Goal: Task Accomplishment & Management: Manage account settings

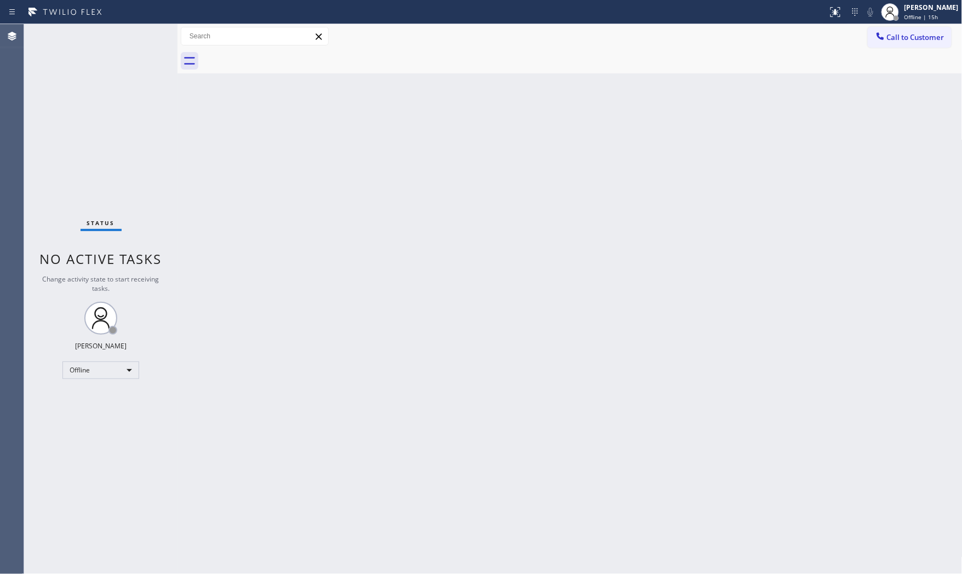
click at [155, 31] on div "Status No active tasks Change activity state to start receiving tasks. [PERSON_…" at bounding box center [100, 299] width 153 height 550
drag, startPoint x: 944, startPoint y: 7, endPoint x: 922, endPoint y: 19, distance: 24.3
click at [943, 8] on div "[PERSON_NAME]" at bounding box center [932, 7] width 54 height 9
drag, startPoint x: 867, startPoint y: 58, endPoint x: 962, endPoint y: 158, distance: 138.4
click at [867, 58] on button "Available" at bounding box center [908, 58] width 110 height 14
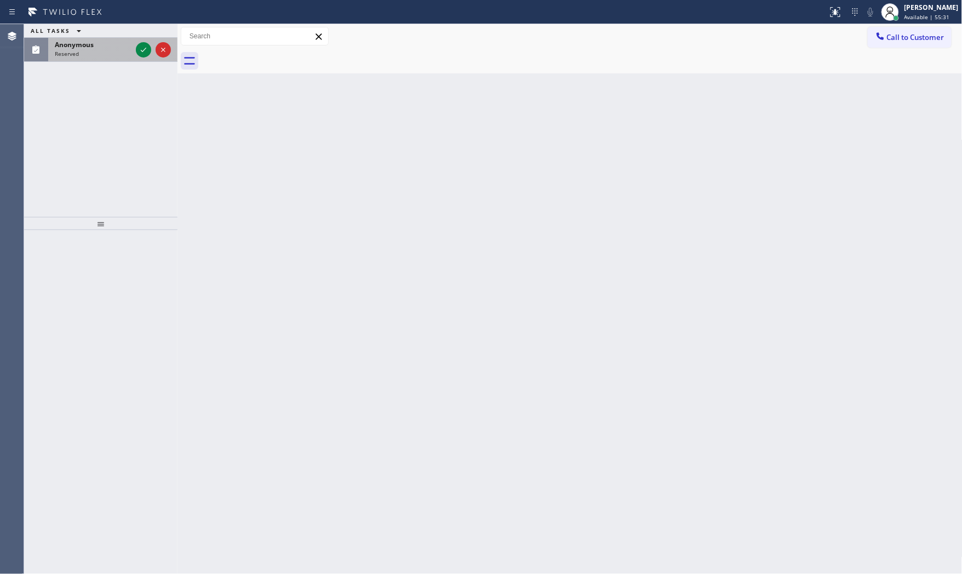
click at [102, 52] on div "Reserved" at bounding box center [93, 54] width 77 height 8
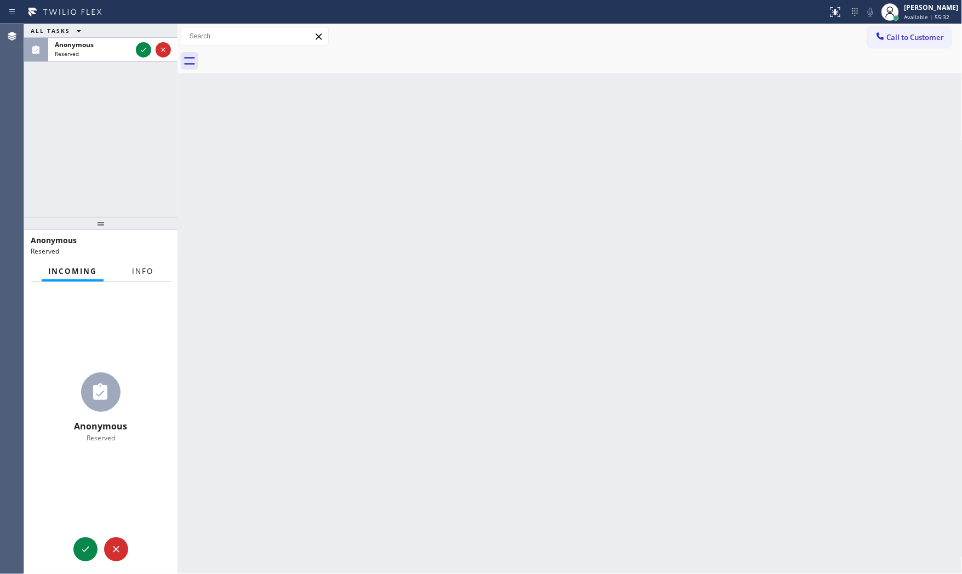
click at [130, 263] on button "Info" at bounding box center [143, 271] width 35 height 21
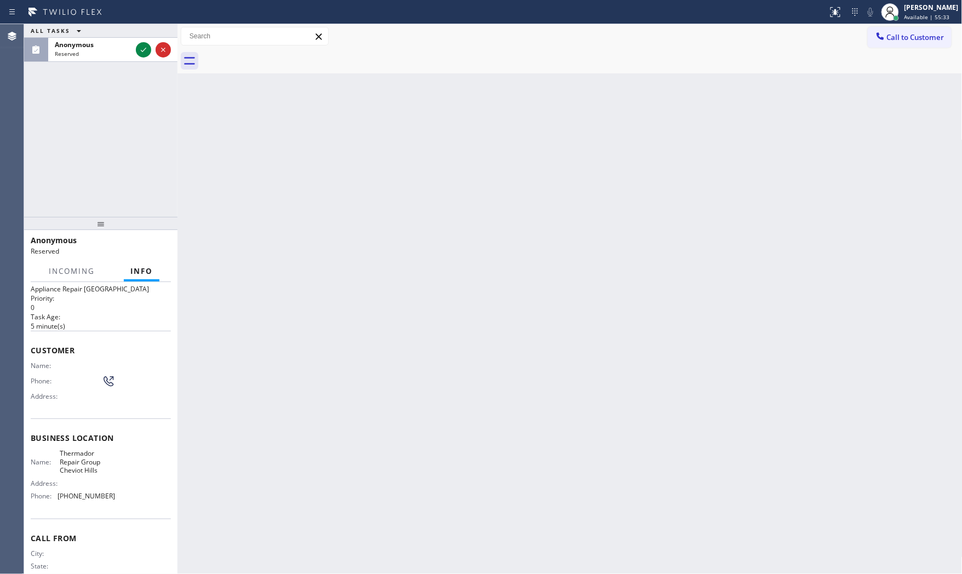
scroll to position [48, 0]
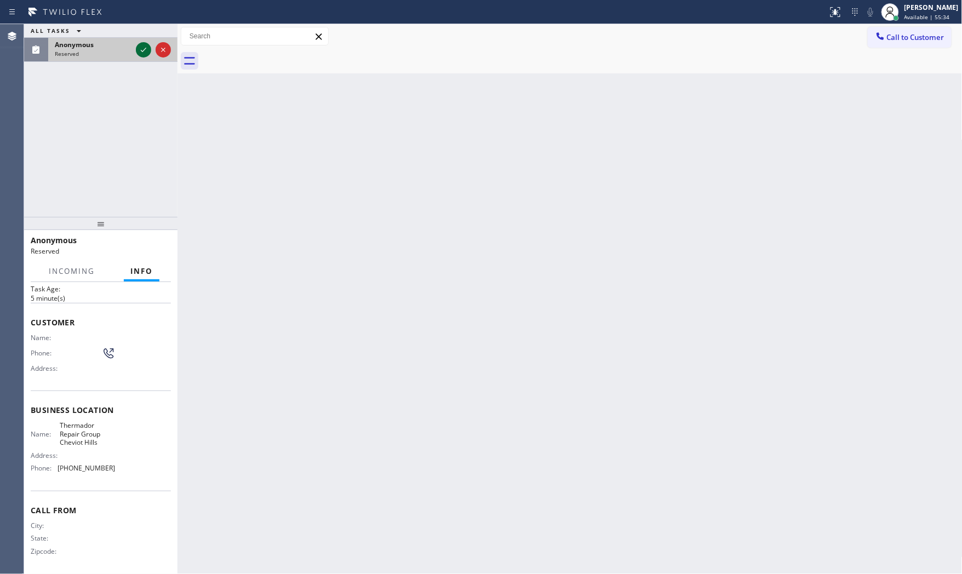
click at [145, 47] on icon at bounding box center [143, 49] width 13 height 13
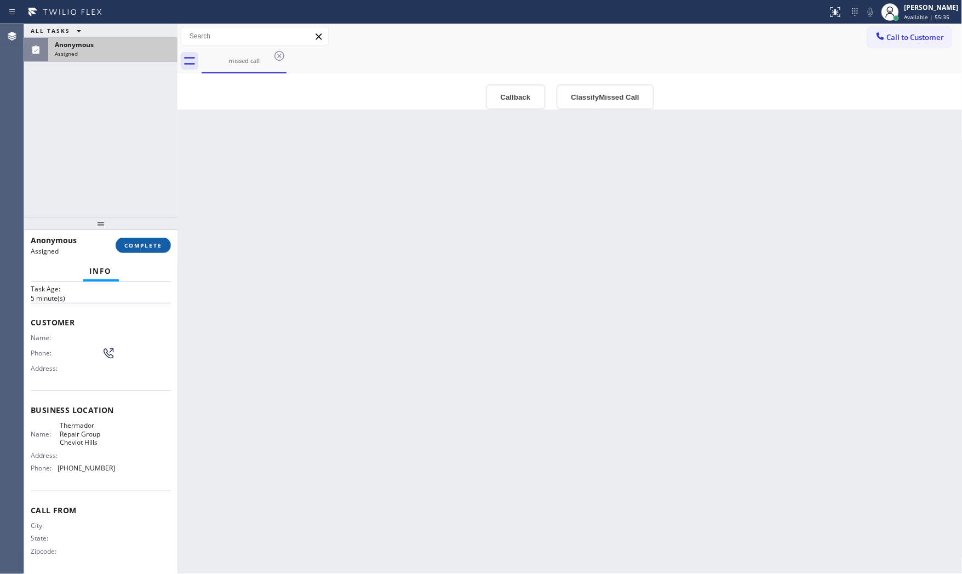
click at [160, 250] on button "COMPLETE" at bounding box center [143, 245] width 55 height 15
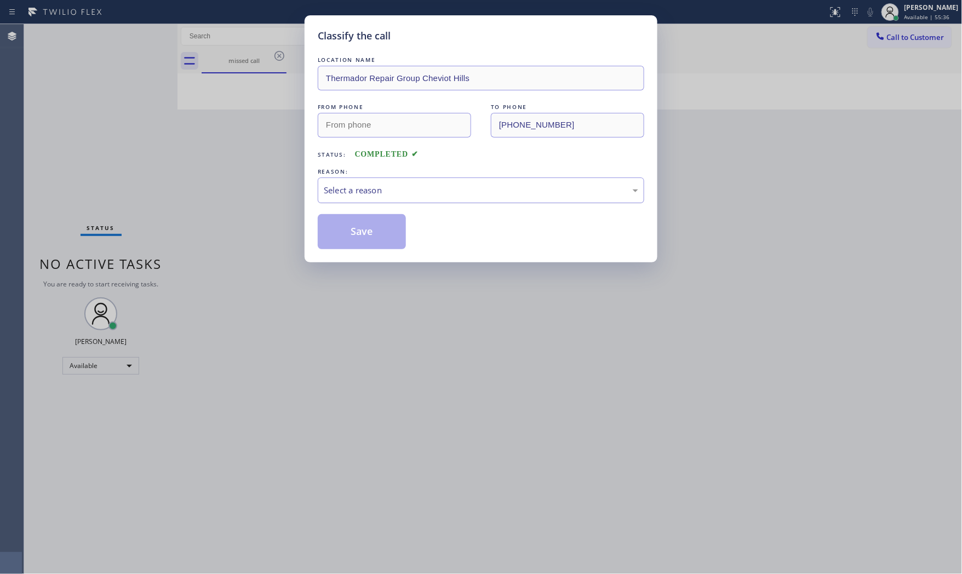
click at [351, 187] on div "Select a reason" at bounding box center [481, 190] width 315 height 13
click at [351, 226] on button "Save" at bounding box center [362, 231] width 88 height 35
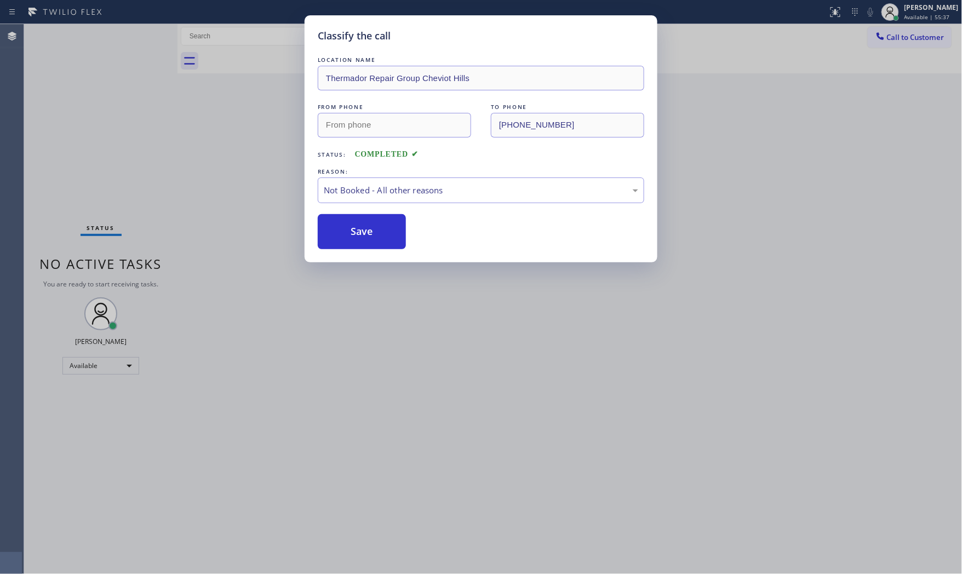
click at [351, 226] on button "Save" at bounding box center [362, 231] width 88 height 35
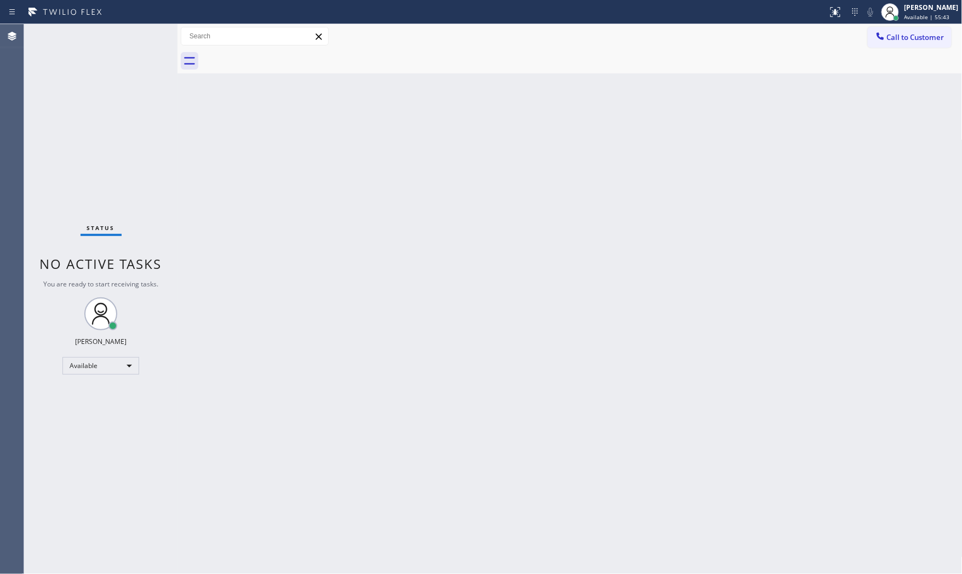
drag, startPoint x: 329, startPoint y: 226, endPoint x: 684, endPoint y: 504, distance: 451.0
click at [686, 502] on div "Back to Dashboard Change Sender ID Customers Technicians Select a contact Outbo…" at bounding box center [570, 299] width 785 height 550
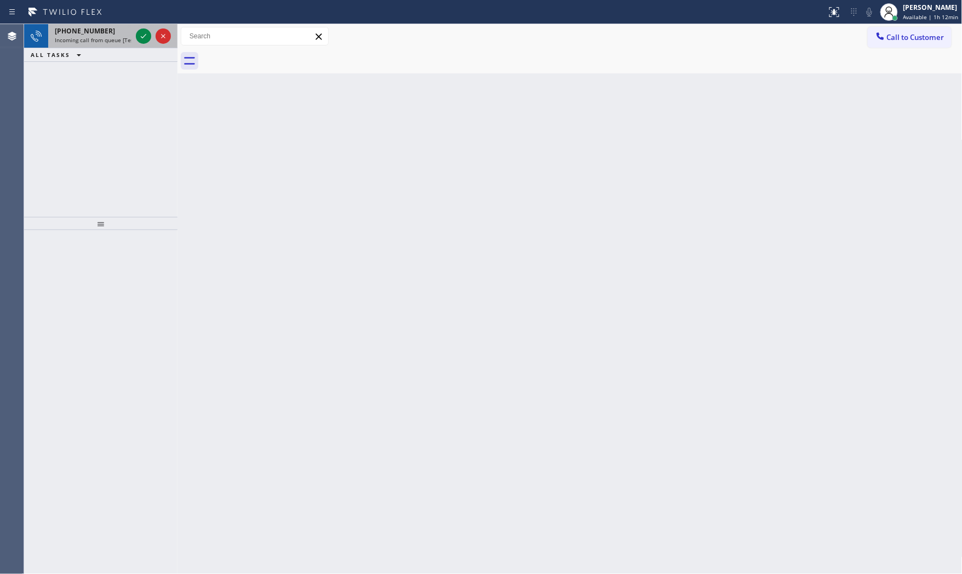
click at [98, 35] on span "+15612603778" at bounding box center [85, 30] width 60 height 9
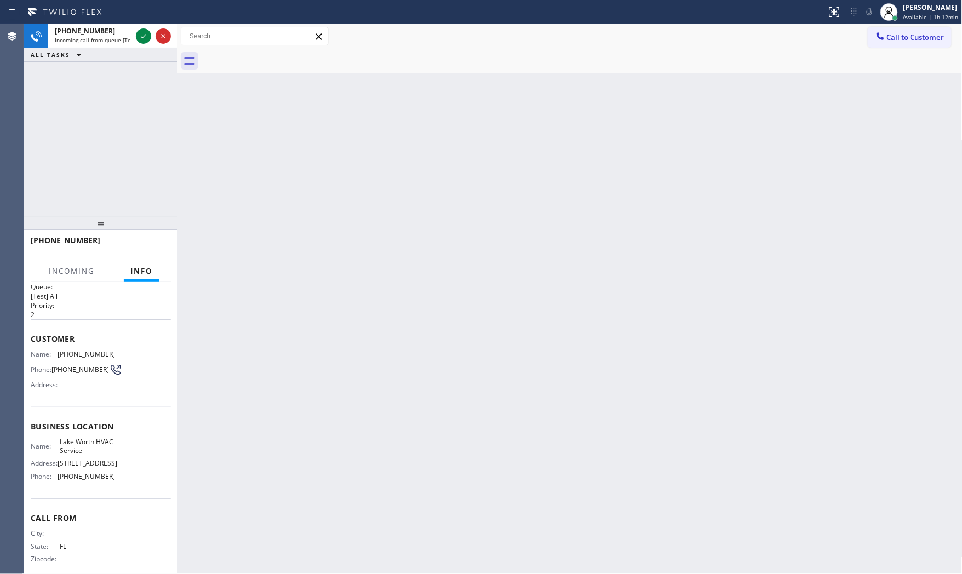
scroll to position [25, 0]
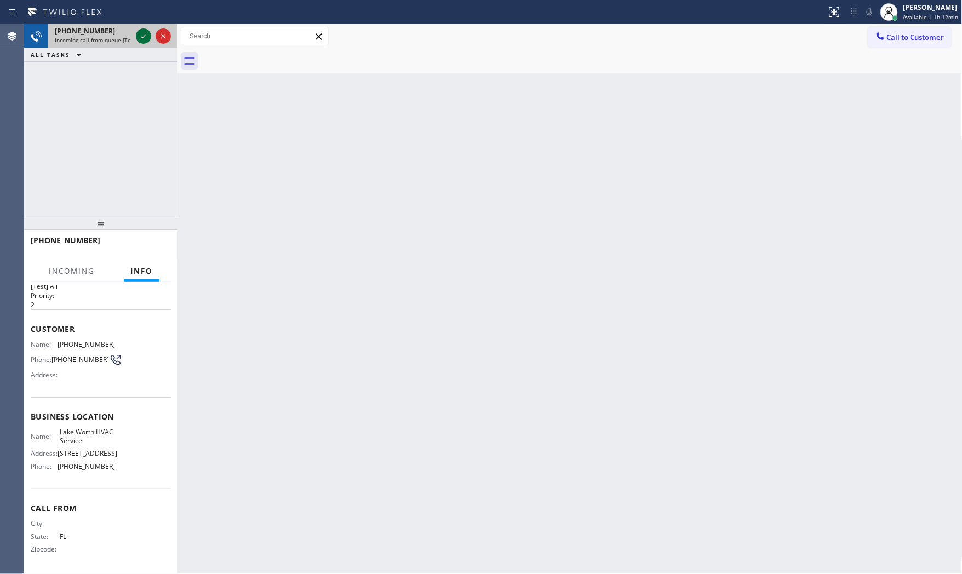
click at [140, 37] on icon at bounding box center [143, 36] width 13 height 13
click at [94, 274] on span "Incoming" at bounding box center [72, 271] width 46 height 10
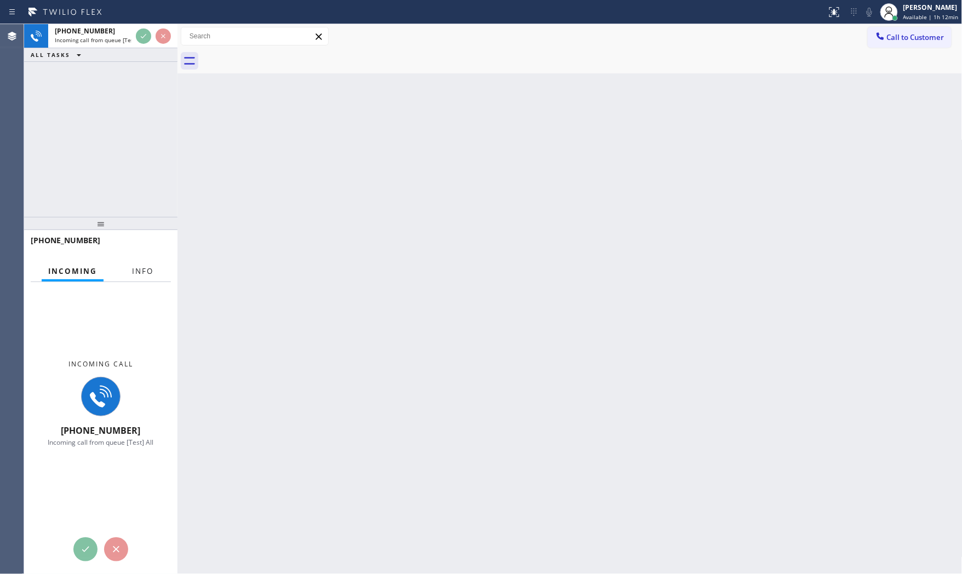
click at [141, 274] on span "Info" at bounding box center [142, 271] width 21 height 10
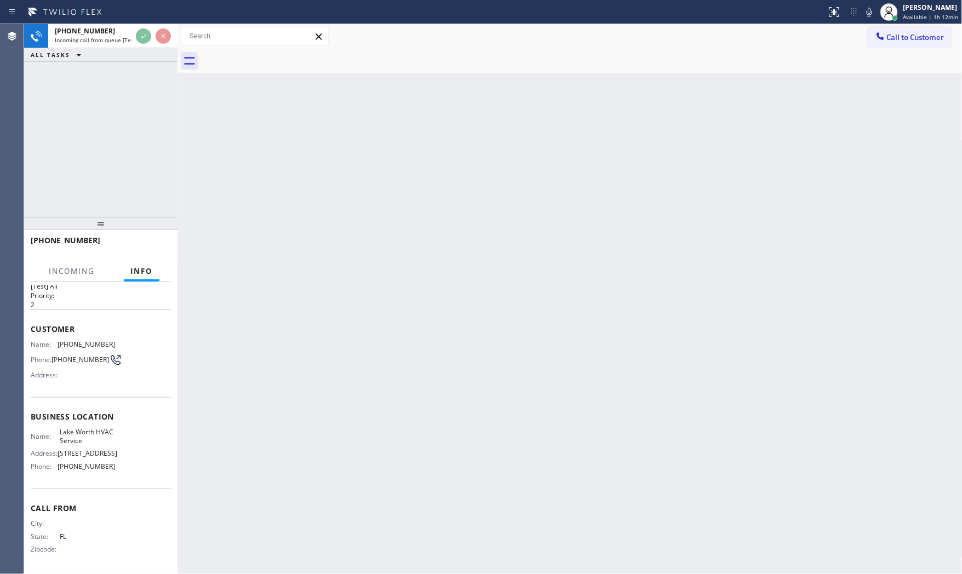
click at [152, 236] on div "+15612603778" at bounding box center [97, 240] width 133 height 10
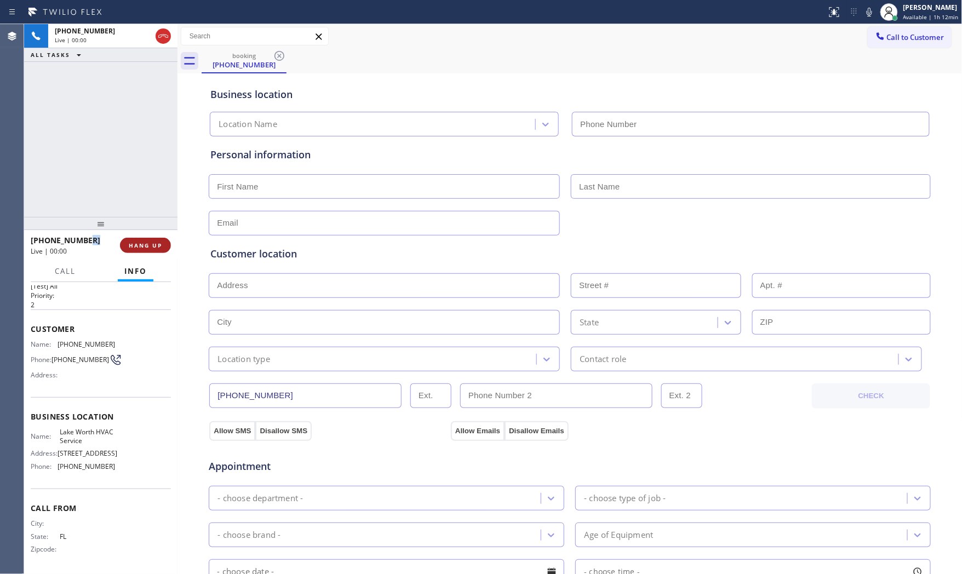
click at [149, 245] on span "HANG UP" at bounding box center [145, 246] width 33 height 8
type input "(561) 303-2327"
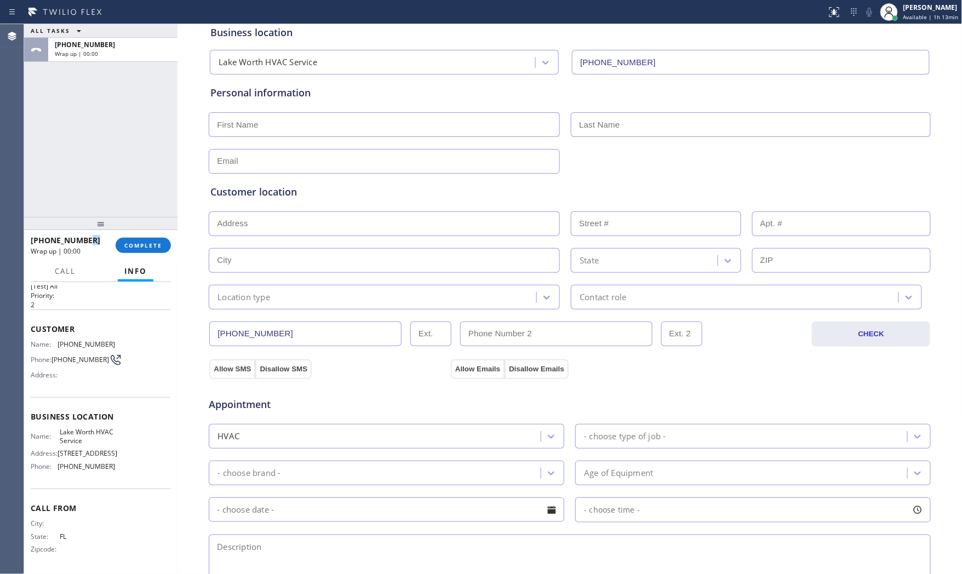
scroll to position [275, 0]
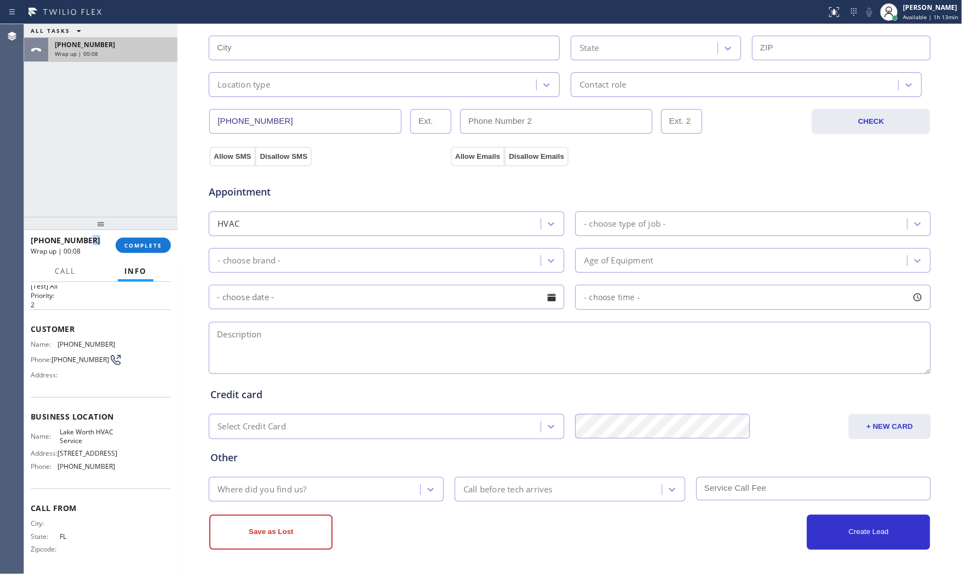
click at [113, 48] on div "+15612603778" at bounding box center [113, 44] width 116 height 9
click at [146, 242] on span "COMPLETE" at bounding box center [143, 246] width 38 height 8
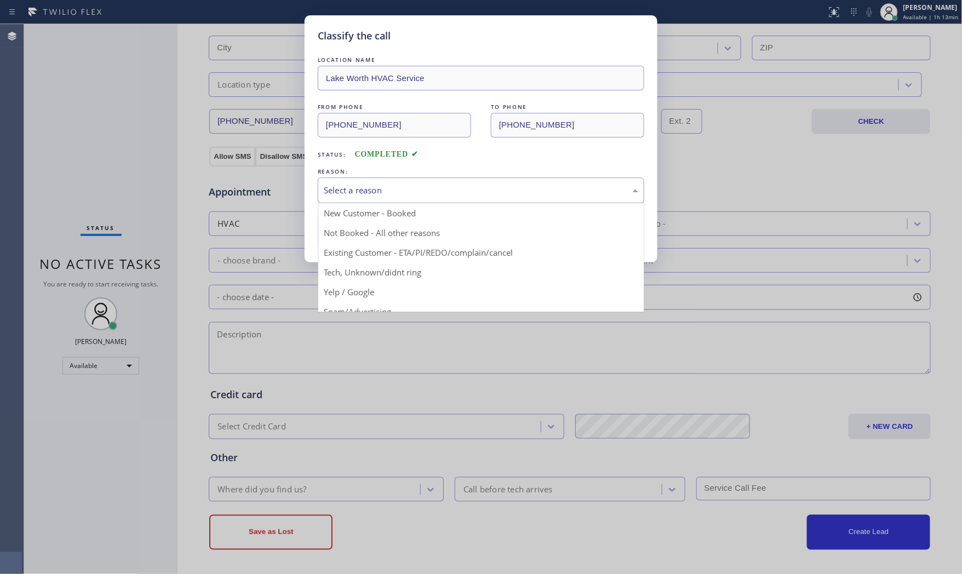
click at [404, 189] on div "Select a reason" at bounding box center [481, 190] width 315 height 13
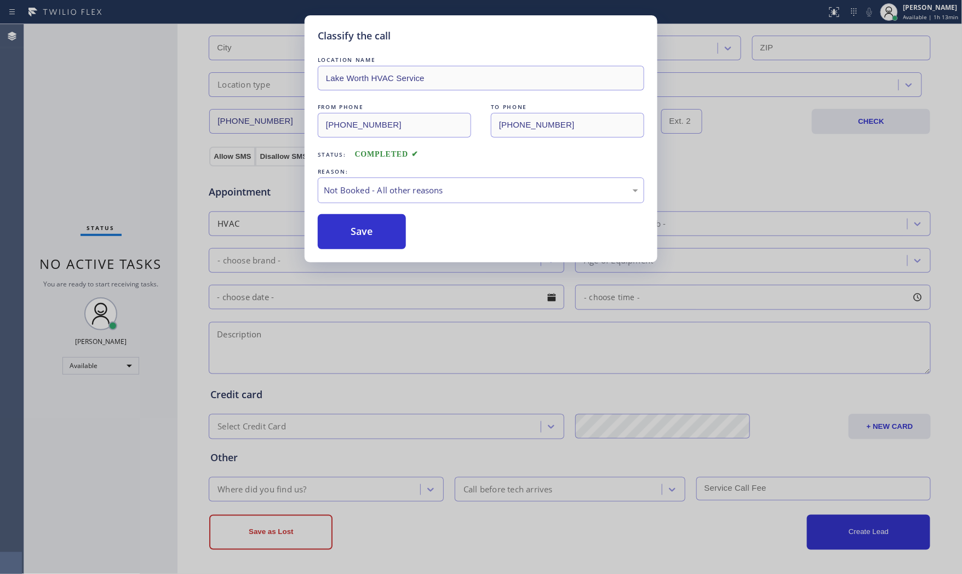
click at [371, 231] on button "Save" at bounding box center [362, 231] width 88 height 35
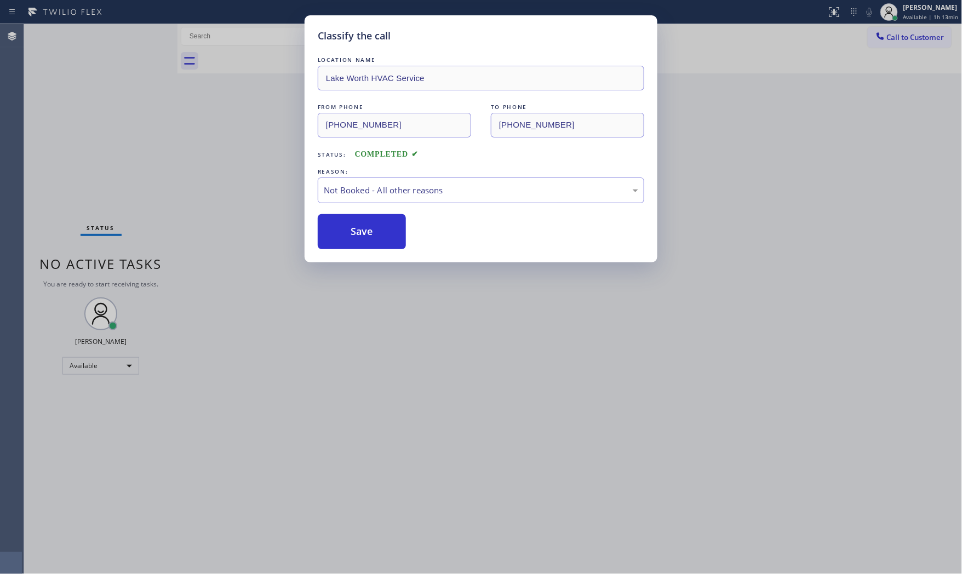
click at [371, 231] on button "Save" at bounding box center [362, 231] width 88 height 35
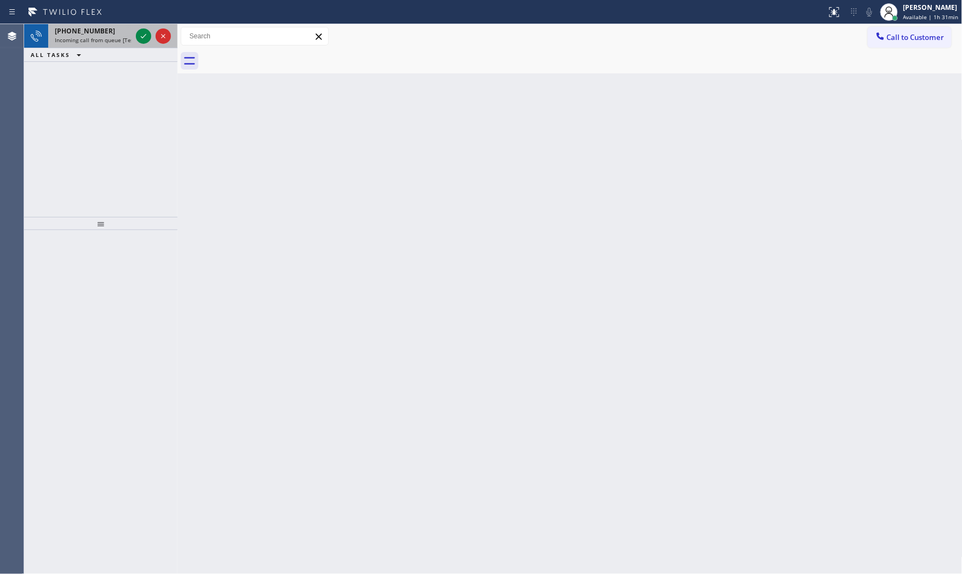
click at [107, 30] on div "+19549019778" at bounding box center [93, 30] width 77 height 9
click at [98, 37] on span "Incoming call from queue [Test] All" at bounding box center [100, 40] width 91 height 8
click at [84, 34] on span "+12253243968" at bounding box center [85, 30] width 60 height 9
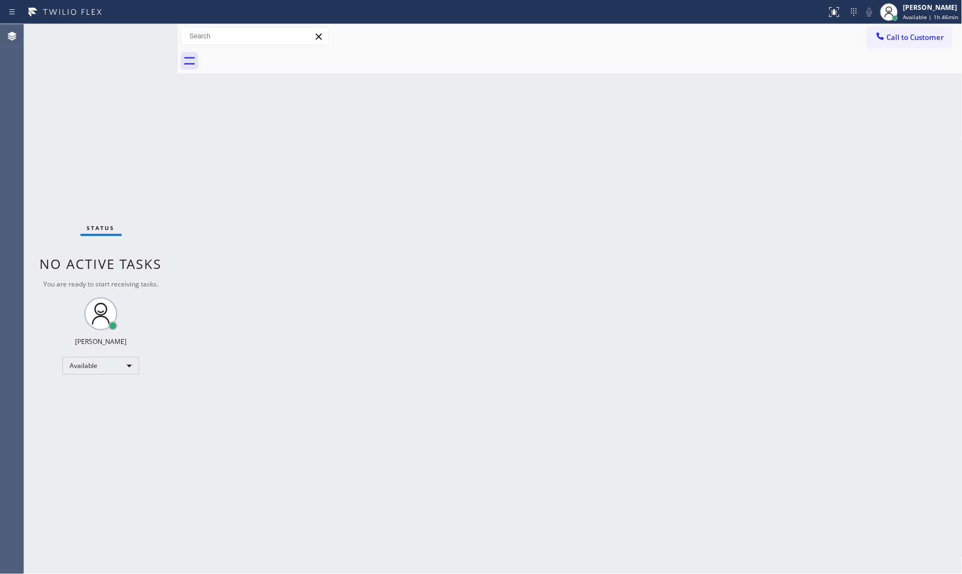
click at [129, 29] on div "Status No active tasks You are ready to start receiving tasks. [PERSON_NAME] Av…" at bounding box center [100, 299] width 153 height 550
click at [132, 31] on div "Status No active tasks You are ready to start receiving tasks. [PERSON_NAME] Av…" at bounding box center [100, 299] width 153 height 550
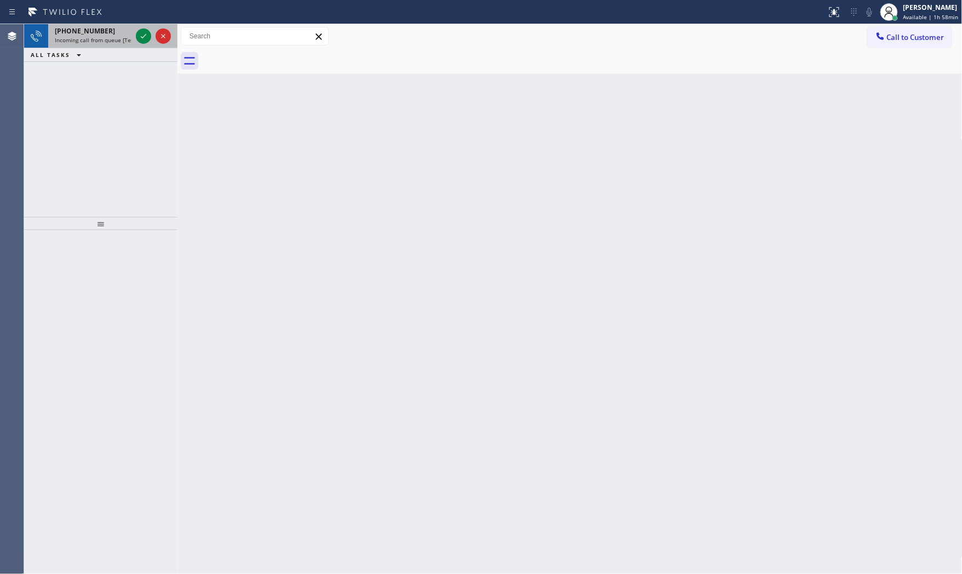
click at [103, 25] on div "+12156009236 Incoming call from queue [Test] All" at bounding box center [91, 36] width 86 height 24
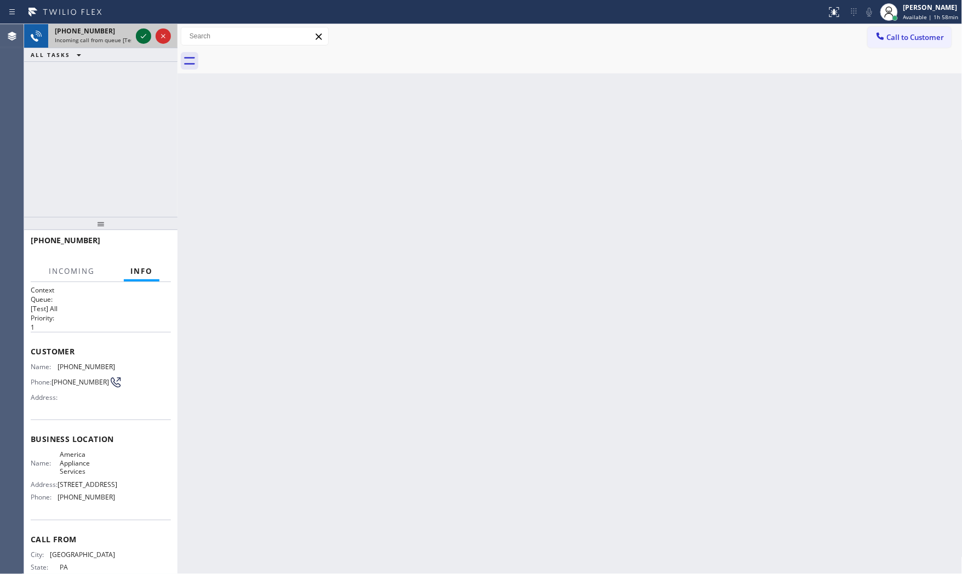
click at [139, 30] on icon at bounding box center [143, 36] width 13 height 13
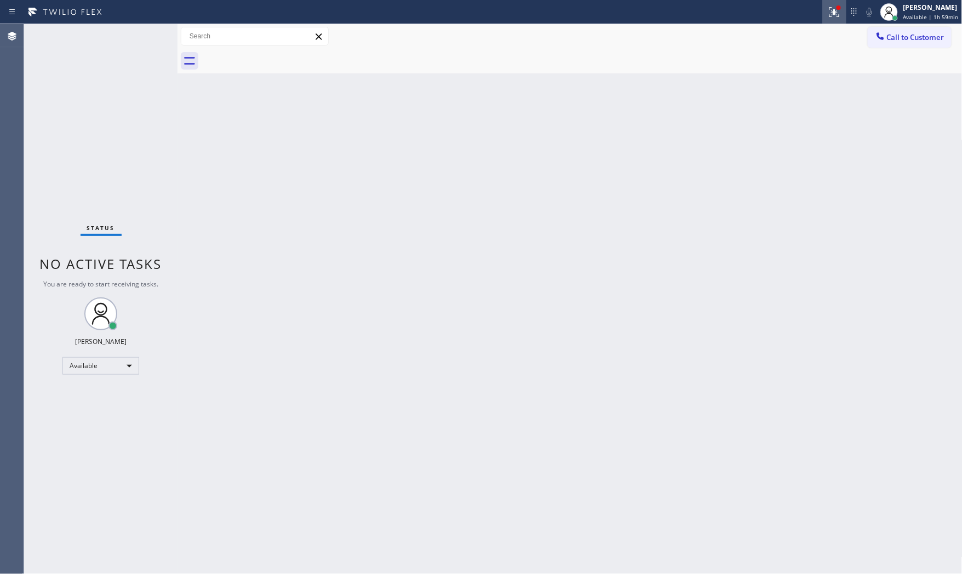
click at [832, 12] on icon at bounding box center [833, 11] width 7 height 8
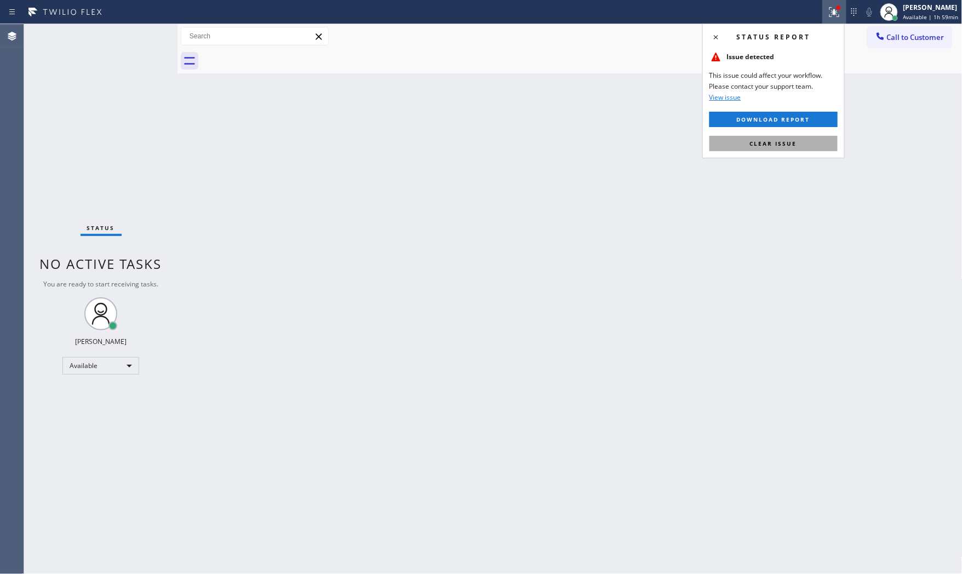
click at [810, 150] on button "Clear issue" at bounding box center [774, 143] width 128 height 15
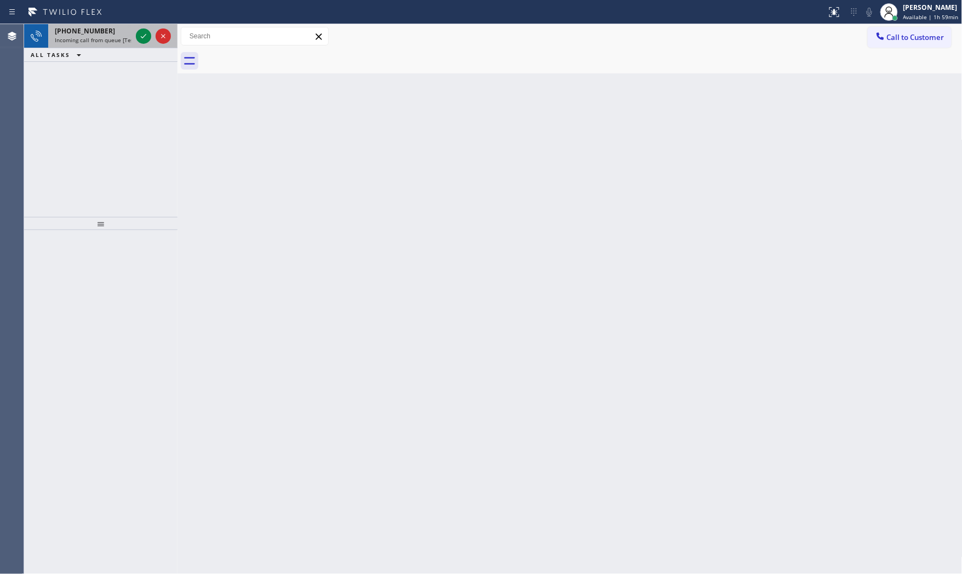
click at [116, 30] on div "+17326090107" at bounding box center [93, 30] width 77 height 9
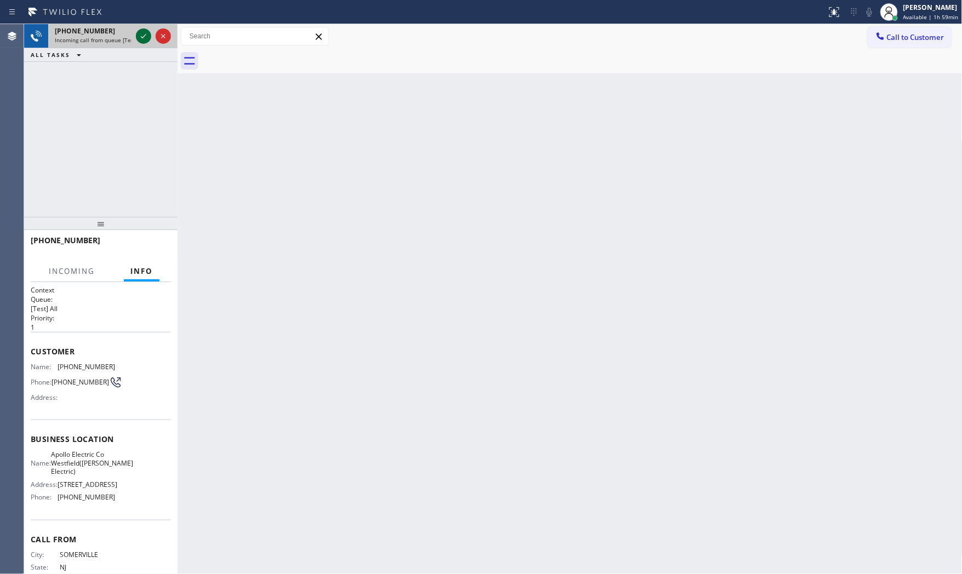
click at [143, 30] on icon at bounding box center [143, 36] width 13 height 13
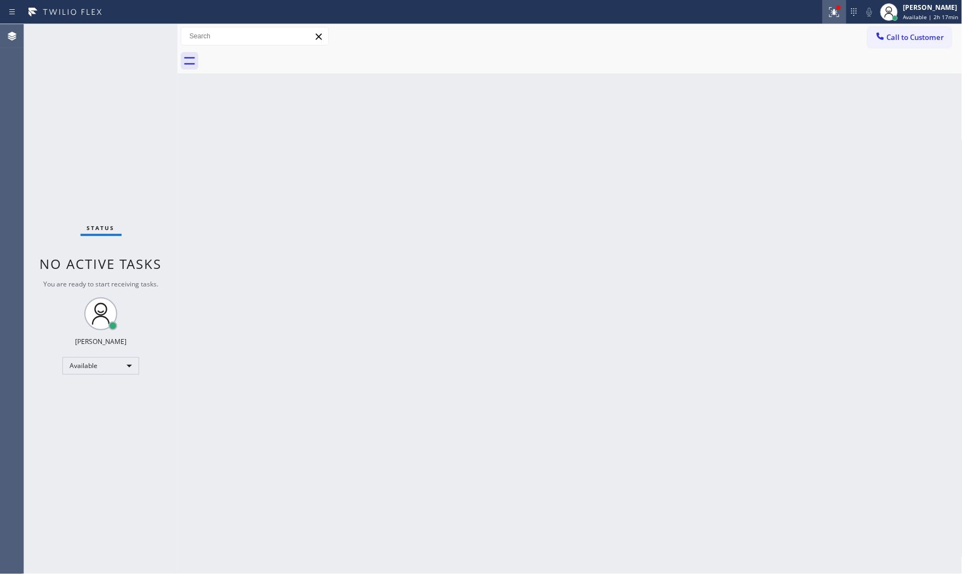
click at [823, 7] on div at bounding box center [835, 11] width 24 height 13
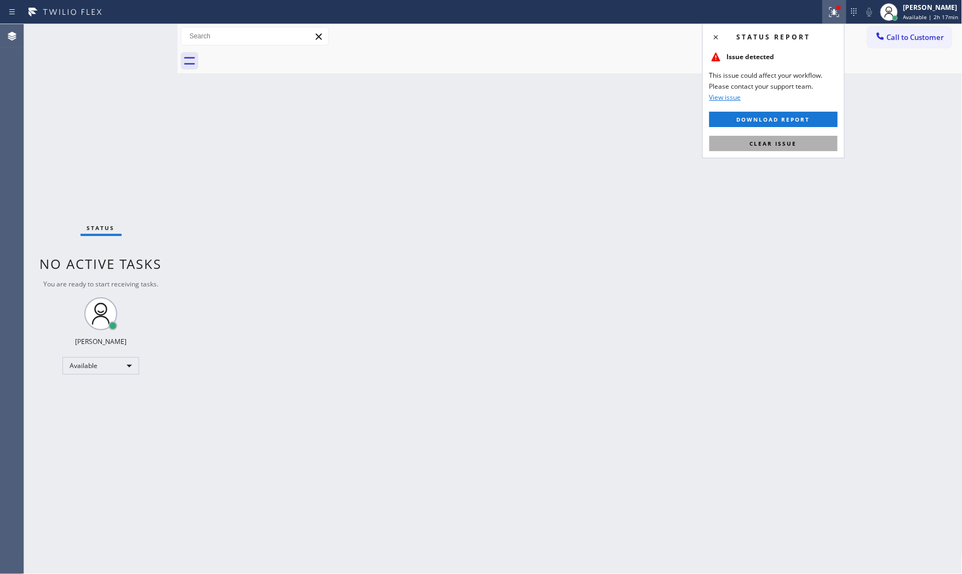
click at [765, 149] on button "Clear issue" at bounding box center [774, 143] width 128 height 15
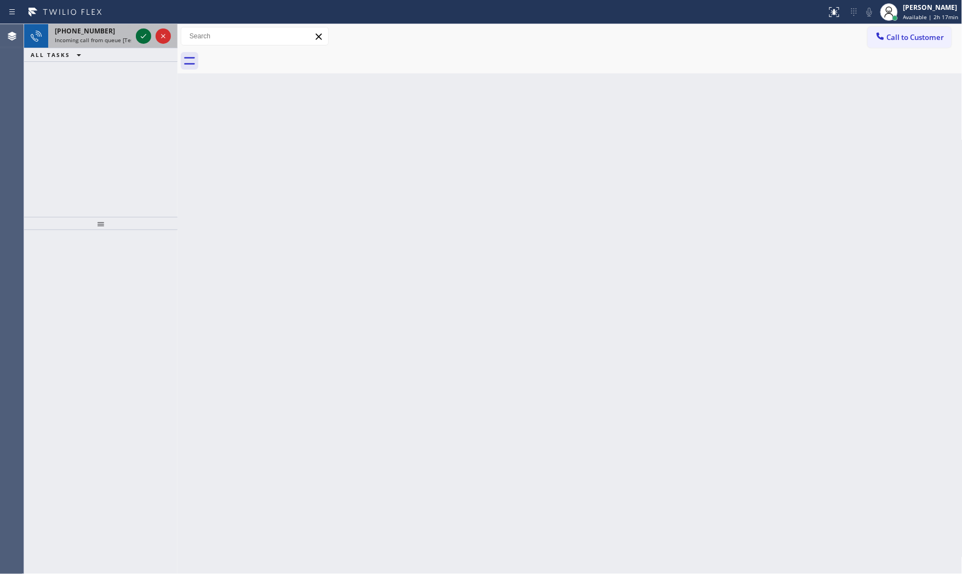
click at [146, 31] on icon at bounding box center [143, 36] width 13 height 13
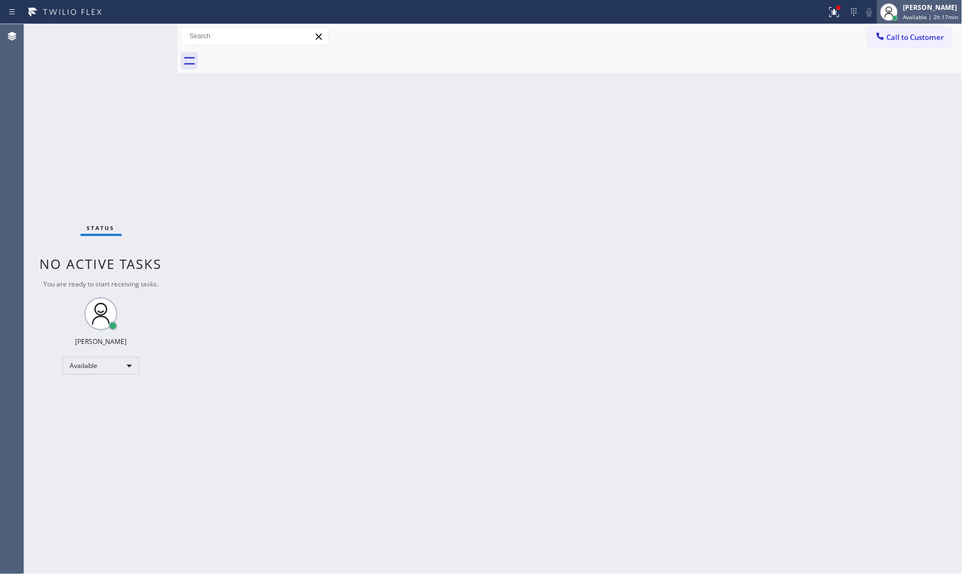
click at [918, 13] on span "Available | 2h 17min" at bounding box center [931, 17] width 55 height 8
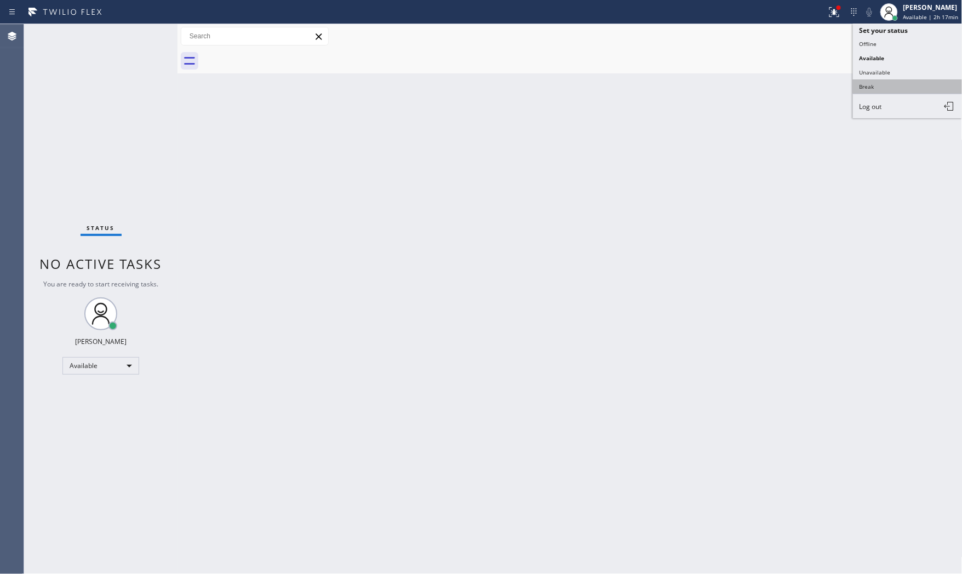
click at [875, 93] on button "Break" at bounding box center [908, 86] width 110 height 14
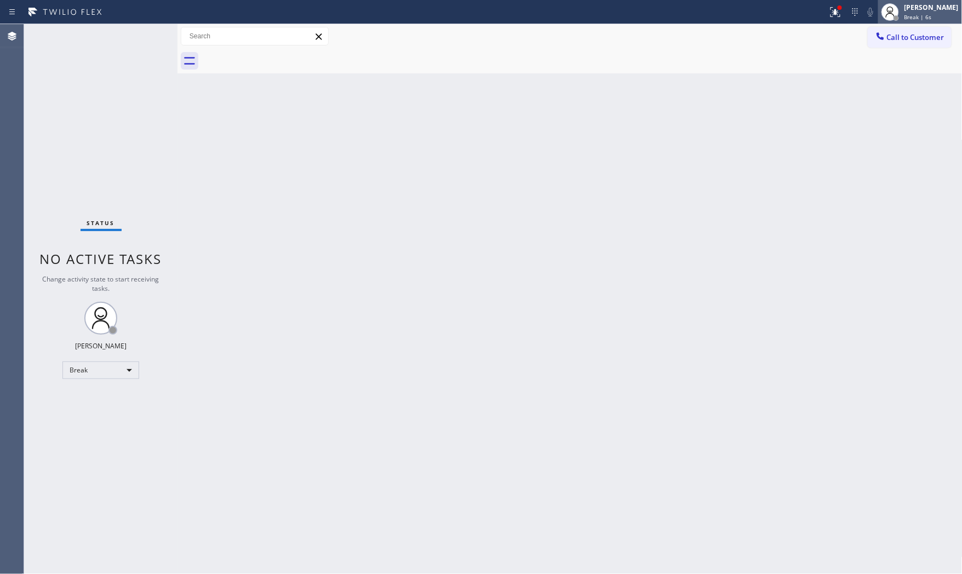
click at [939, 14] on div "Break | 6s" at bounding box center [932, 17] width 54 height 8
click at [939, 14] on div "Break | 7s" at bounding box center [932, 17] width 54 height 8
click at [931, 13] on span "Break | 15:41" at bounding box center [923, 17] width 36 height 8
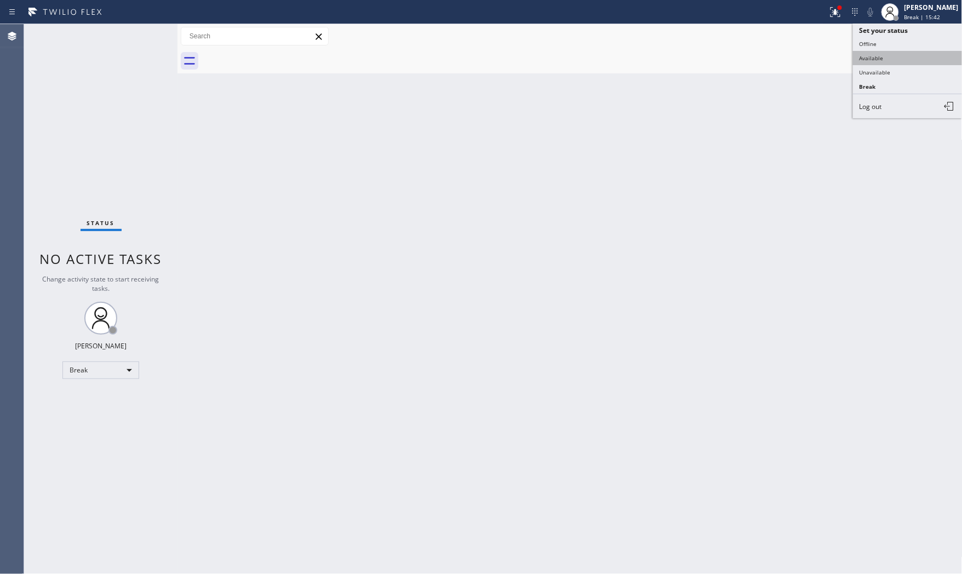
click at [883, 56] on button "Available" at bounding box center [908, 58] width 110 height 14
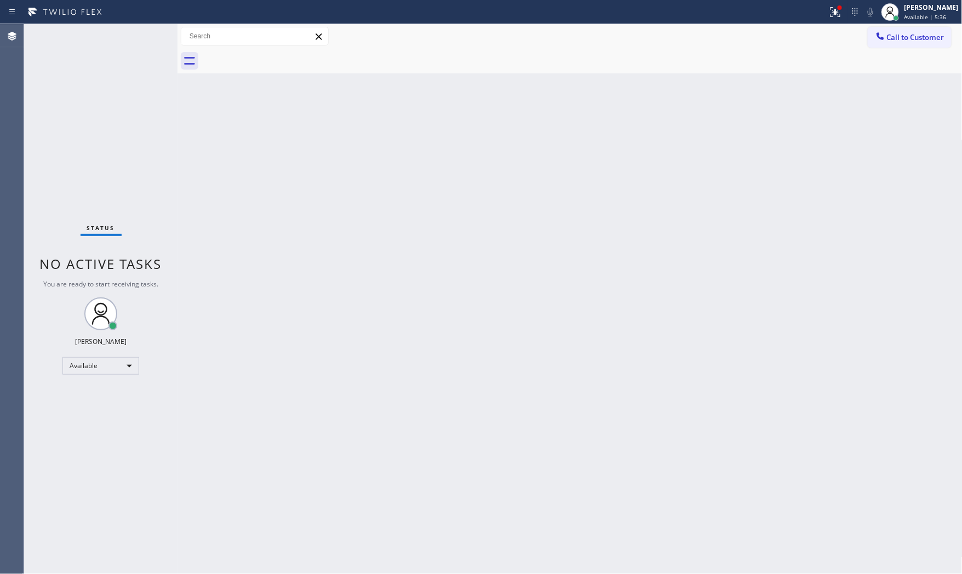
click at [815, 3] on div at bounding box center [413, 12] width 819 height 18
drag, startPoint x: 834, startPoint y: 13, endPoint x: 836, endPoint y: 26, distance: 13.9
click at [835, 15] on icon at bounding box center [835, 11] width 13 height 13
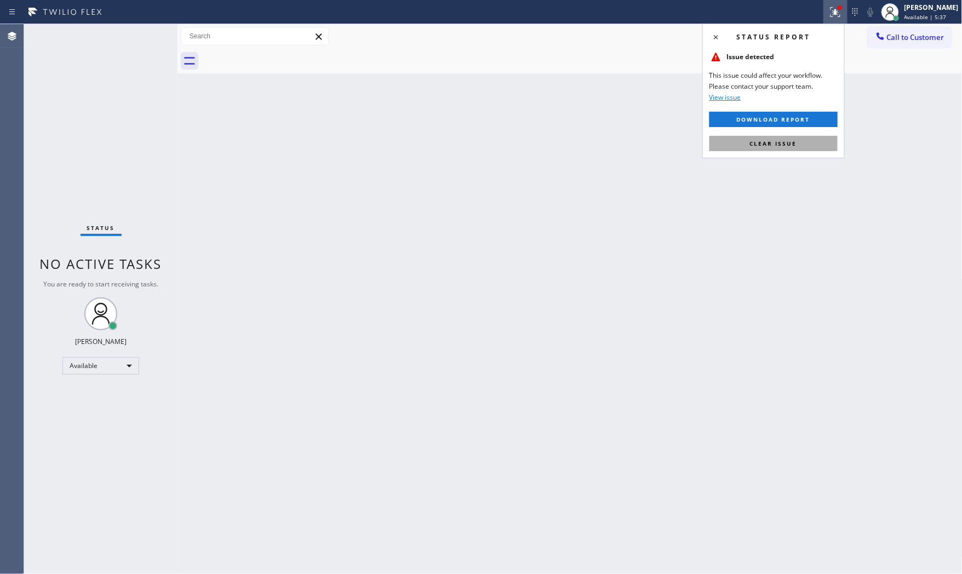
click at [797, 136] on button "Clear issue" at bounding box center [774, 143] width 128 height 15
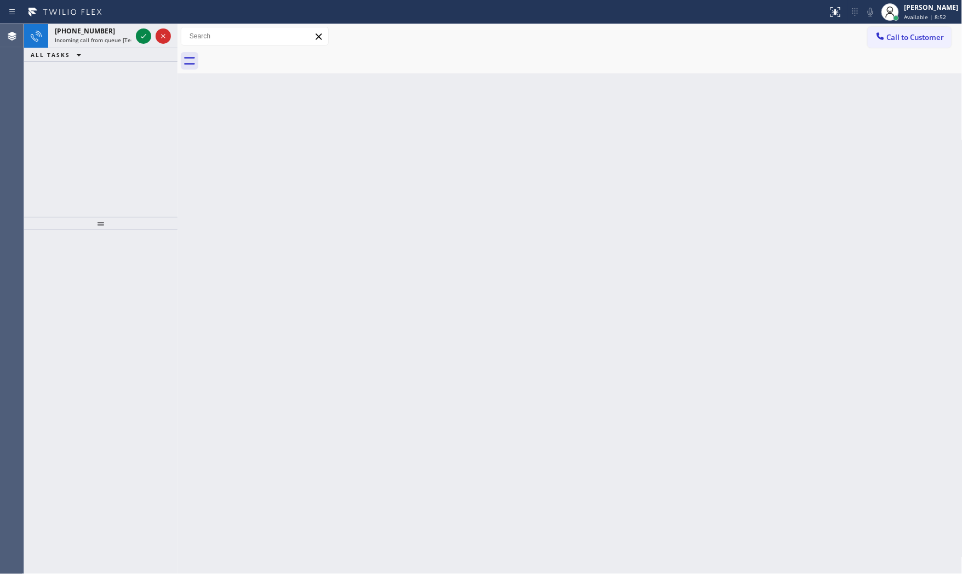
drag, startPoint x: 128, startPoint y: 38, endPoint x: 139, endPoint y: 26, distance: 16.7
click at [140, 26] on div at bounding box center [153, 36] width 39 height 24
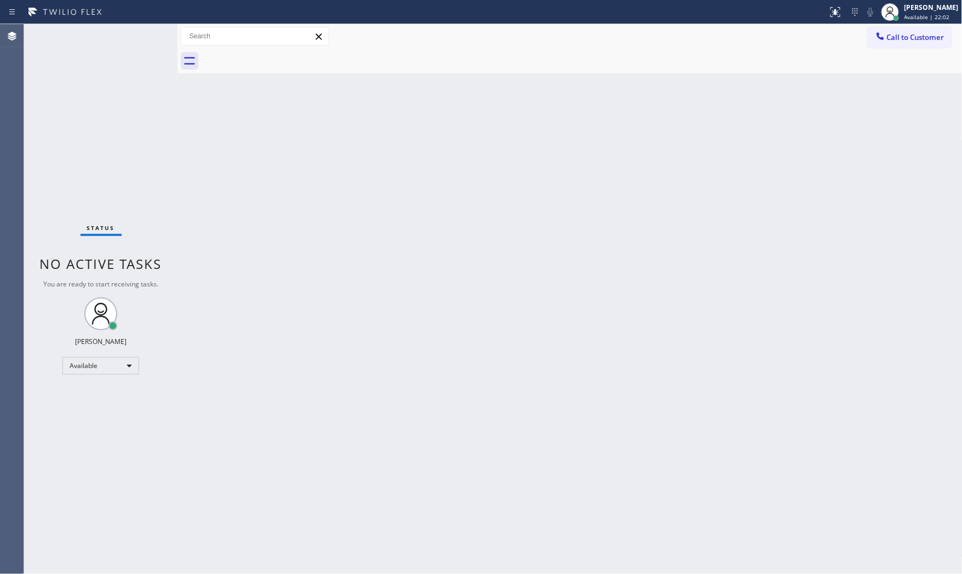
click at [156, 29] on div "Status No active tasks You are ready to start receiving tasks. [PERSON_NAME] Av…" at bounding box center [100, 299] width 153 height 550
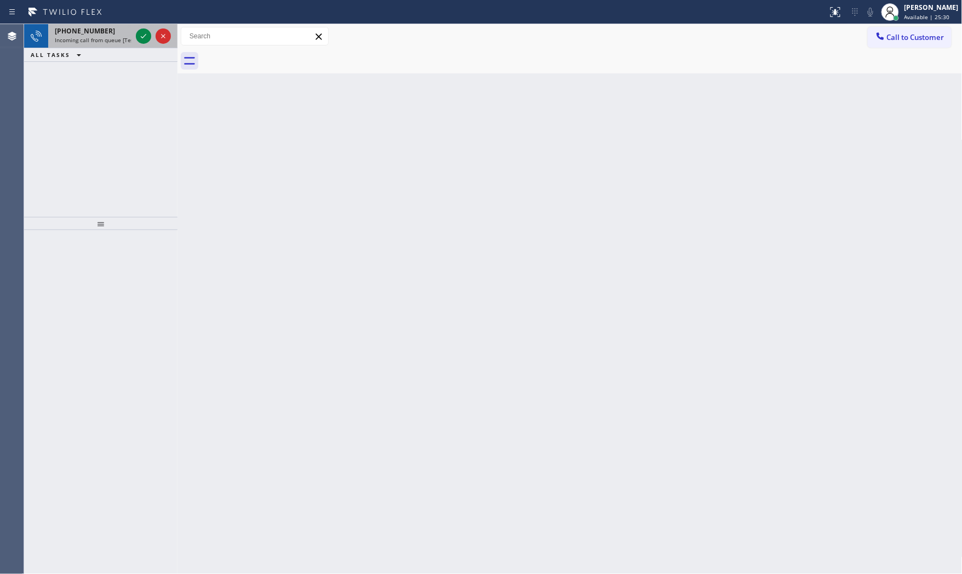
click at [102, 29] on div "+13054004031" at bounding box center [93, 30] width 77 height 9
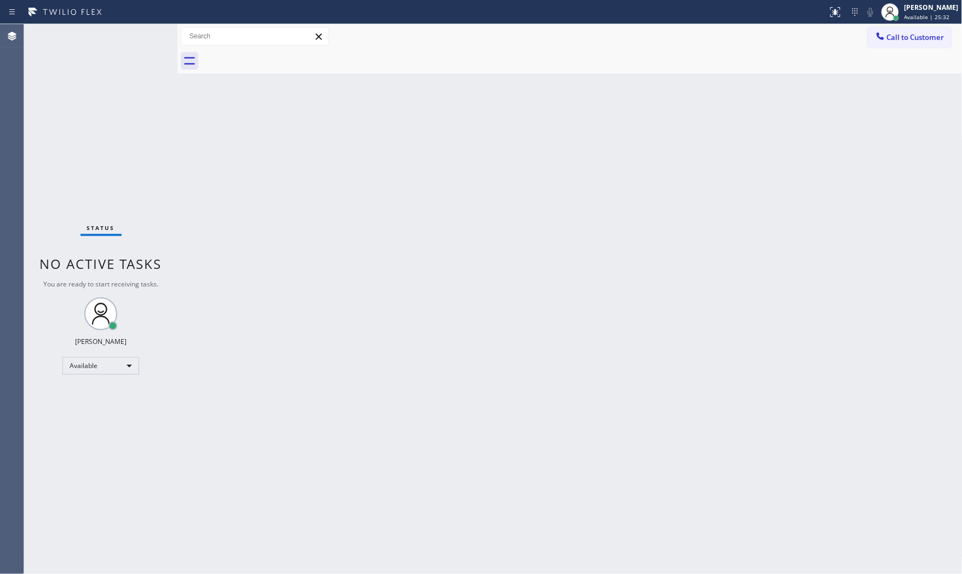
click at [126, 31] on div "Status No active tasks You are ready to start receiving tasks. [PERSON_NAME] Av…" at bounding box center [100, 299] width 153 height 550
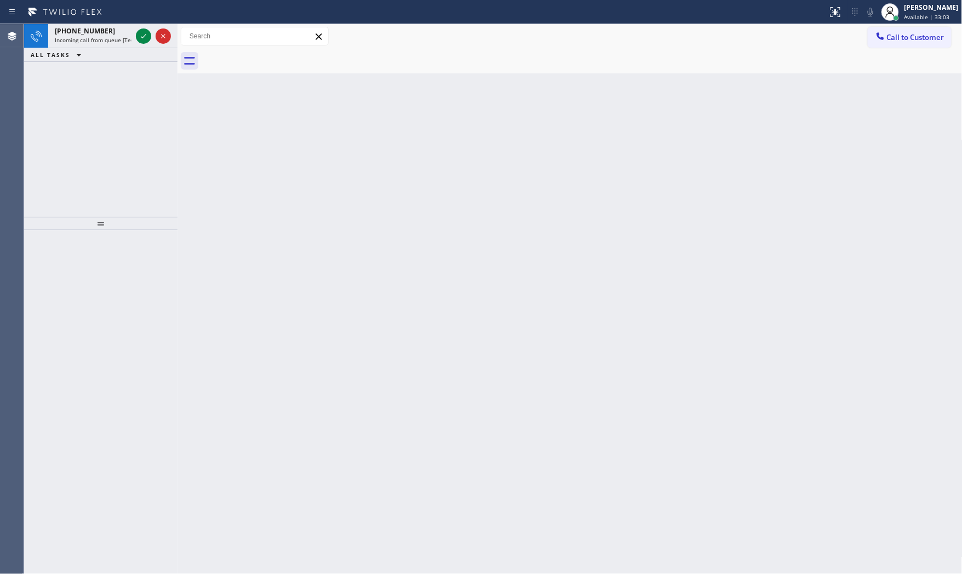
click at [86, 52] on button "ALL TASKS" at bounding box center [58, 54] width 68 height 13
click at [86, 41] on span "Incoming call from queue [Test] All" at bounding box center [100, 40] width 91 height 8
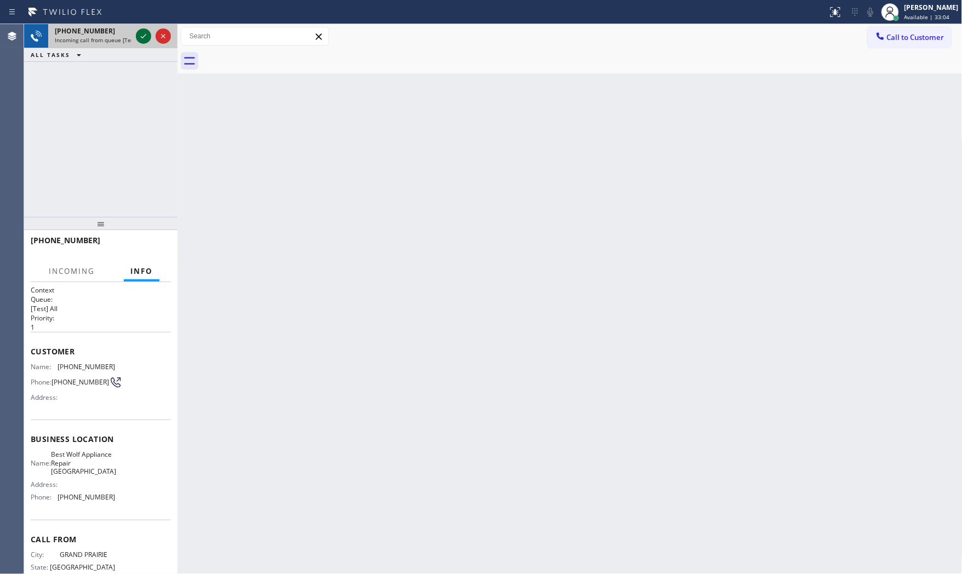
click at [144, 34] on icon at bounding box center [143, 36] width 13 height 13
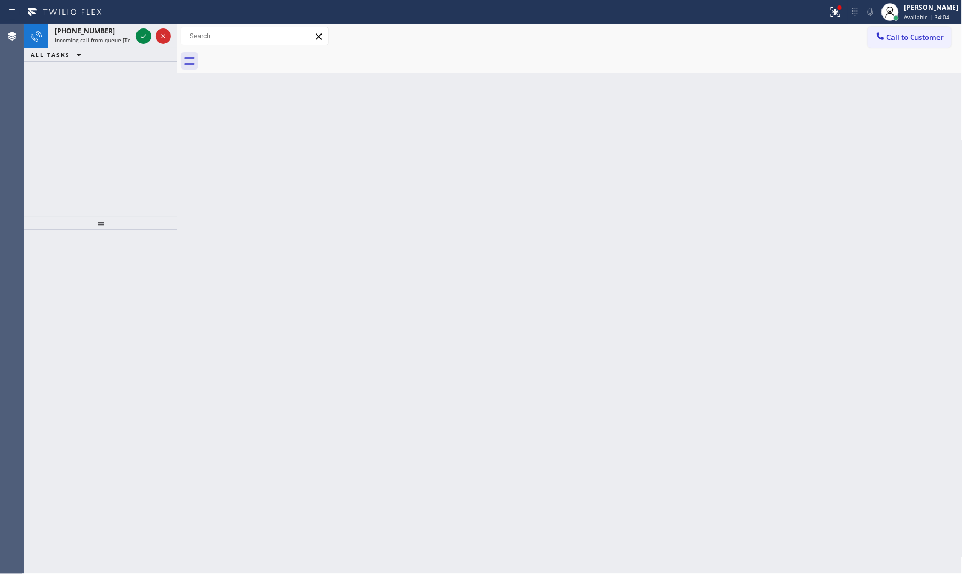
click at [111, 48] on div "ALL TASKS ALL TASKS ACTIVE TASKS TASKS IN WRAP UP" at bounding box center [100, 55] width 153 height 14
click at [112, 41] on span "Incoming call from queue [Test] All" at bounding box center [100, 40] width 91 height 8
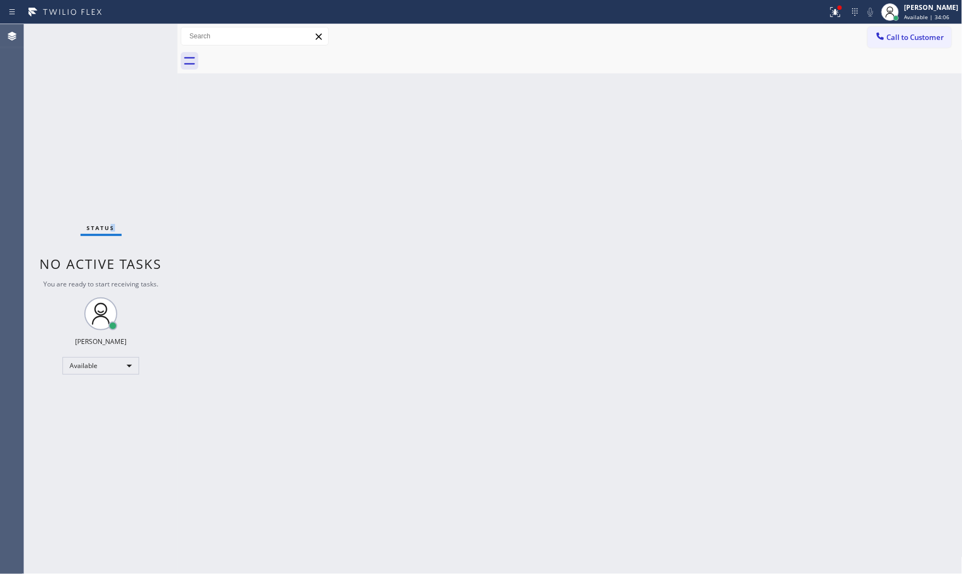
drag, startPoint x: 113, startPoint y: 113, endPoint x: 115, endPoint y: 121, distance: 8.0
click at [115, 119] on div "Status No active tasks You are ready to start receiving tasks. [PERSON_NAME] Av…" at bounding box center [100, 299] width 153 height 550
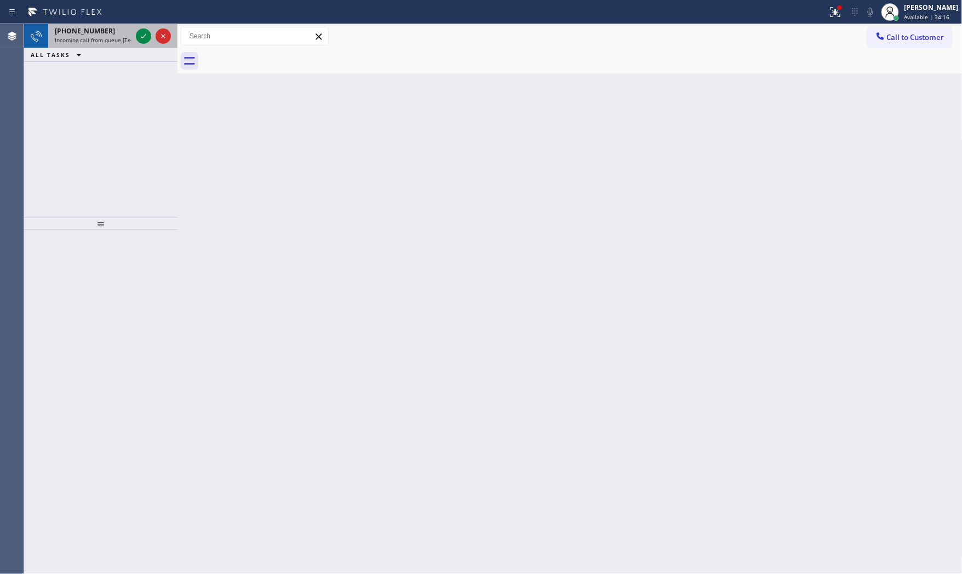
click at [115, 39] on span "Incoming call from queue [Test] All" at bounding box center [100, 40] width 91 height 8
drag, startPoint x: 92, startPoint y: 29, endPoint x: 99, endPoint y: 31, distance: 7.5
click at [96, 31] on span "+16827013111" at bounding box center [85, 30] width 60 height 9
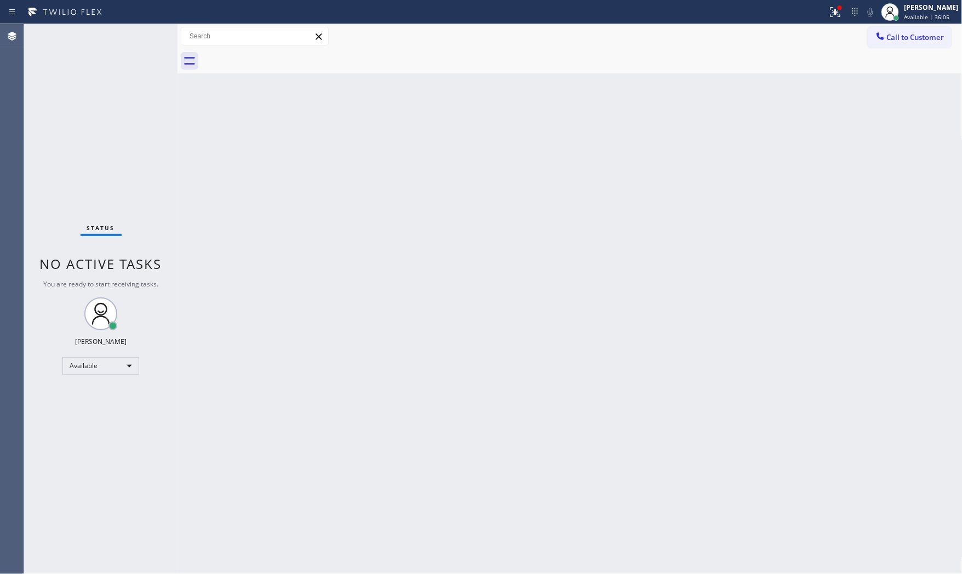
click at [141, 36] on div "Status No active tasks You are ready to start receiving tasks. [PERSON_NAME] Av…" at bounding box center [100, 299] width 153 height 550
click at [836, 17] on icon at bounding box center [835, 11] width 13 height 13
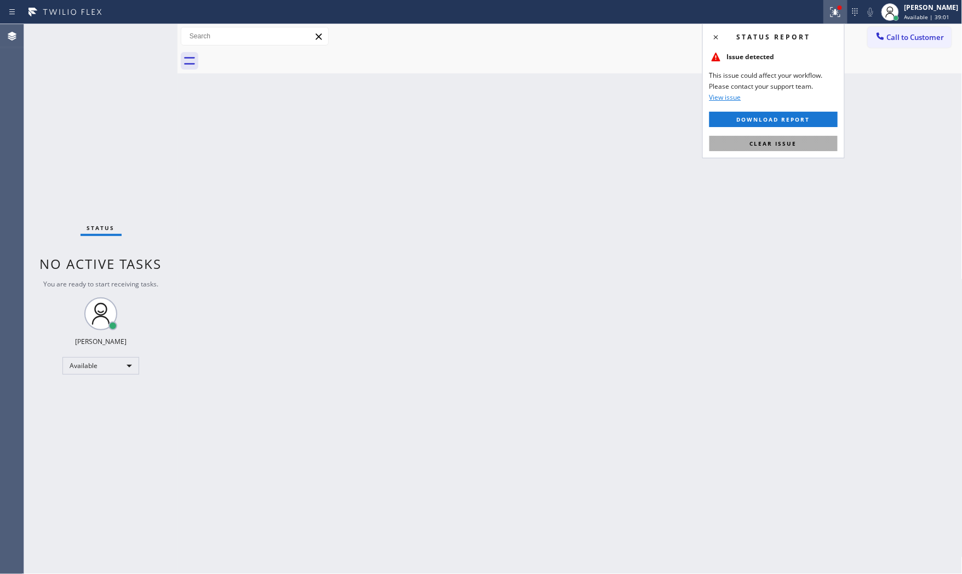
click at [751, 146] on span "Clear issue" at bounding box center [773, 144] width 47 height 8
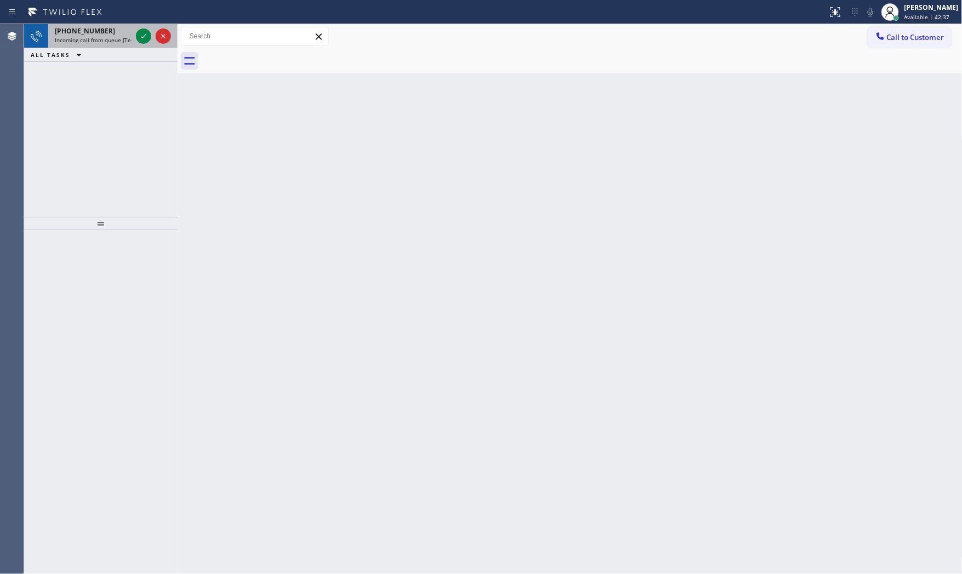
click at [132, 35] on div "+19512555428 Incoming call from queue [Test] All" at bounding box center [91, 36] width 86 height 24
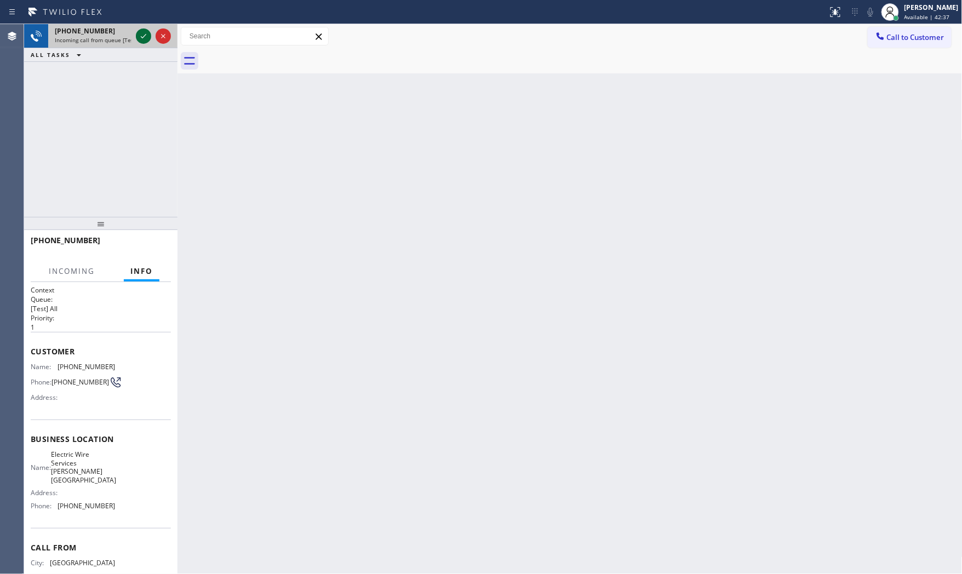
click at [145, 33] on icon at bounding box center [143, 36] width 13 height 13
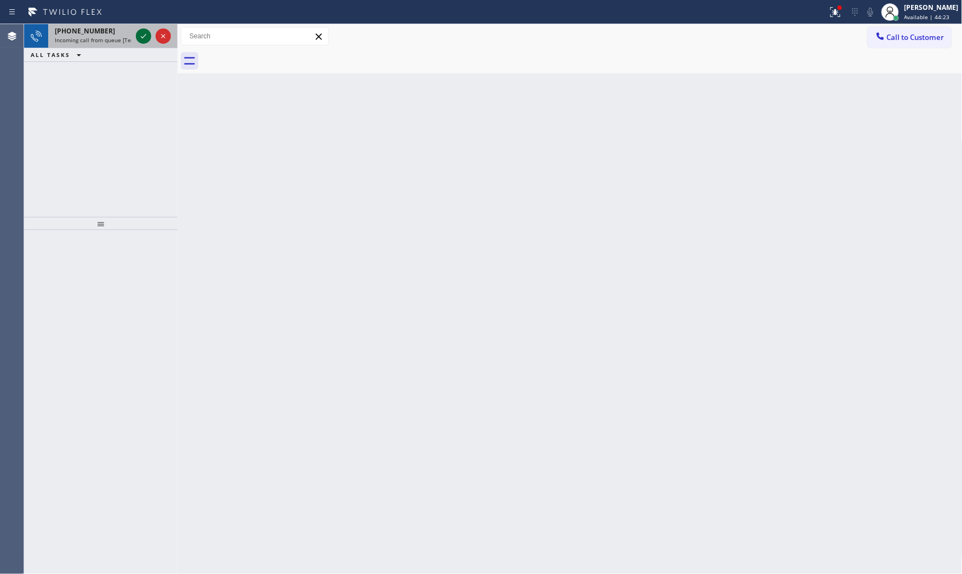
click at [140, 30] on icon at bounding box center [143, 36] width 13 height 13
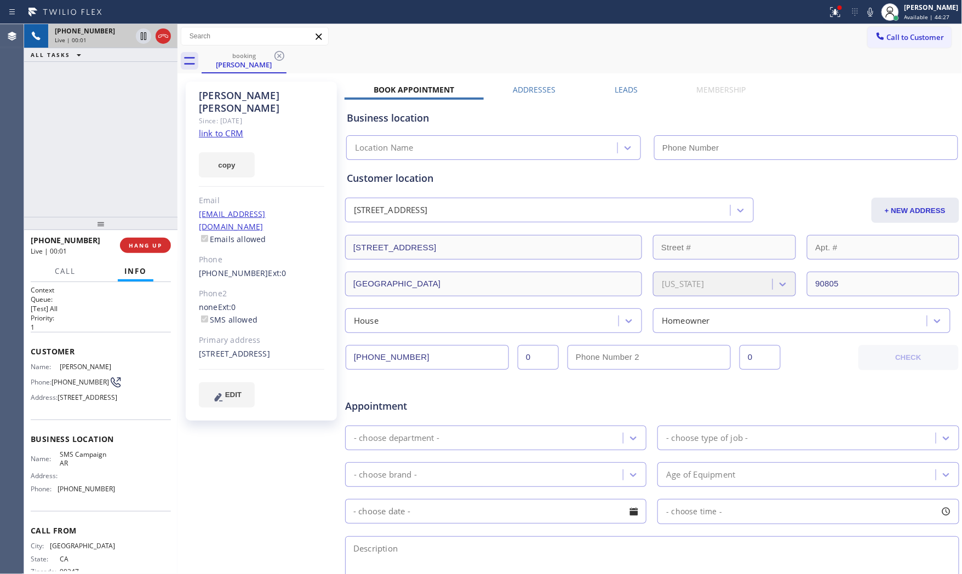
type input "(855) 253-8659"
click at [231, 128] on link "link to CRM" at bounding box center [221, 133] width 44 height 11
drag, startPoint x: 845, startPoint y: 19, endPoint x: 840, endPoint y: 17, distance: 5.7
click at [842, 18] on div "Status report Issue detected This issue could affect your workflow. Please cont…" at bounding box center [893, 12] width 139 height 24
click at [834, 15] on icon at bounding box center [835, 11] width 13 height 13
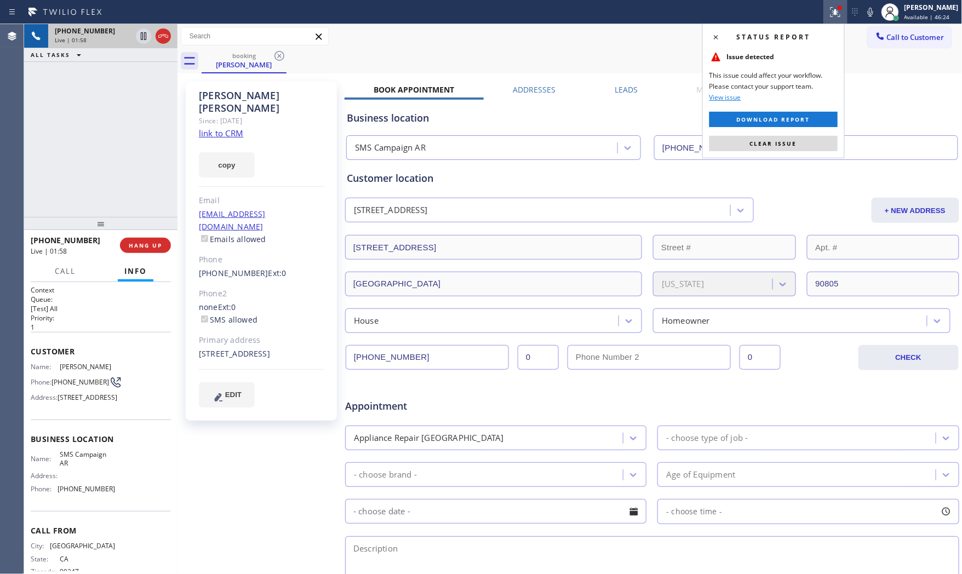
drag, startPoint x: 768, startPoint y: 139, endPoint x: 841, endPoint y: 76, distance: 97.1
click at [768, 139] on button "Clear issue" at bounding box center [774, 143] width 128 height 15
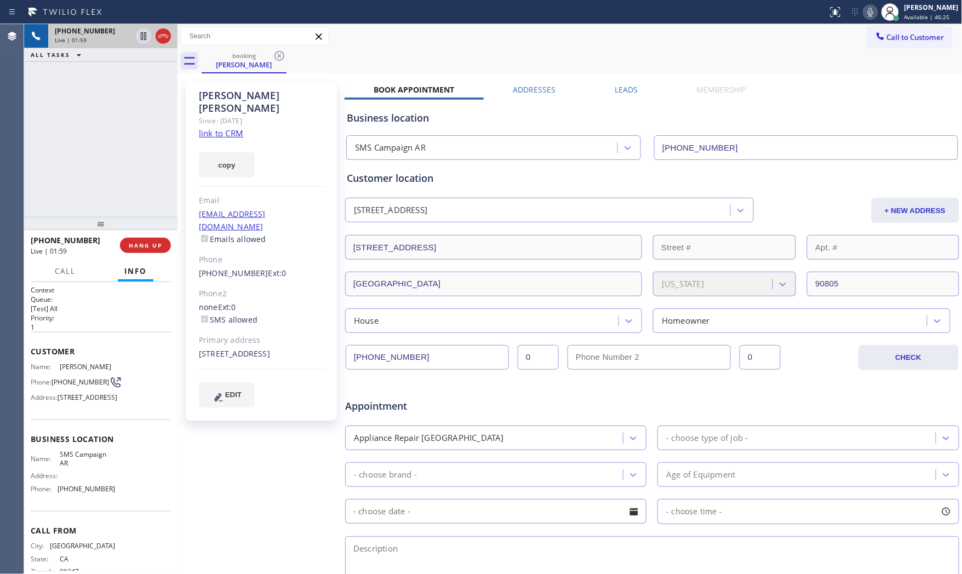
click at [868, 12] on icon at bounding box center [870, 11] width 13 height 13
click at [146, 41] on icon at bounding box center [143, 36] width 13 height 13
click at [869, 8] on icon at bounding box center [870, 12] width 5 height 9
click at [146, 35] on icon at bounding box center [143, 36] width 13 height 13
click at [159, 243] on span "HANG UP" at bounding box center [145, 246] width 33 height 8
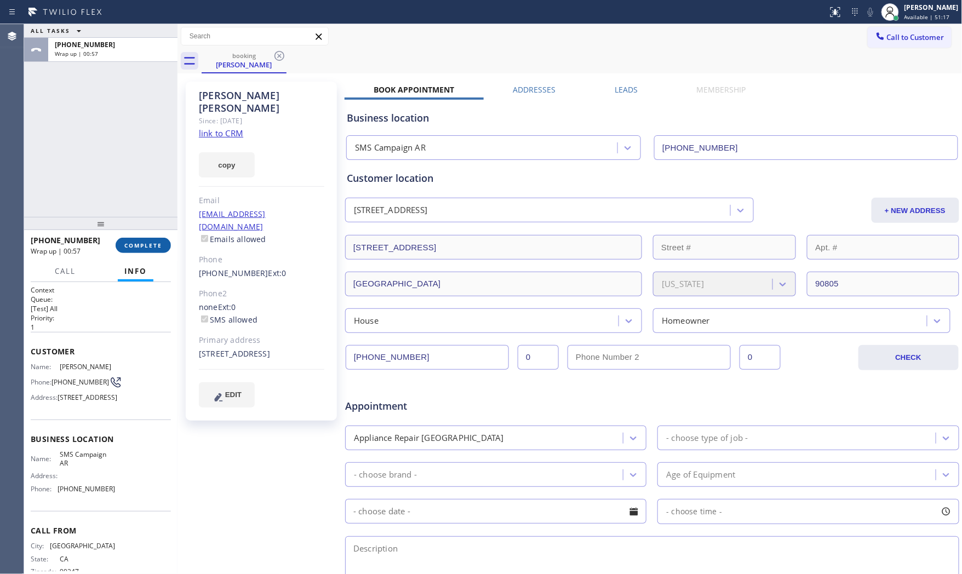
drag, startPoint x: 128, startPoint y: 247, endPoint x: 122, endPoint y: 245, distance: 6.8
click at [122, 245] on button "COMPLETE" at bounding box center [143, 245] width 55 height 15
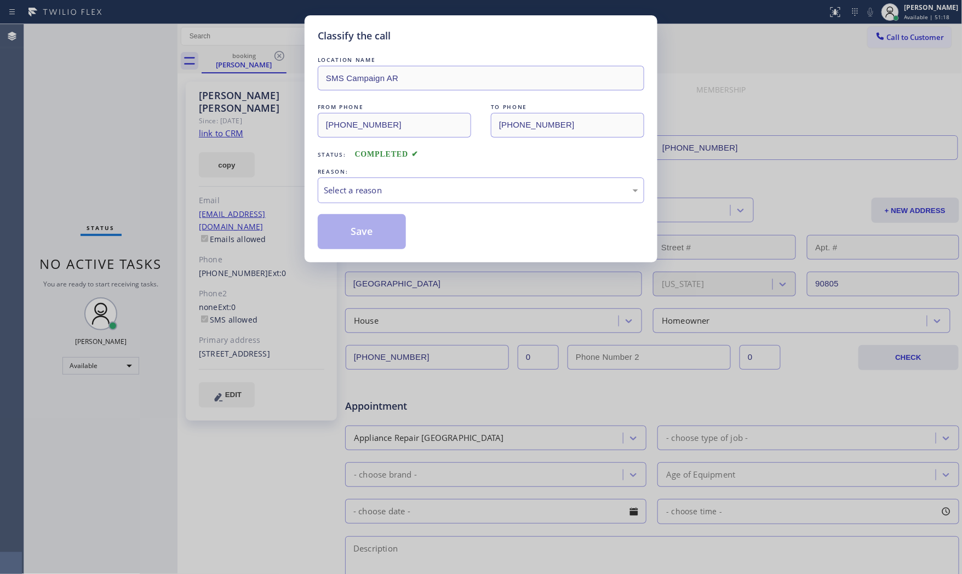
click at [516, 199] on div "Select a reason" at bounding box center [481, 191] width 327 height 26
click at [369, 231] on button "Save" at bounding box center [362, 231] width 88 height 35
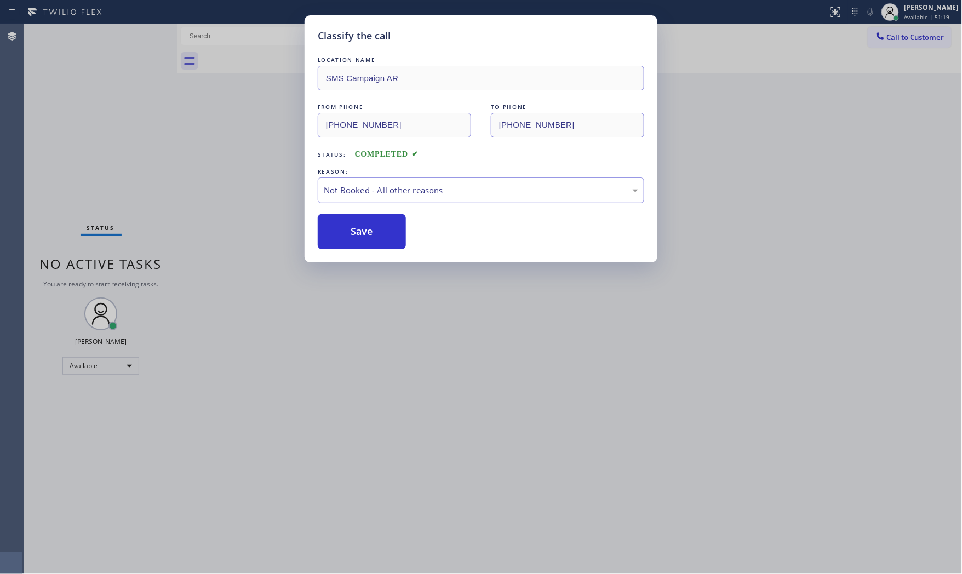
click at [369, 231] on button "Save" at bounding box center [362, 231] width 88 height 35
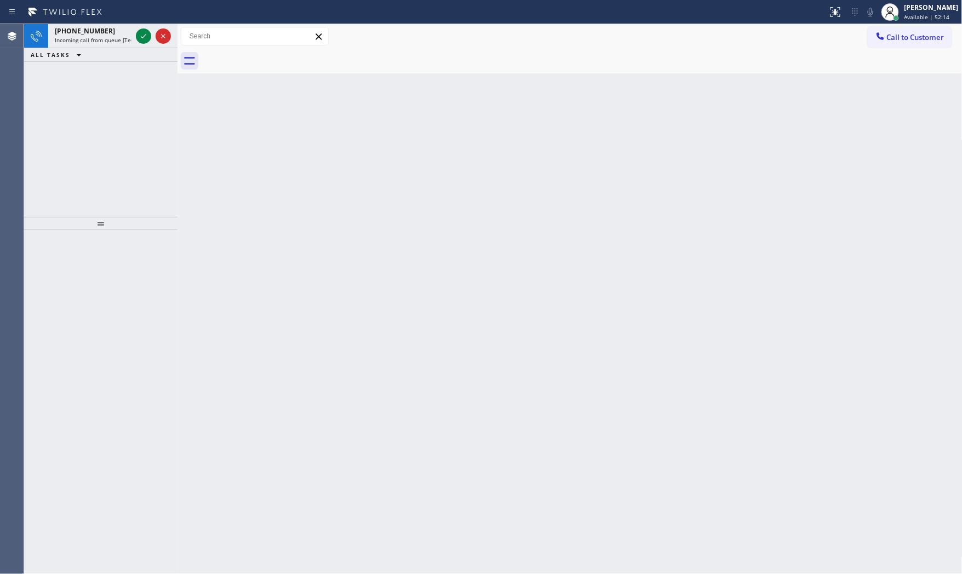
click at [103, 50] on div "ALL TASKS ALL TASKS ACTIVE TASKS TASKS IN WRAP UP" at bounding box center [100, 55] width 153 height 14
click at [100, 37] on span "Incoming call from queue [Test] All" at bounding box center [100, 40] width 91 height 8
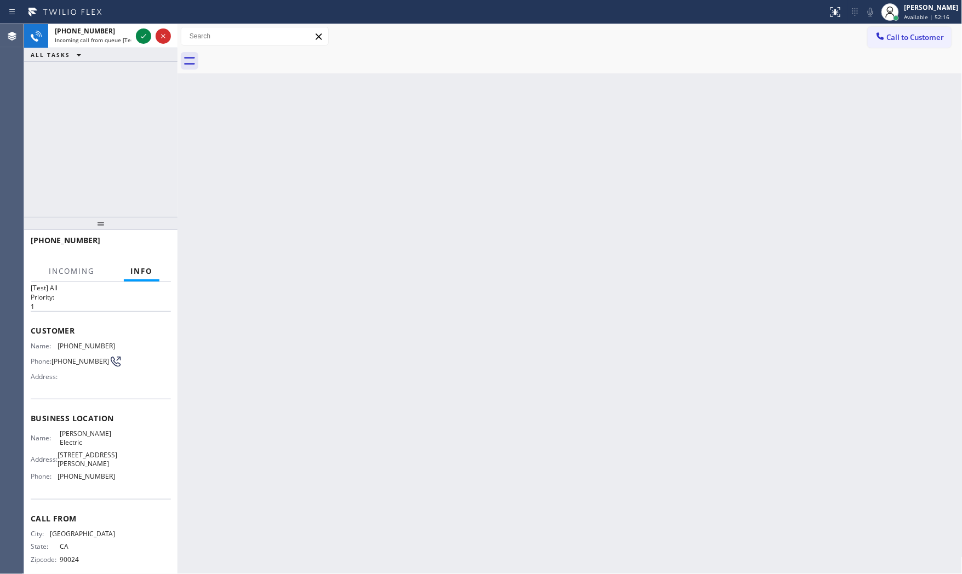
scroll to position [42, 0]
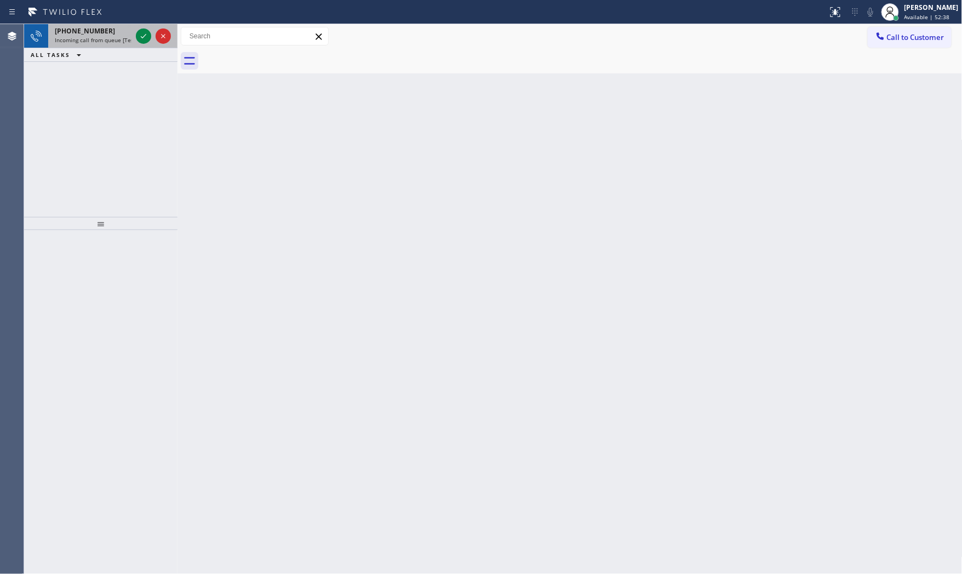
click at [69, 33] on span "+13107280616" at bounding box center [85, 30] width 60 height 9
click at [121, 31] on div "+19542619886" at bounding box center [93, 30] width 77 height 9
click at [130, 41] on span "Incoming call from queue [Test] All" at bounding box center [100, 40] width 91 height 8
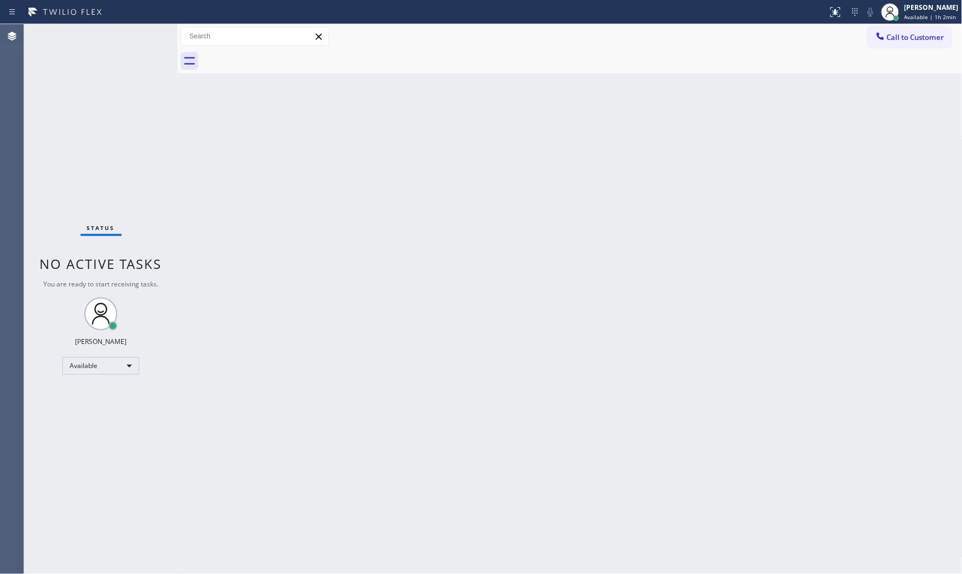
click at [135, 37] on div "Status No active tasks You are ready to start receiving tasks. [PERSON_NAME] Av…" at bounding box center [100, 299] width 153 height 550
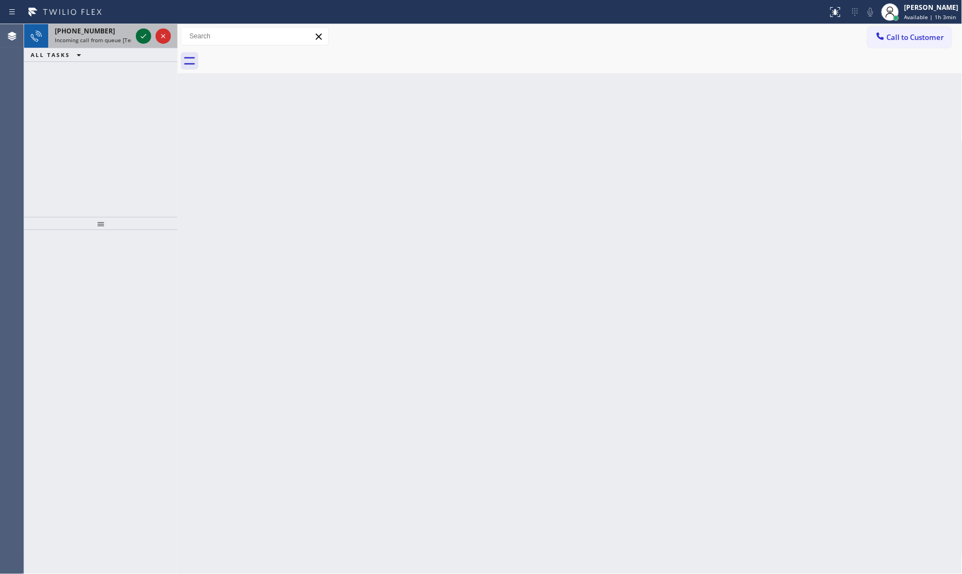
click at [143, 30] on icon at bounding box center [143, 36] width 13 height 13
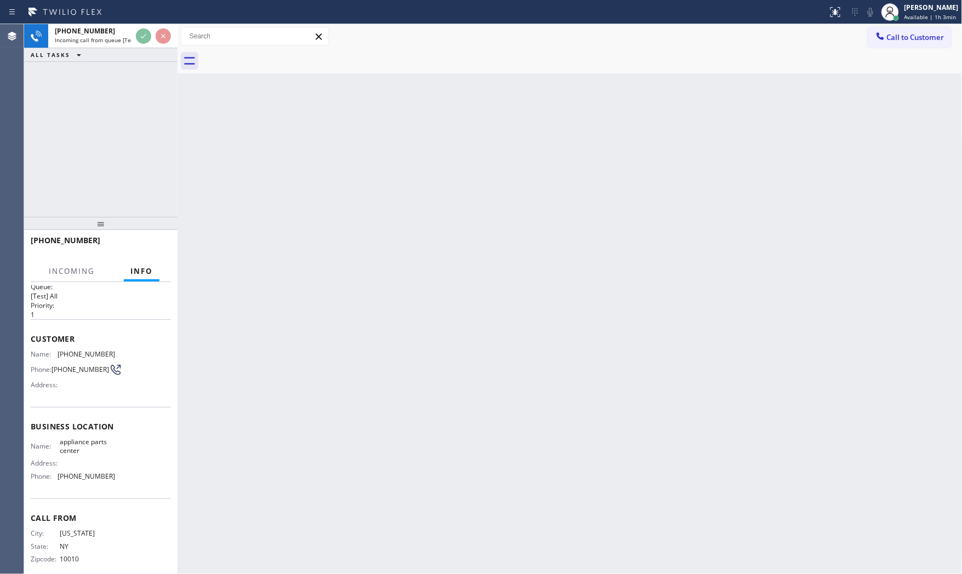
scroll to position [25, 0]
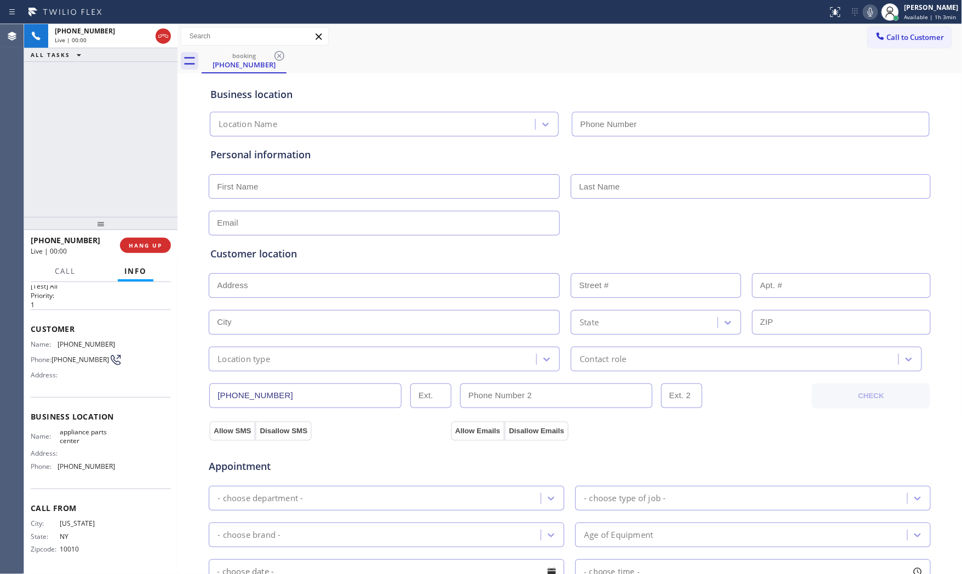
click at [156, 247] on span "HANG UP" at bounding box center [145, 246] width 33 height 8
type input "[PHONE_NUMBER]"
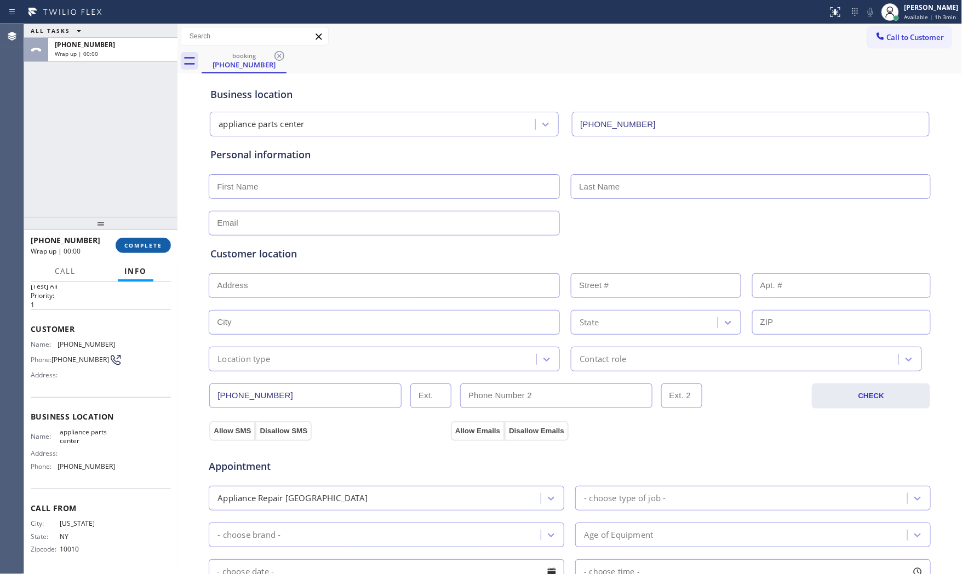
click at [156, 249] on span "COMPLETE" at bounding box center [143, 246] width 38 height 8
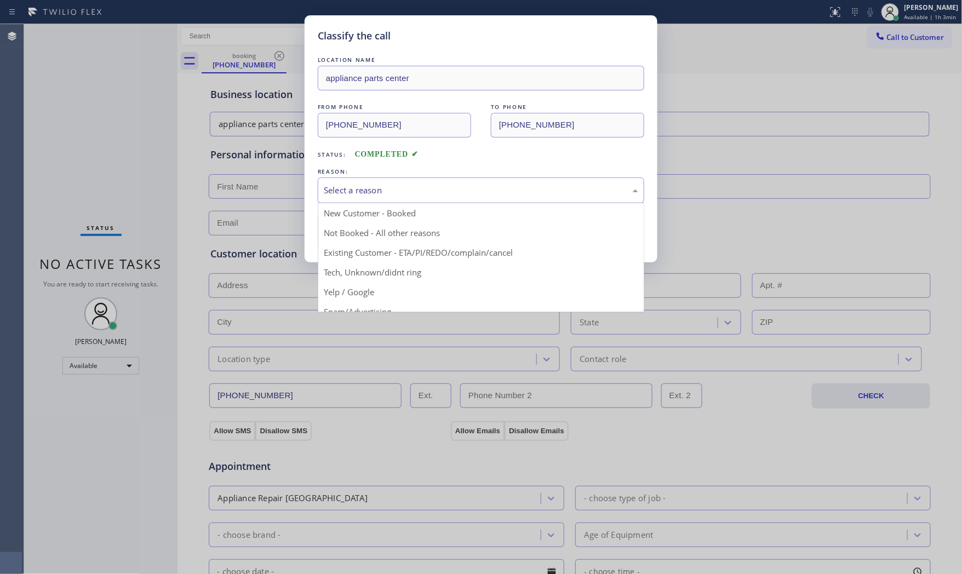
click at [373, 189] on div "Select a reason" at bounding box center [481, 190] width 315 height 13
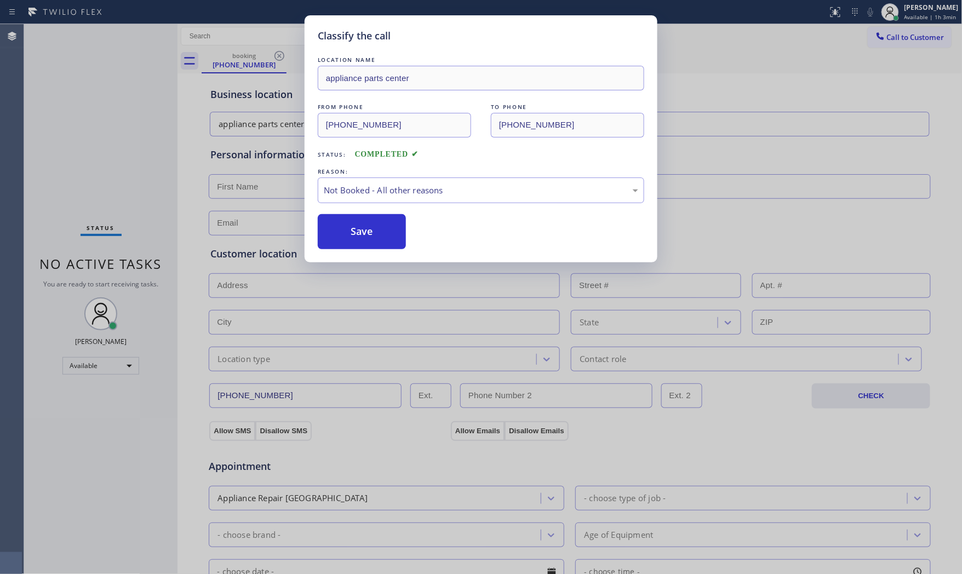
click at [361, 230] on button "Save" at bounding box center [362, 231] width 88 height 35
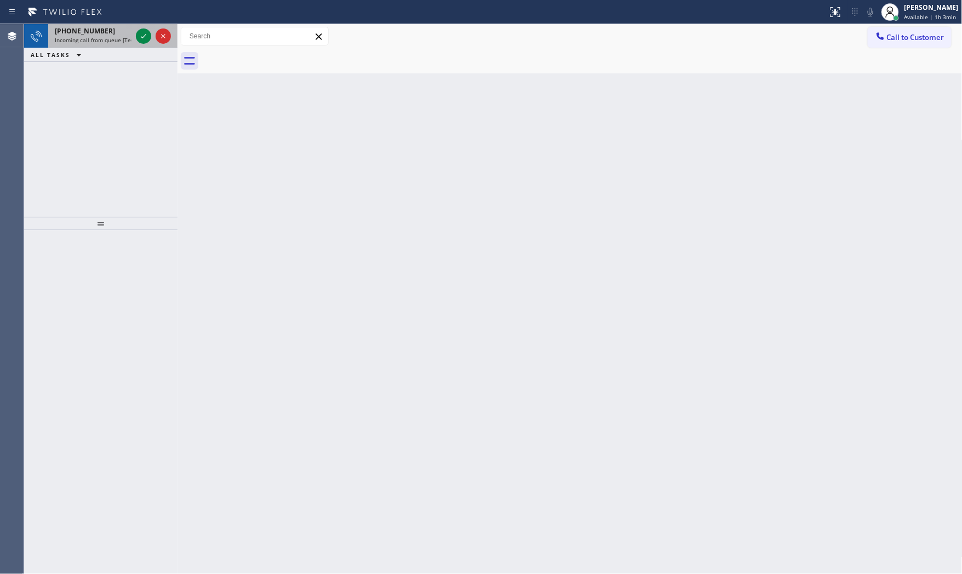
click at [115, 32] on div "+19175948840" at bounding box center [93, 30] width 77 height 9
click at [115, 30] on div "+13148093606" at bounding box center [93, 30] width 77 height 9
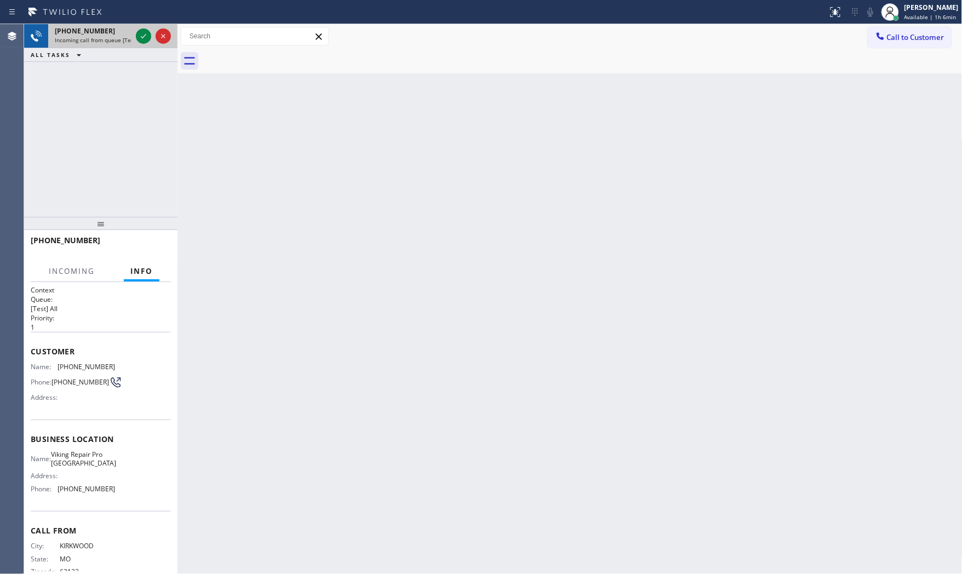
click at [134, 33] on div at bounding box center [153, 36] width 39 height 24
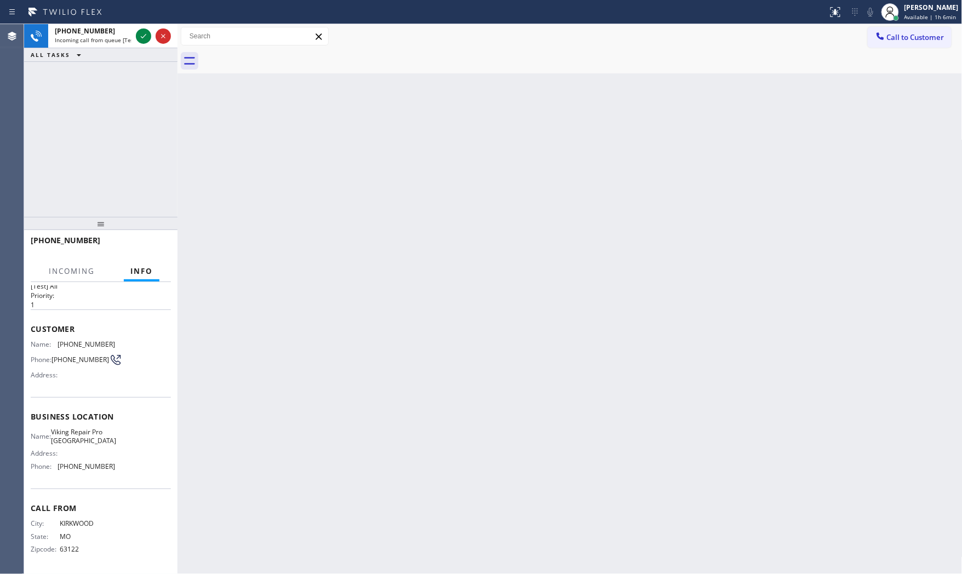
scroll to position [25, 0]
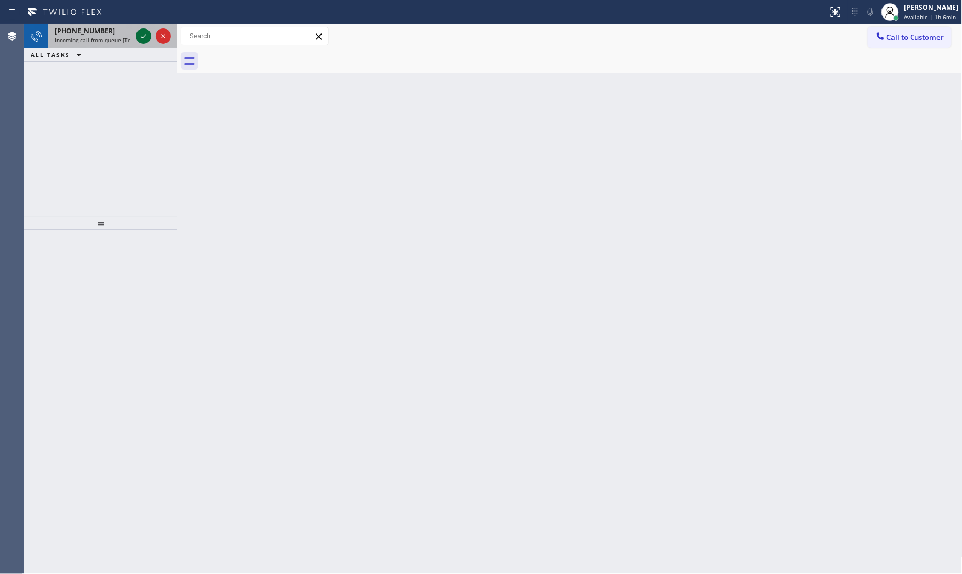
click at [149, 32] on icon at bounding box center [143, 36] width 13 height 13
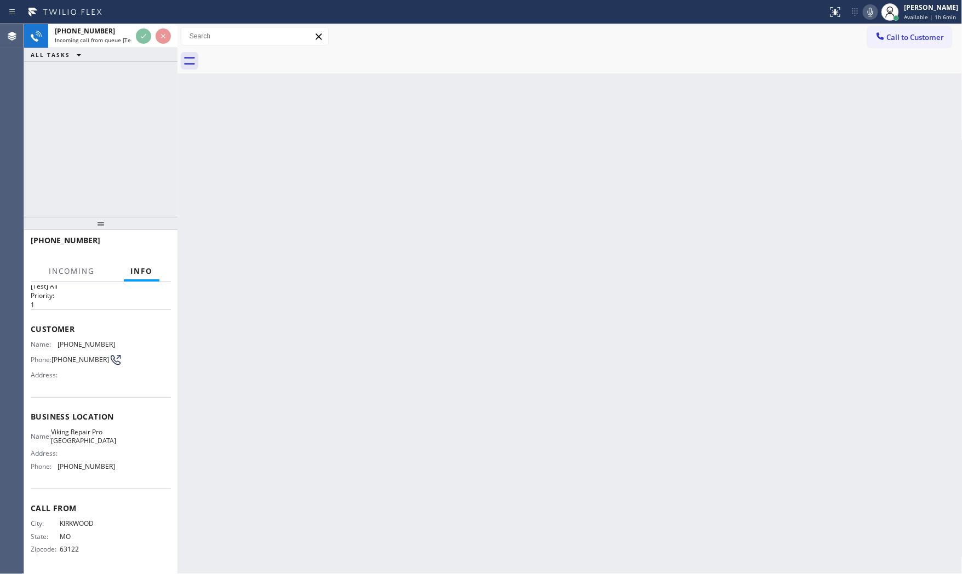
scroll to position [25, 0]
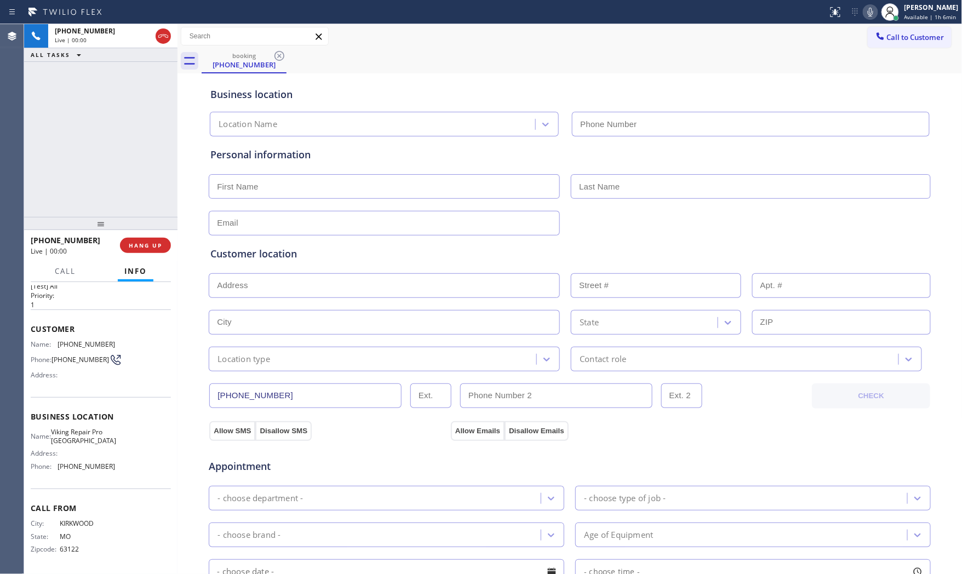
type input "(469) 437-7161"
click at [864, 10] on icon at bounding box center [870, 11] width 13 height 13
click at [873, 7] on icon at bounding box center [870, 11] width 13 height 13
click at [868, 12] on icon at bounding box center [870, 11] width 13 height 13
click at [870, 14] on icon at bounding box center [870, 11] width 13 height 13
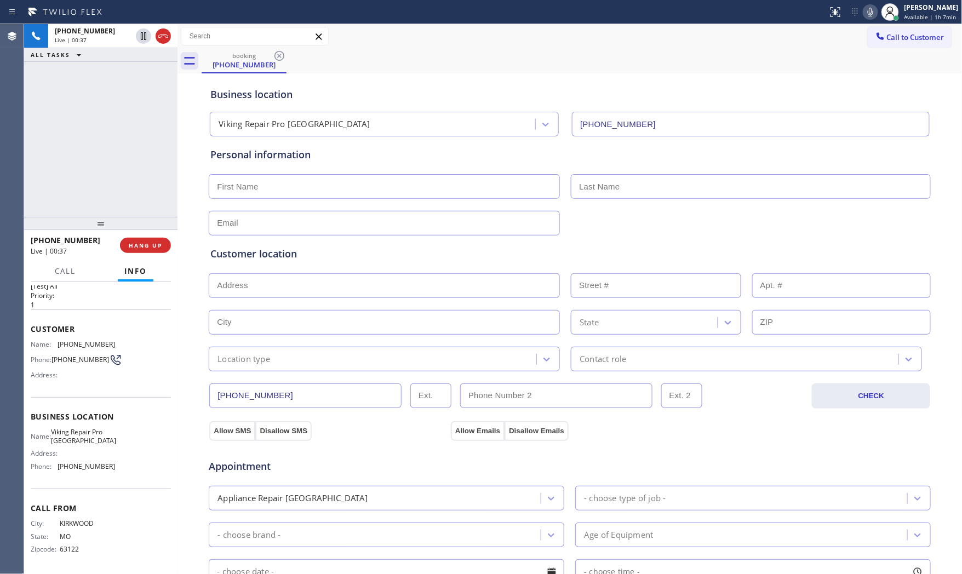
click at [867, 13] on icon at bounding box center [870, 11] width 13 height 13
click at [868, 10] on icon at bounding box center [870, 12] width 5 height 9
click at [868, 10] on icon at bounding box center [870, 11] width 13 height 13
click at [864, 7] on icon at bounding box center [870, 11] width 13 height 13
click at [870, 11] on icon at bounding box center [870, 12] width 5 height 9
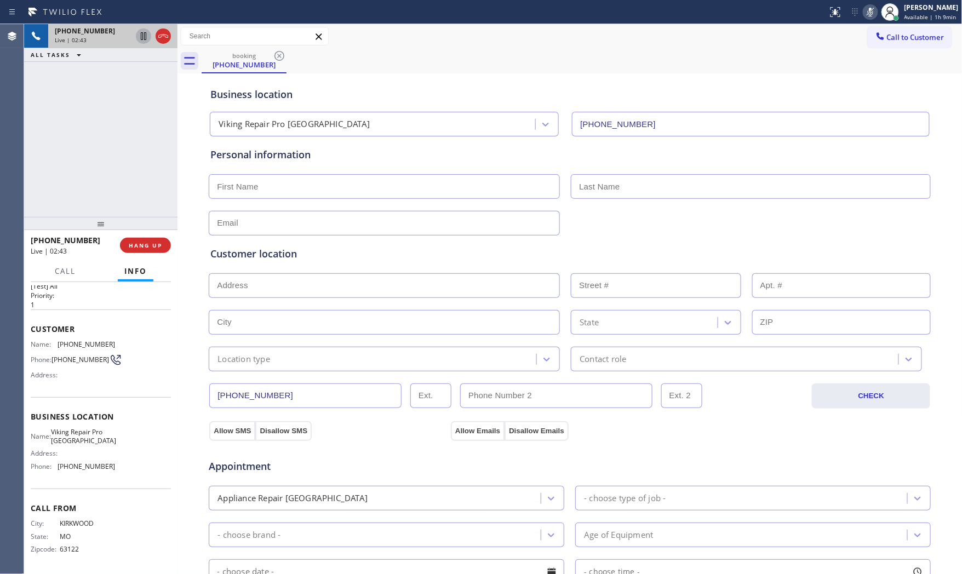
click at [145, 39] on icon at bounding box center [143, 36] width 5 height 8
click at [873, 14] on icon at bounding box center [869, 11] width 13 height 13
click at [140, 36] on icon at bounding box center [143, 36] width 13 height 13
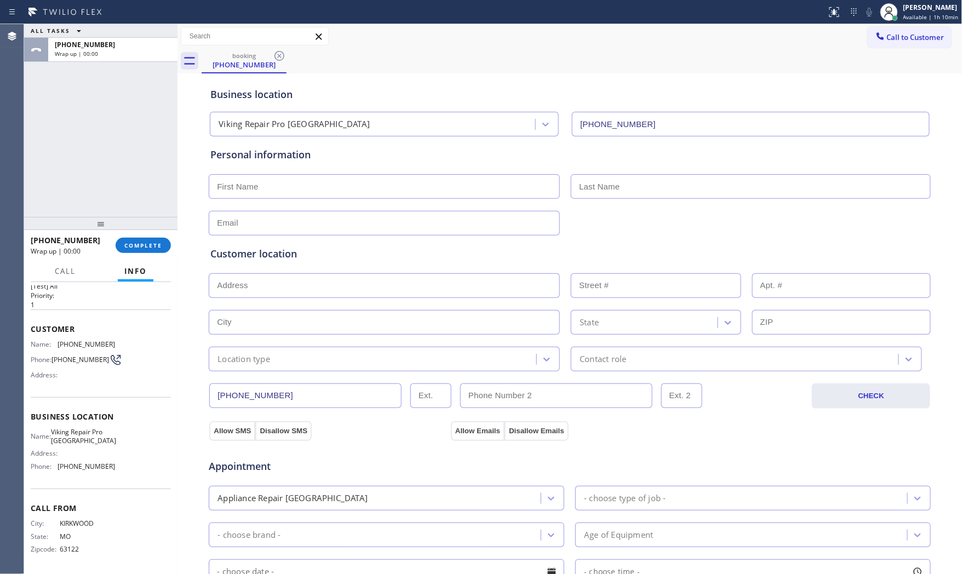
drag, startPoint x: 161, startPoint y: 239, endPoint x: 414, endPoint y: 231, distance: 252.8
click at [414, 231] on div "ALL TASKS ALL TASKS ACTIVE TASKS TASKS IN WRAP UP +13148093606 Wrap up | 00:00 …" at bounding box center [493, 299] width 938 height 550
click at [265, 195] on input "text" at bounding box center [384, 186] width 351 height 25
type input "MR"
type input "Joe"
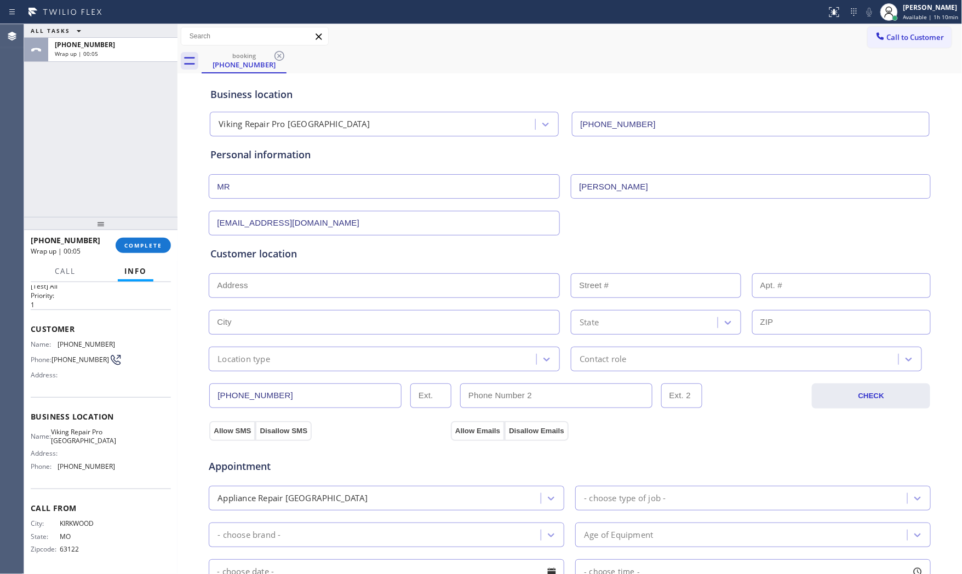
type input "[EMAIL_ADDRESS][DOMAIN_NAME]"
click at [315, 286] on input "text" at bounding box center [384, 286] width 351 height 25
paste input "Richardson, TX 75082"
type input "Richardson, TX 75082, USA"
type input "Richardson"
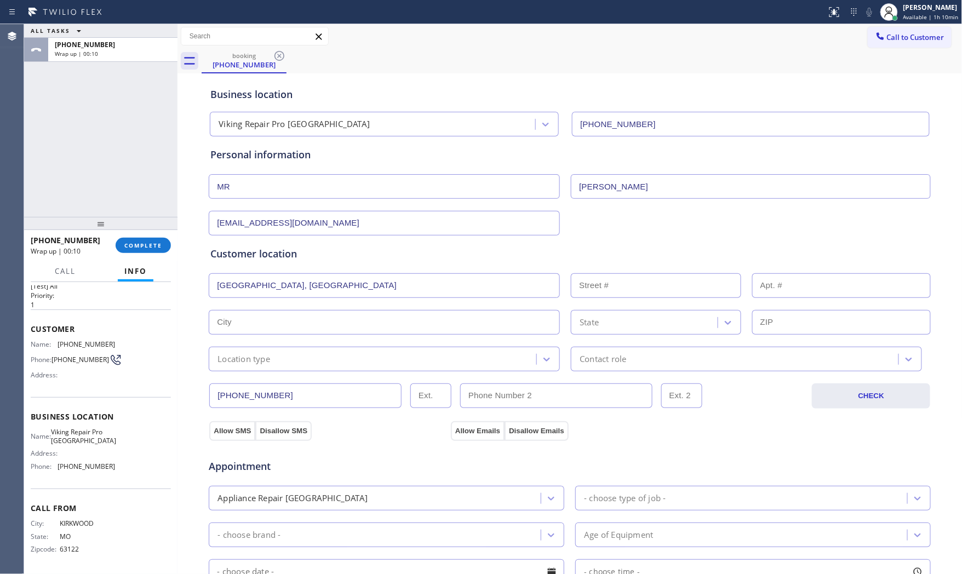
type input "75082"
click at [278, 363] on div "Location type" at bounding box center [374, 359] width 324 height 19
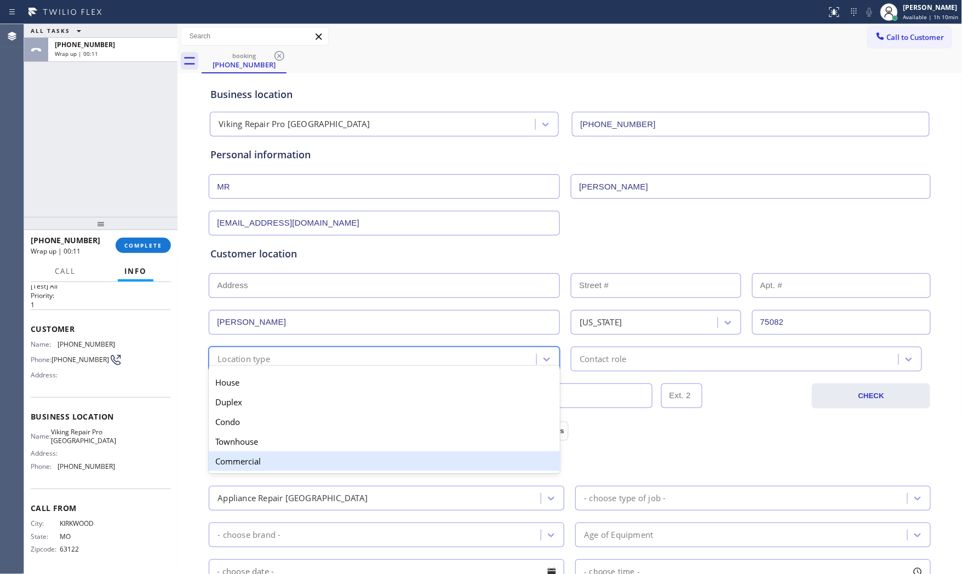
click at [261, 455] on div "Commercial" at bounding box center [384, 462] width 351 height 20
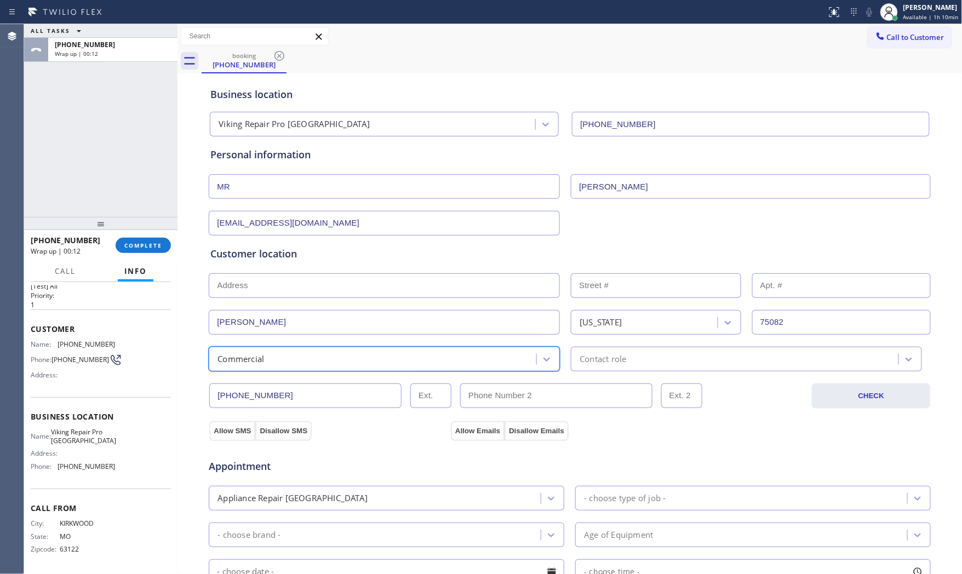
click at [648, 369] on div "Contact role" at bounding box center [746, 359] width 351 height 25
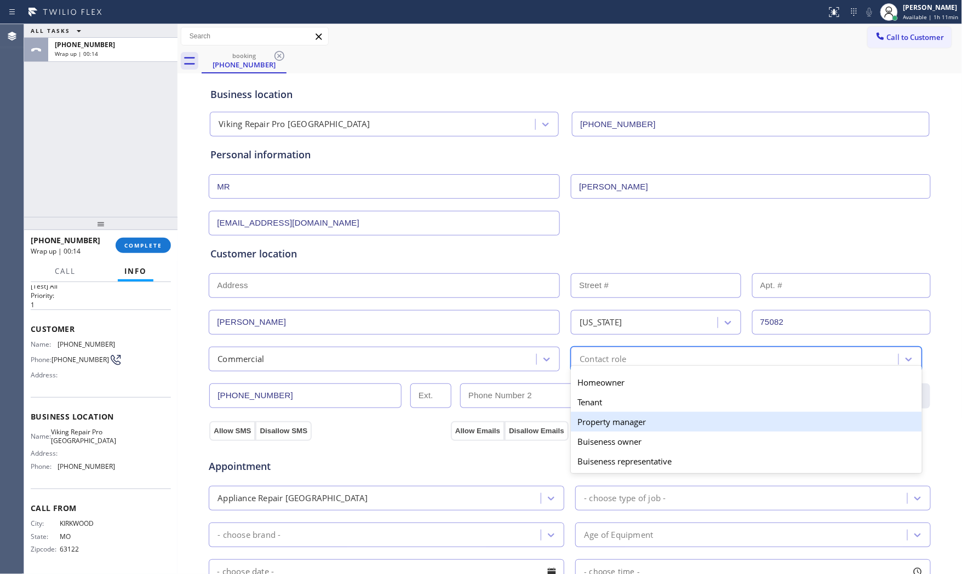
click at [600, 423] on div "Property manager" at bounding box center [746, 422] width 351 height 20
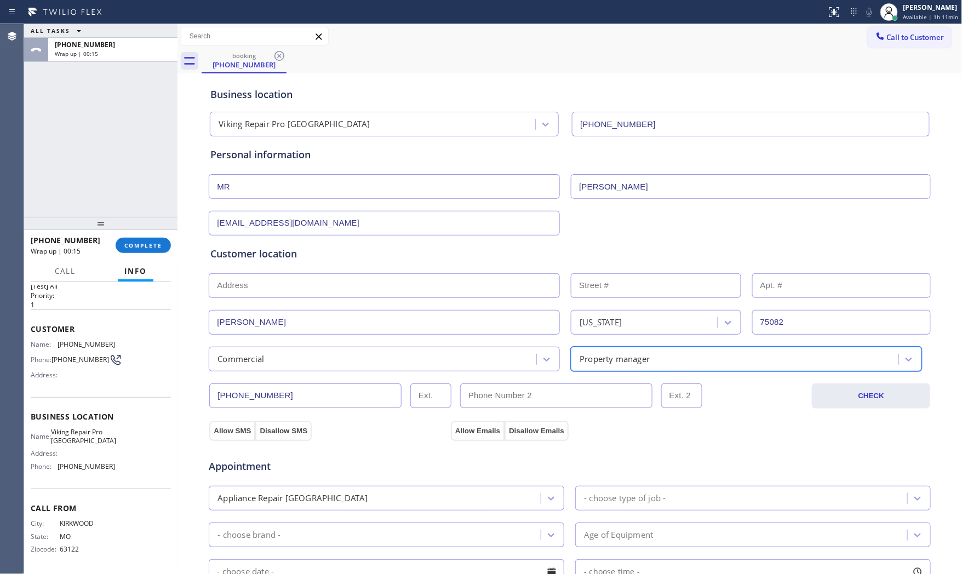
click at [639, 362] on div "Property manager" at bounding box center [615, 359] width 70 height 13
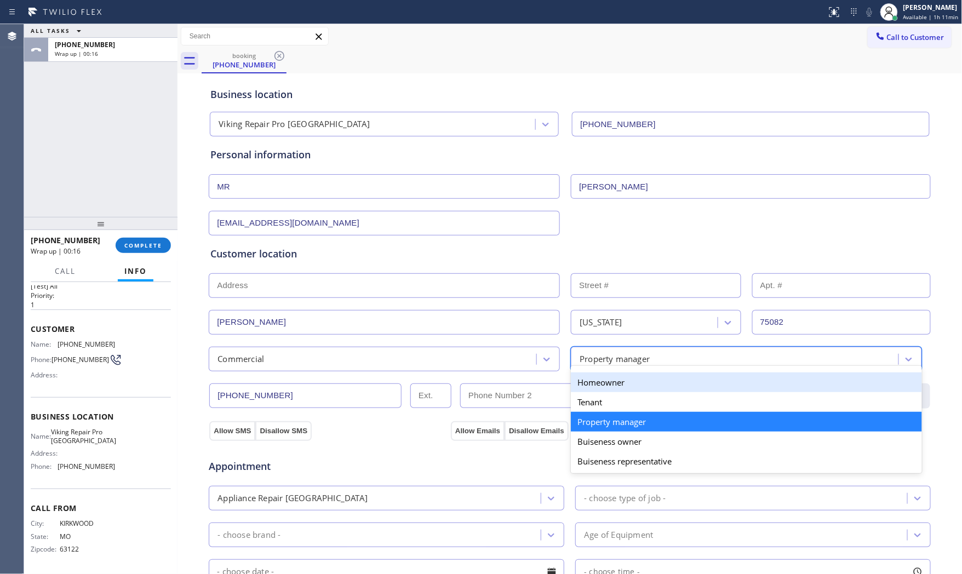
drag, startPoint x: 616, startPoint y: 396, endPoint x: 622, endPoint y: 386, distance: 11.9
click at [622, 386] on div "Homeowner Tenant Property manager Buiseness owner Buiseness representative" at bounding box center [746, 422] width 351 height 103
click at [622, 386] on div "Homeowner" at bounding box center [746, 383] width 351 height 20
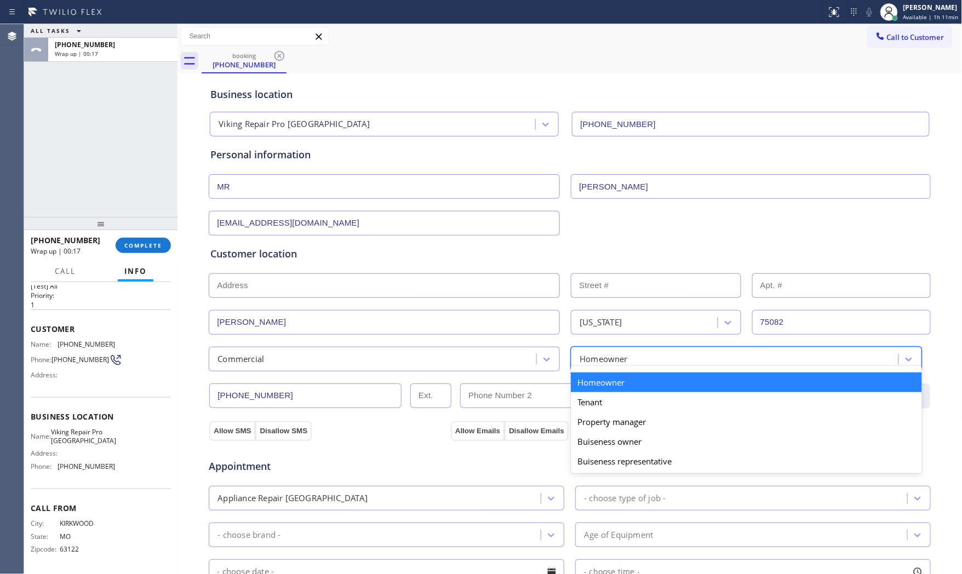
click at [634, 360] on div "Homeowner" at bounding box center [736, 359] width 324 height 19
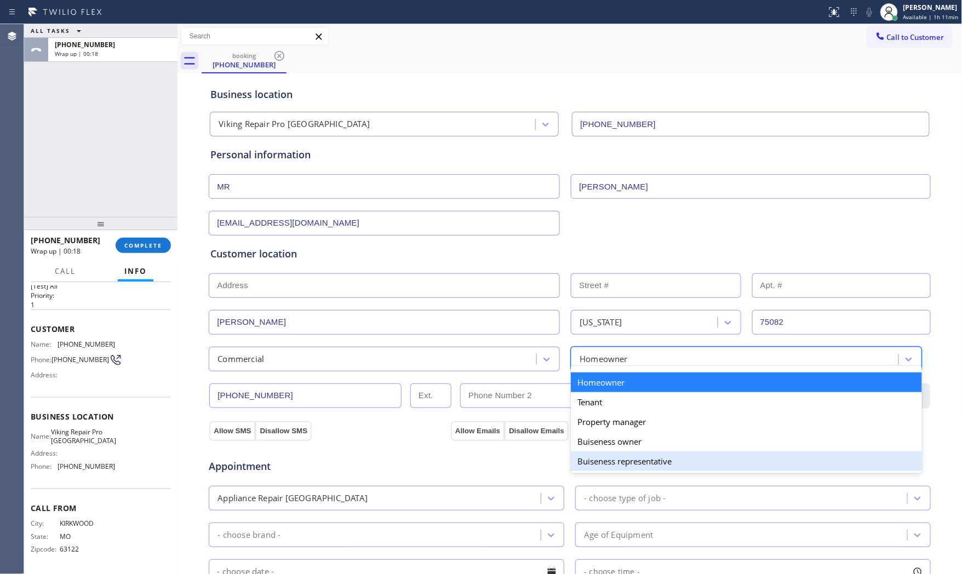
click at [614, 455] on div "Buiseness representative" at bounding box center [746, 462] width 351 height 20
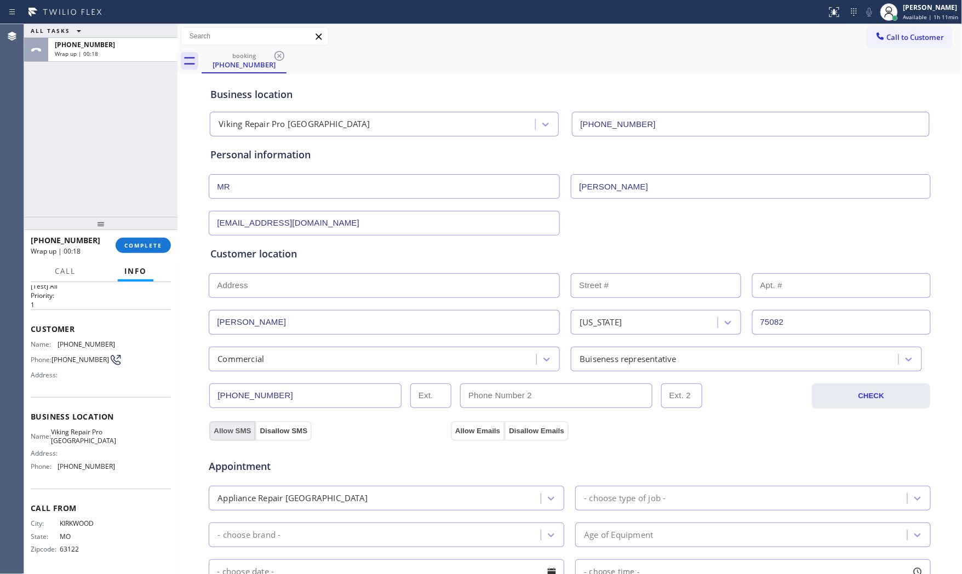
click at [215, 426] on button "Allow SMS" at bounding box center [232, 432] width 46 height 20
drag, startPoint x: 457, startPoint y: 425, endPoint x: 451, endPoint y: 441, distance: 17.0
click at [458, 425] on button "Allow Emails" at bounding box center [478, 432] width 54 height 20
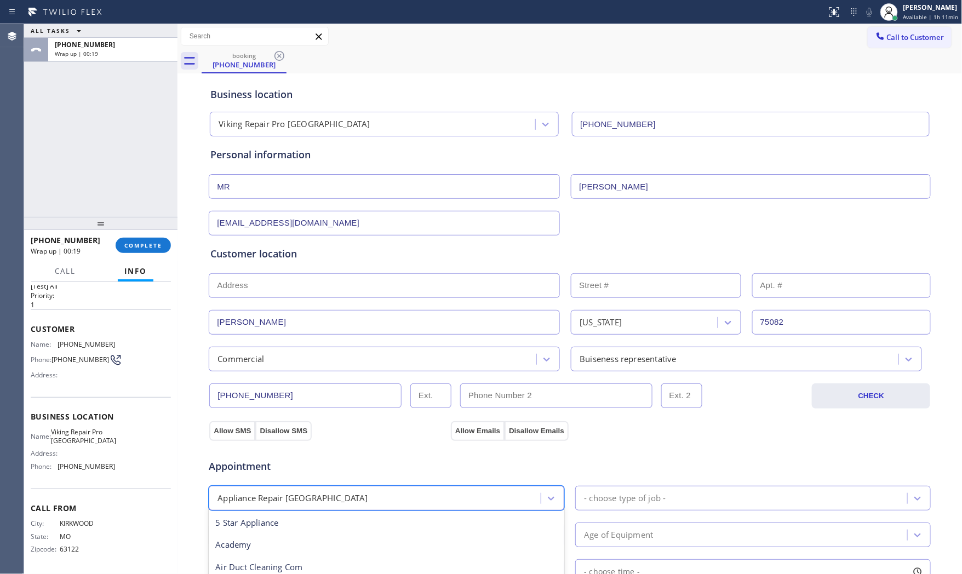
click at [414, 497] on div "Appliance Repair [GEOGRAPHIC_DATA]" at bounding box center [376, 498] width 329 height 19
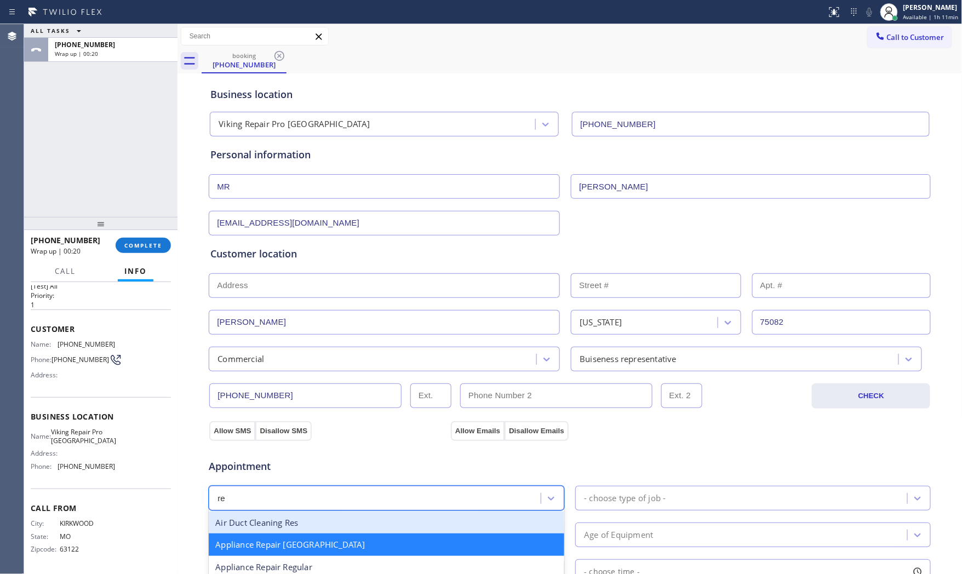
type input "reg"
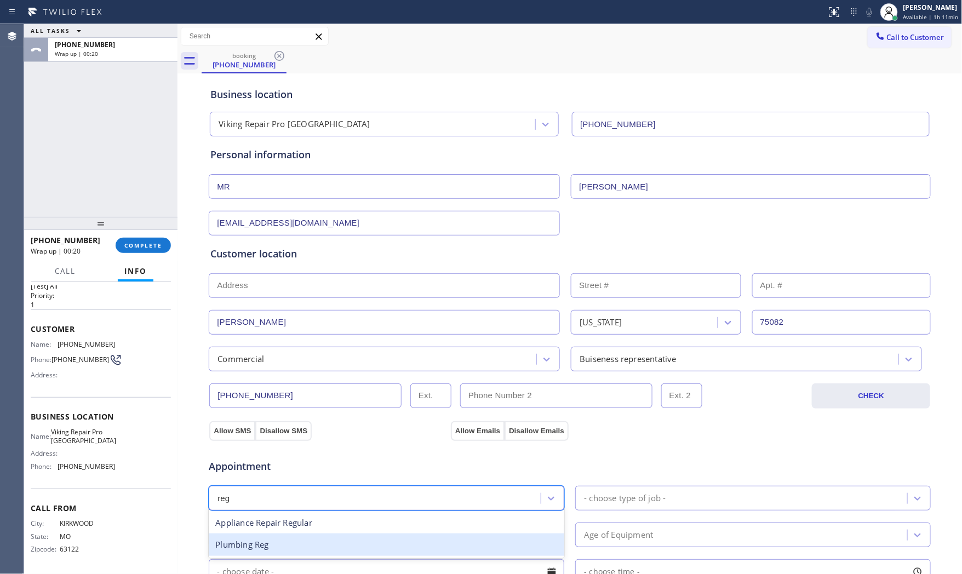
click at [374, 534] on div "Plumbing Reg" at bounding box center [387, 545] width 356 height 22
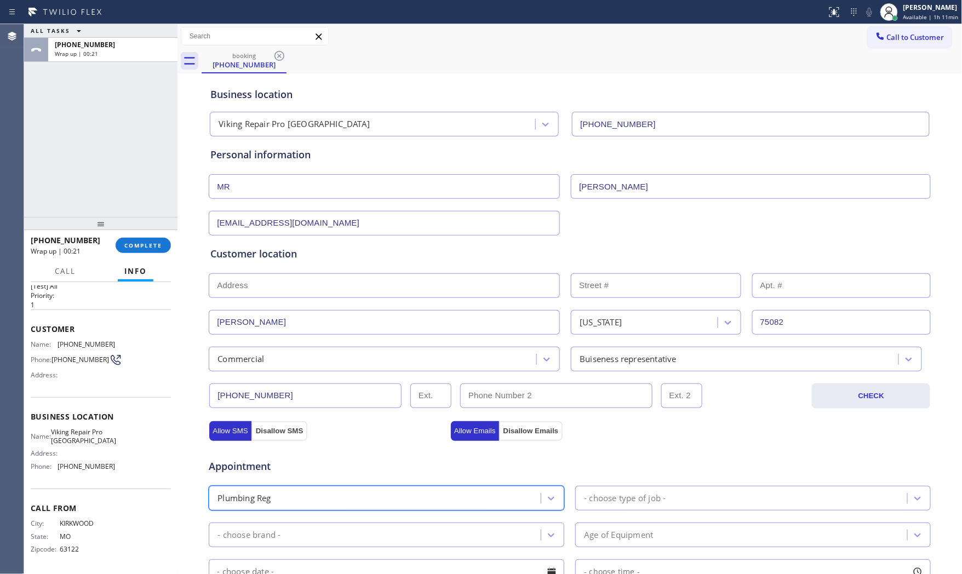
click at [382, 494] on div "Plumbing Reg" at bounding box center [376, 498] width 329 height 19
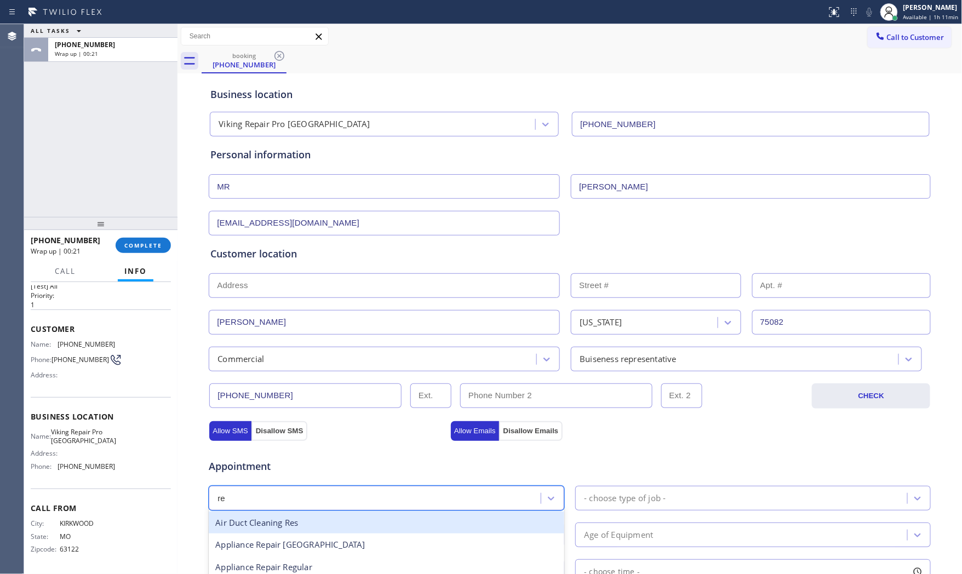
type input "reg"
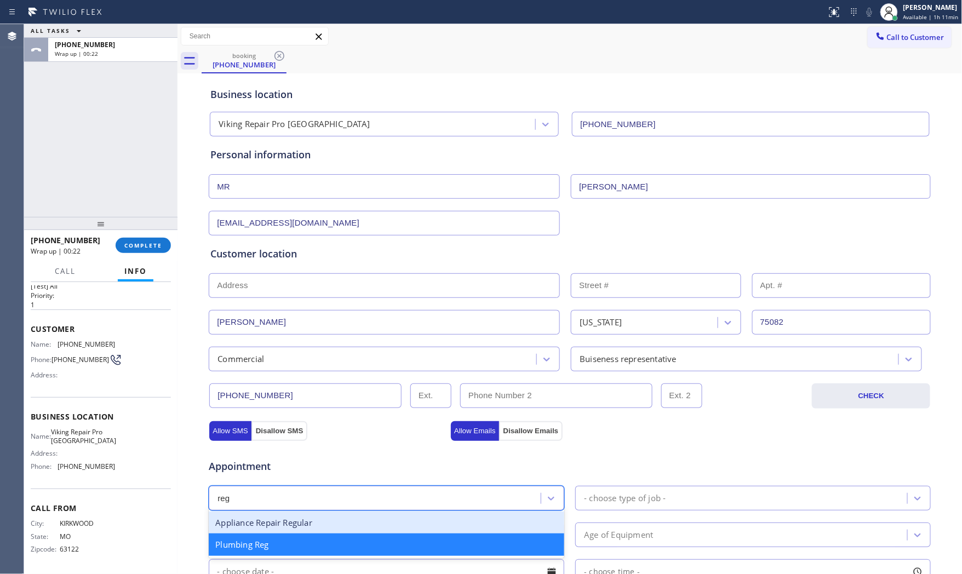
click at [311, 519] on div "Appliance Repair Regular" at bounding box center [387, 523] width 356 height 22
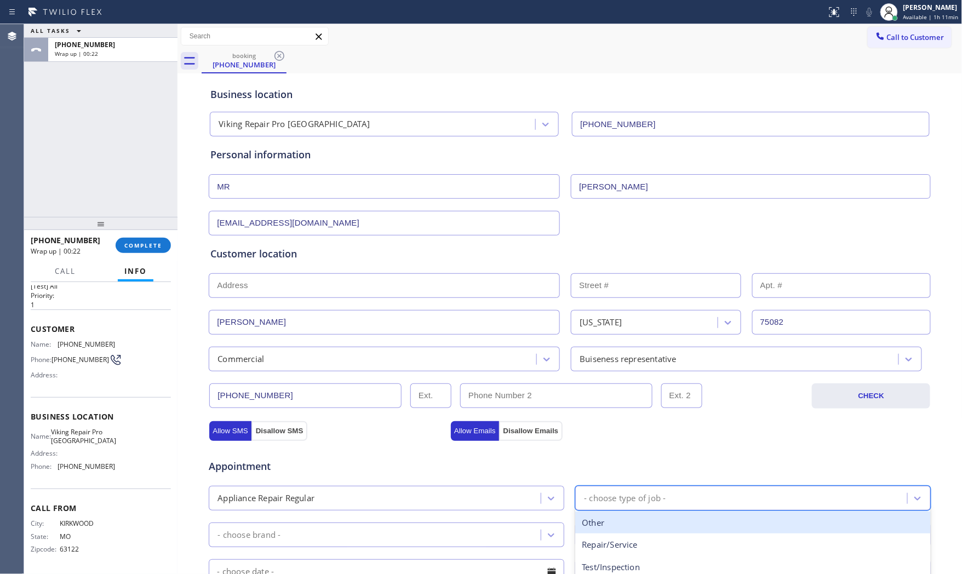
click at [596, 511] on div "- choose type of job -" at bounding box center [754, 498] width 356 height 25
type input "ove"
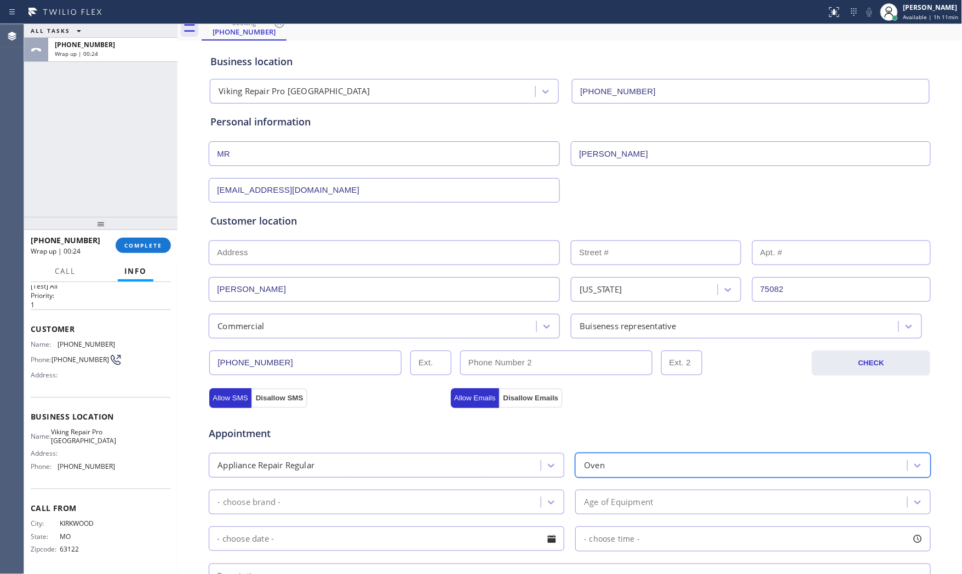
scroll to position [183, 0]
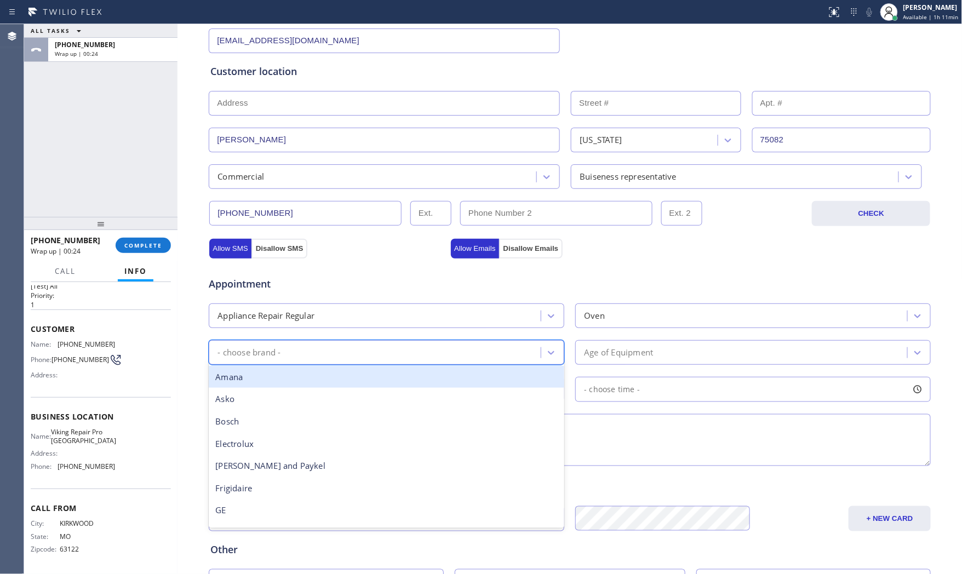
click at [415, 358] on div "- choose brand -" at bounding box center [376, 352] width 329 height 19
type input "other"
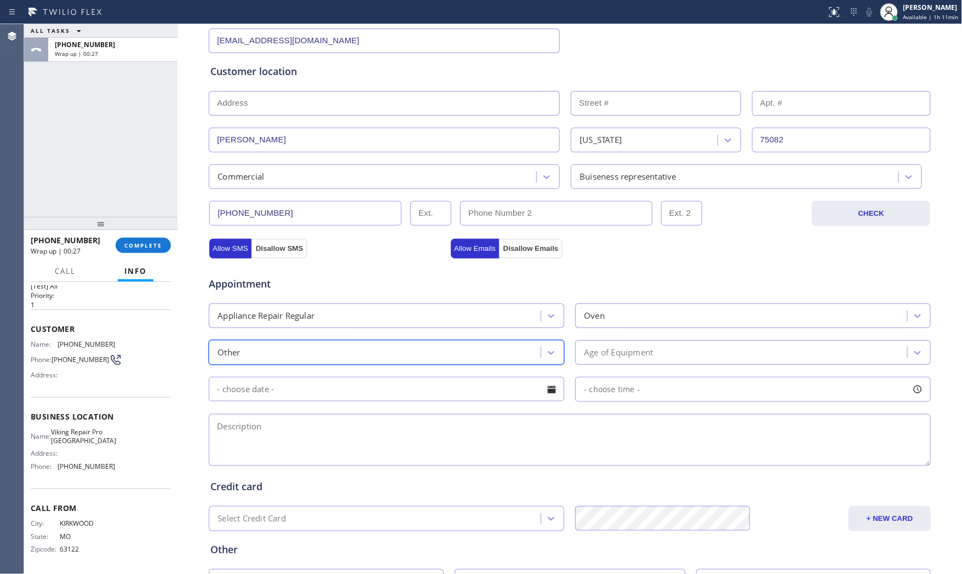
click at [643, 337] on div "Appointment Appliance Repair Regular Oven option Other, selected. 18 results av…" at bounding box center [569, 366] width 719 height 205
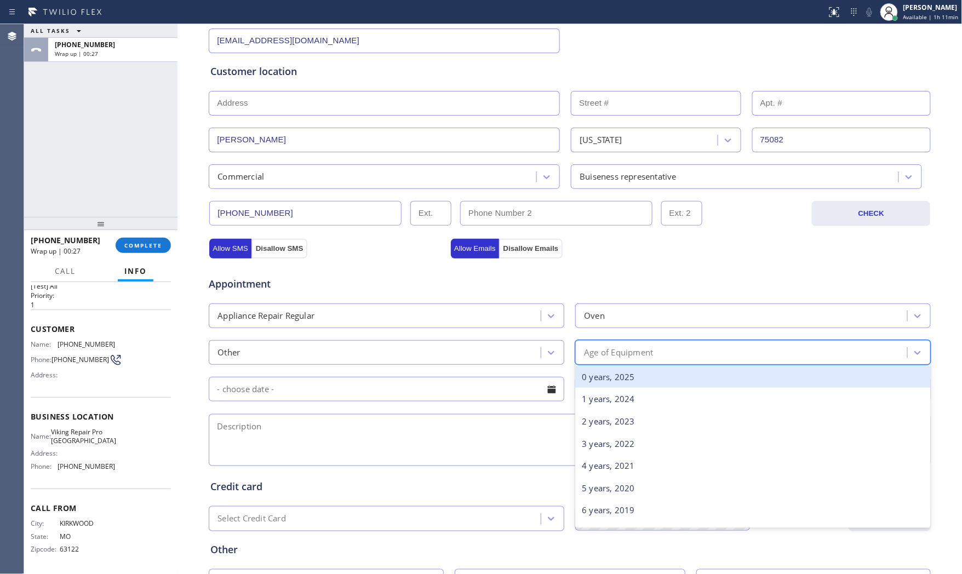
drag, startPoint x: 641, startPoint y: 351, endPoint x: 624, endPoint y: 377, distance: 31.6
click at [640, 352] on div "Age of Equipment" at bounding box center [618, 352] width 69 height 13
drag, startPoint x: 623, startPoint y: 380, endPoint x: 501, endPoint y: 406, distance: 124.5
click at [622, 380] on div "0 years, 2025" at bounding box center [754, 377] width 356 height 22
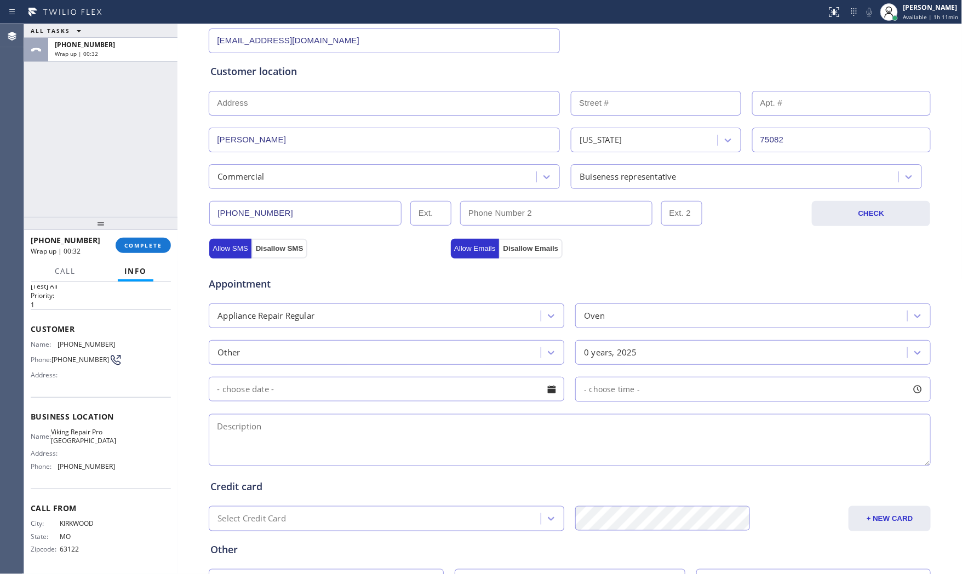
click at [357, 442] on textarea at bounding box center [570, 440] width 722 height 52
paste textarea "(11SJ21052890722 ) | CommerciaOven | keep getting error msge | commercial - man…"
click at [343, 426] on textarea "(11SJ21052890722 ) | CommerciaOven | keep getting error msge | commercial - man…" at bounding box center [570, 440] width 722 height 52
click at [713, 425] on textarea "(11SJ21052890722 ) | Commercial Oven | keep getting error msge | commercial - m…" at bounding box center [570, 440] width 722 height 52
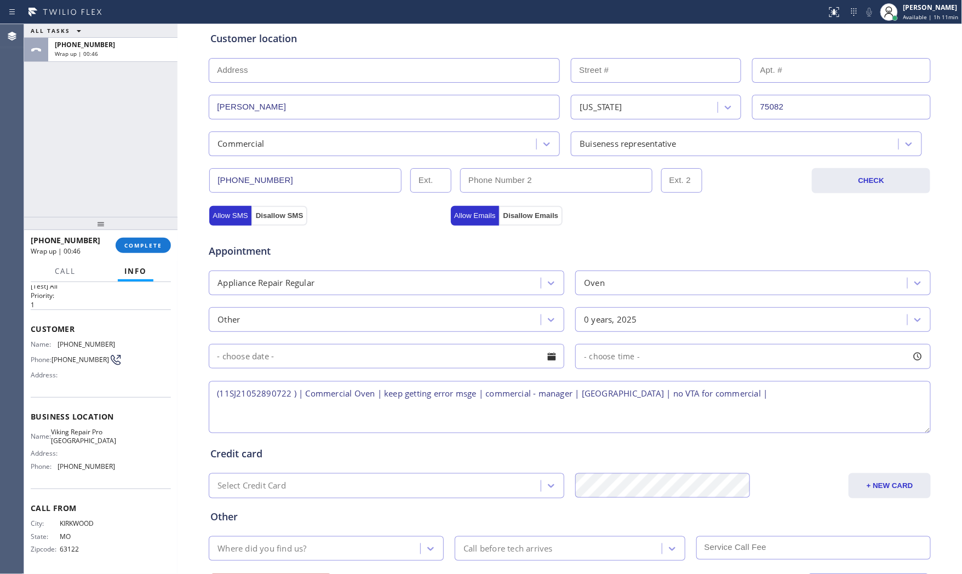
scroll to position [275, 0]
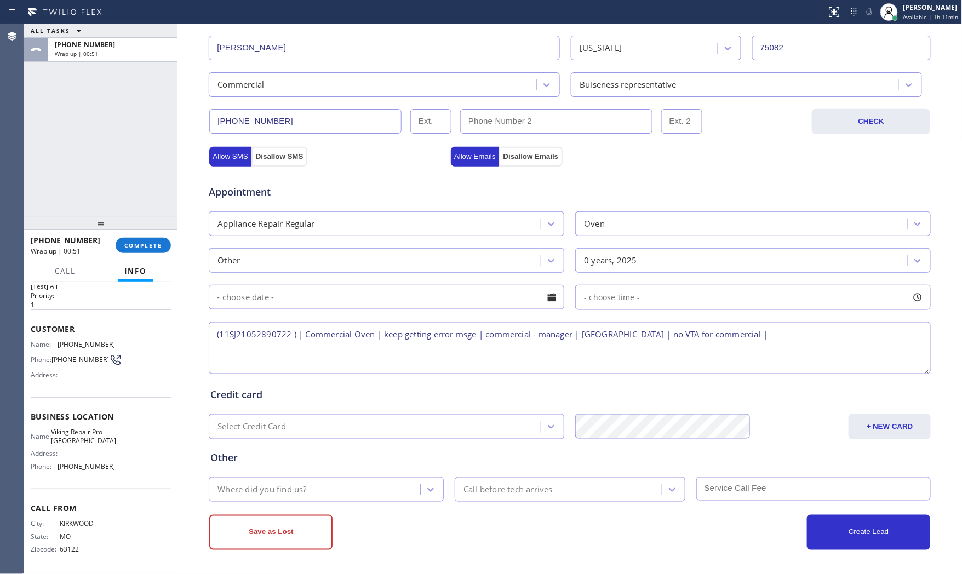
type textarea "(11SJ21052890722 ) | Commercial Oven | keep getting error msge | commercial - m…"
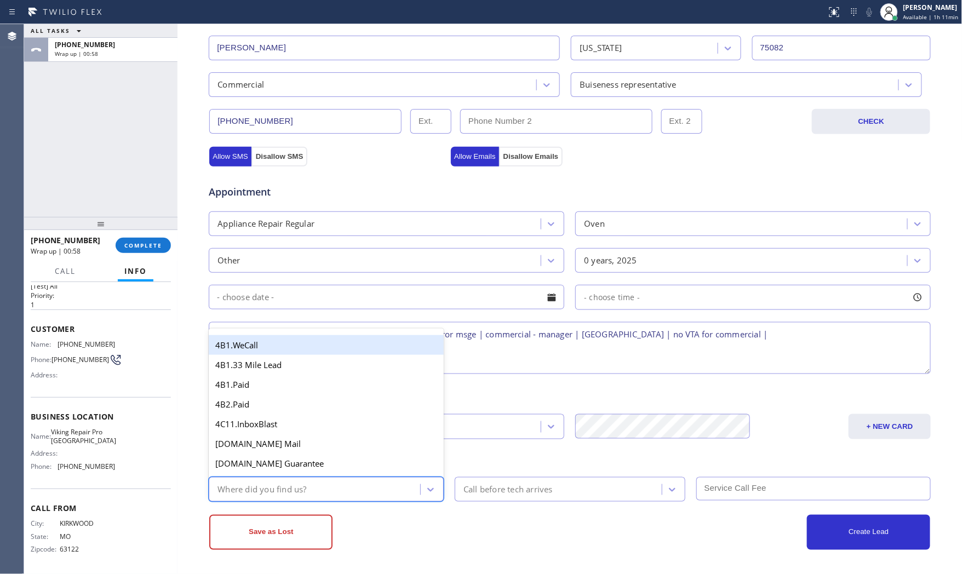
click at [305, 485] on div "Where did you find us?" at bounding box center [316, 489] width 208 height 19
type input "goo"
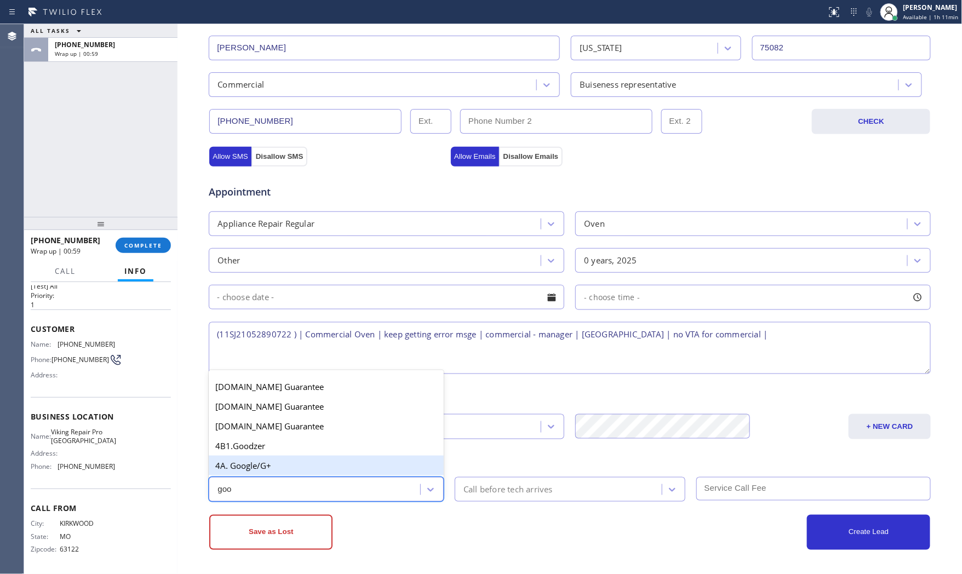
click at [316, 466] on div "4A. Google/G+" at bounding box center [326, 466] width 235 height 20
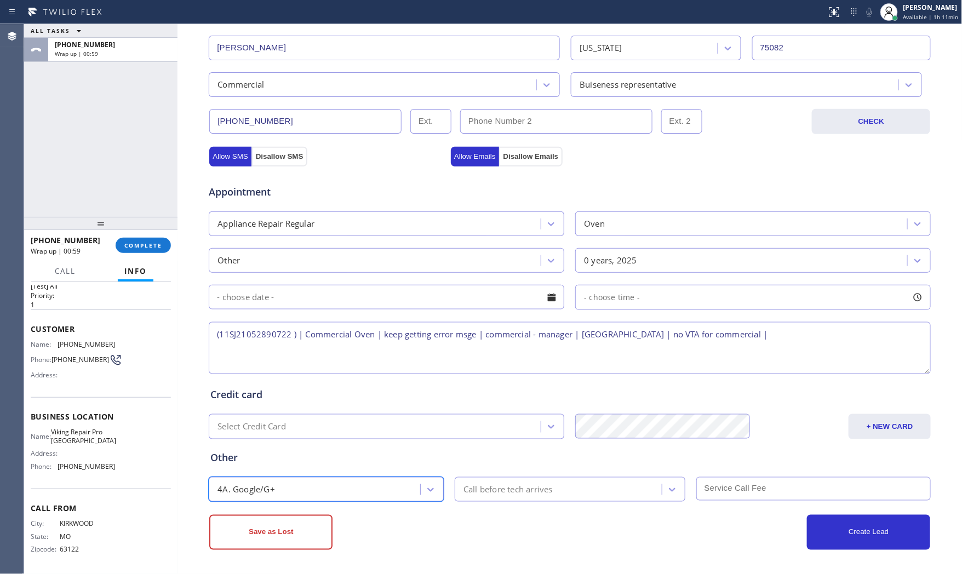
click at [370, 535] on div "Save as Lost" at bounding box center [389, 532] width 361 height 35
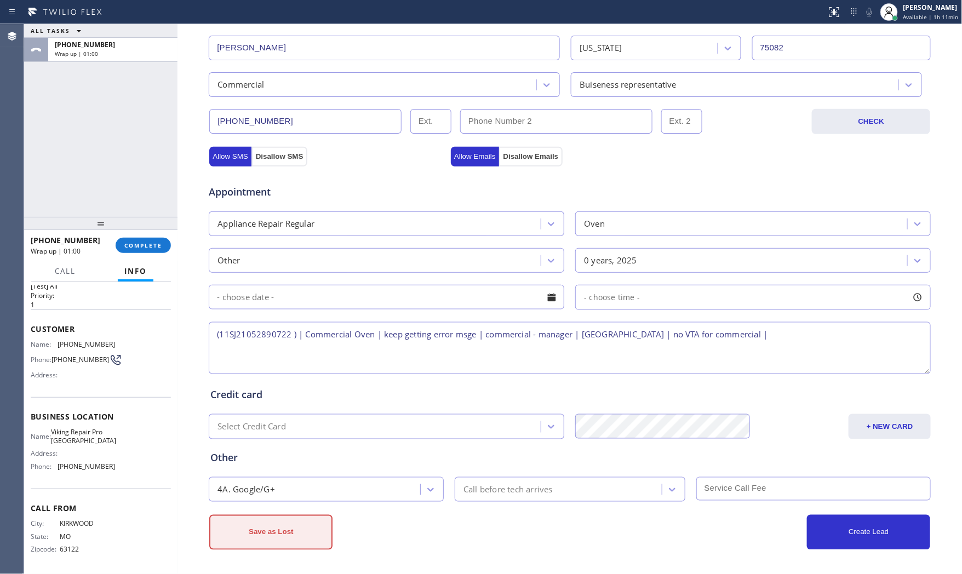
click at [278, 528] on button "Save as Lost" at bounding box center [270, 532] width 123 height 35
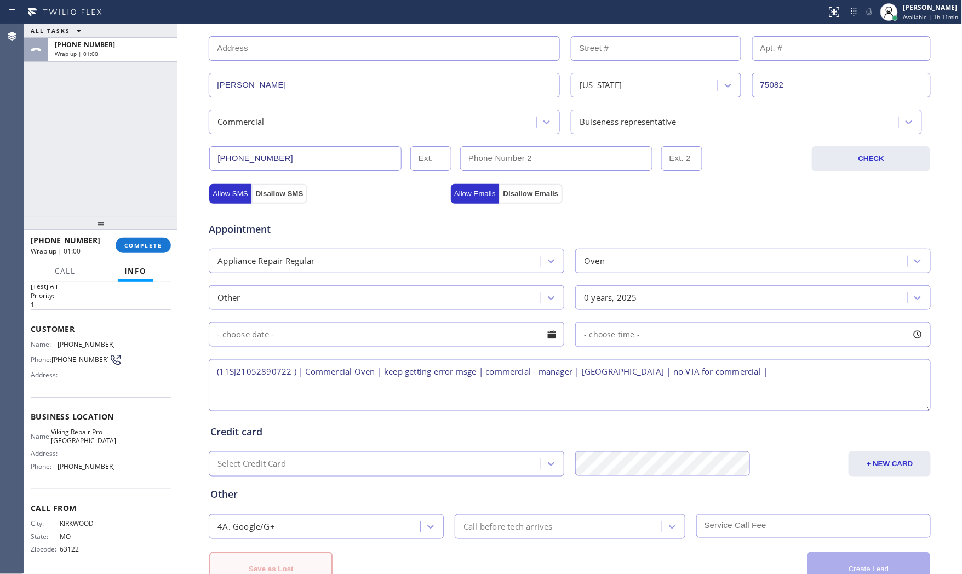
scroll to position [311, 0]
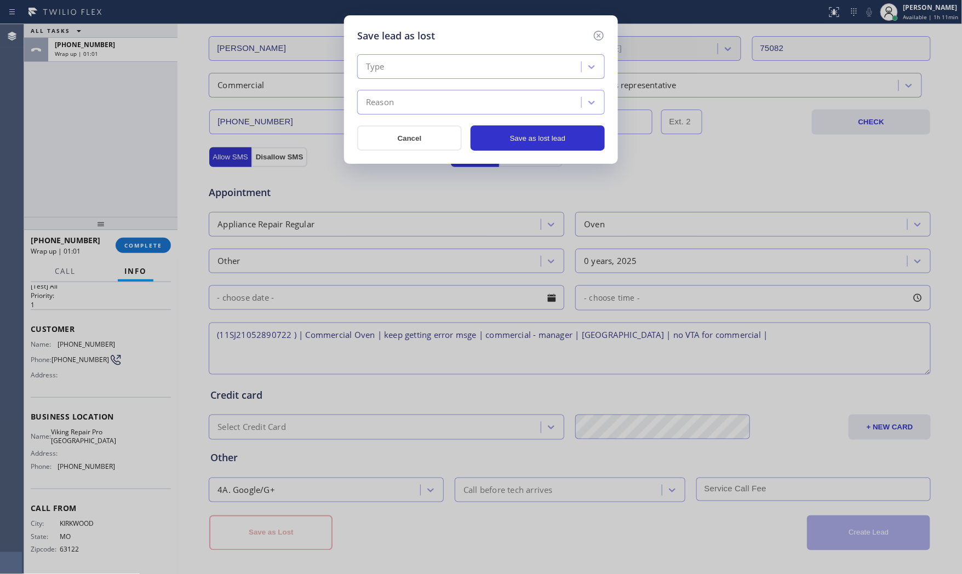
drag, startPoint x: 379, startPoint y: 67, endPoint x: 379, endPoint y: 77, distance: 9.9
click at [379, 67] on div "Type" at bounding box center [375, 67] width 19 height 13
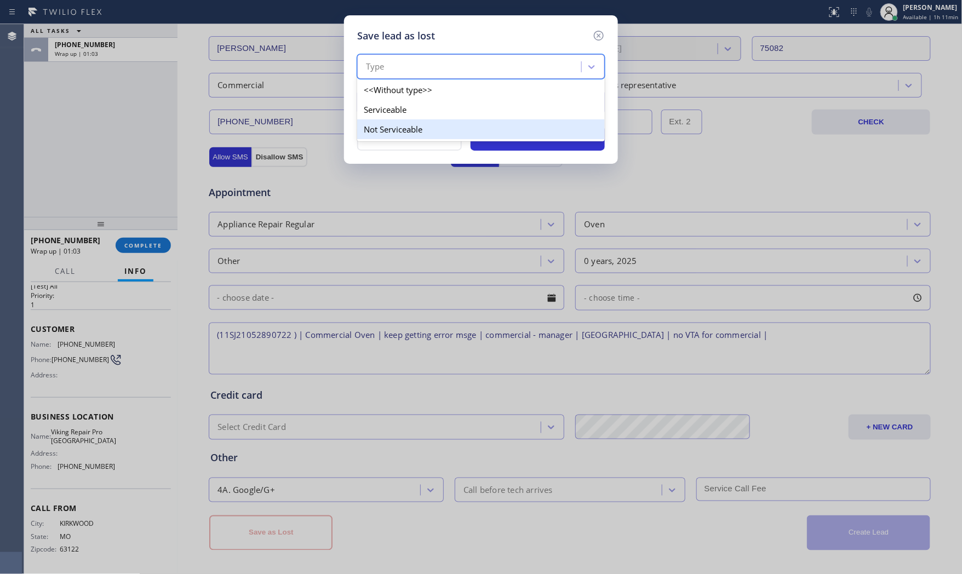
click at [381, 122] on div "Not Serviceable" at bounding box center [481, 129] width 248 height 20
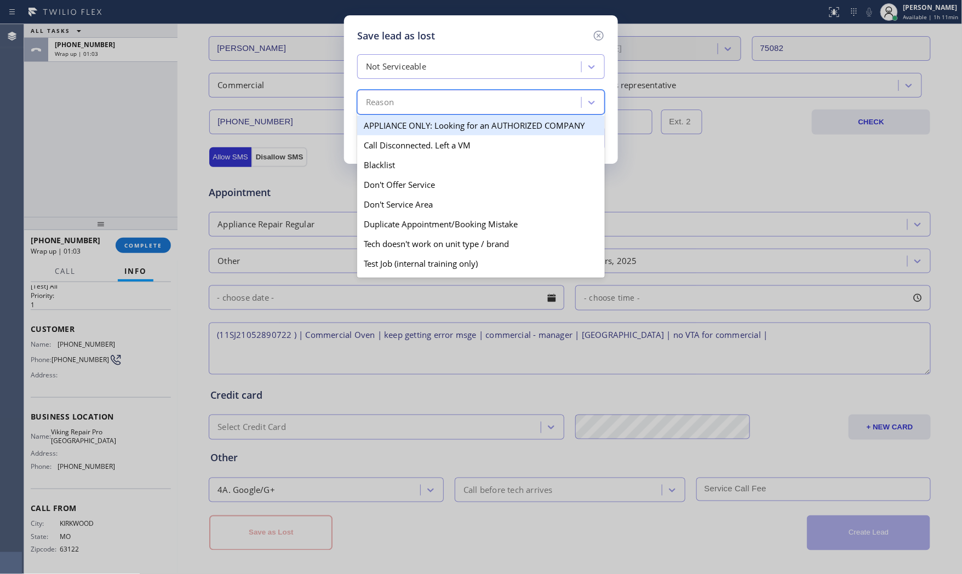
click at [385, 106] on div "Reason" at bounding box center [380, 102] width 28 height 13
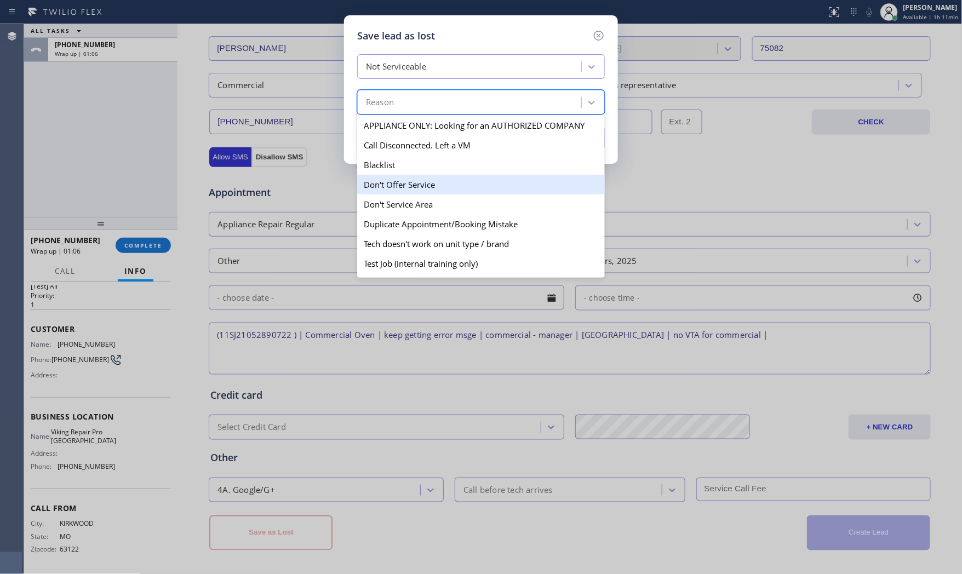
click at [406, 186] on div "Don't Offer Service" at bounding box center [481, 185] width 248 height 20
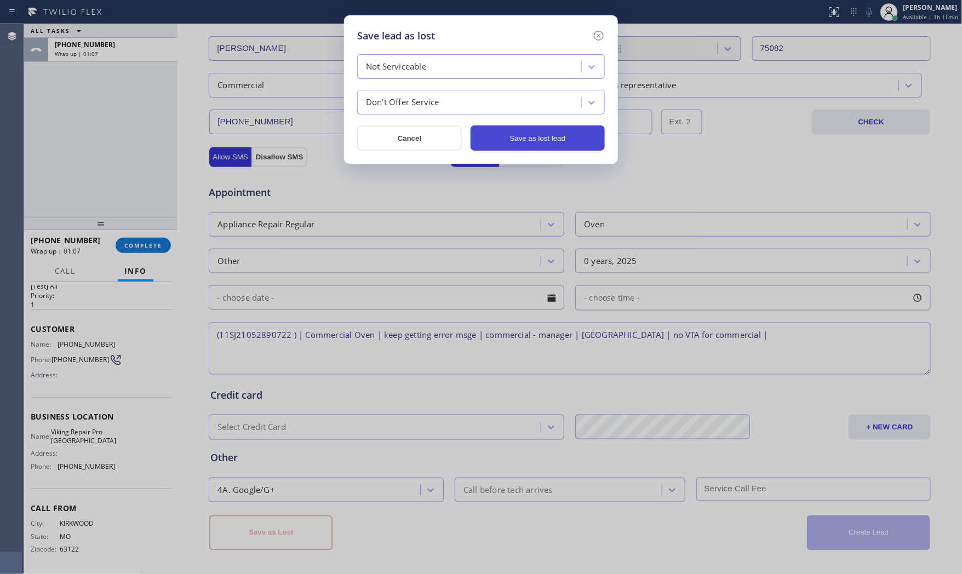
click at [552, 143] on button "Save as lost lead" at bounding box center [538, 138] width 134 height 25
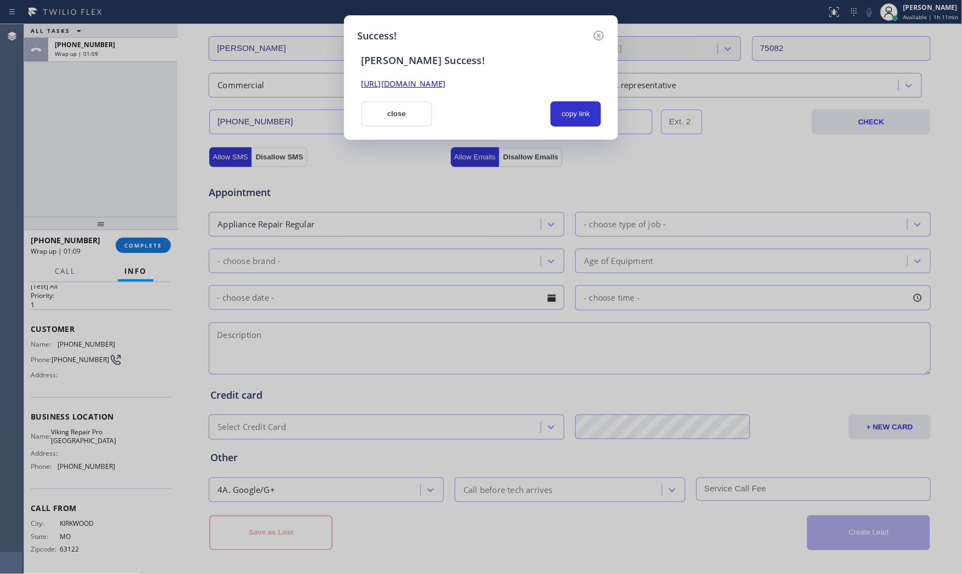
drag, startPoint x: 396, startPoint y: 119, endPoint x: 242, endPoint y: 179, distance: 165.7
click at [396, 119] on button "close" at bounding box center [396, 113] width 71 height 25
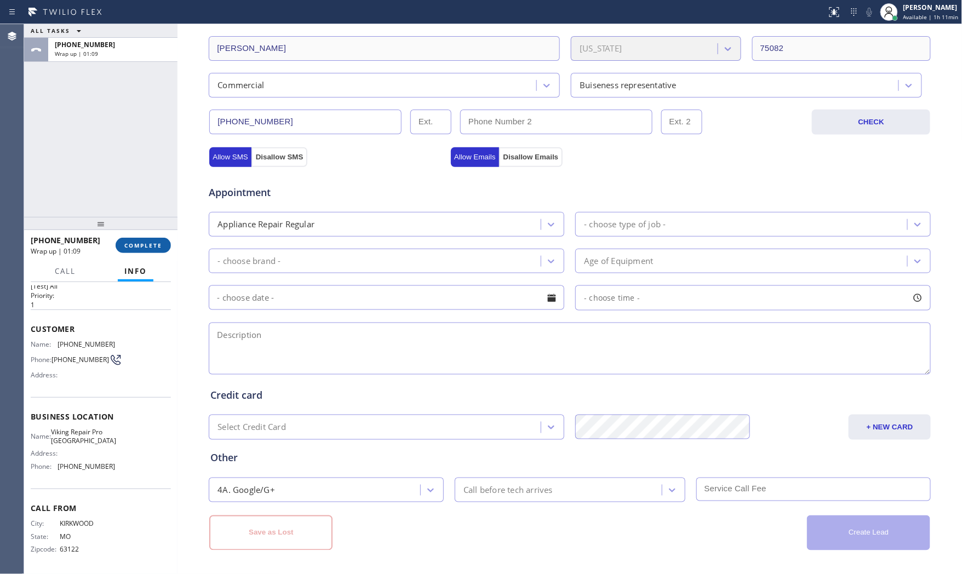
click at [148, 251] on button "COMPLETE" at bounding box center [143, 245] width 55 height 15
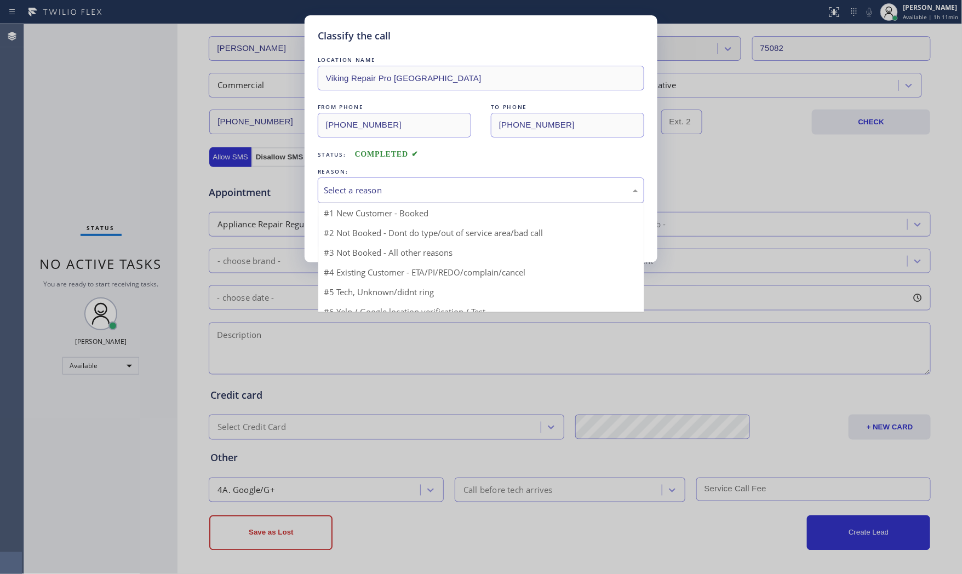
click at [408, 193] on div "Select a reason" at bounding box center [481, 190] width 315 height 13
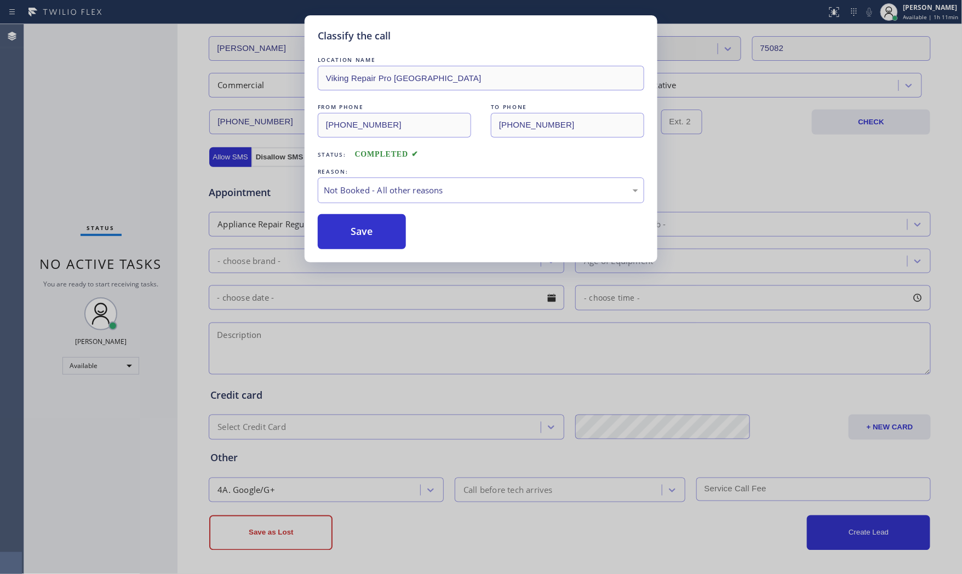
click at [371, 226] on button "Save" at bounding box center [362, 231] width 88 height 35
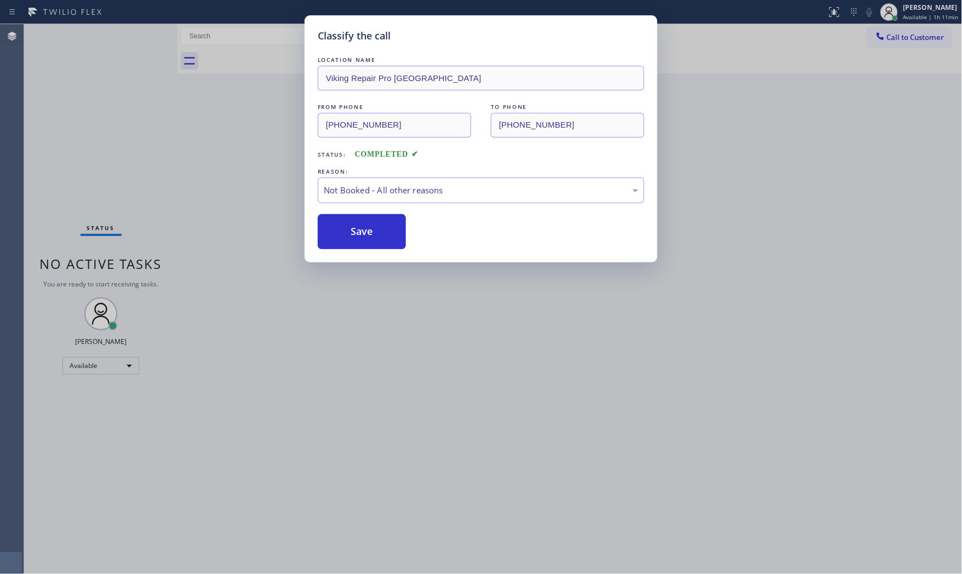
click at [371, 226] on button "Save" at bounding box center [362, 231] width 88 height 35
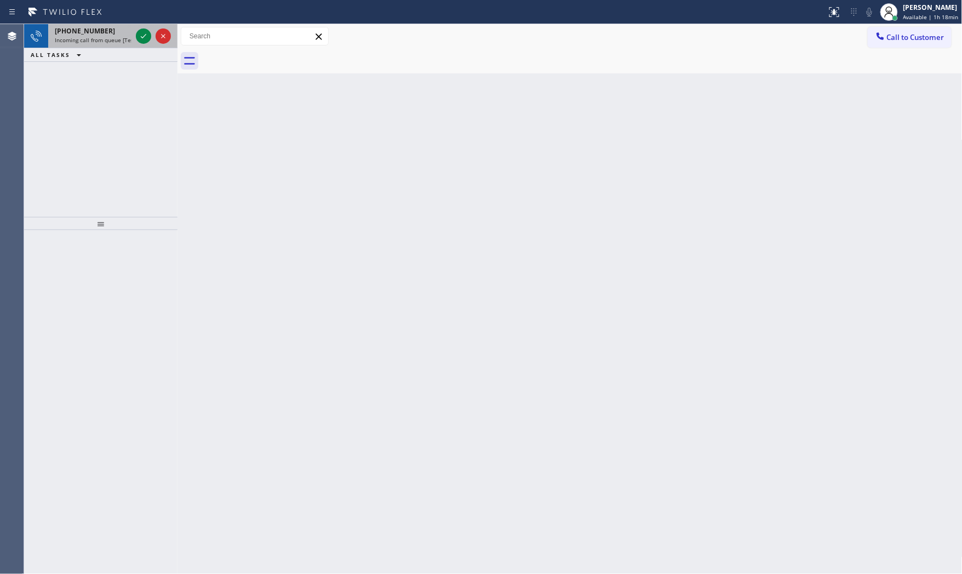
click at [127, 43] on span "Incoming call from queue [Test] All" at bounding box center [100, 40] width 91 height 8
click at [92, 33] on span "+18176301520" at bounding box center [85, 30] width 60 height 9
click at [127, 41] on span "Incoming call from queue [Test] All" at bounding box center [100, 40] width 91 height 8
click at [144, 31] on icon at bounding box center [143, 36] width 13 height 13
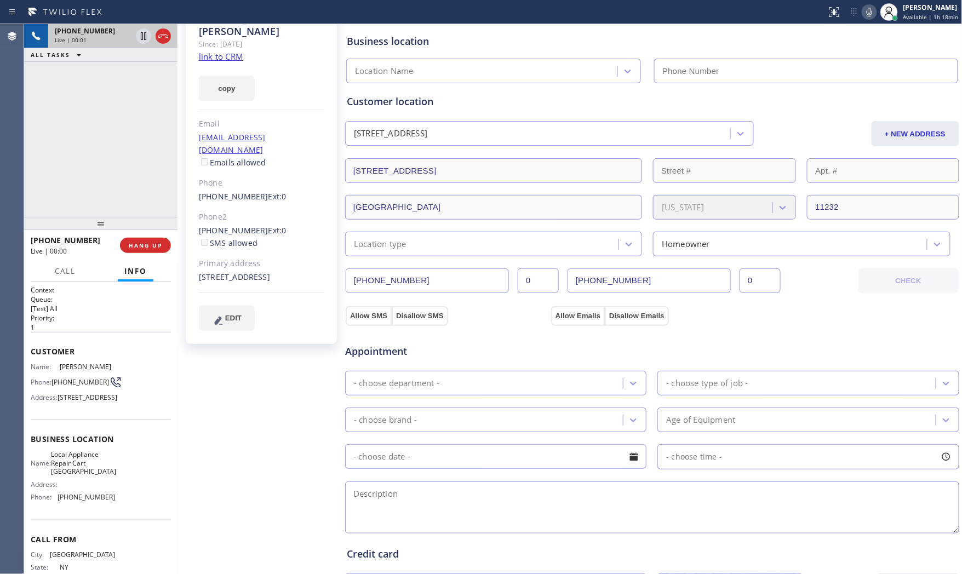
type input "(646) 679-5825"
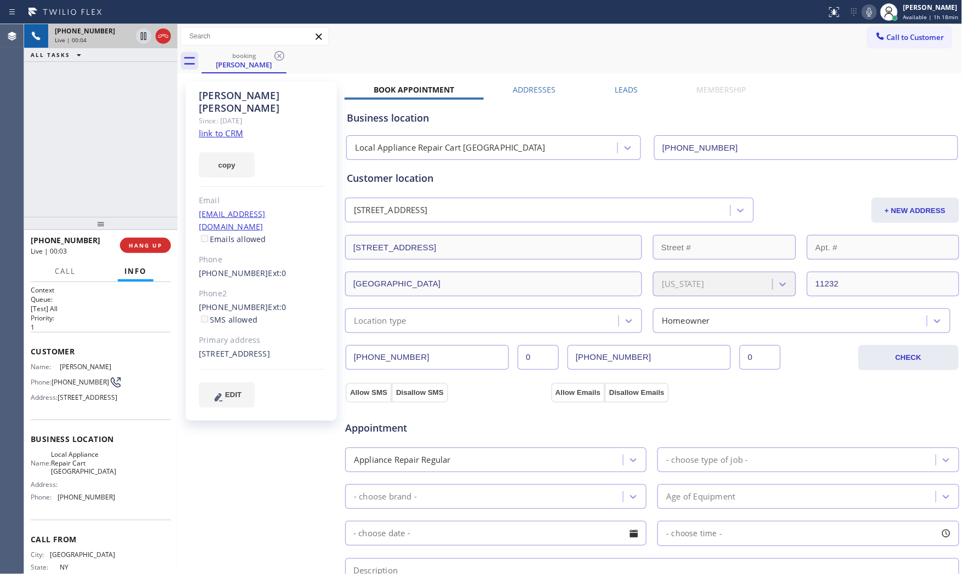
click at [227, 140] on div "copy" at bounding box center [262, 159] width 126 height 38
click at [234, 128] on link "link to CRM" at bounding box center [221, 133] width 44 height 11
click at [864, 10] on icon at bounding box center [869, 11] width 13 height 13
click at [302, 348] on div "655 40th Street Brooklyn, 11232 NY" at bounding box center [262, 354] width 126 height 13
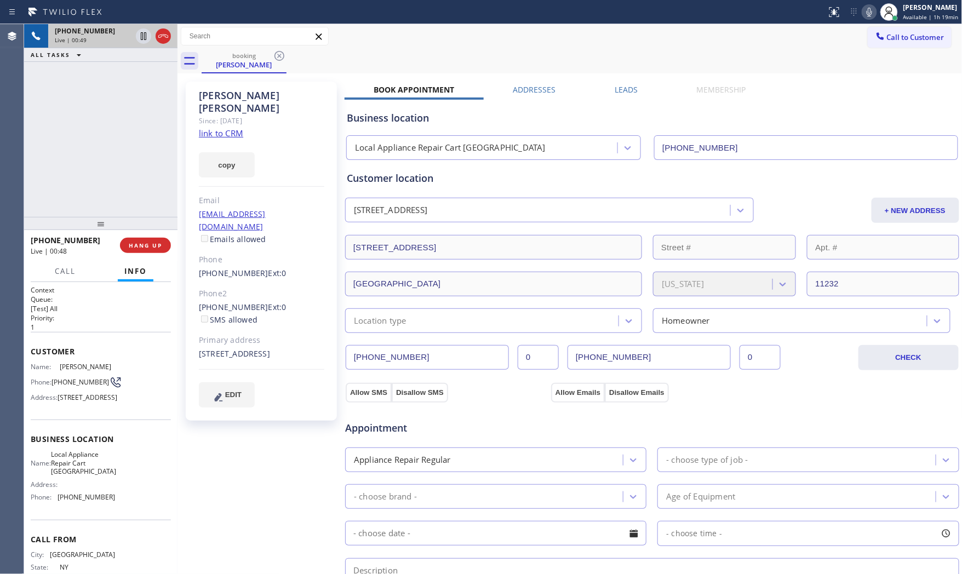
click at [303, 348] on div "655 40th Street Brooklyn, 11232 NY" at bounding box center [262, 354] width 126 height 13
copy div "11232"
click at [867, 13] on icon at bounding box center [869, 12] width 5 height 9
click at [870, 15] on icon at bounding box center [869, 11] width 13 height 13
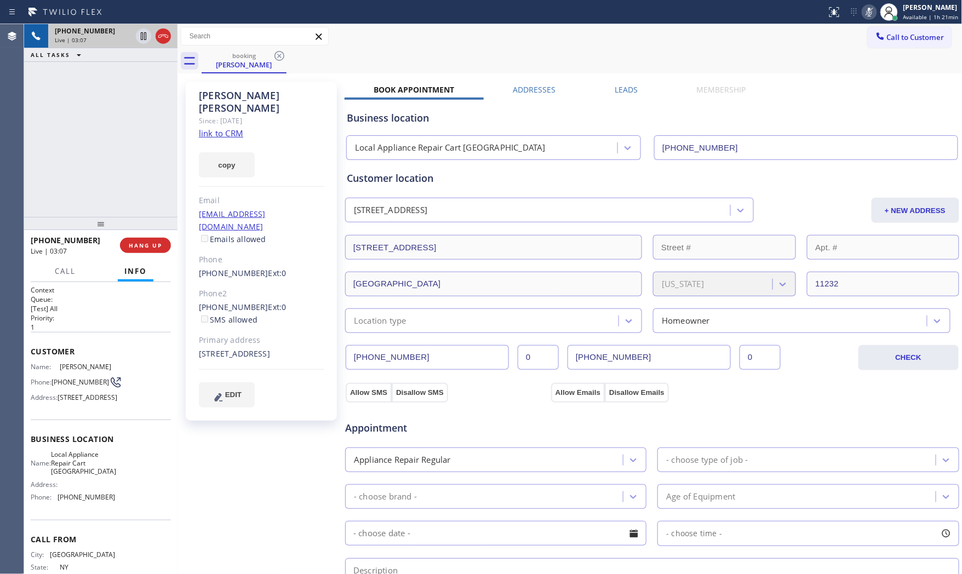
click at [868, 15] on icon at bounding box center [869, 11] width 13 height 13
click at [868, 15] on icon at bounding box center [869, 12] width 5 height 9
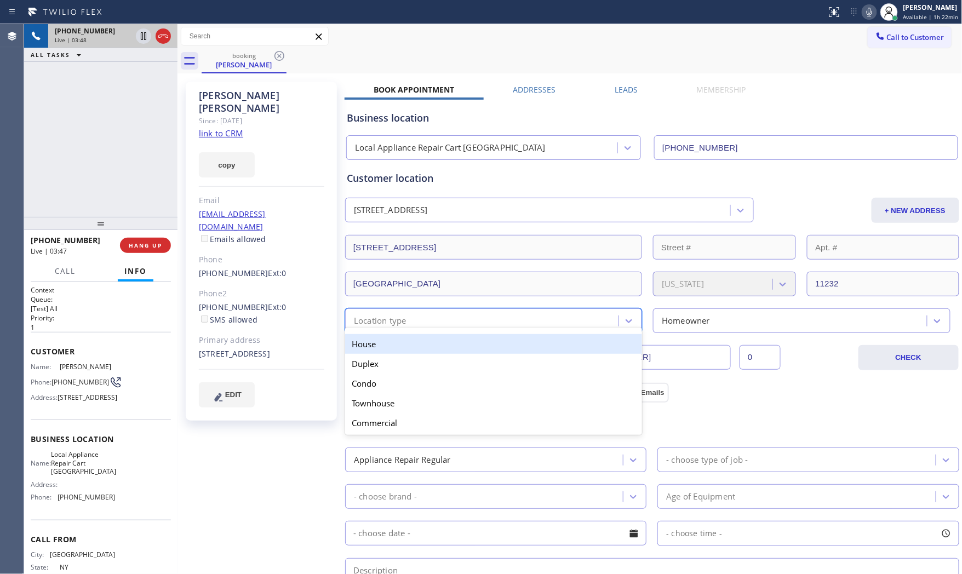
click at [459, 324] on div "Location type" at bounding box center [484, 320] width 270 height 19
click at [425, 338] on div "House" at bounding box center [493, 344] width 297 height 20
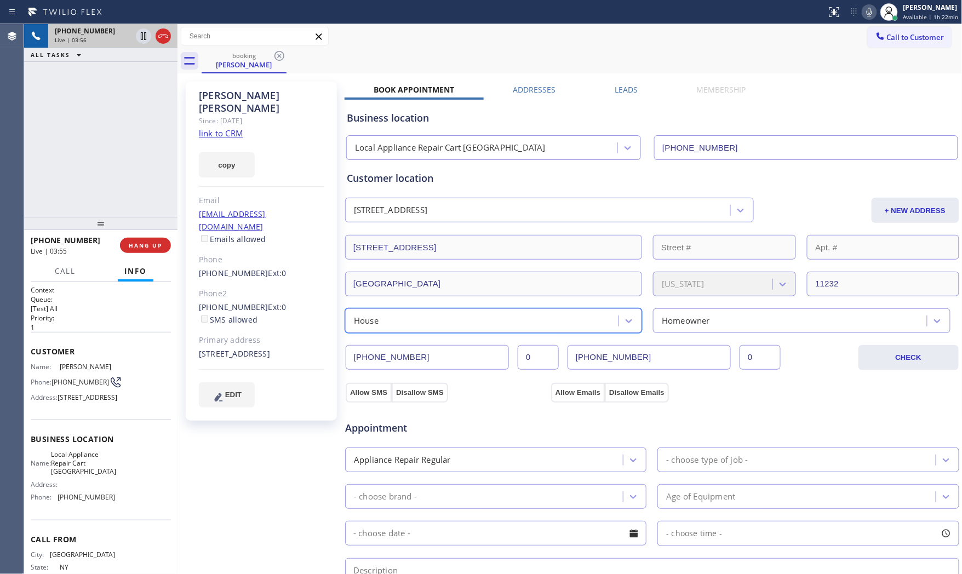
click at [682, 458] on div "- choose type of job -" at bounding box center [708, 460] width 82 height 13
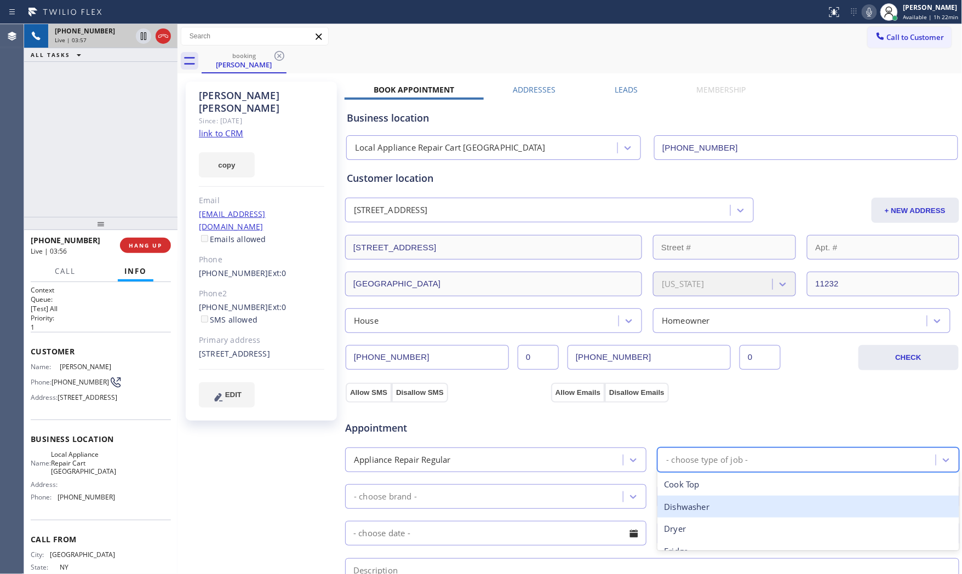
type input "d"
drag, startPoint x: 688, startPoint y: 500, endPoint x: 539, endPoint y: 491, distance: 149.9
click at [685, 500] on div "Dryer" at bounding box center [808, 507] width 301 height 22
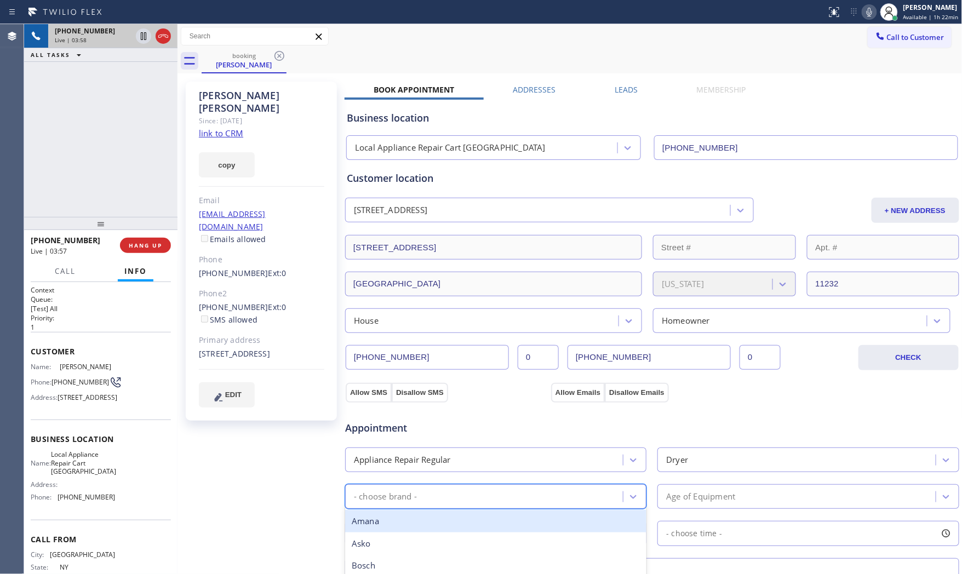
click at [518, 491] on div "- choose brand -" at bounding box center [486, 496] width 275 height 19
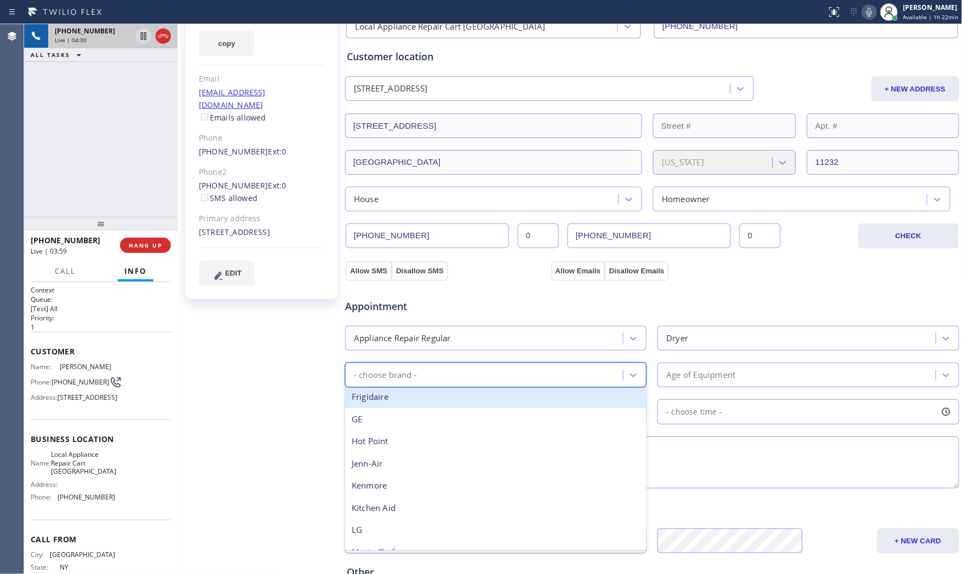
scroll to position [122, 0]
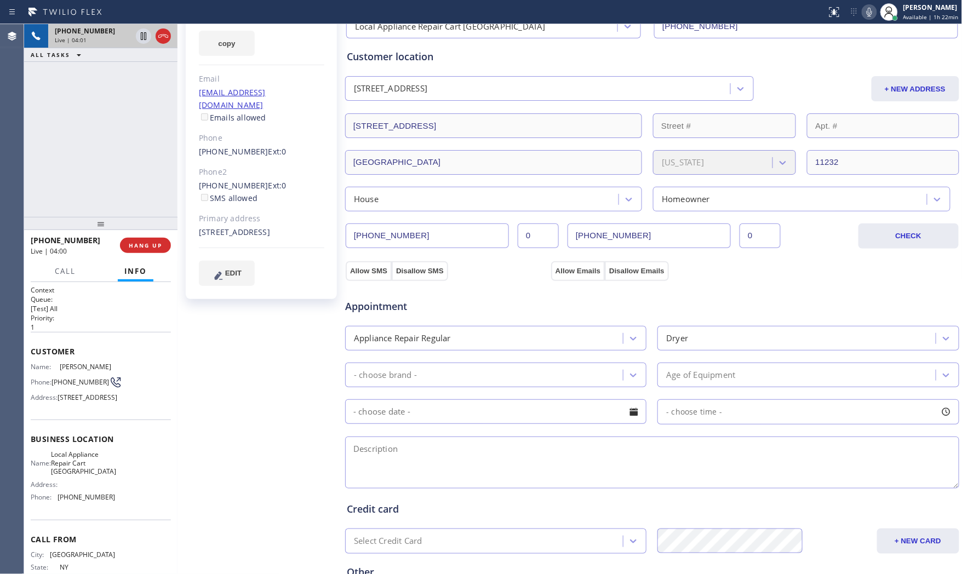
click at [270, 454] on div "Marie Salmeron Since: 20 may 2020 link to CRM copy Email mariec123@gmail.com Em…" at bounding box center [262, 321] width 164 height 732
click at [369, 274] on button "Allow SMS" at bounding box center [369, 271] width 46 height 20
click at [560, 272] on button "Allow Emails" at bounding box center [578, 271] width 54 height 20
checkbox input "true"
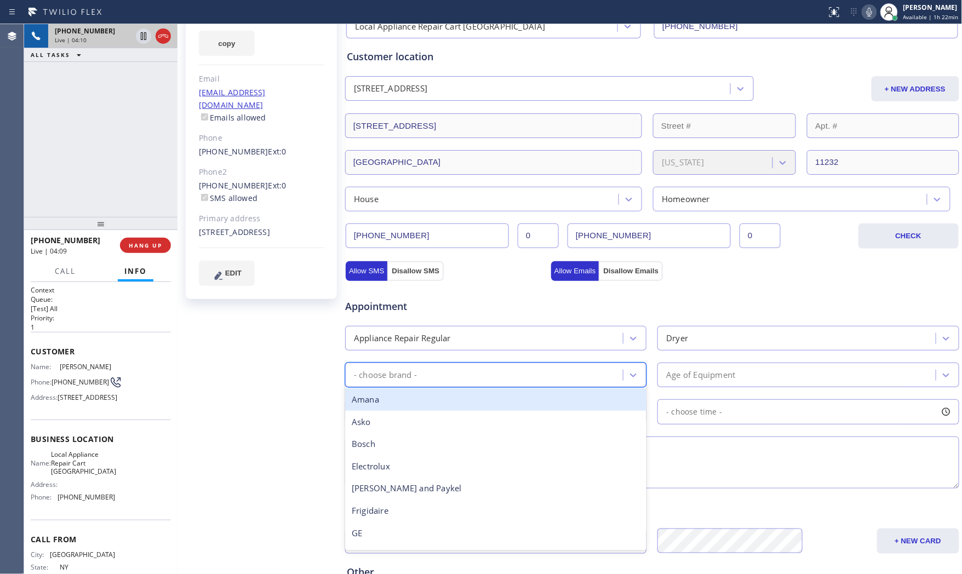
click at [516, 372] on div "- choose brand -" at bounding box center [486, 375] width 275 height 19
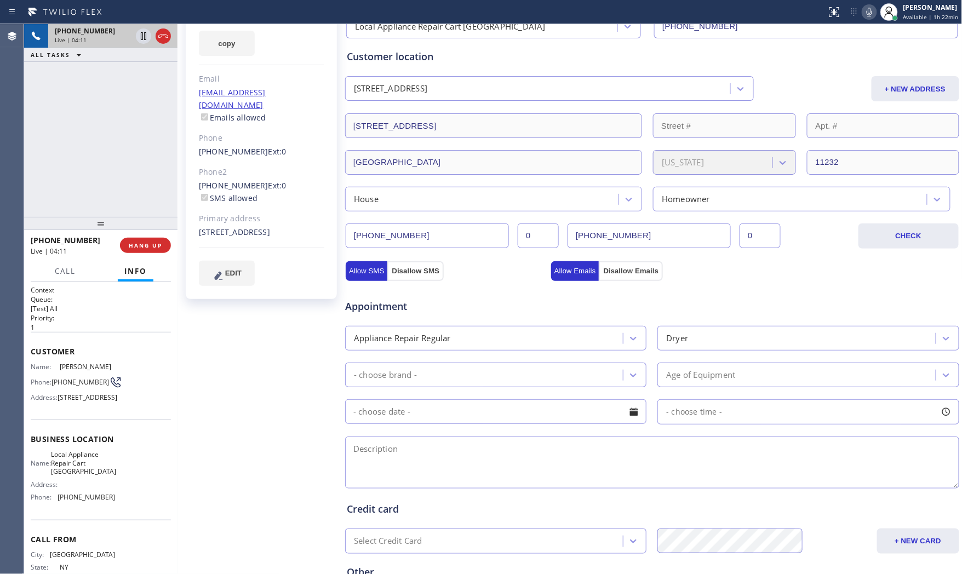
click at [243, 384] on div "Marie Salmeron Since: 20 may 2020 link to CRM copy Email mariec123@gmail.com Em…" at bounding box center [262, 321] width 164 height 732
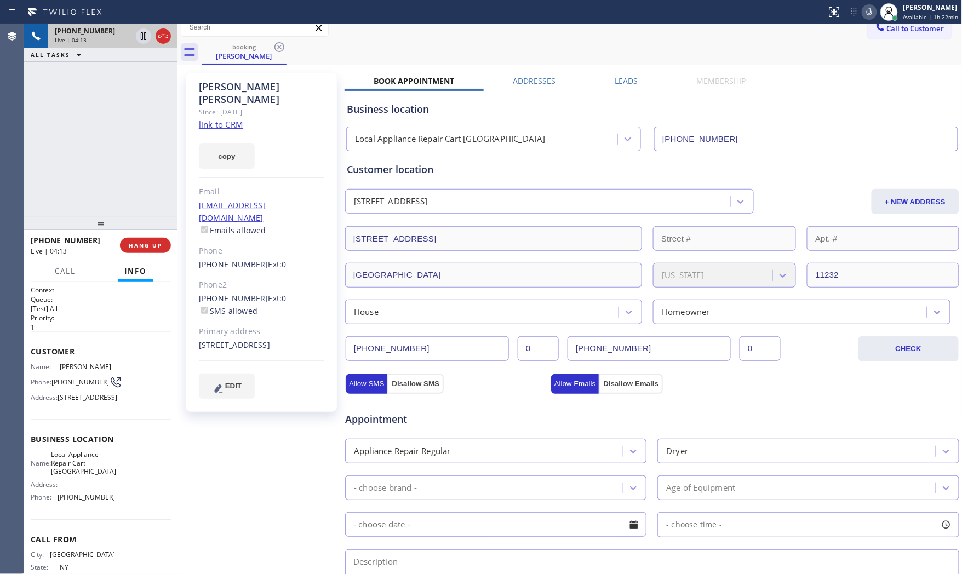
scroll to position [0, 0]
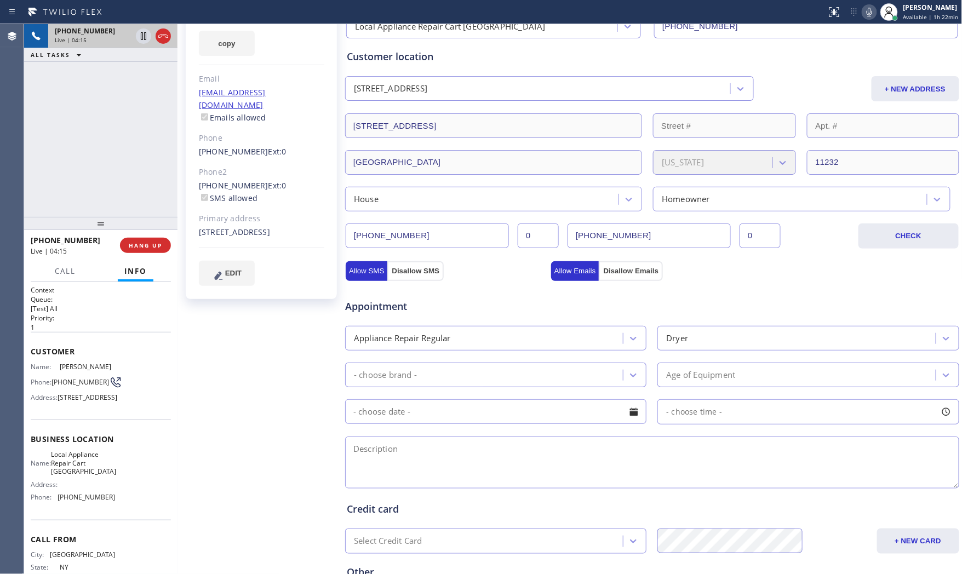
click at [412, 386] on div "- choose brand -" at bounding box center [495, 375] width 301 height 25
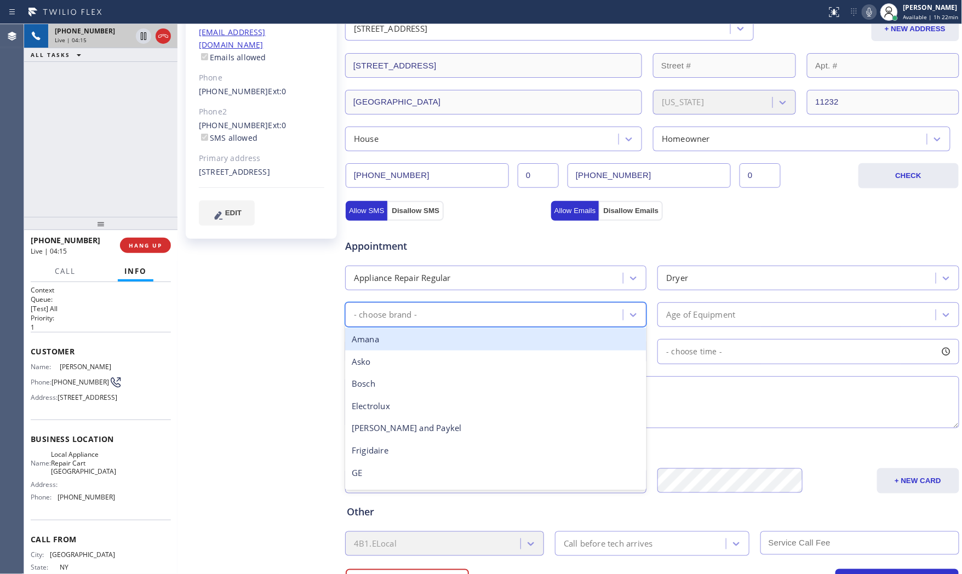
scroll to position [183, 0]
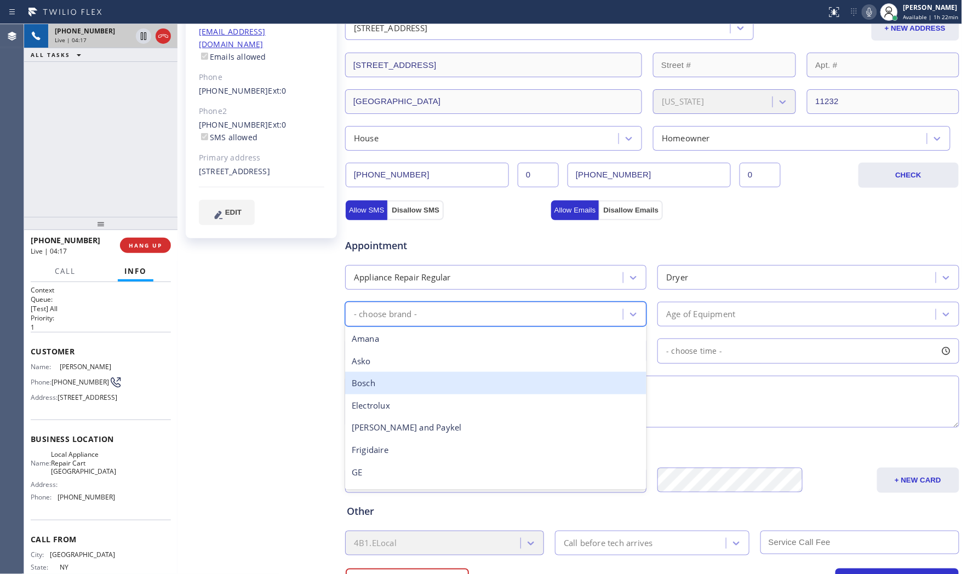
type input "w"
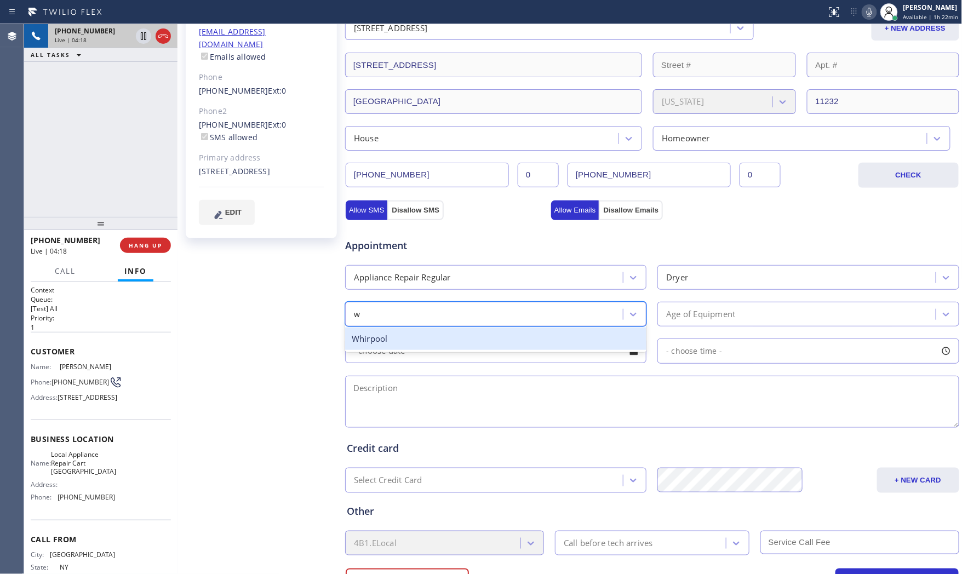
click at [420, 343] on div "Whirpool" at bounding box center [495, 339] width 301 height 22
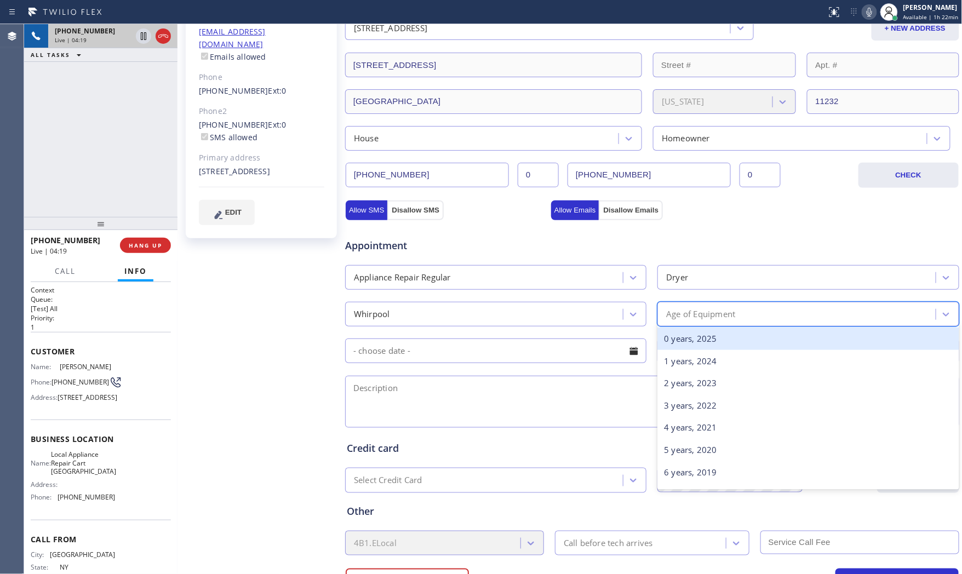
click at [693, 314] on div "Age of Equipment" at bounding box center [701, 314] width 69 height 13
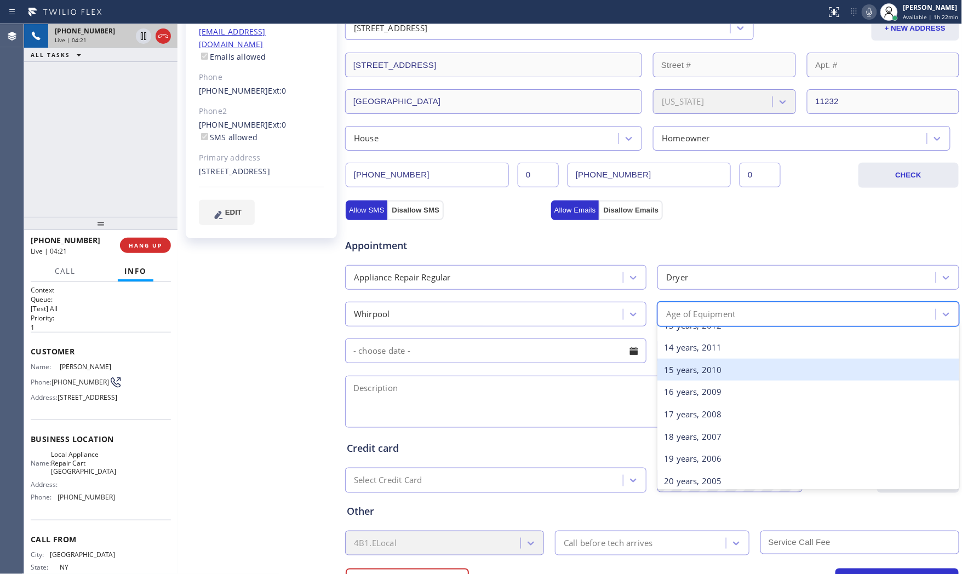
scroll to position [304, 0]
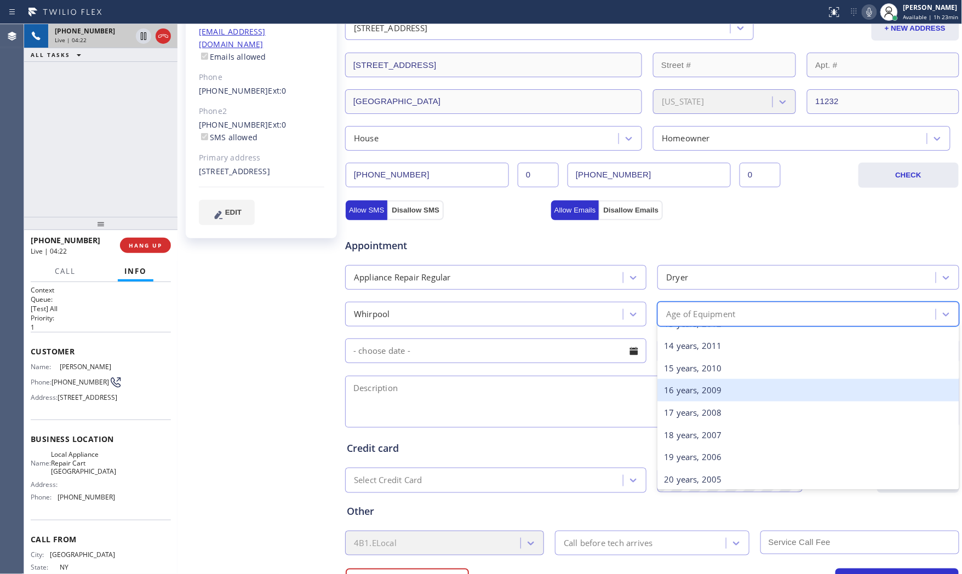
click at [685, 370] on div "15 years, 2010" at bounding box center [808, 368] width 301 height 22
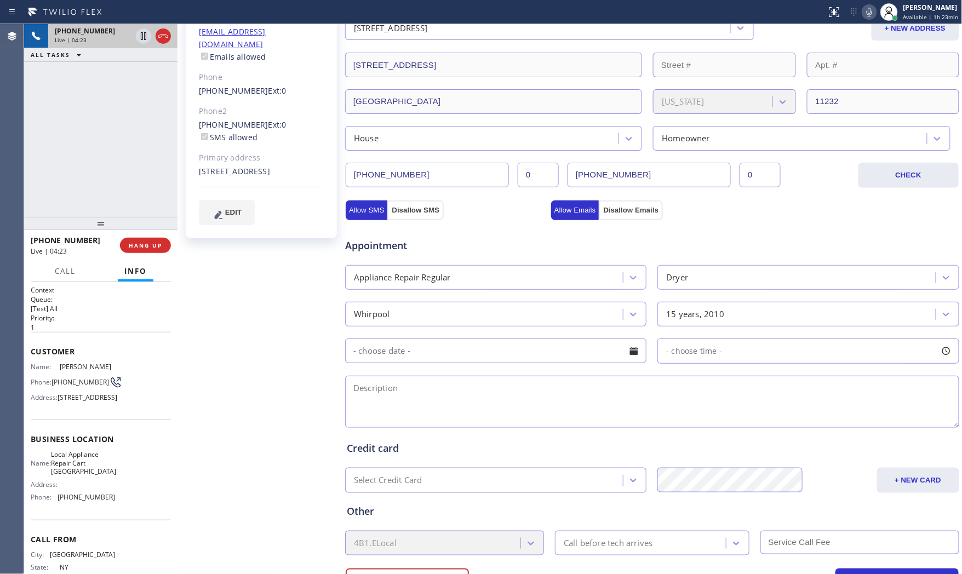
click at [430, 348] on input "text" at bounding box center [495, 351] width 301 height 25
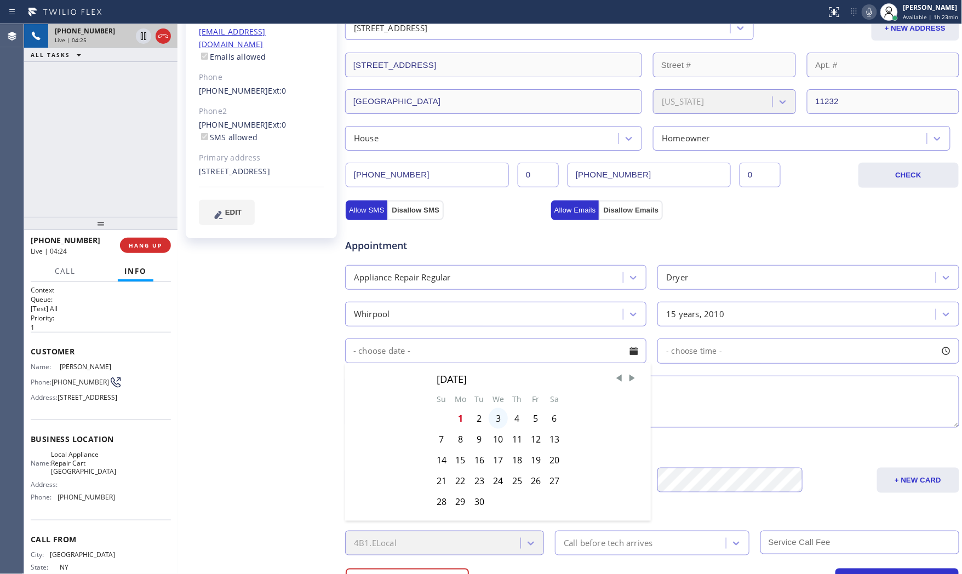
click at [498, 419] on div "3" at bounding box center [498, 418] width 19 height 21
type input "09/03/2025"
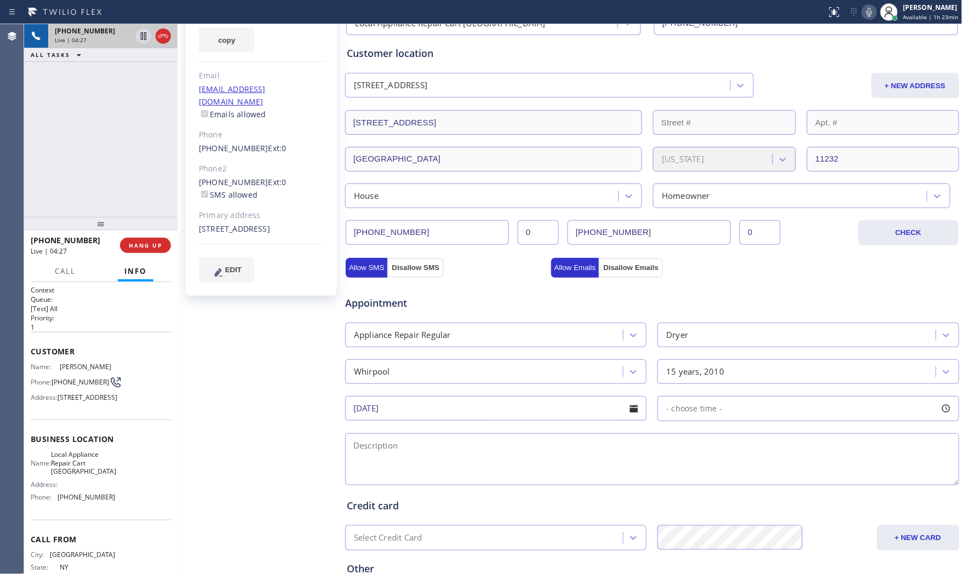
scroll to position [122, 0]
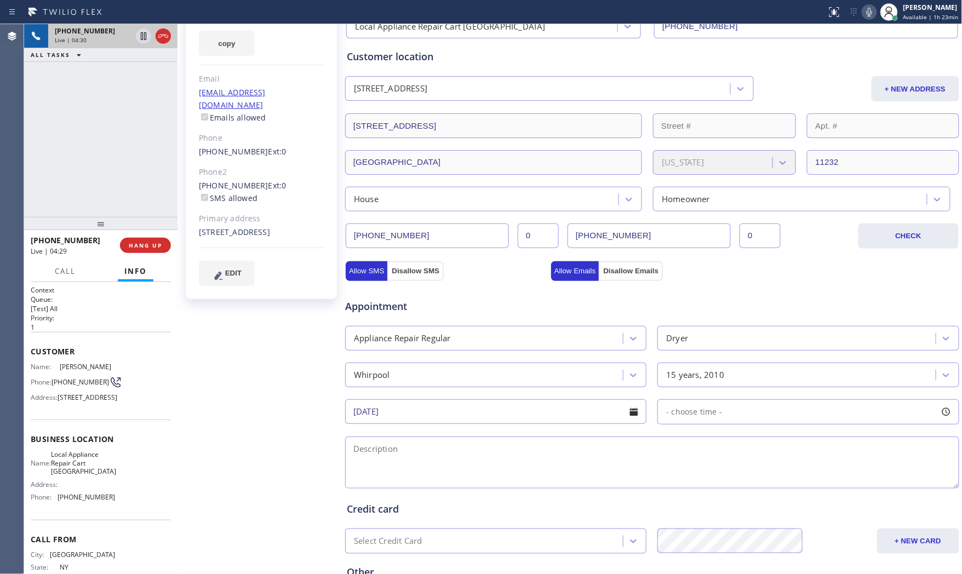
click at [731, 406] on div "- choose time -" at bounding box center [808, 412] width 301 height 25
drag, startPoint x: 735, startPoint y: 478, endPoint x: 778, endPoint y: 475, distance: 43.4
click at [782, 475] on div at bounding box center [788, 479] width 13 height 23
click at [774, 474] on div at bounding box center [777, 479] width 13 height 23
drag, startPoint x: 666, startPoint y: 481, endPoint x: 709, endPoint y: 480, distance: 43.3
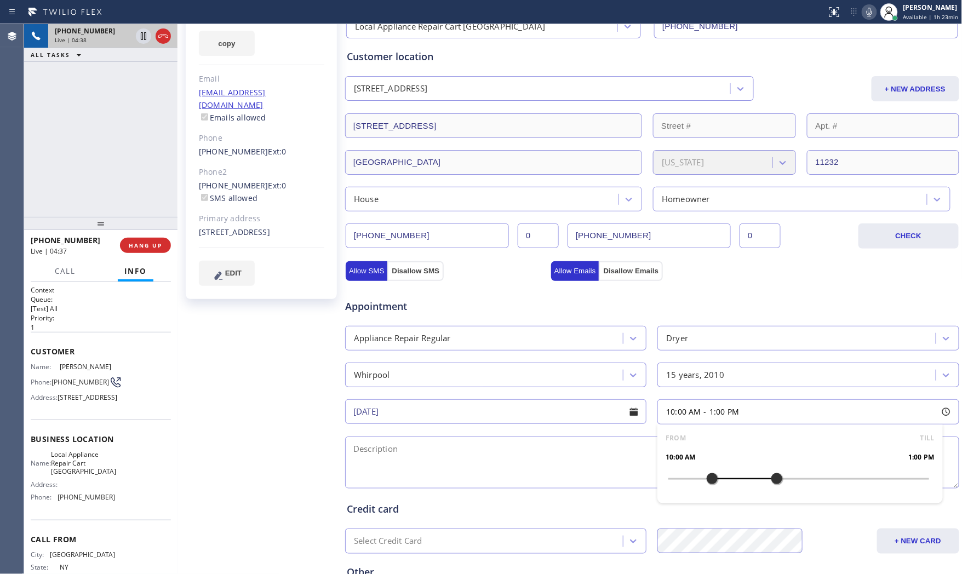
click at [709, 480] on div at bounding box center [712, 479] width 13 height 23
drag, startPoint x: 706, startPoint y: 479, endPoint x: 726, endPoint y: 479, distance: 19.7
click at [727, 479] on div at bounding box center [733, 479] width 13 height 23
click at [526, 452] on textarea at bounding box center [652, 463] width 614 height 52
drag, startPoint x: 201, startPoint y: 206, endPoint x: 225, endPoint y: 217, distance: 26.0
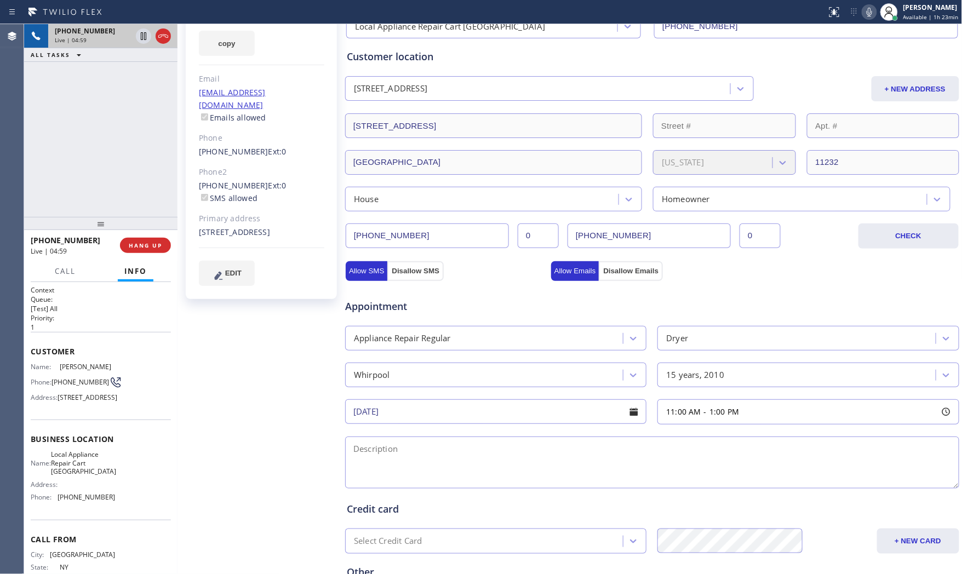
click at [225, 217] on div "Marie Salmeron Since: 20 may 2020 link to CRM copy Email mariec123@gmail.com Em…" at bounding box center [261, 129] width 151 height 339
copy div "655 40th Street Brooklyn, 11232 NY"
click at [151, 249] on button "HANG UP" at bounding box center [145, 245] width 51 height 15
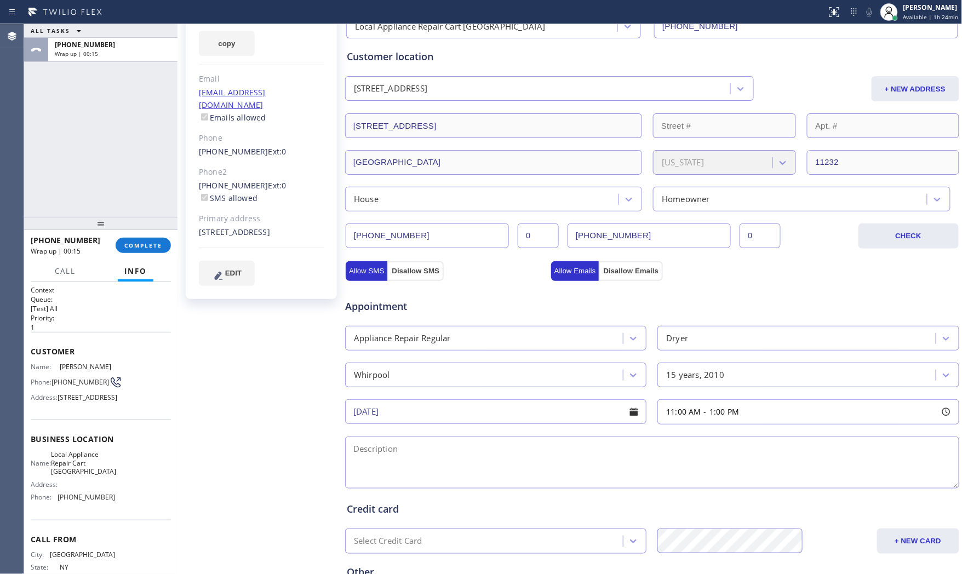
click at [90, 476] on span "Local Appliance Repair Cart NY" at bounding box center [83, 463] width 65 height 25
copy span "Local Appliance Repair Cart NY"
click at [446, 457] on textarea at bounding box center [652, 463] width 614 height 52
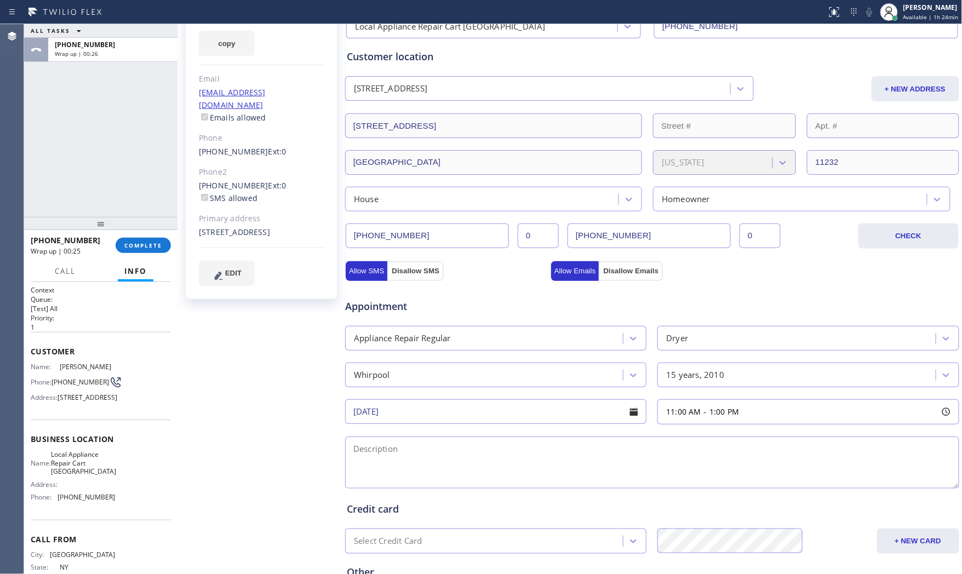
paste textarea "11-2 $99 Whripool | dryerSBS | its not draining properly | 15yo | house - ho | …"
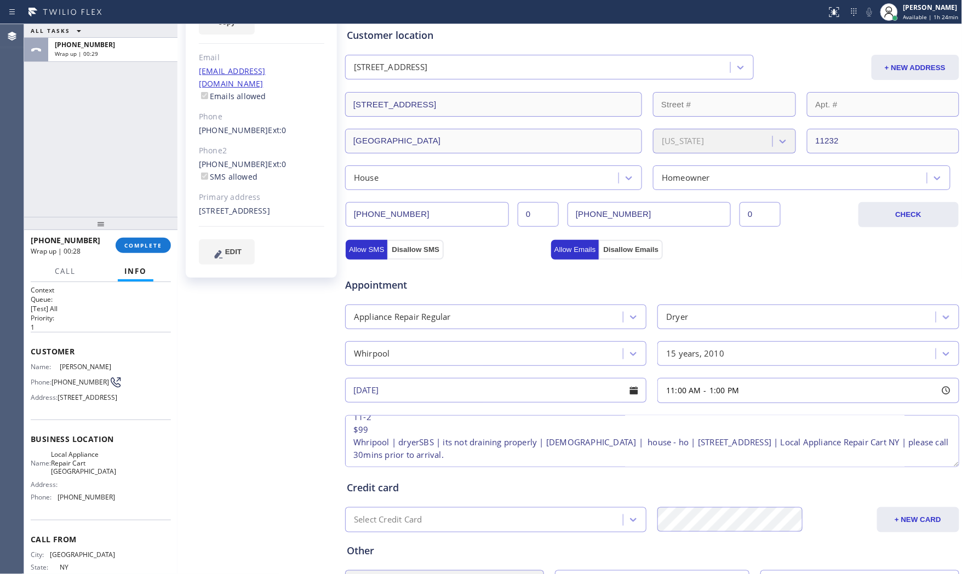
scroll to position [183, 0]
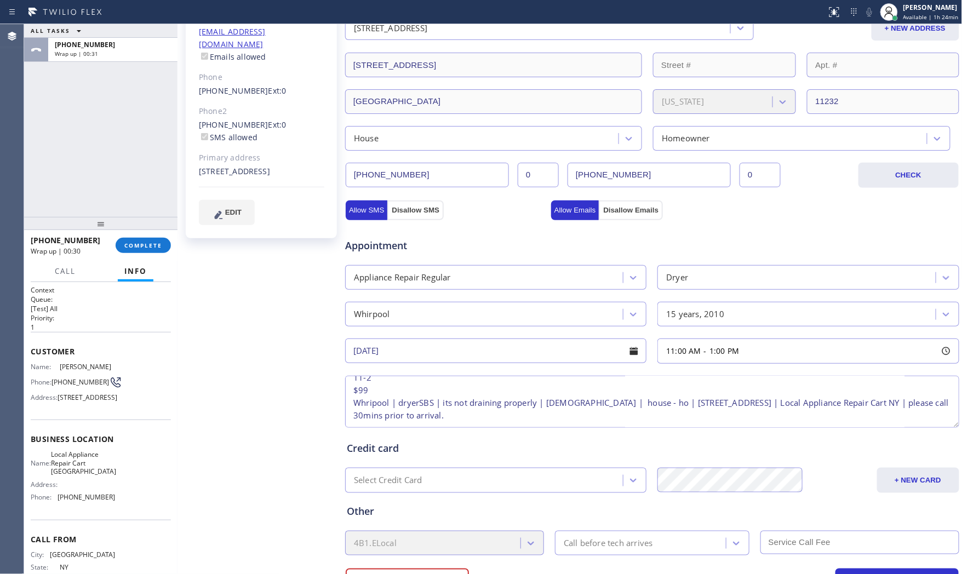
type textarea "11-2 $99 Whripool | dryerSBS | its not draining properly | 15yo | house - ho | …"
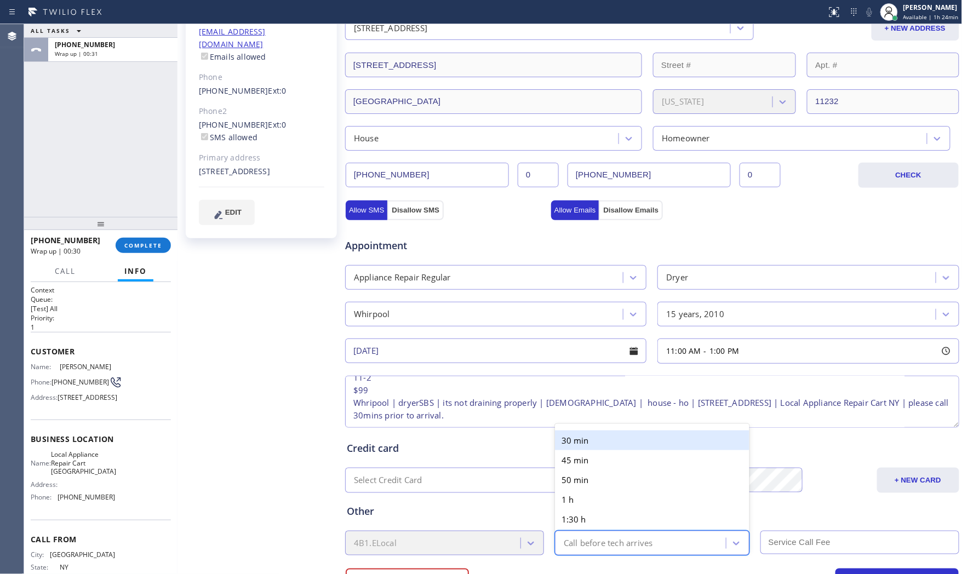
click at [576, 540] on div "Call before tech arrives" at bounding box center [608, 543] width 89 height 13
drag, startPoint x: 589, startPoint y: 440, endPoint x: 621, endPoint y: 458, distance: 36.6
click at [590, 440] on div "30 min" at bounding box center [652, 441] width 195 height 20
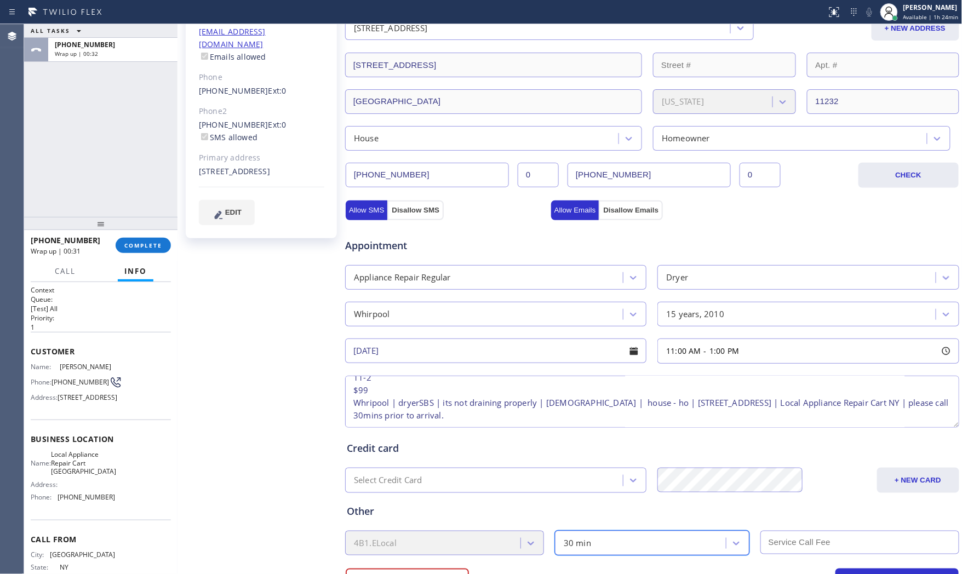
click at [804, 548] on input "text" at bounding box center [860, 543] width 199 height 24
type input "99"
click at [244, 300] on div "Marie Salmeron Since: 20 may 2020 link to CRM copy Email mariec123@gmail.com Em…" at bounding box center [262, 260] width 164 height 732
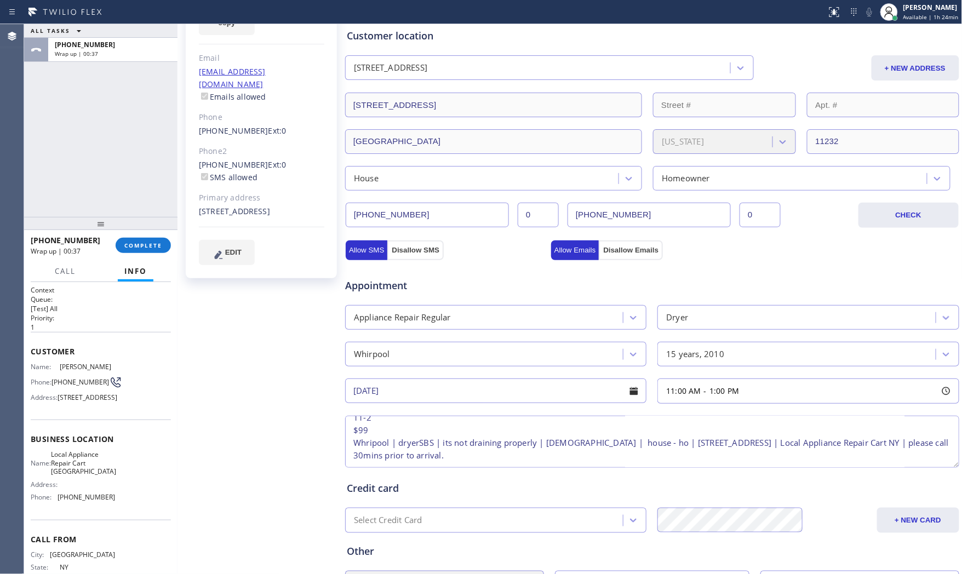
scroll to position [0, 0]
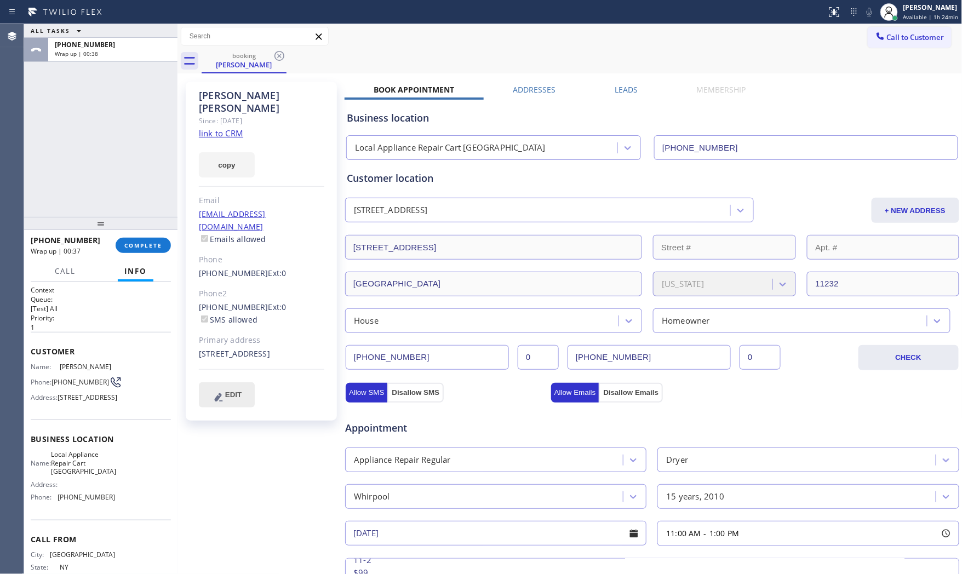
click at [232, 391] on span "EDIT" at bounding box center [233, 395] width 16 height 8
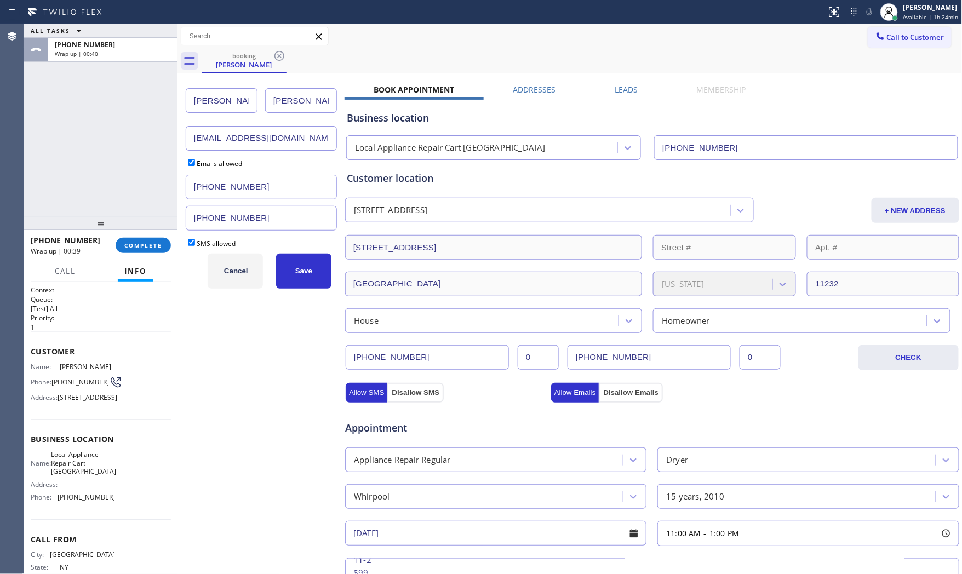
click at [220, 138] on input "mariec123@gmail.com" at bounding box center [261, 138] width 151 height 25
type input "mariet123@gmail.com"
click at [315, 276] on button "Save" at bounding box center [303, 271] width 55 height 35
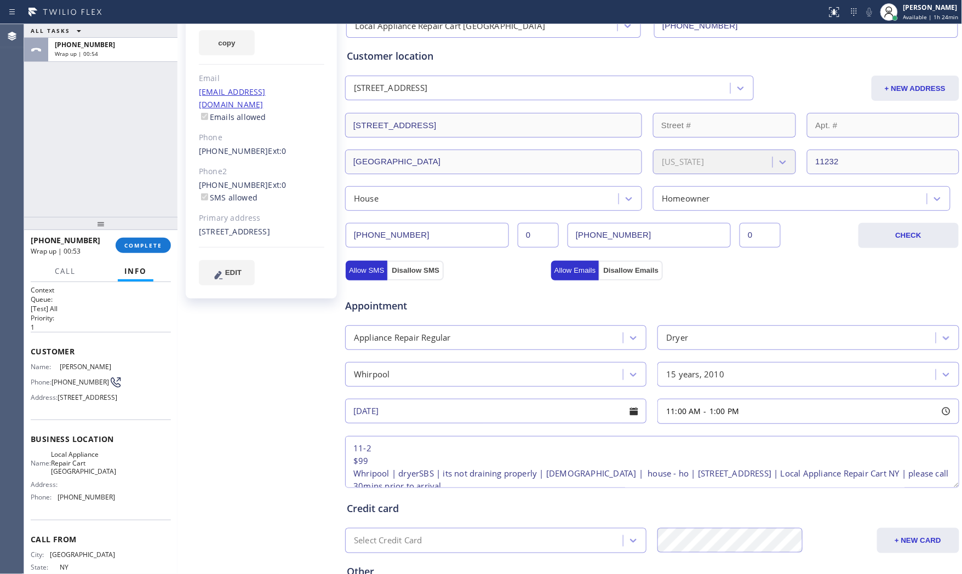
scroll to position [236, 0]
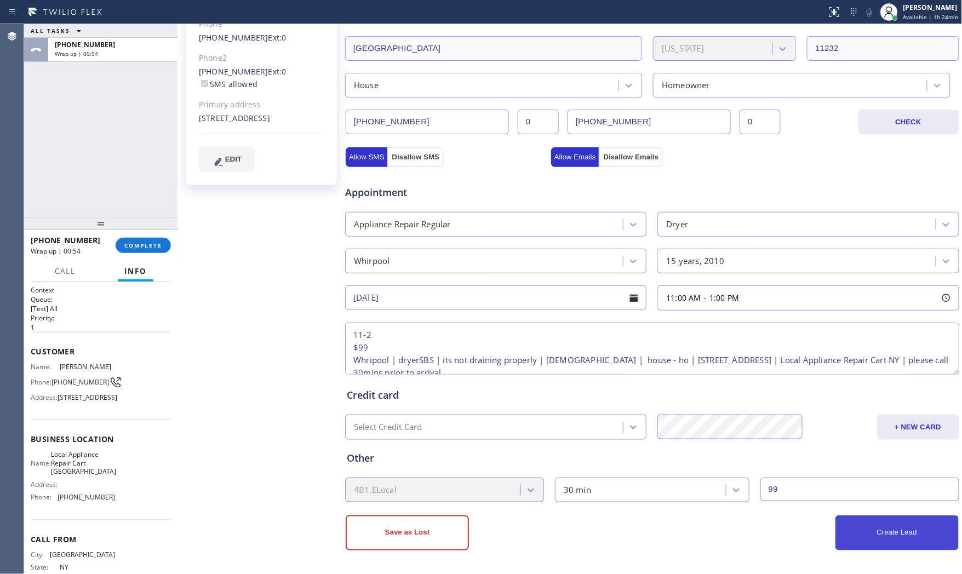
click at [868, 530] on button "Create Lead" at bounding box center [897, 533] width 123 height 35
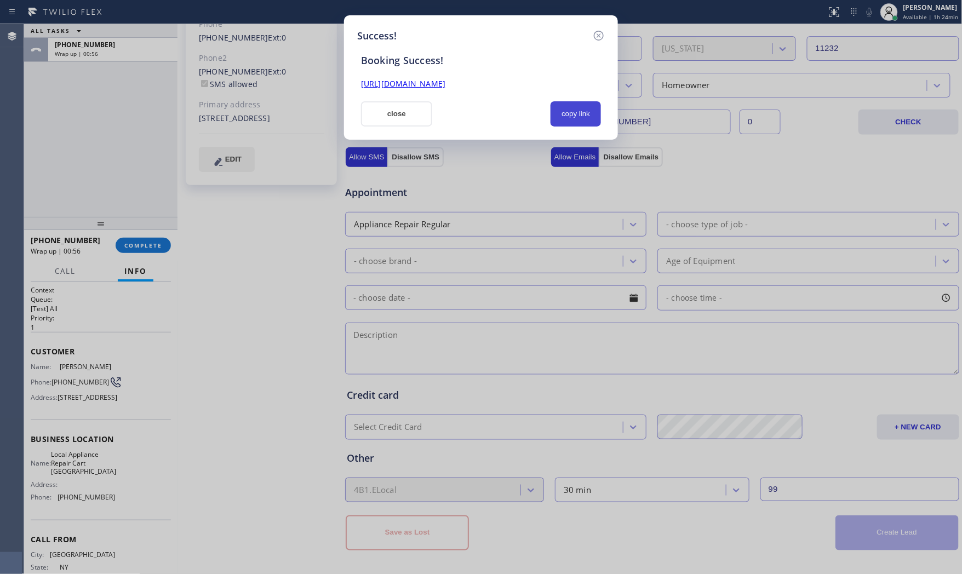
click at [566, 118] on button "copy link" at bounding box center [576, 113] width 50 height 25
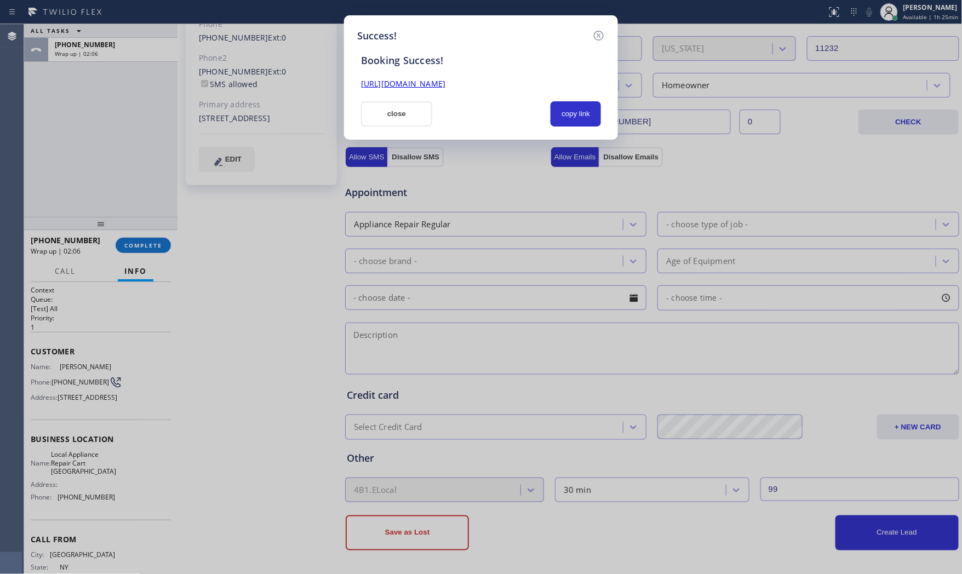
drag, startPoint x: 53, startPoint y: 24, endPoint x: 56, endPoint y: 31, distance: 7.8
click at [53, 25] on div "Success! Booking Success! https://erp.apollosoft.co/customer/648699#portlet_lea…" at bounding box center [481, 287] width 962 height 574
drag, startPoint x: 402, startPoint y: 116, endPoint x: 332, endPoint y: 132, distance: 71.9
click at [401, 116] on button "close" at bounding box center [396, 113] width 71 height 25
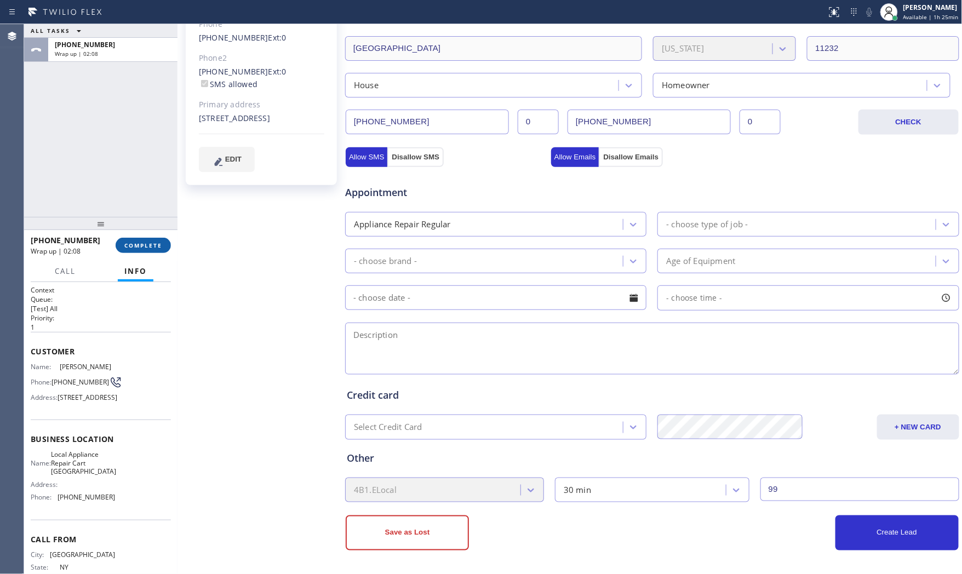
click at [152, 248] on span "COMPLETE" at bounding box center [143, 246] width 38 height 8
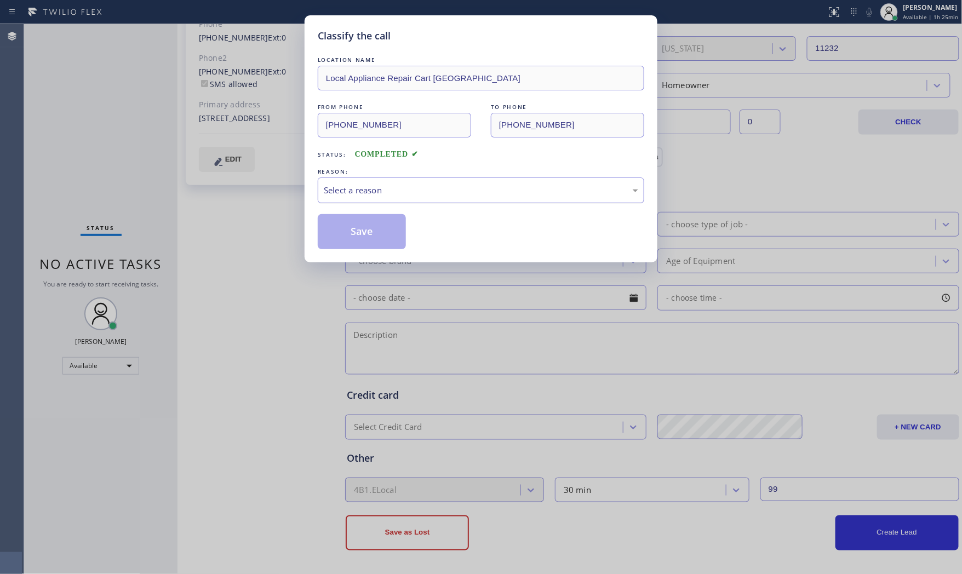
click at [395, 195] on div "Select a reason" at bounding box center [481, 190] width 315 height 13
click at [379, 222] on button "Save" at bounding box center [362, 231] width 88 height 35
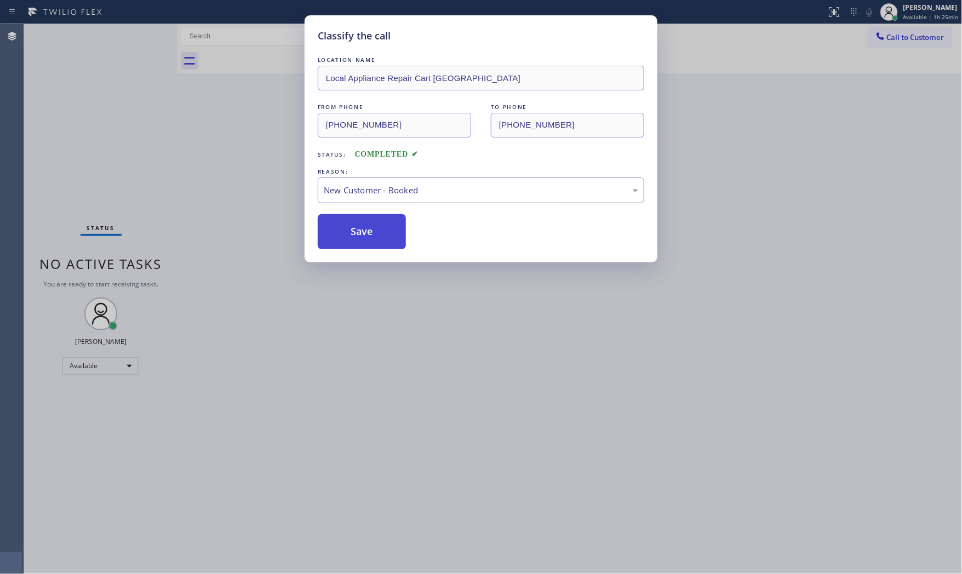
click at [379, 222] on button "Save" at bounding box center [362, 231] width 88 height 35
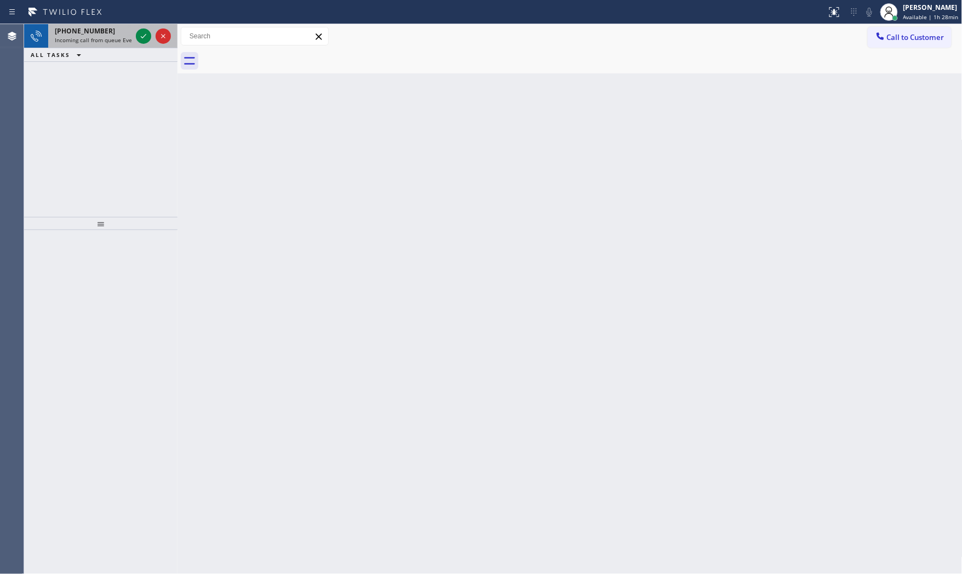
click at [106, 43] on span "Incoming call from queue Everybody" at bounding box center [102, 40] width 95 height 8
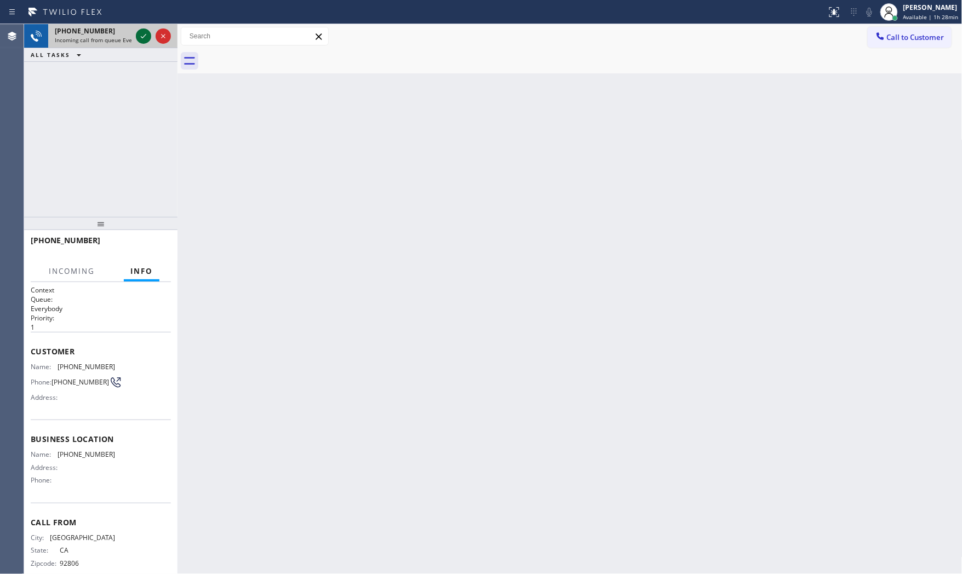
click at [138, 36] on icon at bounding box center [143, 36] width 13 height 13
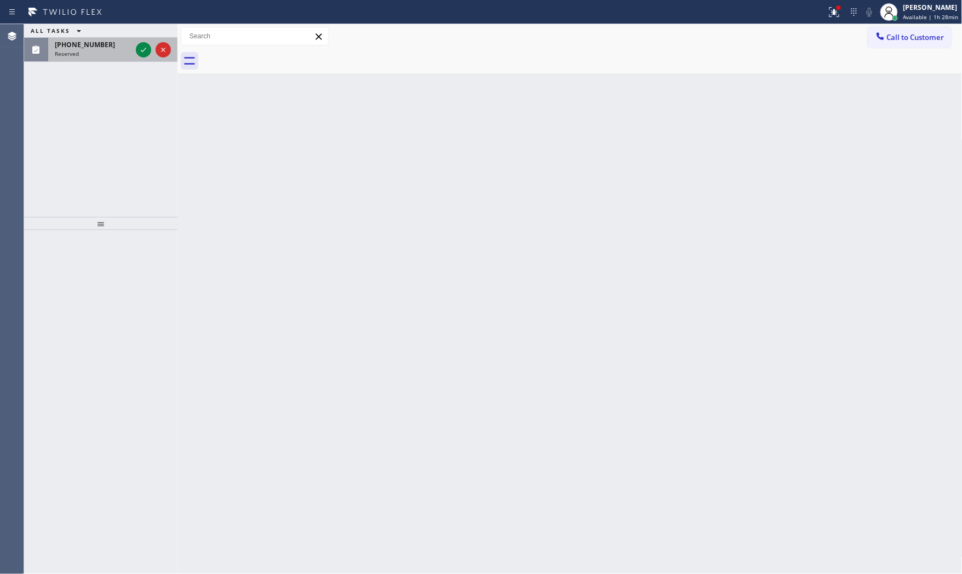
click at [127, 44] on div "(714) 331-5654" at bounding box center [93, 44] width 77 height 9
click at [103, 27] on div "+13109918452" at bounding box center [93, 30] width 77 height 9
click at [129, 27] on div "+15165894457" at bounding box center [93, 30] width 77 height 9
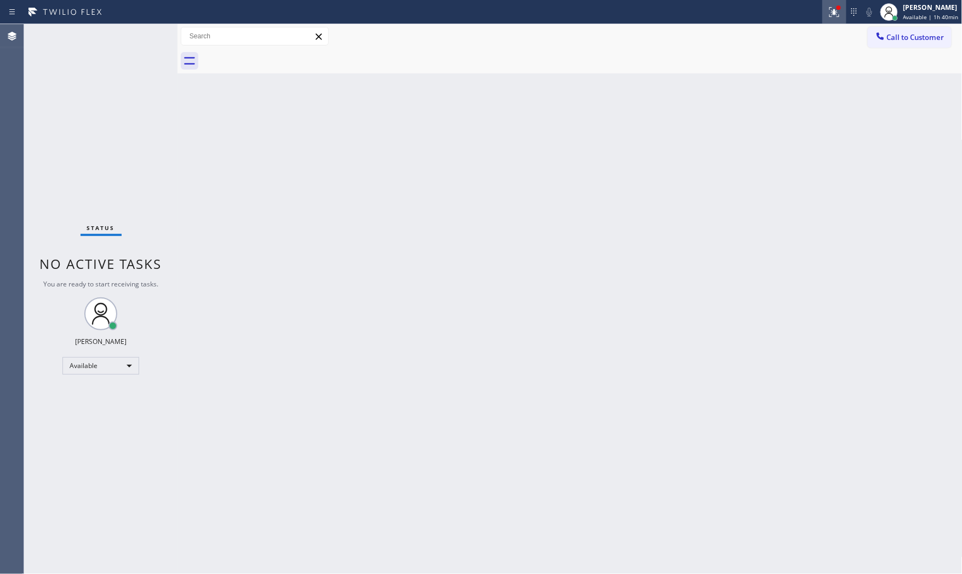
click at [824, 13] on div at bounding box center [835, 11] width 24 height 13
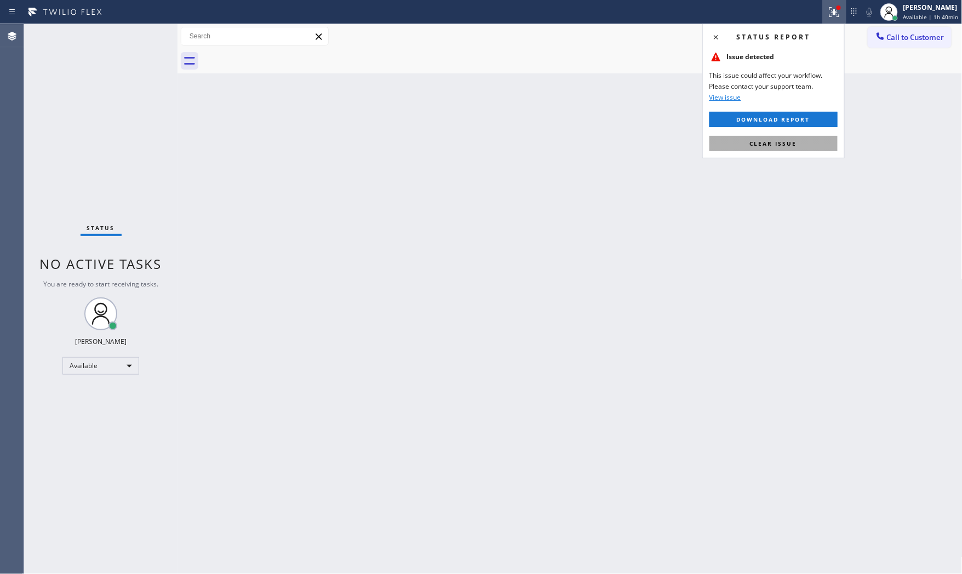
click at [778, 148] on button "Clear issue" at bounding box center [774, 143] width 128 height 15
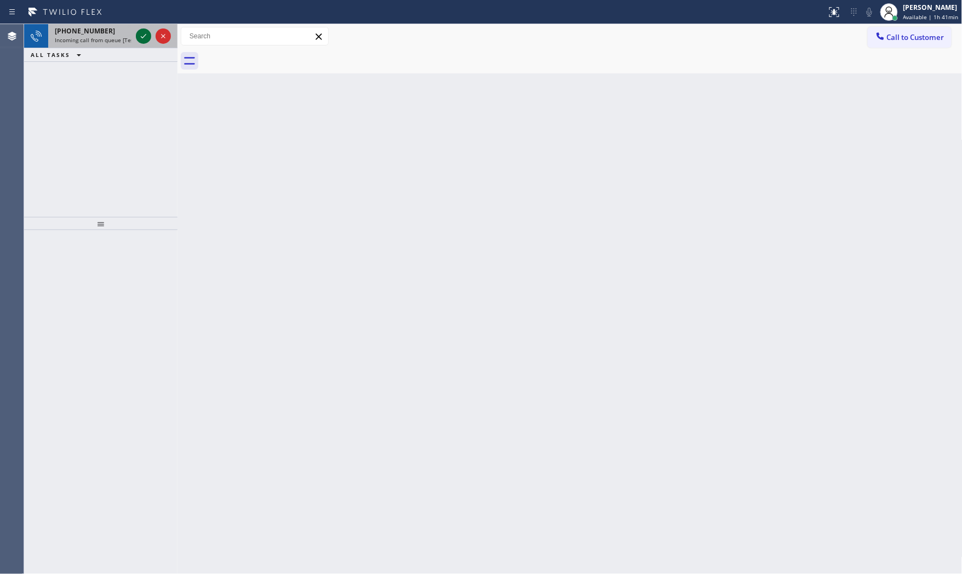
click at [144, 39] on icon at bounding box center [143, 36] width 13 height 13
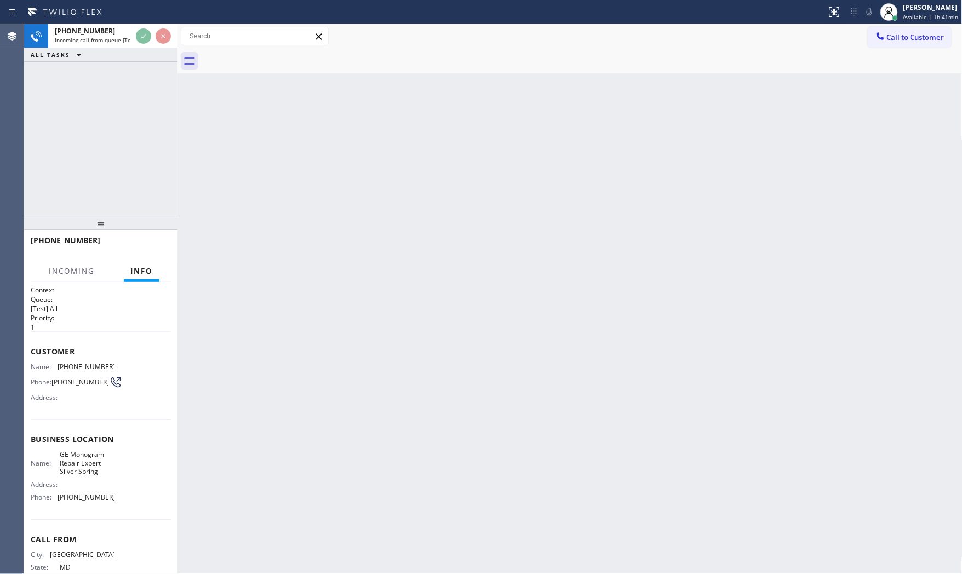
scroll to position [34, 0]
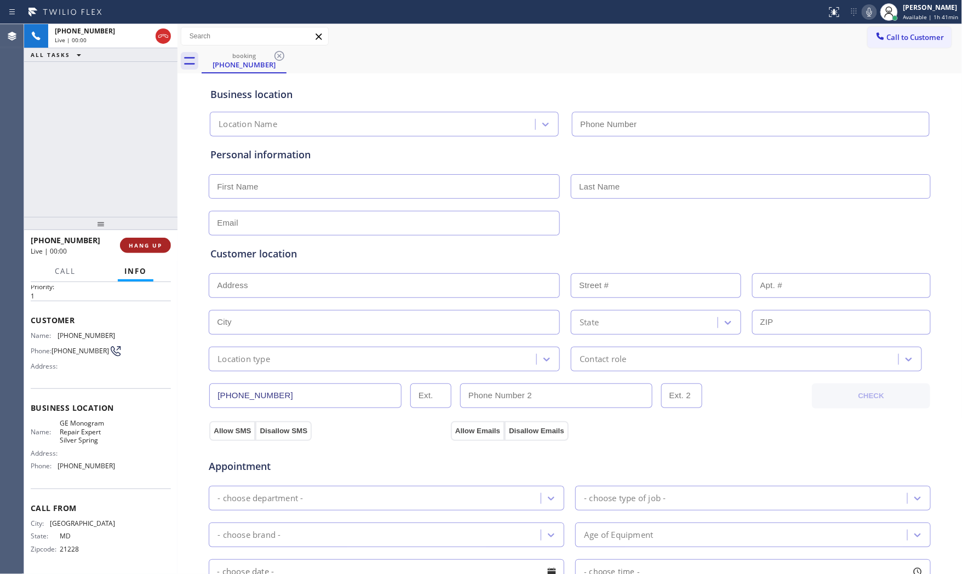
type input "(410) 291-1407"
click at [143, 249] on button "HANG UP" at bounding box center [145, 245] width 51 height 15
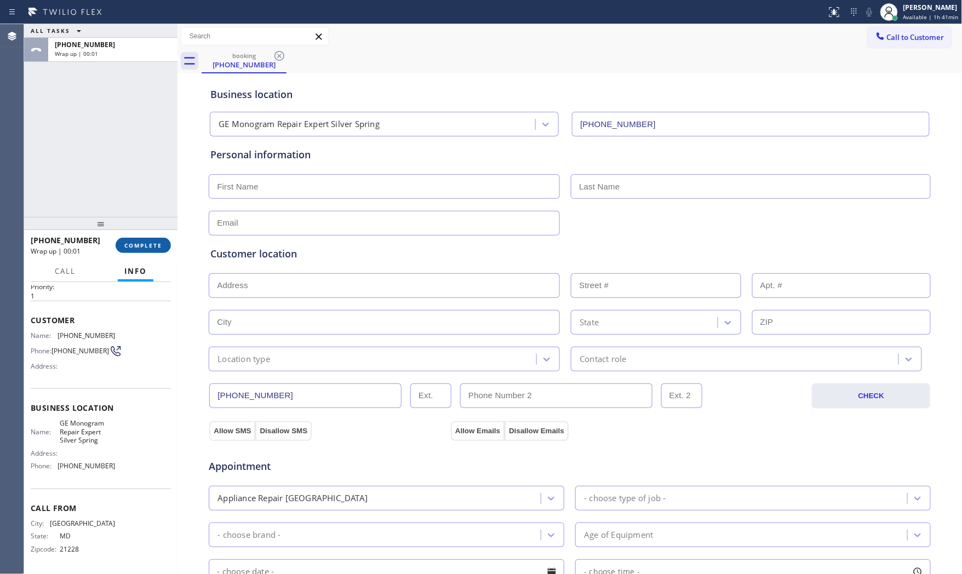
click at [143, 249] on button "COMPLETE" at bounding box center [143, 245] width 55 height 15
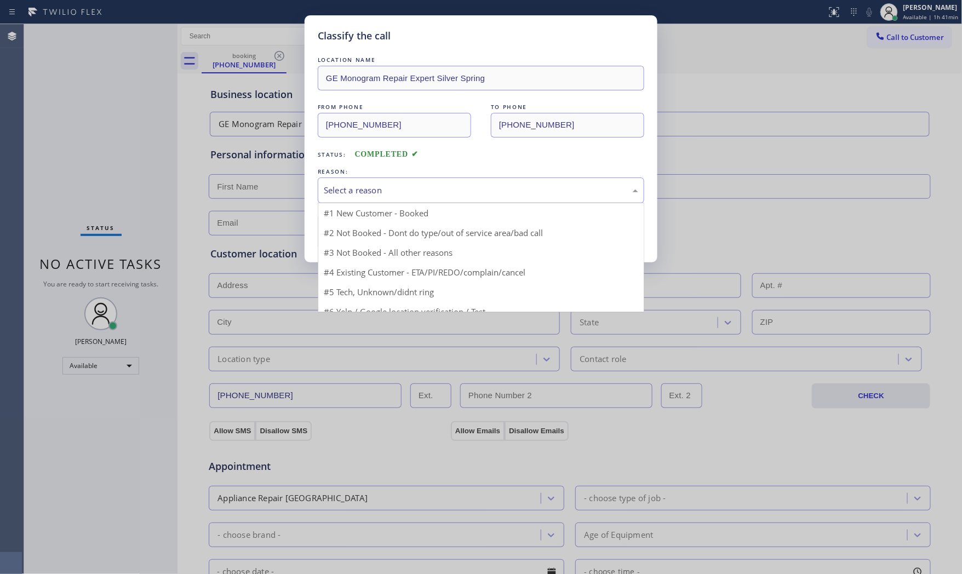
click at [419, 181] on div "Select a reason" at bounding box center [481, 191] width 327 height 26
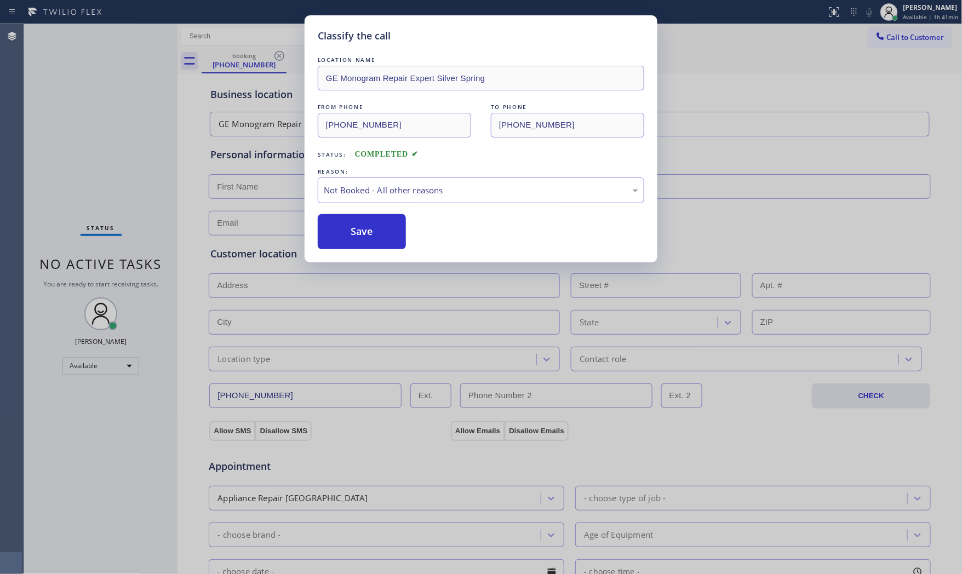
drag, startPoint x: 395, startPoint y: 234, endPoint x: 409, endPoint y: 221, distance: 19.0
click at [396, 233] on button "Save" at bounding box center [362, 231] width 88 height 35
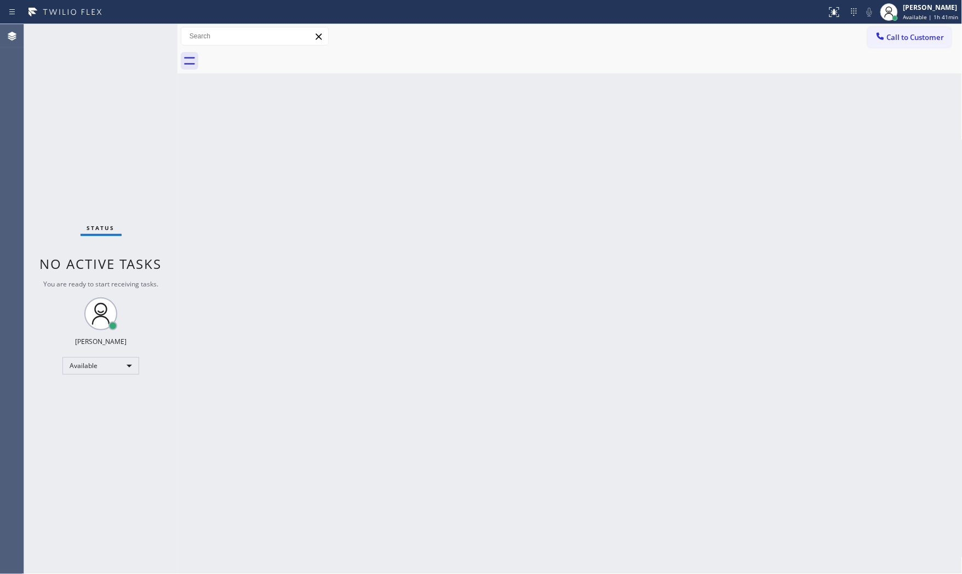
click at [916, 14] on span "Available | 1h 41min" at bounding box center [931, 17] width 55 height 8
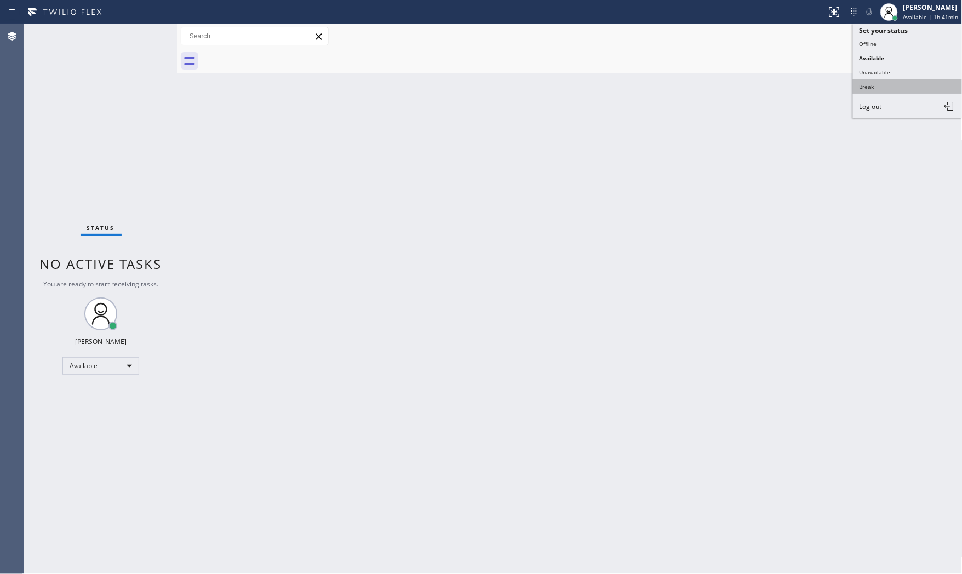
click at [893, 84] on button "Break" at bounding box center [908, 86] width 110 height 14
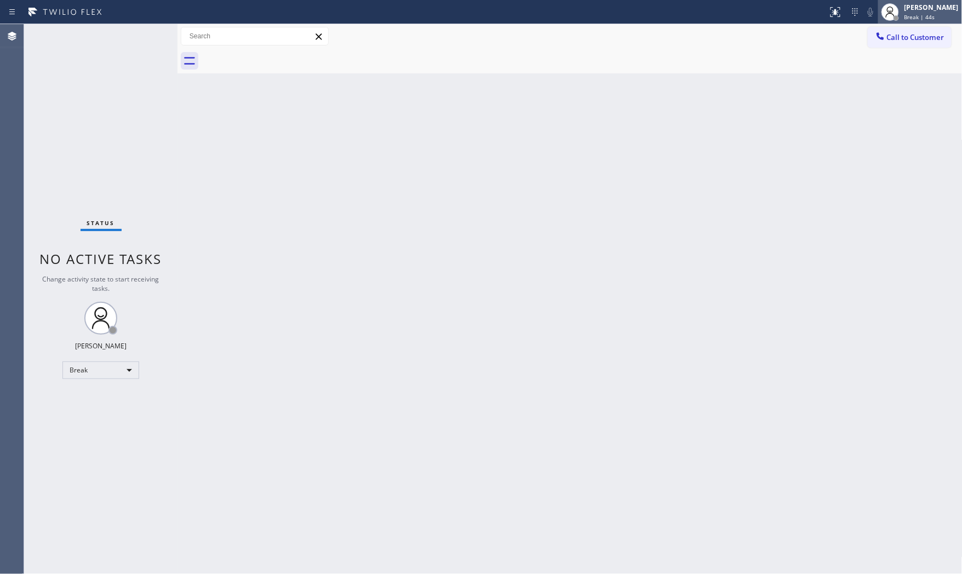
click at [921, 12] on div "Mark Paul Dacula Break | 44s" at bounding box center [933, 11] width 60 height 19
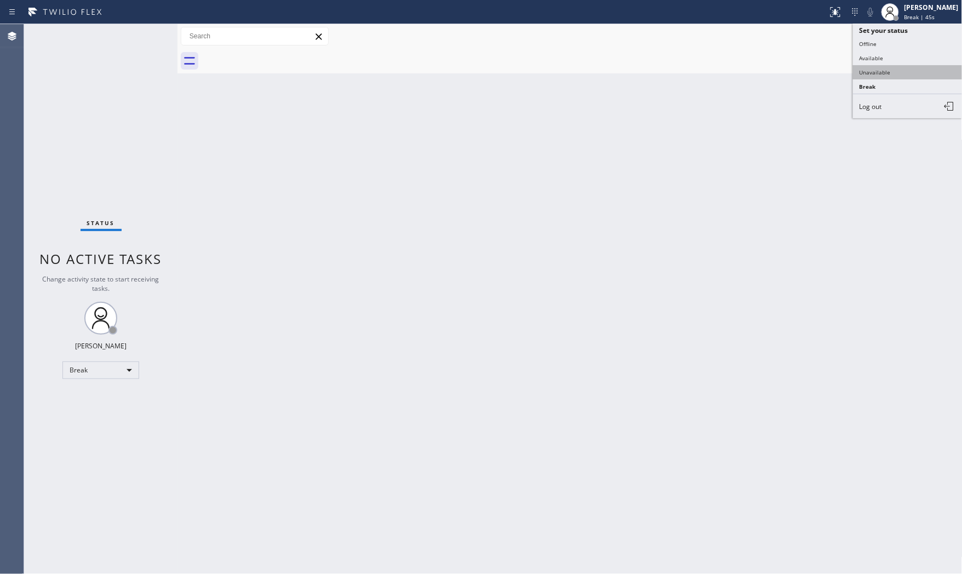
click at [891, 66] on button "Unavailable" at bounding box center [908, 72] width 110 height 14
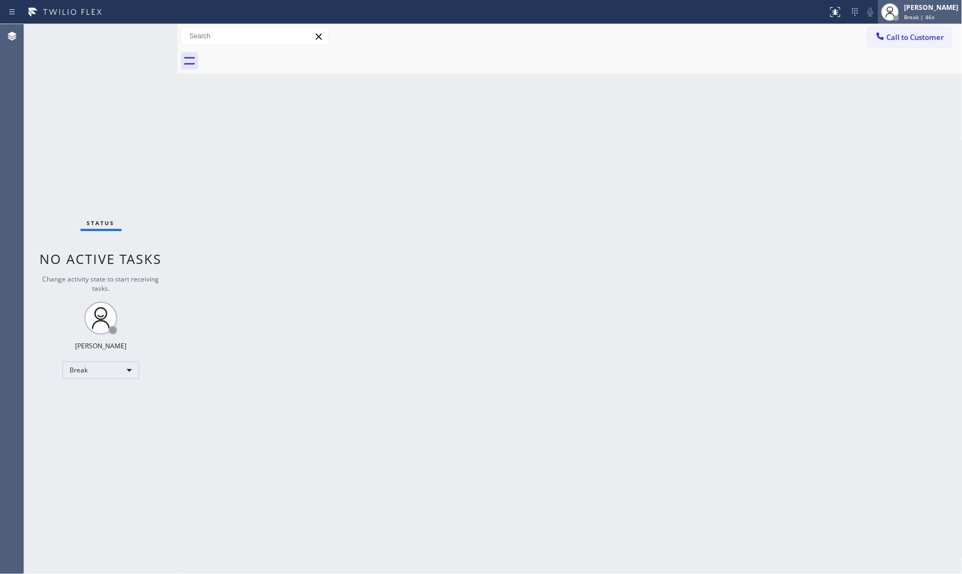
click at [912, 11] on div "[PERSON_NAME]" at bounding box center [932, 7] width 54 height 9
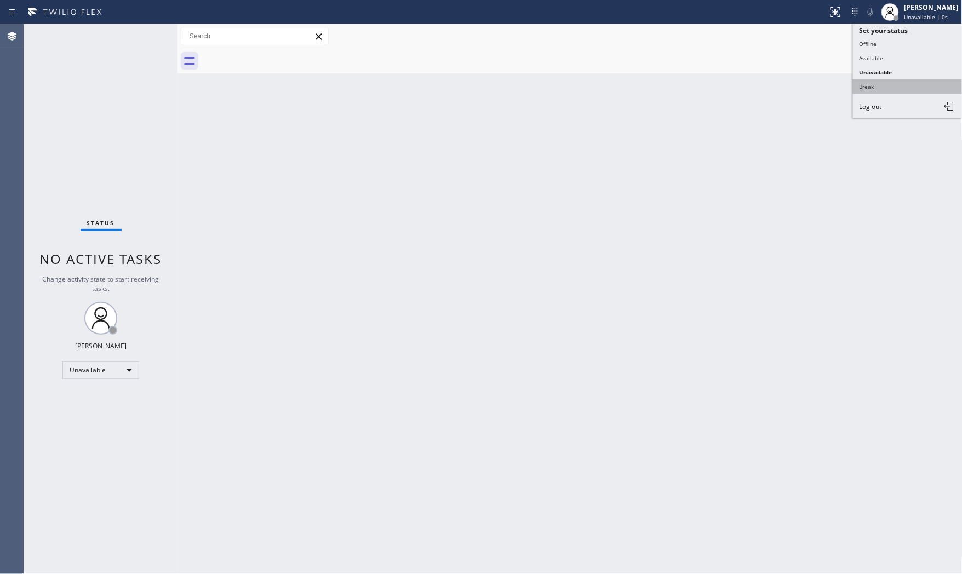
click at [886, 84] on button "Break" at bounding box center [908, 86] width 110 height 14
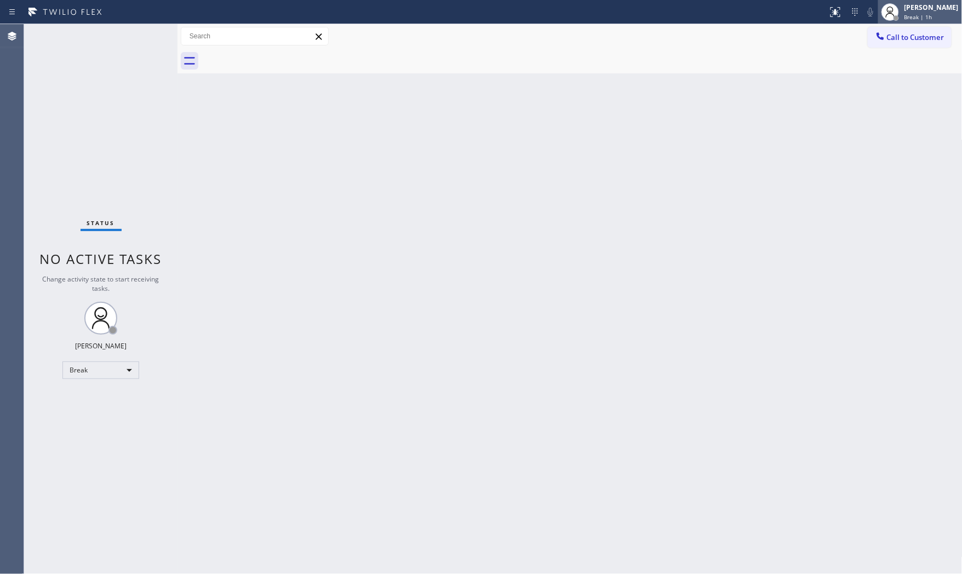
click at [932, 13] on div "Break | 1h" at bounding box center [932, 17] width 54 height 8
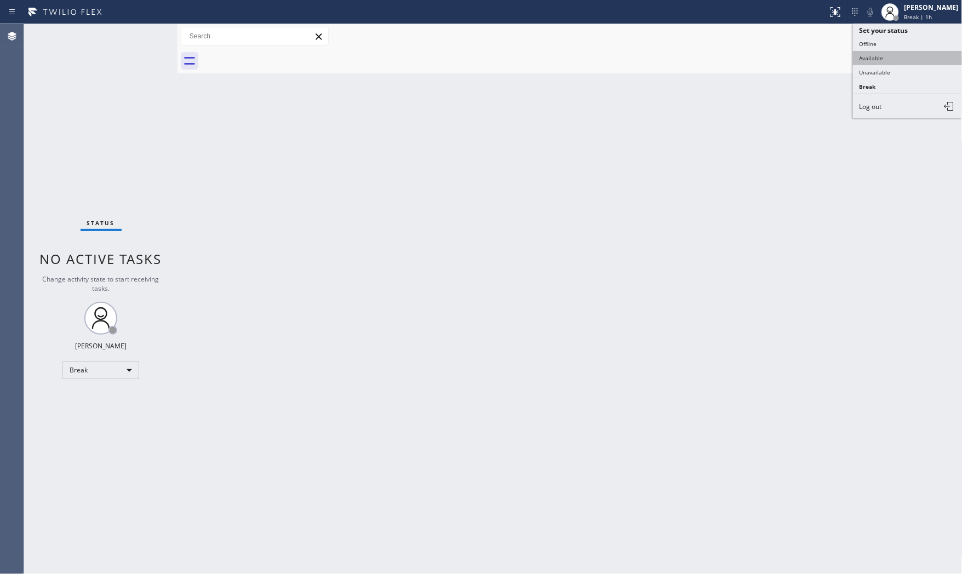
click at [891, 52] on button "Available" at bounding box center [908, 58] width 110 height 14
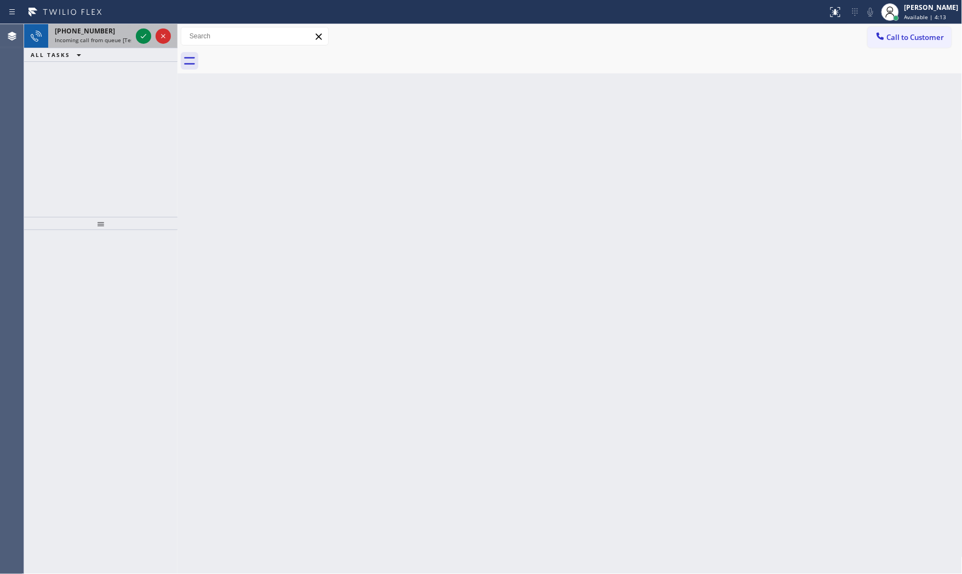
click at [110, 36] on span "Incoming call from queue [Test] All" at bounding box center [100, 40] width 91 height 8
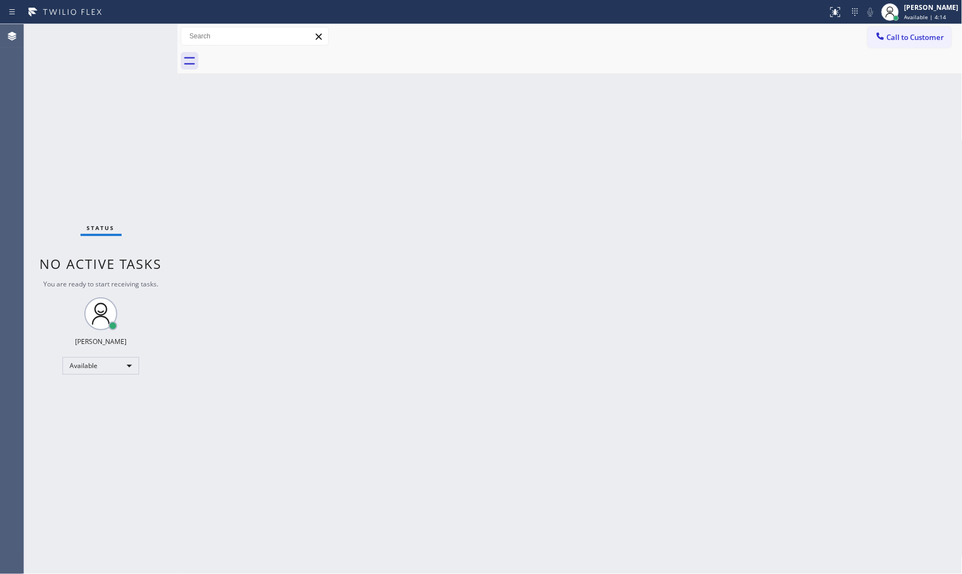
click at [113, 36] on div "Status No active tasks You are ready to start receiving tasks. [PERSON_NAME] Av…" at bounding box center [100, 299] width 153 height 550
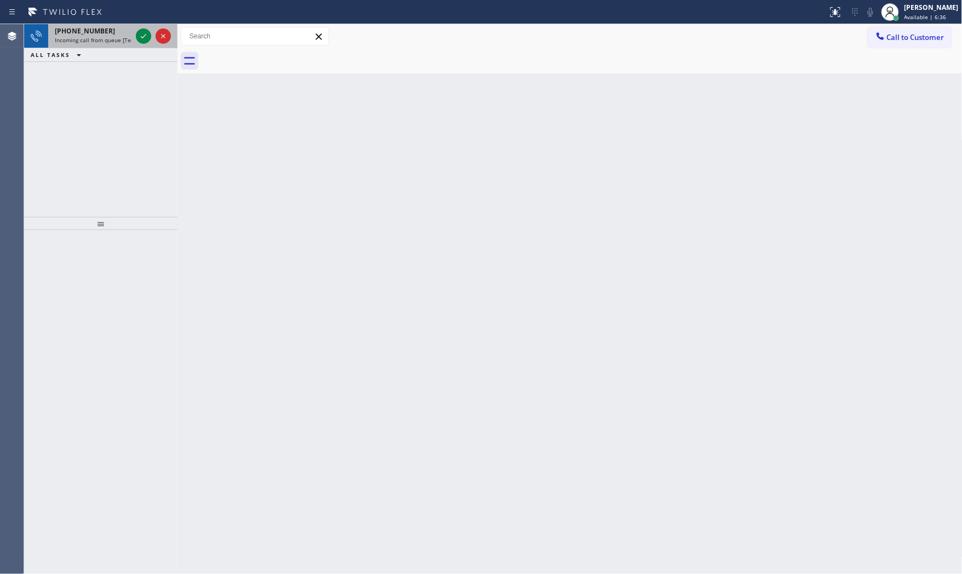
click at [101, 33] on div "+18088951398" at bounding box center [93, 30] width 77 height 9
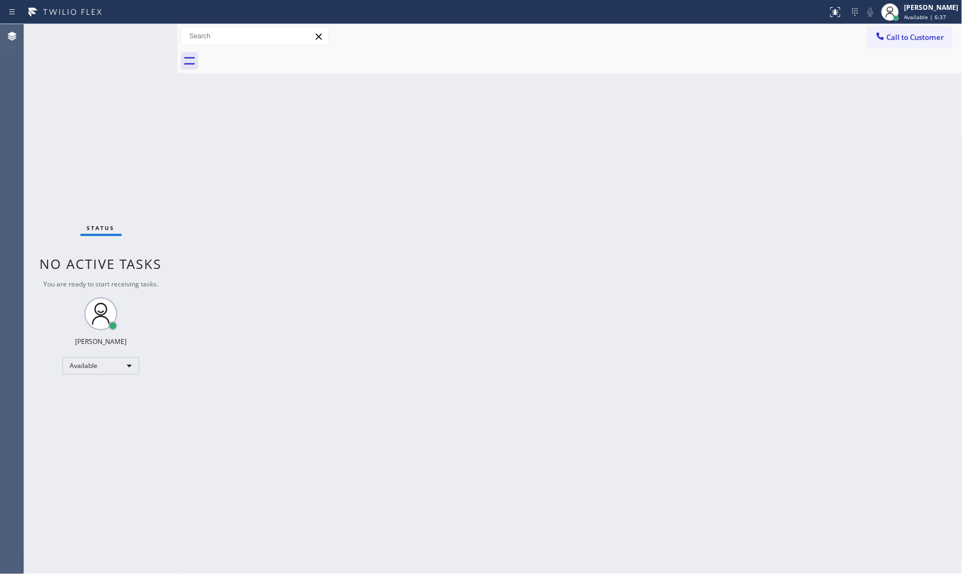
click at [133, 36] on div "Status No active tasks You are ready to start receiving tasks. [PERSON_NAME] Av…" at bounding box center [100, 299] width 153 height 550
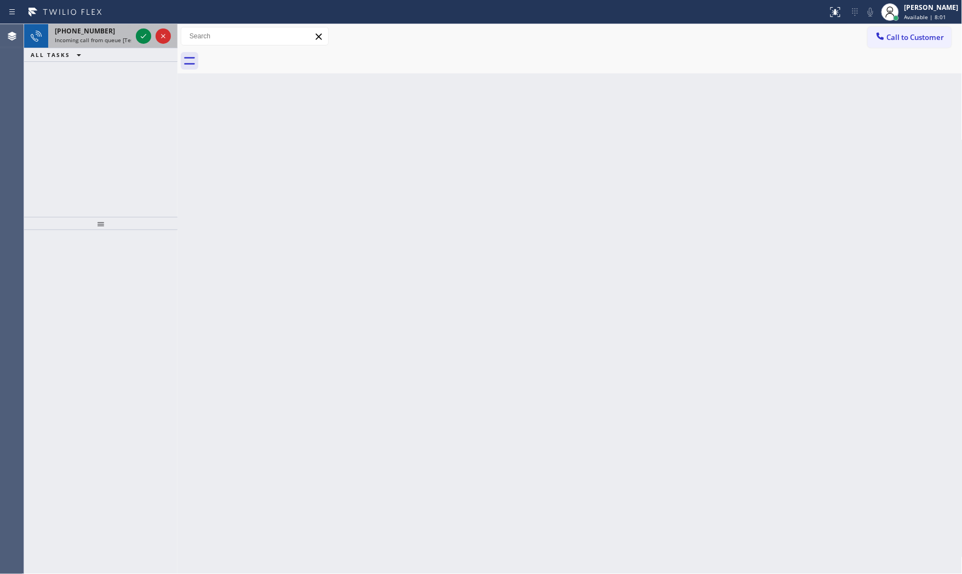
click at [112, 39] on span "Incoming call from queue [Test] All" at bounding box center [100, 40] width 91 height 8
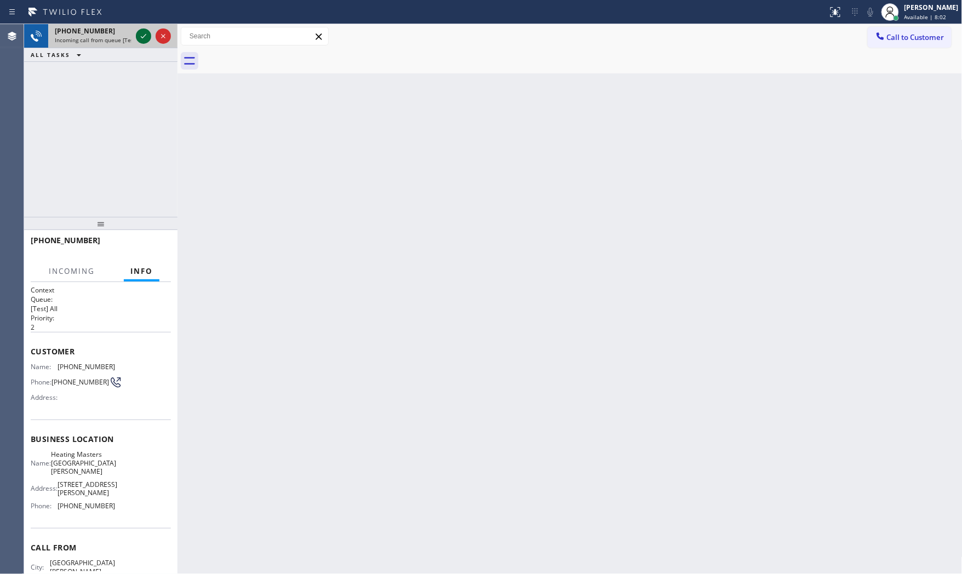
click at [136, 35] on div at bounding box center [153, 36] width 39 height 24
click at [140, 34] on icon at bounding box center [143, 36] width 13 height 13
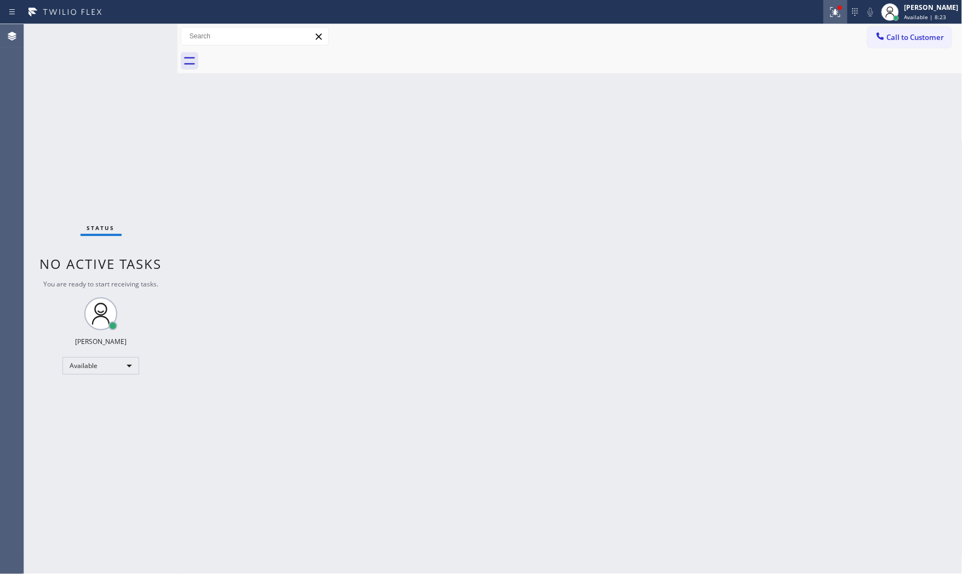
click at [824, 13] on div at bounding box center [836, 11] width 24 height 13
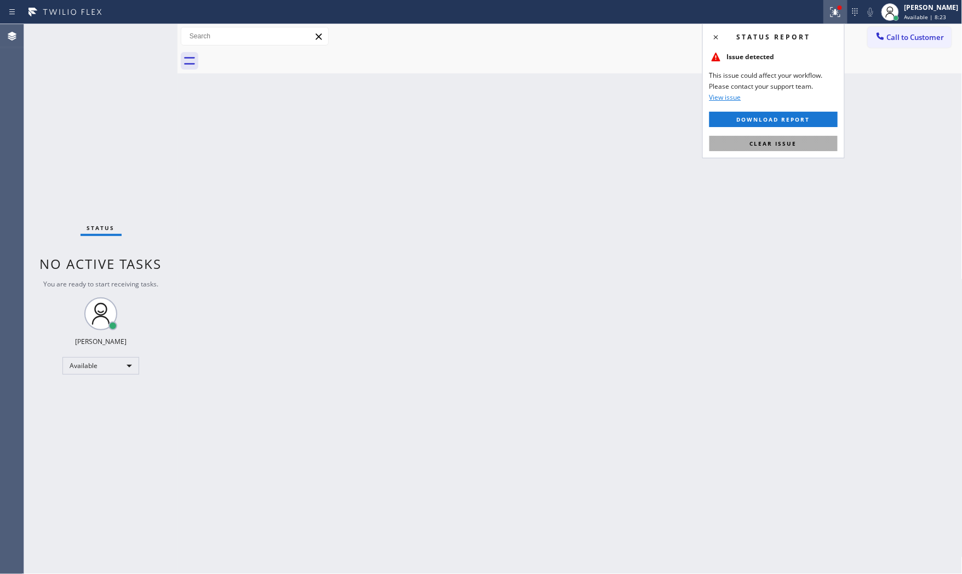
click at [773, 147] on span "Clear issue" at bounding box center [773, 144] width 47 height 8
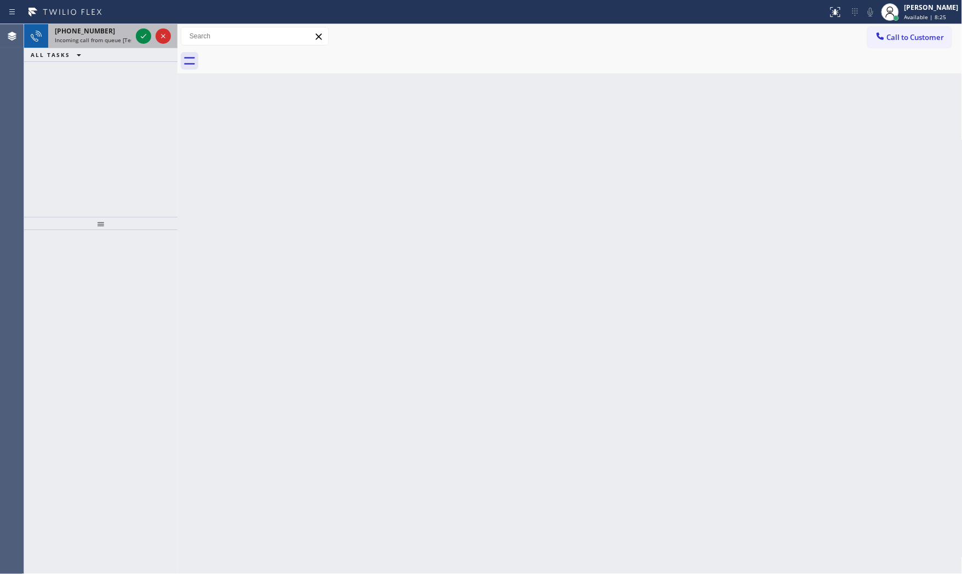
click at [117, 38] on span "Incoming call from queue [Test] All" at bounding box center [100, 40] width 91 height 8
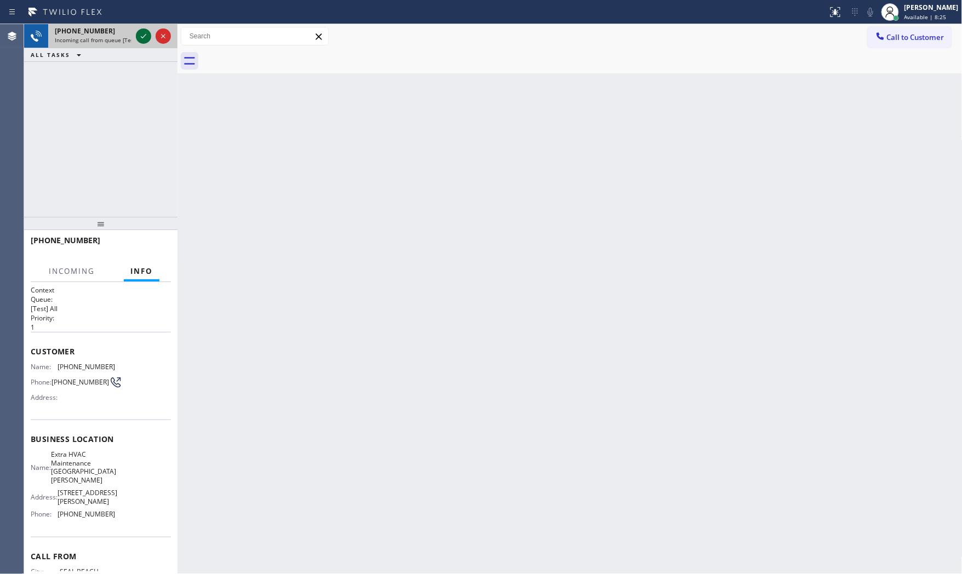
click at [150, 36] on div at bounding box center [143, 36] width 15 height 13
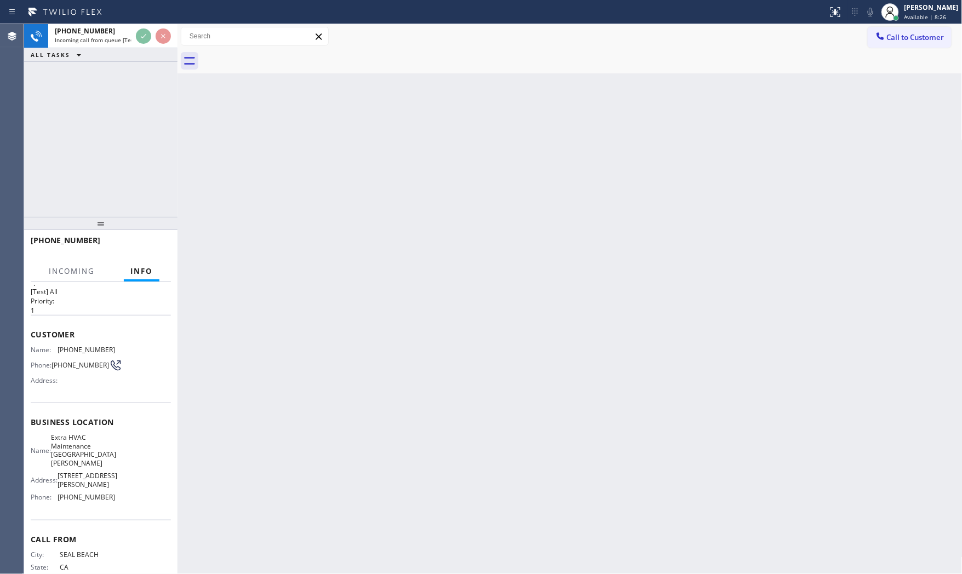
scroll to position [34, 0]
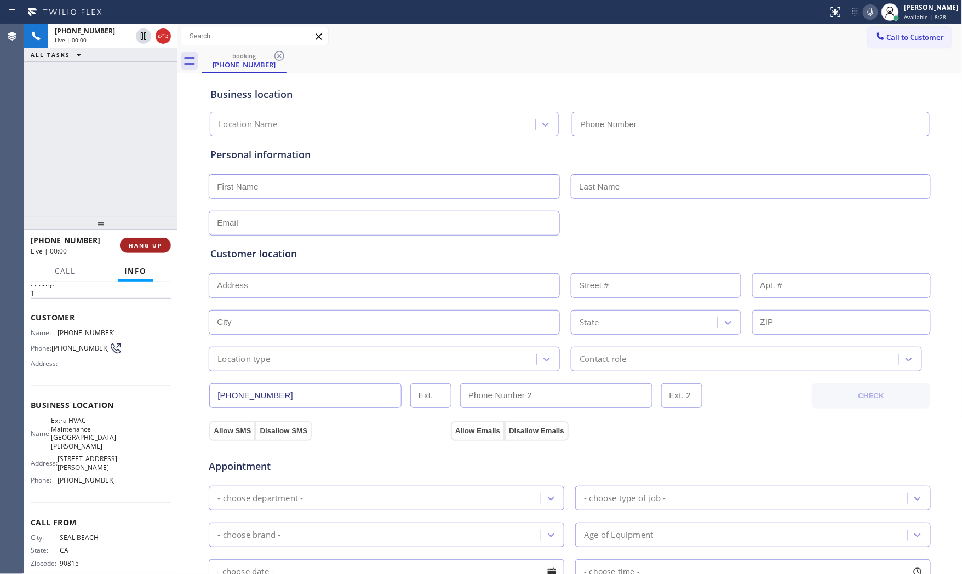
type input "(424) 364-1950"
click at [154, 247] on span "HANG UP" at bounding box center [145, 246] width 33 height 8
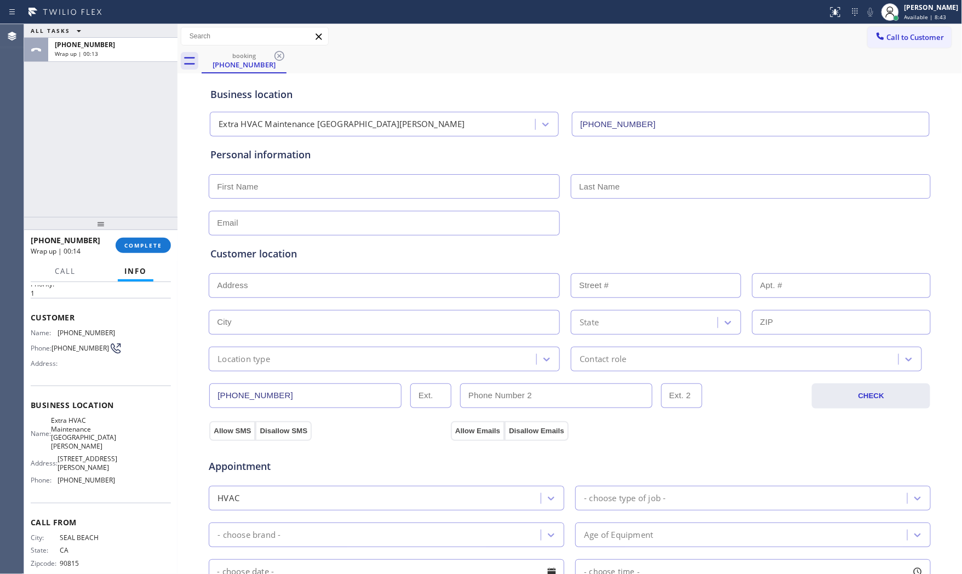
click at [380, 38] on div "Call to Customer Outbound call Location Search location Your caller id phone nu…" at bounding box center [570, 36] width 785 height 19
click at [134, 56] on div "Wrap up | 00:14" at bounding box center [113, 54] width 116 height 8
click at [134, 244] on span "COMPLETE" at bounding box center [143, 246] width 38 height 8
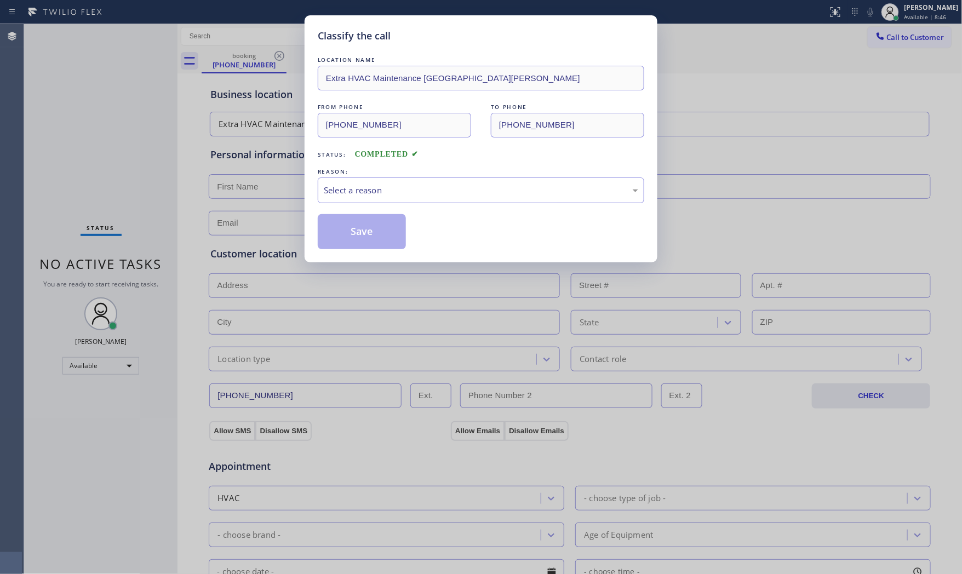
click at [373, 206] on div "LOCATION NAME Extra HVAC Maintenance San Pedro FROM PHONE (562) 387-4203 TO PHO…" at bounding box center [481, 151] width 327 height 195
click at [369, 198] on div "Select a reason" at bounding box center [481, 191] width 327 height 26
click at [359, 231] on button "Save" at bounding box center [362, 231] width 88 height 35
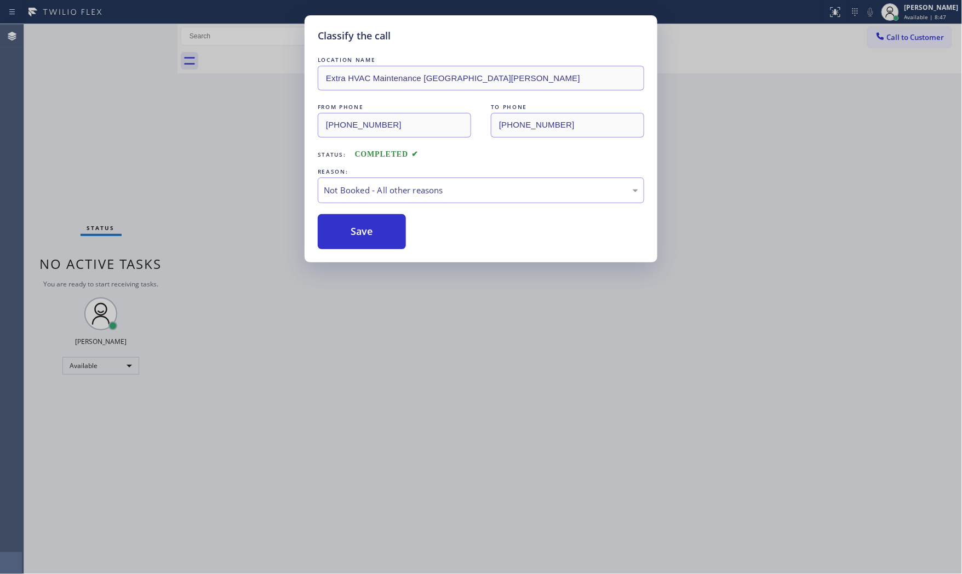
click at [359, 231] on button "Save" at bounding box center [362, 231] width 88 height 35
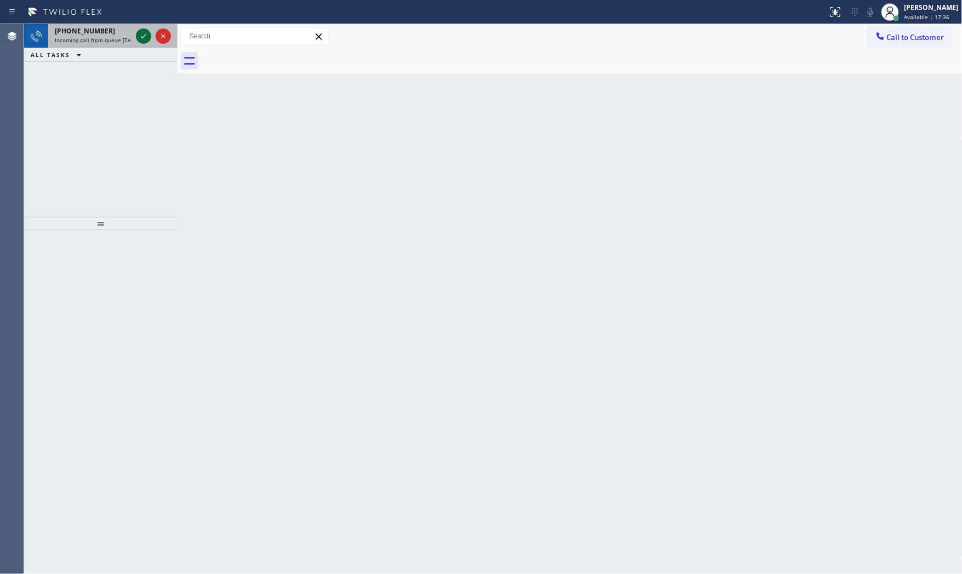
click at [143, 31] on icon at bounding box center [143, 36] width 13 height 13
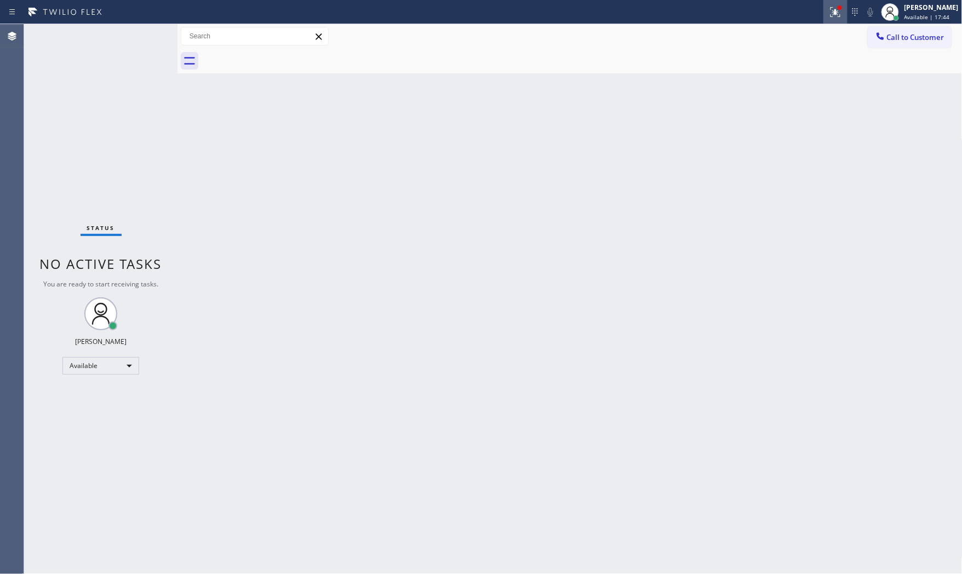
click at [830, 15] on icon at bounding box center [835, 11] width 13 height 13
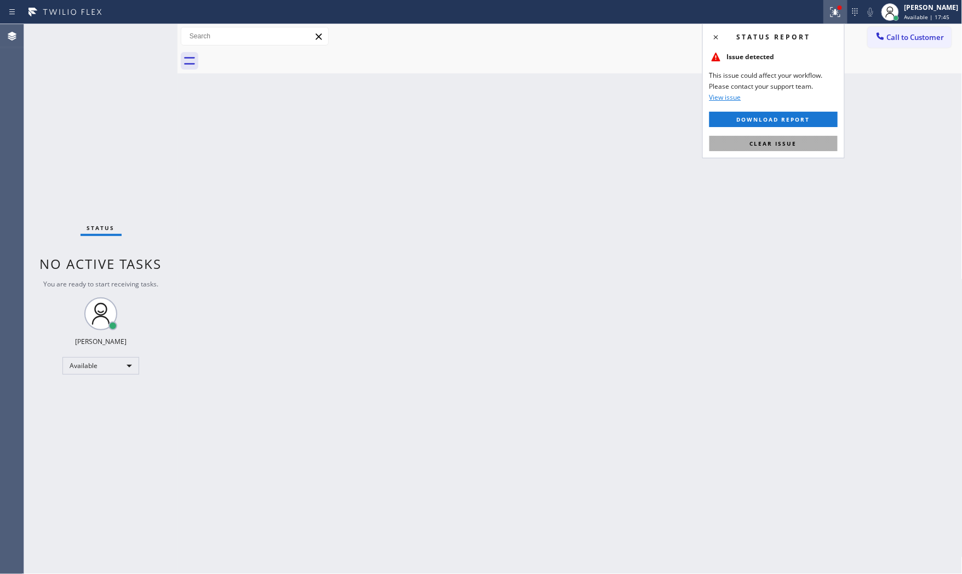
click at [806, 149] on button "Clear issue" at bounding box center [774, 143] width 128 height 15
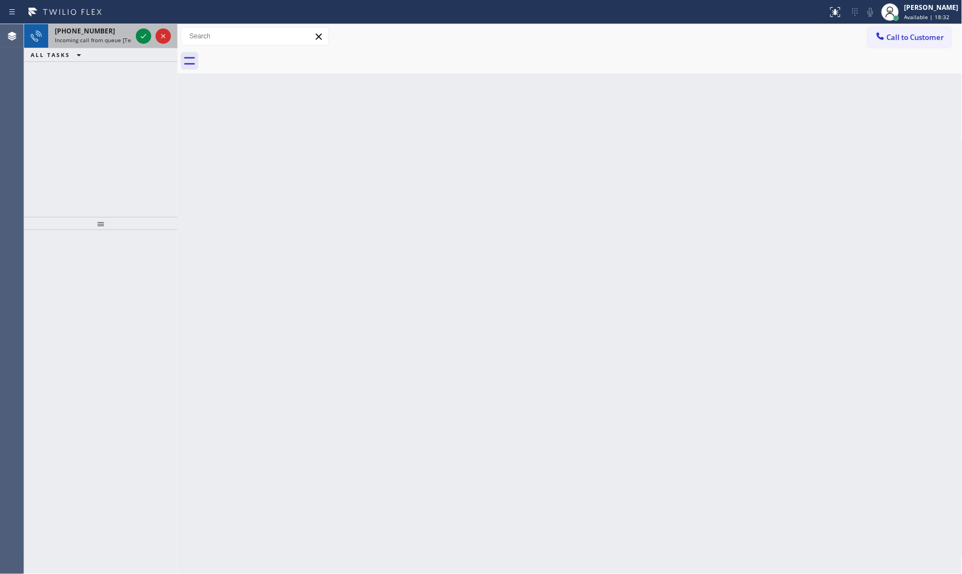
click at [102, 45] on div "+19495266262 Incoming call from queue [Test] All" at bounding box center [91, 36] width 86 height 24
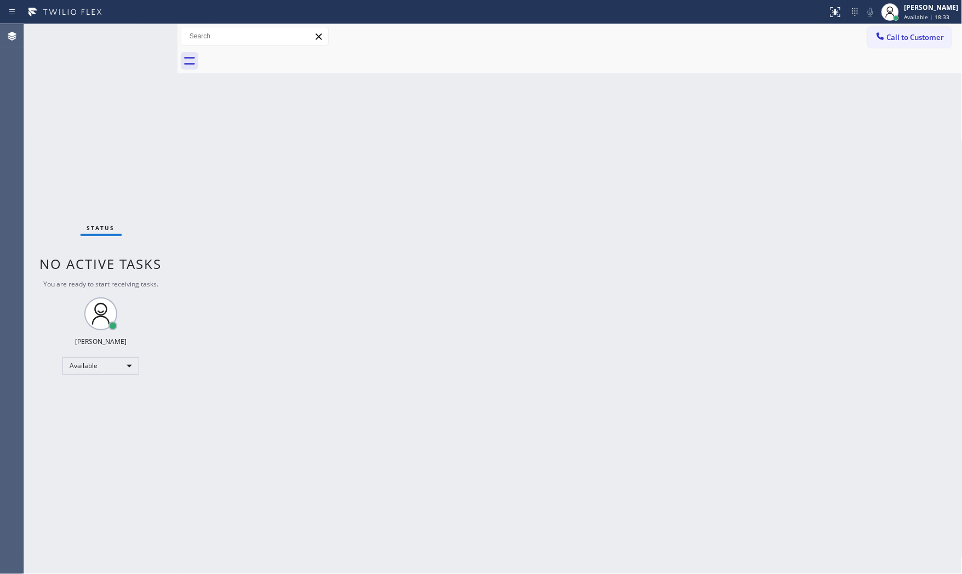
click at [139, 36] on div "Status No active tasks You are ready to start receiving tasks. [PERSON_NAME] Av…" at bounding box center [100, 299] width 153 height 550
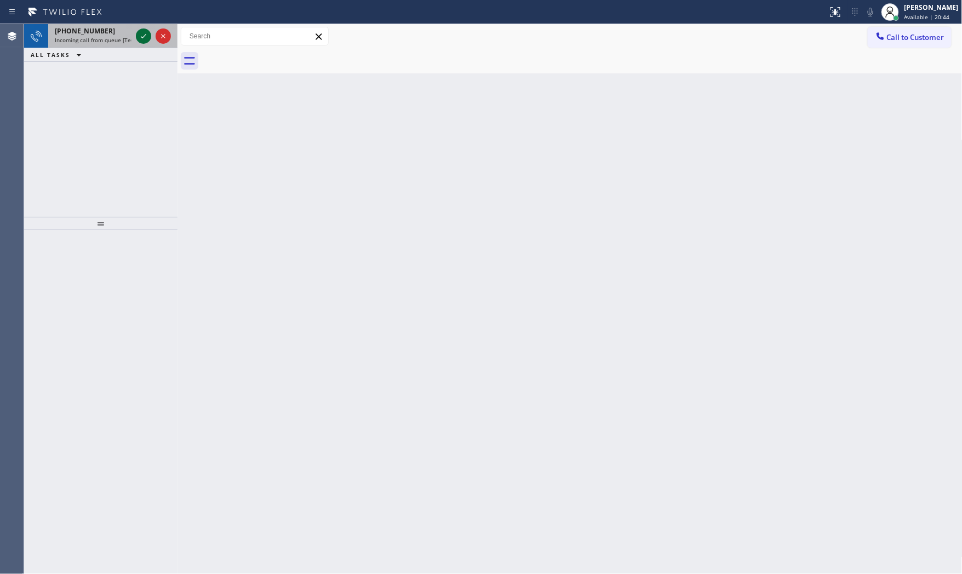
click at [145, 37] on icon at bounding box center [143, 36] width 13 height 13
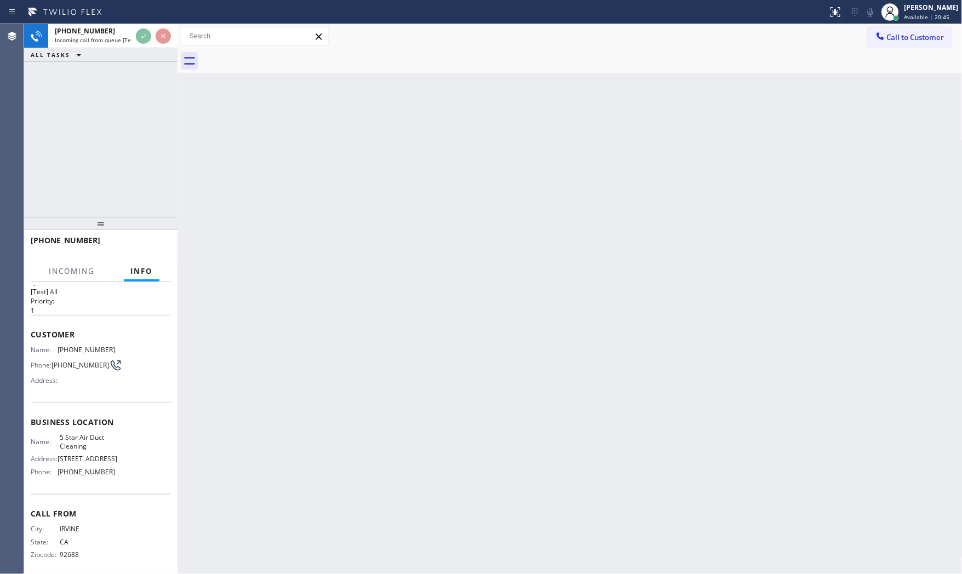
scroll to position [34, 0]
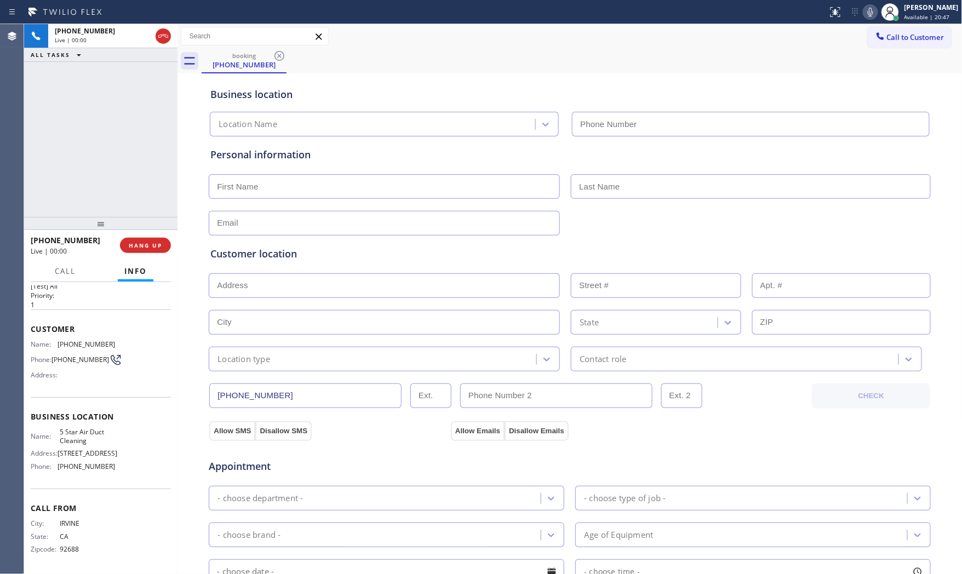
click at [157, 230] on div at bounding box center [100, 223] width 153 height 13
type input "(858) 800-3094"
click at [157, 238] on button "HANG UP" at bounding box center [145, 245] width 51 height 15
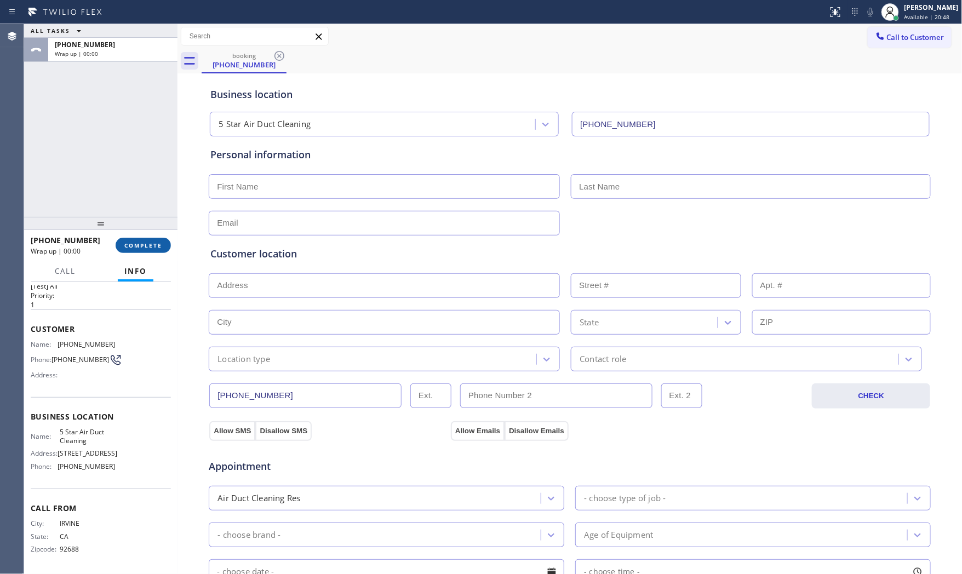
click at [156, 249] on span "COMPLETE" at bounding box center [143, 246] width 38 height 8
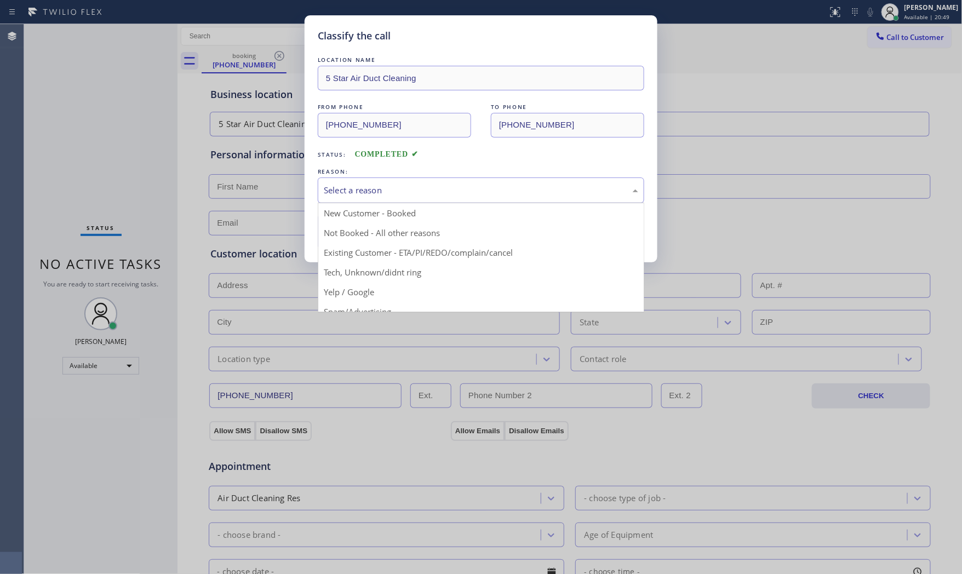
click at [374, 191] on div "Select a reason" at bounding box center [481, 190] width 315 height 13
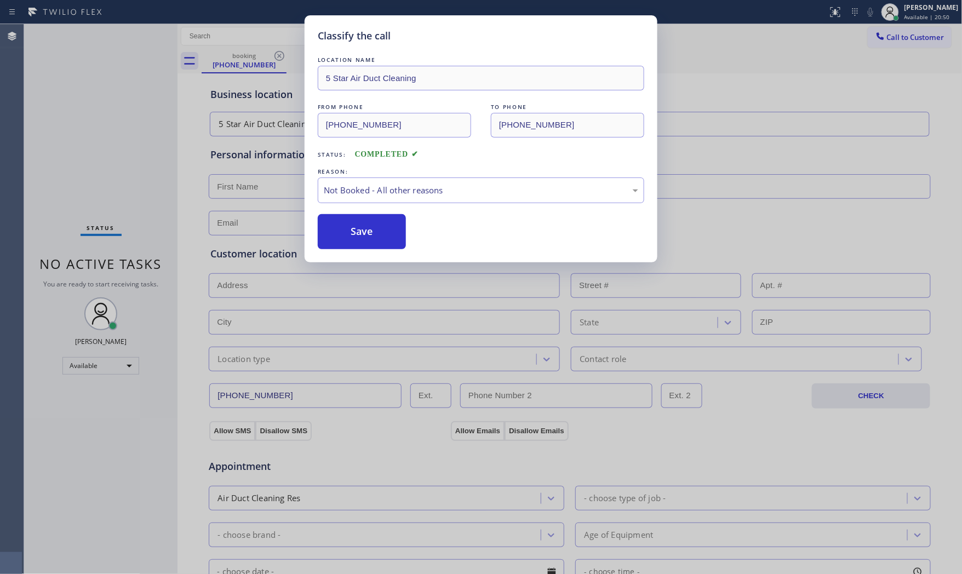
click at [362, 226] on button "Save" at bounding box center [362, 231] width 88 height 35
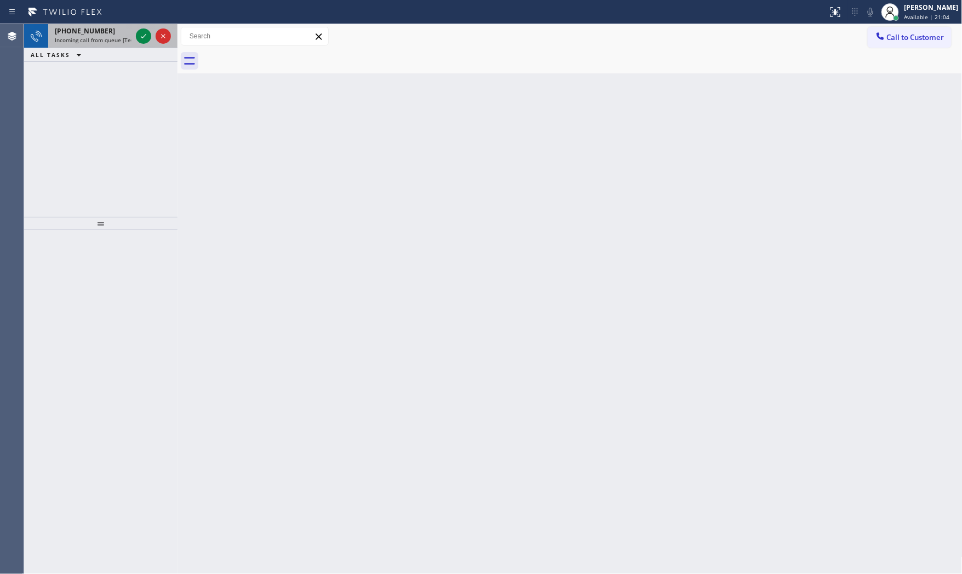
click at [91, 39] on span "Incoming call from queue [Test] All" at bounding box center [100, 40] width 91 height 8
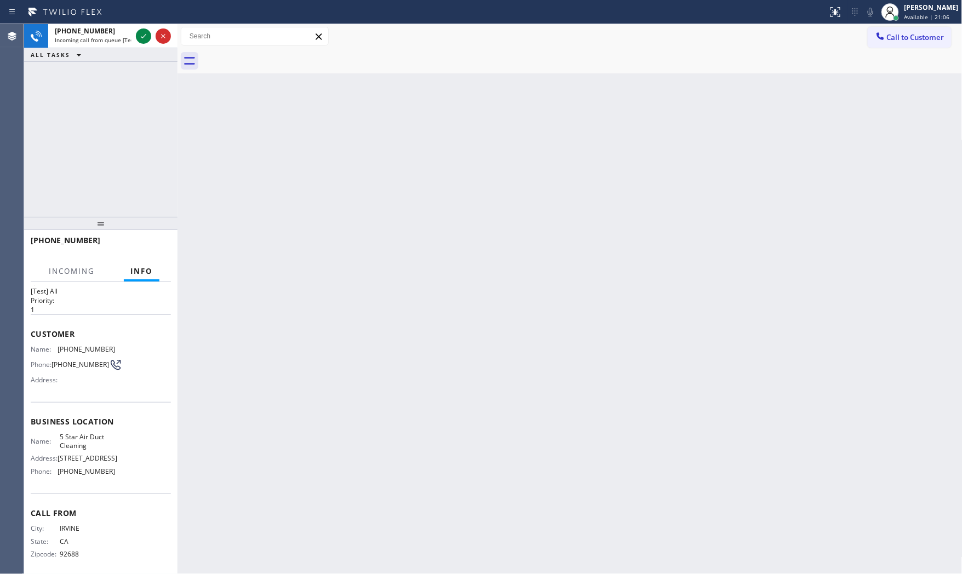
scroll to position [34, 0]
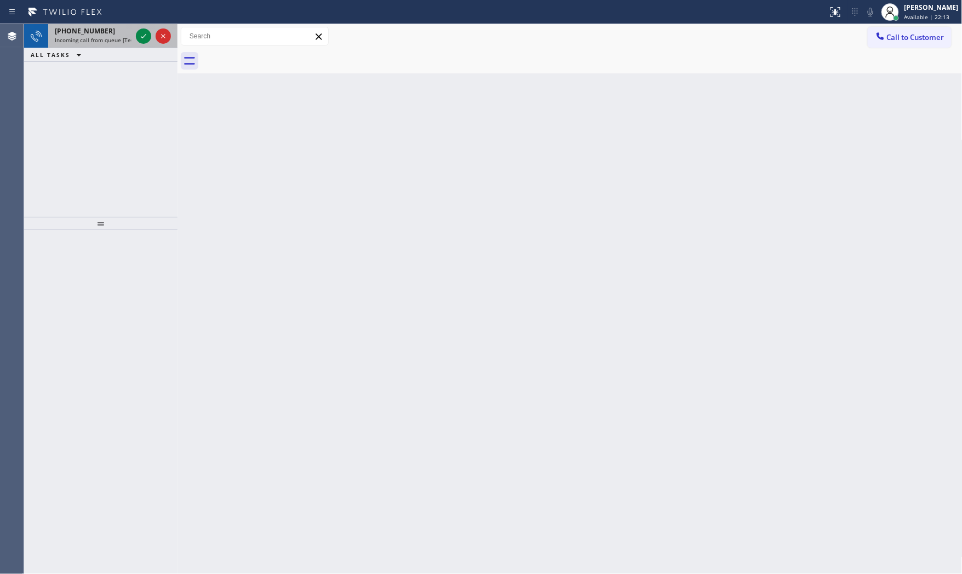
click at [122, 36] on span "Incoming call from queue [Test] All" at bounding box center [100, 40] width 91 height 8
click at [112, 35] on div "+18054506183 Incoming call from queue [Test] All" at bounding box center [91, 36] width 86 height 24
click at [116, 36] on span "Incoming call from queue [Test] All" at bounding box center [100, 40] width 91 height 8
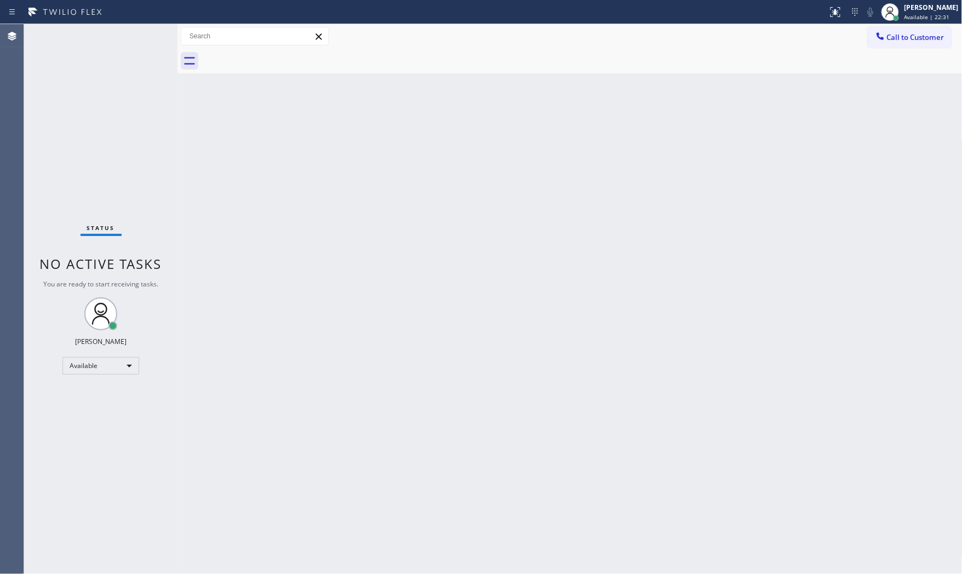
click at [118, 37] on div "Status No active tasks You are ready to start receiving tasks. [PERSON_NAME] Av…" at bounding box center [100, 299] width 153 height 550
click at [105, 35] on div "Status No active tasks You are ready to start receiving tasks. [PERSON_NAME] Av…" at bounding box center [100, 299] width 153 height 550
click at [832, 5] on icon at bounding box center [835, 11] width 13 height 13
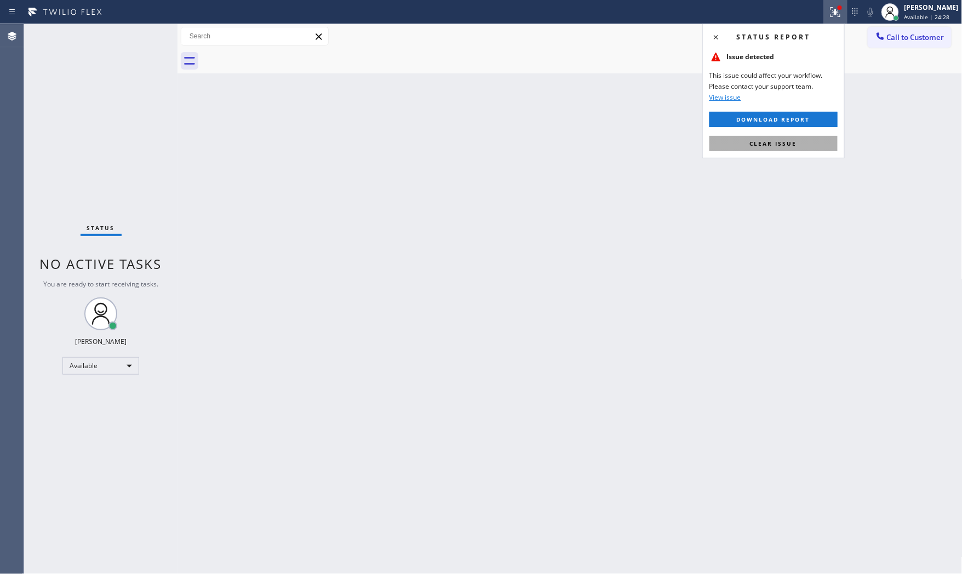
click at [786, 144] on span "Clear issue" at bounding box center [773, 144] width 47 height 8
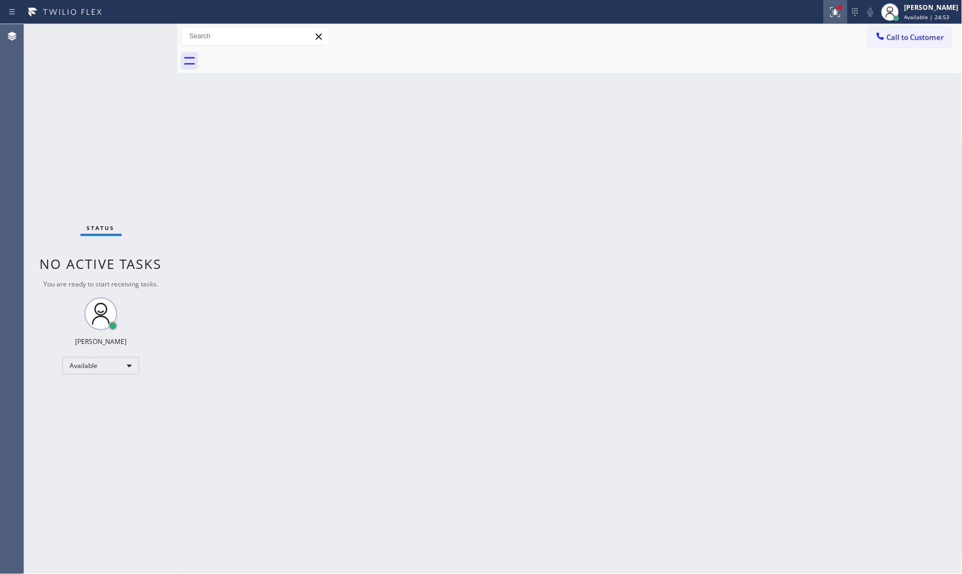
click at [845, 8] on div at bounding box center [836, 11] width 24 height 13
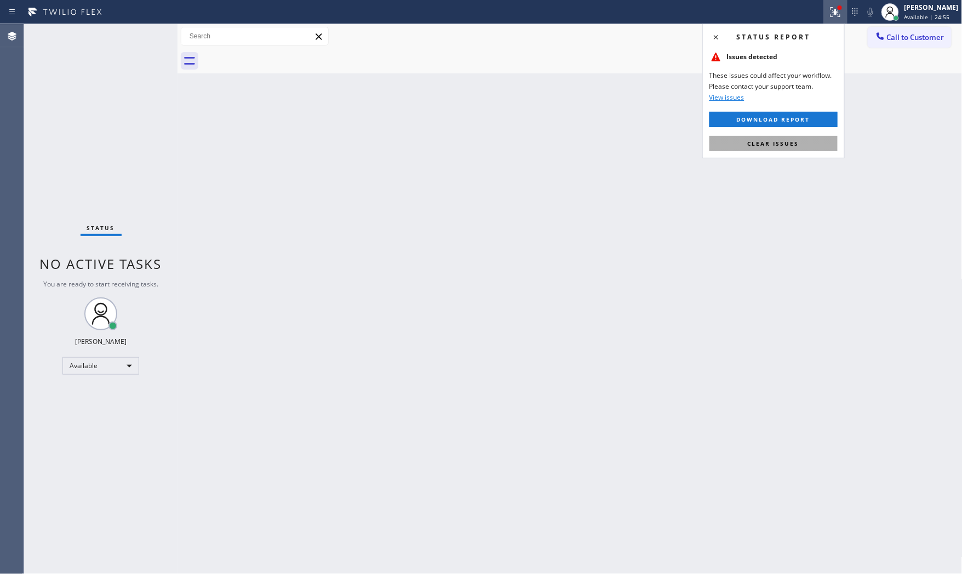
click at [785, 143] on span "Clear issues" at bounding box center [774, 144] width 52 height 8
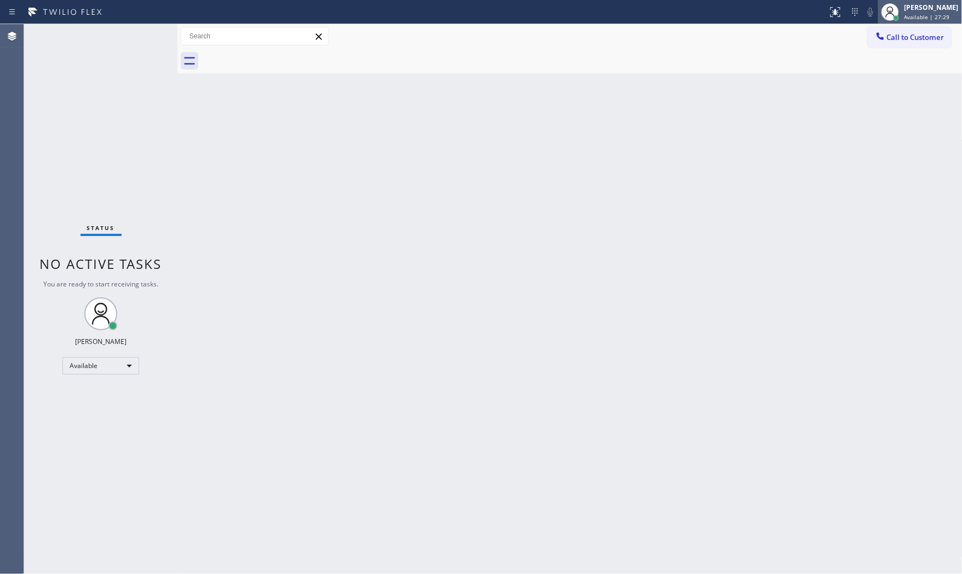
click at [914, 20] on span "Available | 27:29" at bounding box center [927, 17] width 45 height 8
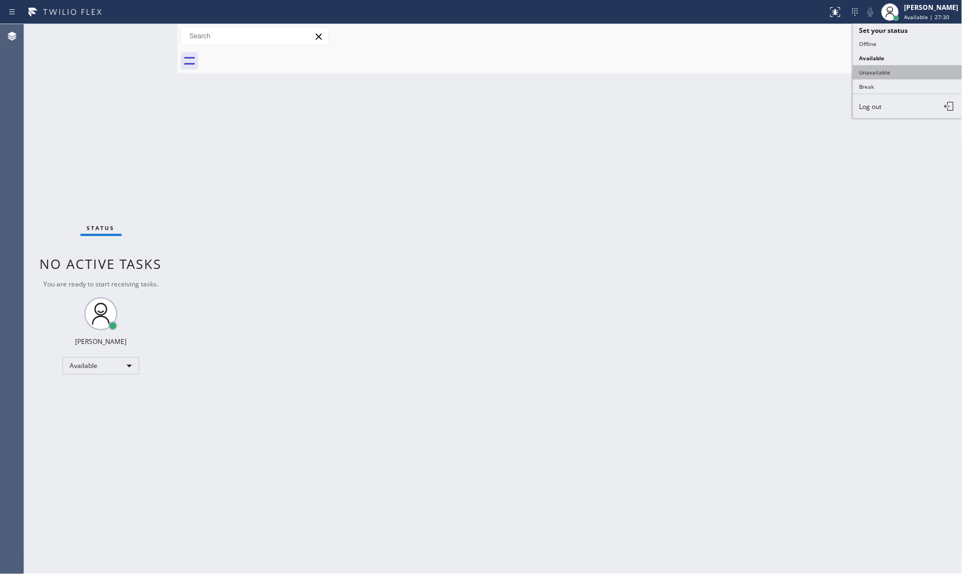
click at [888, 79] on button "Unavailable" at bounding box center [908, 72] width 110 height 14
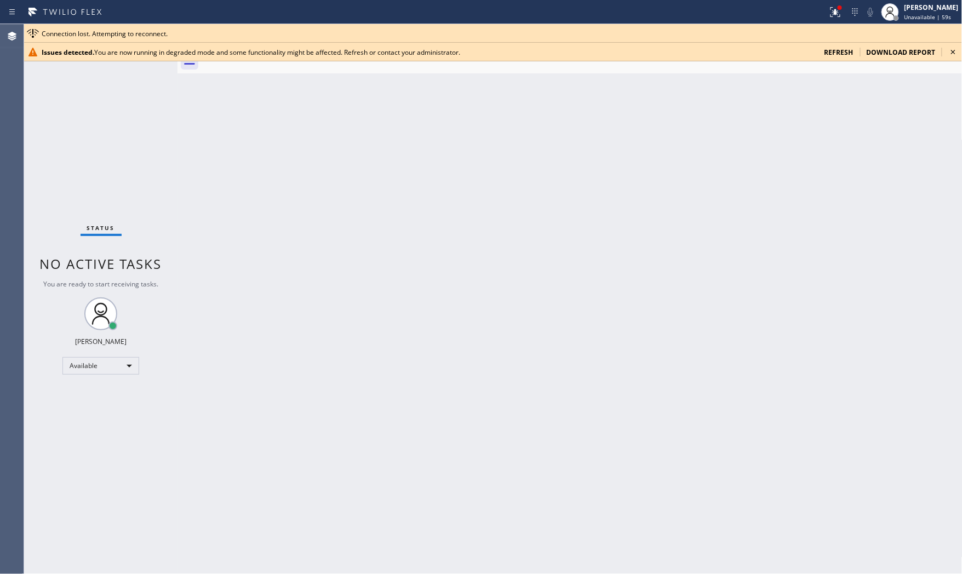
click at [838, 51] on span "refresh" at bounding box center [839, 52] width 29 height 9
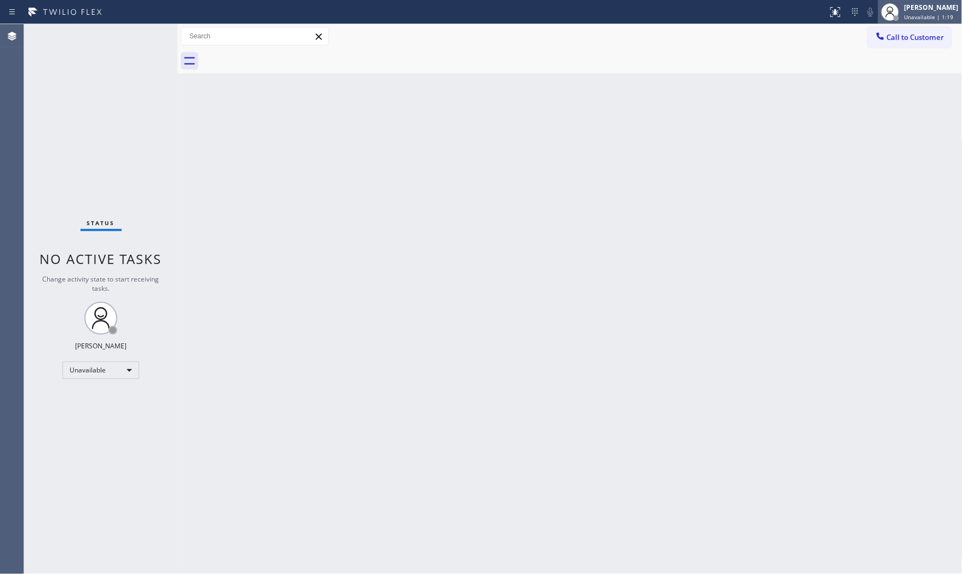
click at [921, 5] on div "[PERSON_NAME]" at bounding box center [932, 7] width 54 height 9
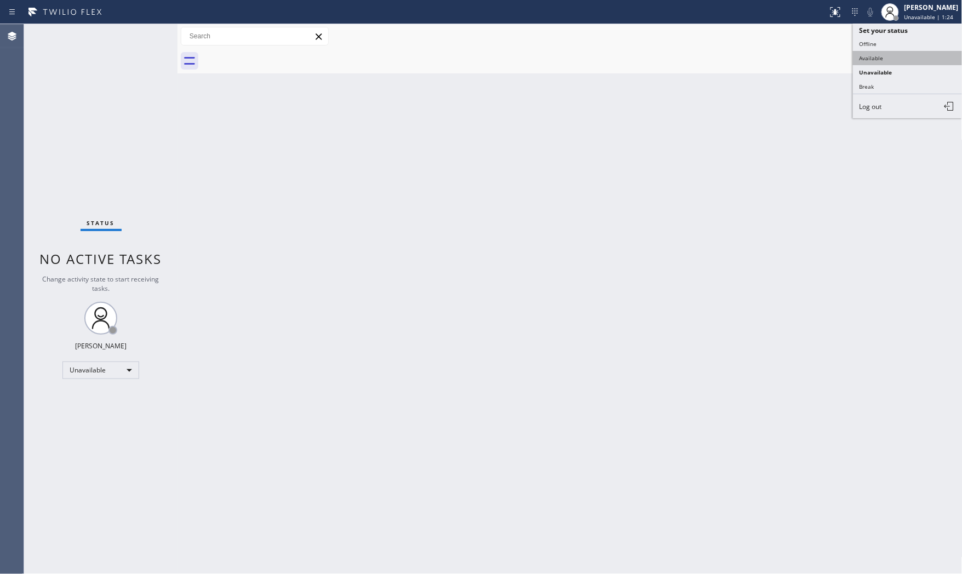
click at [889, 57] on button "Available" at bounding box center [908, 58] width 110 height 14
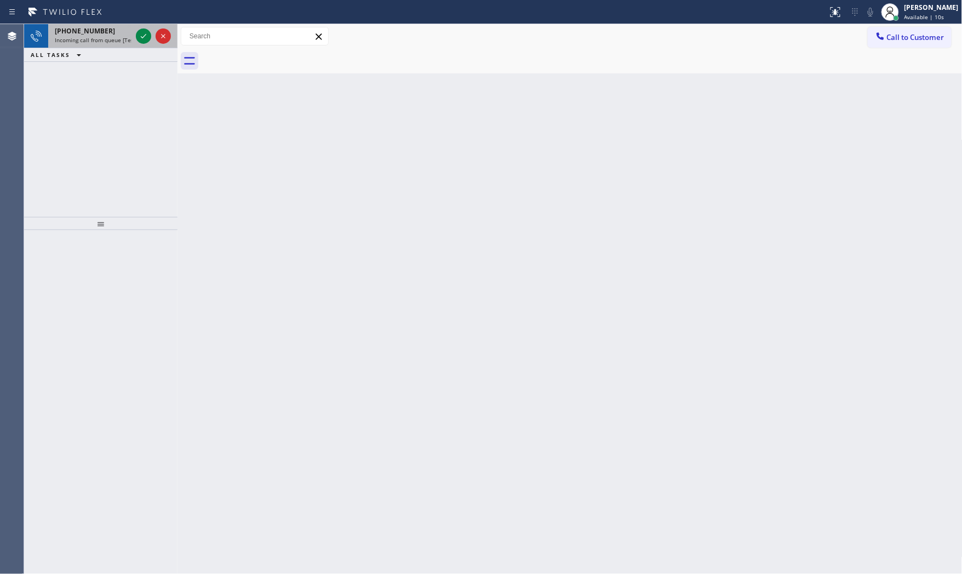
click at [92, 37] on span "Incoming call from queue [Test] All" at bounding box center [100, 40] width 91 height 8
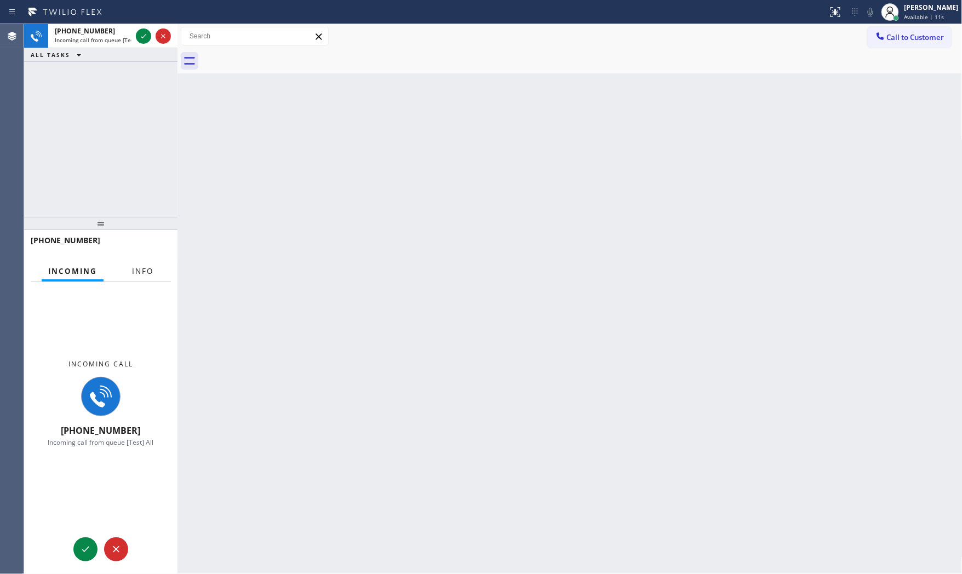
click at [145, 271] on span "Info" at bounding box center [142, 271] width 21 height 10
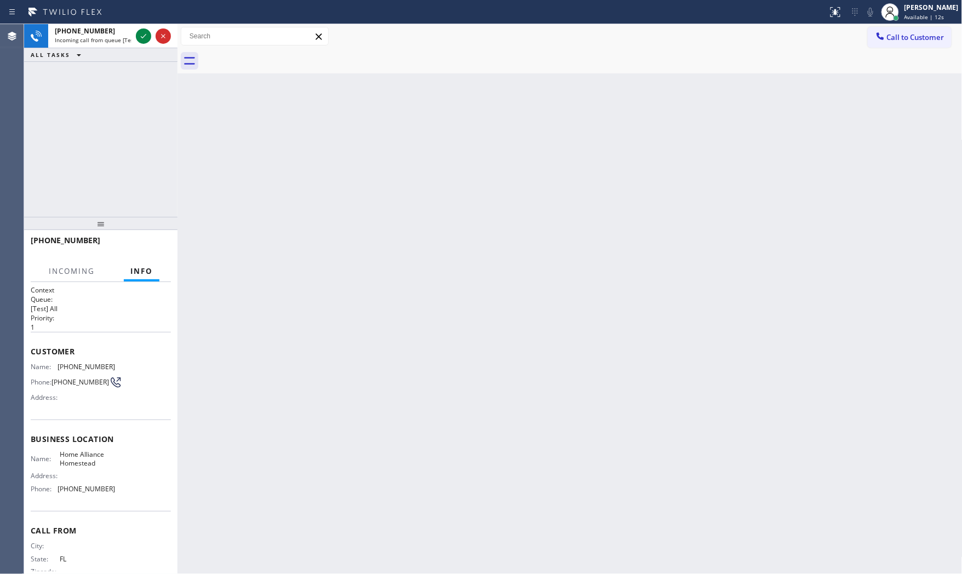
scroll to position [13, 0]
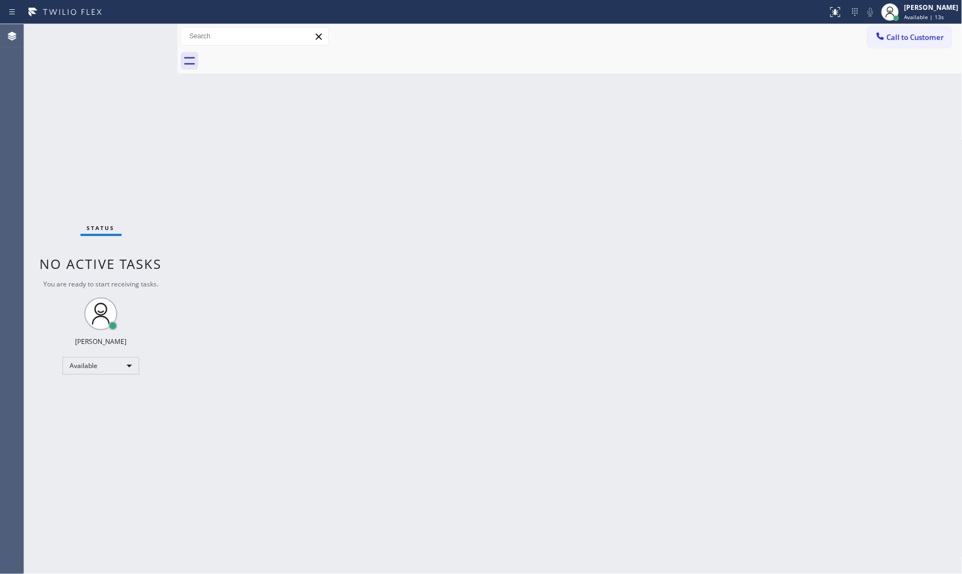
click at [139, 39] on div "Status No active tasks You are ready to start receiving tasks. [PERSON_NAME] Av…" at bounding box center [100, 299] width 153 height 550
click at [130, 37] on div "Status No active tasks You are ready to start receiving tasks. [PERSON_NAME] Av…" at bounding box center [100, 299] width 153 height 550
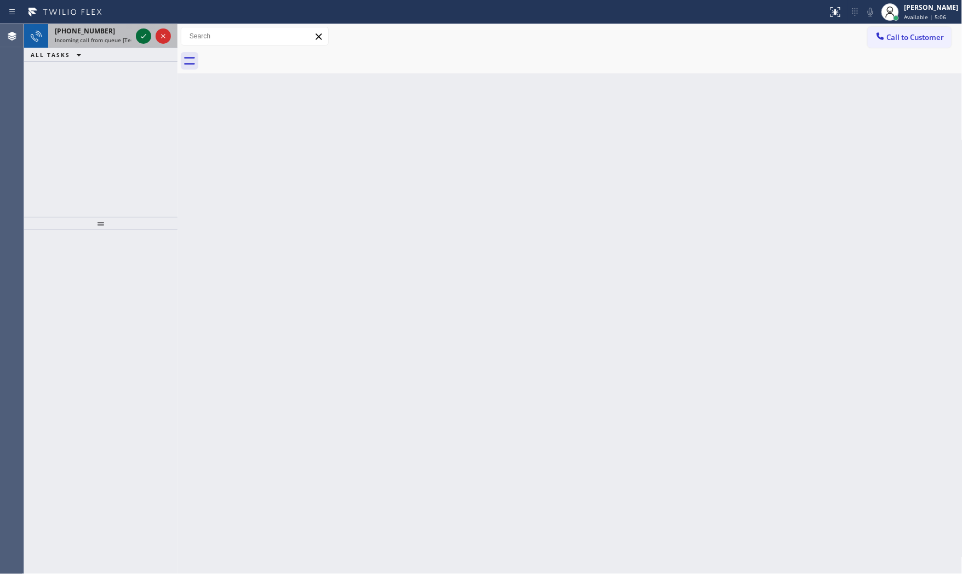
click at [141, 36] on icon at bounding box center [143, 36] width 13 height 13
click at [140, 39] on icon at bounding box center [143, 36] width 13 height 13
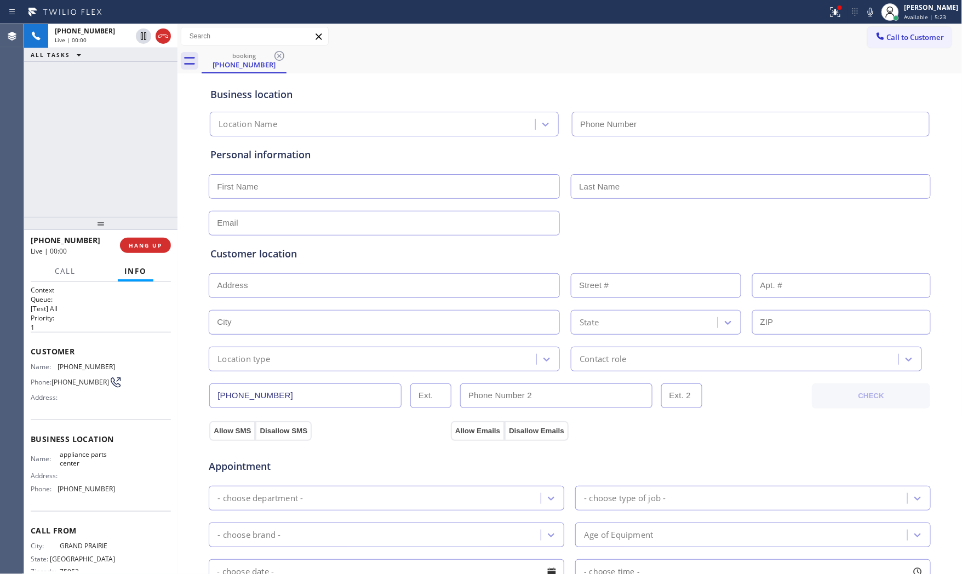
click at [163, 255] on div "[PHONE_NUMBER] Live | 00:00 HANG UP" at bounding box center [101, 245] width 140 height 29
type input "[PHONE_NUMBER]"
click at [157, 242] on span "HANG UP" at bounding box center [145, 246] width 33 height 8
click at [156, 249] on span "HANG UP" at bounding box center [145, 246] width 33 height 8
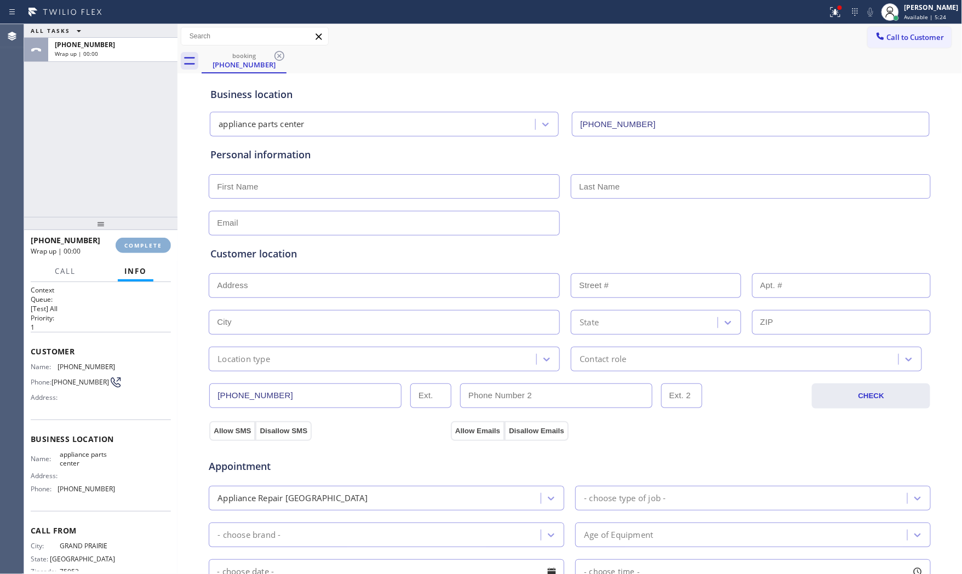
click at [156, 249] on span "COMPLETE" at bounding box center [143, 246] width 38 height 8
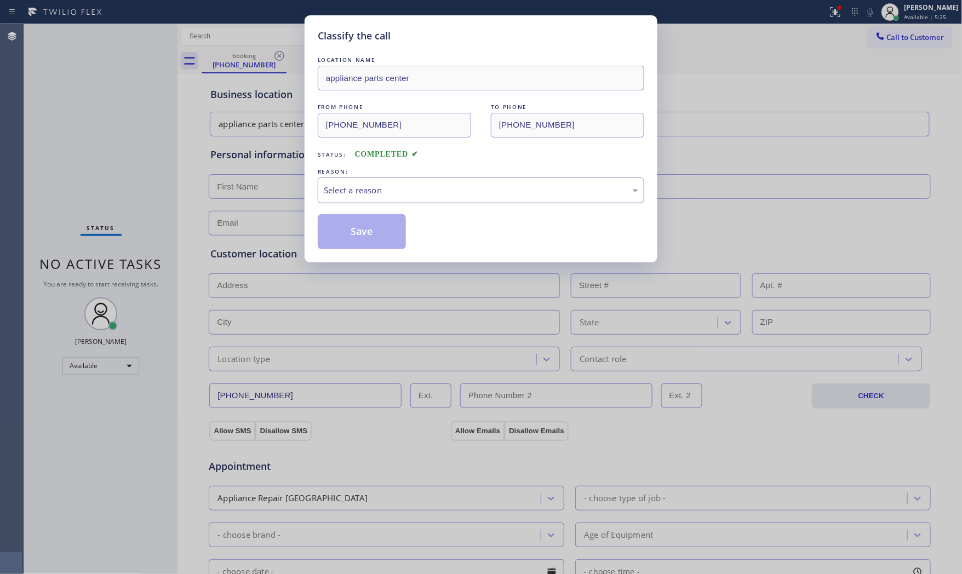
click at [566, 195] on div "Select a reason" at bounding box center [481, 190] width 315 height 13
click at [370, 233] on button "Save" at bounding box center [362, 231] width 88 height 35
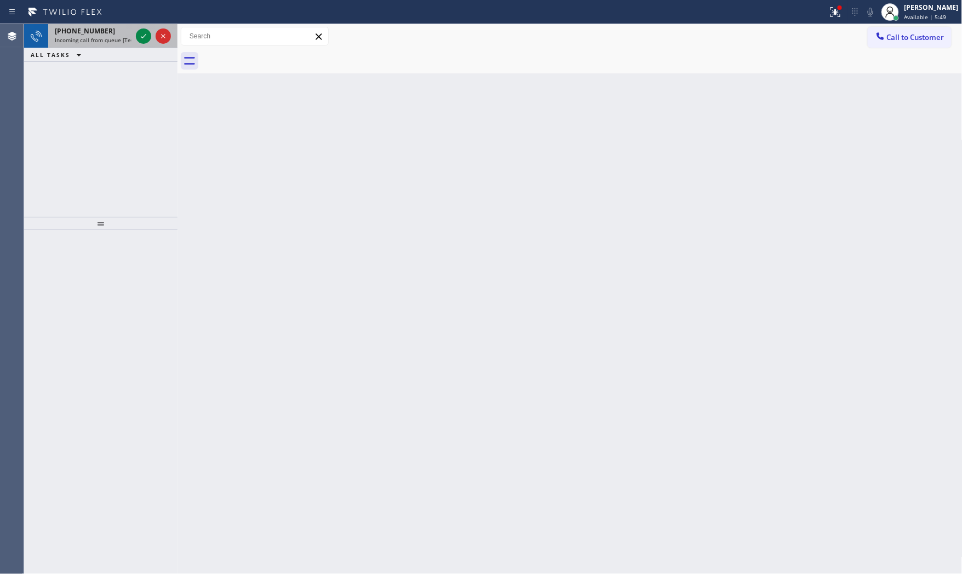
click at [93, 43] on span "Incoming call from queue [Test] All" at bounding box center [100, 40] width 91 height 8
click at [107, 30] on div "[PHONE_NUMBER]" at bounding box center [93, 30] width 77 height 9
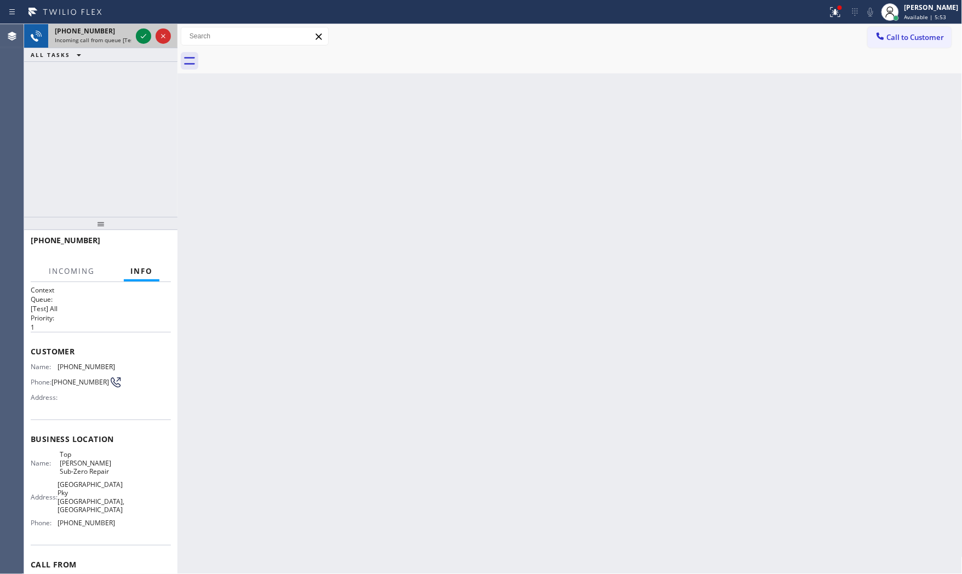
click at [133, 33] on div "[PHONE_NUMBER] Incoming call from queue [Test] All" at bounding box center [91, 36] width 86 height 24
click at [141, 35] on icon at bounding box center [143, 36] width 13 height 13
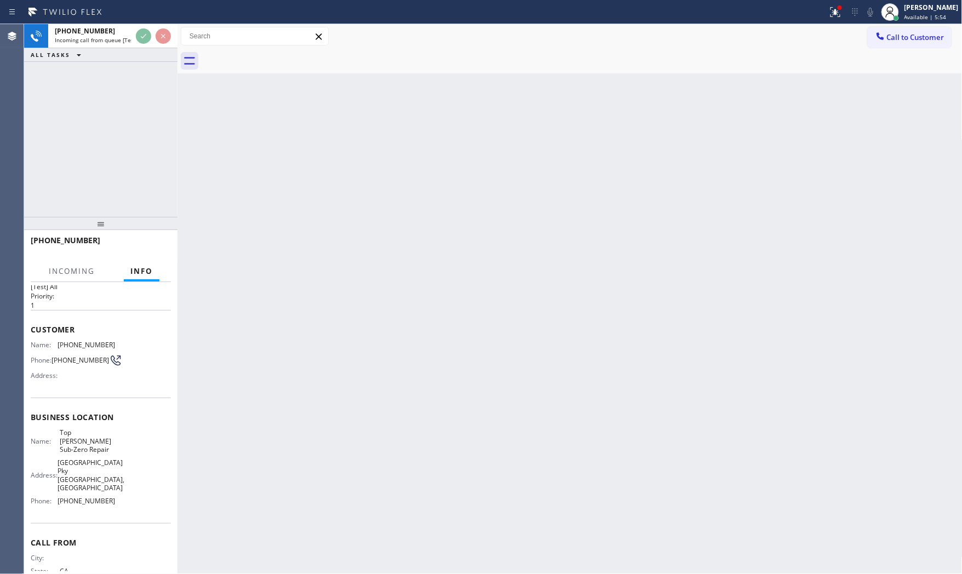
scroll to position [42, 0]
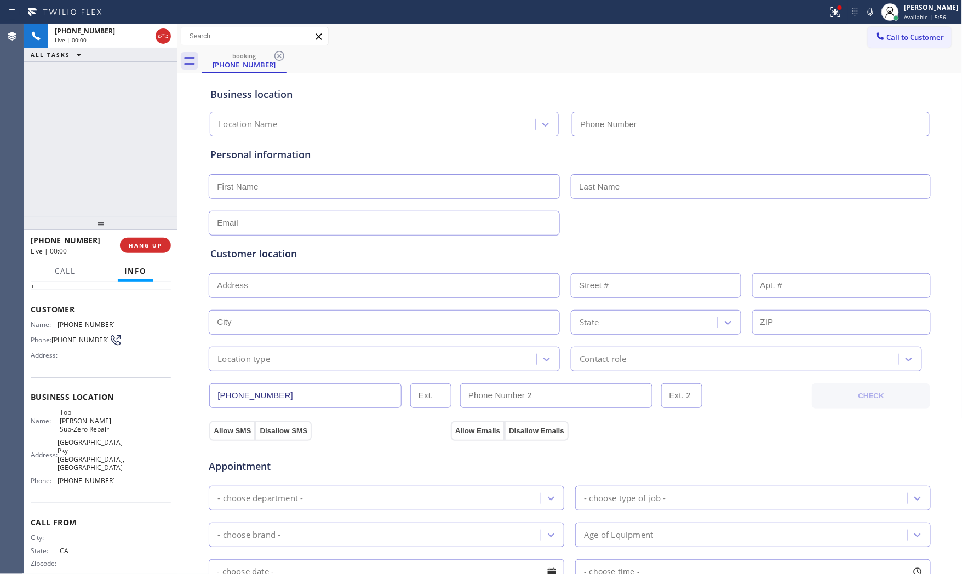
type input "[PHONE_NUMBER]"
click at [835, 15] on icon at bounding box center [835, 11] width 13 height 13
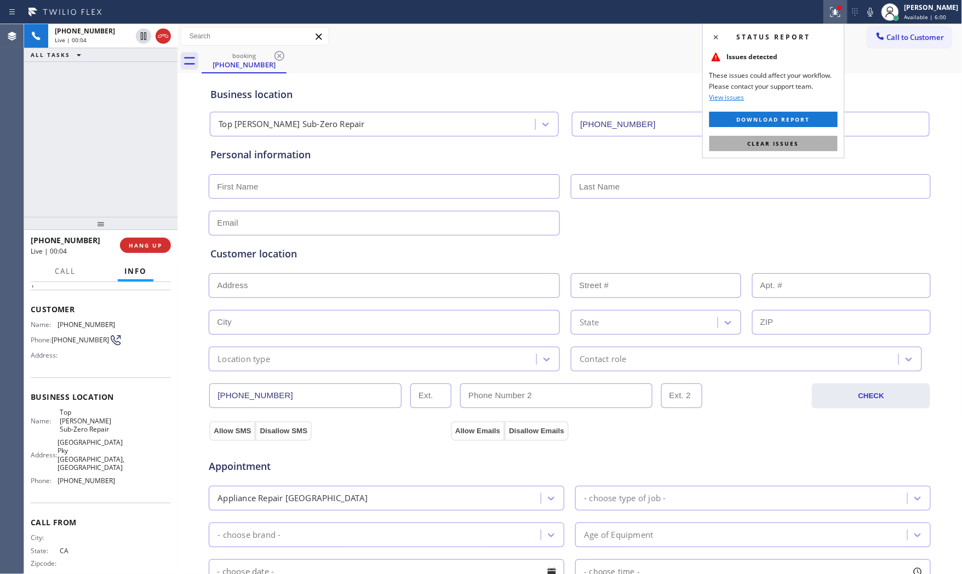
click at [785, 137] on button "Clear issues" at bounding box center [774, 143] width 128 height 15
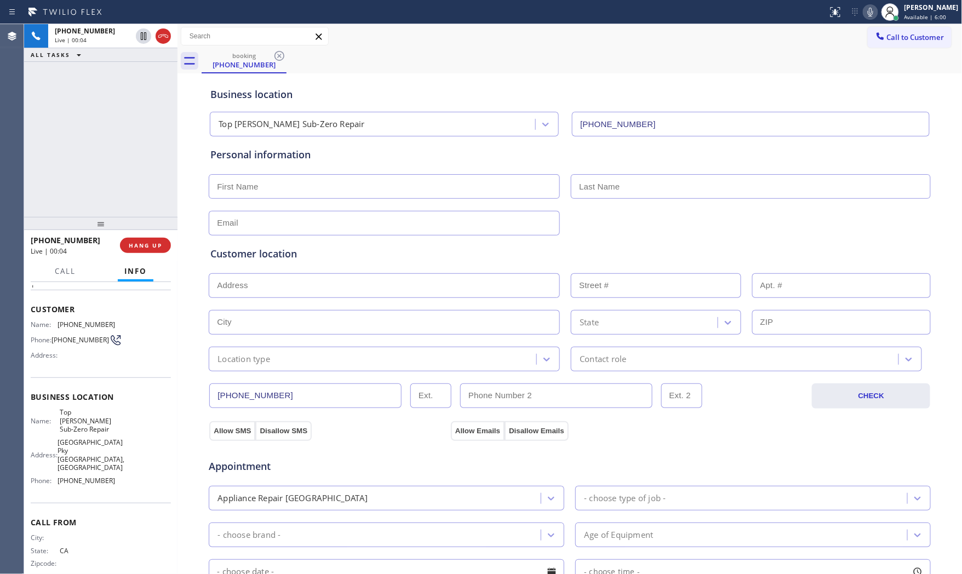
click at [864, 12] on icon at bounding box center [870, 11] width 13 height 13
click at [872, 4] on div "Status report No issues detected If you experience an issue, please download th…" at bounding box center [893, 12] width 139 height 24
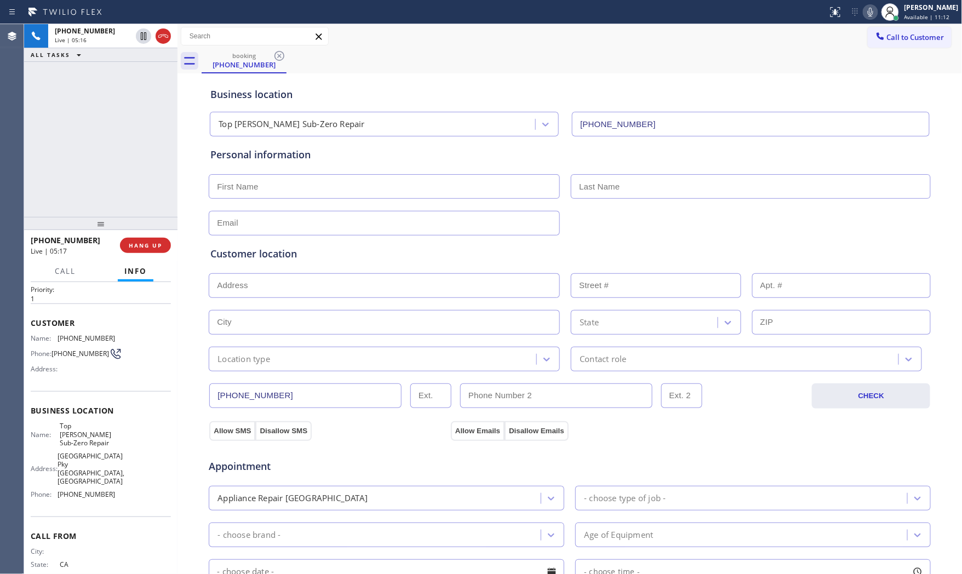
scroll to position [0, 0]
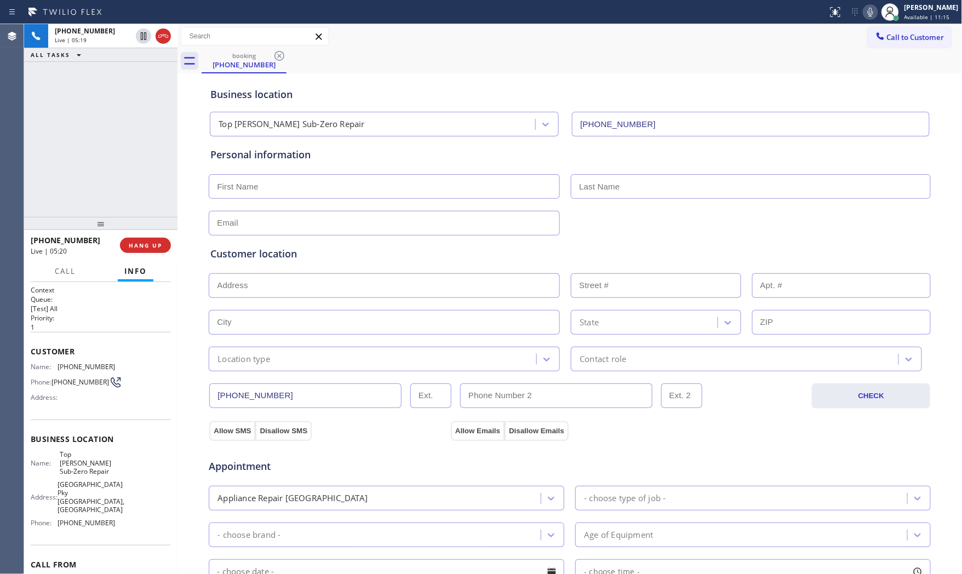
click at [89, 367] on span "[PHONE_NUMBER]" at bounding box center [87, 367] width 58 height 8
copy span "[PHONE_NUMBER]"
click at [143, 245] on span "HANG UP" at bounding box center [145, 246] width 33 height 8
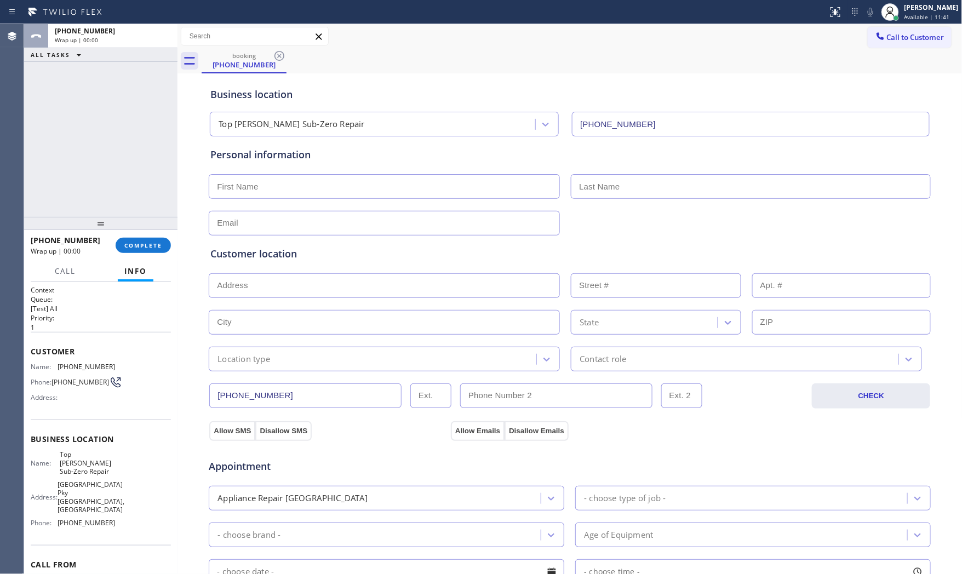
click at [89, 459] on span "Top [PERSON_NAME] Sub-Zero Repair" at bounding box center [87, 463] width 55 height 25
click at [90, 459] on span "Top [PERSON_NAME] Sub-Zero Repair" at bounding box center [87, 463] width 55 height 25
copy span "Top [PERSON_NAME] Sub-Zero Repair"
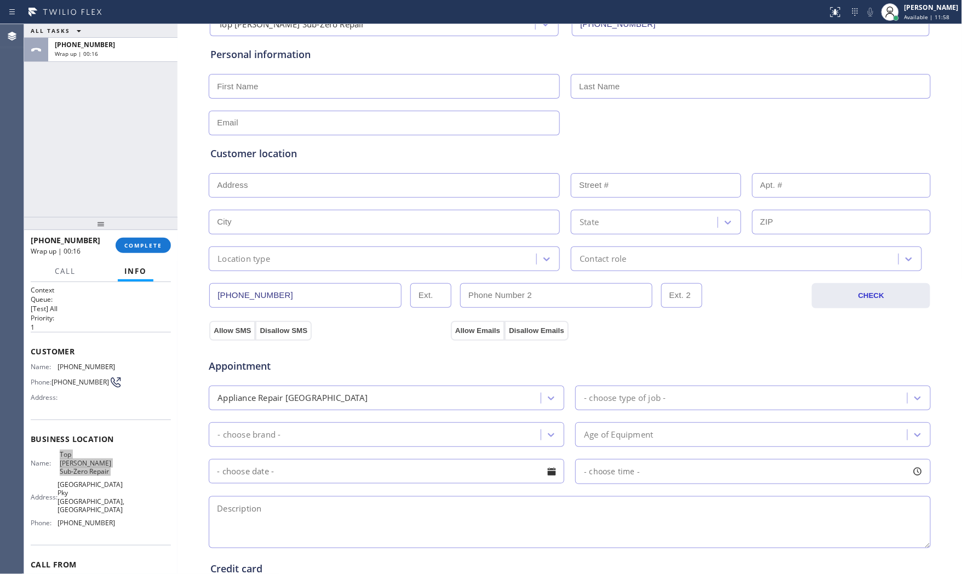
scroll to position [275, 0]
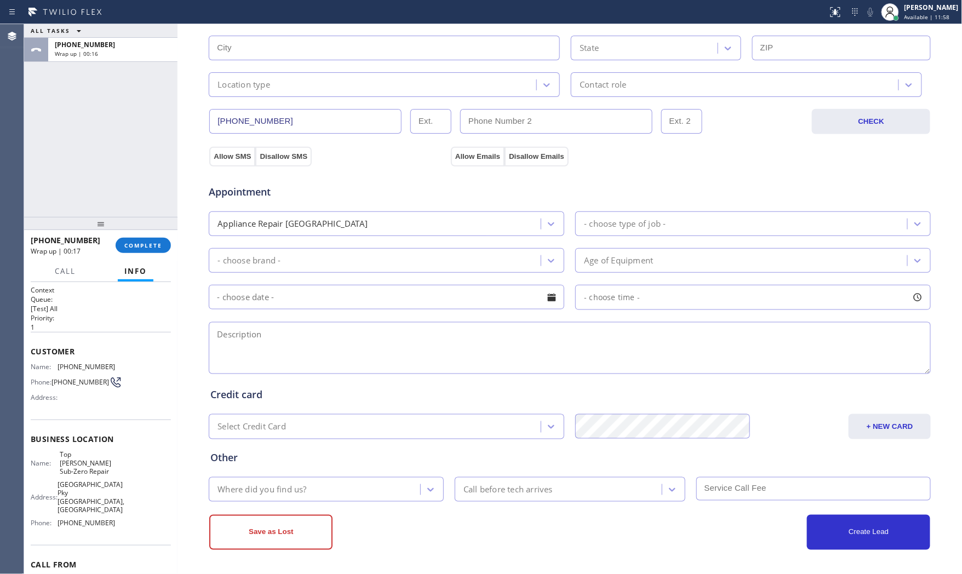
click at [282, 340] on textarea at bounding box center [570, 348] width 722 height 52
paste textarea "3-6 $80 Whirpool | dishwasher | the little box is broken | no idea how old | ap…"
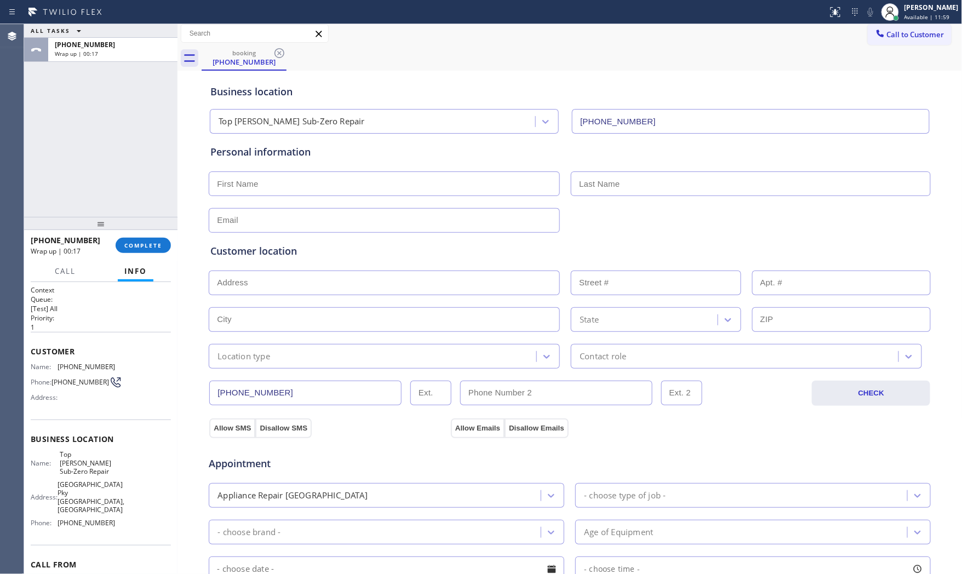
scroll to position [0, 0]
type textarea "3-6 $80 Whirpool | dishwasher | the little box is broken | no idea how old | ap…"
click at [314, 187] on input "text" at bounding box center [384, 186] width 351 height 25
paste input "Hannia"
type input "Hannia"
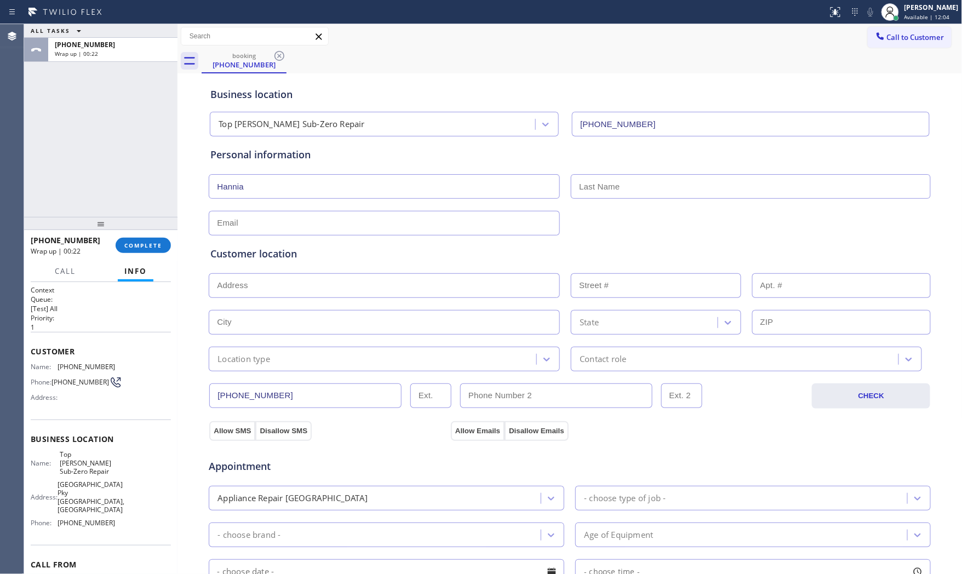
drag, startPoint x: 634, startPoint y: 183, endPoint x: 624, endPoint y: 188, distance: 11.3
click at [633, 184] on input "text" at bounding box center [751, 186] width 360 height 25
paste input "[PERSON_NAME]"
type input "[PERSON_NAME]"
click at [235, 223] on input "text" at bounding box center [384, 223] width 351 height 25
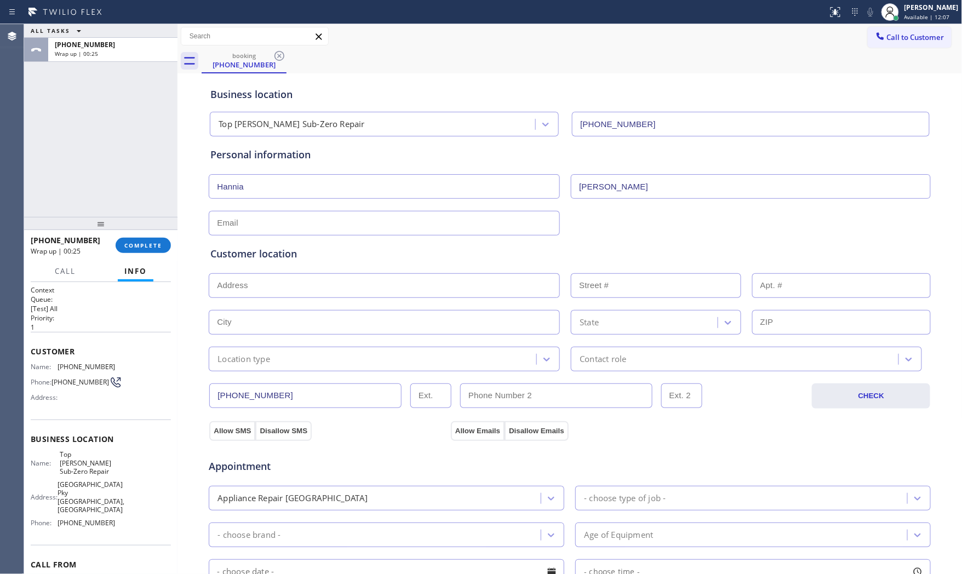
paste input "[EMAIL_ADDRESS][DOMAIN_NAME]"
type input "[EMAIL_ADDRESS][DOMAIN_NAME]"
click at [289, 288] on input "text" at bounding box center [384, 286] width 351 height 25
paste input "[STREET_ADDRESS]"
type input "[STREET_ADDRESS]"
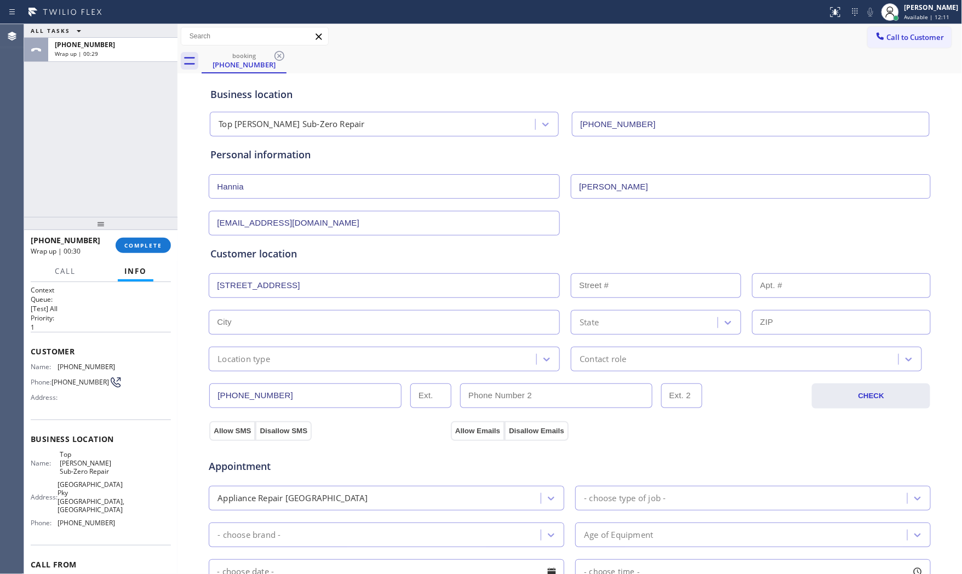
type input "1285"
type input "[GEOGRAPHIC_DATA]"
type input "92807"
click at [253, 369] on div "Location type" at bounding box center [384, 359] width 351 height 25
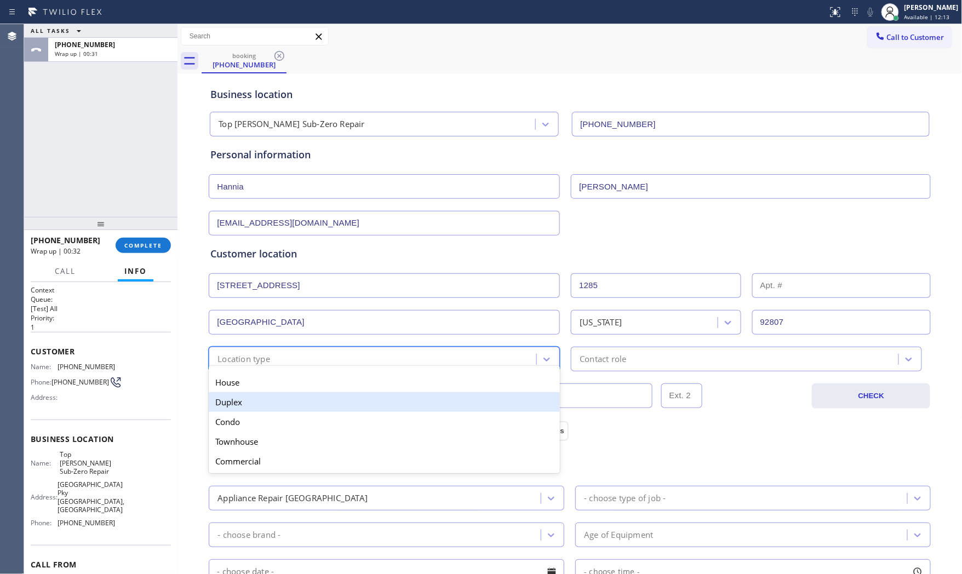
drag, startPoint x: 250, startPoint y: 408, endPoint x: 425, endPoint y: 391, distance: 175.1
click at [255, 408] on div "Duplex" at bounding box center [384, 402] width 351 height 20
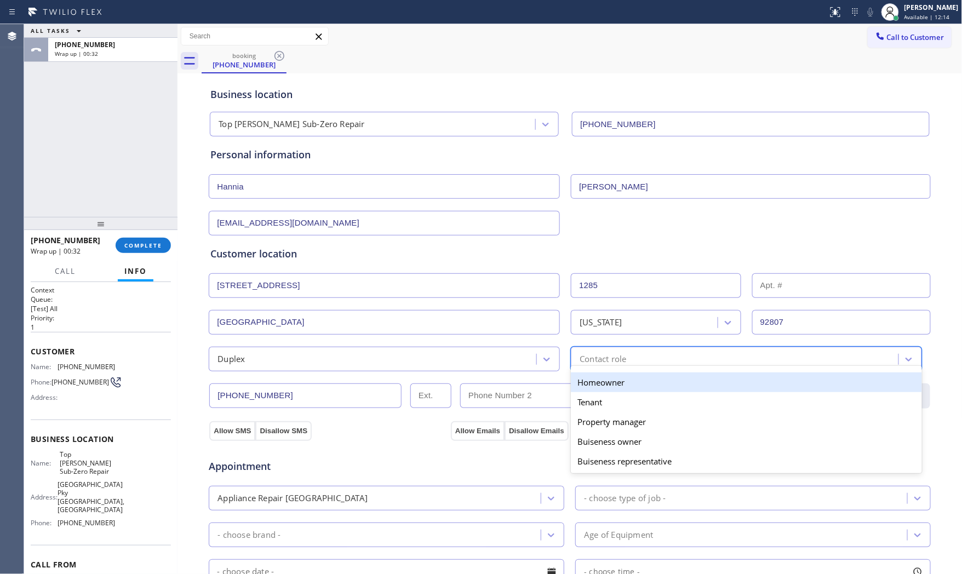
click at [606, 366] on div "option Homeowner focused, 1 of 5. 5 results available. Use Up and Down to choos…" at bounding box center [746, 359] width 351 height 25
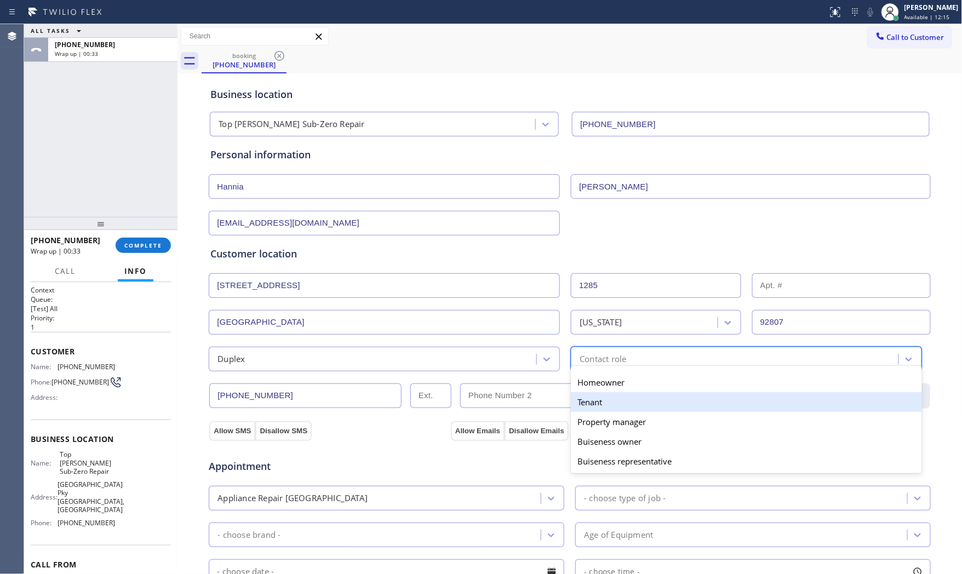
drag, startPoint x: 594, startPoint y: 398, endPoint x: 551, endPoint y: 402, distance: 42.9
click at [593, 398] on div "Tenant" at bounding box center [746, 402] width 351 height 20
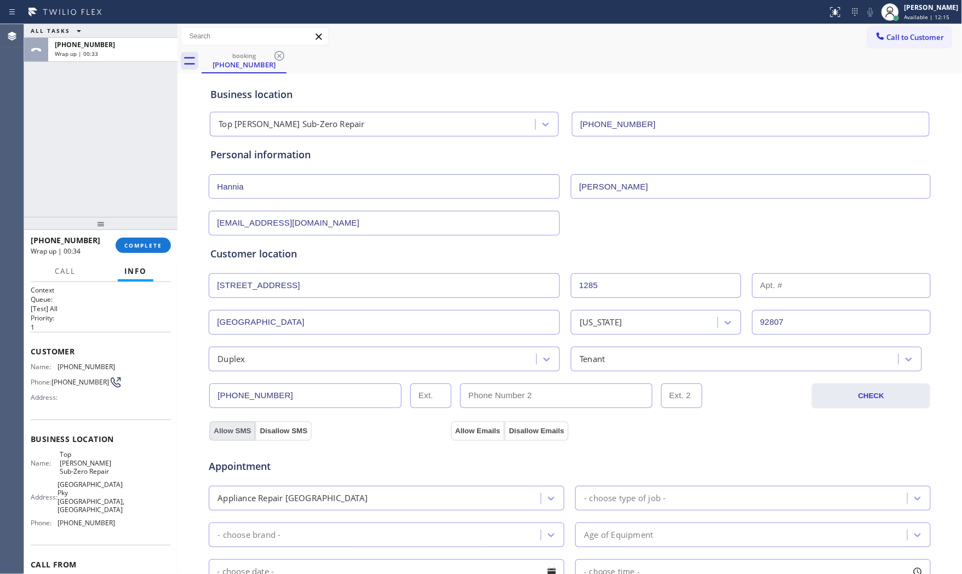
click at [216, 434] on button "Allow SMS" at bounding box center [232, 432] width 46 height 20
drag, startPoint x: 464, startPoint y: 430, endPoint x: 392, endPoint y: 480, distance: 87.3
click at [463, 431] on button "Allow Emails" at bounding box center [478, 432] width 54 height 20
click at [366, 495] on div "Appliance Repair [GEOGRAPHIC_DATA]" at bounding box center [376, 498] width 329 height 19
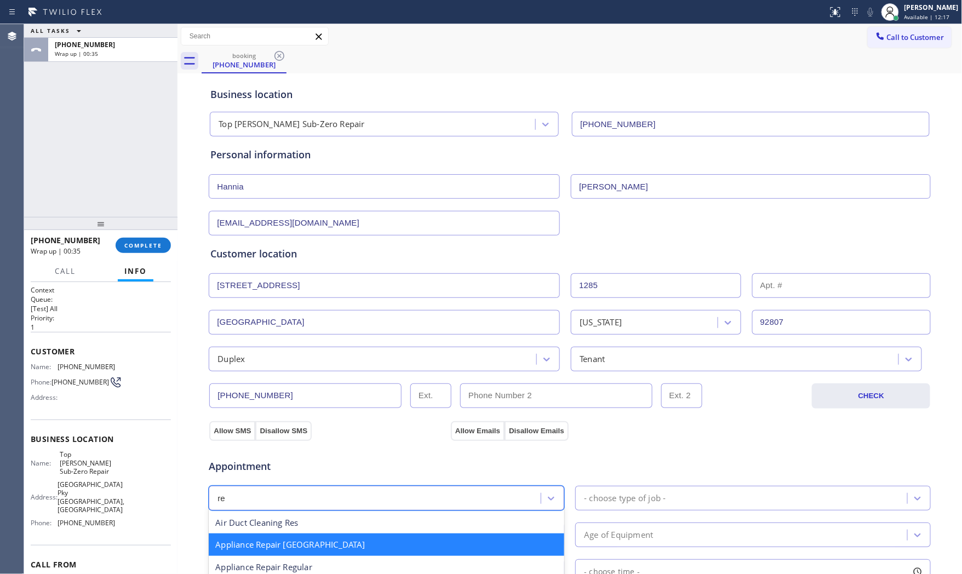
type input "reg"
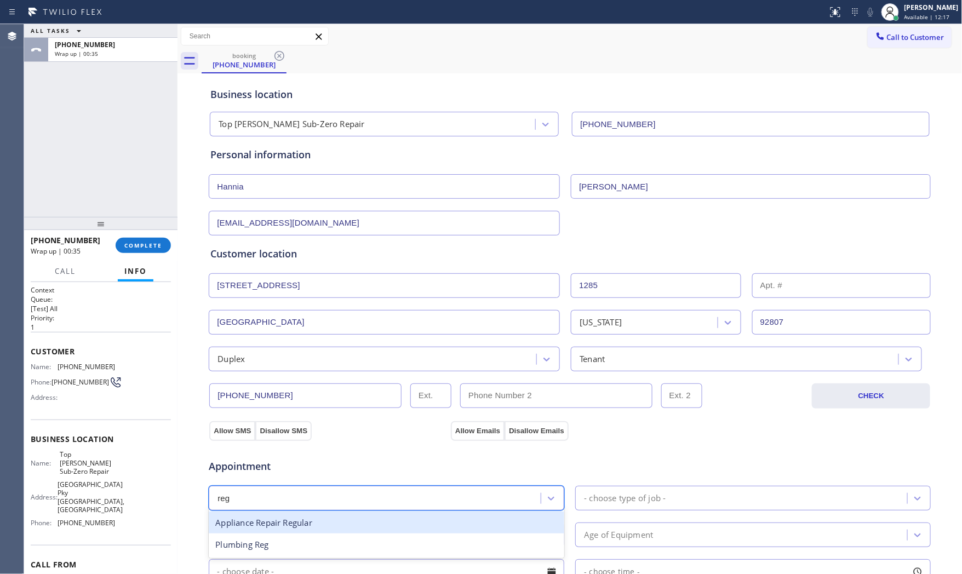
drag, startPoint x: 296, startPoint y: 520, endPoint x: 402, endPoint y: 522, distance: 105.8
click at [297, 522] on div "Appliance Repair Regular" at bounding box center [387, 523] width 356 height 22
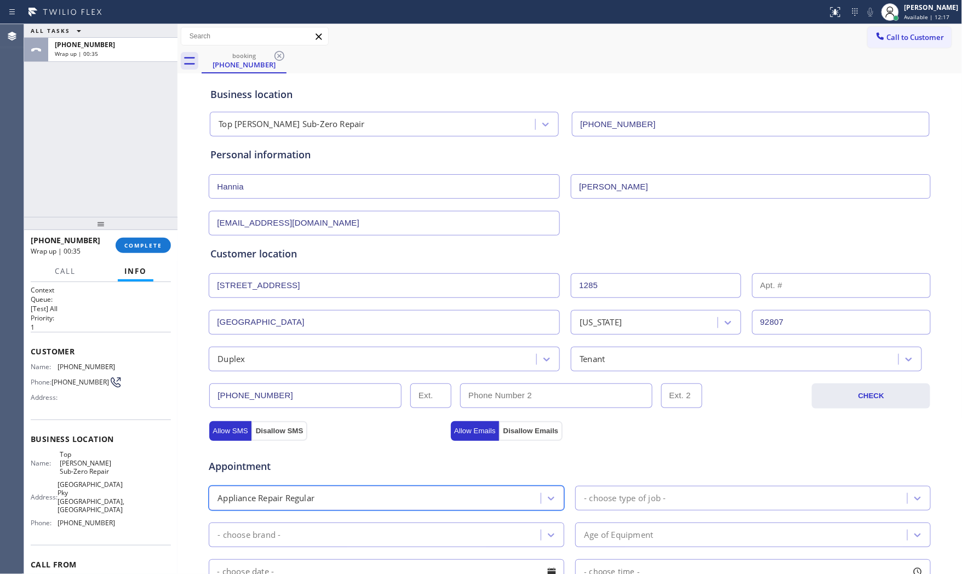
click at [615, 510] on div "- choose type of job -" at bounding box center [754, 498] width 356 height 25
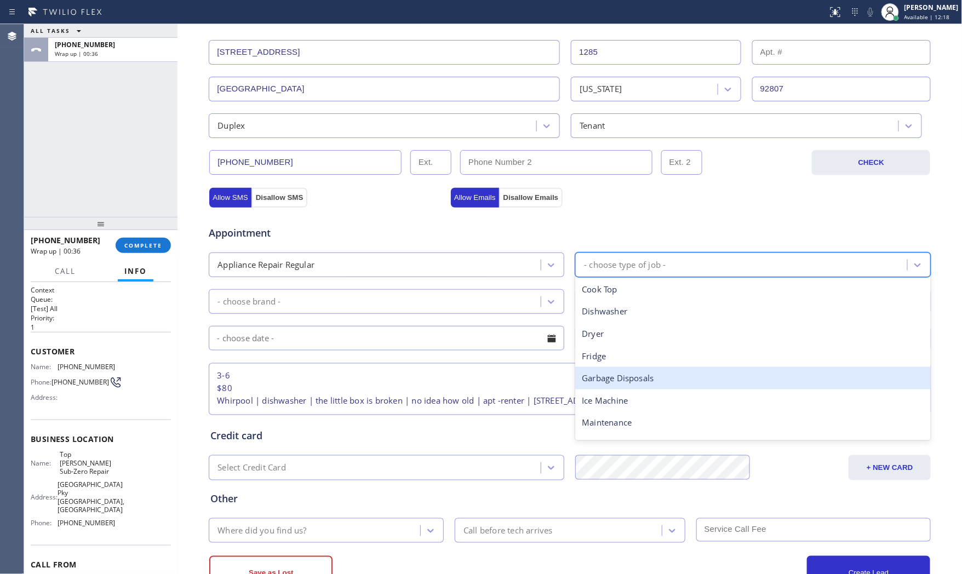
scroll to position [243, 0]
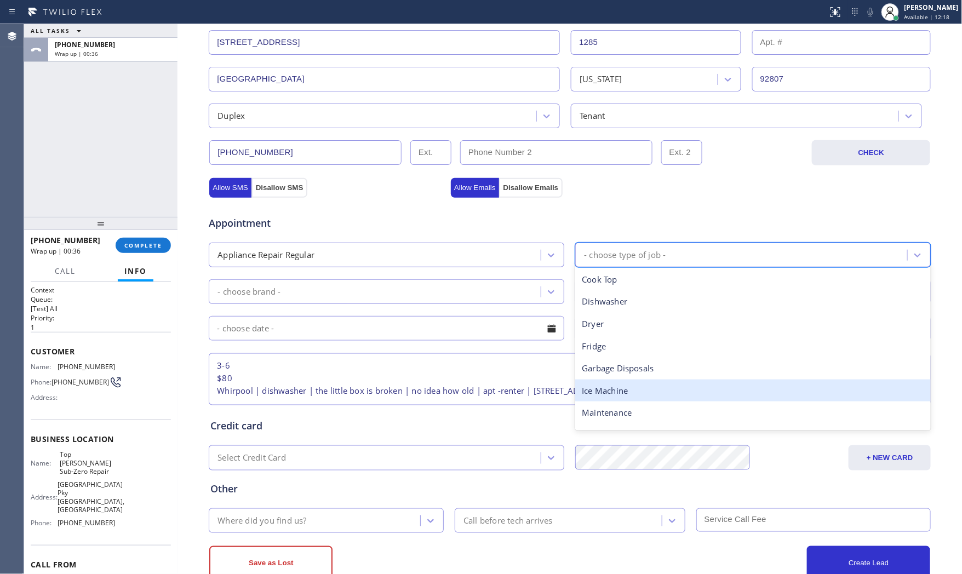
type input "d"
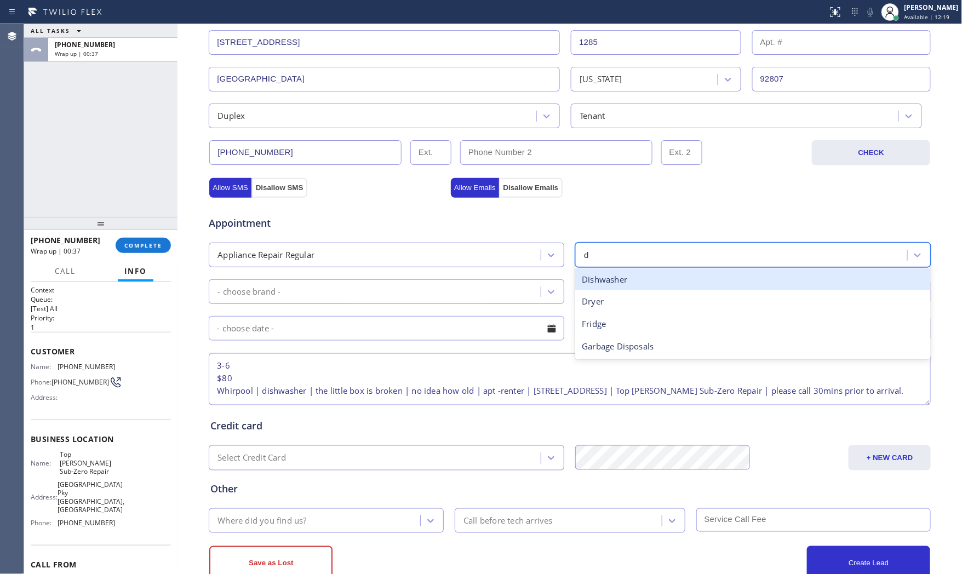
click at [619, 286] on div "Dishwasher" at bounding box center [754, 280] width 356 height 22
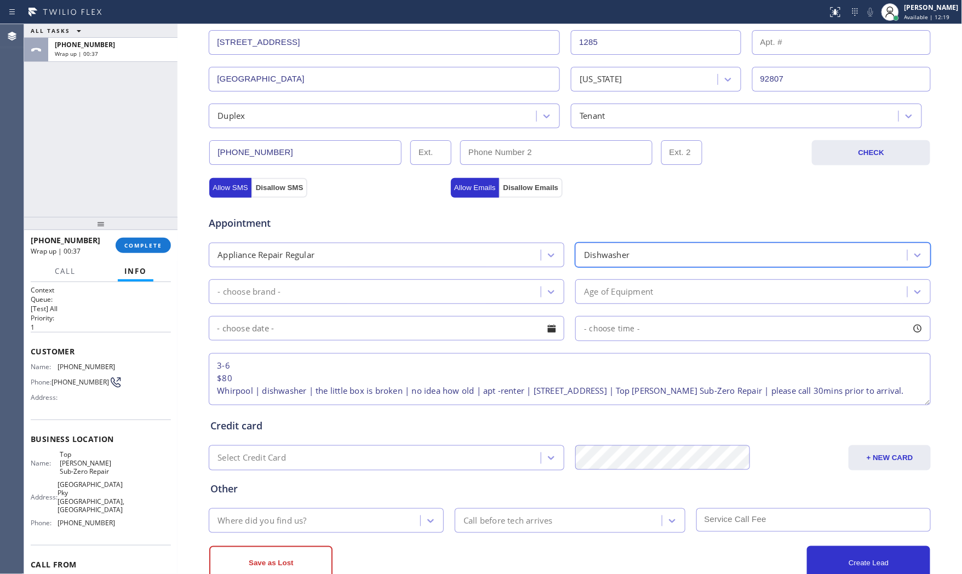
click at [422, 300] on div "- choose brand -" at bounding box center [376, 291] width 329 height 19
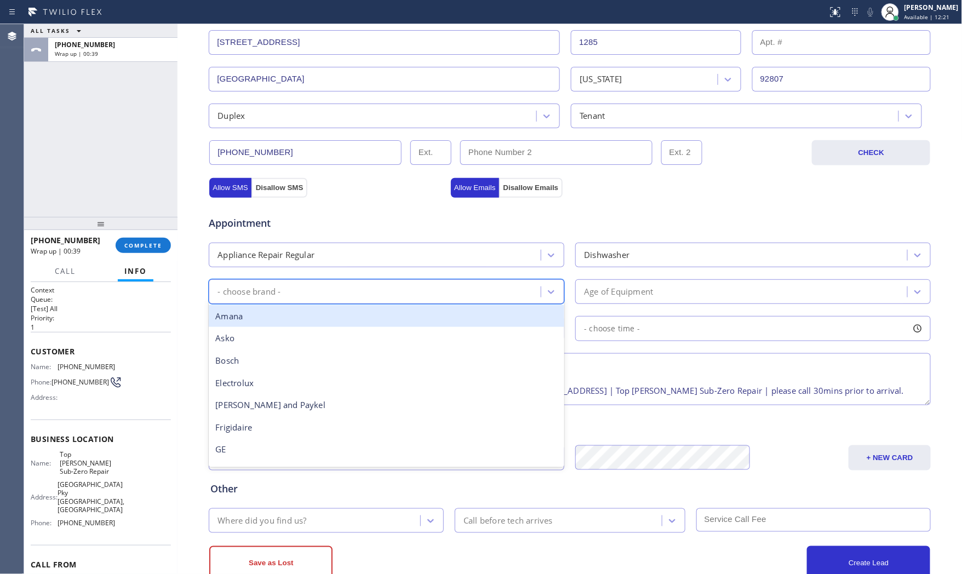
type input "w"
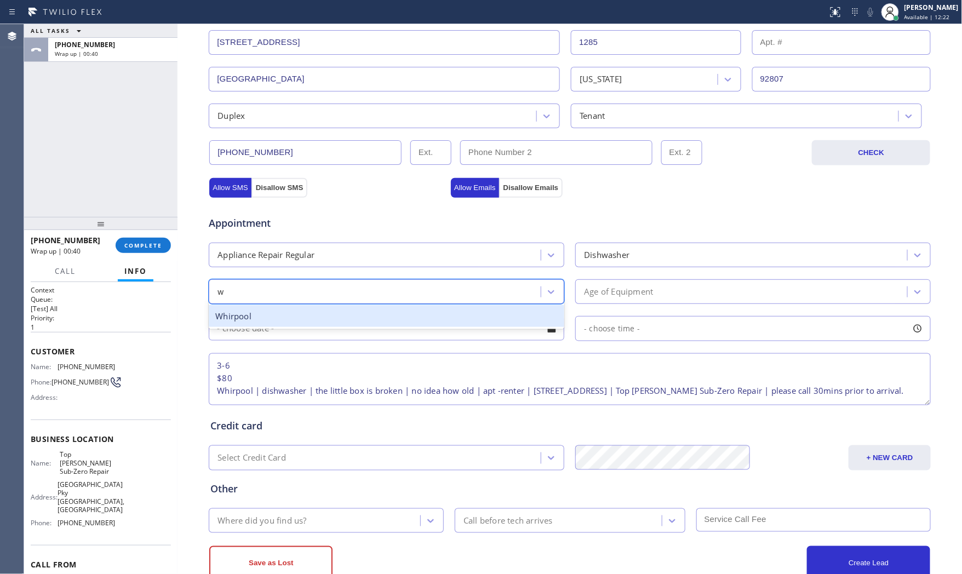
click at [294, 310] on div "Whirpool" at bounding box center [387, 316] width 356 height 22
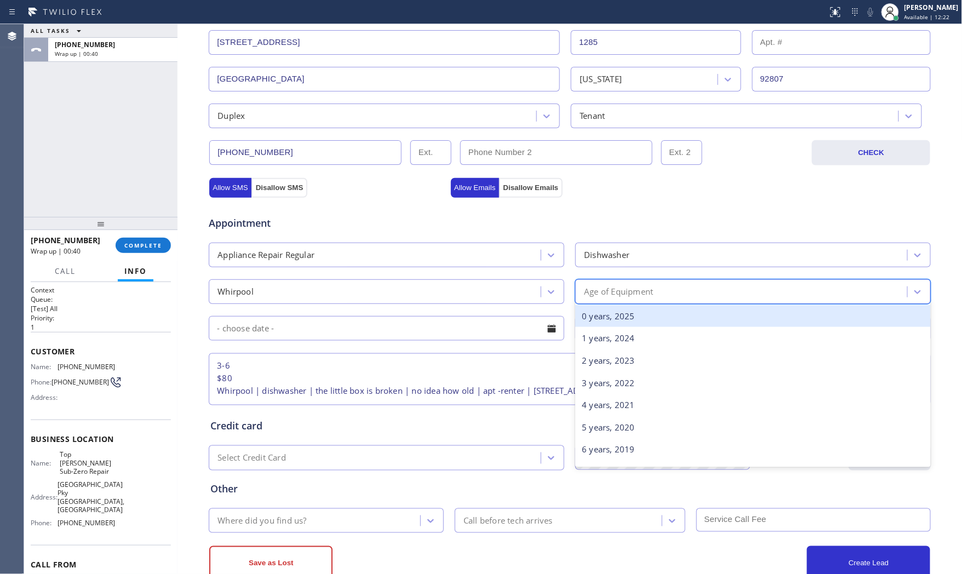
click at [670, 292] on div "Age of Equipment" at bounding box center [743, 291] width 329 height 19
click at [620, 321] on div "0 years, 2025" at bounding box center [754, 316] width 356 height 22
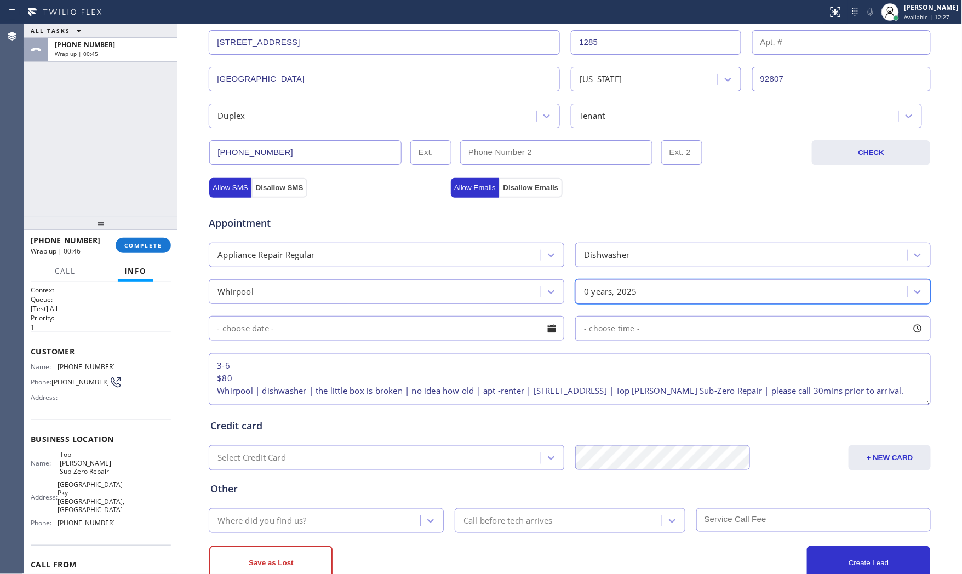
scroll to position [22, 0]
click at [269, 516] on div "Where did you find us?" at bounding box center [262, 521] width 89 height 13
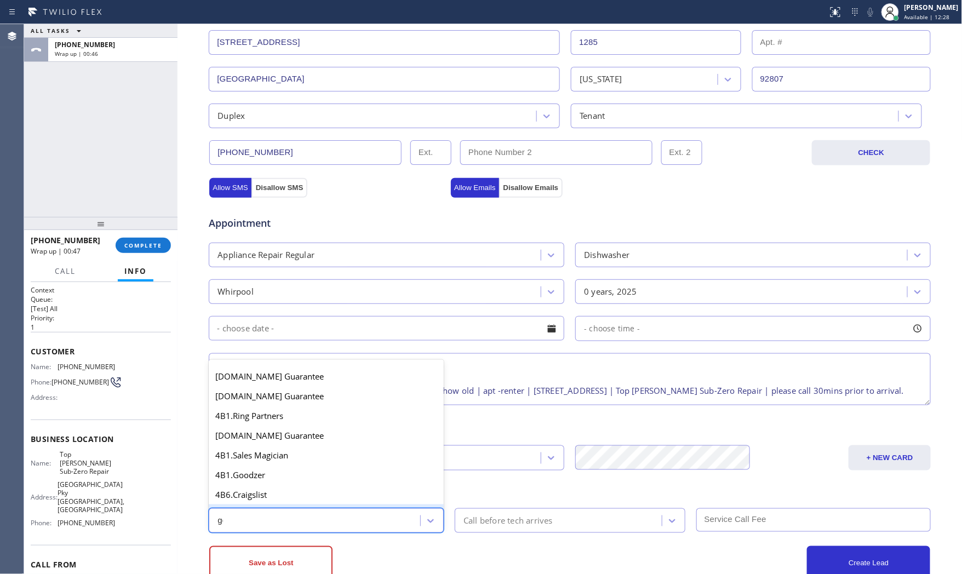
type input "goo"
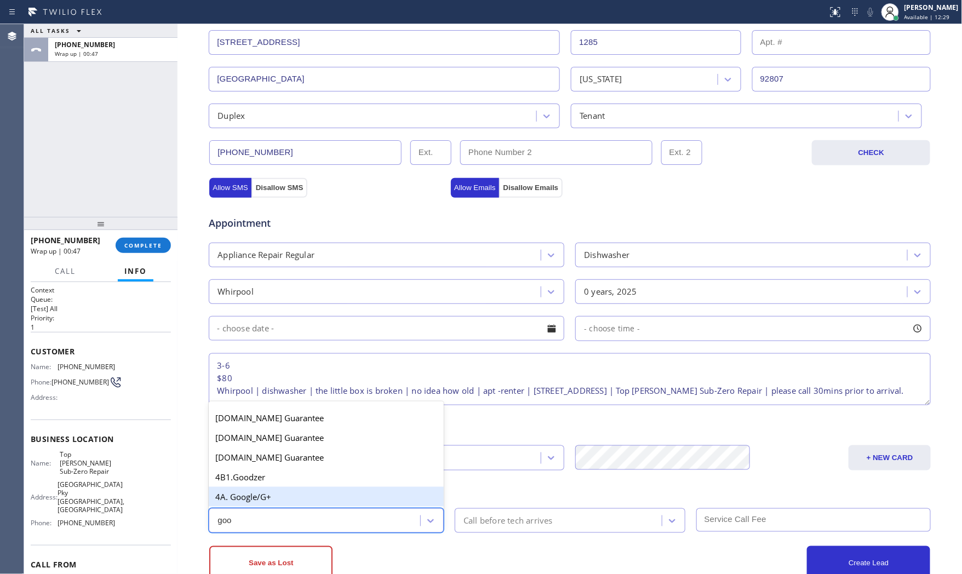
drag, startPoint x: 276, startPoint y: 500, endPoint x: 340, endPoint y: 510, distance: 65.0
click at [277, 500] on div "4A. Google/G+" at bounding box center [326, 497] width 235 height 20
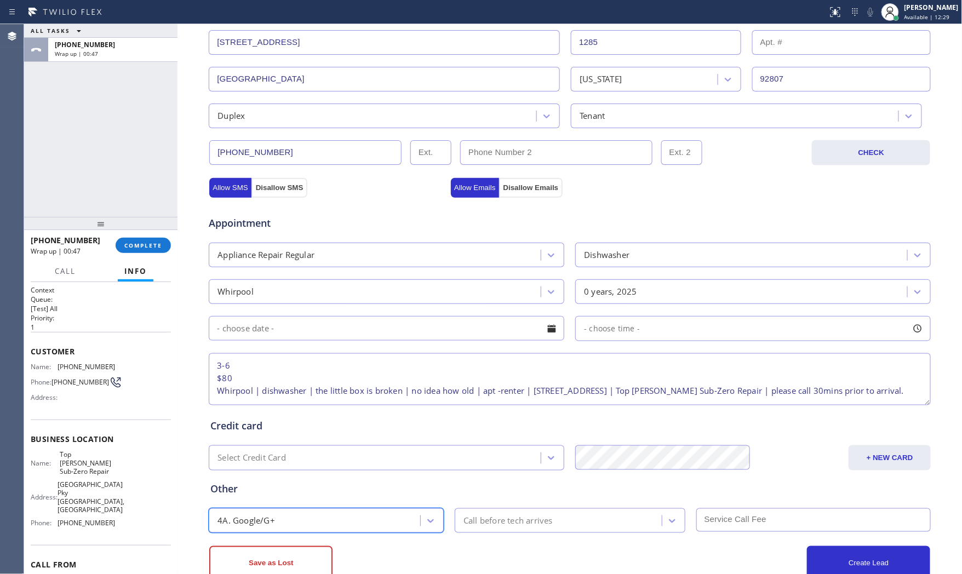
click at [546, 532] on div "Call before tech arrives" at bounding box center [570, 521] width 231 height 25
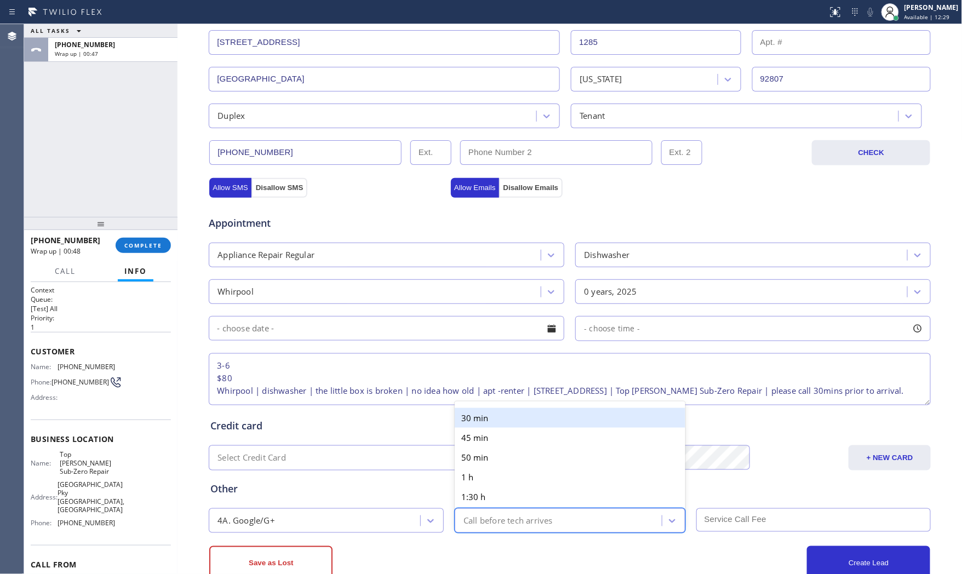
drag, startPoint x: 526, startPoint y: 424, endPoint x: 569, endPoint y: 455, distance: 53.3
click at [526, 423] on div "30 min" at bounding box center [570, 418] width 231 height 20
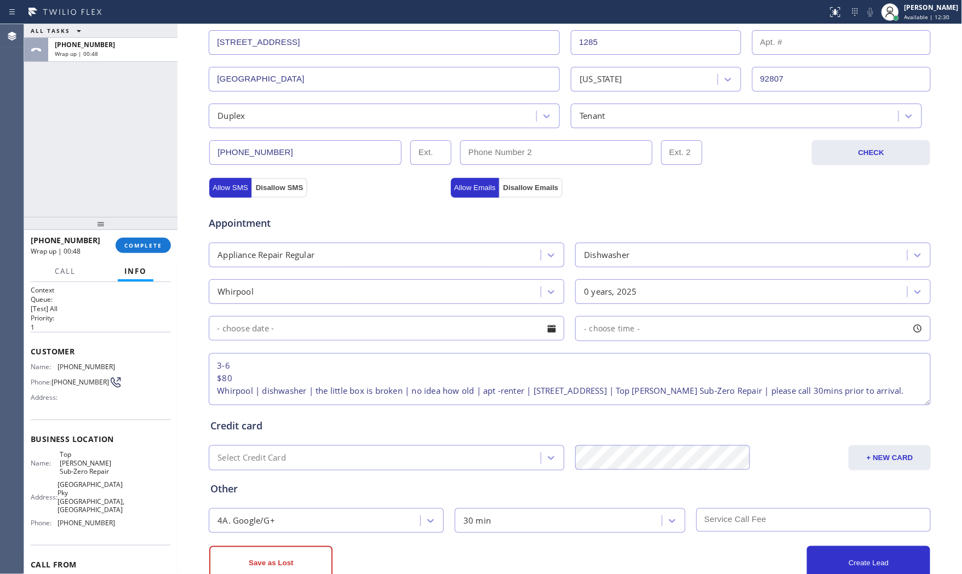
click at [715, 522] on input "text" at bounding box center [814, 521] width 235 height 24
type input "80"
click at [738, 474] on div "Other 4A. Google/G+ 30 min 80" at bounding box center [570, 502] width 724 height 62
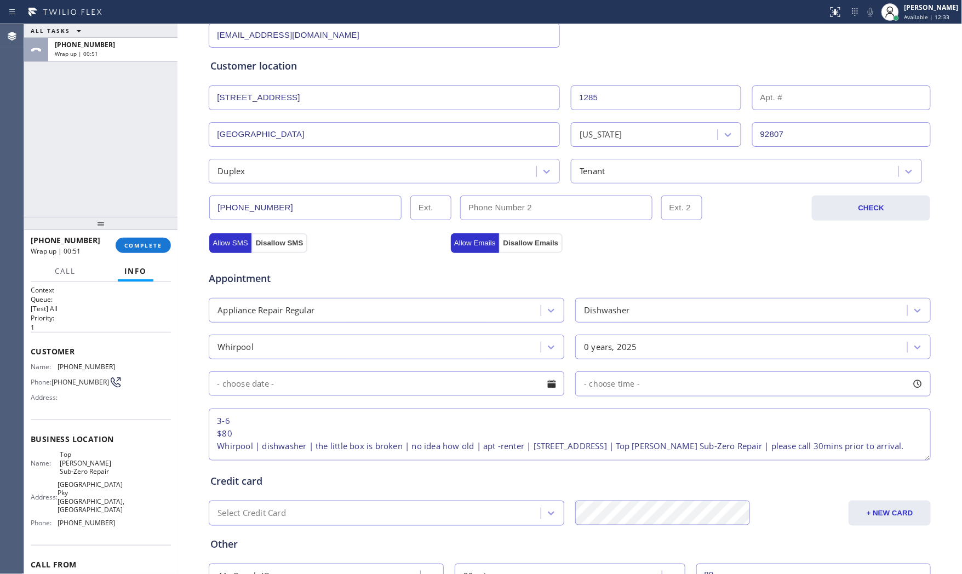
scroll to position [275, 0]
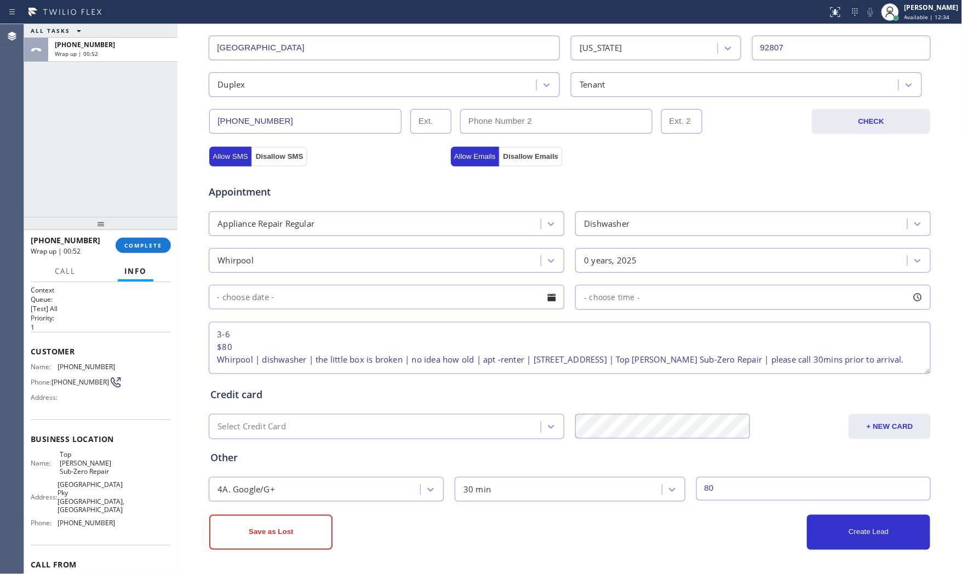
click at [449, 294] on input "text" at bounding box center [387, 297] width 356 height 25
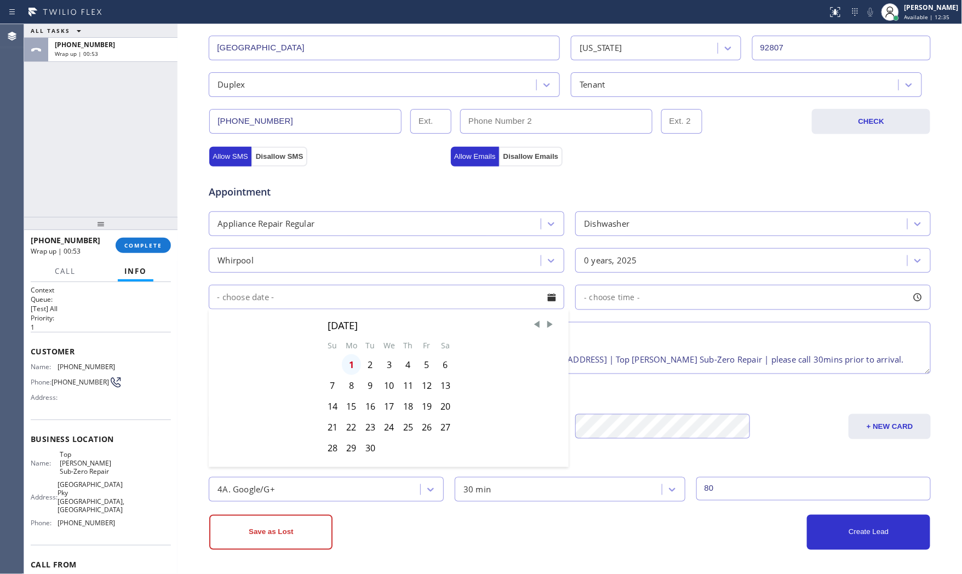
click at [351, 368] on div "1" at bounding box center [351, 365] width 19 height 21
type input "[DATE]"
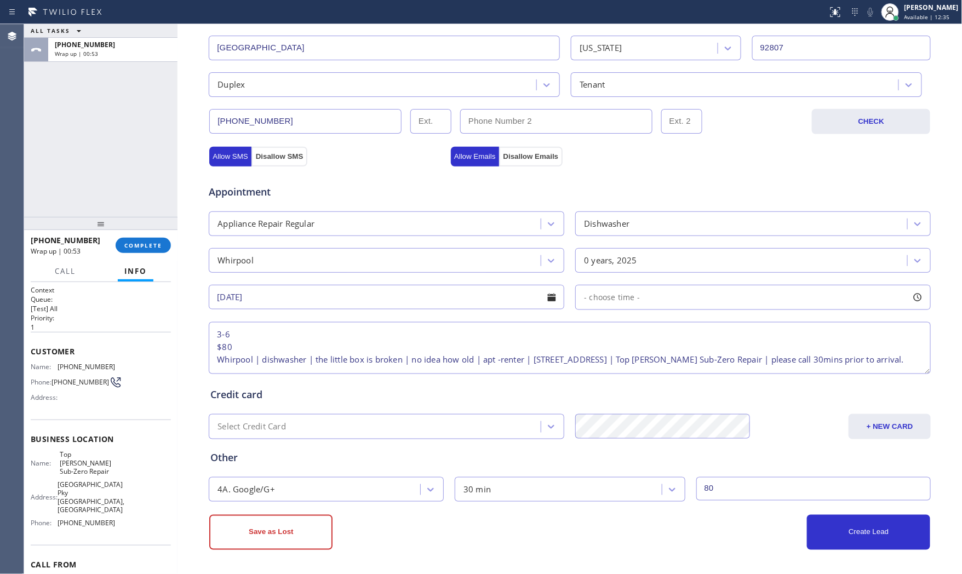
click at [626, 299] on span "- choose time -" at bounding box center [612, 297] width 56 height 10
drag, startPoint x: 583, startPoint y: 365, endPoint x: 842, endPoint y: 358, distance: 259.9
click at [842, 358] on div at bounding box center [848, 364] width 13 height 23
drag, startPoint x: 585, startPoint y: 368, endPoint x: 768, endPoint y: 366, distance: 183.1
click at [768, 366] on div at bounding box center [770, 364] width 13 height 23
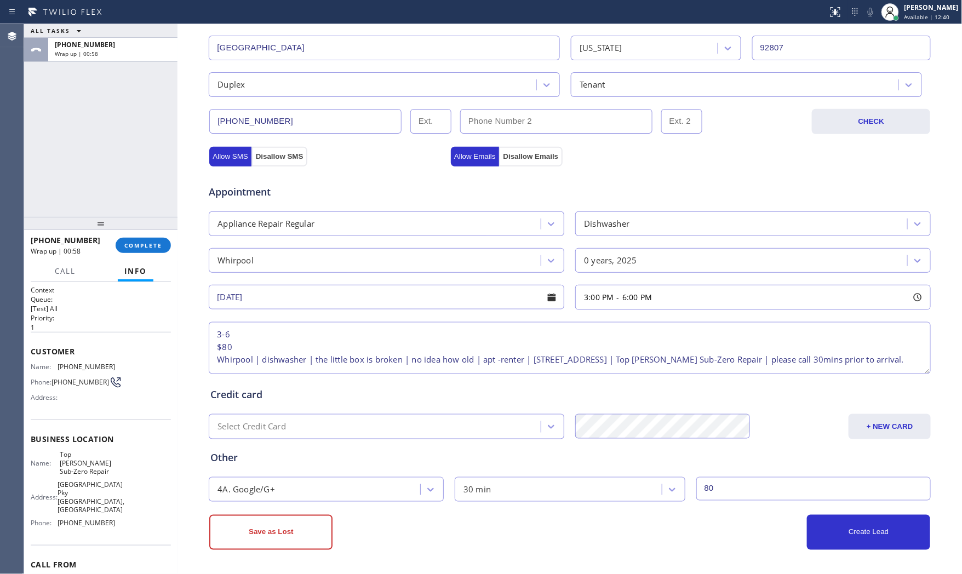
click at [732, 402] on div "Credit card Select Credit Card + NEW CARD CANCEL SAVE" at bounding box center [570, 408] width 724 height 63
click at [845, 532] on button "Create Lead" at bounding box center [868, 532] width 123 height 35
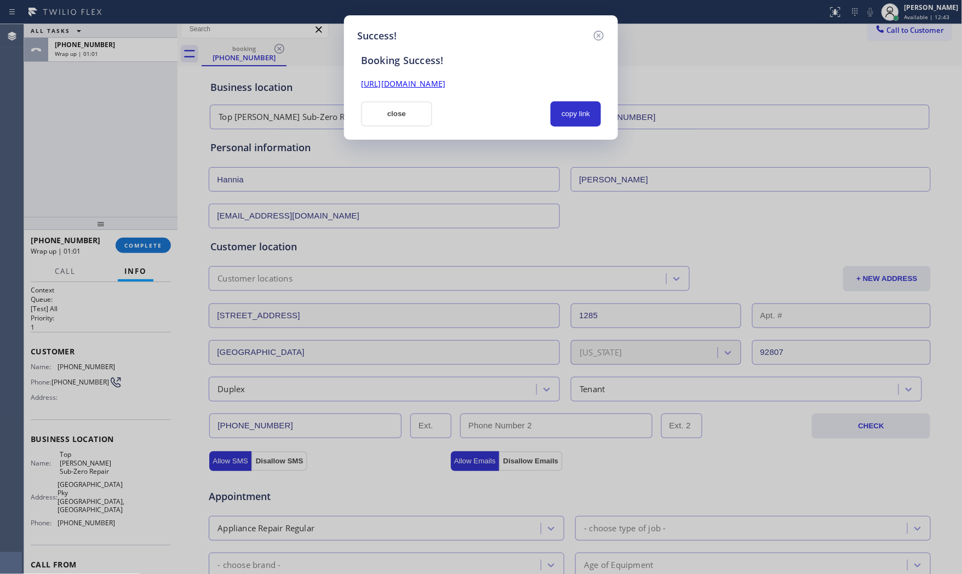
scroll to position [0, 0]
click at [586, 118] on button "copy link" at bounding box center [576, 113] width 50 height 25
click at [419, 94] on div "Booking Success! [URL][DOMAIN_NAME] close copy link" at bounding box center [481, 84] width 248 height 83
click at [403, 112] on button "close" at bounding box center [396, 113] width 71 height 25
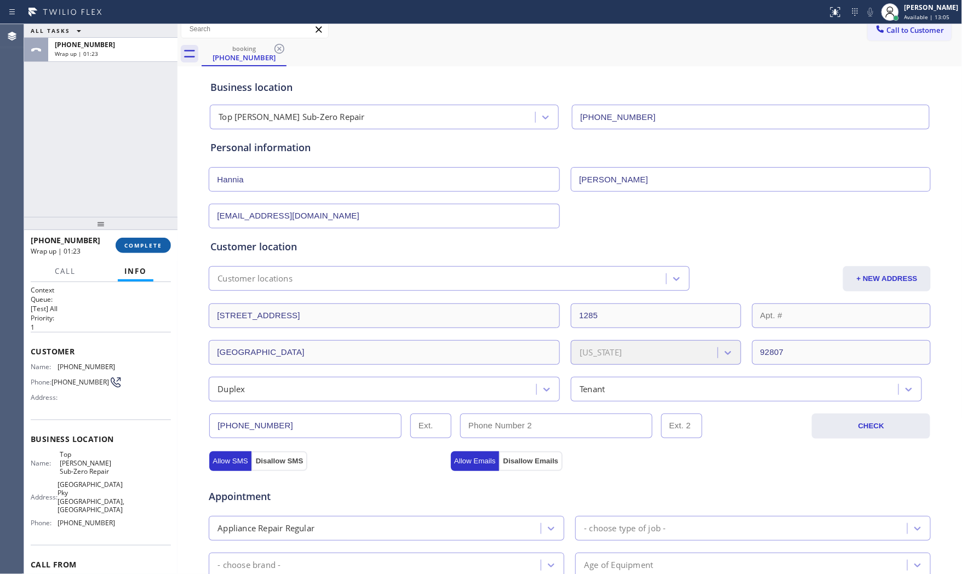
click at [149, 244] on span "COMPLETE" at bounding box center [143, 246] width 38 height 8
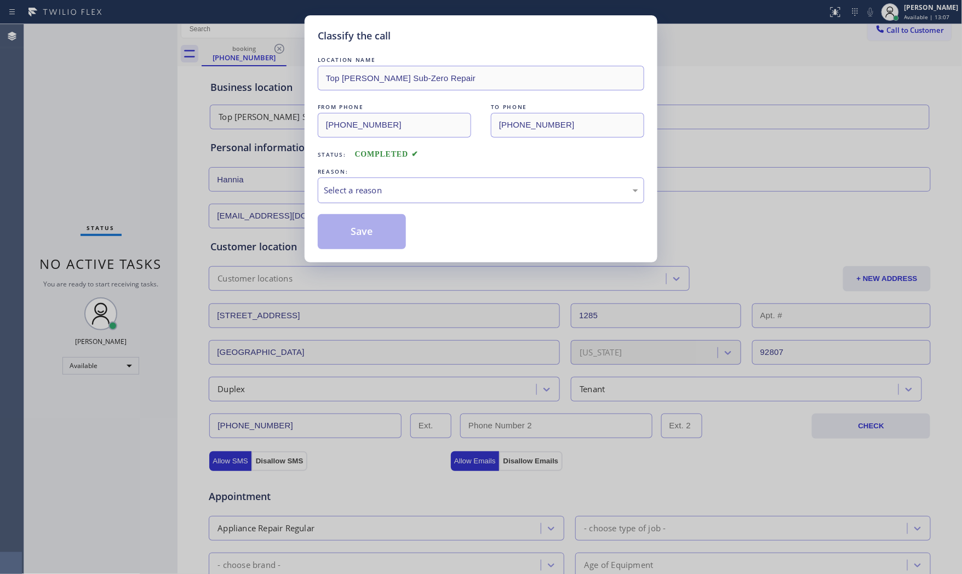
drag, startPoint x: 445, startPoint y: 215, endPoint x: 437, endPoint y: 200, distance: 17.7
click at [451, 191] on div "Select a reason" at bounding box center [481, 190] width 315 height 13
click at [368, 224] on button "Save" at bounding box center [362, 231] width 88 height 35
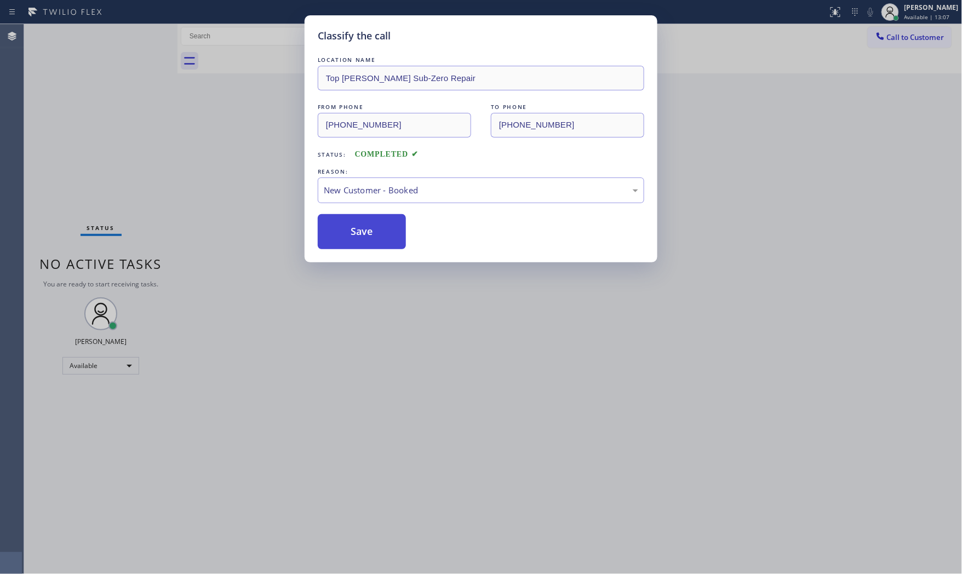
click at [368, 224] on button "Save" at bounding box center [362, 231] width 88 height 35
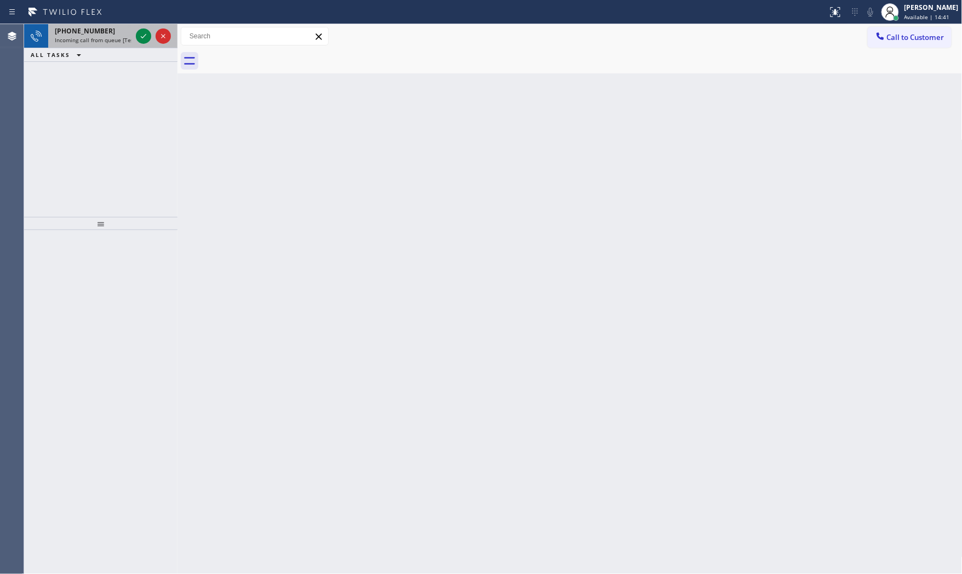
click at [134, 31] on div at bounding box center [153, 36] width 39 height 24
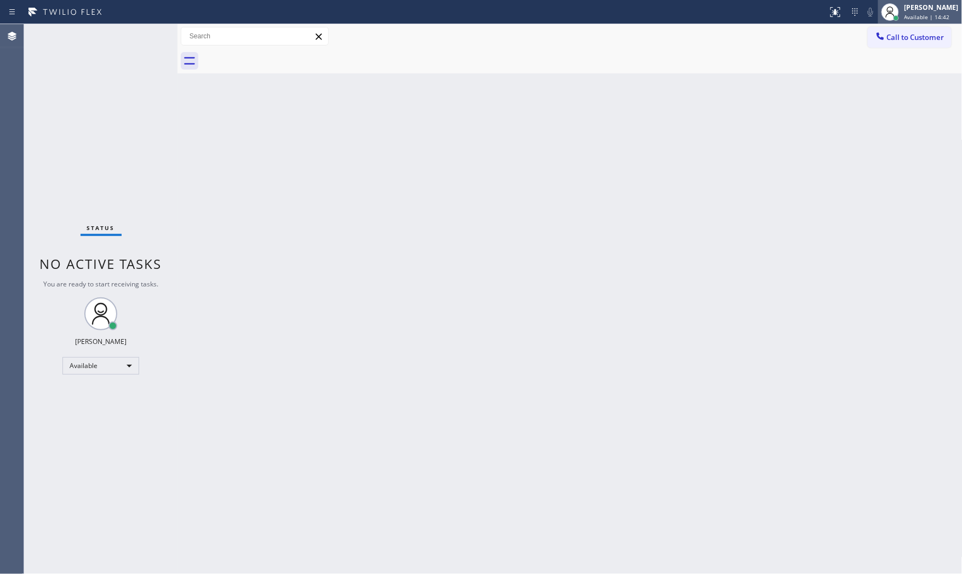
click at [905, 10] on div "[PERSON_NAME]" at bounding box center [932, 7] width 54 height 9
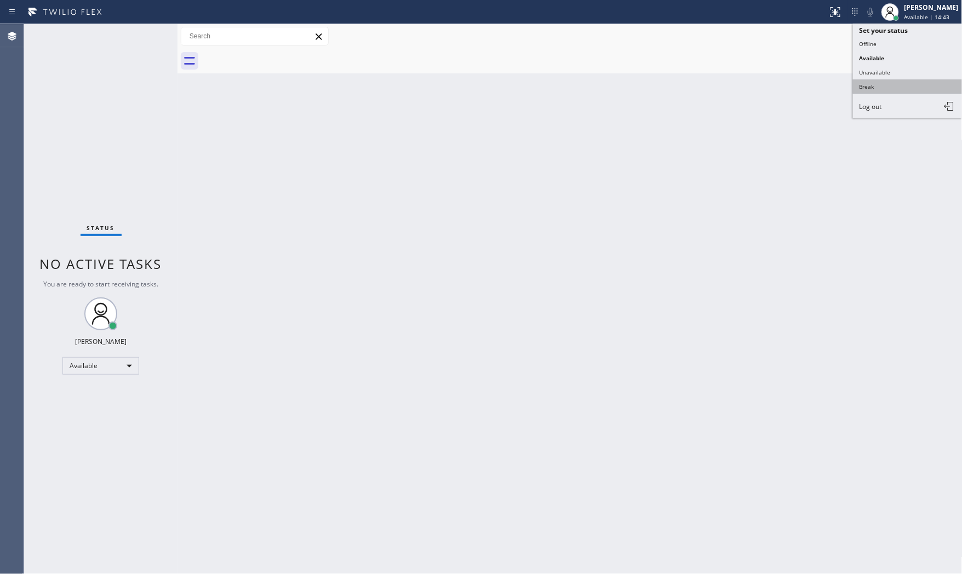
click at [886, 84] on button "Break" at bounding box center [908, 86] width 110 height 14
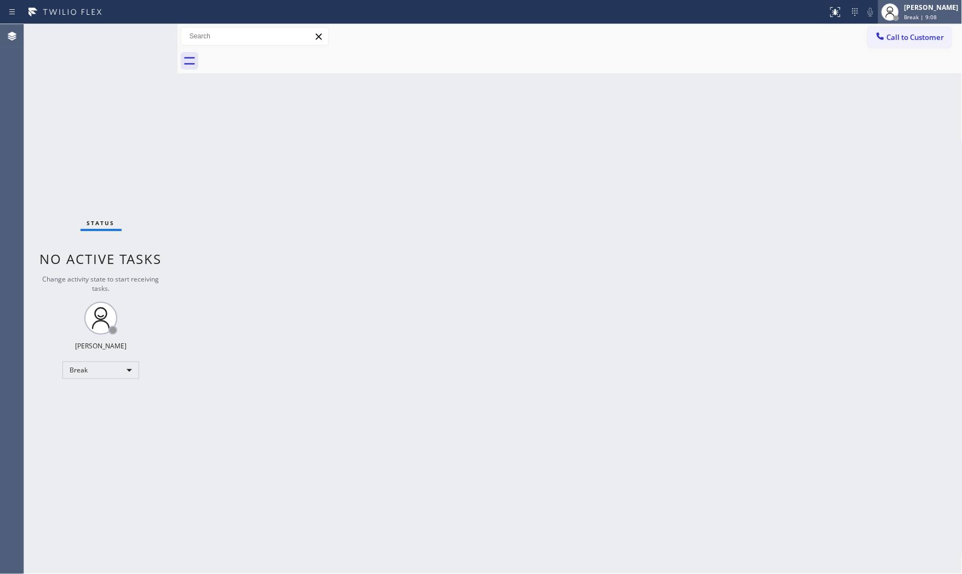
click at [910, 13] on span "Break | 9:08" at bounding box center [921, 17] width 33 height 8
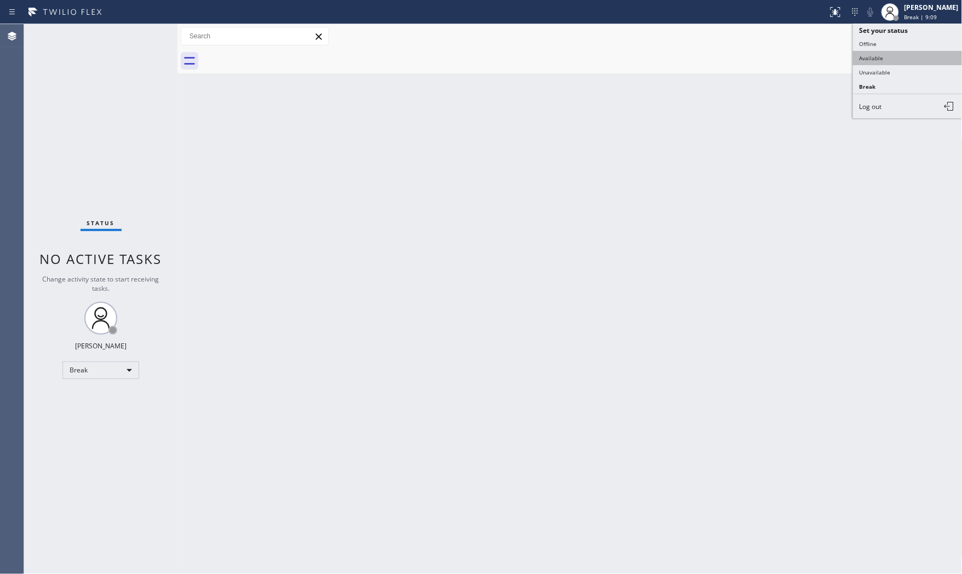
click at [892, 56] on button "Available" at bounding box center [908, 58] width 110 height 14
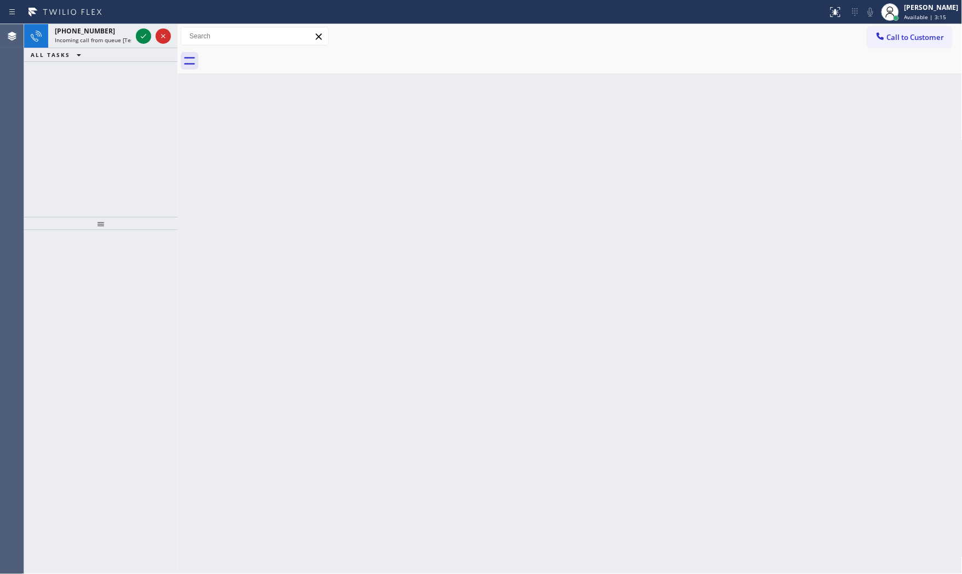
click at [82, 19] on icon at bounding box center [65, 12] width 82 height 18
click at [87, 26] on span "[PHONE_NUMBER]" at bounding box center [85, 30] width 60 height 9
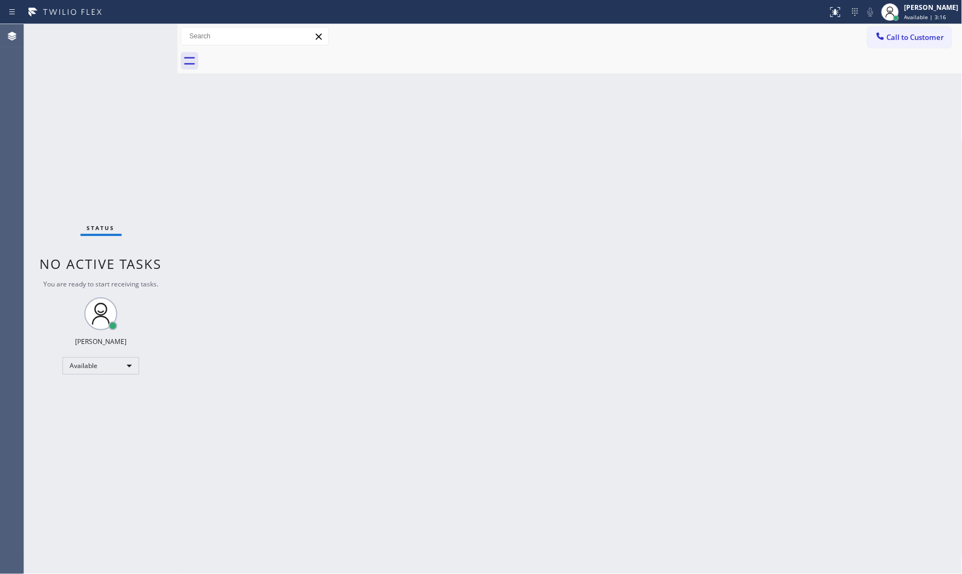
click at [121, 33] on div "Status No active tasks You are ready to start receiving tasks. [PERSON_NAME] Av…" at bounding box center [100, 299] width 153 height 550
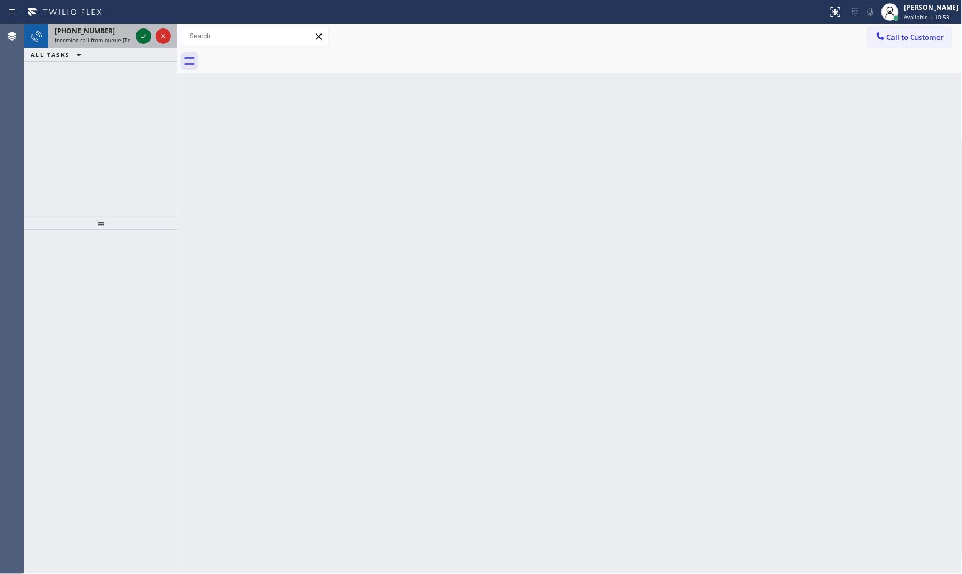
click at [138, 33] on icon at bounding box center [143, 36] width 13 height 13
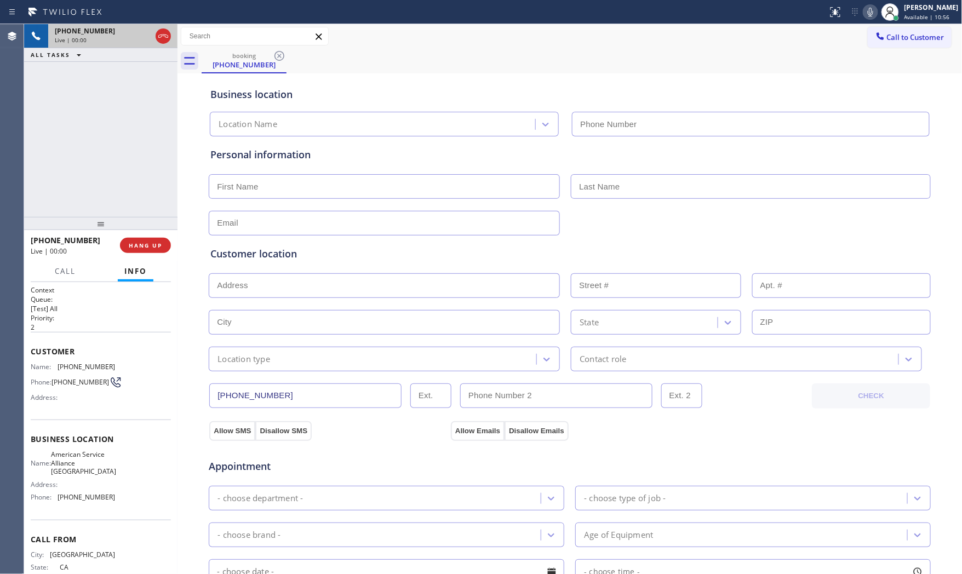
type input "[PHONE_NUMBER]"
click at [864, 14] on icon at bounding box center [870, 11] width 13 height 13
click at [867, 13] on icon at bounding box center [870, 11] width 13 height 13
click at [864, 11] on icon at bounding box center [870, 11] width 13 height 13
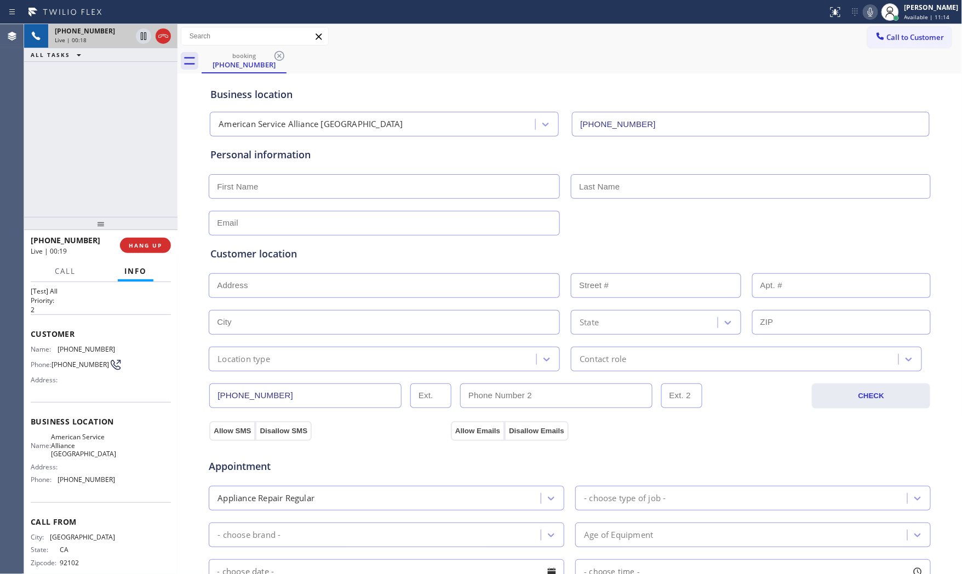
scroll to position [34, 0]
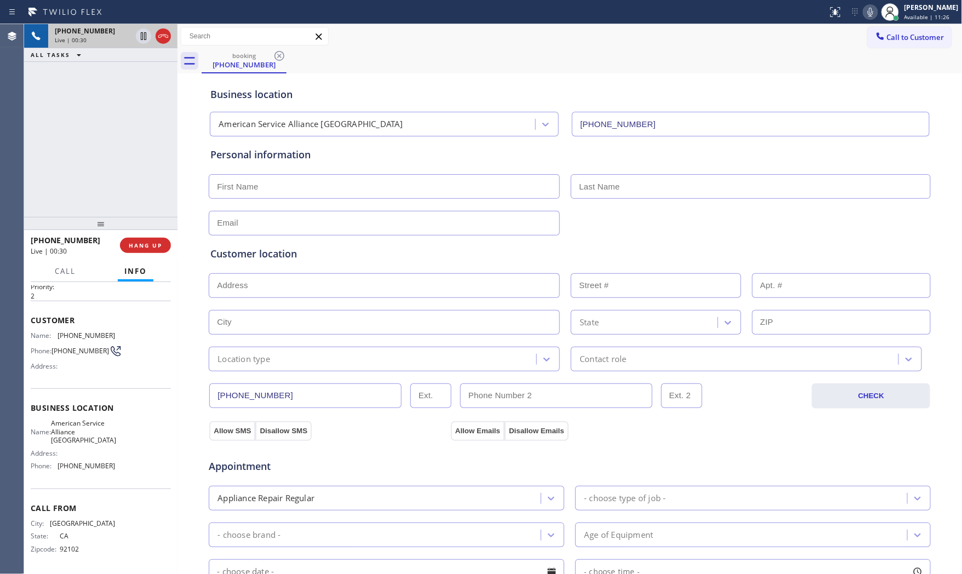
click at [872, 18] on icon at bounding box center [870, 11] width 13 height 13
click at [864, 13] on icon at bounding box center [870, 11] width 13 height 13
click at [874, 9] on icon at bounding box center [870, 11] width 13 height 13
drag, startPoint x: 868, startPoint y: 14, endPoint x: 854, endPoint y: 15, distance: 13.7
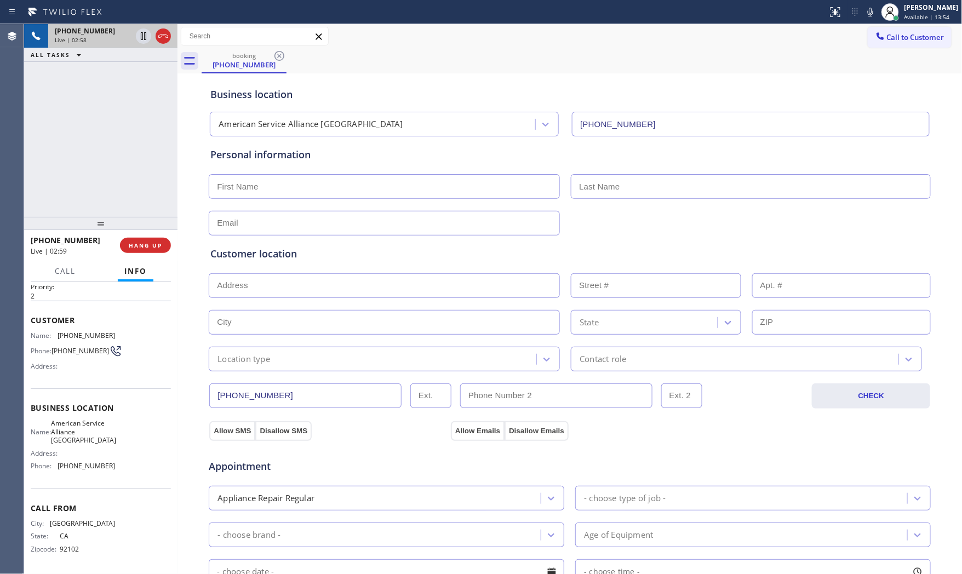
click at [868, 14] on icon at bounding box center [870, 12] width 5 height 9
click at [138, 40] on icon at bounding box center [143, 36] width 13 height 13
click at [868, 17] on icon at bounding box center [870, 11] width 13 height 13
click at [138, 37] on icon at bounding box center [143, 36] width 13 height 13
click at [864, 9] on icon at bounding box center [870, 11] width 13 height 13
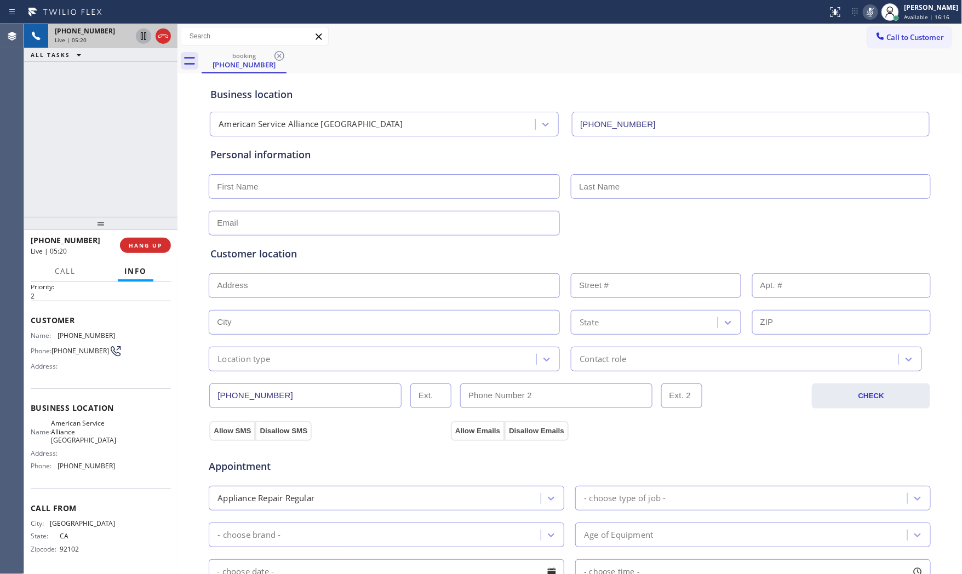
click at [869, 9] on icon at bounding box center [870, 11] width 13 height 13
click at [864, 5] on icon at bounding box center [870, 11] width 13 height 13
click at [864, 13] on icon at bounding box center [870, 11] width 13 height 13
click at [327, 189] on input "text" at bounding box center [384, 186] width 351 height 25
type input "Mr"
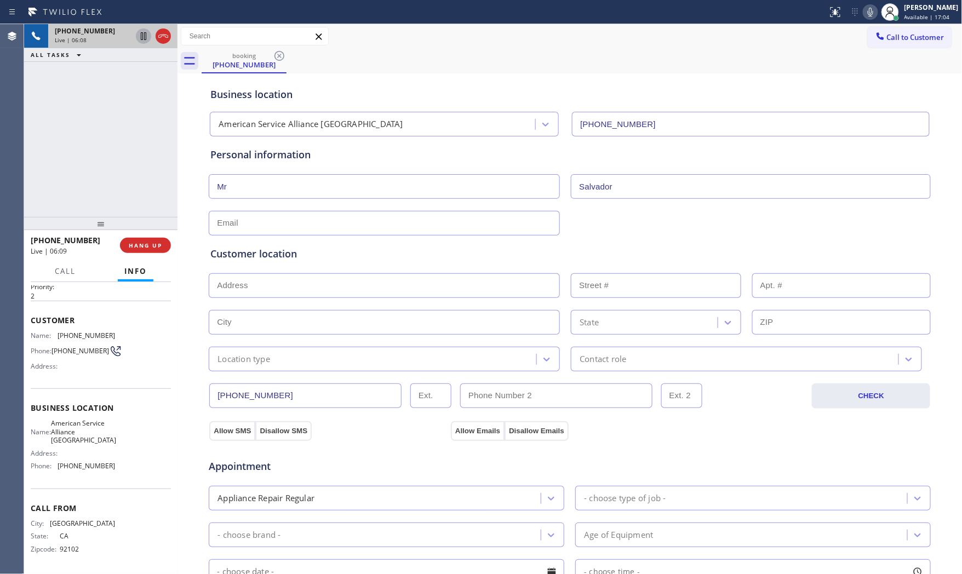
type input "Salvador"
type input "[EMAIL_ADDRESS][DOMAIN_NAME]"
click at [133, 250] on button "HANG UP" at bounding box center [145, 245] width 51 height 15
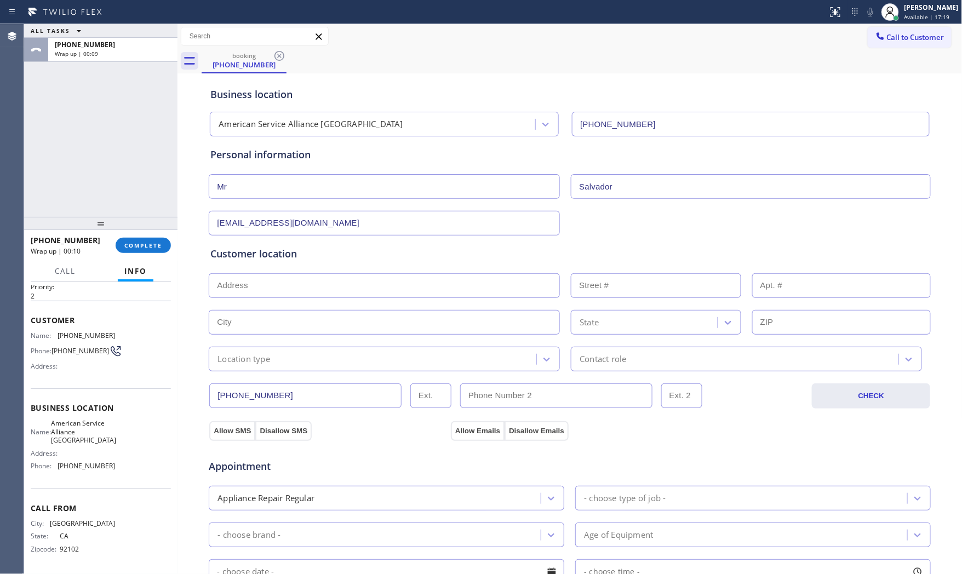
click at [240, 284] on input "text" at bounding box center [384, 286] width 351 height 25
paste input "[GEOGRAPHIC_DATA]"
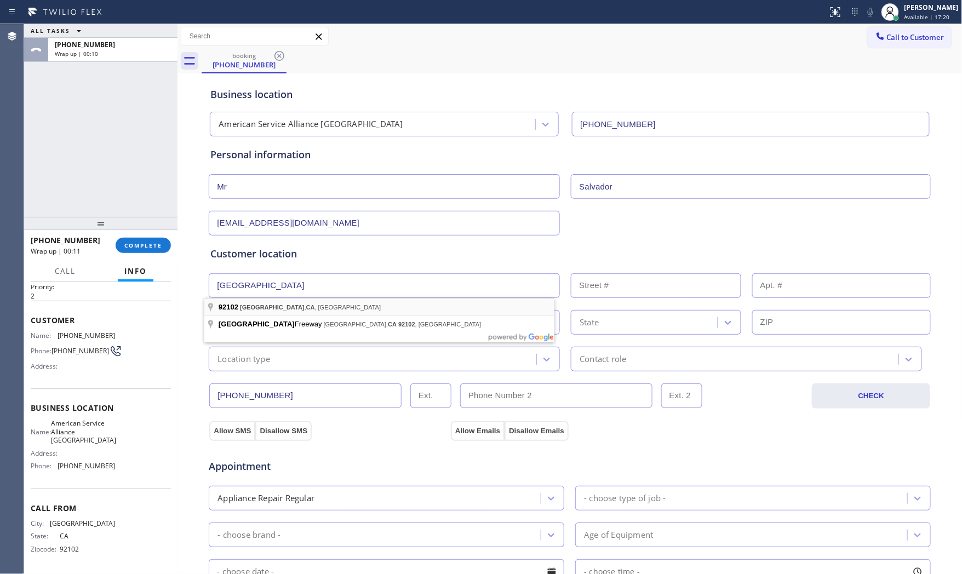
type input "[GEOGRAPHIC_DATA], [GEOGRAPHIC_DATA]"
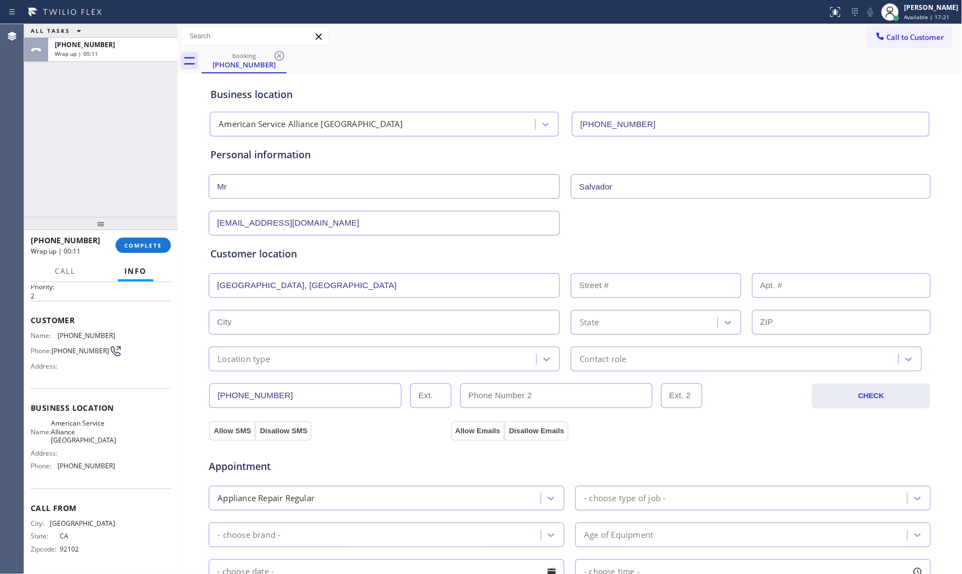
type input "[GEOGRAPHIC_DATA]"
type input "92102"
click at [259, 368] on div "Location type" at bounding box center [384, 359] width 351 height 25
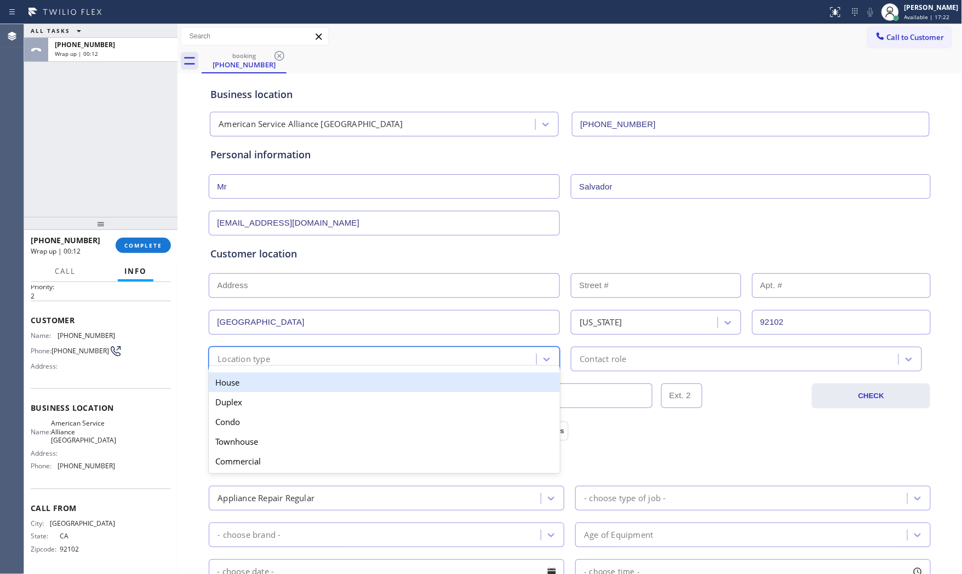
drag, startPoint x: 260, startPoint y: 388, endPoint x: 502, endPoint y: 387, distance: 241.2
click at [262, 388] on div "House" at bounding box center [384, 383] width 351 height 20
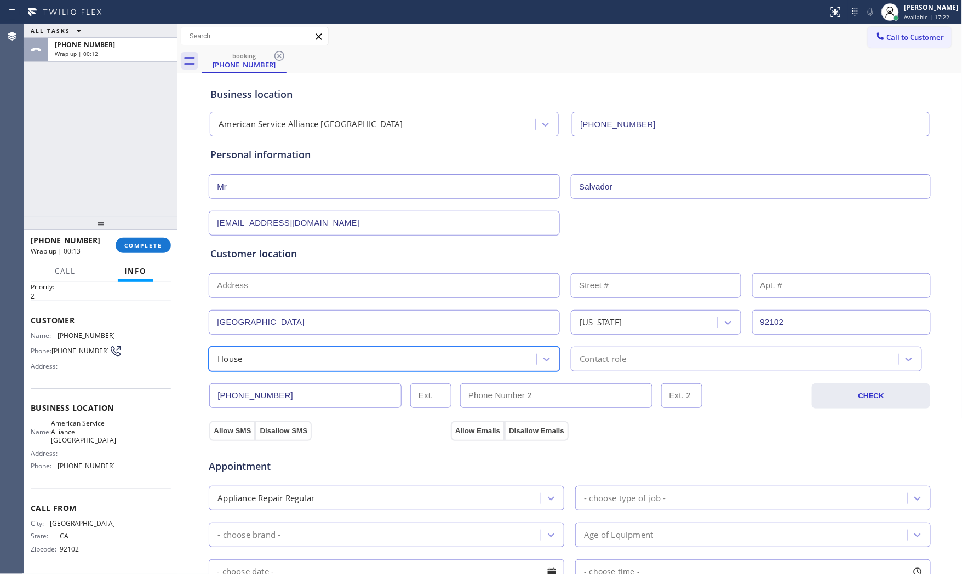
click at [591, 380] on div "[PHONE_NUMBER] CHECK" at bounding box center [570, 390] width 724 height 37
click at [604, 364] on div "Contact role" at bounding box center [603, 359] width 47 height 13
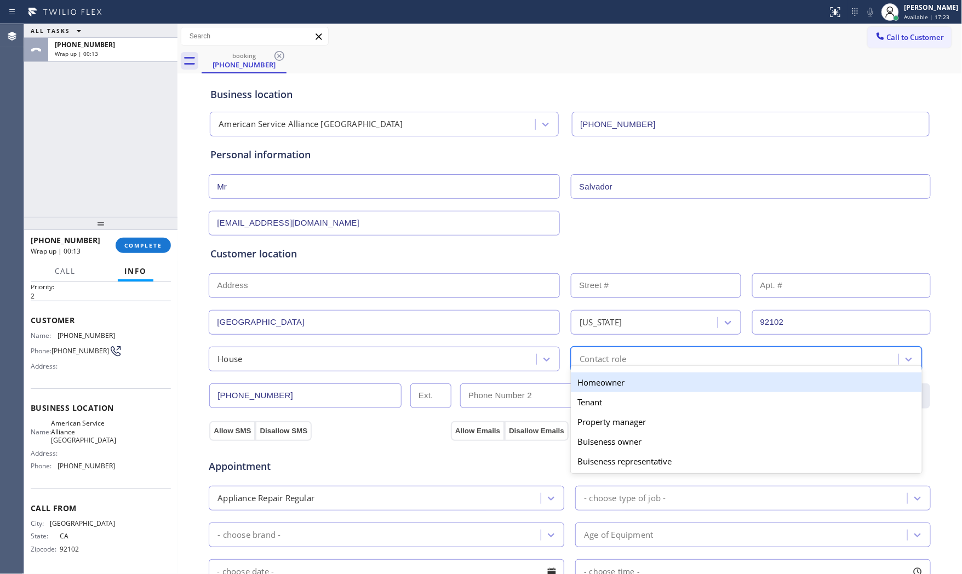
click at [585, 386] on div "Homeowner" at bounding box center [746, 383] width 351 height 20
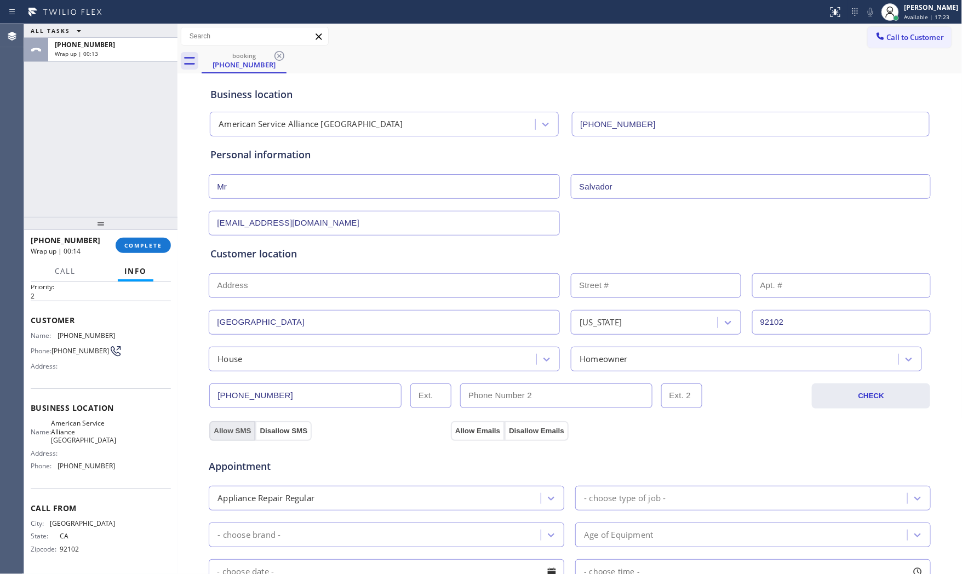
click at [234, 429] on button "Allow SMS" at bounding box center [232, 432] width 46 height 20
click at [496, 434] on button "Allow Emails" at bounding box center [478, 432] width 54 height 20
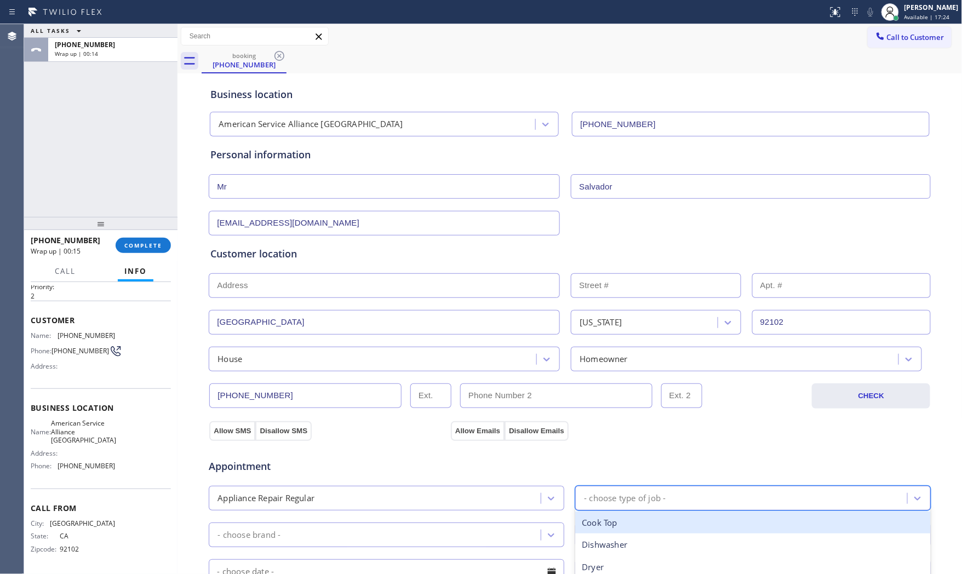
click at [651, 493] on div "- choose type of job -" at bounding box center [743, 498] width 329 height 19
type input "f"
drag, startPoint x: 624, startPoint y: 523, endPoint x: 403, endPoint y: 513, distance: 220.6
click at [610, 522] on div "Fridge" at bounding box center [754, 523] width 356 height 22
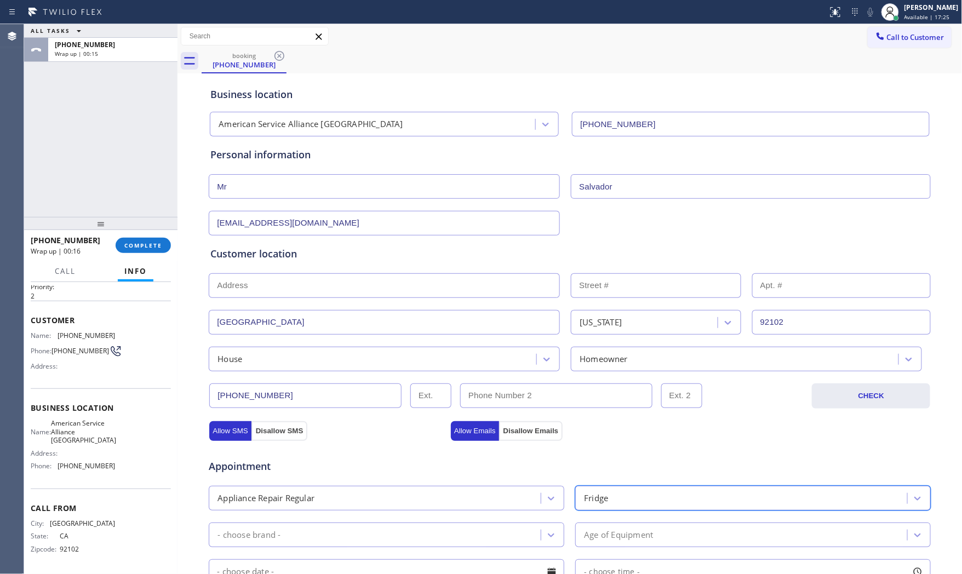
click at [354, 525] on div "- choose brand - Age of Equipment" at bounding box center [570, 534] width 725 height 27
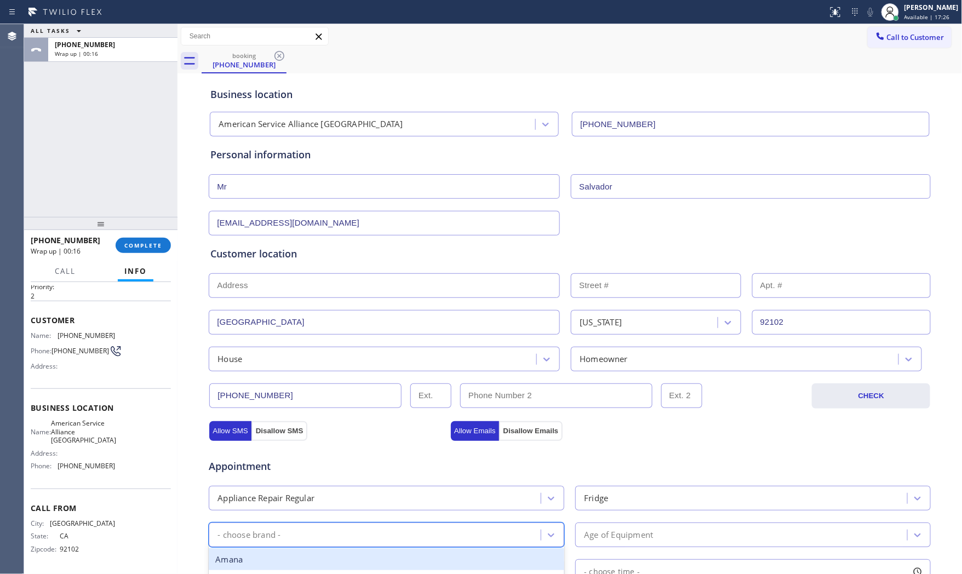
drag, startPoint x: 353, startPoint y: 534, endPoint x: 360, endPoint y: 500, distance: 34.2
click at [352, 534] on div "- choose brand -" at bounding box center [376, 535] width 329 height 19
type input "sa"
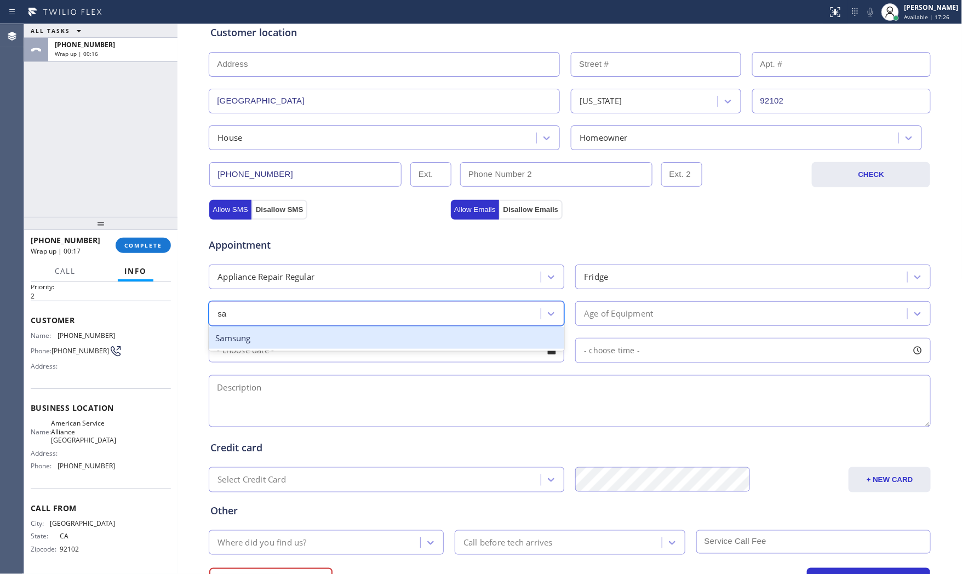
scroll to position [243, 0]
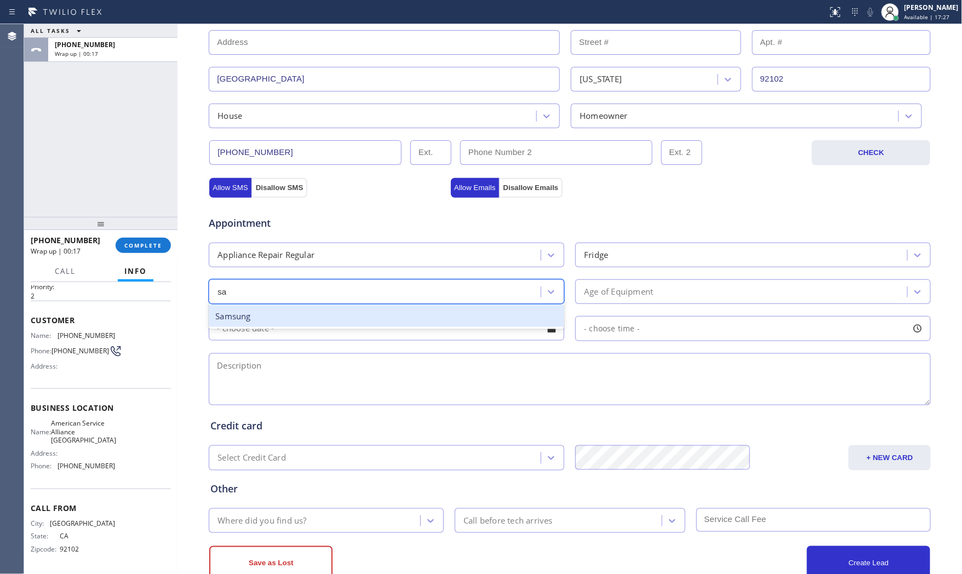
click at [326, 318] on div "Samsung" at bounding box center [387, 316] width 356 height 22
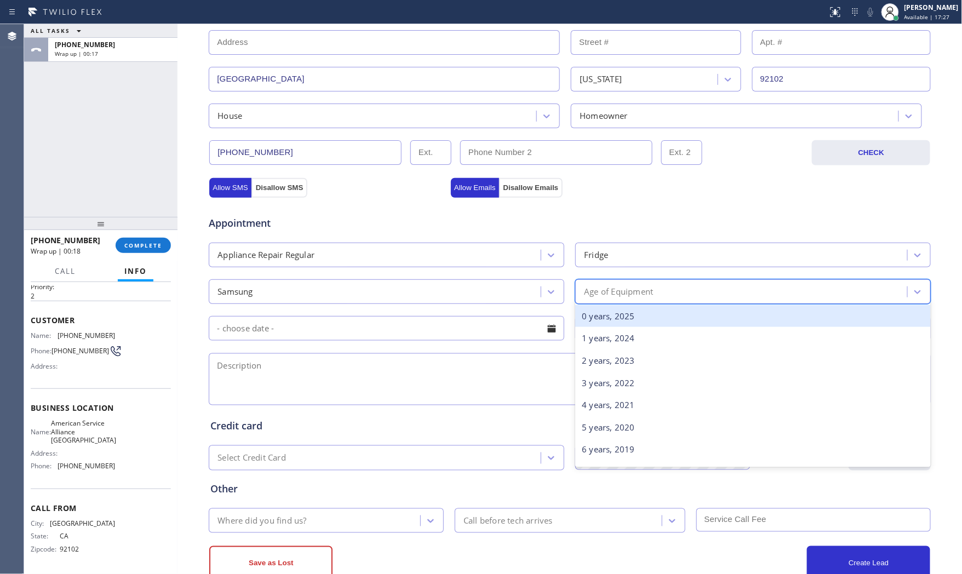
click at [654, 298] on div "Age of Equipment" at bounding box center [743, 291] width 329 height 19
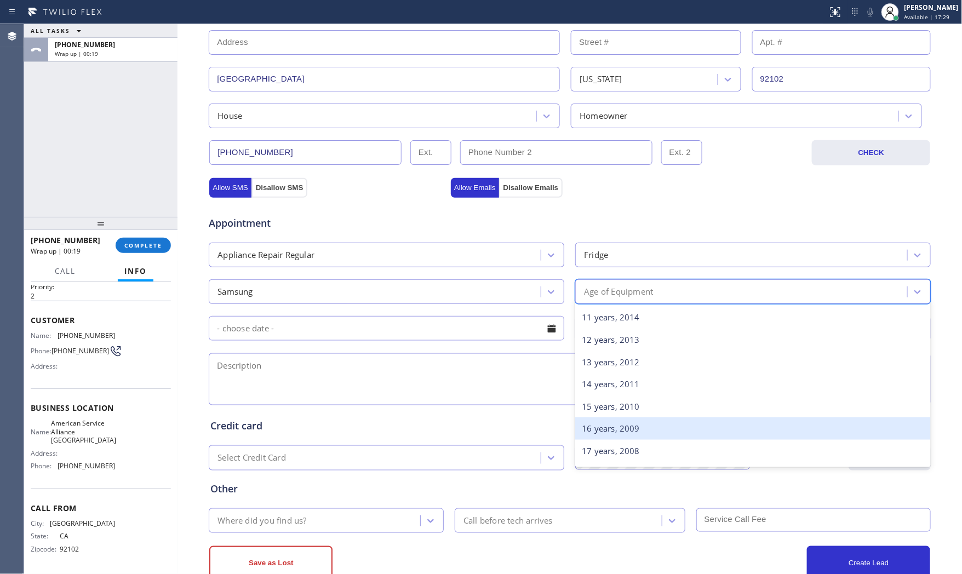
click at [633, 431] on div "16 years, 2009" at bounding box center [754, 429] width 356 height 22
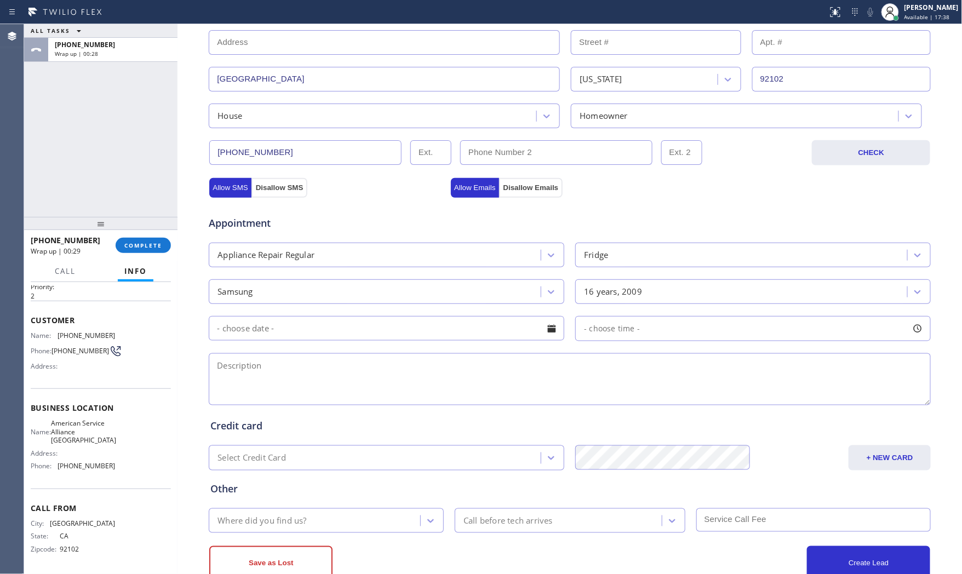
click at [267, 371] on textarea at bounding box center [570, 380] width 722 height 52
paste textarea "Samsung | fridge | need to replaced relay to the compressor | 2009 | [GEOGRAPHI…"
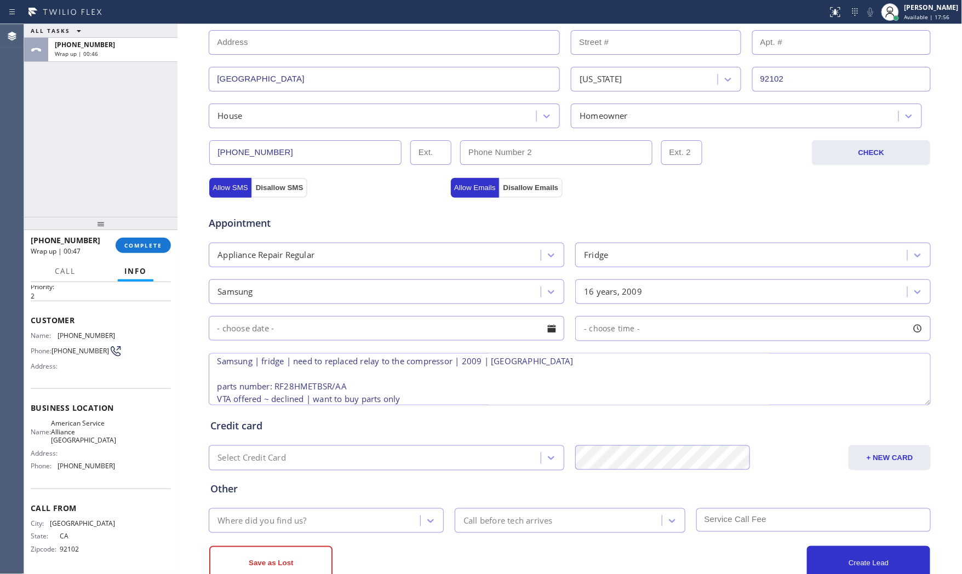
type textarea "Samsung | fridge | need to replaced relay to the compressor | 2009 | [GEOGRAPHI…"
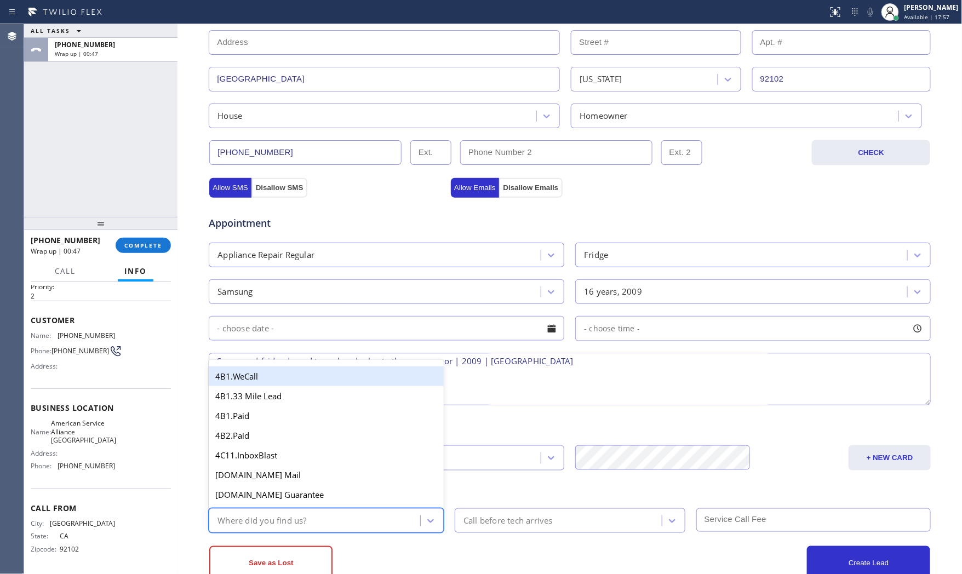
click at [328, 518] on div "Where did you find us?" at bounding box center [316, 520] width 208 height 19
type input "goo"
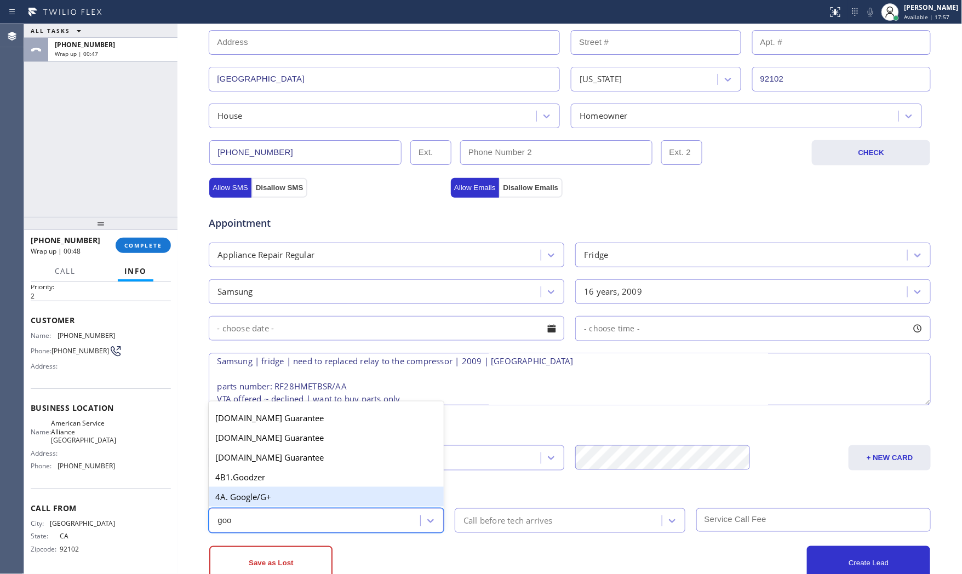
click at [305, 490] on div "4A. Google/G+" at bounding box center [326, 497] width 235 height 20
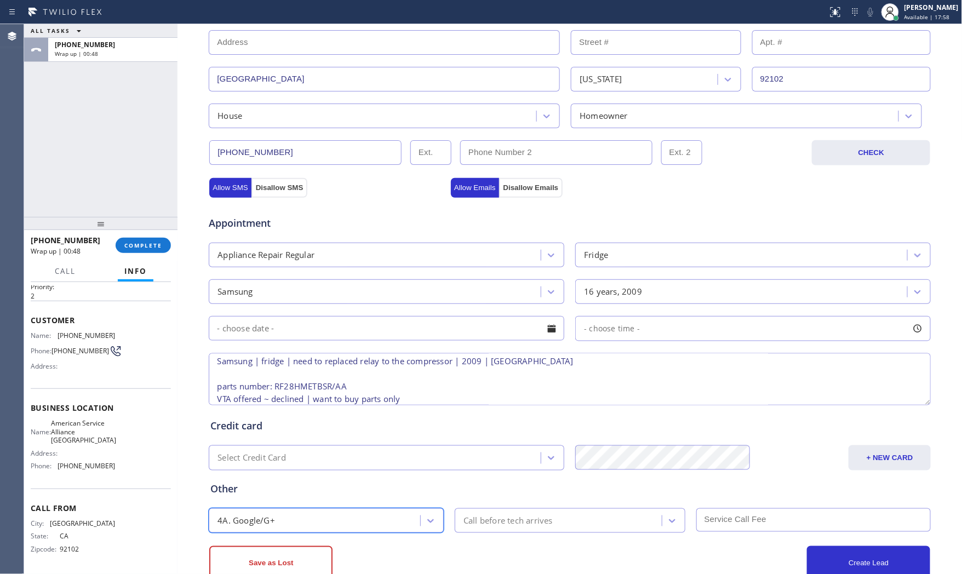
drag, startPoint x: 505, startPoint y: 544, endPoint x: 436, endPoint y: 543, distance: 69.1
click at [503, 543] on div "Save as Lost Create Lead" at bounding box center [570, 557] width 724 height 48
click at [316, 550] on button "Save as Lost" at bounding box center [270, 563] width 123 height 35
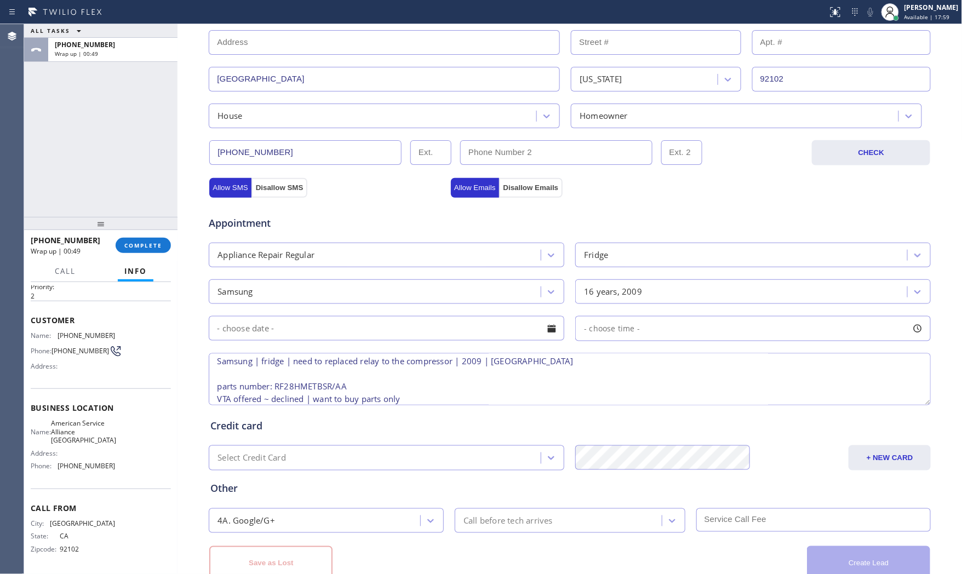
scroll to position [37, 0]
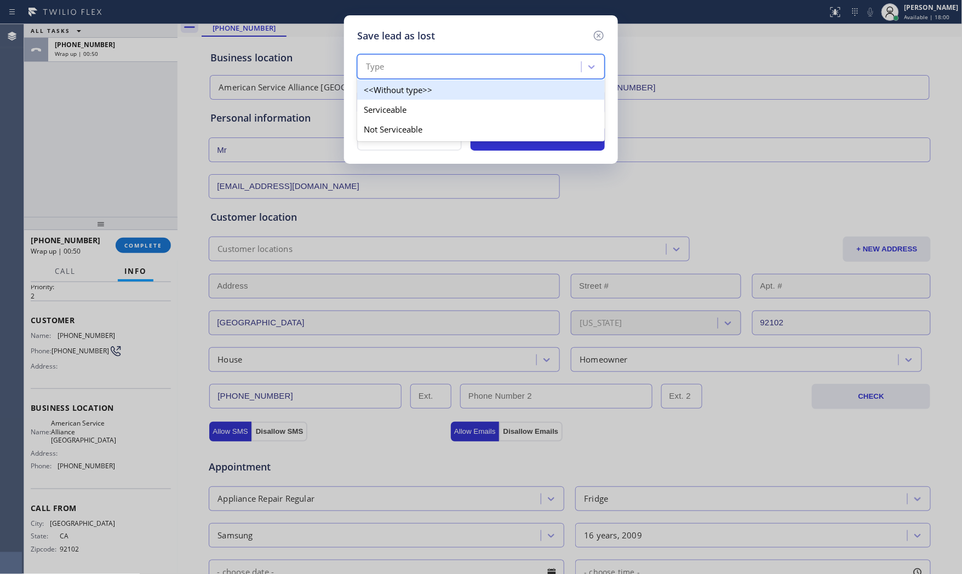
click at [402, 61] on div "Type" at bounding box center [471, 67] width 221 height 19
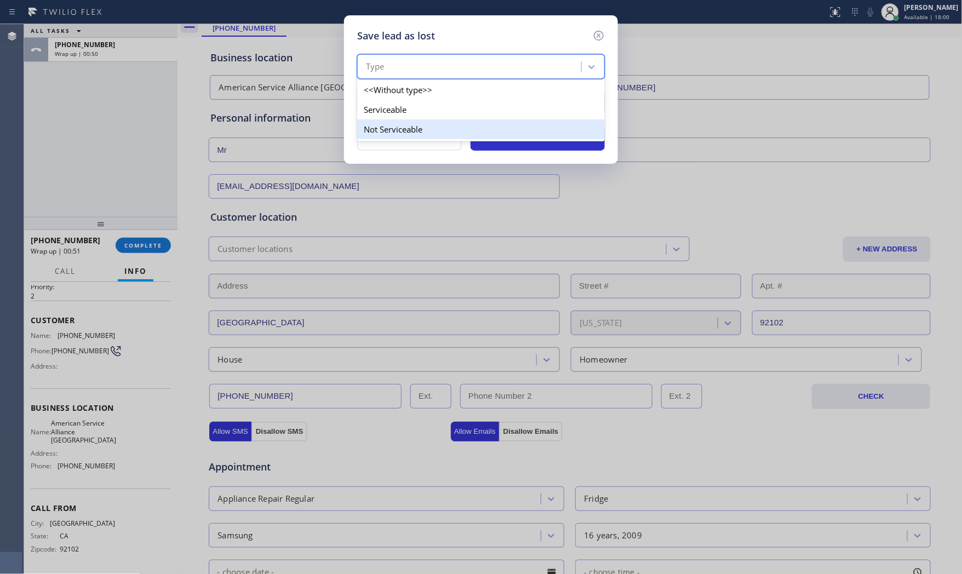
click at [398, 124] on div "Not Serviceable" at bounding box center [481, 129] width 248 height 20
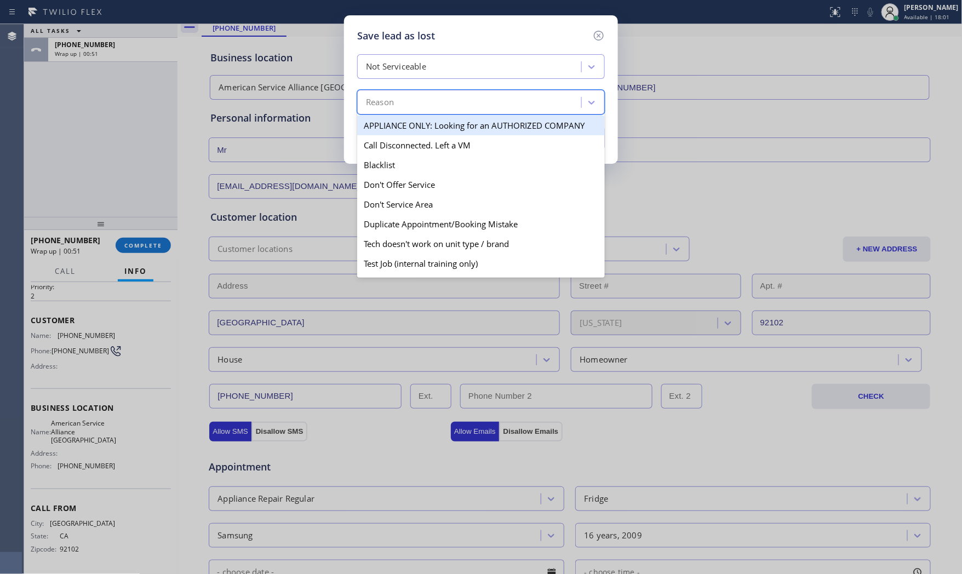
click at [400, 109] on div "Reason" at bounding box center [471, 102] width 221 height 19
click at [414, 82] on div "Not Serviceable option APPLIANCE ONLY: Looking for an AUTHORIZED COMPANY focuse…" at bounding box center [481, 84] width 248 height 60
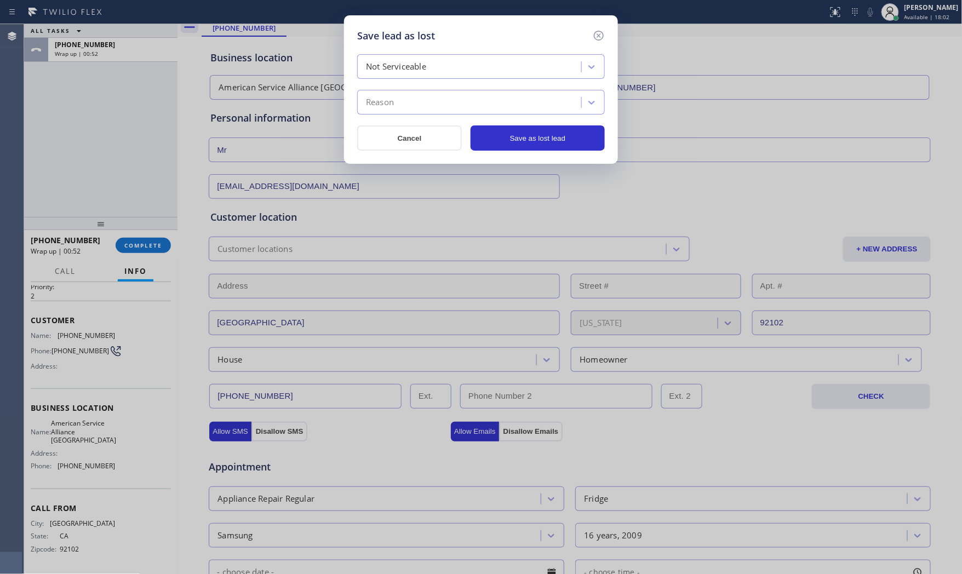
drag, startPoint x: 414, startPoint y: 69, endPoint x: 411, endPoint y: 77, distance: 8.9
click at [413, 72] on div "Not Serviceable" at bounding box center [396, 67] width 60 height 13
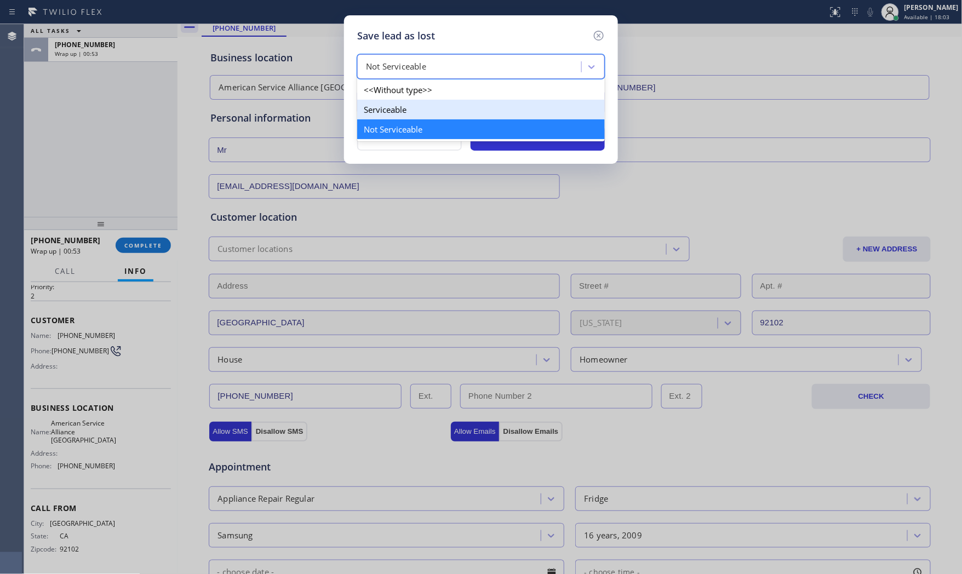
click at [398, 123] on div "Not Serviceable" at bounding box center [481, 129] width 248 height 20
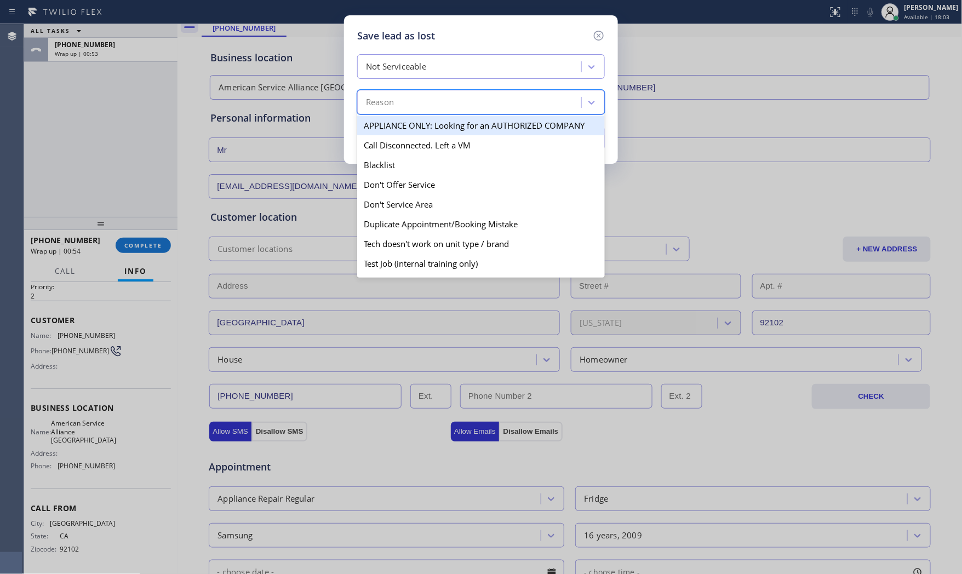
click at [400, 109] on div "Reason" at bounding box center [471, 102] width 221 height 19
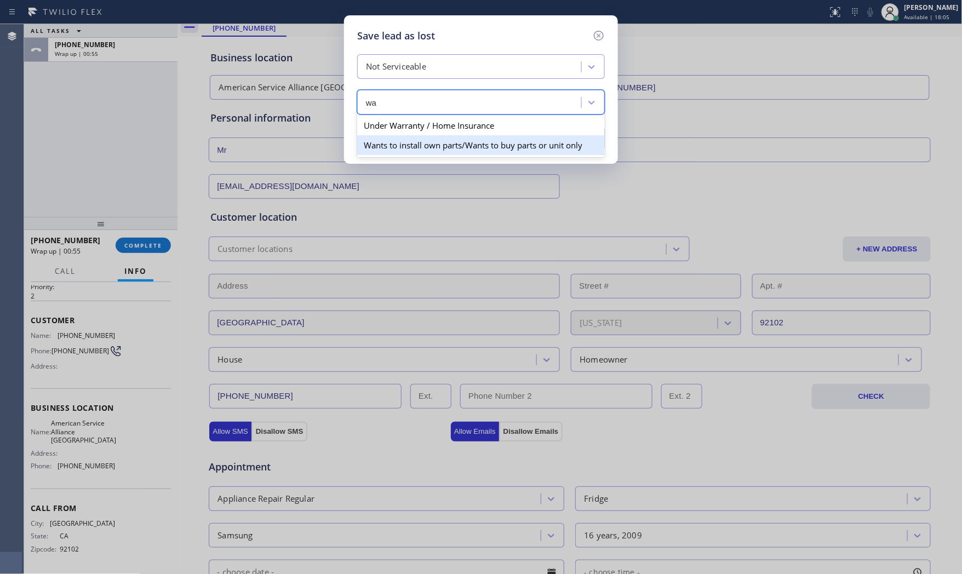
click at [417, 144] on div "Wants to install own parts/Wants to buy parts or unit only" at bounding box center [481, 145] width 248 height 20
type input "wa"
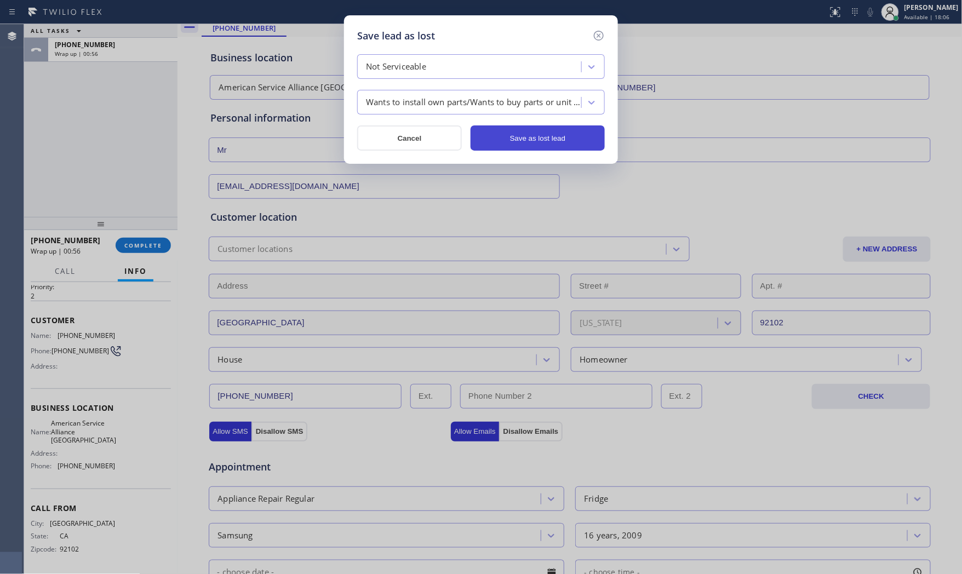
click at [531, 144] on button "Save as lost lead" at bounding box center [538, 138] width 134 height 25
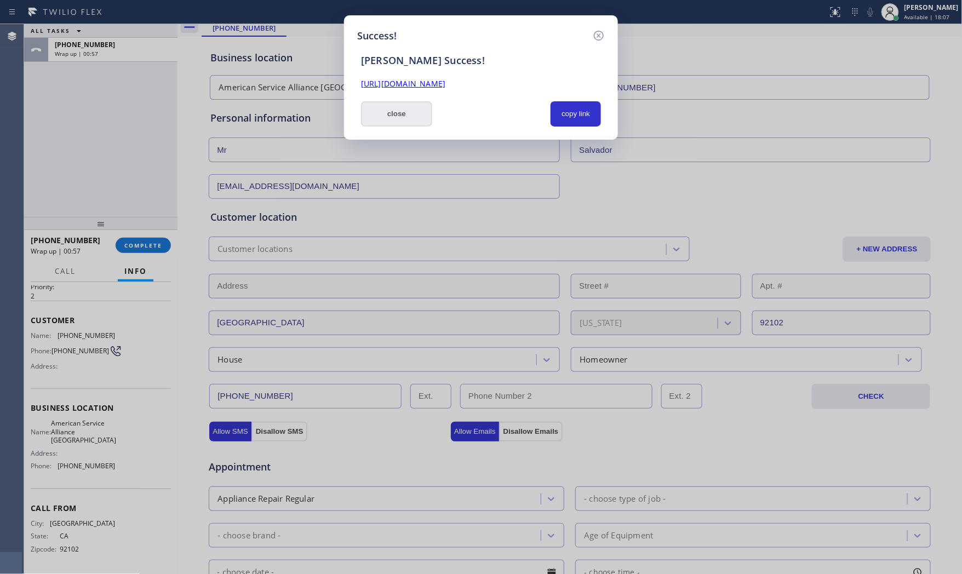
click at [375, 121] on button "close" at bounding box center [396, 113] width 71 height 25
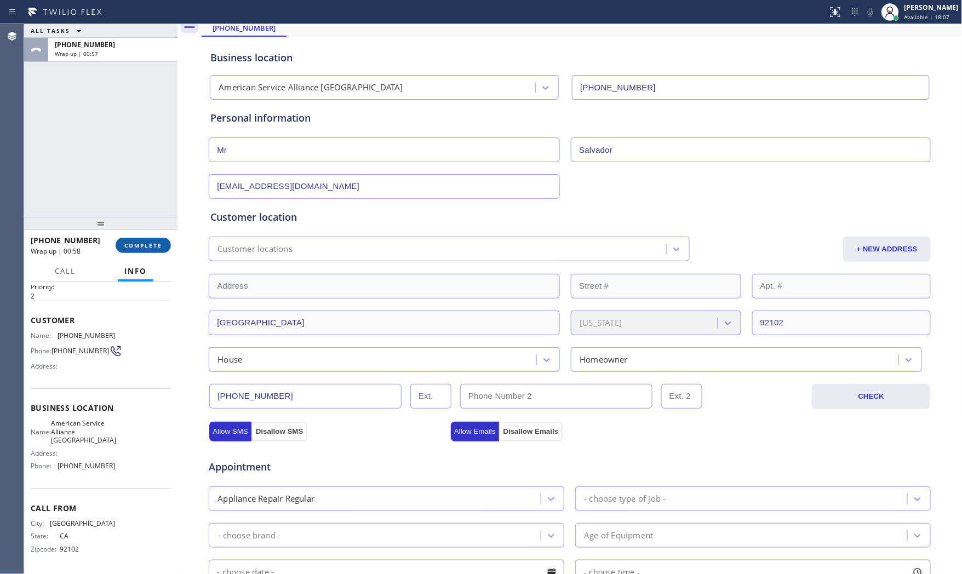
drag, startPoint x: 102, startPoint y: 260, endPoint x: 127, endPoint y: 242, distance: 30.1
click at [104, 261] on div "Call Info" at bounding box center [101, 272] width 140 height 22
click at [127, 242] on span "COMPLETE" at bounding box center [143, 246] width 38 height 8
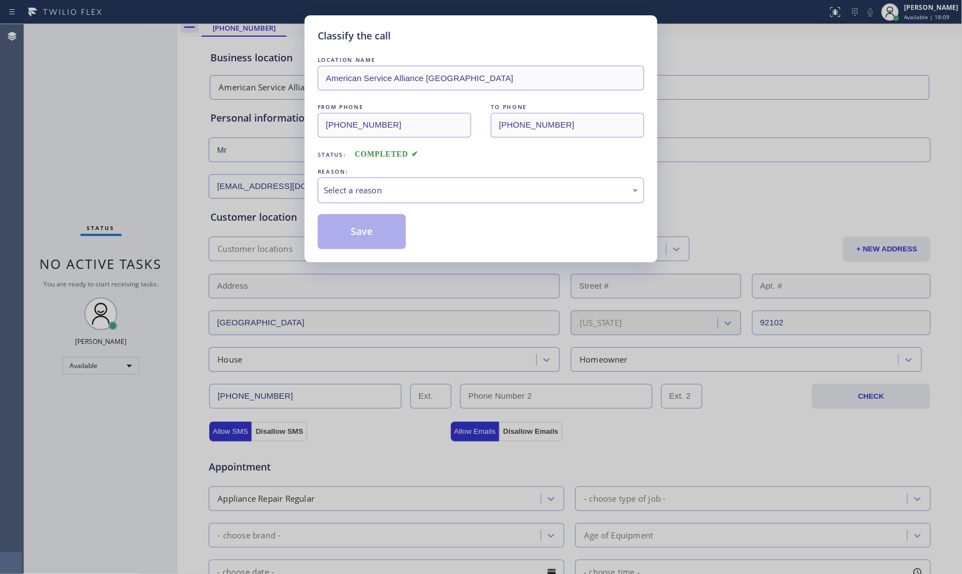
click at [415, 195] on div "Select a reason" at bounding box center [481, 190] width 315 height 13
click at [358, 231] on button "Save" at bounding box center [362, 231] width 88 height 35
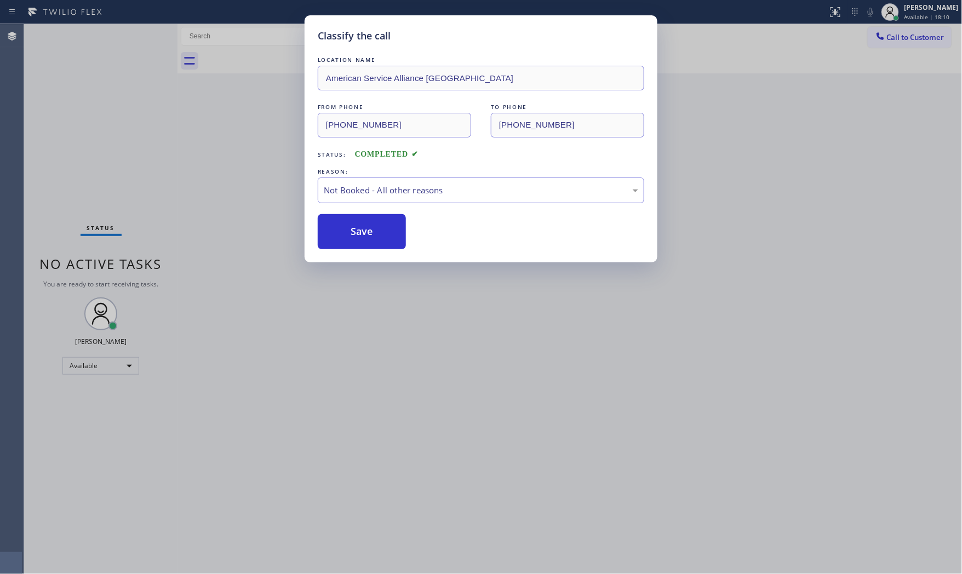
click at [358, 231] on button "Save" at bounding box center [362, 231] width 88 height 35
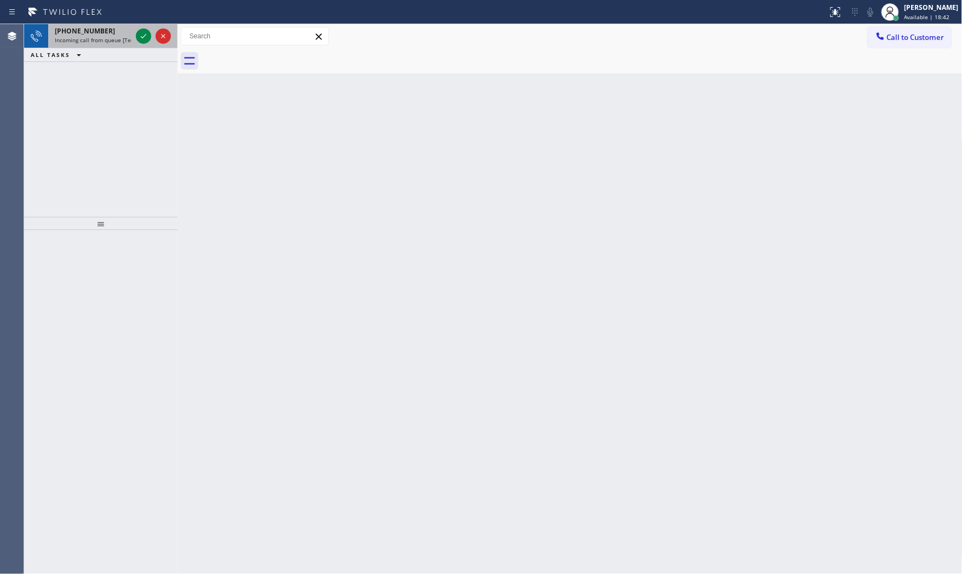
click at [99, 37] on span "Incoming call from queue [Test] All" at bounding box center [100, 40] width 91 height 8
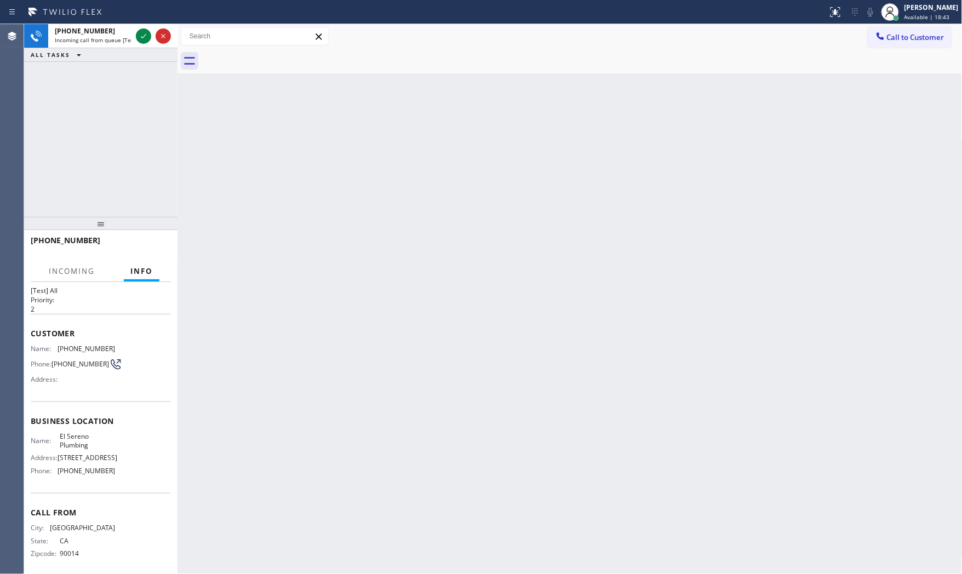
scroll to position [34, 0]
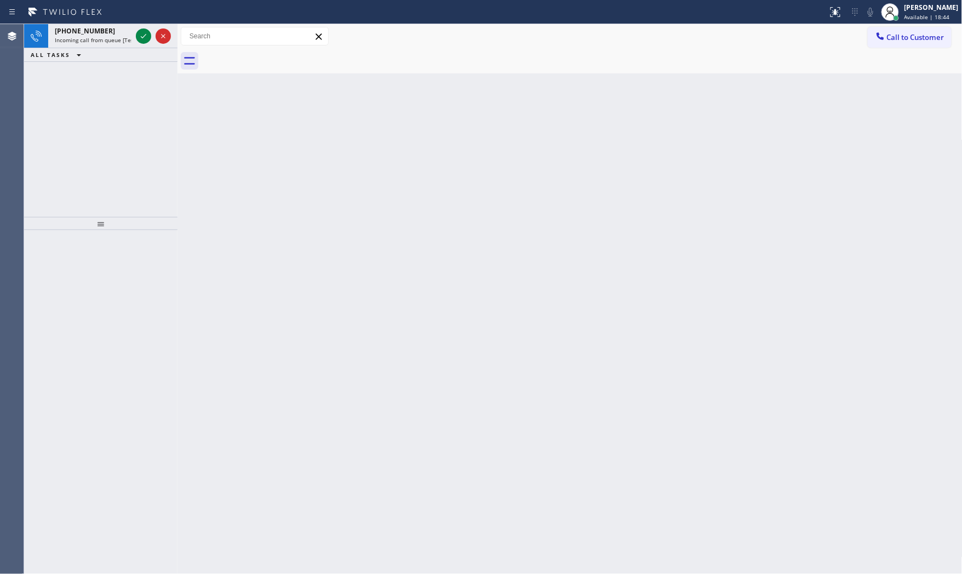
click at [127, 52] on div "ALL TASKS ALL TASKS ACTIVE TASKS TASKS IN WRAP UP" at bounding box center [100, 55] width 153 height 14
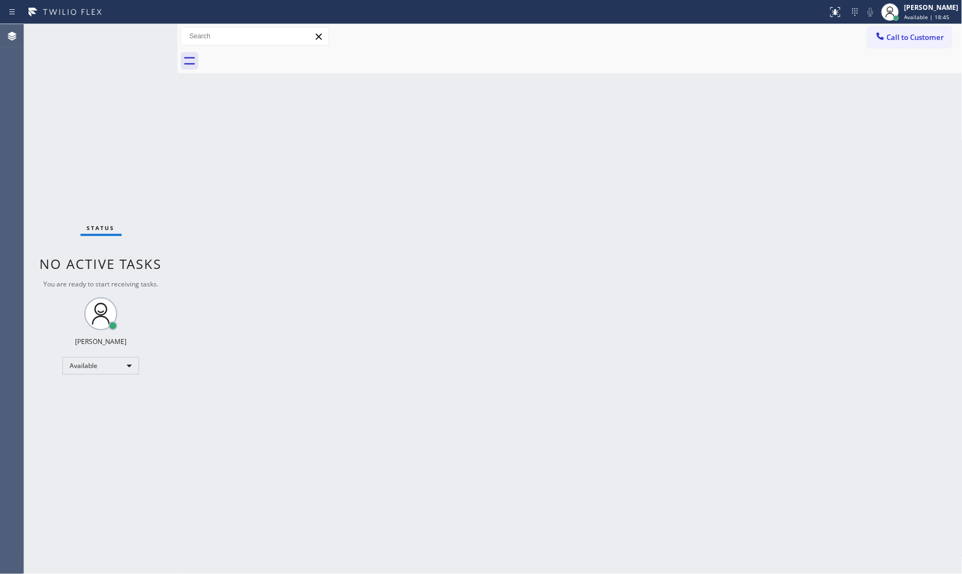
click at [121, 45] on div "Status No active tasks You are ready to start receiving tasks. [PERSON_NAME] Av…" at bounding box center [100, 299] width 153 height 550
click at [105, 38] on div "Status No active tasks You are ready to start receiving tasks. [PERSON_NAME] Av…" at bounding box center [100, 299] width 153 height 550
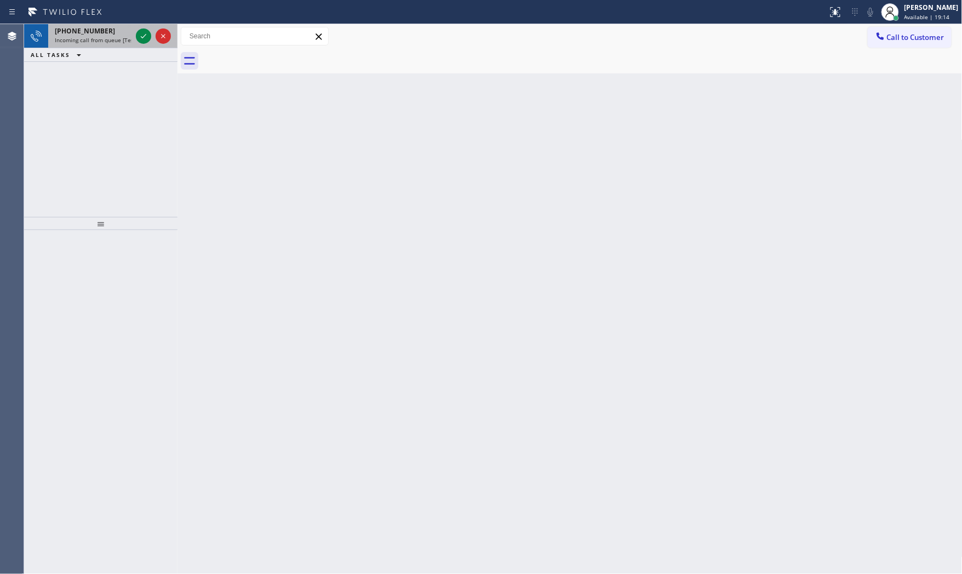
drag, startPoint x: 113, startPoint y: 35, endPoint x: 122, endPoint y: 37, distance: 9.5
click at [113, 35] on div "[PHONE_NUMBER]" at bounding box center [93, 30] width 77 height 9
click at [123, 29] on div "[PHONE_NUMBER]" at bounding box center [93, 30] width 77 height 9
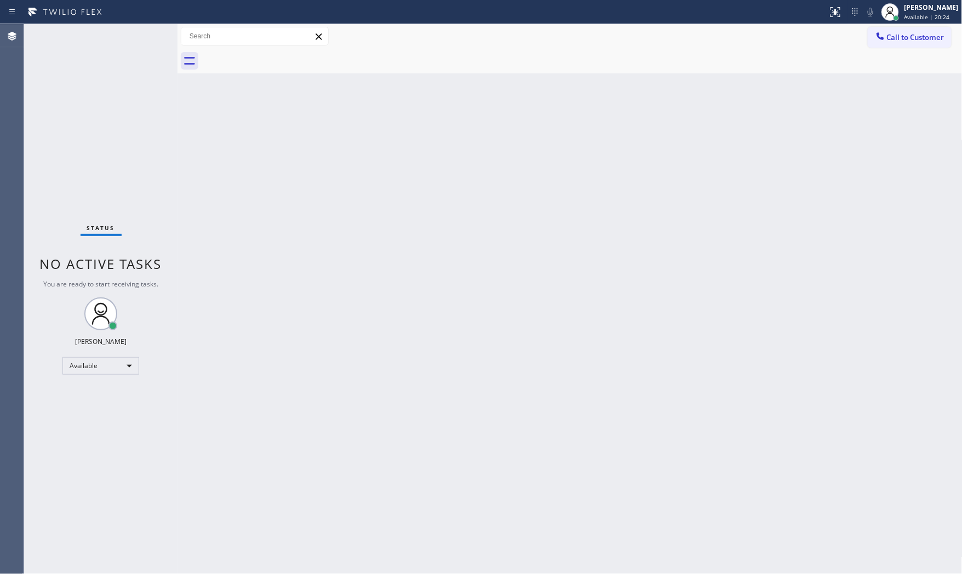
click at [128, 39] on div "Status No active tasks You are ready to start receiving tasks. [PERSON_NAME] Av…" at bounding box center [100, 299] width 153 height 550
click at [129, 37] on div "Status No active tasks You are ready to start receiving tasks. [PERSON_NAME] Av…" at bounding box center [100, 299] width 153 height 550
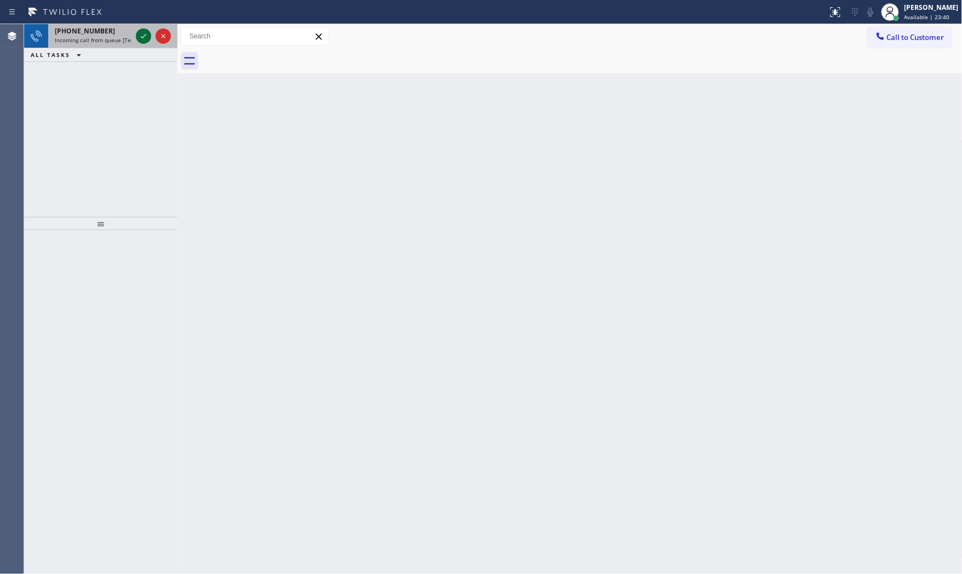
click at [140, 36] on icon at bounding box center [143, 36] width 13 height 13
click at [134, 43] on div at bounding box center [153, 36] width 39 height 24
click at [144, 36] on icon at bounding box center [143, 36] width 5 height 4
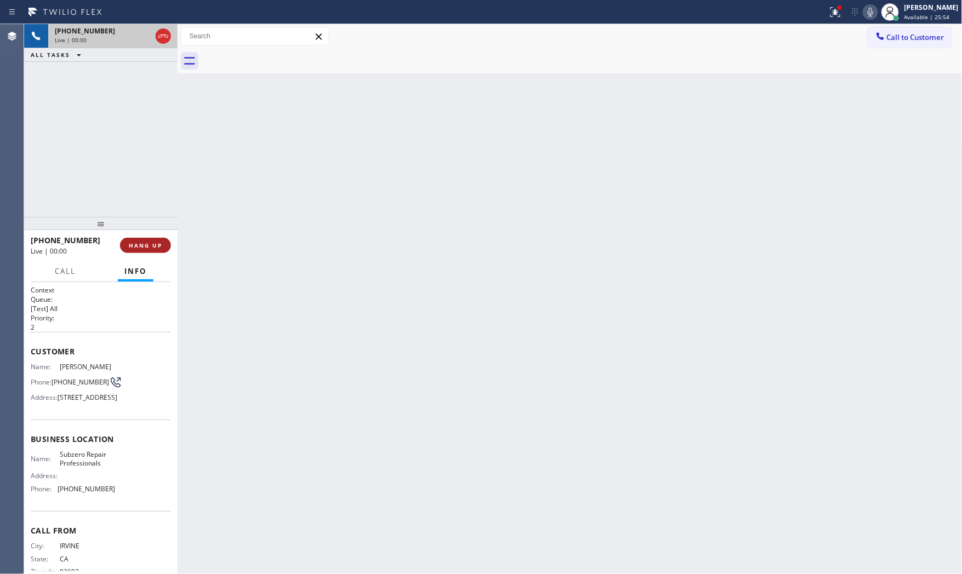
click at [151, 242] on span "HANG UP" at bounding box center [145, 246] width 33 height 8
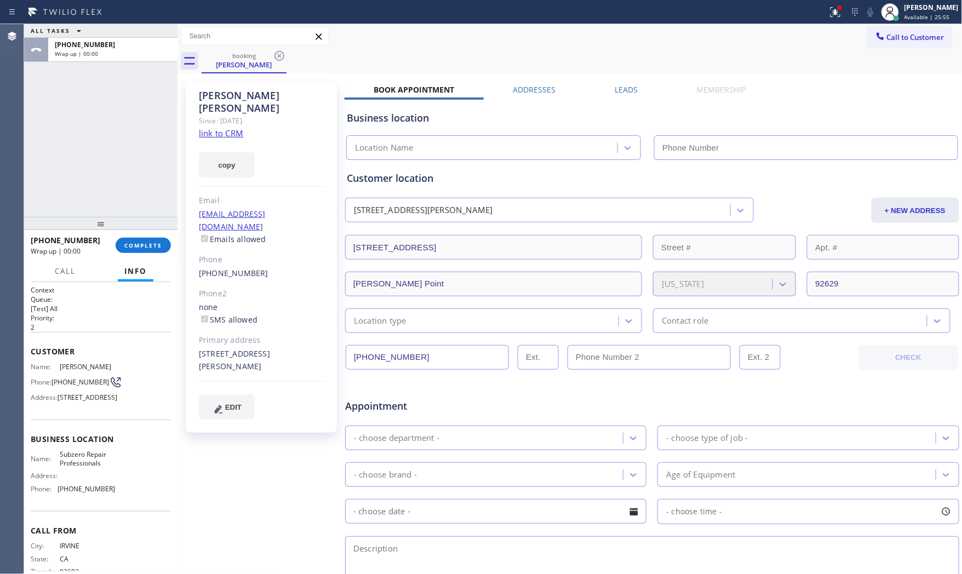
click at [228, 128] on link "link to CRM" at bounding box center [221, 133] width 44 height 11
type input "[PHONE_NUMBER]"
click at [147, 244] on span "COMPLETE" at bounding box center [143, 246] width 38 height 8
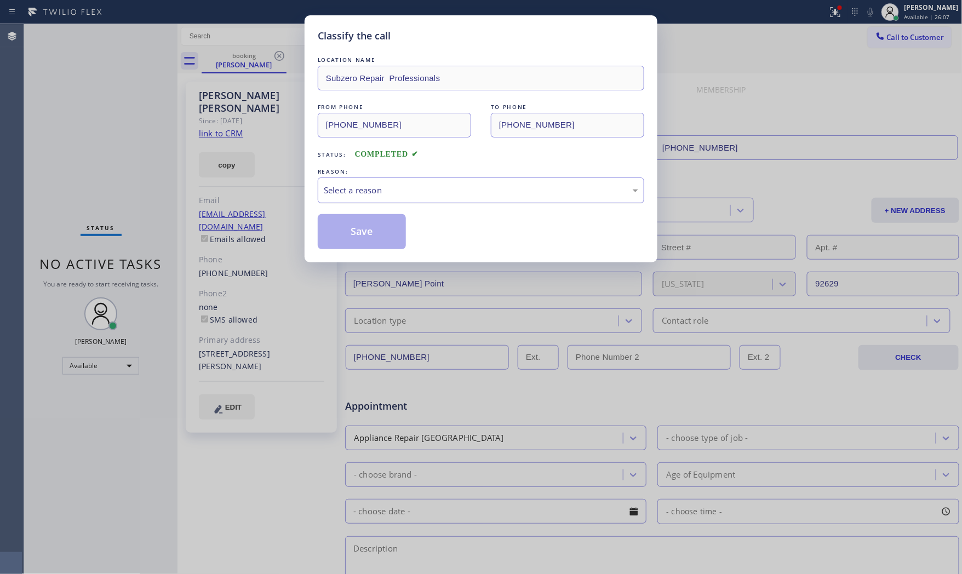
click at [349, 197] on div "Select a reason" at bounding box center [481, 191] width 327 height 26
click at [357, 230] on button "Save" at bounding box center [362, 231] width 88 height 35
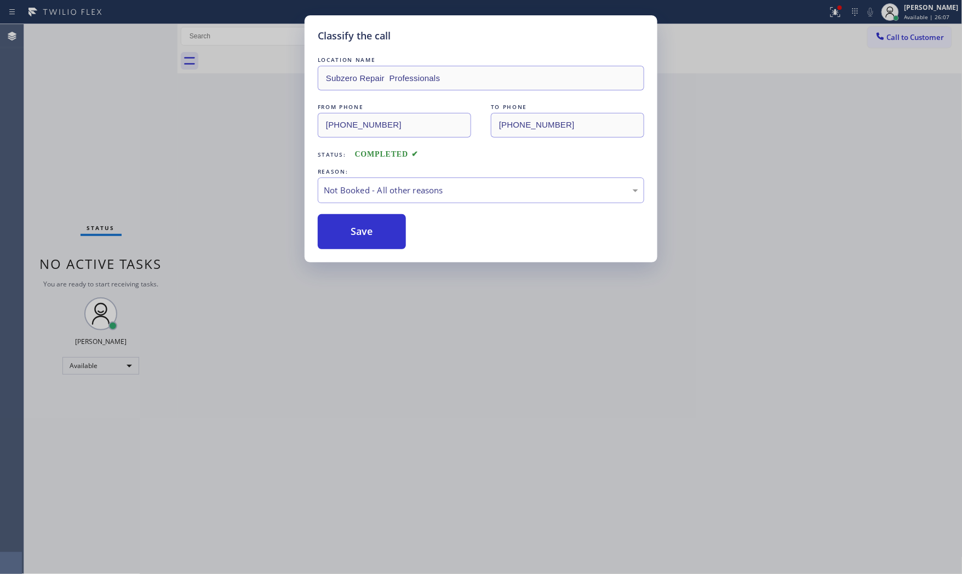
click at [357, 230] on button "Save" at bounding box center [362, 231] width 88 height 35
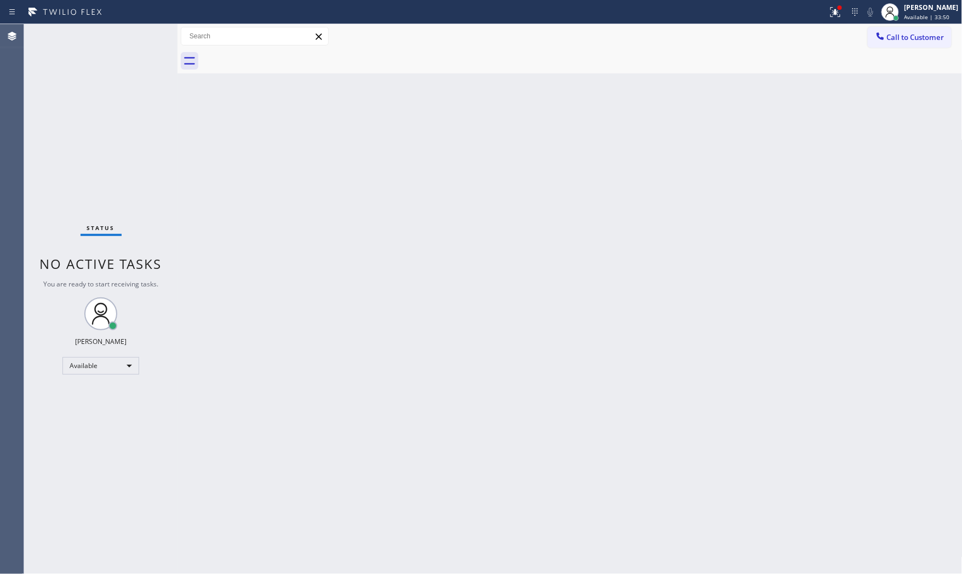
click at [102, 36] on div "Status No active tasks You are ready to start receiving tasks. [PERSON_NAME] Av…" at bounding box center [100, 299] width 153 height 550
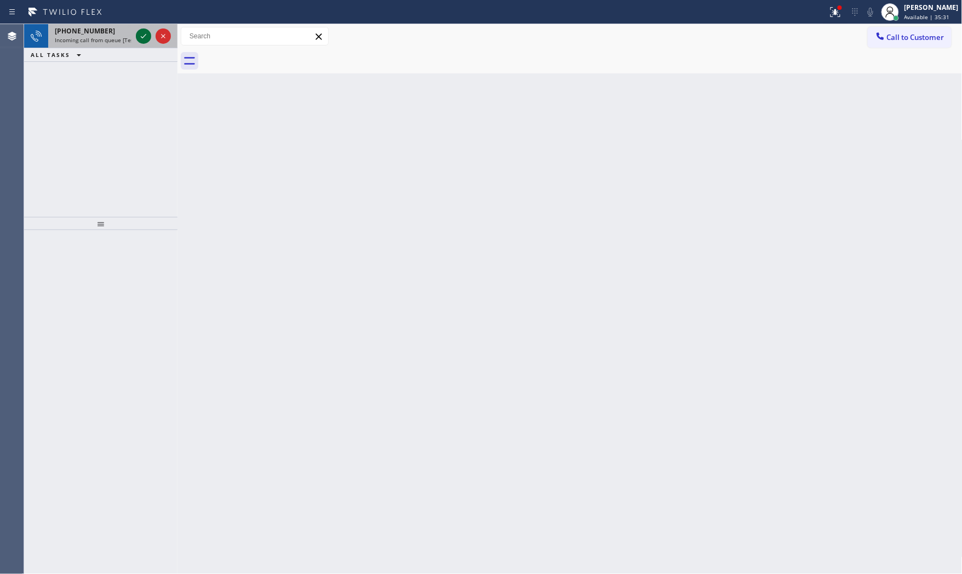
click at [141, 38] on icon at bounding box center [143, 36] width 13 height 13
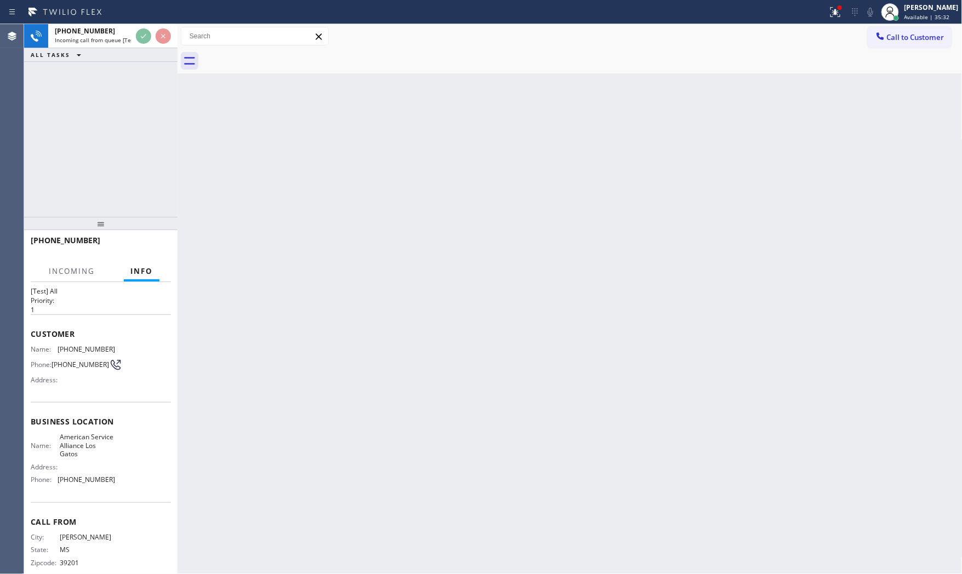
scroll to position [34, 0]
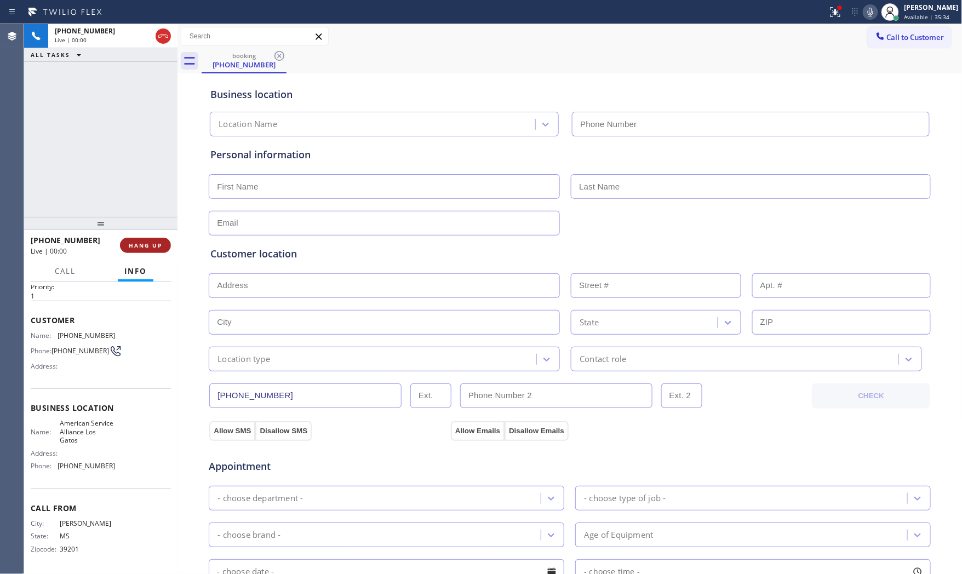
type input "[PHONE_NUMBER]"
click at [144, 247] on span "HANG UP" at bounding box center [145, 246] width 33 height 8
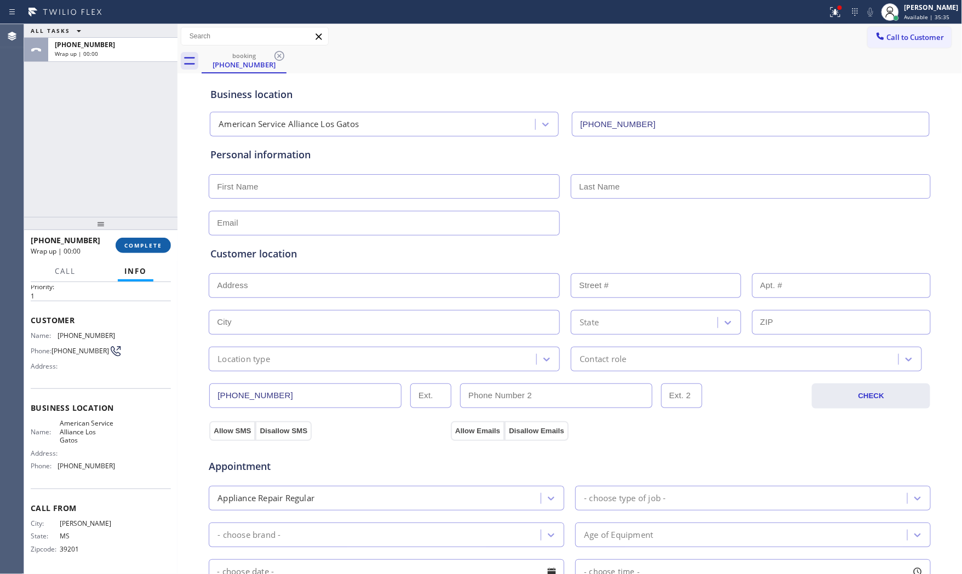
click at [144, 247] on span "COMPLETE" at bounding box center [143, 246] width 38 height 8
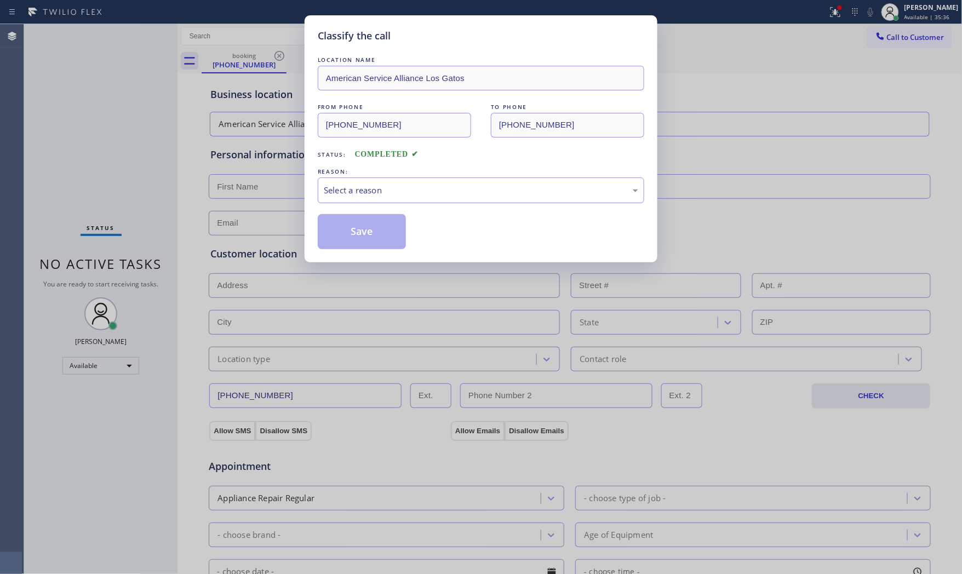
drag, startPoint x: 381, startPoint y: 190, endPoint x: 380, endPoint y: 200, distance: 9.9
click at [381, 190] on div "Select a reason" at bounding box center [481, 190] width 315 height 13
click at [366, 233] on button "Save" at bounding box center [362, 231] width 88 height 35
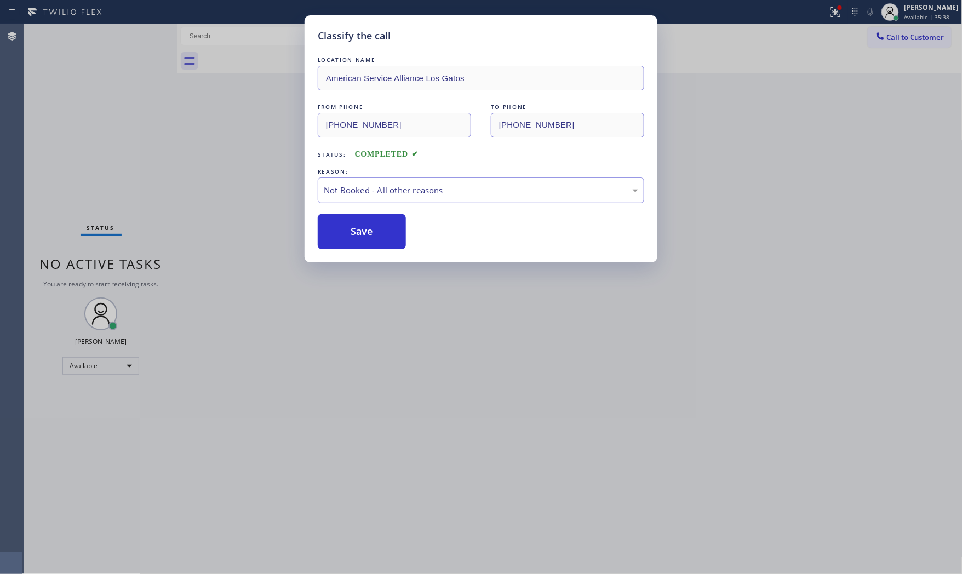
click at [366, 233] on button "Save" at bounding box center [362, 231] width 88 height 35
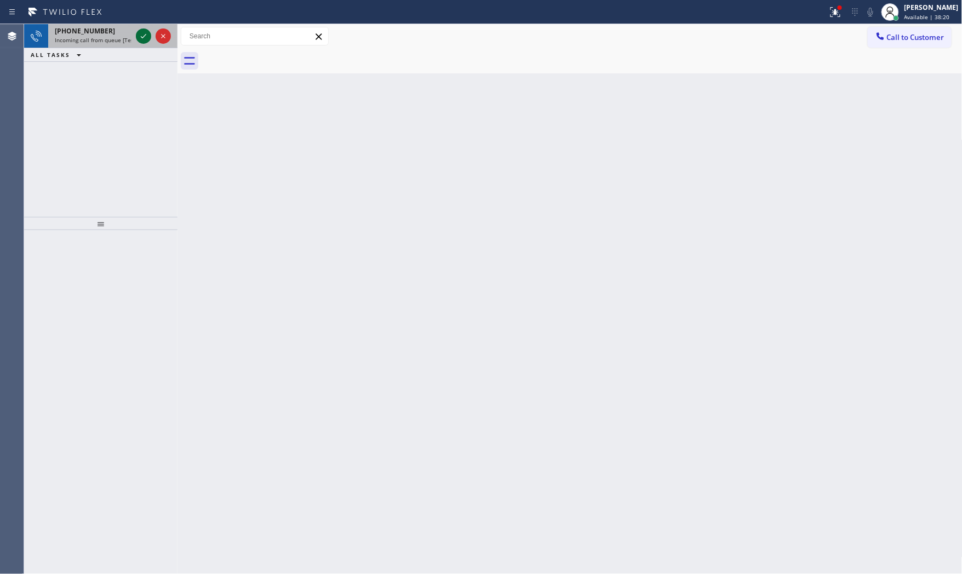
click at [139, 39] on icon at bounding box center [143, 36] width 13 height 13
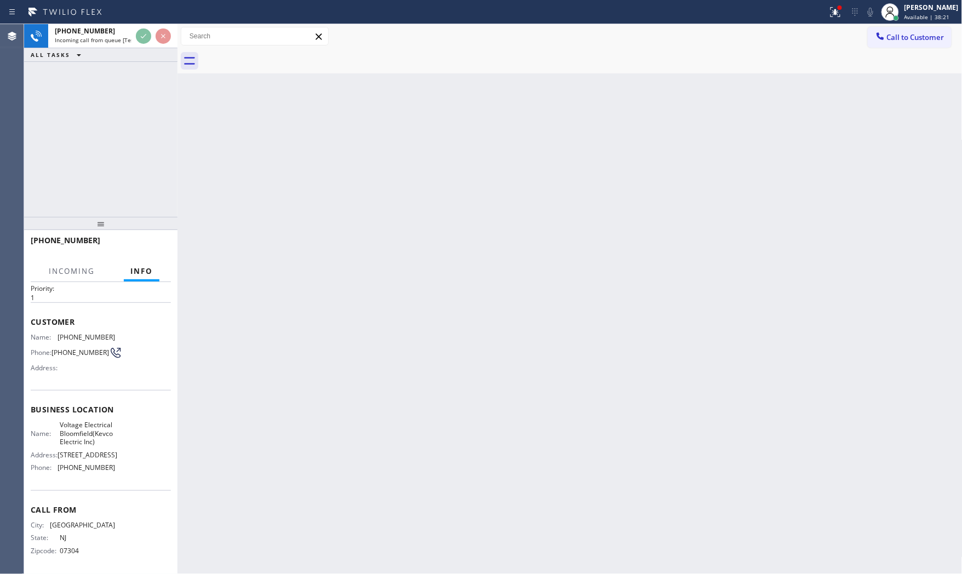
scroll to position [59, 0]
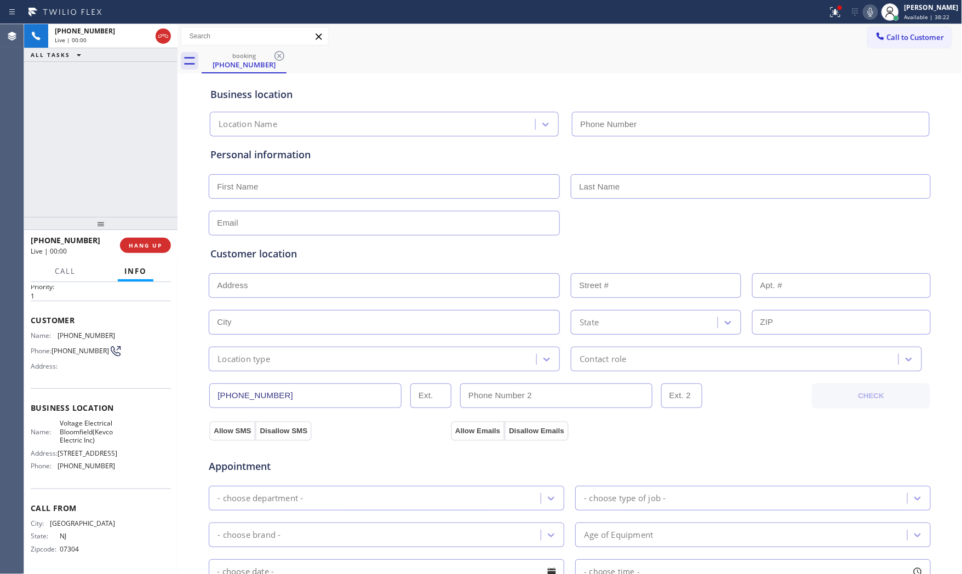
click at [138, 249] on span "HANG UP" at bounding box center [145, 246] width 33 height 8
type input "[PHONE_NUMBER]"
click at [143, 248] on span "HANG UP" at bounding box center [145, 246] width 33 height 8
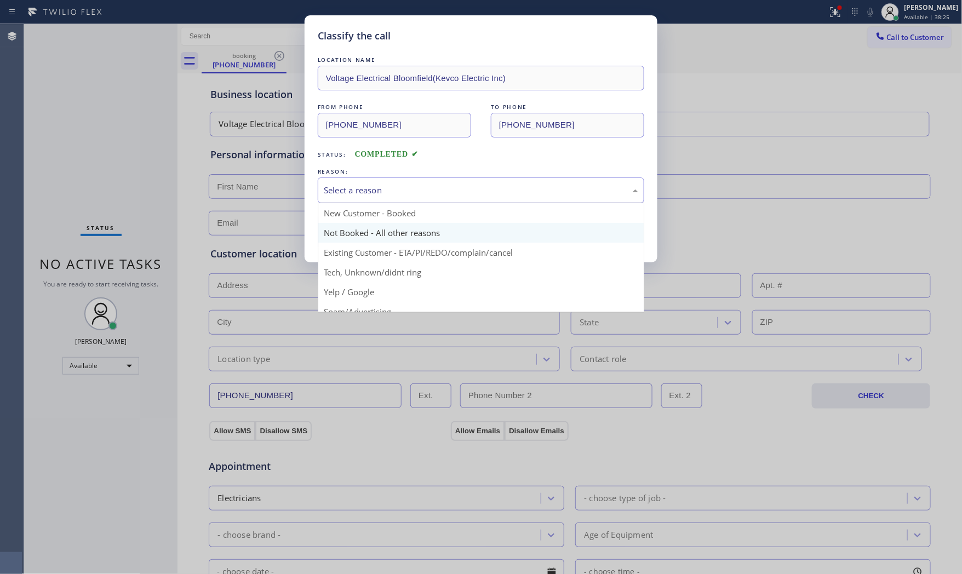
drag, startPoint x: 381, startPoint y: 192, endPoint x: 373, endPoint y: 225, distance: 34.3
click at [381, 193] on div "Select a reason" at bounding box center [481, 190] width 315 height 13
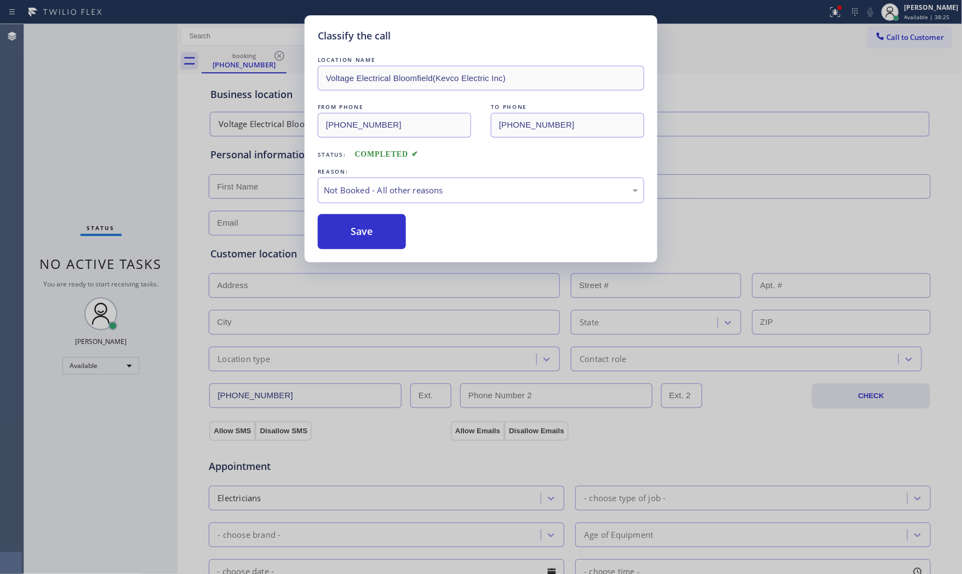
click at [366, 233] on button "Save" at bounding box center [362, 231] width 88 height 35
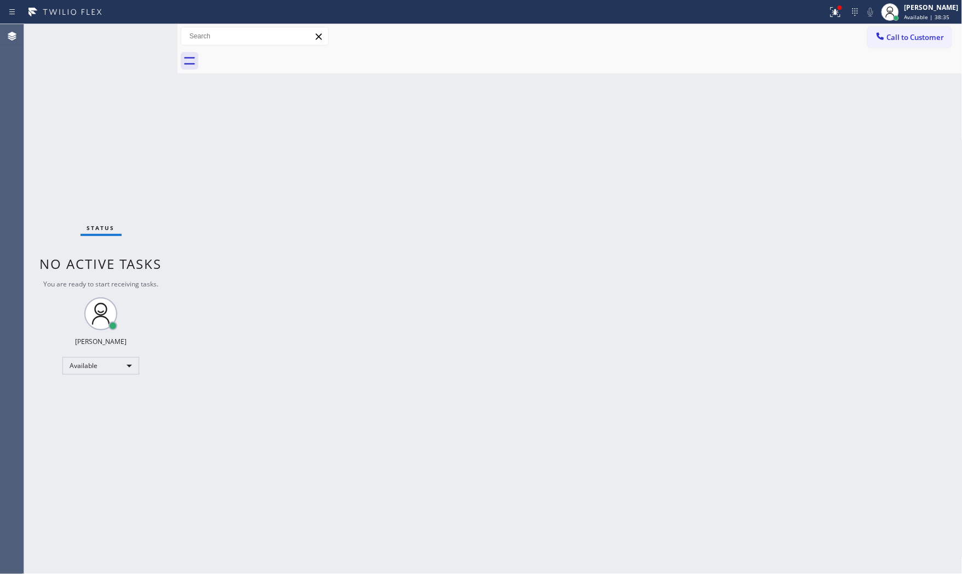
click at [102, 35] on div "Status No active tasks You are ready to start receiving tasks. [PERSON_NAME] Av…" at bounding box center [100, 299] width 153 height 550
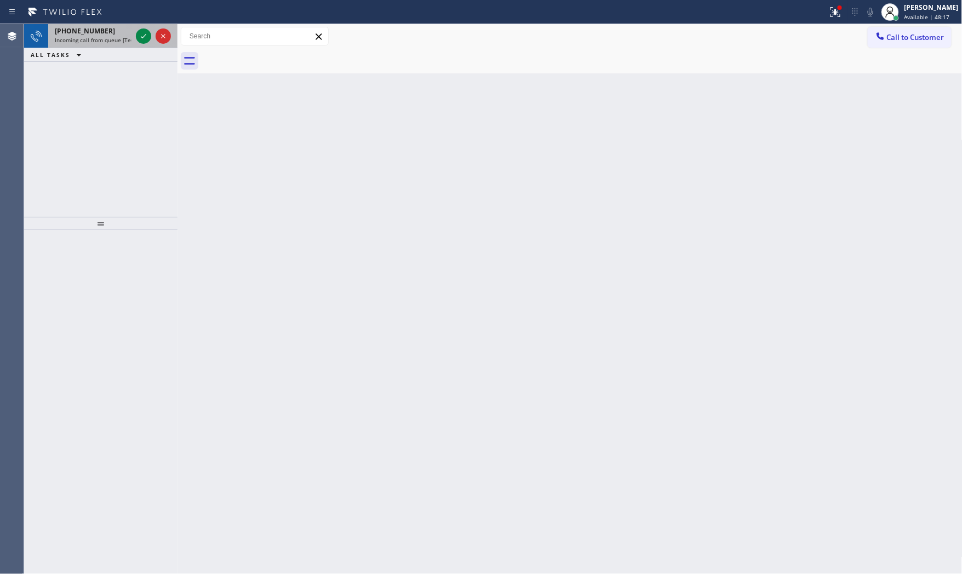
click at [141, 28] on div at bounding box center [153, 36] width 39 height 24
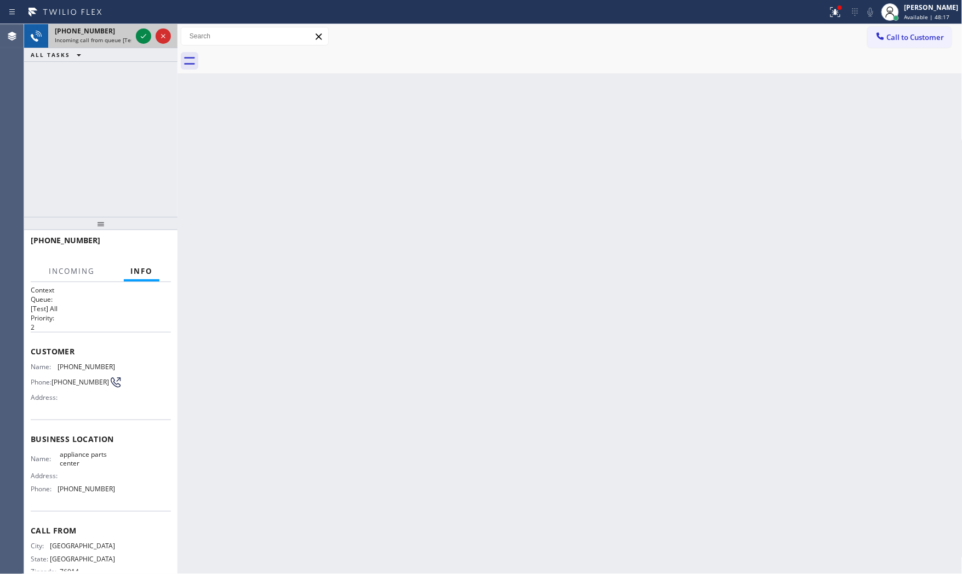
click at [141, 28] on div at bounding box center [153, 36] width 39 height 24
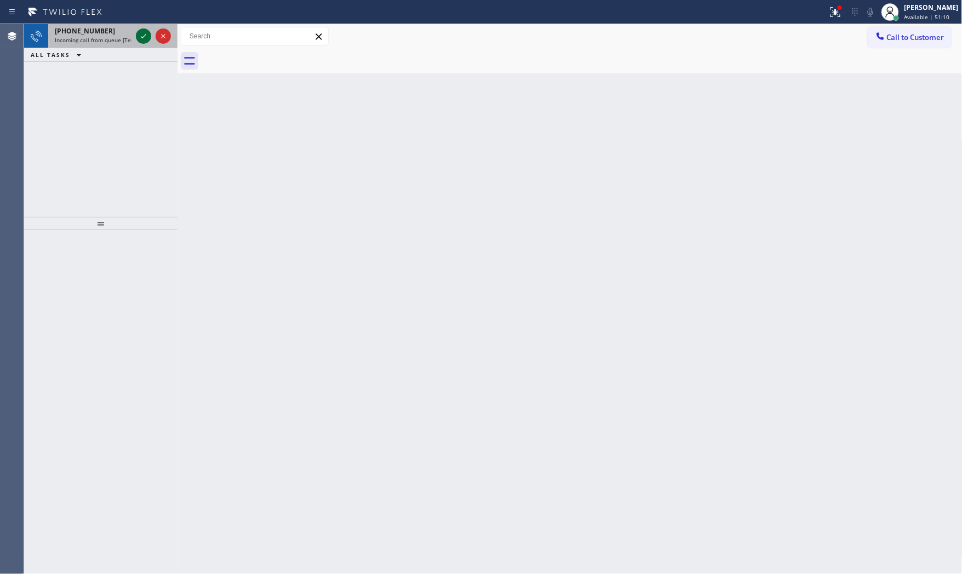
click at [143, 41] on button at bounding box center [143, 36] width 15 height 15
click at [141, 42] on icon at bounding box center [143, 36] width 13 height 13
click at [143, 36] on icon at bounding box center [143, 36] width 13 height 13
click at [143, 37] on icon at bounding box center [143, 36] width 5 height 4
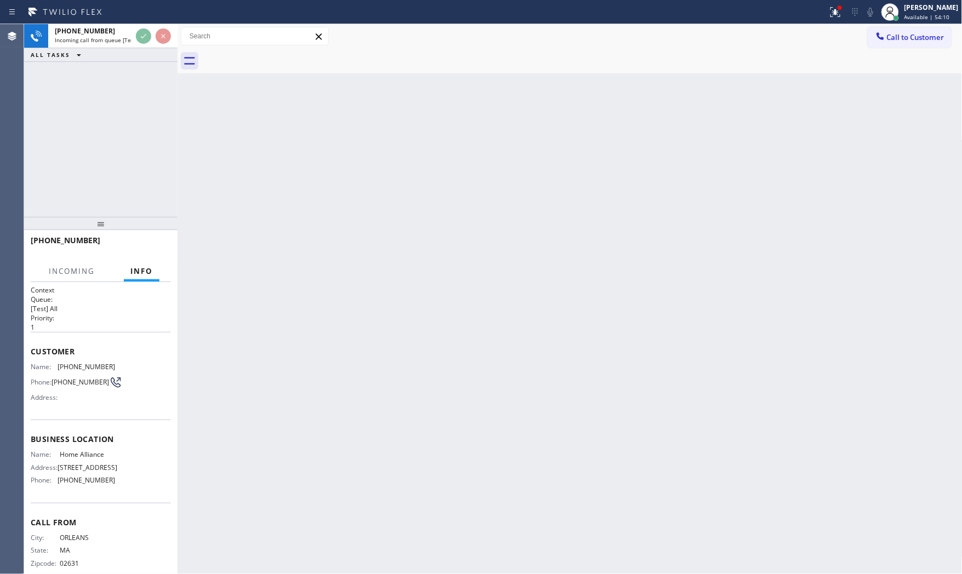
scroll to position [25, 0]
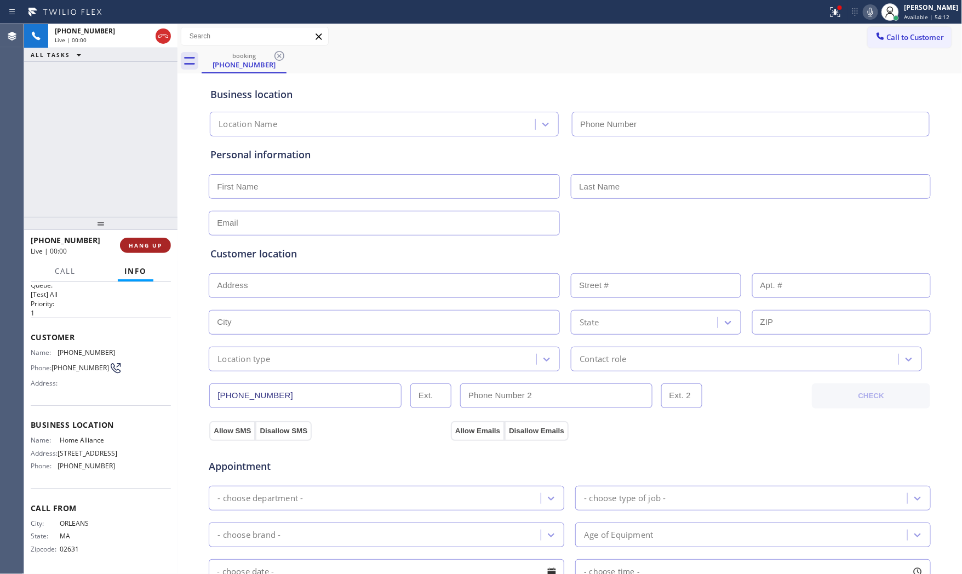
type input "[PHONE_NUMBER]"
click at [144, 243] on span "HANG UP" at bounding box center [145, 246] width 33 height 8
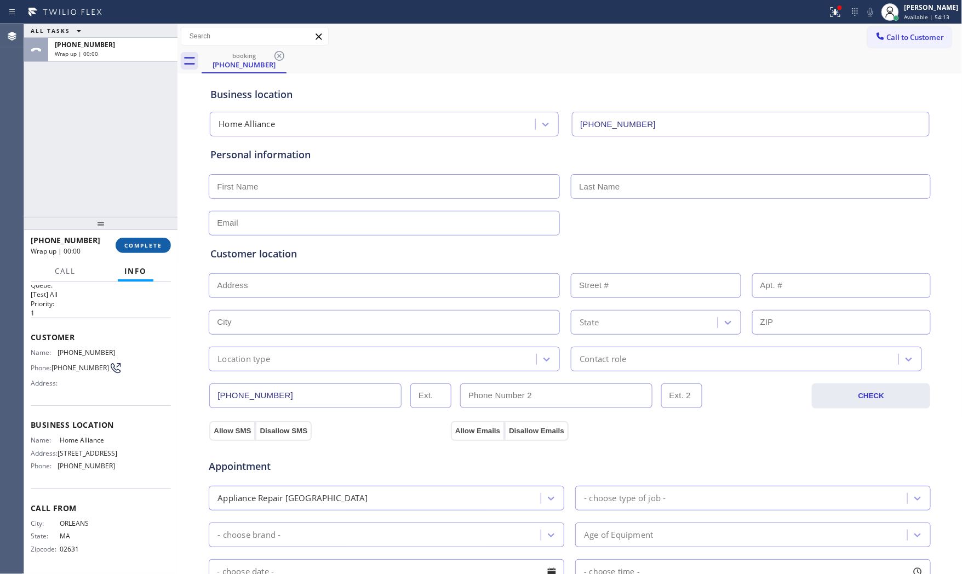
click at [144, 243] on span "COMPLETE" at bounding box center [143, 246] width 38 height 8
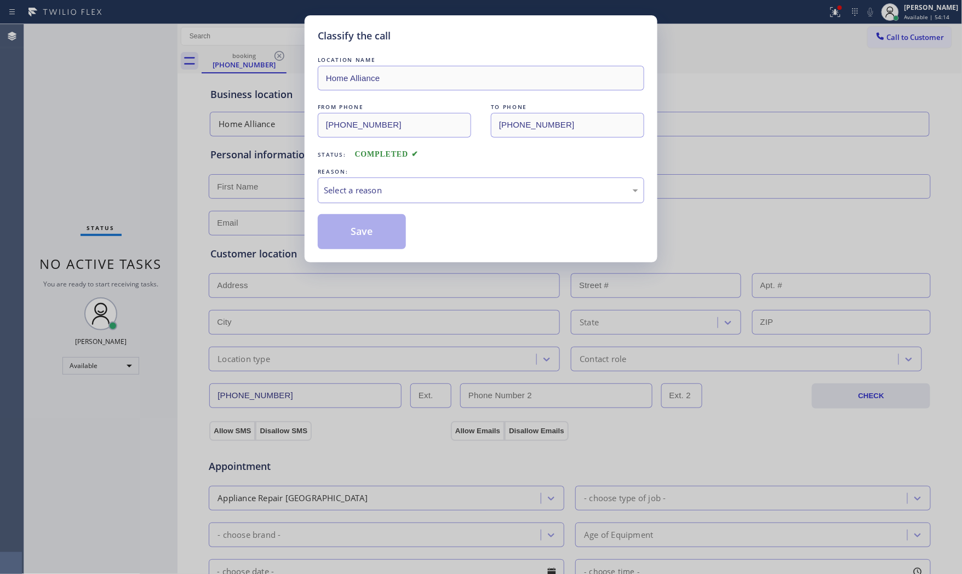
drag, startPoint x: 375, startPoint y: 190, endPoint x: 369, endPoint y: 199, distance: 10.8
click at [374, 191] on div "Select a reason" at bounding box center [481, 190] width 315 height 13
click at [350, 230] on button "Save" at bounding box center [362, 231] width 88 height 35
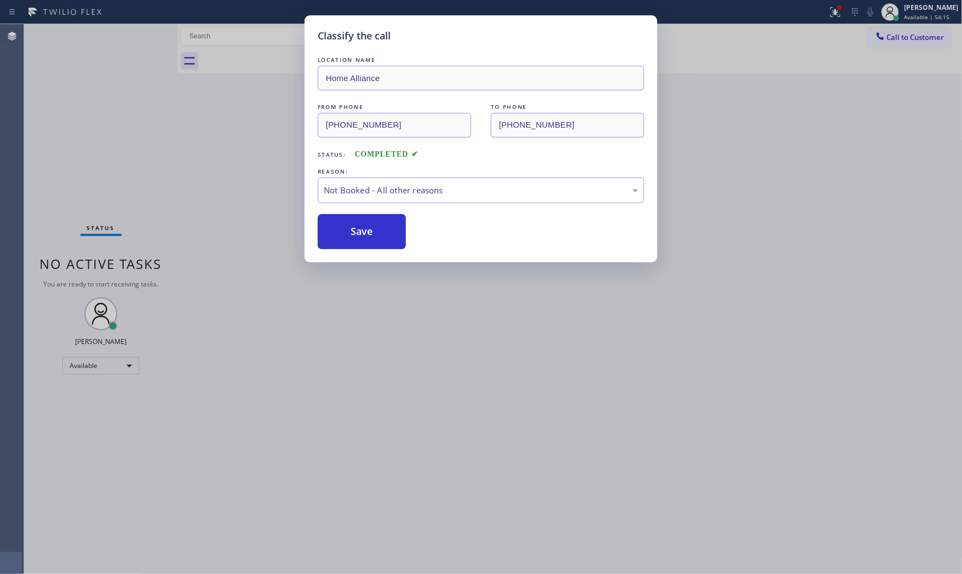
click at [350, 230] on button "Save" at bounding box center [362, 231] width 88 height 35
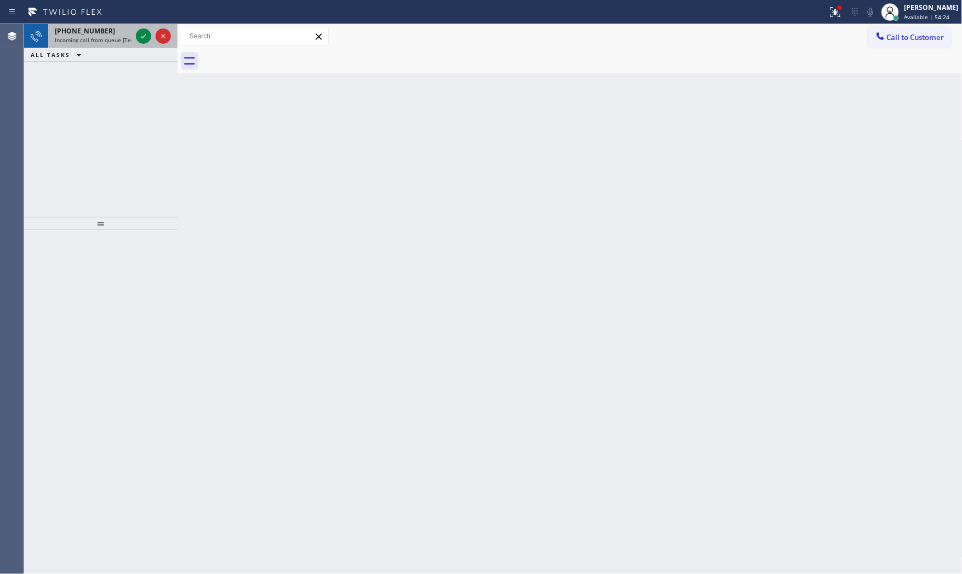
click at [119, 34] on div "[PHONE_NUMBER]" at bounding box center [93, 30] width 77 height 9
click at [99, 35] on span "[PHONE_NUMBER]" at bounding box center [85, 30] width 60 height 9
click at [127, 47] on div "[PHONE_NUMBER] Incoming call from queue [Test] All ALL TASKS ALL TASKS ACTIVE T…" at bounding box center [100, 43] width 153 height 38
click at [126, 42] on span "Incoming call from queue [Test] All" at bounding box center [100, 40] width 91 height 8
click at [65, 35] on span "[PHONE_NUMBER]" at bounding box center [85, 30] width 60 height 9
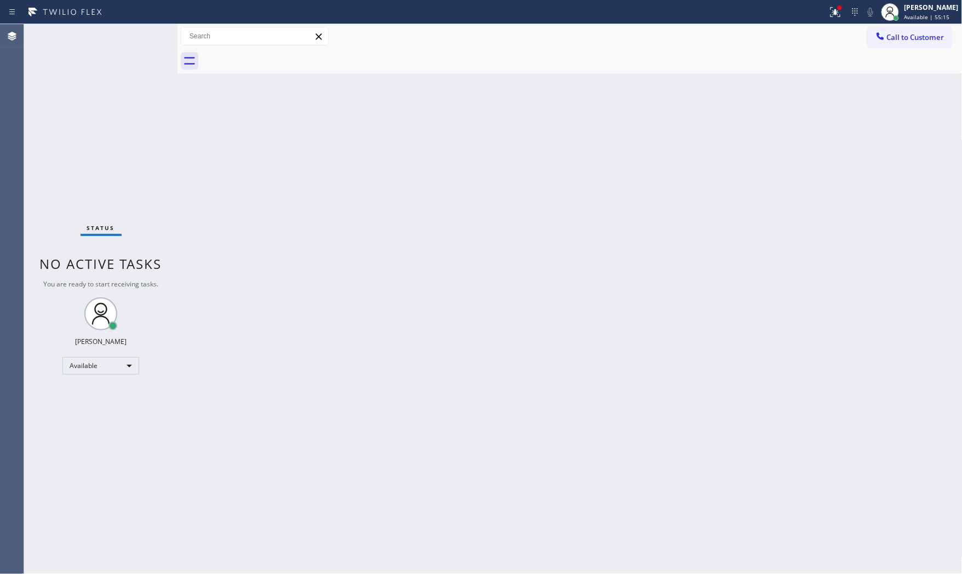
click at [90, 40] on div "Status No active tasks You are ready to start receiving tasks. [PERSON_NAME] Av…" at bounding box center [100, 299] width 153 height 550
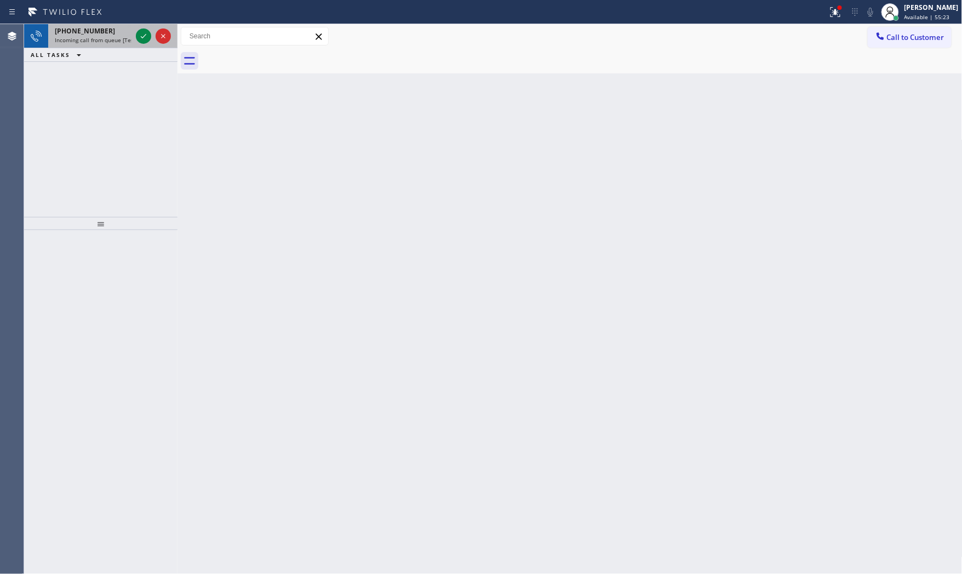
click at [105, 35] on div "[PHONE_NUMBER]" at bounding box center [93, 30] width 77 height 9
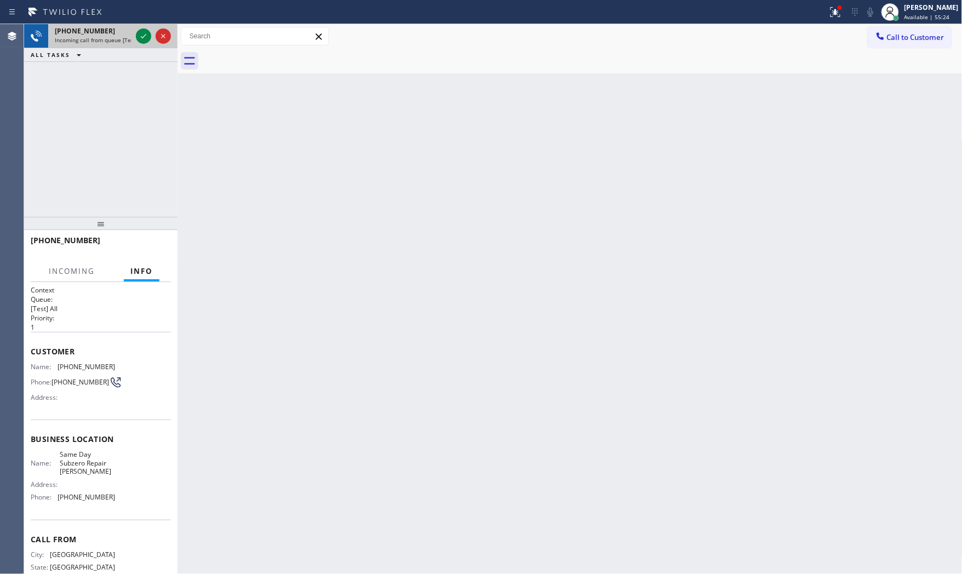
click at [123, 39] on span "Incoming call from queue [Test] All" at bounding box center [100, 40] width 91 height 8
click at [125, 39] on span "Incoming call from queue [Test] All" at bounding box center [100, 40] width 91 height 8
click at [130, 39] on span "Incoming call from queue [Test] All" at bounding box center [100, 40] width 91 height 8
click at [133, 39] on div "[PHONE_NUMBER] Incoming call from queue [Test] All" at bounding box center [100, 36] width 153 height 24
click at [134, 39] on div at bounding box center [153, 36] width 39 height 24
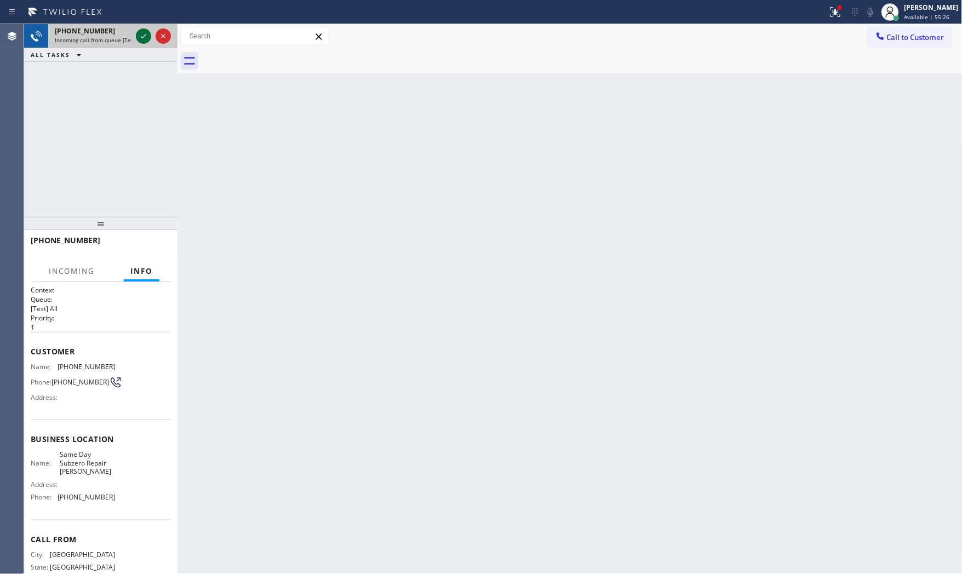
click at [136, 40] on div at bounding box center [153, 36] width 39 height 24
click at [137, 40] on div at bounding box center [143, 36] width 15 height 13
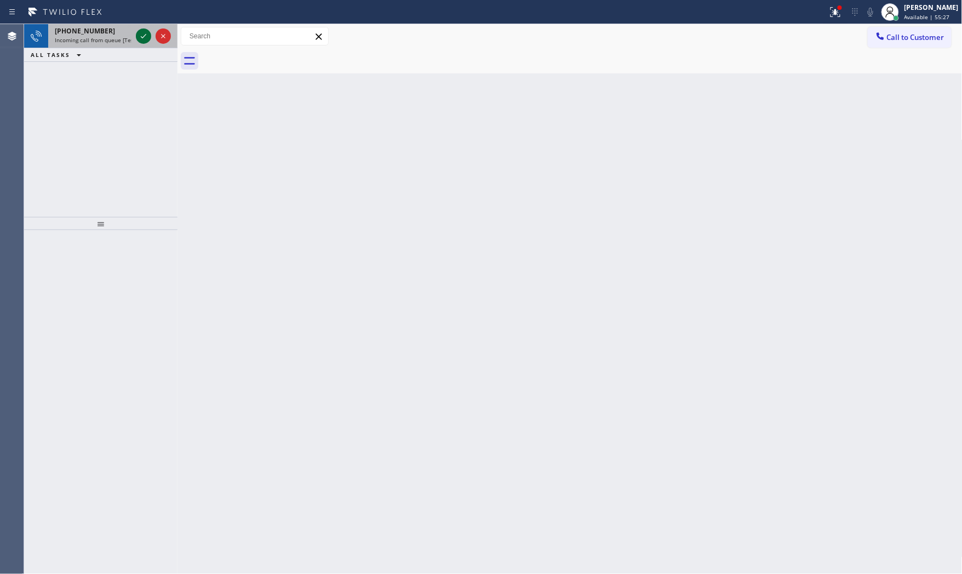
click at [145, 43] on div at bounding box center [153, 36] width 39 height 24
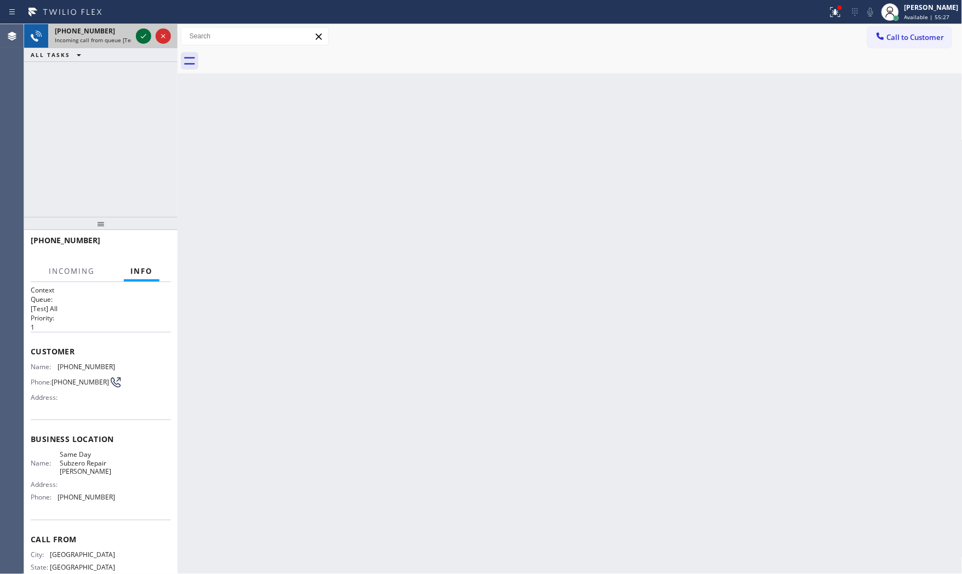
click at [144, 35] on icon at bounding box center [143, 36] width 13 height 13
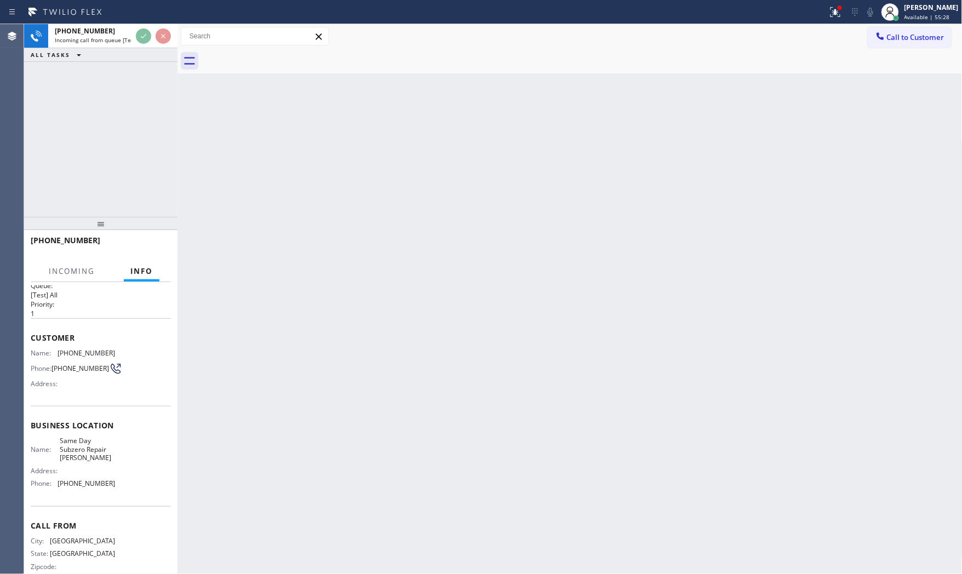
scroll to position [34, 0]
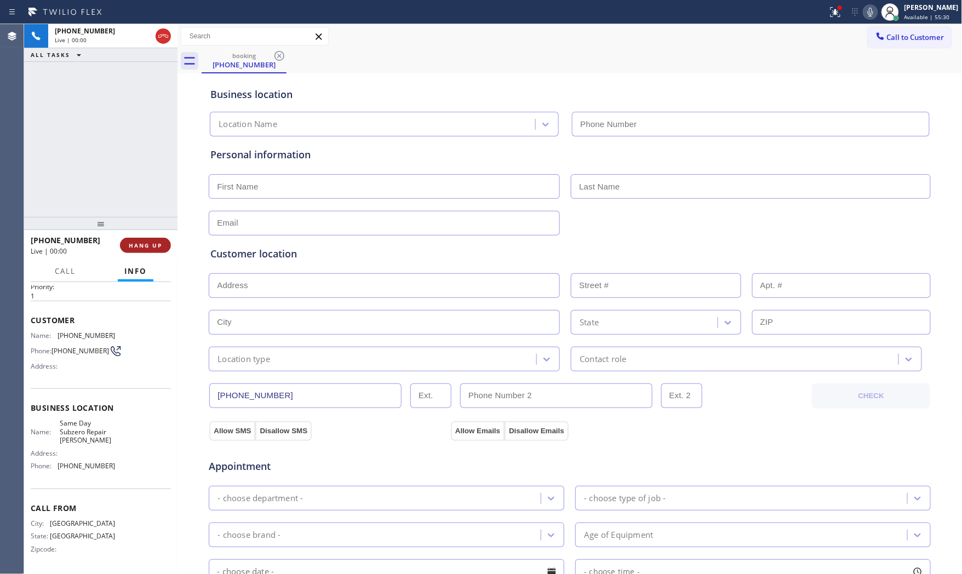
type input "[PHONE_NUMBER]"
click at [135, 250] on button "HANG UP" at bounding box center [145, 245] width 51 height 15
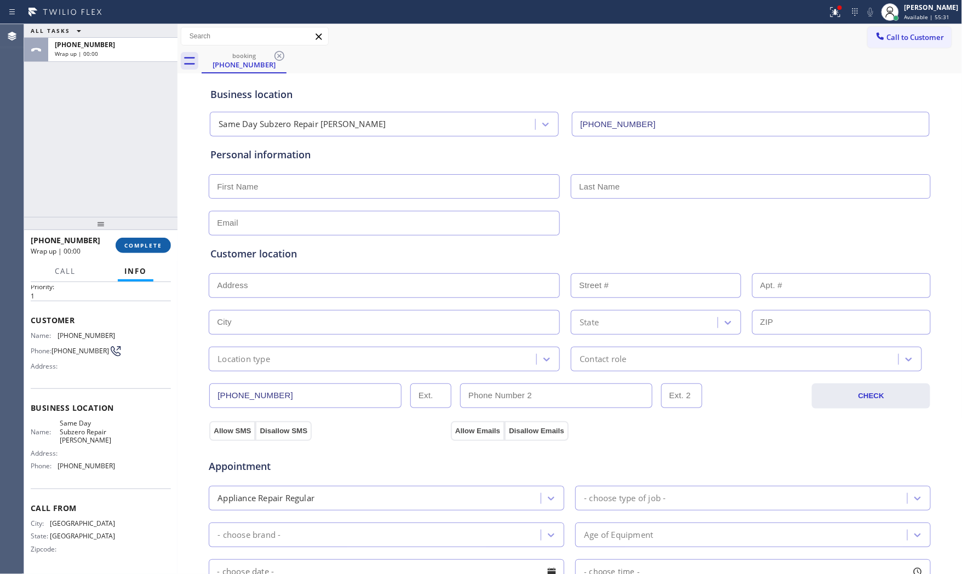
click at [135, 250] on button "COMPLETE" at bounding box center [143, 245] width 55 height 15
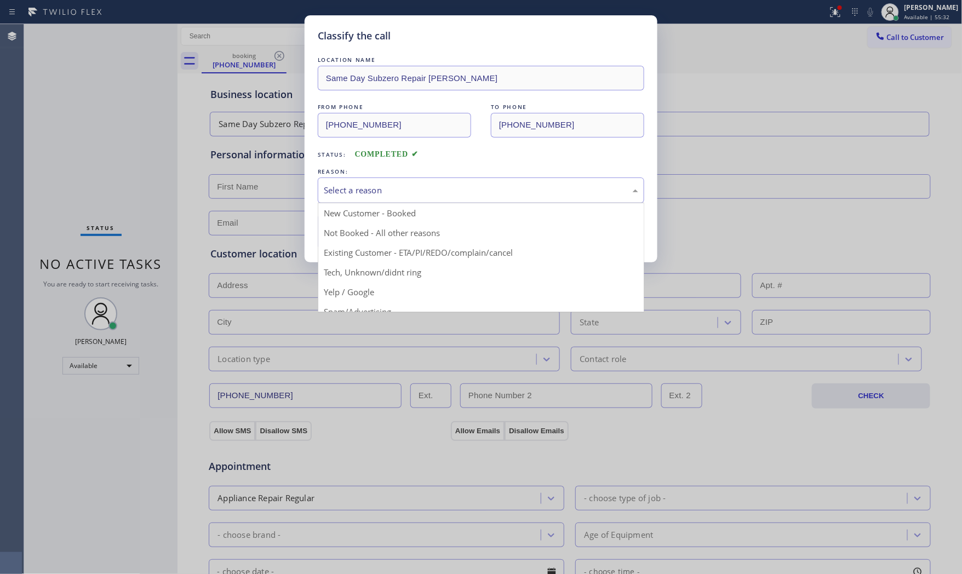
drag, startPoint x: 390, startPoint y: 178, endPoint x: 384, endPoint y: 195, distance: 17.5
click at [390, 178] on div "Select a reason" at bounding box center [481, 191] width 327 height 26
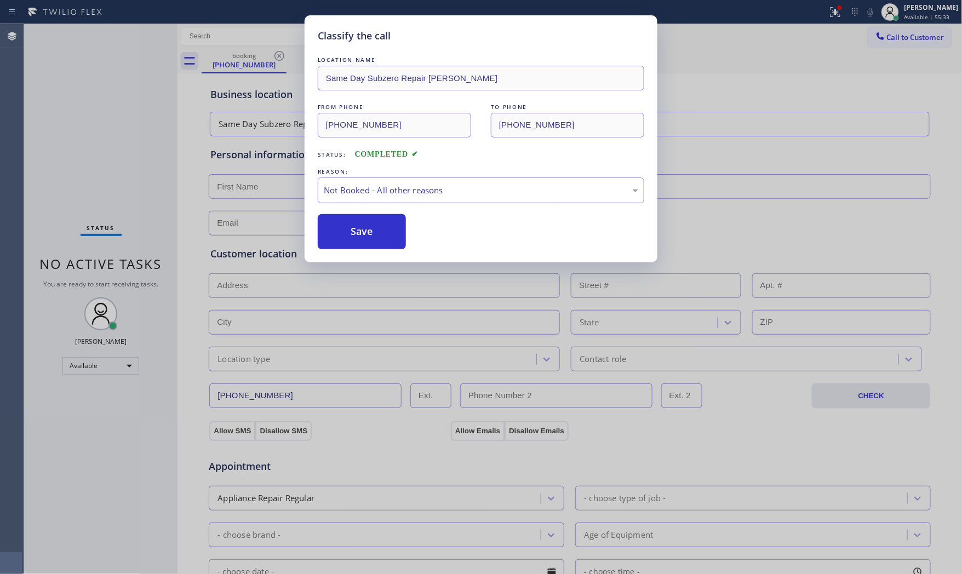
click at [368, 225] on button "Save" at bounding box center [362, 231] width 88 height 35
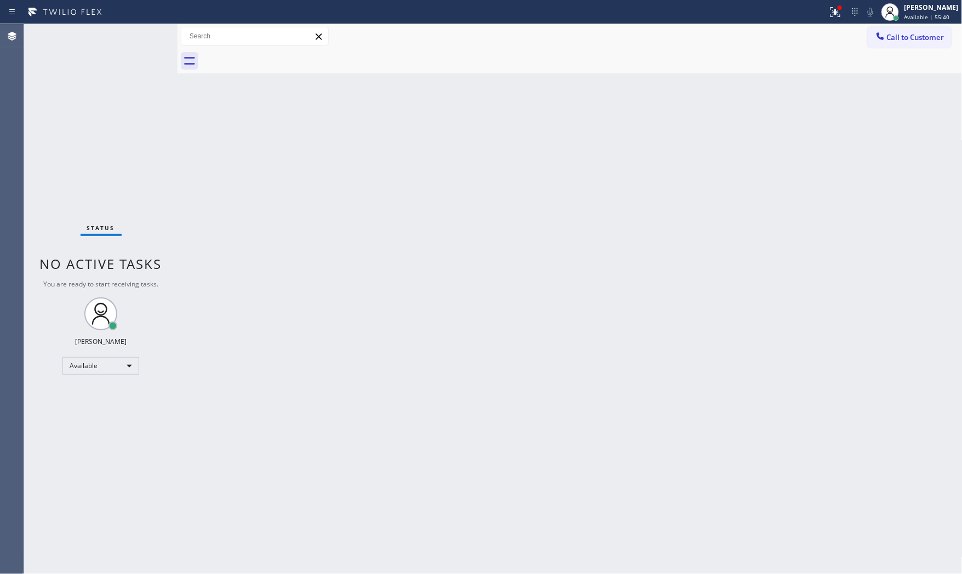
click at [104, 33] on div "Status No active tasks You are ready to start receiving tasks. [PERSON_NAME] Av…" at bounding box center [100, 299] width 153 height 550
click at [143, 33] on div "Status No active tasks You are ready to start receiving tasks. [PERSON_NAME] Av…" at bounding box center [100, 299] width 153 height 550
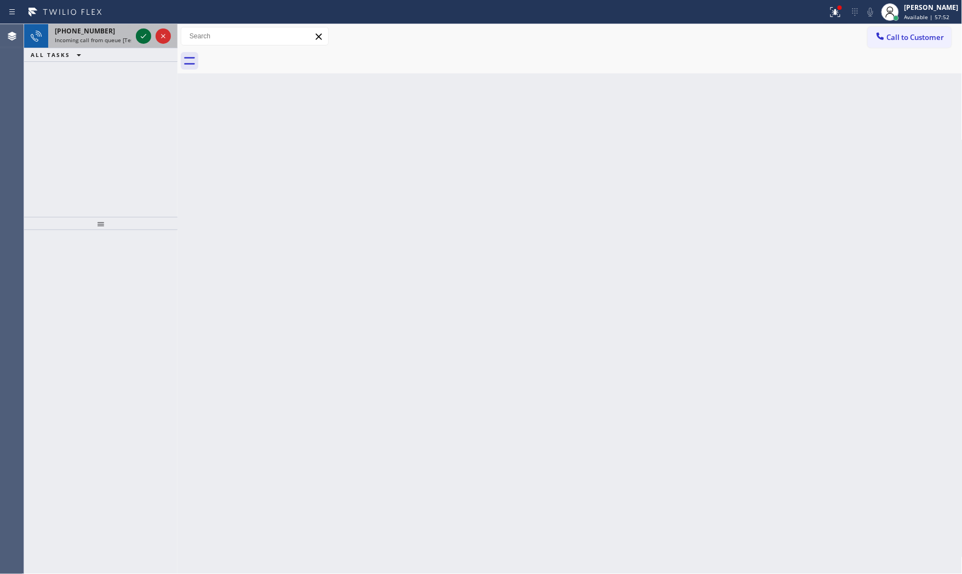
click at [145, 36] on icon at bounding box center [143, 36] width 5 height 4
click at [144, 31] on icon at bounding box center [143, 36] width 13 height 13
click at [144, 32] on icon at bounding box center [143, 36] width 13 height 13
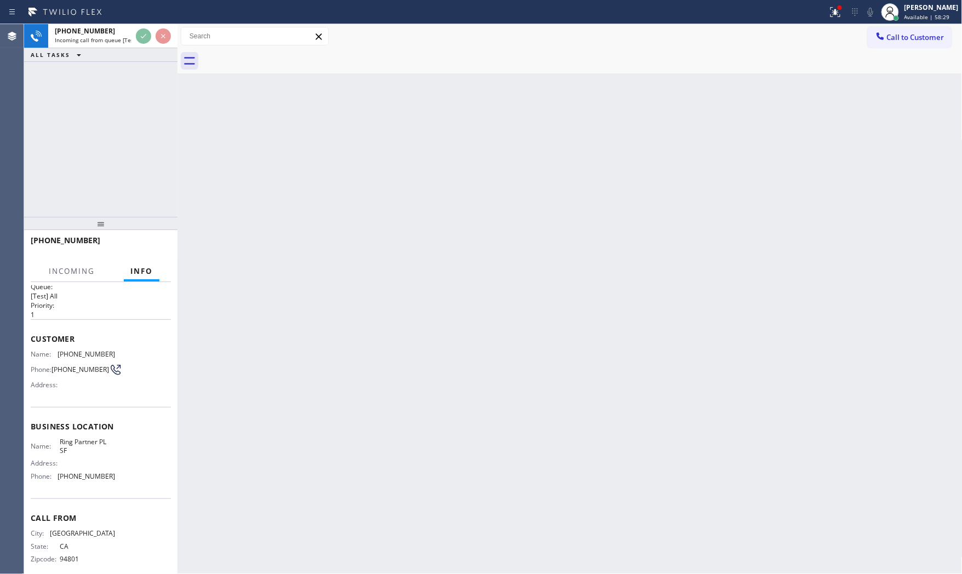
scroll to position [25, 0]
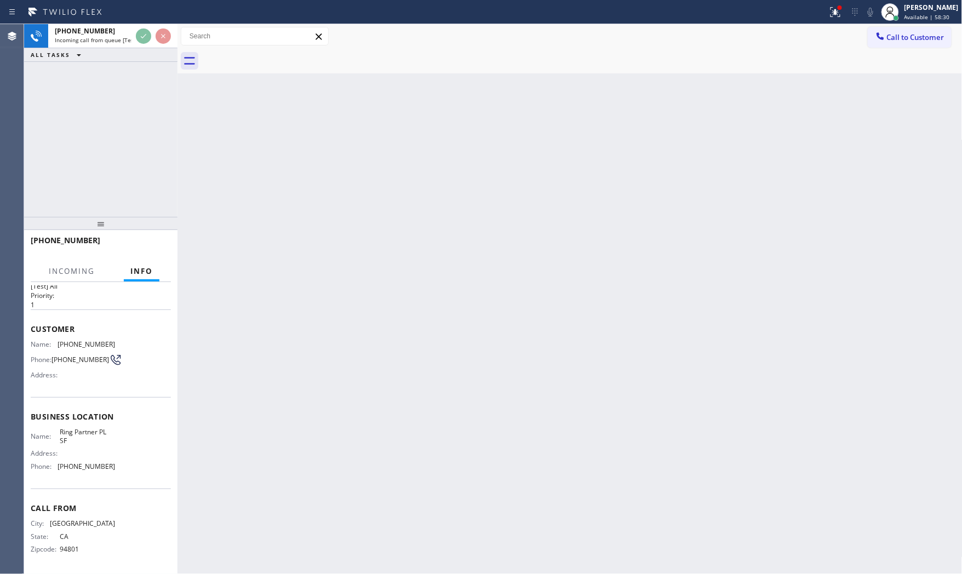
click at [204, 237] on div "Back to Dashboard Change Sender ID Customers Technicians Select a contact Outbo…" at bounding box center [570, 299] width 785 height 550
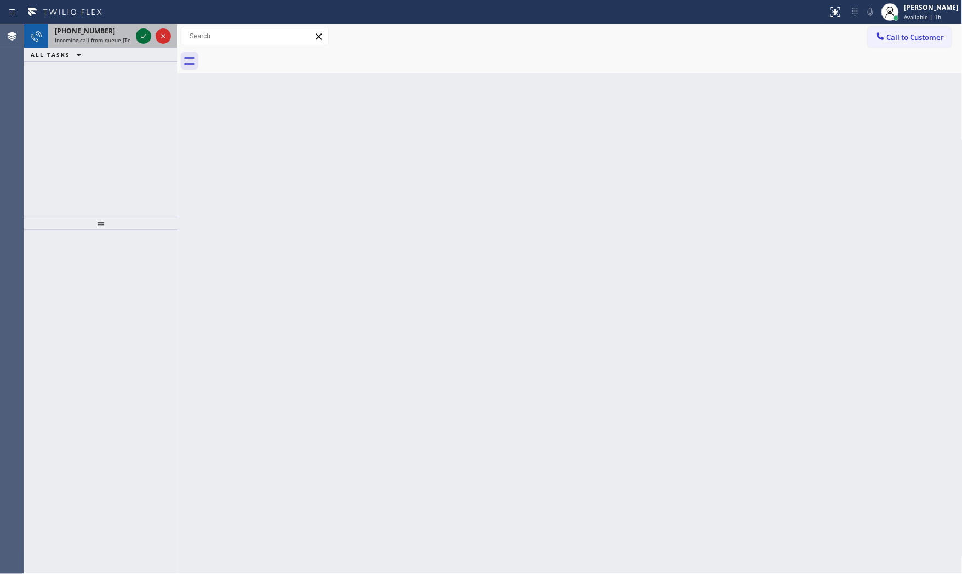
click at [140, 37] on icon at bounding box center [143, 36] width 13 height 13
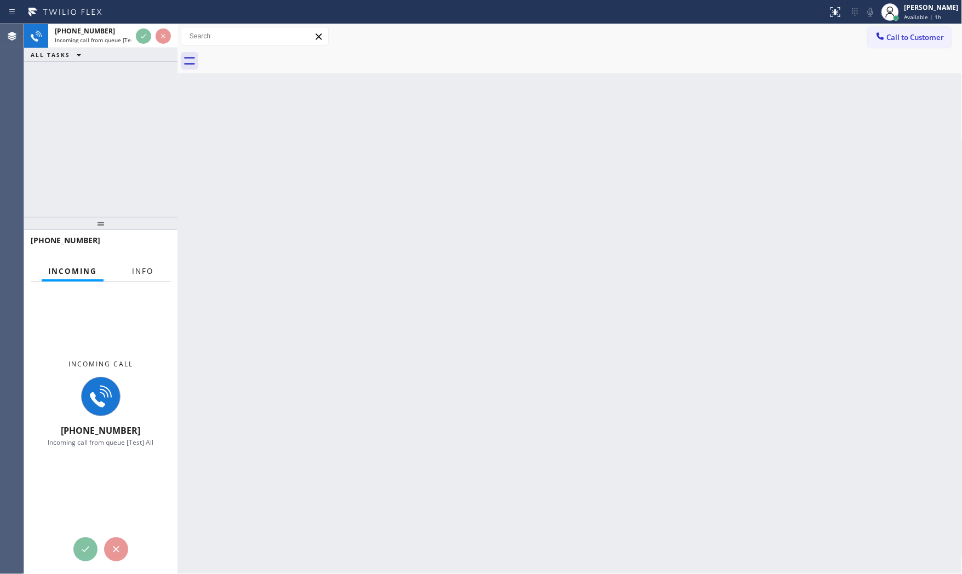
click at [130, 261] on button "Info" at bounding box center [143, 271] width 35 height 21
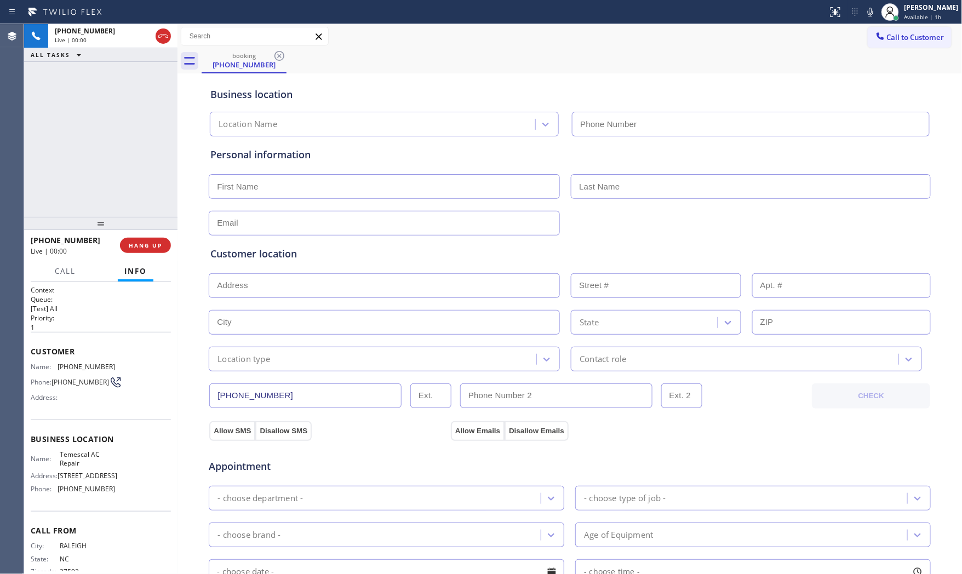
type input "(925) 204-2744"
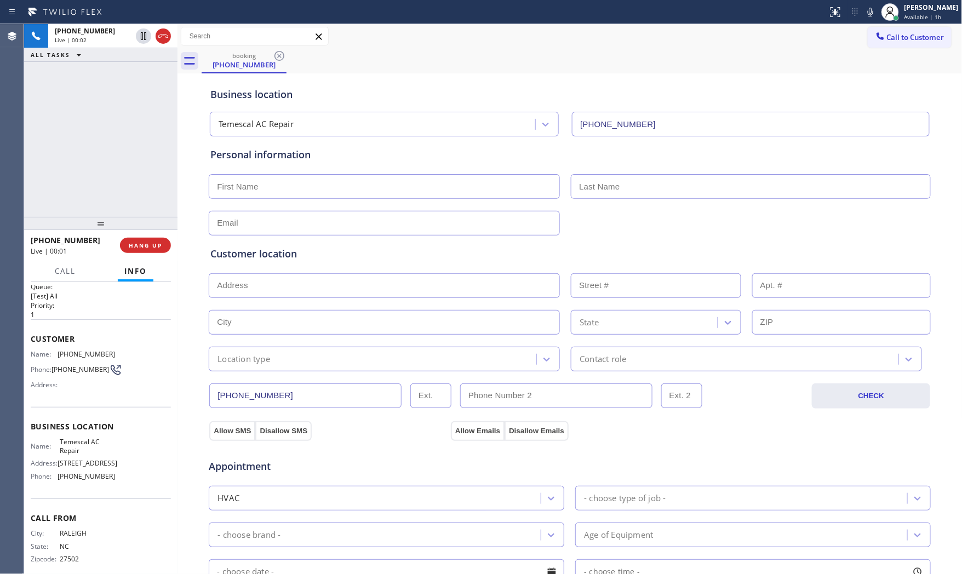
scroll to position [25, 0]
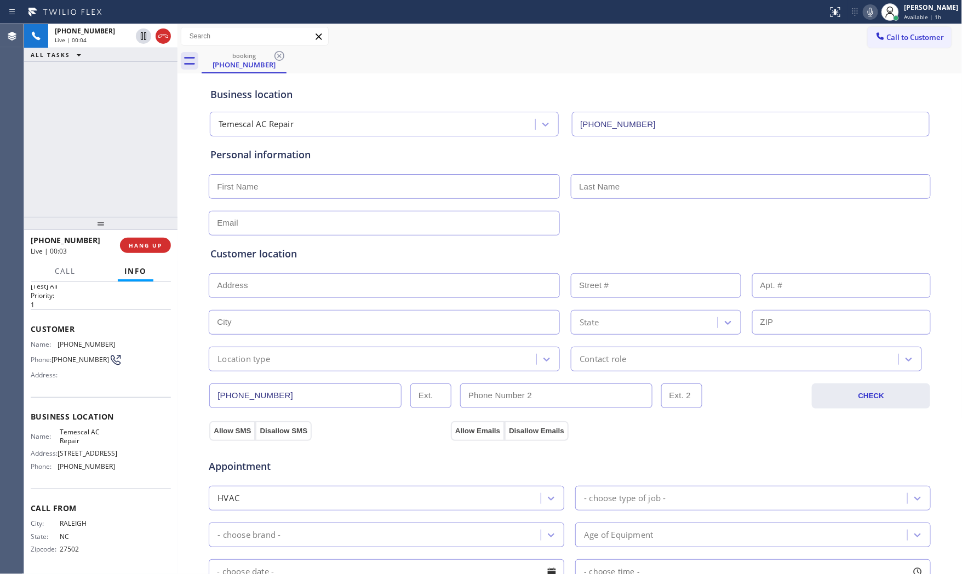
click at [865, 15] on icon at bounding box center [870, 11] width 13 height 13
click at [872, 8] on icon at bounding box center [870, 11] width 13 height 13
click at [869, 8] on icon at bounding box center [870, 11] width 13 height 13
click at [872, 6] on icon at bounding box center [870, 11] width 13 height 13
click at [868, 12] on icon at bounding box center [870, 12] width 5 height 9
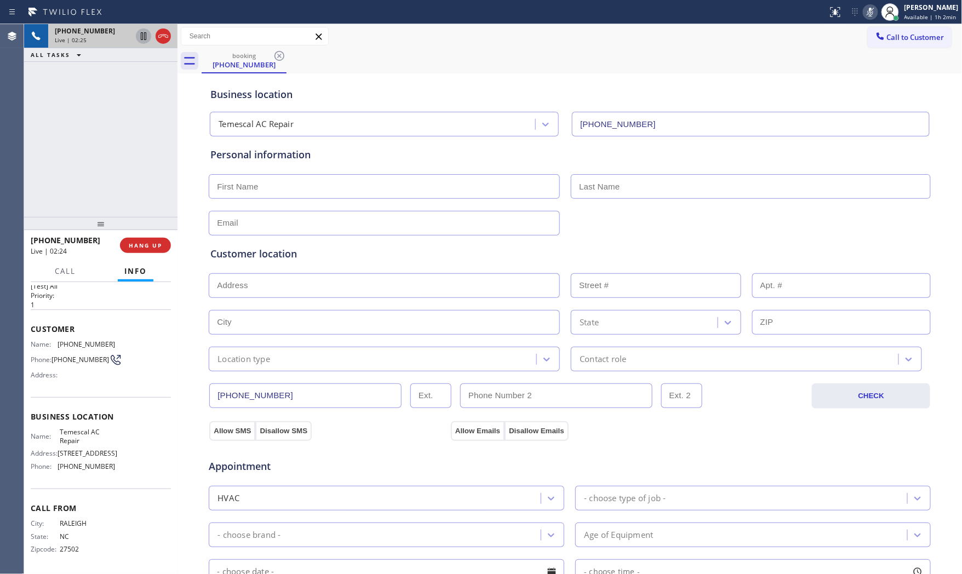
click at [144, 41] on icon at bounding box center [143, 36] width 13 height 13
click at [869, 8] on icon at bounding box center [870, 11] width 13 height 13
click at [136, 37] on div at bounding box center [143, 36] width 15 height 13
click at [867, 14] on icon at bounding box center [870, 11] width 13 height 13
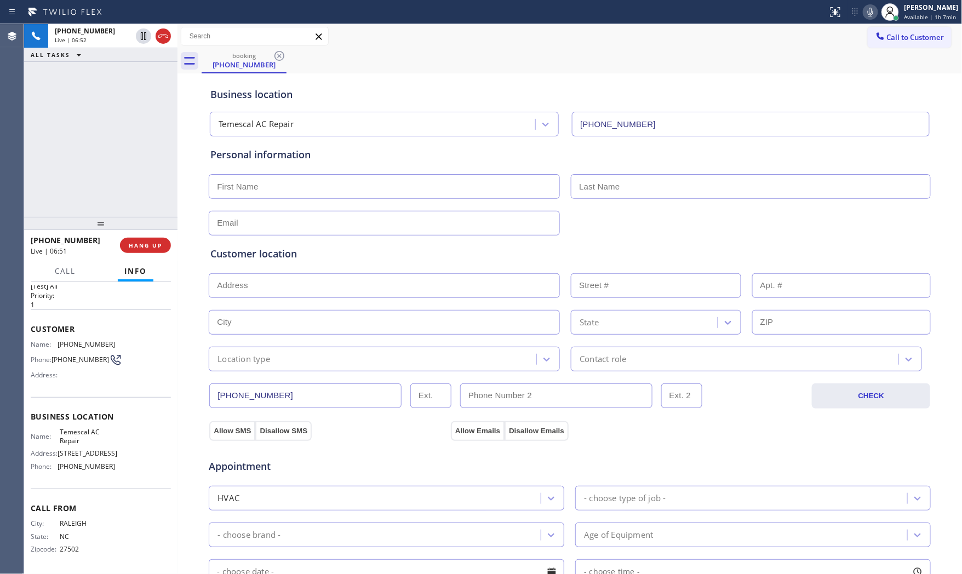
click at [870, 9] on icon at bounding box center [870, 11] width 13 height 13
click at [101, 127] on div "+19196014231 Live | 06:59 ALL TASKS ALL TASKS ACTIVE TASKS TASKS IN WRAP UP" at bounding box center [100, 120] width 153 height 193
drag, startPoint x: 144, startPoint y: 249, endPoint x: 368, endPoint y: 417, distance: 280.0
click at [351, 433] on div "ALL TASKS ALL TASKS ACTIVE TASKS TASKS IN WRAP UP +19196014231 Wrap up | 00:00 …" at bounding box center [493, 299] width 938 height 550
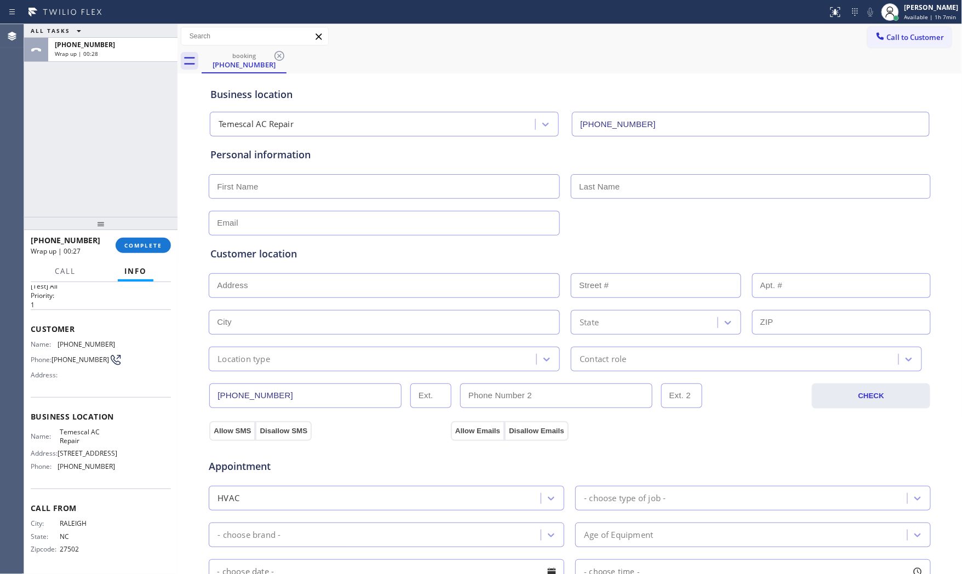
click at [506, 36] on div "Call to Customer Outbound call Location Search location Your caller id phone nu…" at bounding box center [570, 36] width 785 height 19
click at [412, 193] on input "text" at bounding box center [384, 186] width 351 height 25
type input "MS"
type input "Vidhi"
type input "[EMAIL_ADDRESS][DOMAIN_NAME]"
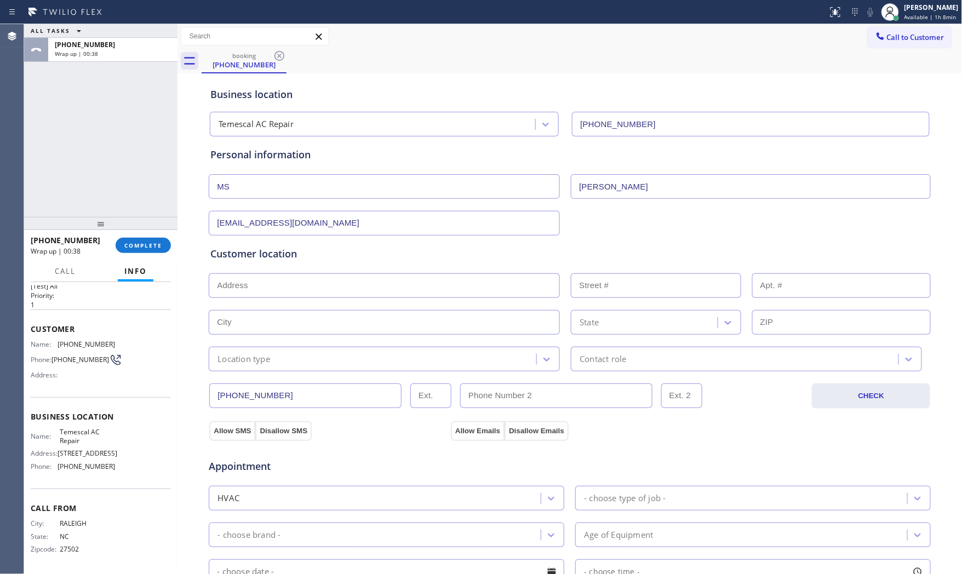
click at [397, 282] on input "text" at bounding box center [384, 286] width 351 height 25
paste input "Piedmont, CA 94618"
type input "Piedmont, CA 94618, USA"
type input "Piedmont"
type input "94618"
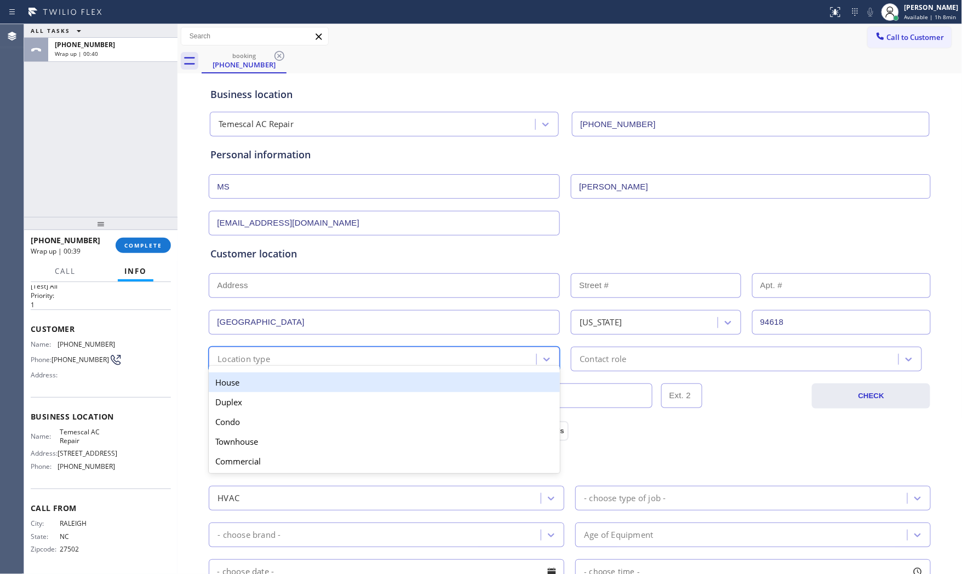
click at [275, 369] on div "option House focused, 1 of 5. 5 results available. Use Up and Down to choose op…" at bounding box center [384, 359] width 351 height 25
drag, startPoint x: 271, startPoint y: 384, endPoint x: 522, endPoint y: 355, distance: 253.3
click at [277, 383] on div "House" at bounding box center [384, 383] width 351 height 20
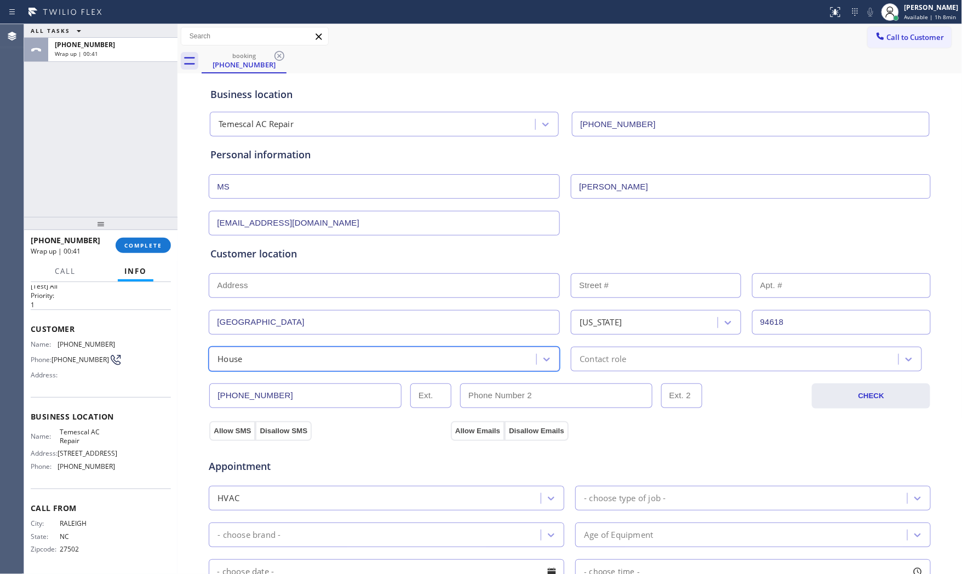
drag, startPoint x: 633, startPoint y: 338, endPoint x: 631, endPoint y: 349, distance: 11.6
click at [634, 338] on div "Customer location >> ADD NEW ADDRESS << + NEW ADDRESS Piedmont California 94618…" at bounding box center [569, 309] width 719 height 125
drag, startPoint x: 631, startPoint y: 350, endPoint x: 618, endPoint y: 364, distance: 19.8
click at [625, 357] on div "Contact role" at bounding box center [736, 359] width 324 height 19
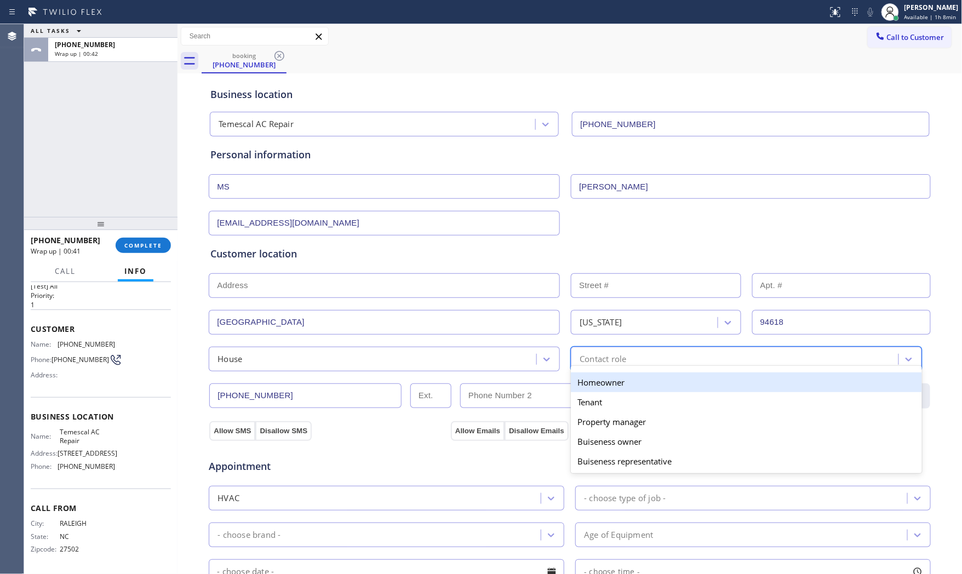
drag, startPoint x: 596, startPoint y: 379, endPoint x: 477, endPoint y: 402, distance: 121.0
click at [596, 380] on div "Homeowner" at bounding box center [746, 383] width 351 height 20
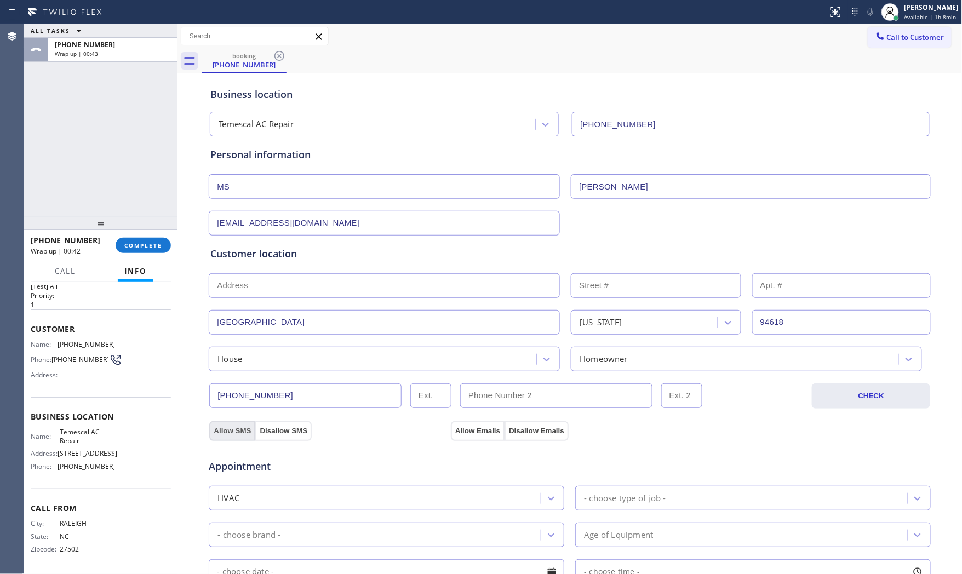
click at [240, 435] on button "Allow SMS" at bounding box center [232, 432] width 46 height 20
click at [480, 423] on button "Allow Emails" at bounding box center [478, 432] width 54 height 20
drag, startPoint x: 604, startPoint y: 492, endPoint x: 642, endPoint y: 426, distance: 75.9
click at [607, 491] on div "- choose type of job -" at bounding box center [743, 498] width 329 height 19
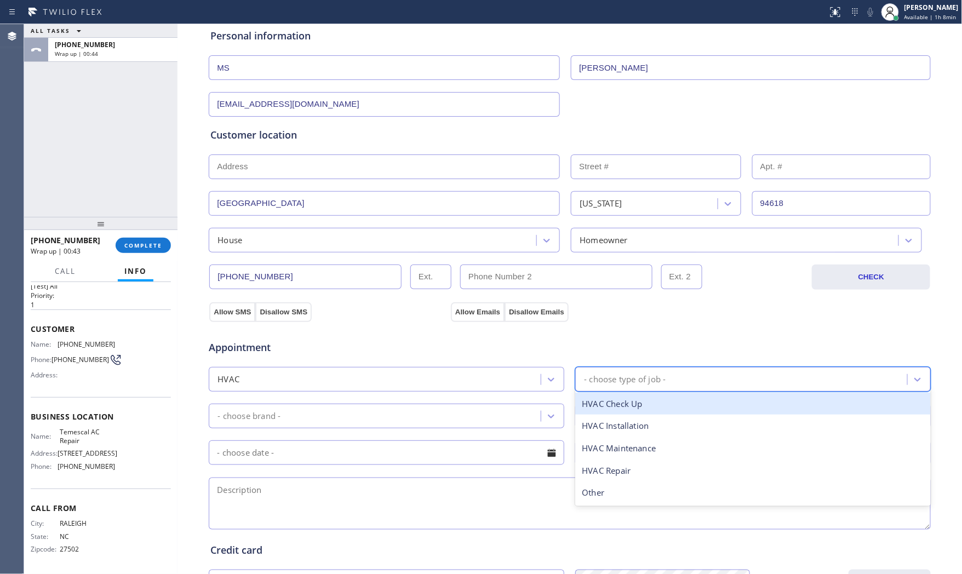
scroll to position [122, 0]
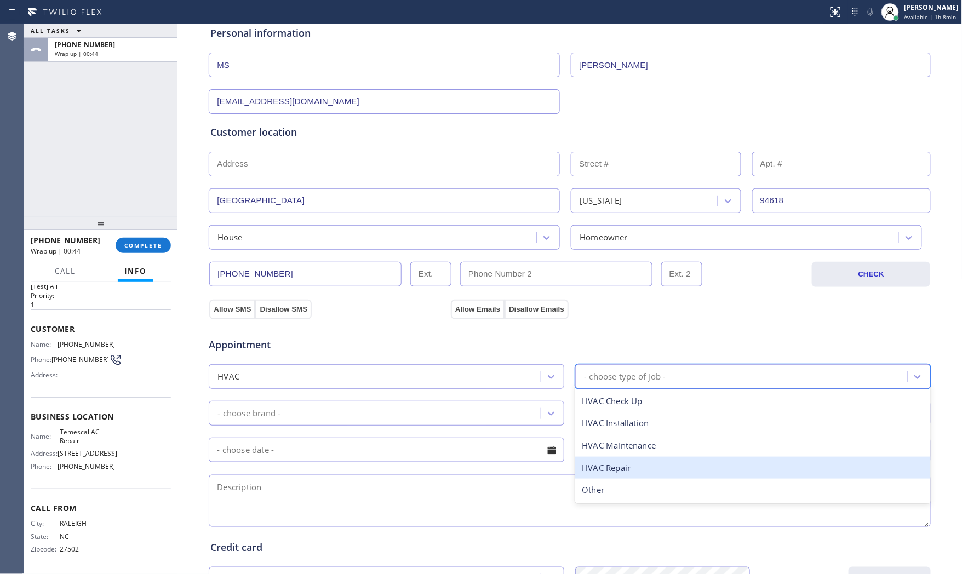
drag, startPoint x: 626, startPoint y: 467, endPoint x: 523, endPoint y: 465, distance: 102.5
click at [625, 467] on div "HVAC Repair" at bounding box center [754, 468] width 356 height 22
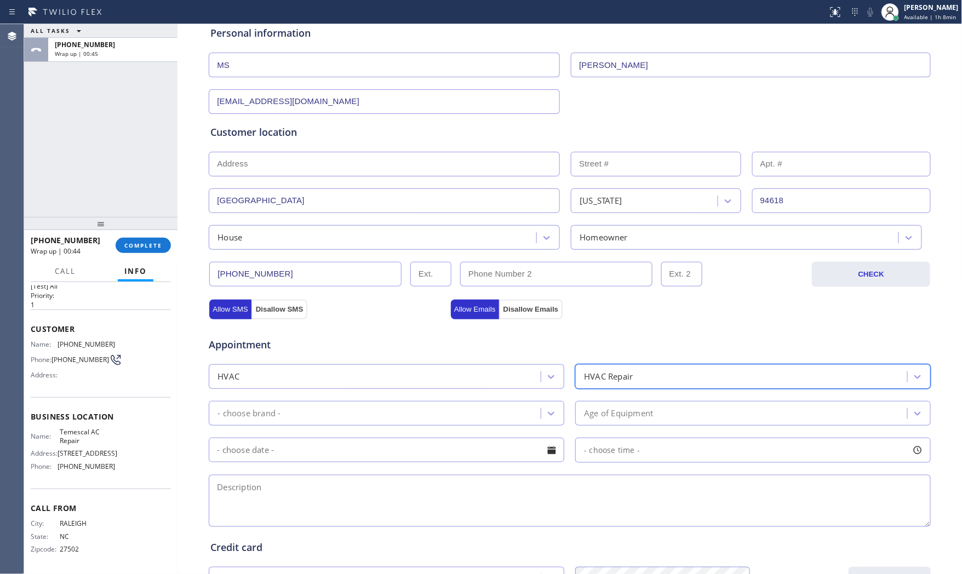
click at [349, 419] on div "- choose brand -" at bounding box center [376, 413] width 329 height 19
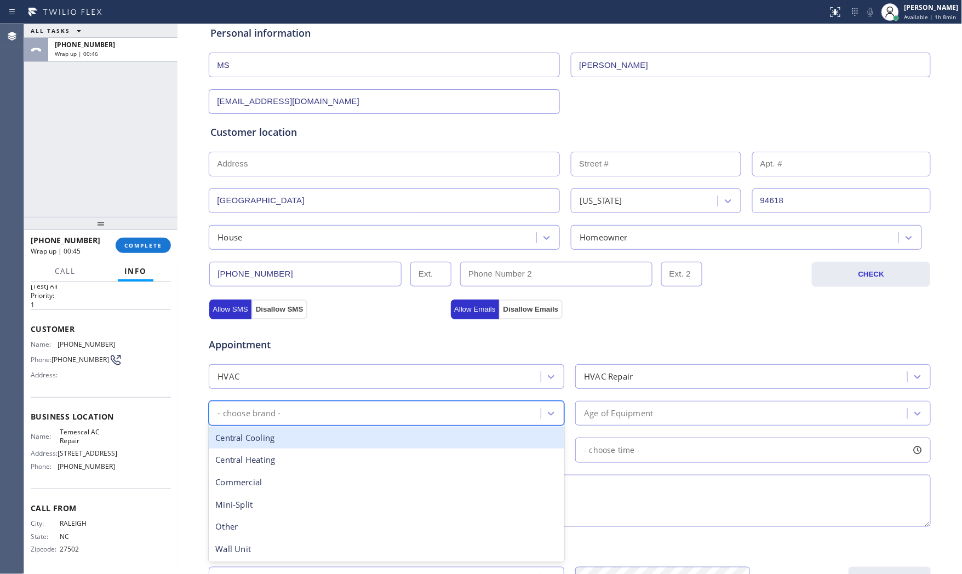
drag, startPoint x: 314, startPoint y: 443, endPoint x: 508, endPoint y: 424, distance: 194.9
click at [315, 442] on div "Central Cooling" at bounding box center [387, 438] width 356 height 22
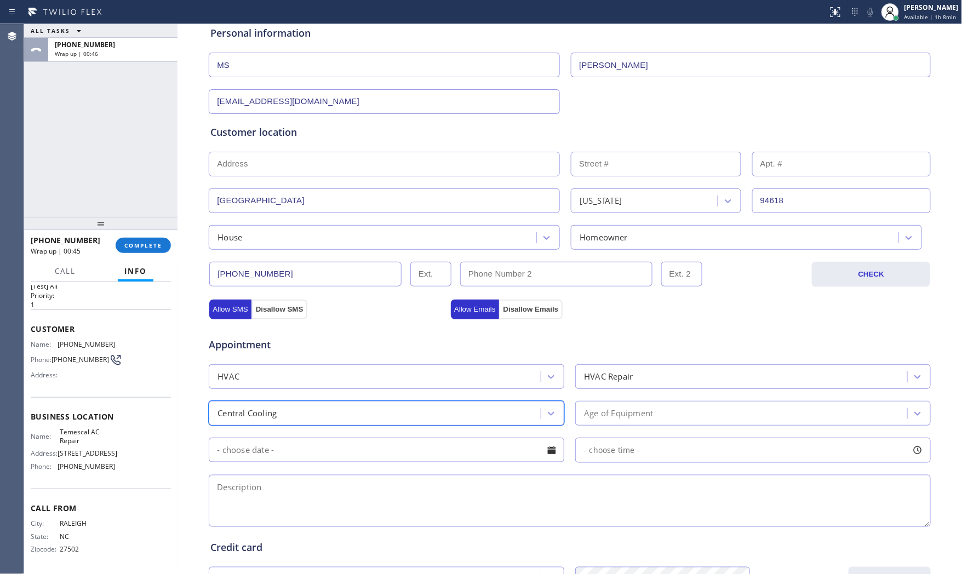
click at [618, 417] on div "Age of Equipment" at bounding box center [618, 413] width 69 height 13
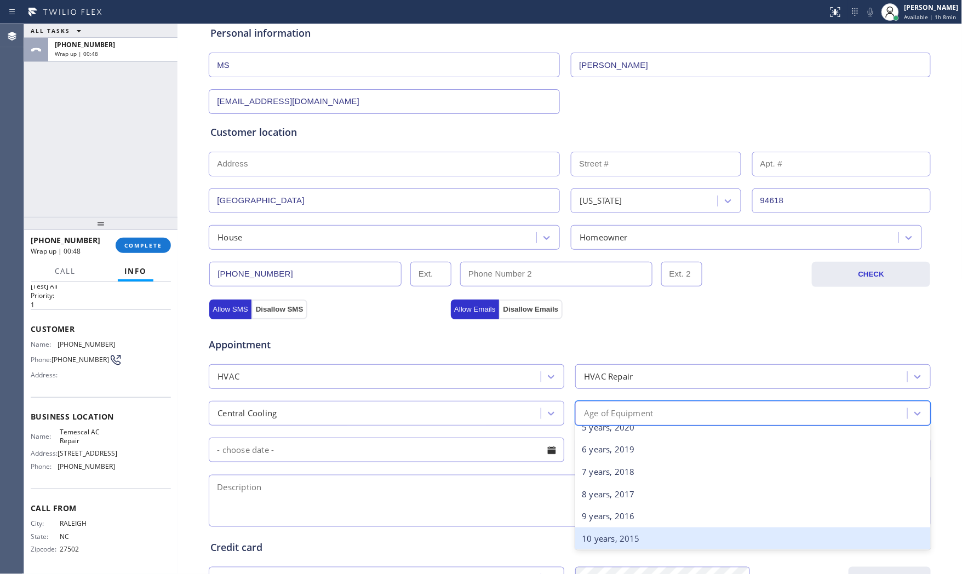
click at [595, 528] on div "10 years, 2015" at bounding box center [754, 539] width 356 height 22
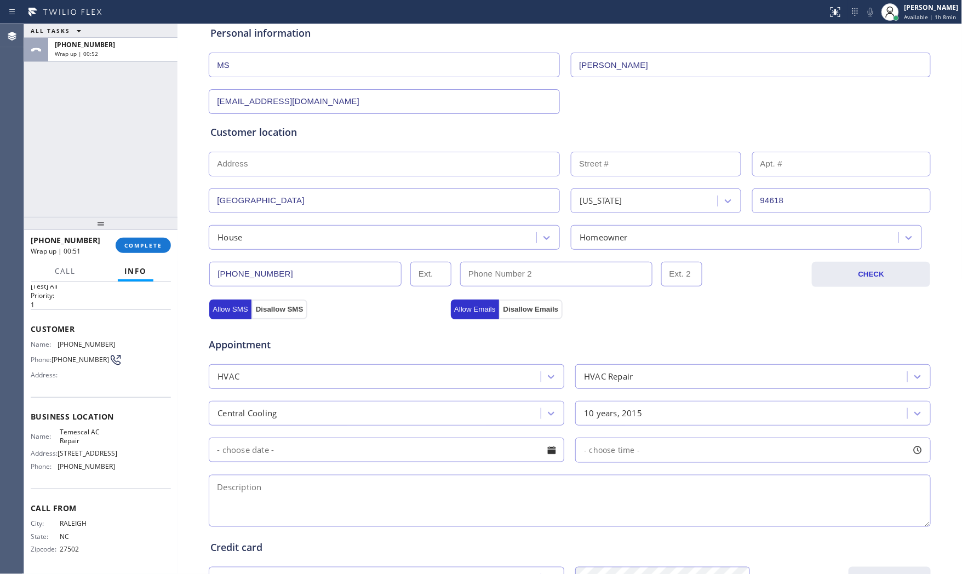
click at [354, 495] on textarea at bounding box center [570, 501] width 722 height 52
paste textarea "Central AC | there no cool air when check outside the motor is working but the …"
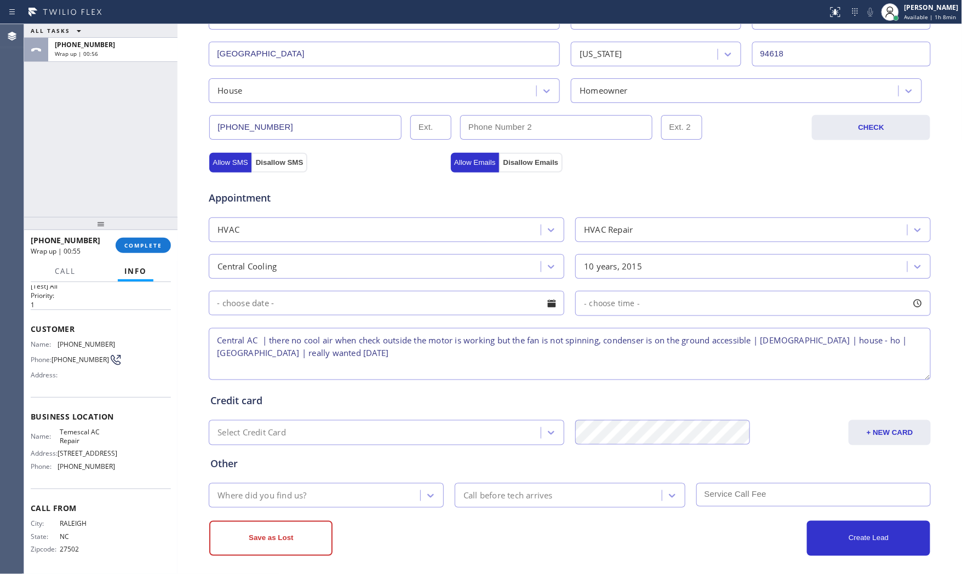
scroll to position [275, 0]
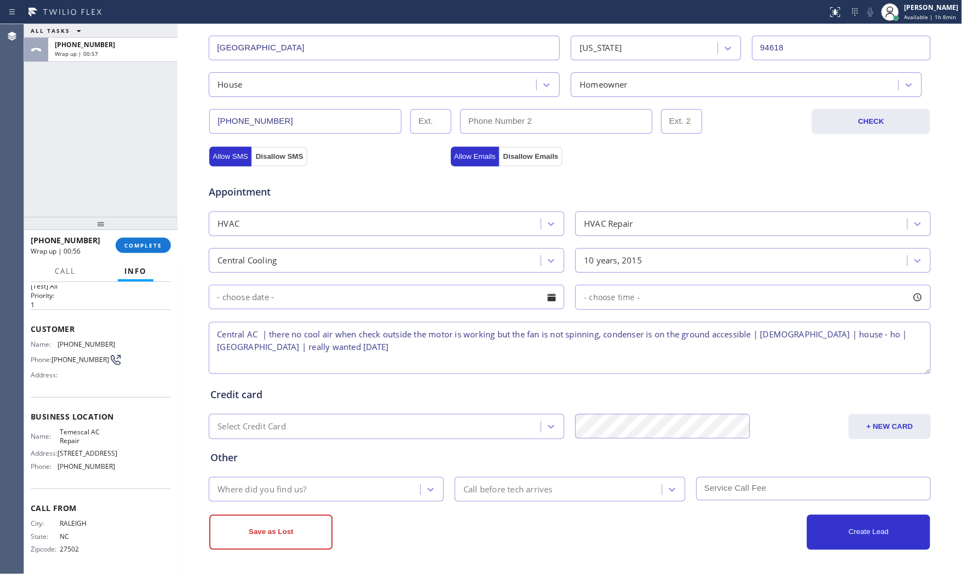
type textarea "Central AC | there no cool air when check outside the motor is working but the …"
click at [338, 499] on div "Where did you find us?" at bounding box center [316, 489] width 208 height 19
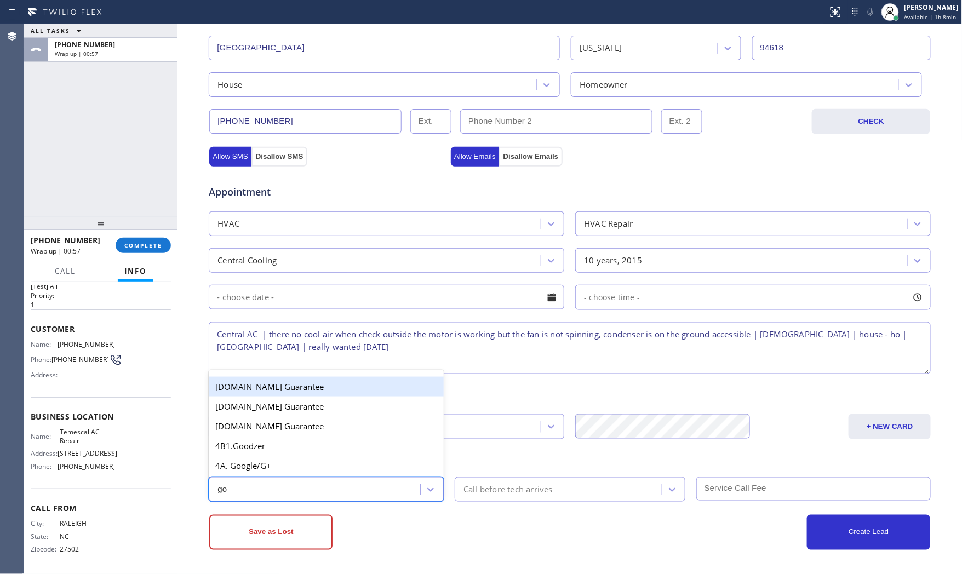
type input "goo"
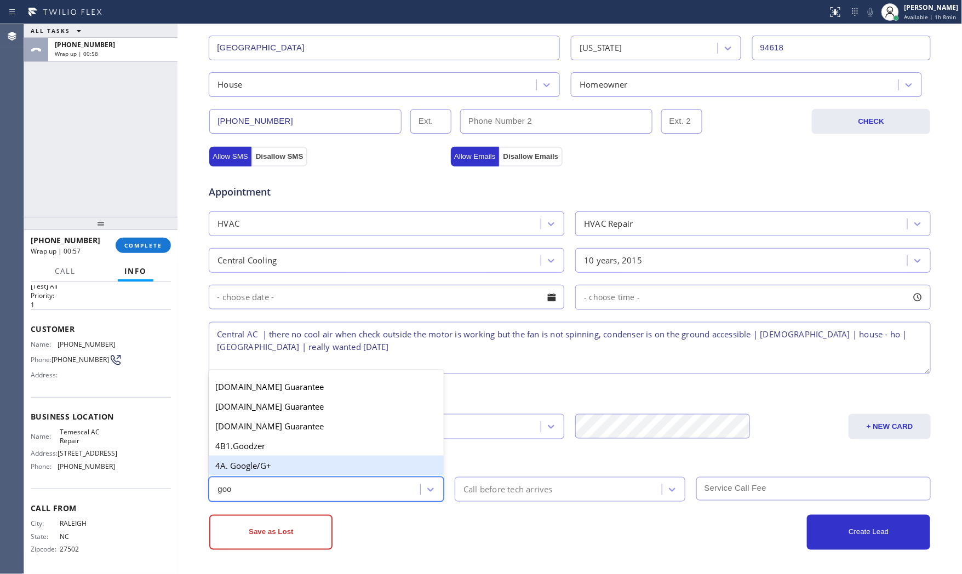
click at [335, 466] on div "4A. Google/G+" at bounding box center [326, 466] width 235 height 20
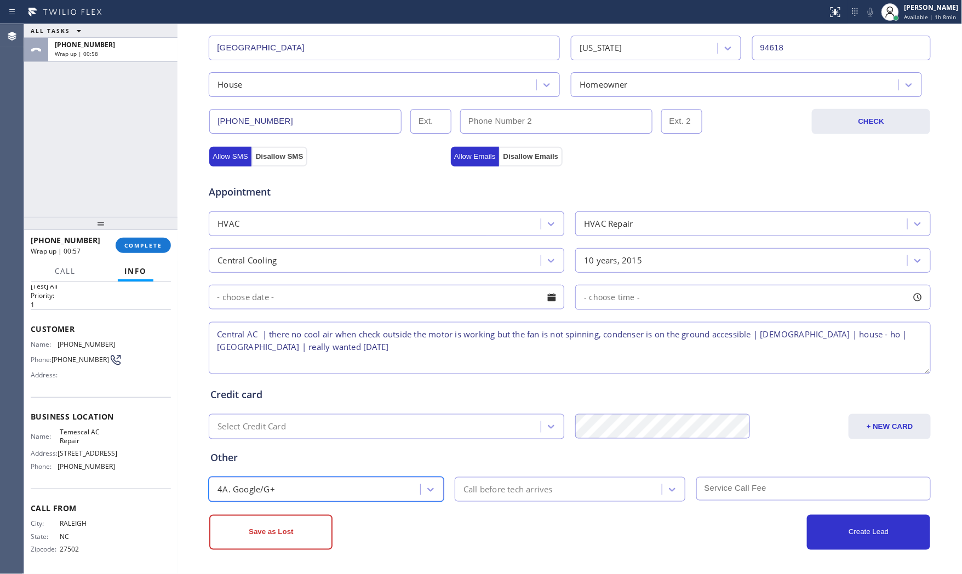
click at [422, 526] on div "Save as Lost" at bounding box center [389, 532] width 361 height 35
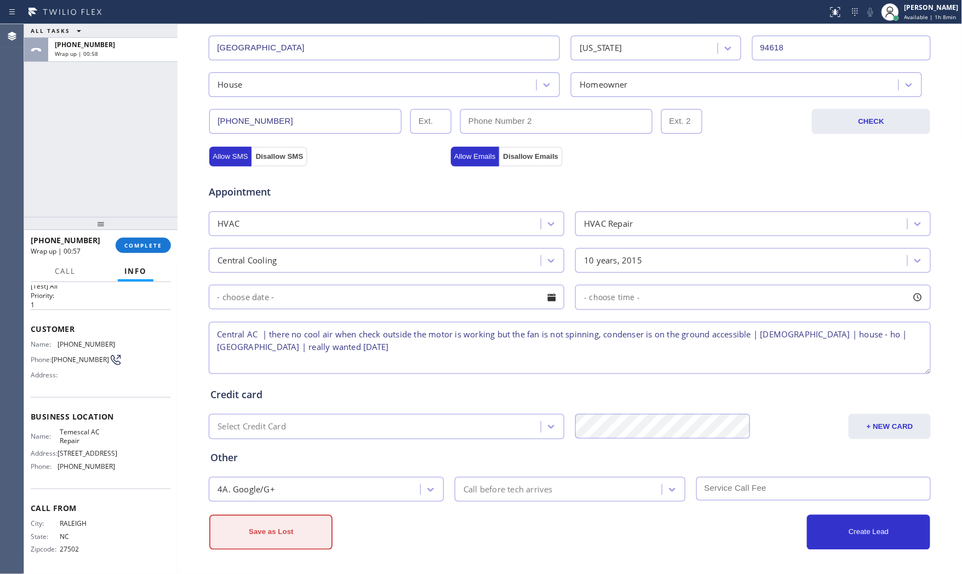
click at [287, 542] on button "Save as Lost" at bounding box center [270, 532] width 123 height 35
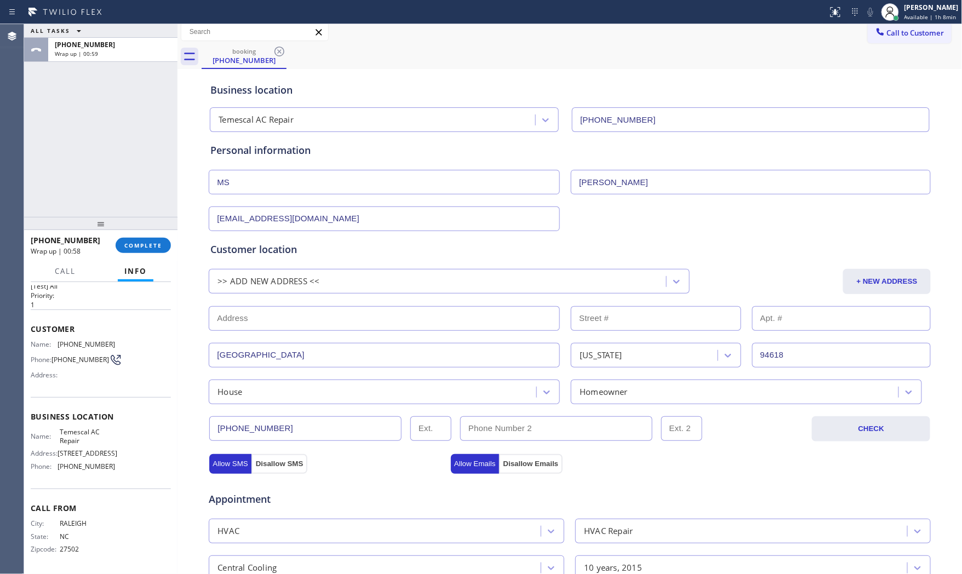
scroll to position [0, 0]
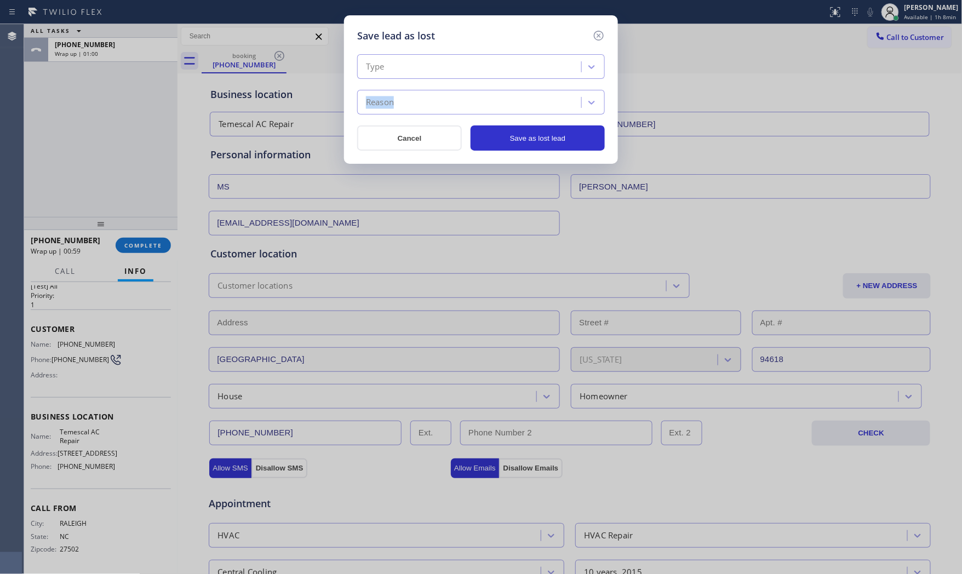
click at [475, 78] on div "Type Reason" at bounding box center [481, 84] width 248 height 60
click at [452, 67] on div "Type" at bounding box center [471, 67] width 221 height 19
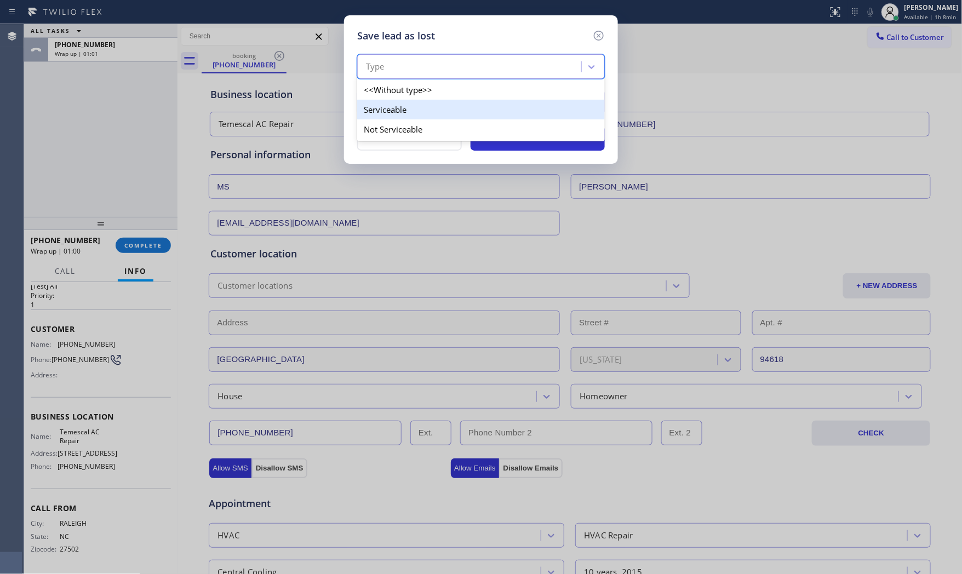
click at [407, 114] on div "Serviceable" at bounding box center [481, 110] width 248 height 20
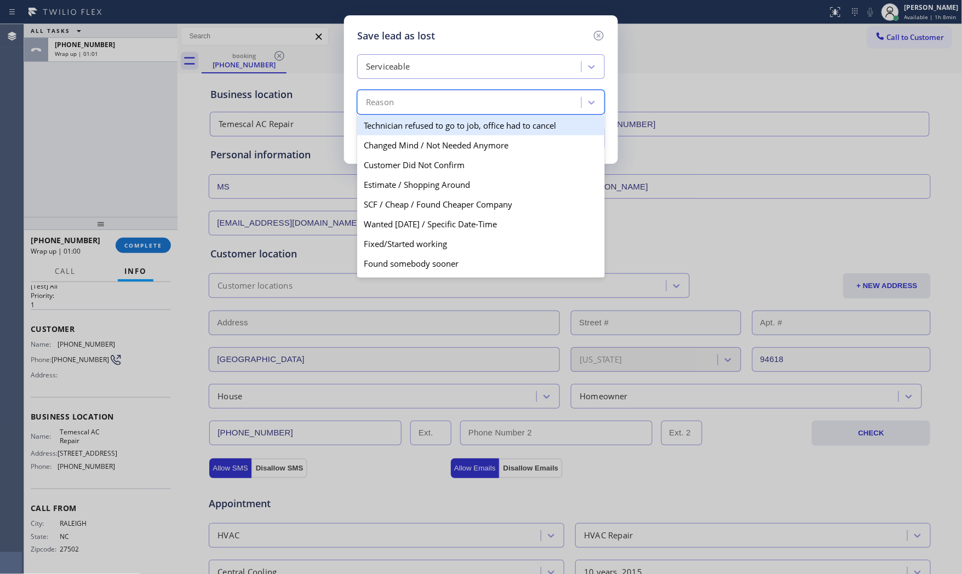
click at [408, 113] on div "Reason" at bounding box center [481, 102] width 248 height 25
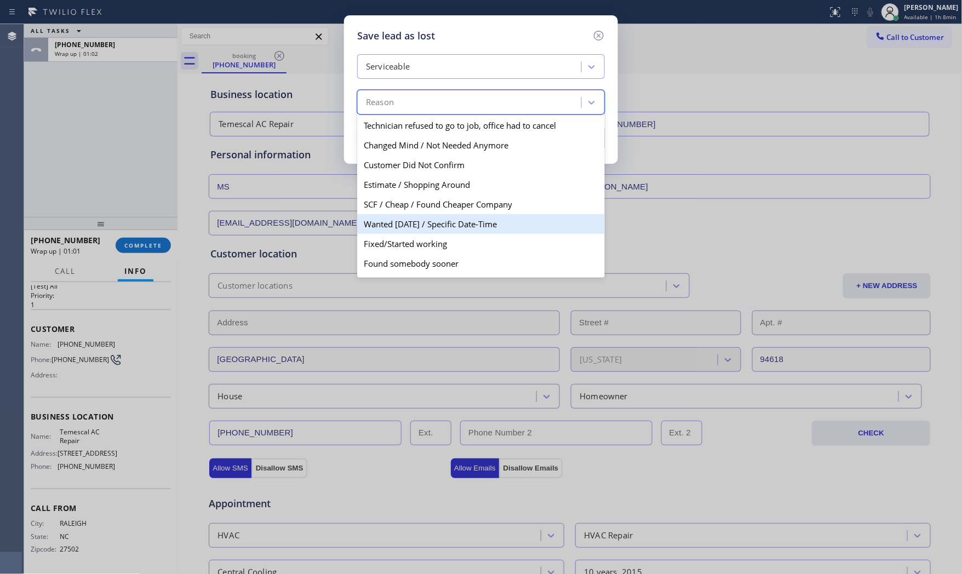
drag, startPoint x: 419, startPoint y: 219, endPoint x: 491, endPoint y: 170, distance: 87.6
click at [421, 219] on div "Wanted Today / Specific Date-Time" at bounding box center [481, 224] width 248 height 20
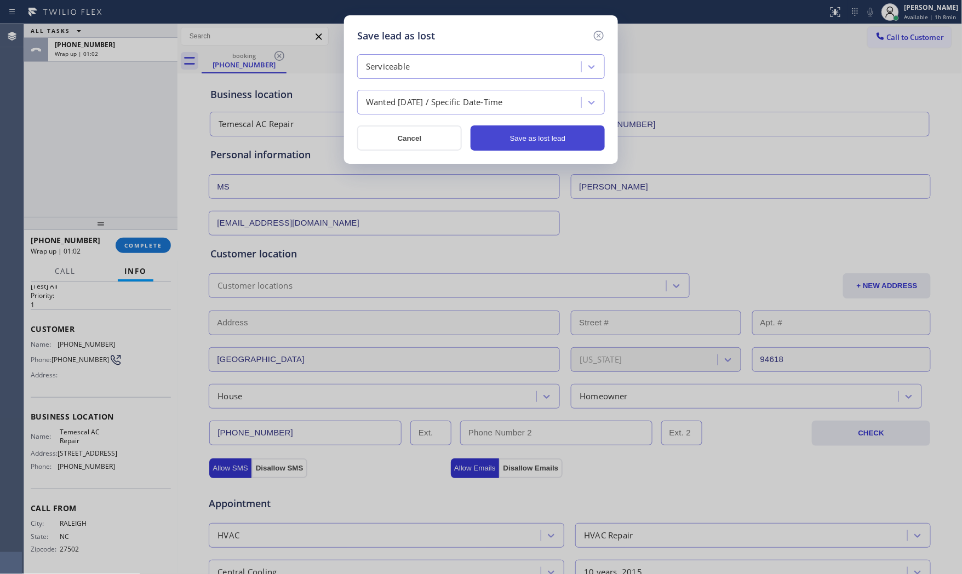
click at [527, 146] on button "Save as lost lead" at bounding box center [538, 138] width 134 height 25
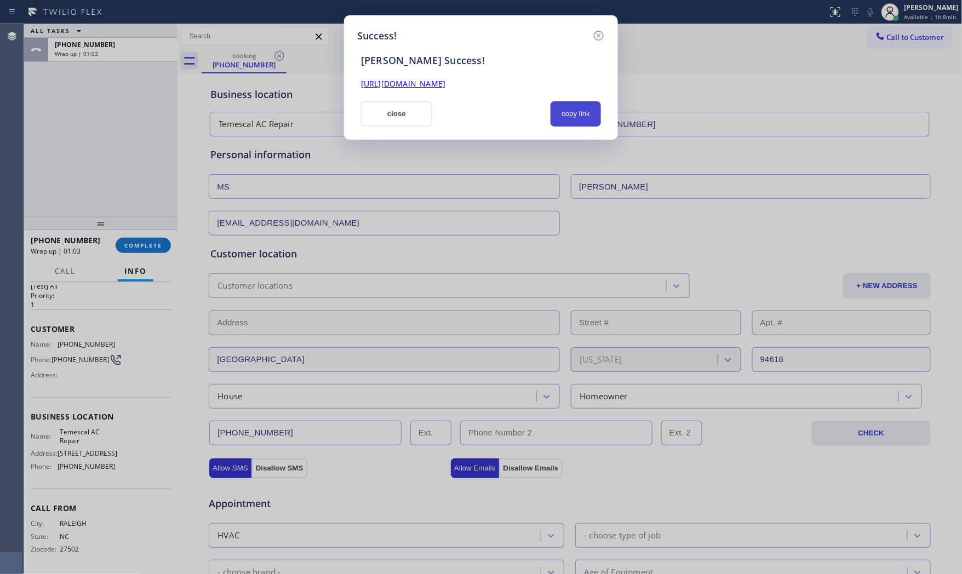
click at [587, 106] on button "copy link" at bounding box center [576, 113] width 50 height 25
click at [557, 105] on button "copy link" at bounding box center [576, 113] width 50 height 25
drag, startPoint x: 408, startPoint y: 121, endPoint x: 265, endPoint y: 177, distance: 153.8
click at [407, 121] on button "close" at bounding box center [396, 113] width 71 height 25
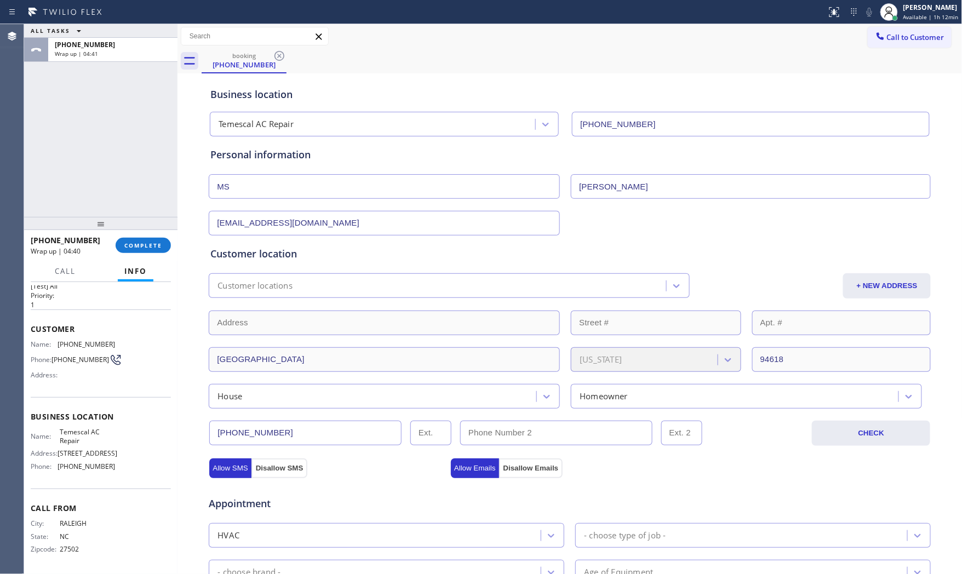
click at [146, 230] on div at bounding box center [100, 223] width 153 height 13
click at [149, 242] on span "COMPLETE" at bounding box center [143, 246] width 38 height 8
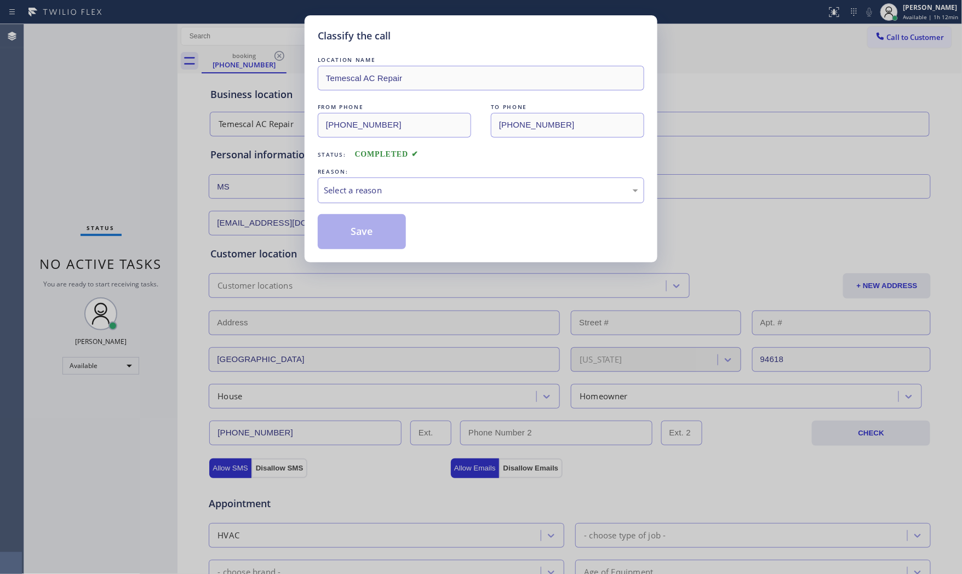
click at [405, 193] on div "Select a reason" at bounding box center [481, 190] width 315 height 13
click at [368, 235] on button "Save" at bounding box center [362, 231] width 88 height 35
drag, startPoint x: 368, startPoint y: 235, endPoint x: 374, endPoint y: 226, distance: 10.5
click at [371, 231] on button "Save" at bounding box center [362, 231] width 88 height 35
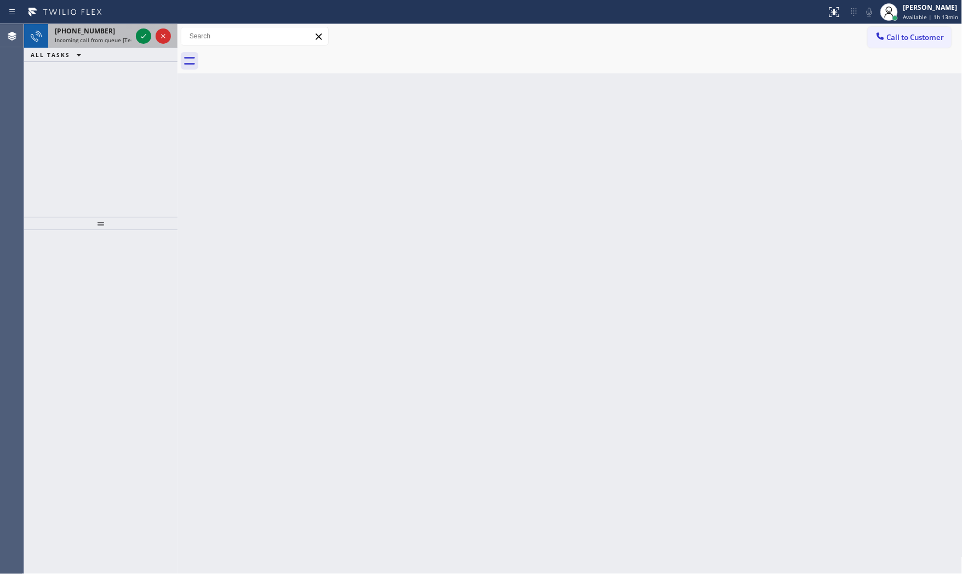
click at [111, 37] on span "Incoming call from queue [Test] All" at bounding box center [100, 40] width 91 height 8
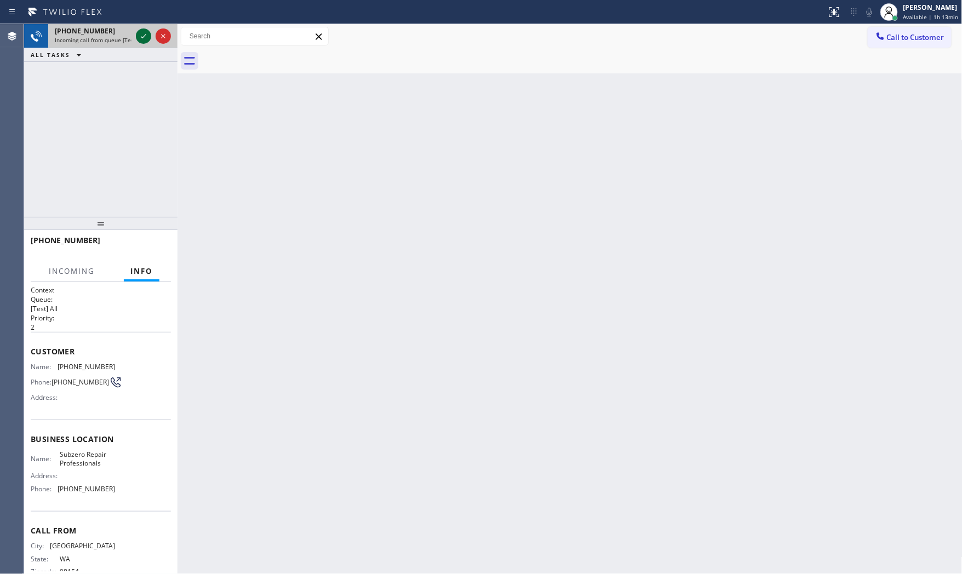
click at [143, 38] on icon at bounding box center [143, 36] width 13 height 13
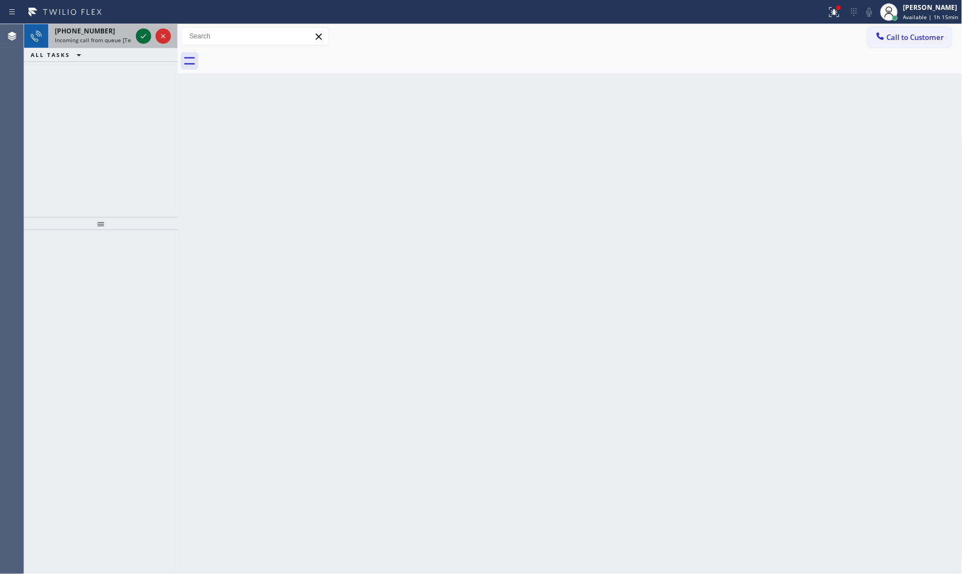
click at [143, 39] on icon at bounding box center [143, 36] width 13 height 13
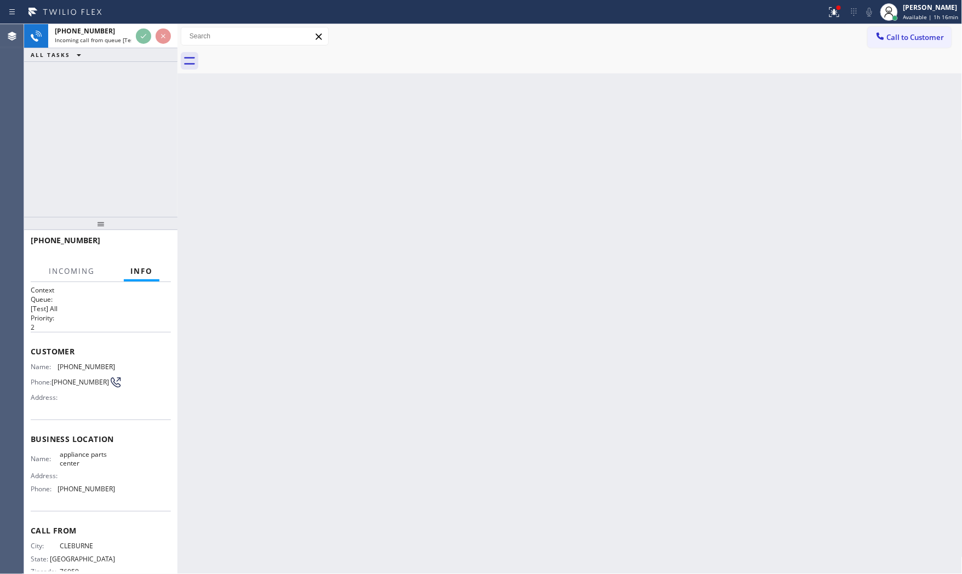
scroll to position [25, 0]
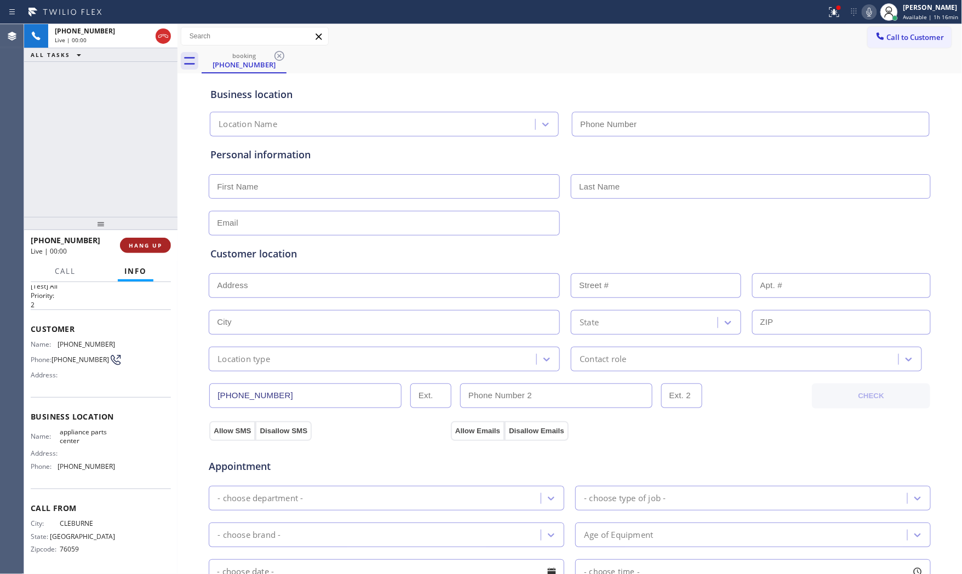
drag, startPoint x: 146, startPoint y: 254, endPoint x: 152, endPoint y: 247, distance: 9.0
click at [152, 247] on span "HANG UP" at bounding box center [145, 246] width 33 height 8
type input "[PHONE_NUMBER]"
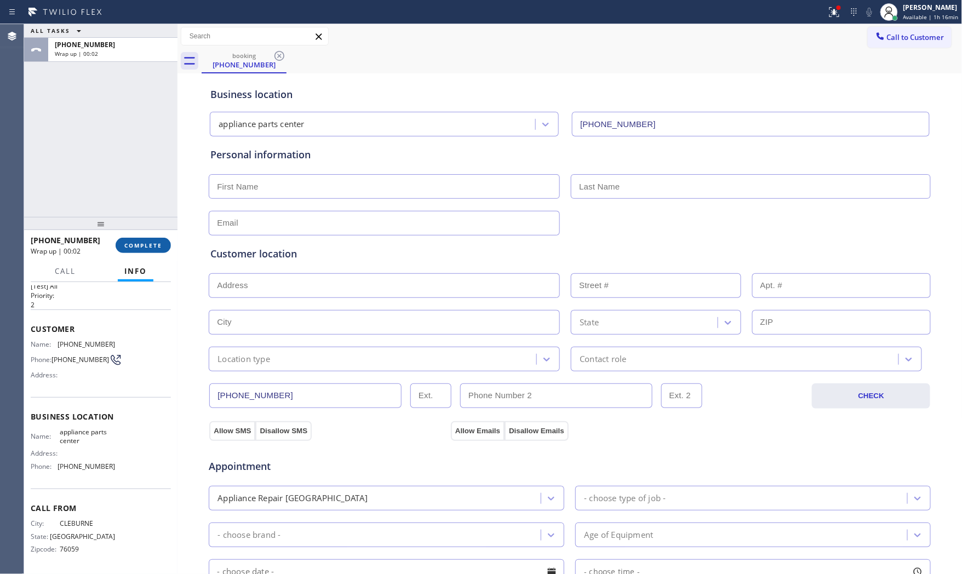
click at [128, 253] on button "COMPLETE" at bounding box center [143, 245] width 55 height 15
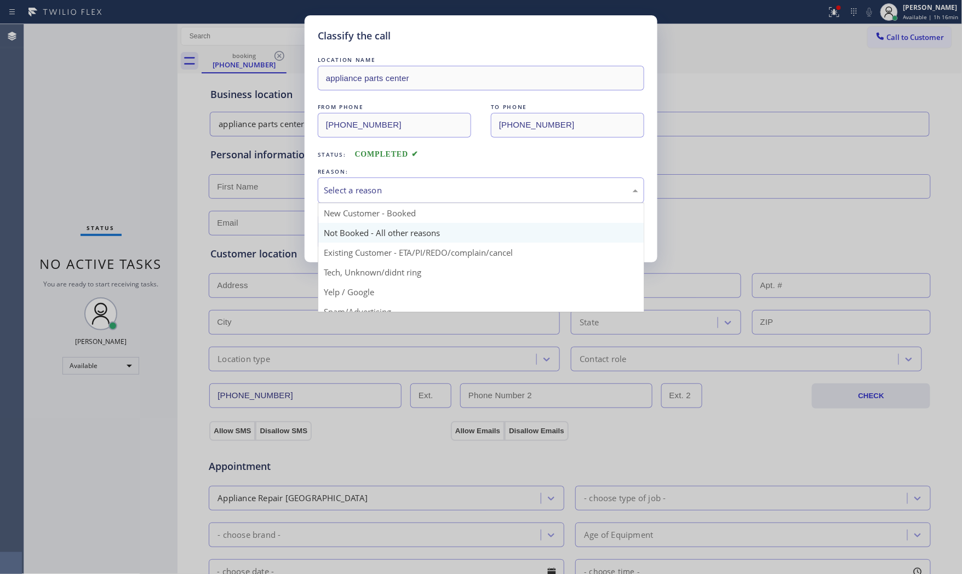
drag, startPoint x: 485, startPoint y: 187, endPoint x: 388, endPoint y: 226, distance: 104.7
click at [477, 192] on div "Select a reason" at bounding box center [481, 190] width 315 height 13
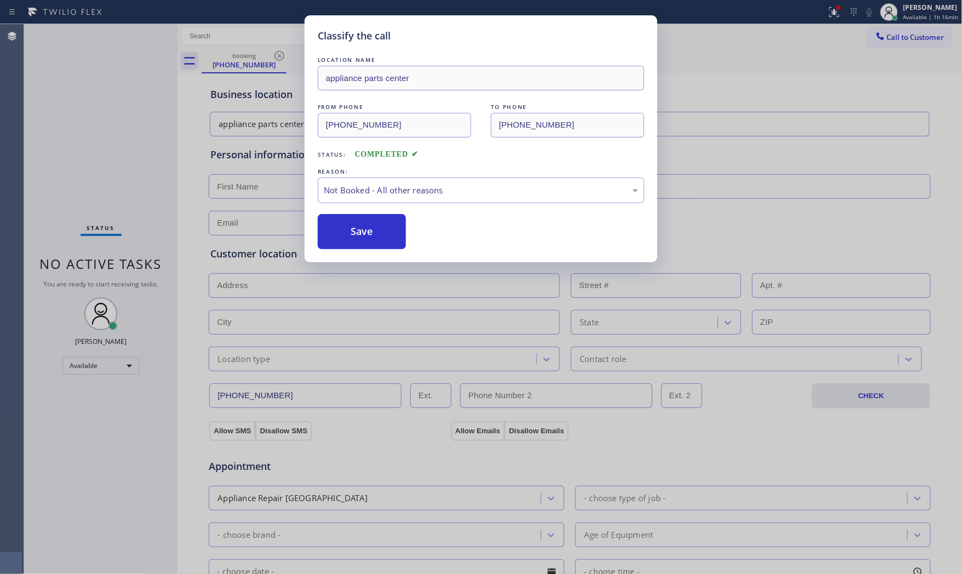
click at [377, 229] on button "Save" at bounding box center [362, 231] width 88 height 35
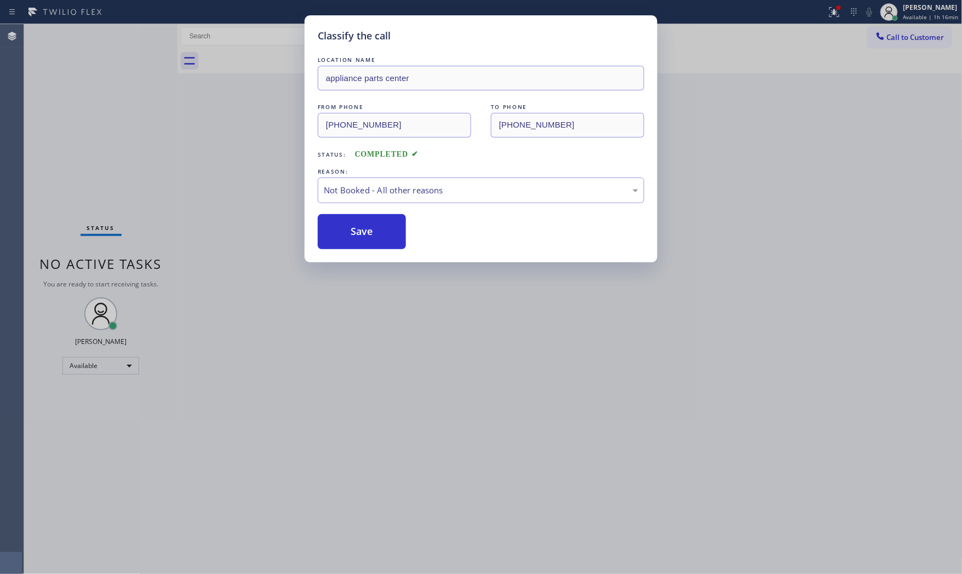
drag, startPoint x: 377, startPoint y: 229, endPoint x: 500, endPoint y: 50, distance: 217.1
click at [378, 229] on button "Save" at bounding box center [362, 231] width 88 height 35
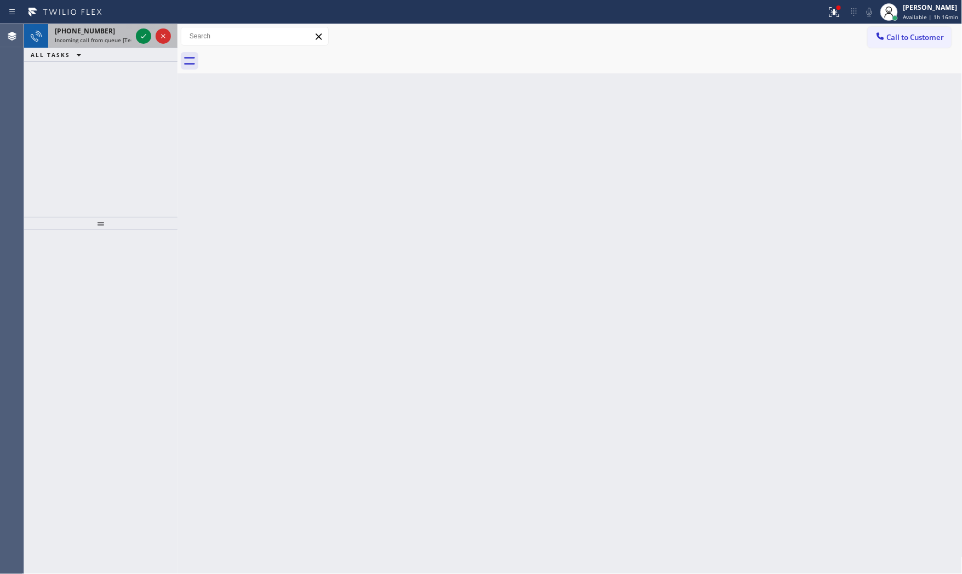
click at [112, 43] on span "Incoming call from queue [Test] All" at bounding box center [100, 40] width 91 height 8
click at [136, 34] on div at bounding box center [143, 36] width 15 height 13
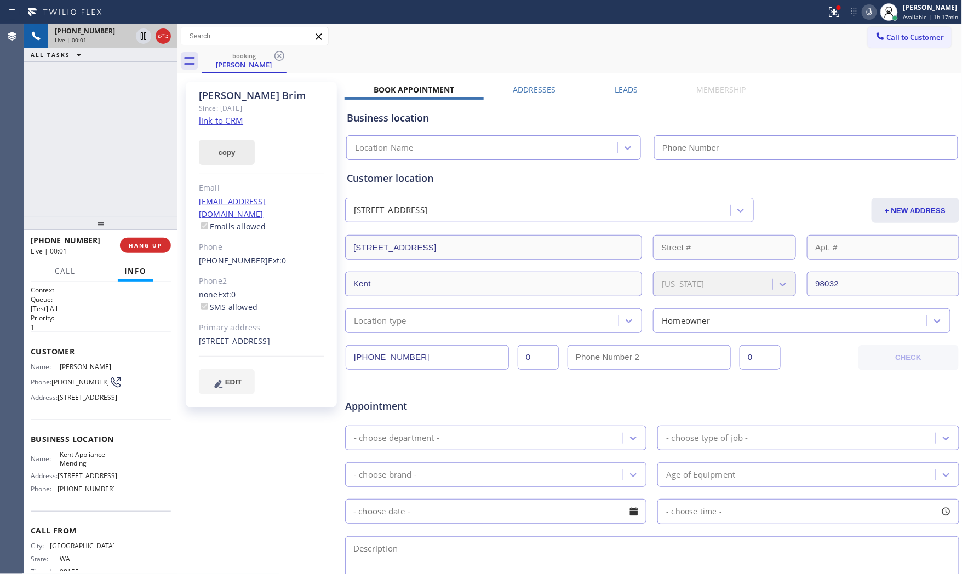
type input "(206) 202-1006"
click at [232, 116] on link "link to CRM" at bounding box center [221, 120] width 44 height 11
click at [869, 14] on icon at bounding box center [869, 12] width 5 height 9
click at [144, 39] on icon at bounding box center [143, 36] width 13 height 13
click at [864, 15] on icon at bounding box center [869, 11] width 13 height 13
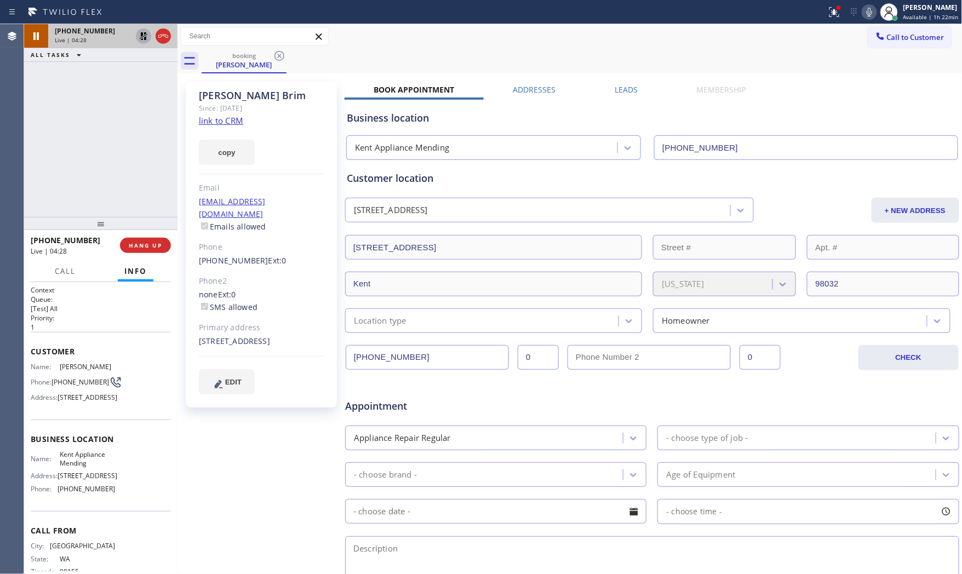
click at [145, 42] on icon at bounding box center [143, 36] width 13 height 13
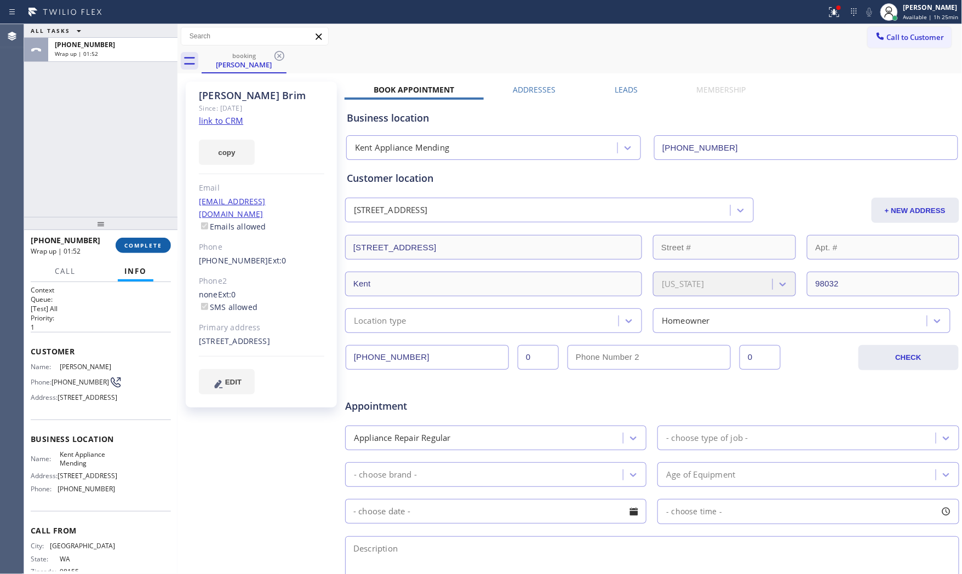
click at [164, 239] on button "COMPLETE" at bounding box center [143, 245] width 55 height 15
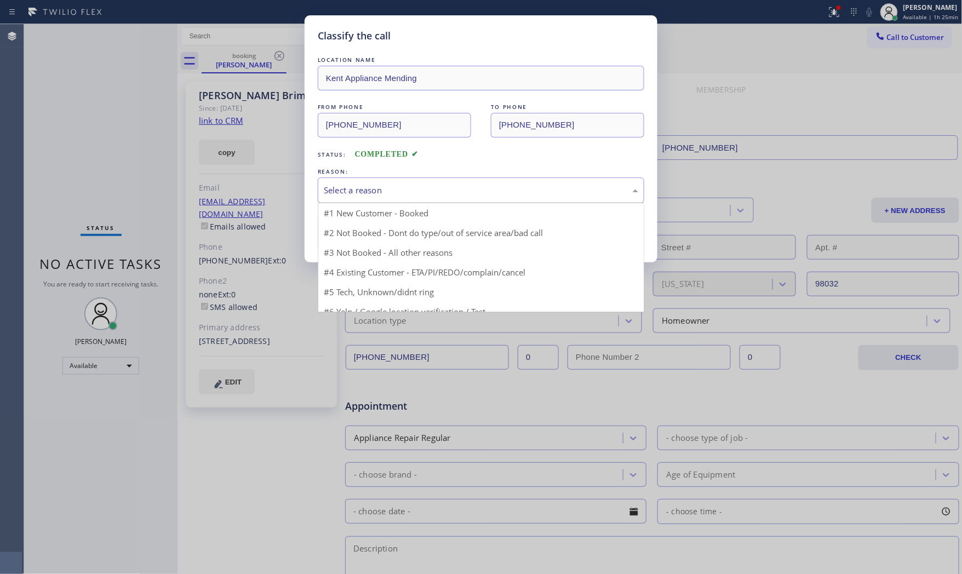
click at [368, 184] on div "Select a reason" at bounding box center [481, 191] width 327 height 26
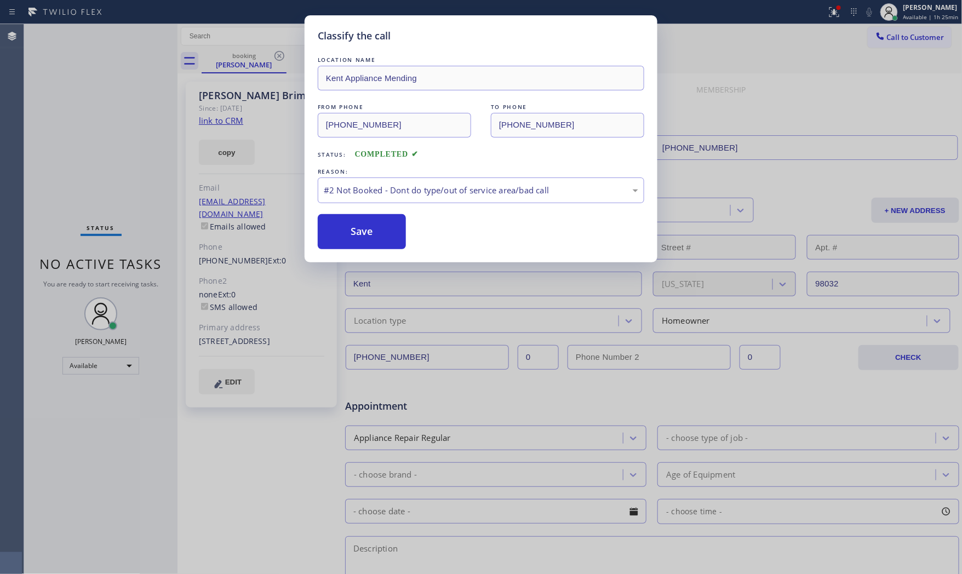
click at [368, 231] on button "Save" at bounding box center [362, 231] width 88 height 35
drag, startPoint x: 368, startPoint y: 231, endPoint x: 368, endPoint y: 192, distance: 38.9
click at [368, 229] on button "Save" at bounding box center [362, 231] width 88 height 35
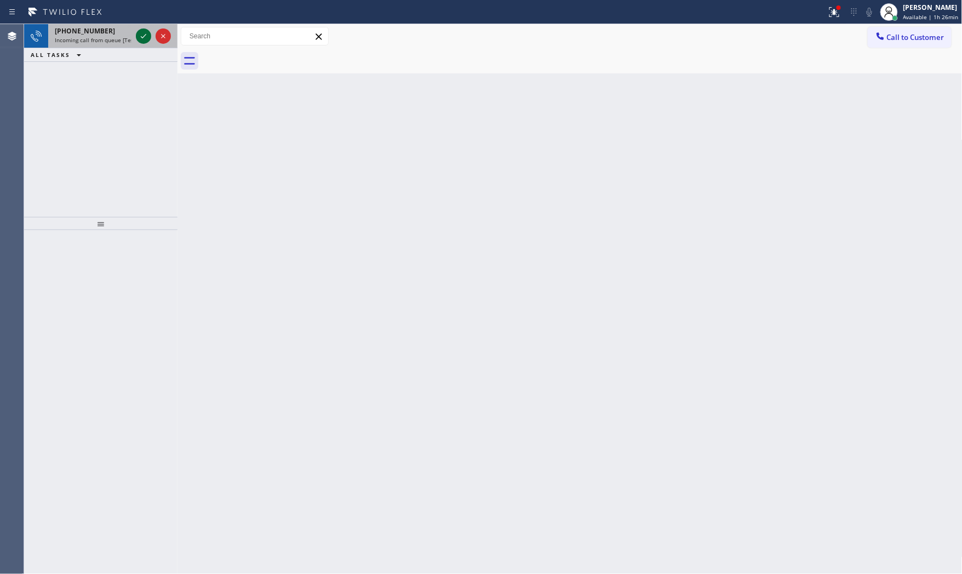
click at [145, 41] on icon at bounding box center [143, 36] width 13 height 13
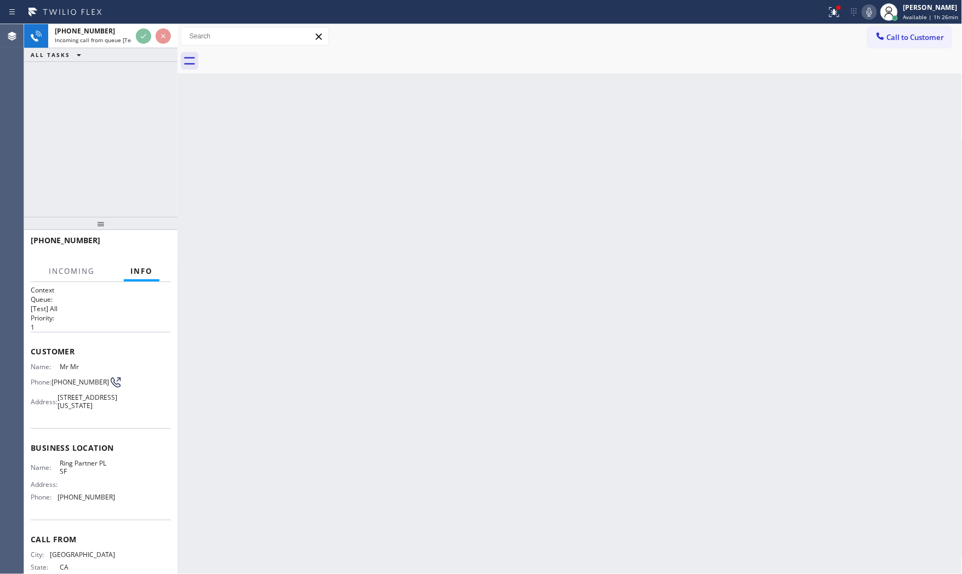
click at [149, 247] on div at bounding box center [97, 251] width 133 height 9
click at [152, 240] on div "+15102535518 Live | 00:00 HANG UP" at bounding box center [101, 245] width 140 height 29
click at [152, 245] on span "HANG UP" at bounding box center [145, 246] width 33 height 8
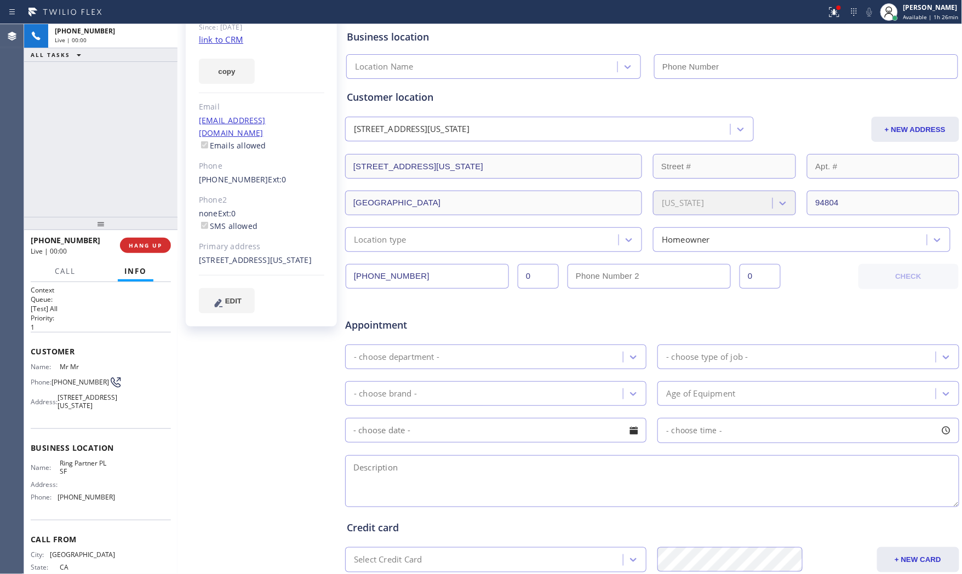
scroll to position [214, 0]
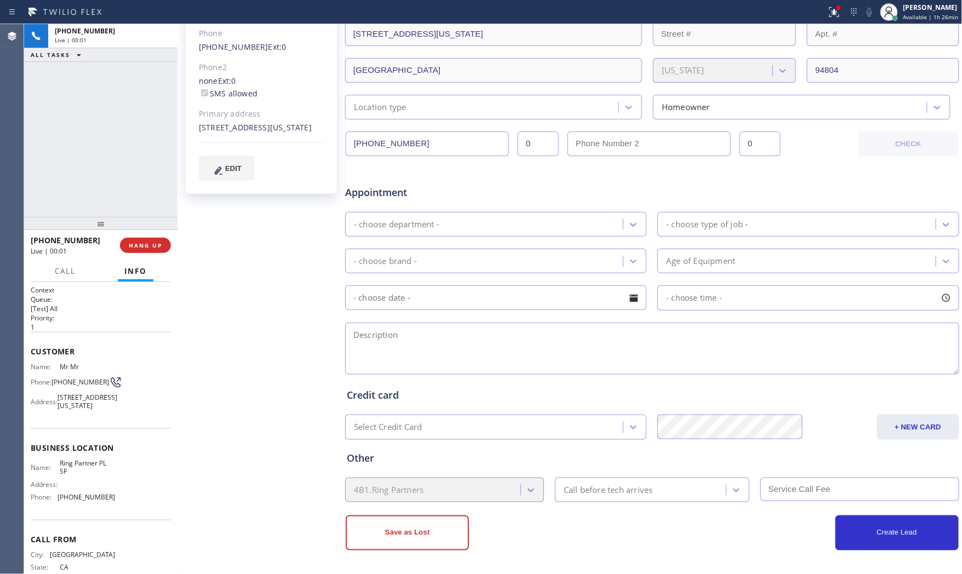
type input "[PHONE_NUMBER]"
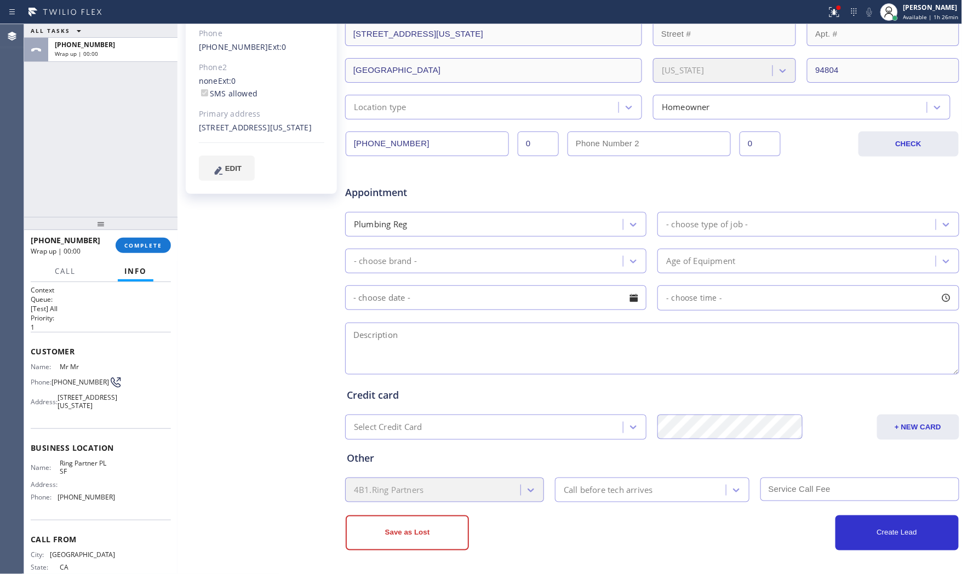
scroll to position [0, 0]
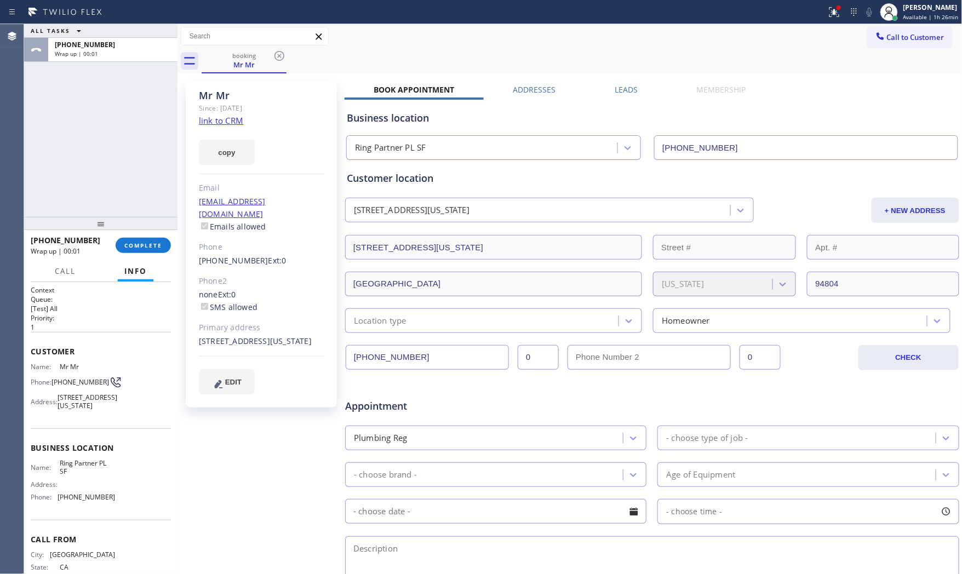
click at [147, 260] on div "+15102535518 Wrap up | 00:01 COMPLETE" at bounding box center [100, 245] width 153 height 31
click at [146, 253] on div "+15102535518 Wrap up | 00:02 COMPLETE" at bounding box center [101, 245] width 140 height 29
click at [163, 240] on button "COMPLETE" at bounding box center [143, 245] width 55 height 15
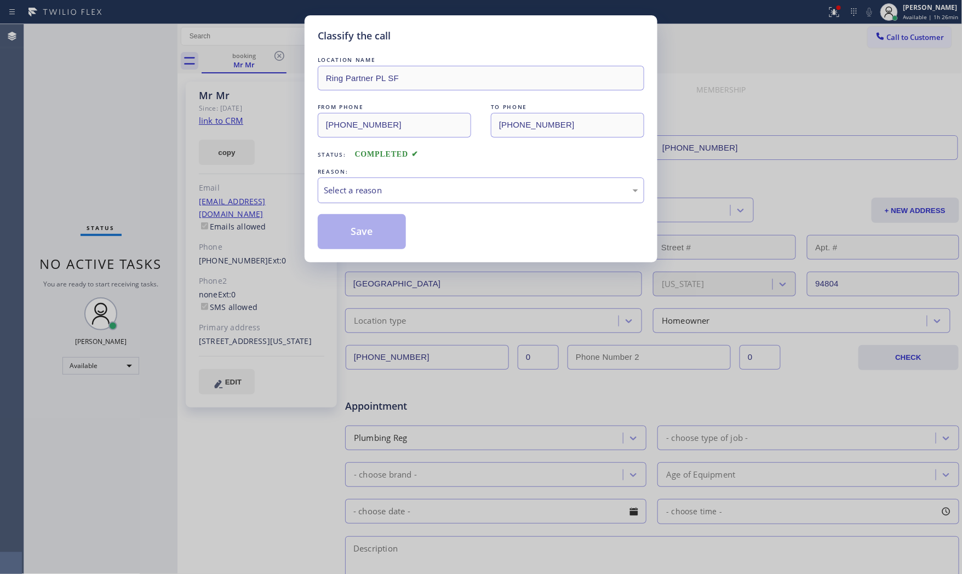
click at [417, 185] on div "Select a reason" at bounding box center [481, 190] width 315 height 13
click at [365, 229] on button "Save" at bounding box center [362, 231] width 88 height 35
drag, startPoint x: 365, startPoint y: 229, endPoint x: 491, endPoint y: 198, distance: 129.2
click at [386, 226] on button "Save" at bounding box center [362, 231] width 88 height 35
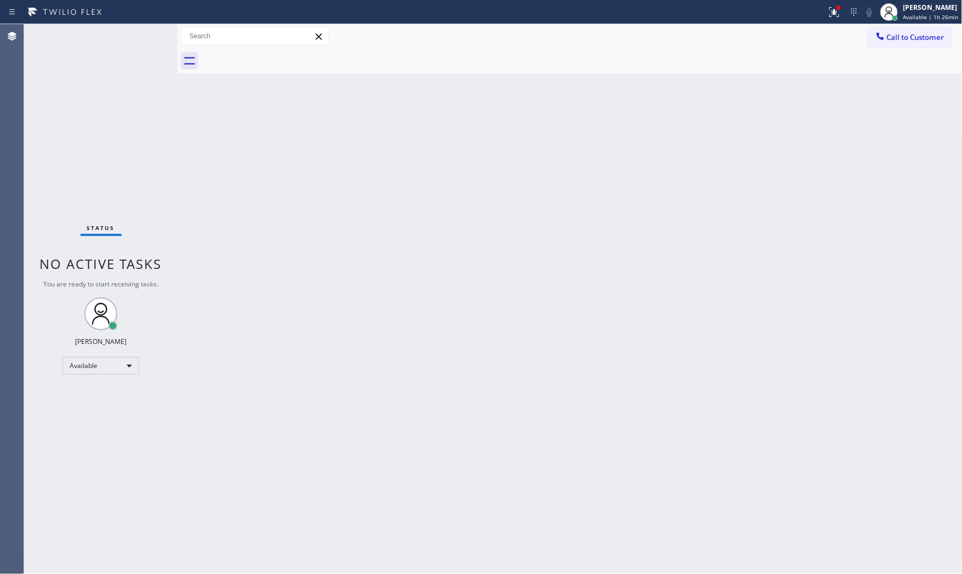
click at [932, 14] on span "Available | 1h 26min" at bounding box center [931, 17] width 55 height 8
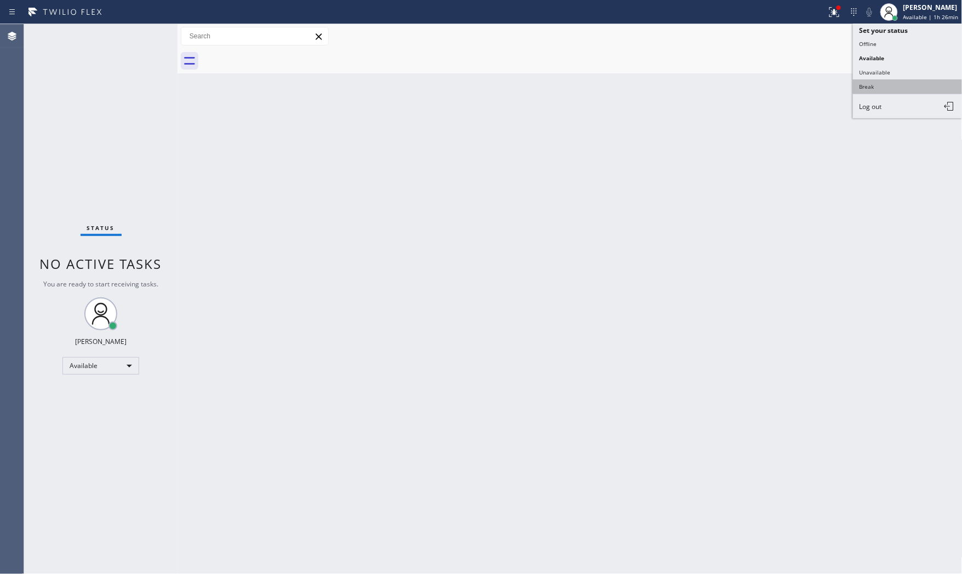
click at [890, 81] on button "Break" at bounding box center [908, 86] width 110 height 14
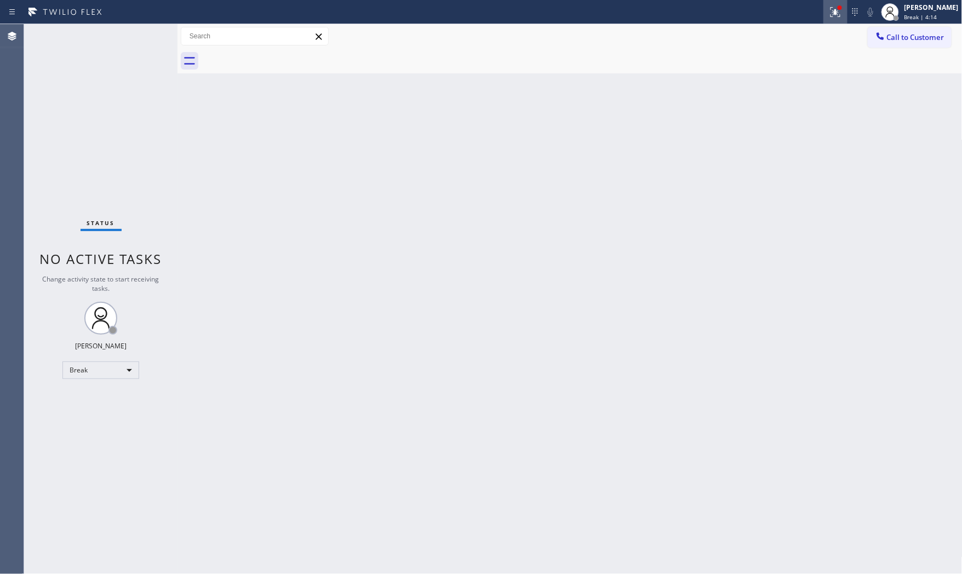
click at [833, 15] on icon at bounding box center [835, 11] width 13 height 13
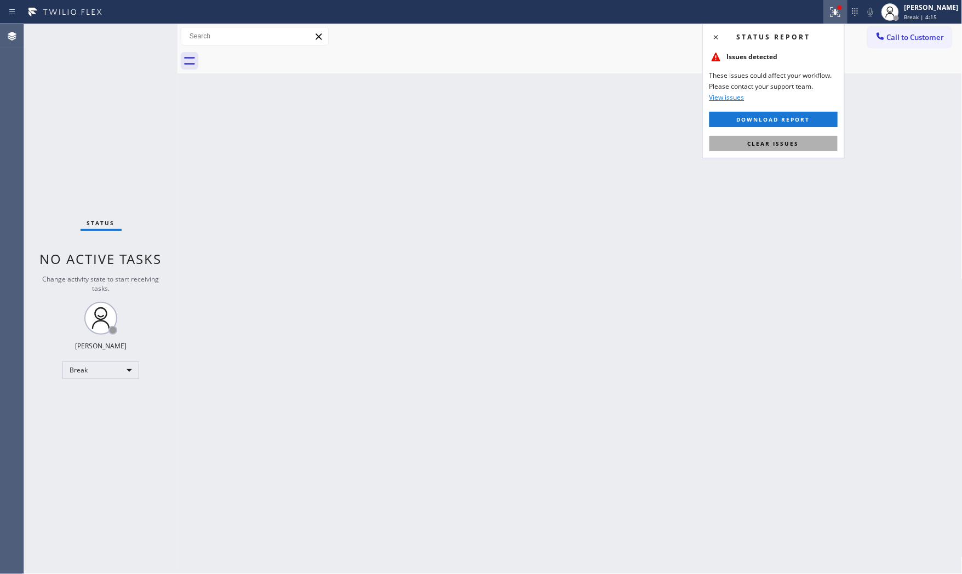
click at [817, 136] on button "Clear issues" at bounding box center [774, 143] width 128 height 15
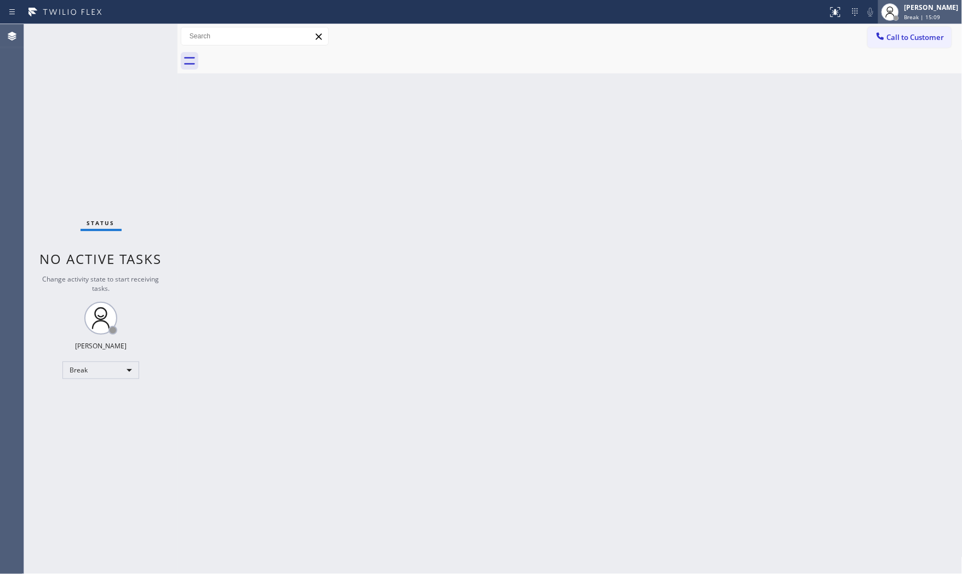
click at [956, 12] on div "[PERSON_NAME]" at bounding box center [932, 7] width 54 height 9
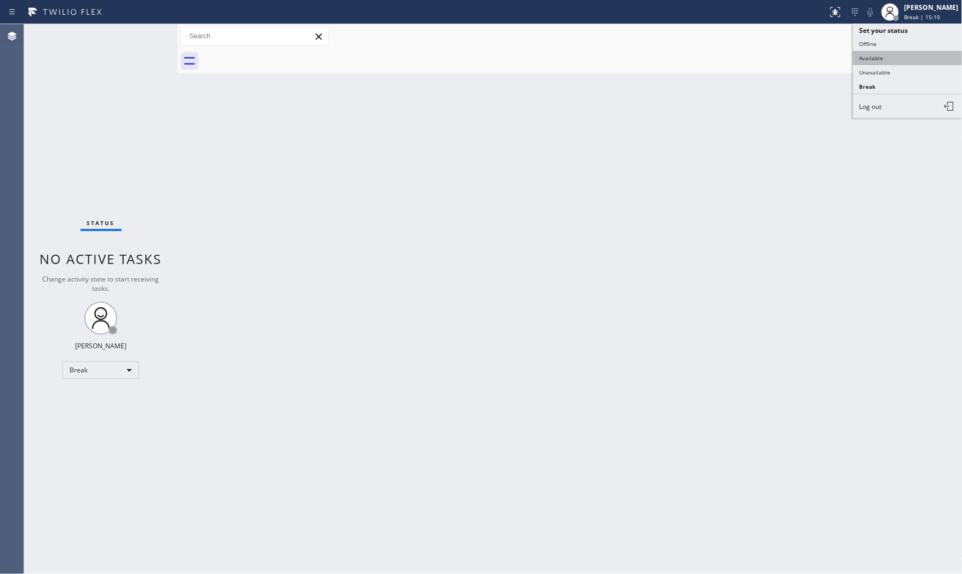
click at [891, 61] on button "Available" at bounding box center [908, 58] width 110 height 14
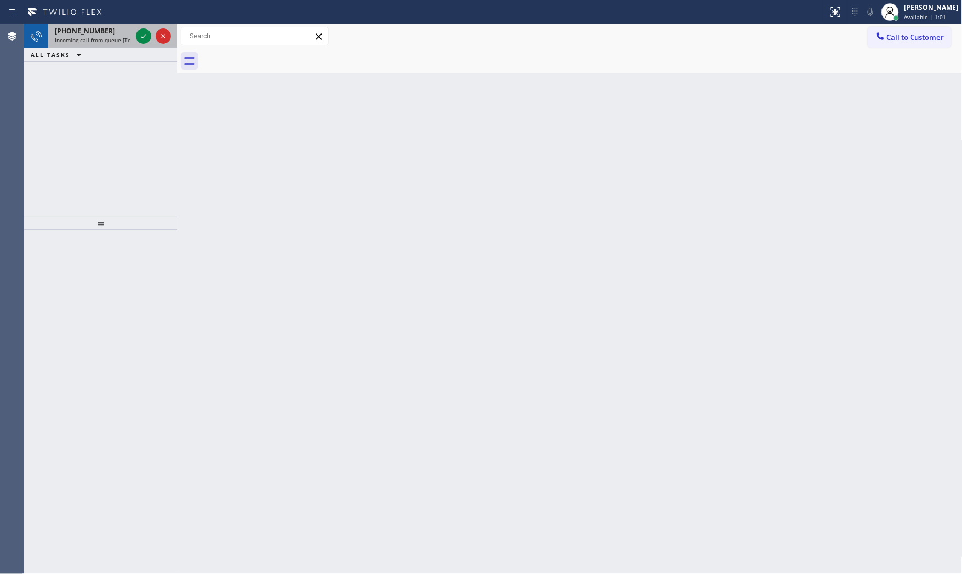
click at [102, 39] on span "Incoming call from queue [Test] All" at bounding box center [100, 40] width 91 height 8
click at [119, 41] on span "Incoming call from queue [Test] All" at bounding box center [100, 40] width 91 height 8
click at [140, 36] on icon at bounding box center [143, 36] width 13 height 13
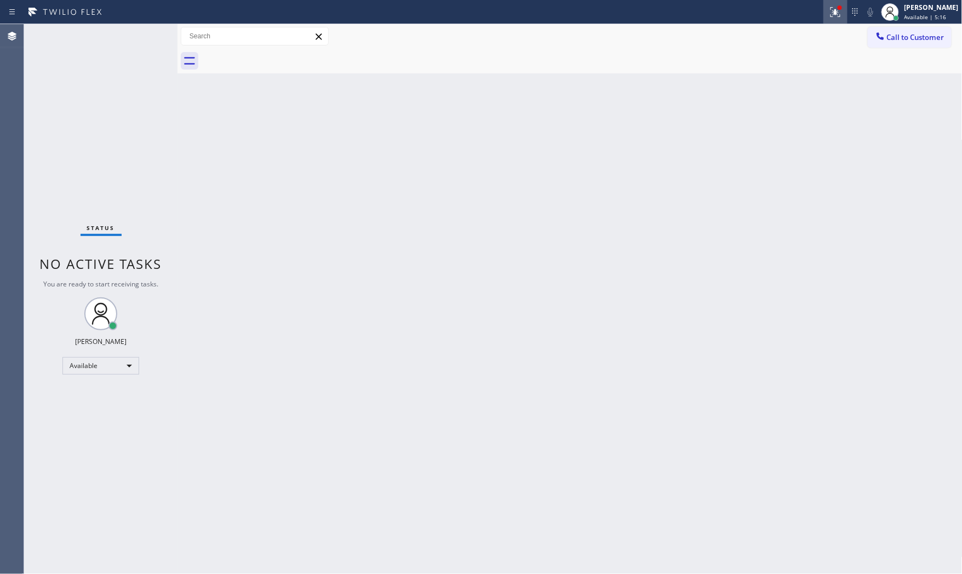
click at [838, 12] on icon at bounding box center [835, 11] width 13 height 13
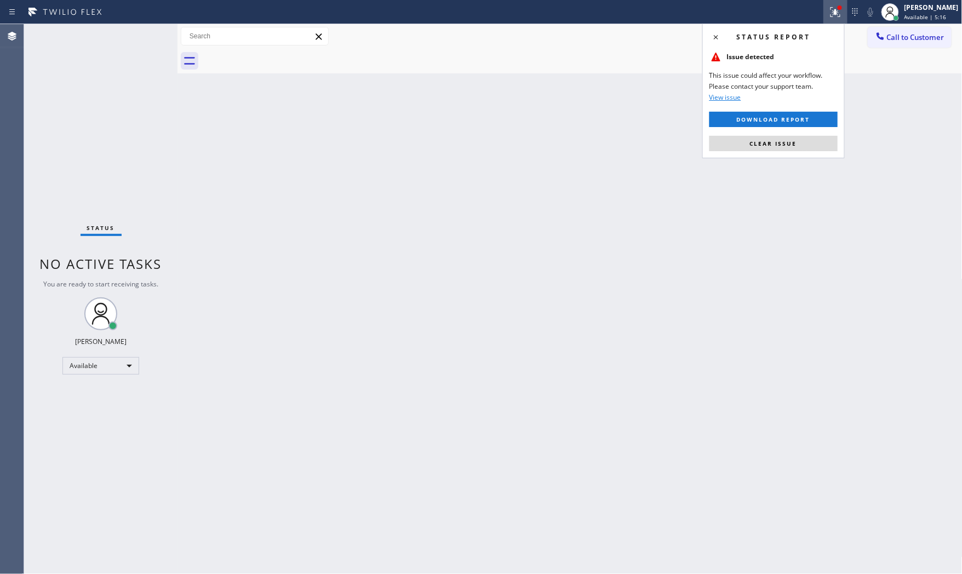
click at [763, 155] on div "Status report Issue detected This issue could affect your workflow. Please cont…" at bounding box center [774, 91] width 143 height 135
click at [764, 146] on span "Clear issue" at bounding box center [773, 144] width 47 height 8
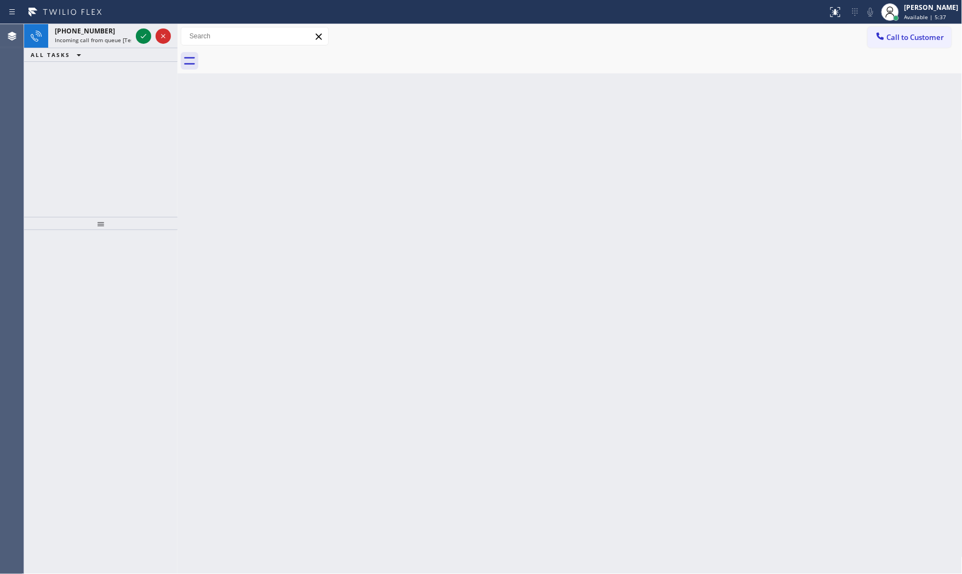
click at [109, 48] on div "ALL TASKS ALL TASKS ACTIVE TASKS TASKS IN WRAP UP" at bounding box center [100, 55] width 153 height 14
click at [115, 41] on span "Incoming call from queue [Test] All" at bounding box center [100, 40] width 91 height 8
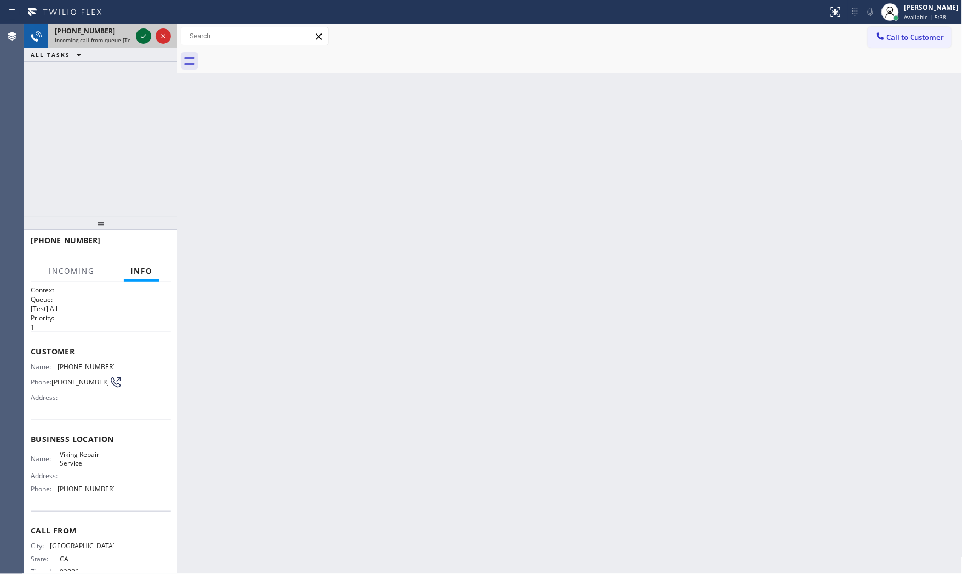
click at [139, 37] on icon at bounding box center [143, 36] width 13 height 13
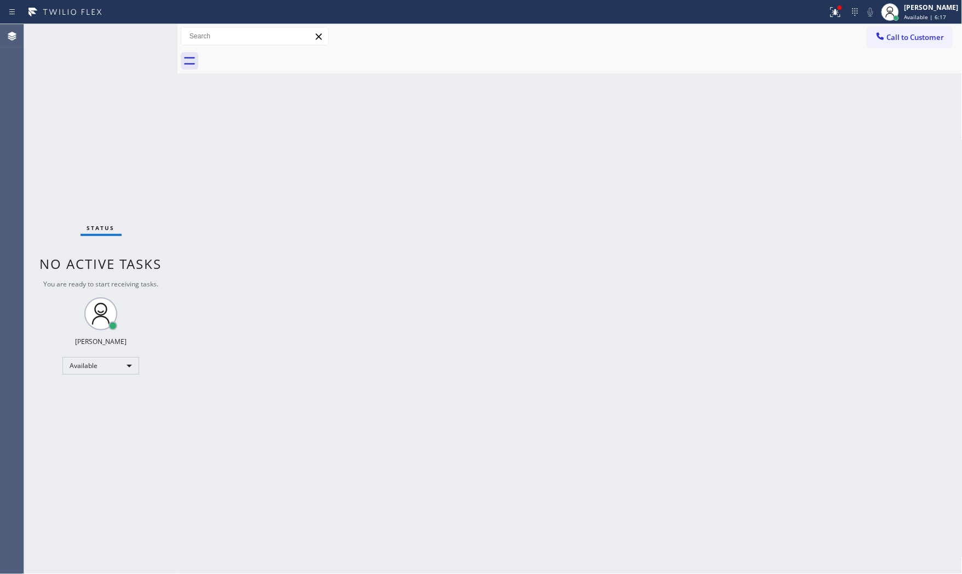
click at [117, 39] on div "Status No active tasks You are ready to start receiving tasks. [PERSON_NAME] Av…" at bounding box center [100, 299] width 153 height 550
click at [832, 14] on icon at bounding box center [835, 11] width 13 height 13
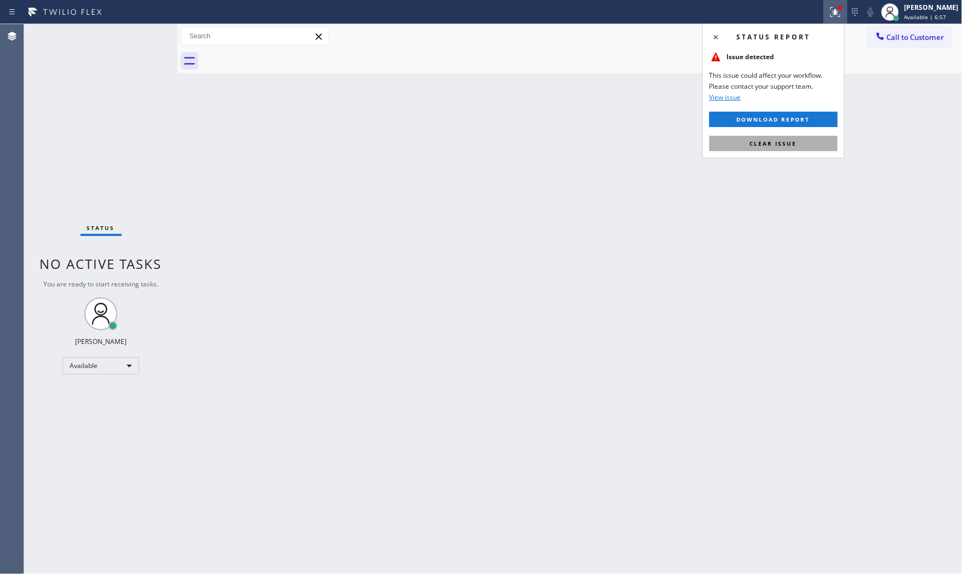
click at [765, 149] on button "Clear issue" at bounding box center [774, 143] width 128 height 15
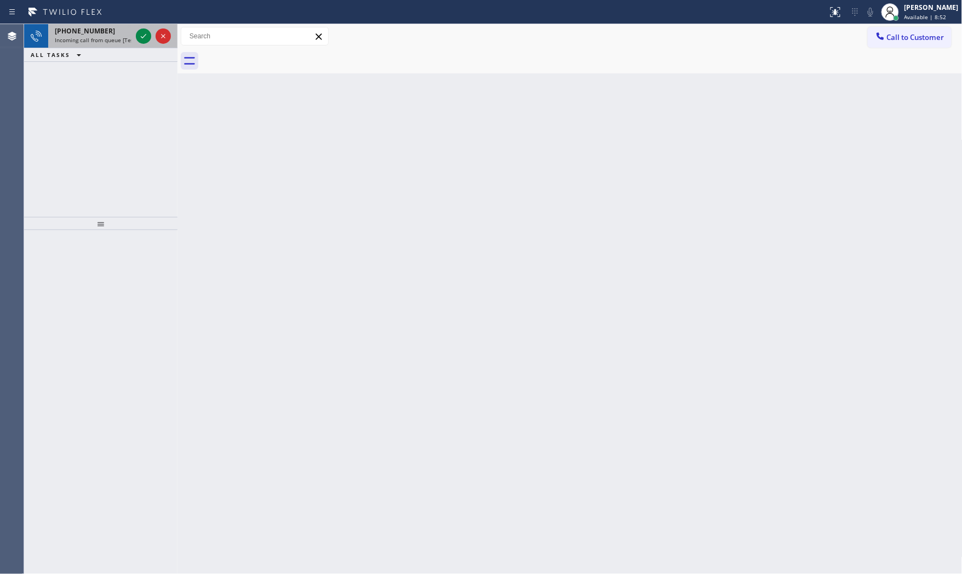
click at [123, 27] on div "+17325547747" at bounding box center [93, 30] width 77 height 9
click at [107, 31] on div "+12132656851" at bounding box center [93, 30] width 77 height 9
click at [123, 42] on span "Incoming call from queue [Test] All" at bounding box center [100, 40] width 91 height 8
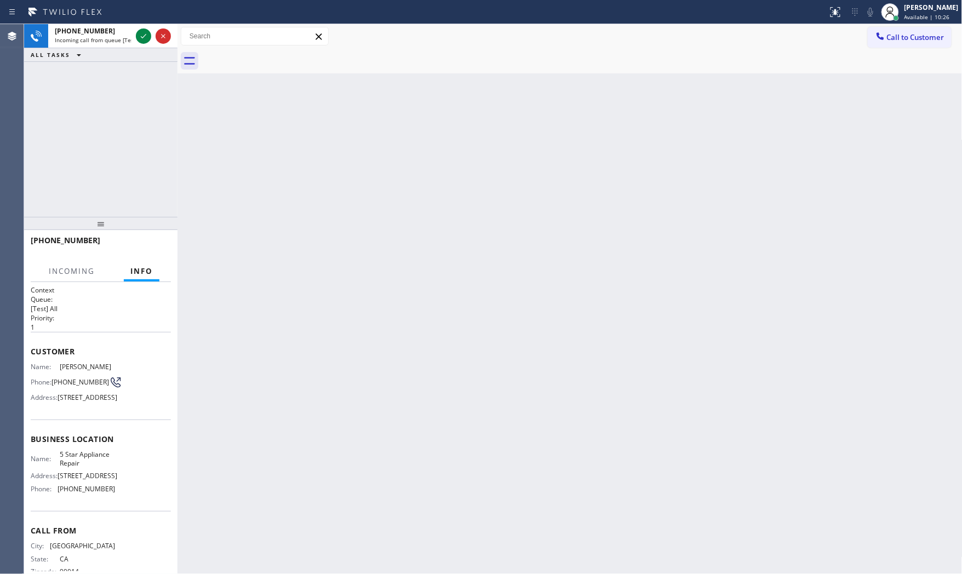
drag, startPoint x: 145, startPoint y: 37, endPoint x: 272, endPoint y: 265, distance: 261.3
click at [272, 265] on div "+12132656851 Incoming call from queue [Test] All ALL TASKS ALL TASKS ACTIVE TAS…" at bounding box center [493, 299] width 938 height 550
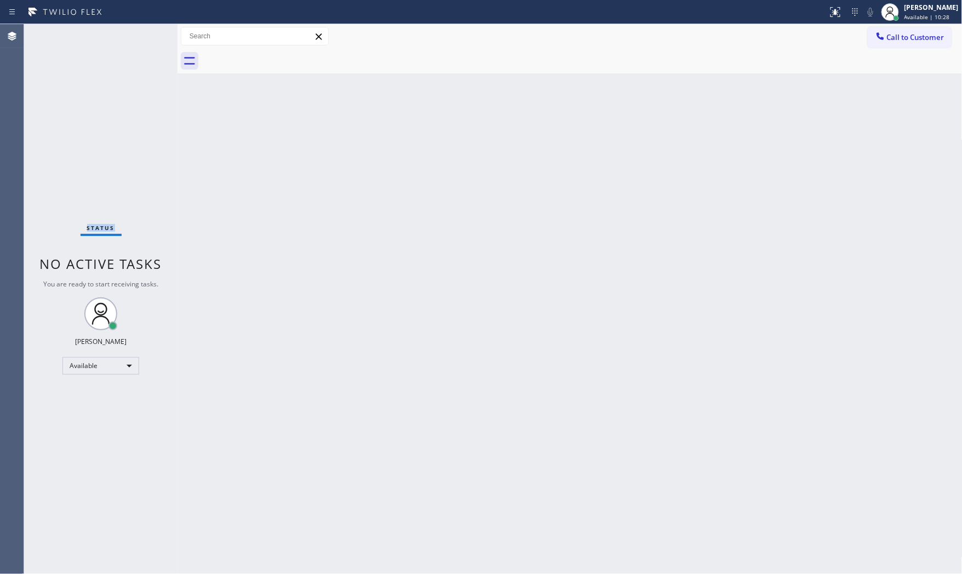
click at [105, 29] on div "Status No active tasks You are ready to start receiving tasks. [PERSON_NAME] Av…" at bounding box center [100, 299] width 153 height 550
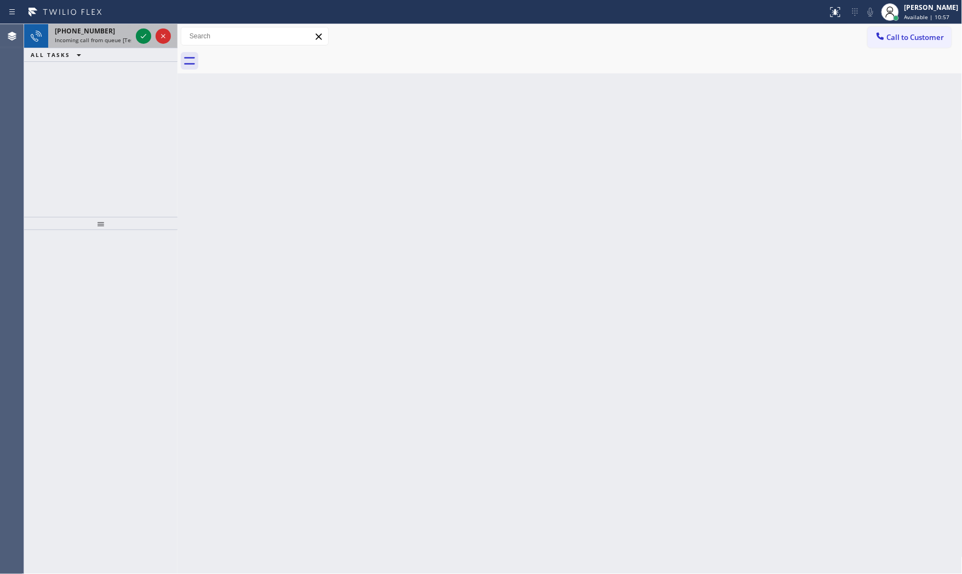
click at [105, 40] on span "Incoming call from queue [Test] All" at bounding box center [100, 40] width 91 height 8
click at [127, 34] on div "+19042547437" at bounding box center [93, 30] width 77 height 9
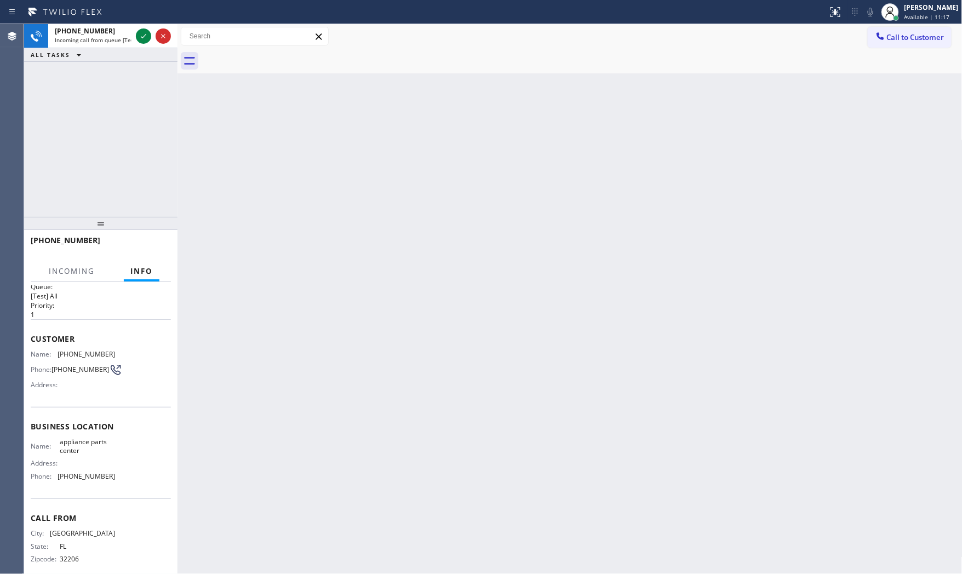
scroll to position [25, 0]
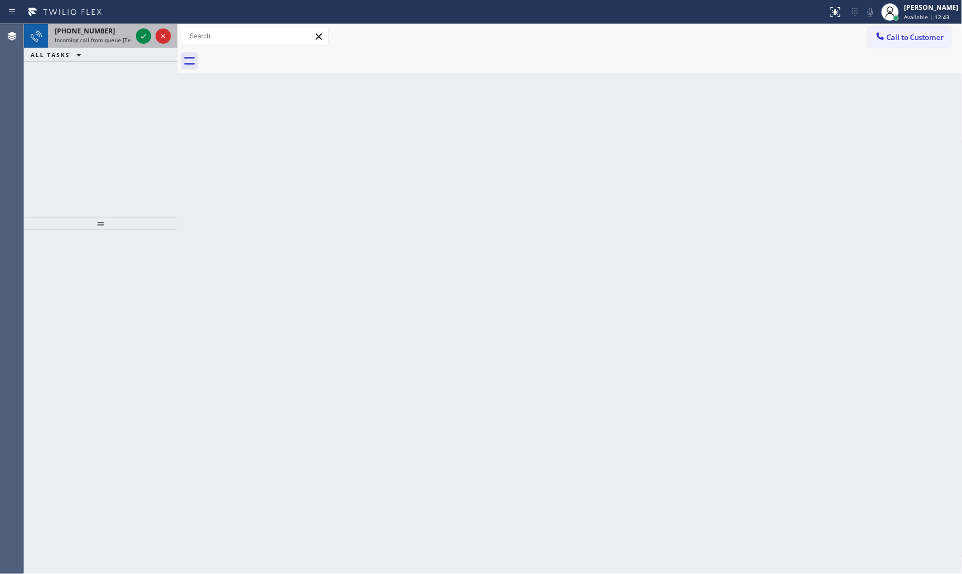
click at [110, 37] on span "Incoming call from queue [Test] All" at bounding box center [100, 40] width 91 height 8
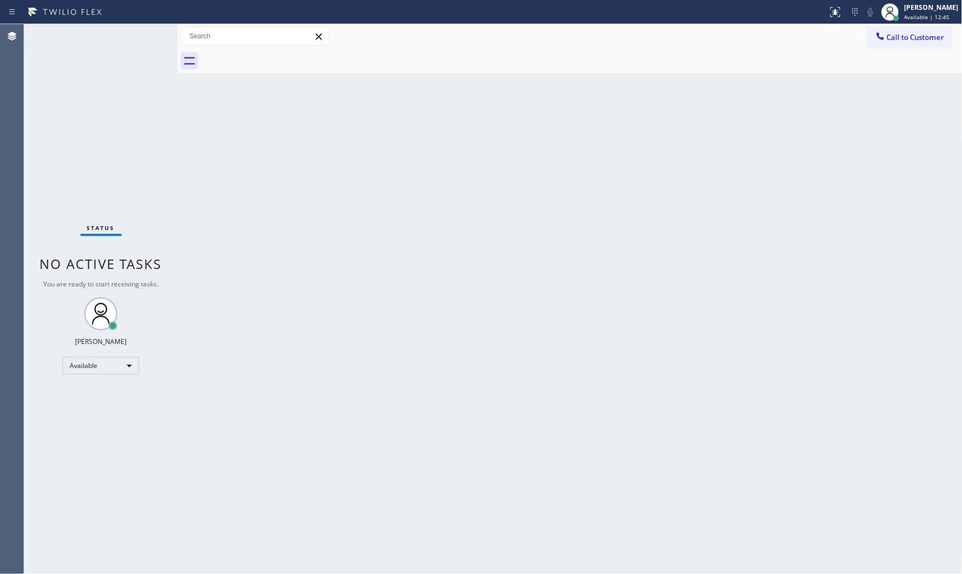
click at [134, 30] on div "Status No active tasks You are ready to start receiving tasks. [PERSON_NAME] Av…" at bounding box center [100, 299] width 153 height 550
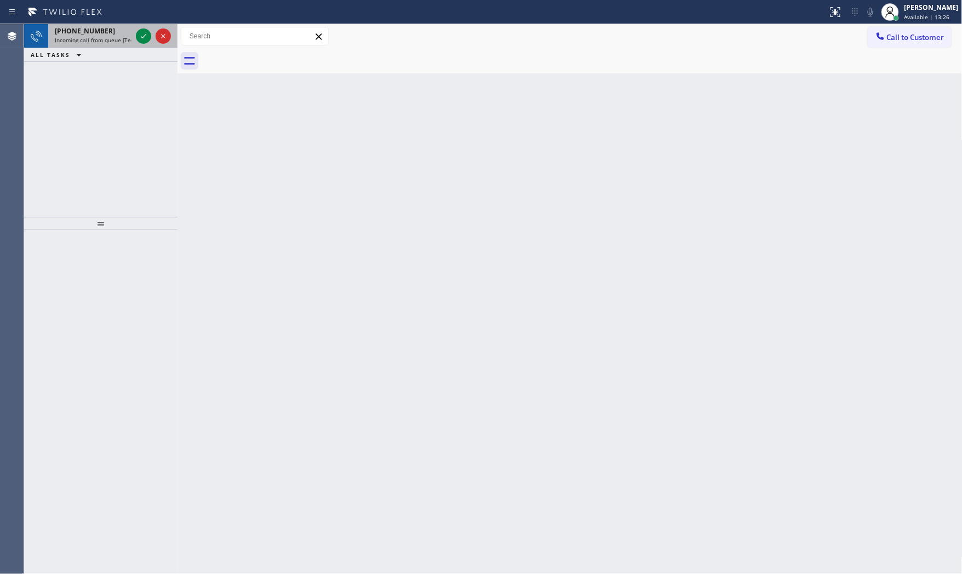
click at [110, 35] on div "+19178549263" at bounding box center [93, 30] width 77 height 9
click at [121, 42] on span "Incoming call from queue [Test] All" at bounding box center [100, 40] width 91 height 8
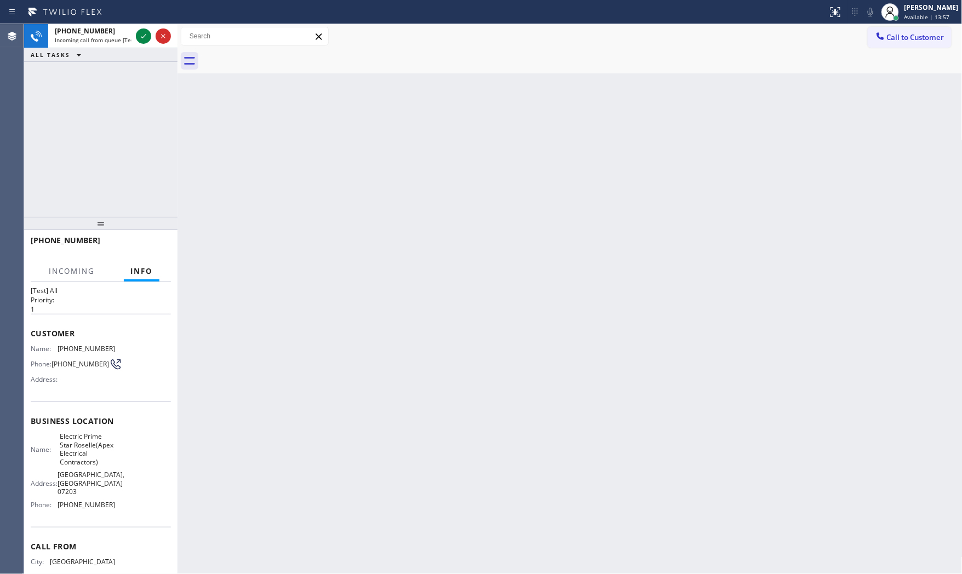
scroll to position [67, 0]
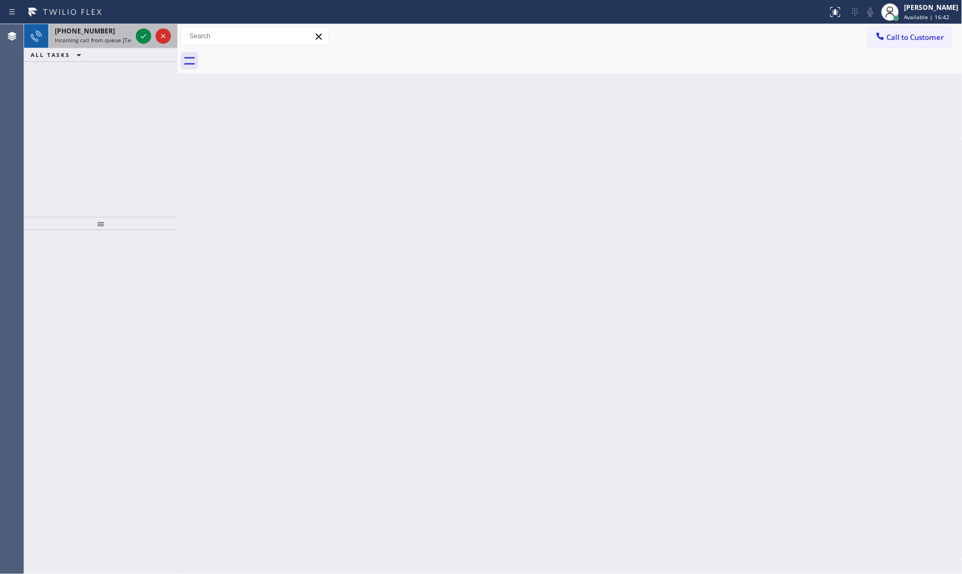
click at [118, 28] on div "+14696650439" at bounding box center [93, 30] width 77 height 9
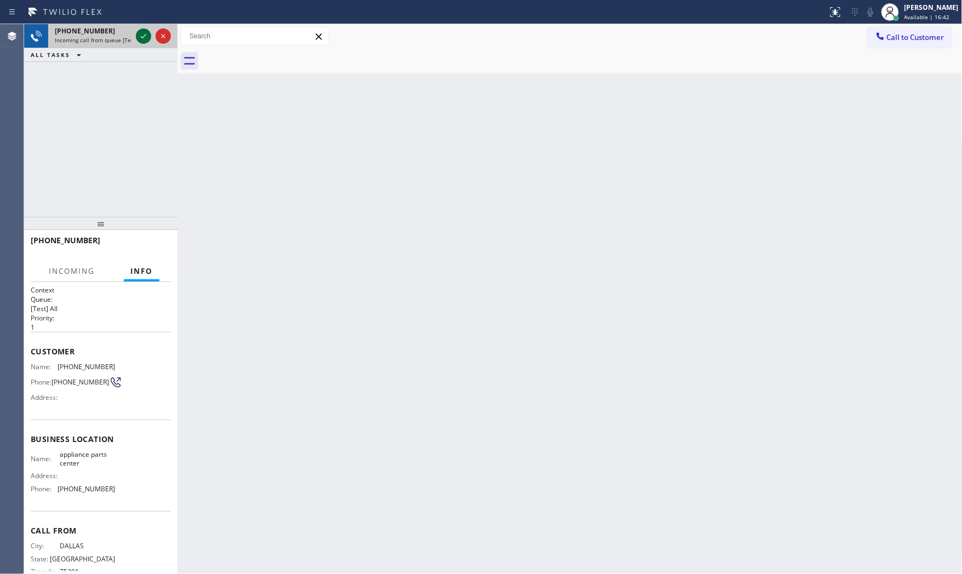
click at [139, 35] on icon at bounding box center [143, 36] width 13 height 13
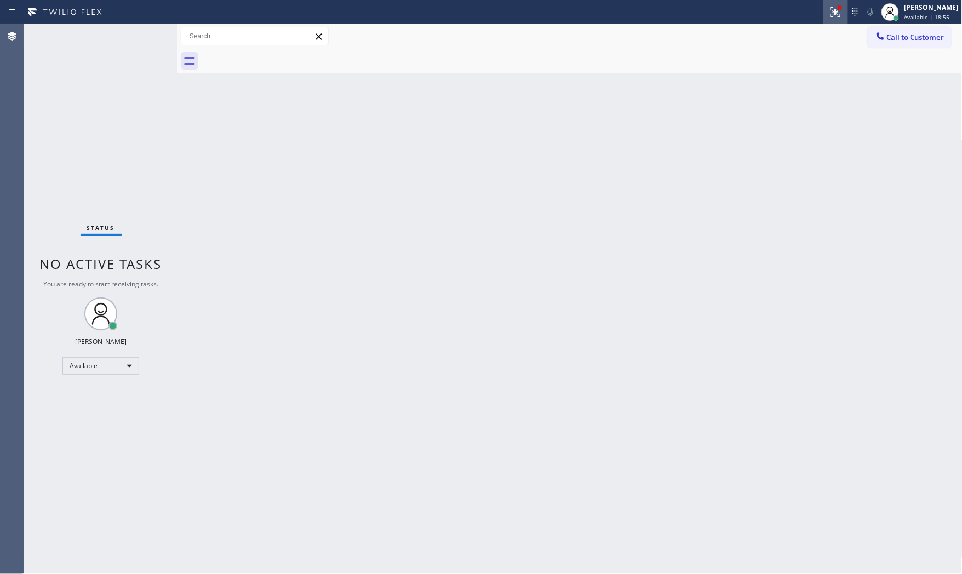
click at [834, 16] on icon at bounding box center [835, 11] width 13 height 13
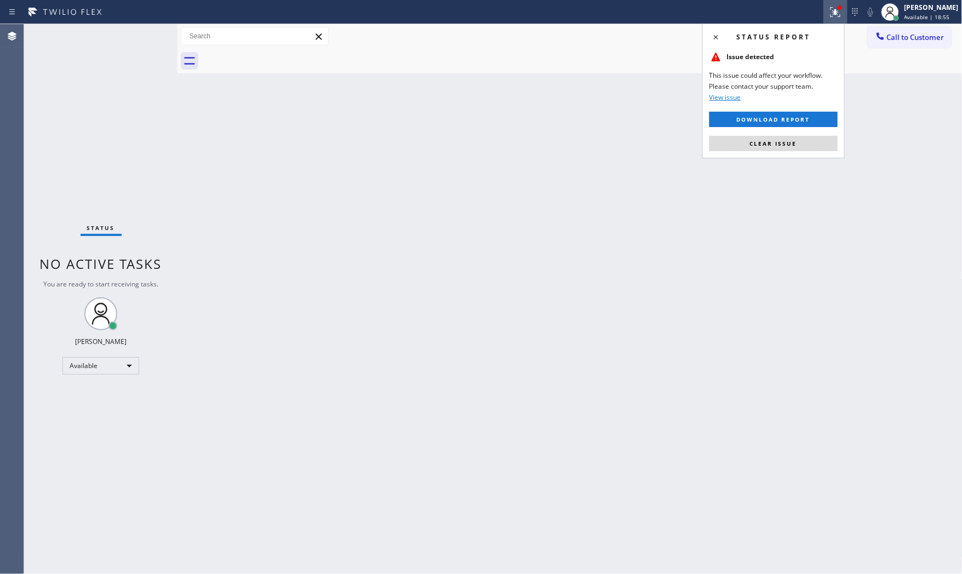
drag, startPoint x: 798, startPoint y: 141, endPoint x: 790, endPoint y: 139, distance: 8.5
click at [798, 141] on button "Clear issue" at bounding box center [774, 143] width 128 height 15
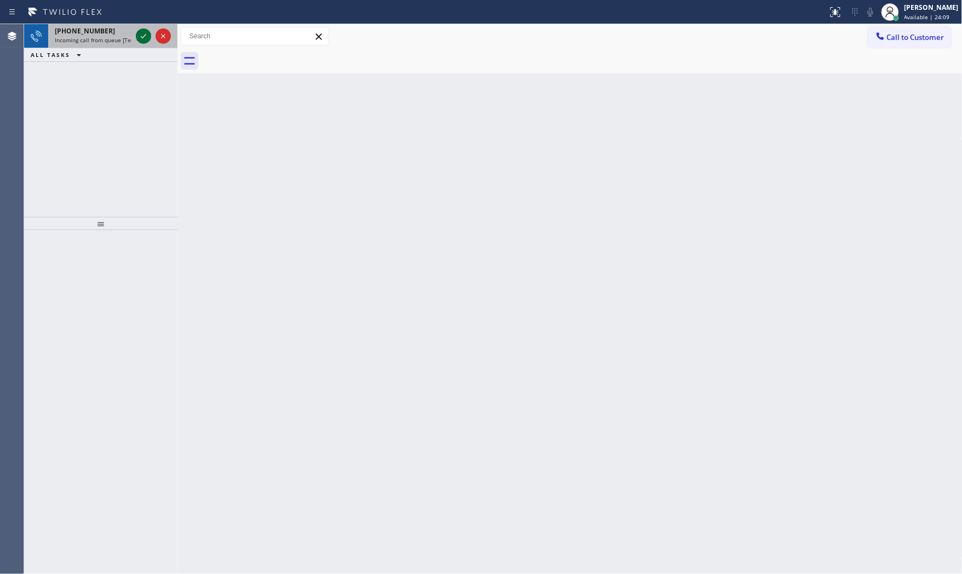
click at [143, 37] on icon at bounding box center [143, 36] width 5 height 4
click at [141, 35] on icon at bounding box center [143, 36] width 13 height 13
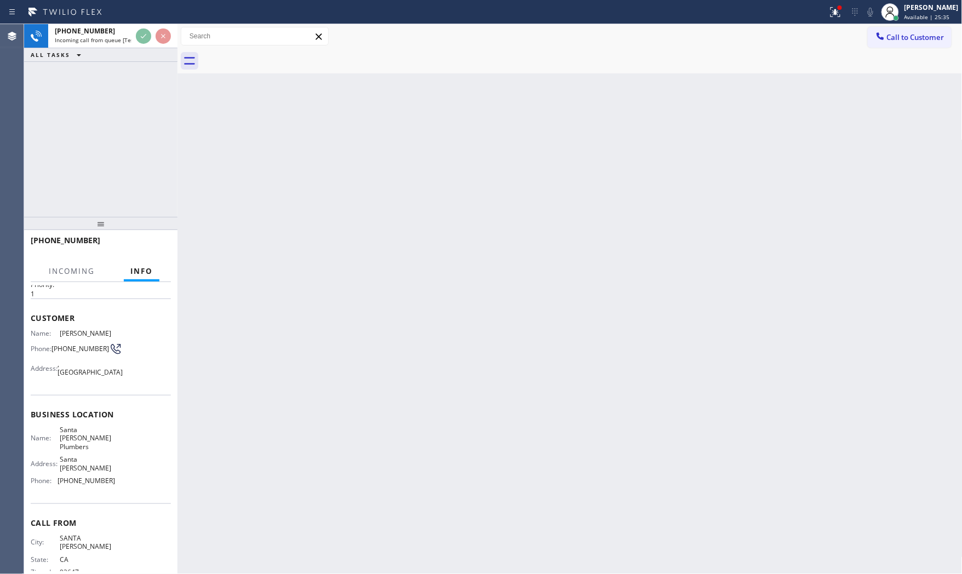
scroll to position [34, 0]
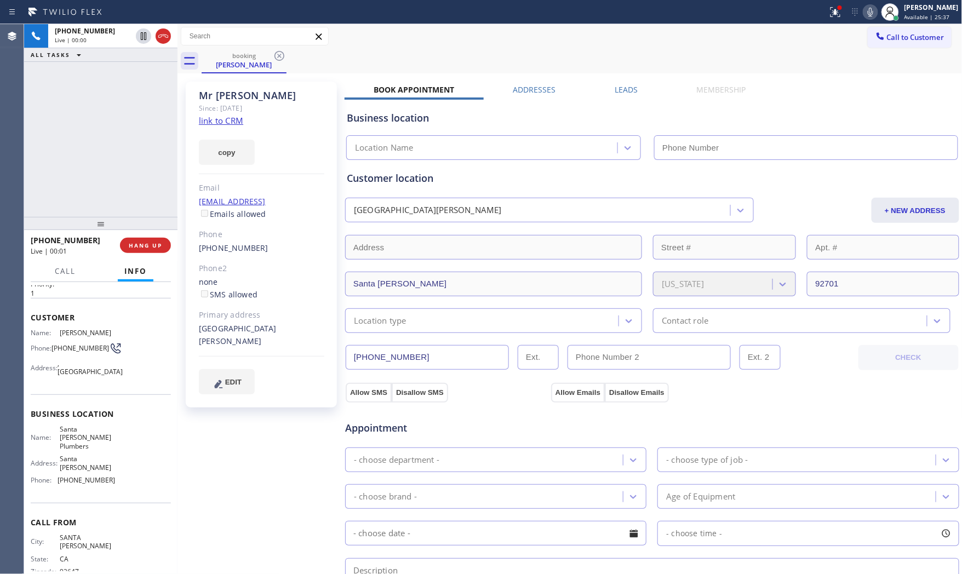
type input "(562) 262-5569"
click at [220, 125] on link "link to CRM" at bounding box center [221, 120] width 44 height 11
click at [841, 10] on div at bounding box center [836, 11] width 24 height 13
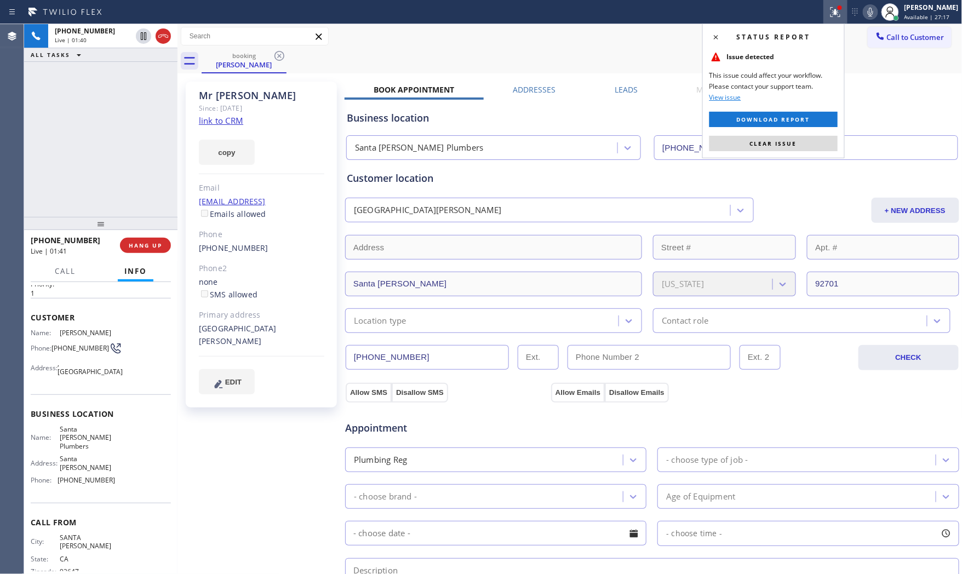
drag, startPoint x: 782, startPoint y: 139, endPoint x: 872, endPoint y: 48, distance: 128.3
click at [784, 138] on button "Clear issue" at bounding box center [774, 143] width 128 height 15
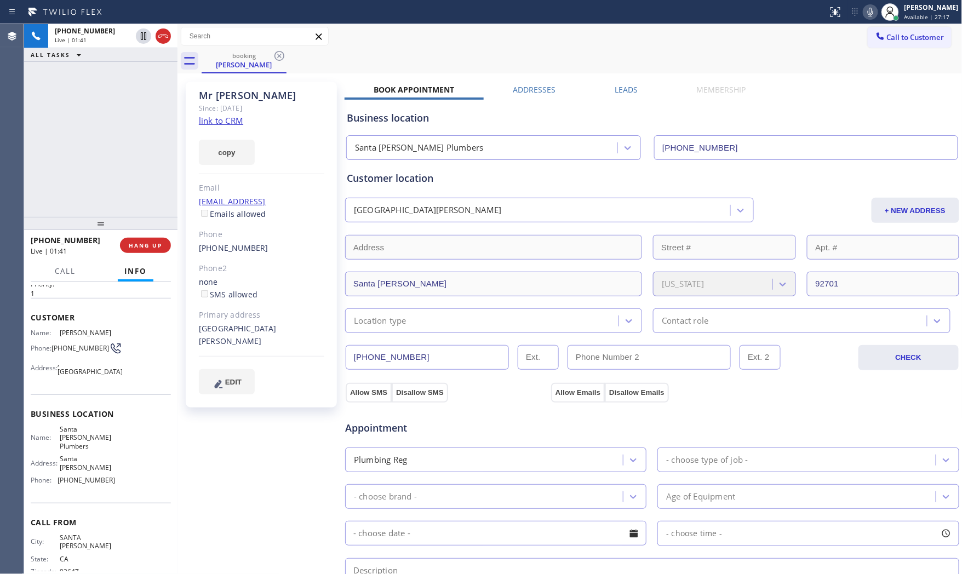
click at [868, 8] on icon at bounding box center [870, 11] width 13 height 13
click at [139, 36] on icon at bounding box center [143, 36] width 13 height 13
drag, startPoint x: 74, startPoint y: 354, endPoint x: 48, endPoint y: 328, distance: 36.8
click at [74, 352] on span "(714) 866-6263" at bounding box center [81, 348] width 58 height 8
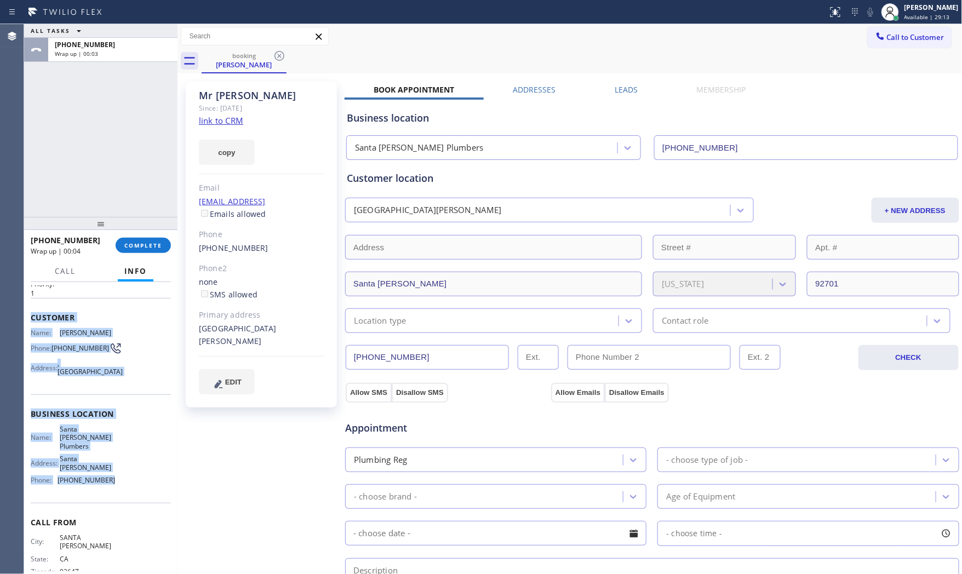
drag, startPoint x: 25, startPoint y: 312, endPoint x: 150, endPoint y: 463, distance: 195.5
click at [150, 463] on div "Context Queue: [Test] All Priority: 1 Customer Name: Mr Noe Phone: (714) 866-62…" at bounding box center [100, 428] width 153 height 293
copy div "Customer Name: Mr Noe Phone: (714) 866-6263 Address: , Santa Ana, CA 92701 Busi…"
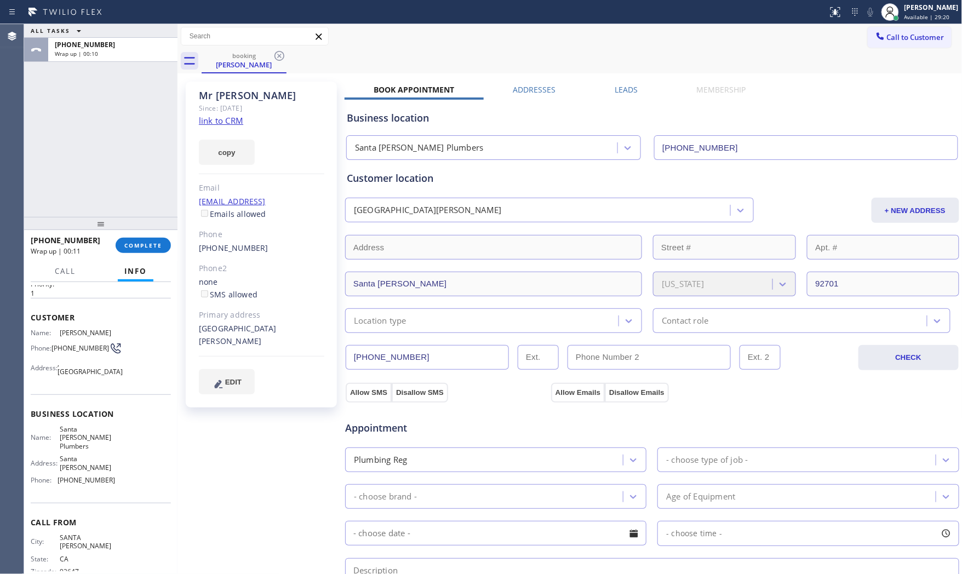
drag, startPoint x: 765, startPoint y: 36, endPoint x: 772, endPoint y: 35, distance: 7.2
click at [770, 35] on div "Call to Customer Outbound call Location Search location Your caller id phone nu…" at bounding box center [570, 36] width 785 height 19
click at [904, 29] on button "Call to Customer" at bounding box center [910, 37] width 84 height 21
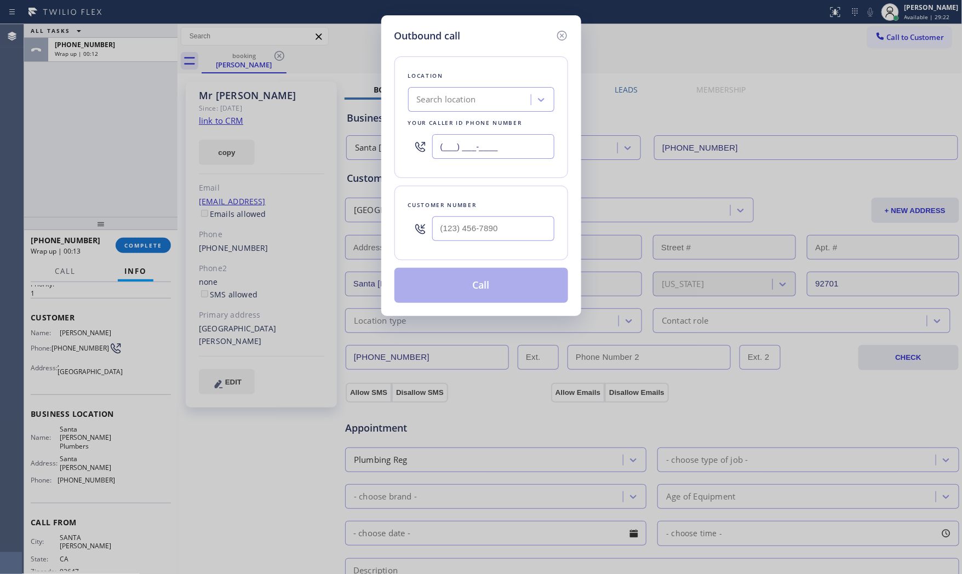
click at [504, 149] on input "(___) ___-____" at bounding box center [493, 146] width 122 height 25
paste input "562) 262-5569"
type input "(562) 262-5569"
click at [511, 236] on input "(___) ___-____" at bounding box center [493, 229] width 122 height 25
paste input "714) 866-6263"
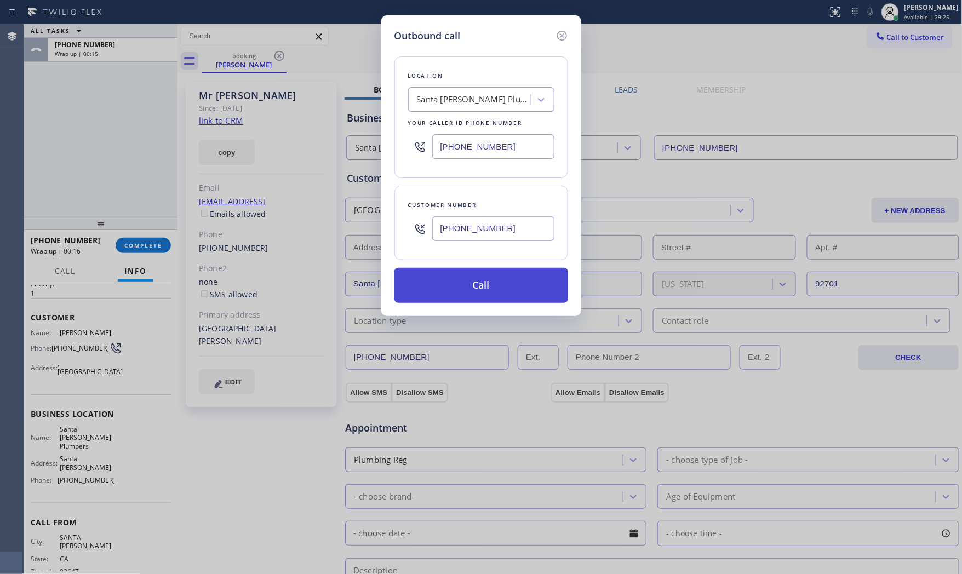
type input "(714) 866-6263"
click at [510, 284] on button "Call" at bounding box center [482, 285] width 174 height 35
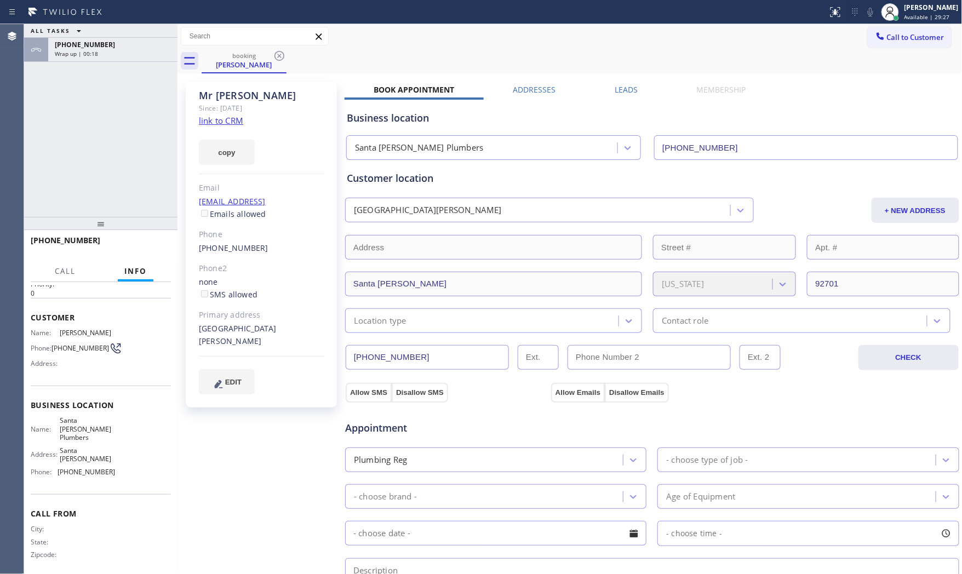
scroll to position [26, 0]
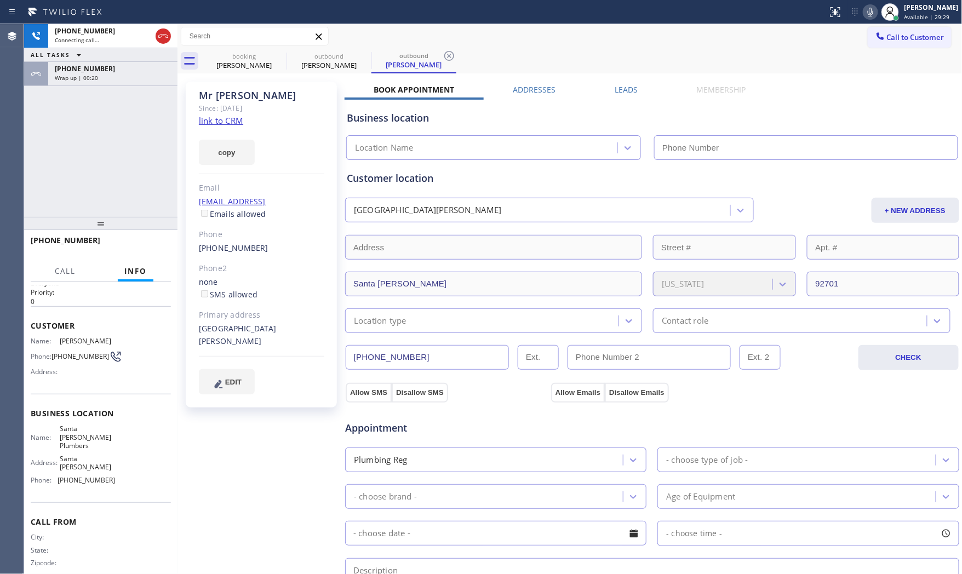
type input "(562) 262-5569"
click at [417, 39] on div "Call to Customer Outbound call Location Santa Ana Plumbers Your caller id phone…" at bounding box center [570, 36] width 785 height 19
click at [864, 14] on icon at bounding box center [870, 11] width 13 height 13
click at [872, 14] on icon at bounding box center [870, 11] width 13 height 13
click at [109, 52] on div "ALL TASKS ALL TASKS ACTIVE TASKS TASKS IN WRAP UP" at bounding box center [100, 55] width 153 height 14
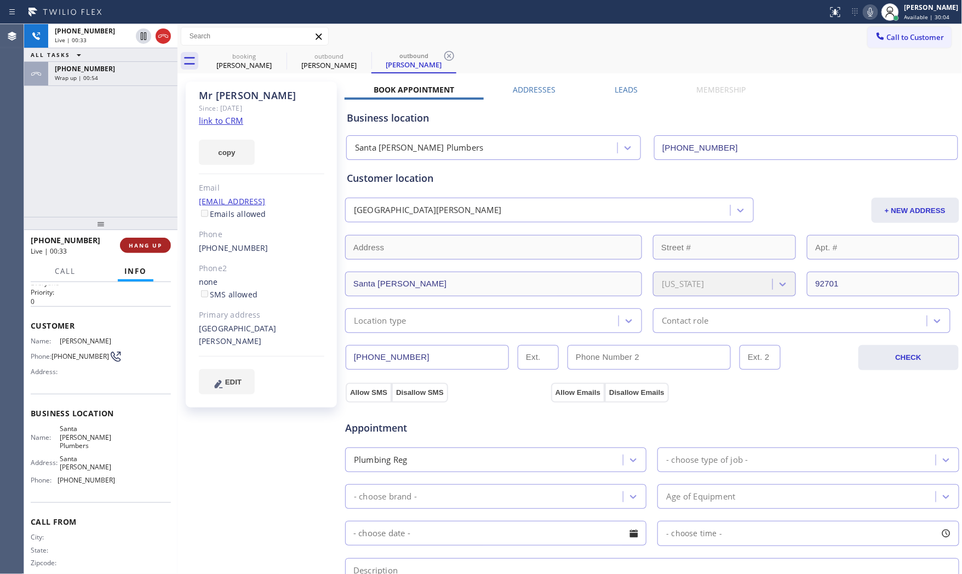
click at [143, 245] on span "HANG UP" at bounding box center [145, 246] width 33 height 8
click at [86, 55] on span "Wrap up | 00:03" at bounding box center [76, 54] width 43 height 8
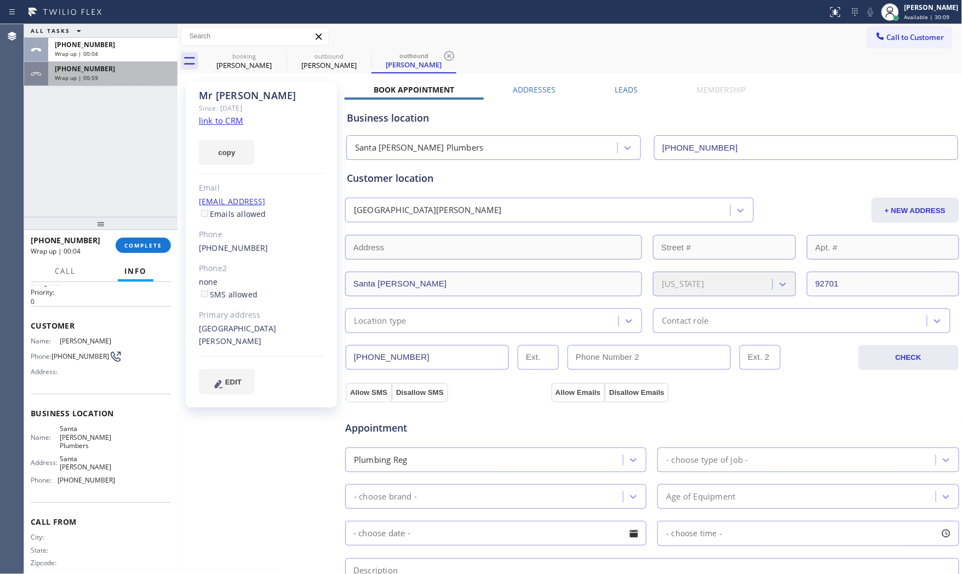
click at [91, 74] on span "Wrap up | 00:59" at bounding box center [76, 78] width 43 height 8
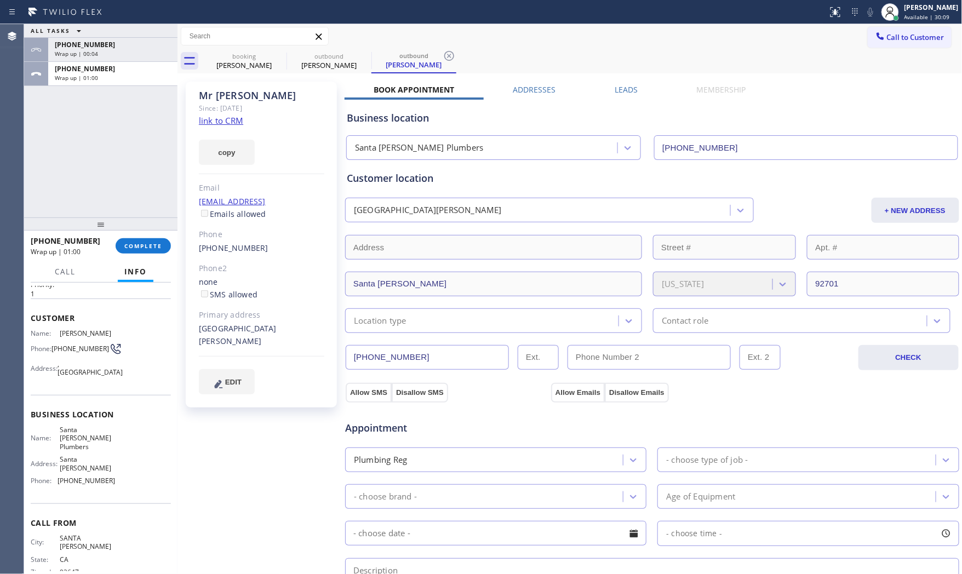
click at [140, 223] on div at bounding box center [100, 224] width 153 height 13
click at [146, 247] on span "COMPLETE" at bounding box center [143, 246] width 38 height 8
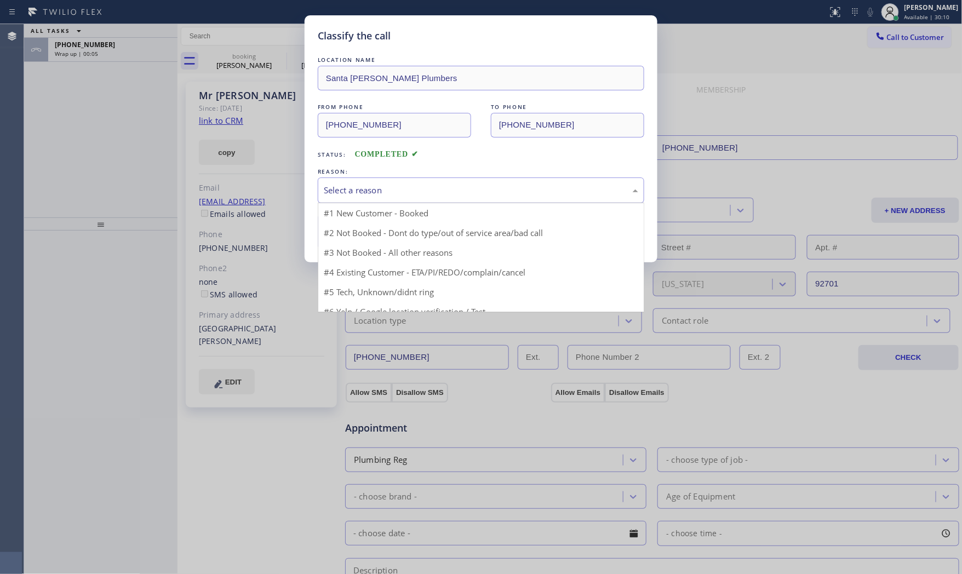
click at [380, 189] on div "Select a reason" at bounding box center [481, 190] width 315 height 13
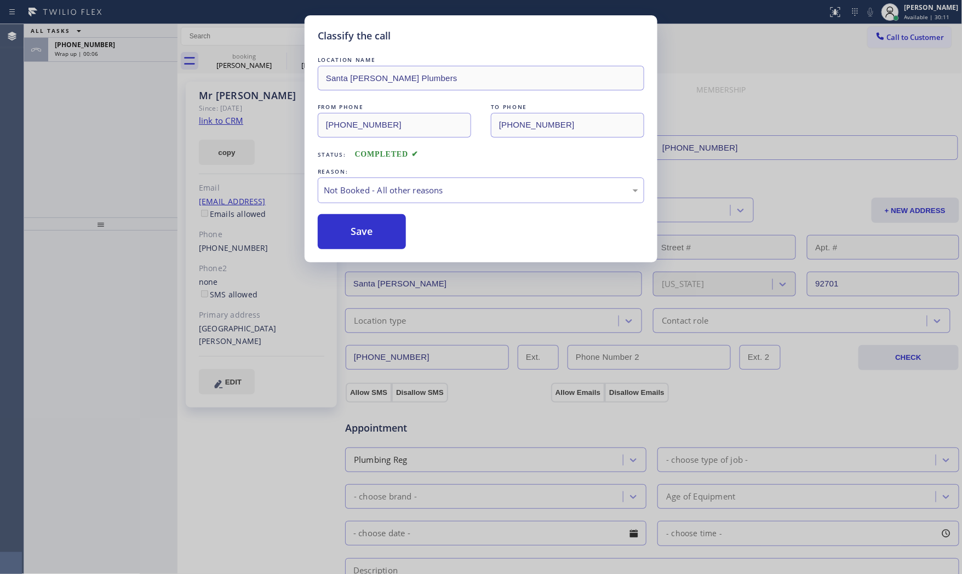
click at [371, 227] on button "Save" at bounding box center [362, 231] width 88 height 35
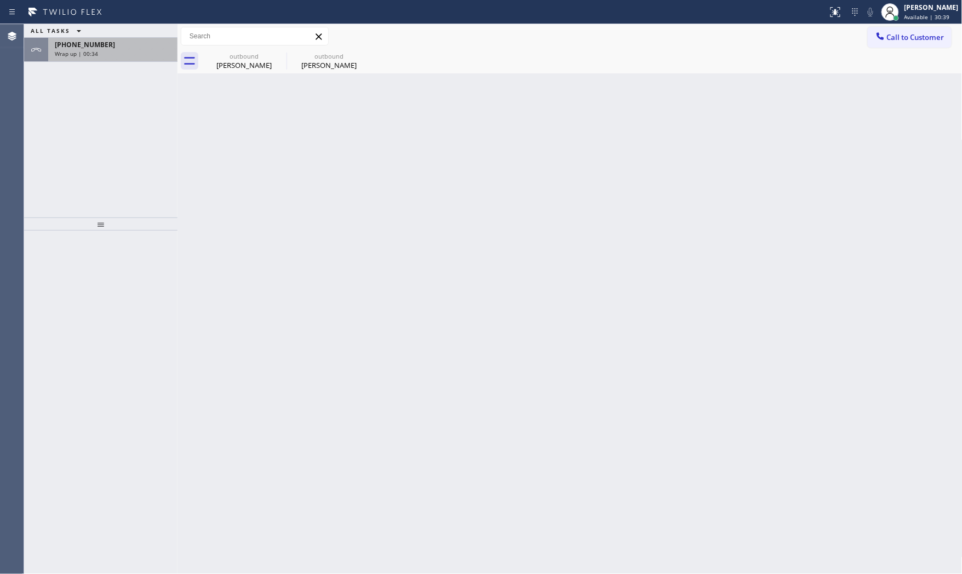
click at [92, 43] on span "+17148666263" at bounding box center [85, 44] width 60 height 9
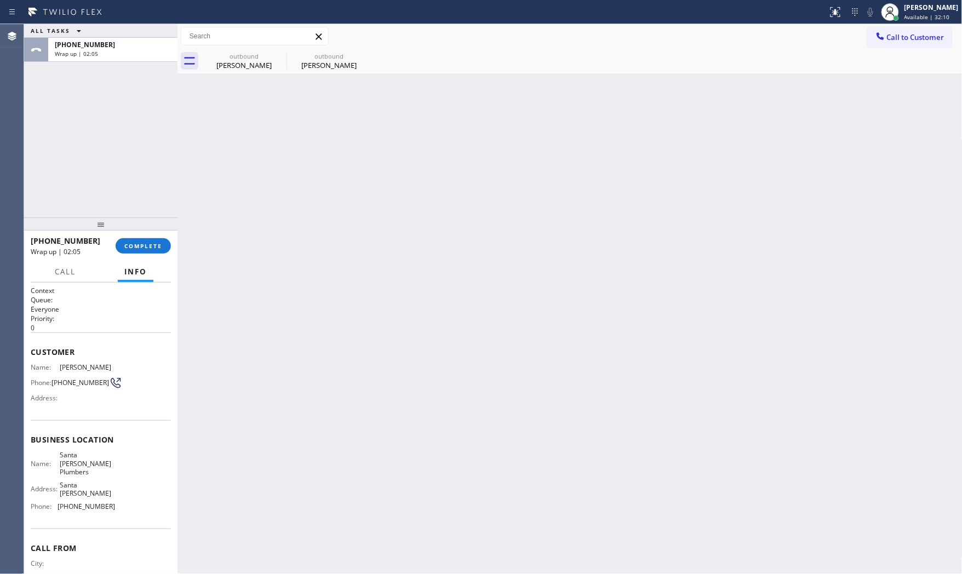
click at [155, 237] on div "+17148666263 Wrap up | 02:05 COMPLETE" at bounding box center [101, 246] width 140 height 29
click at [163, 252] on button "COMPLETE" at bounding box center [143, 245] width 55 height 15
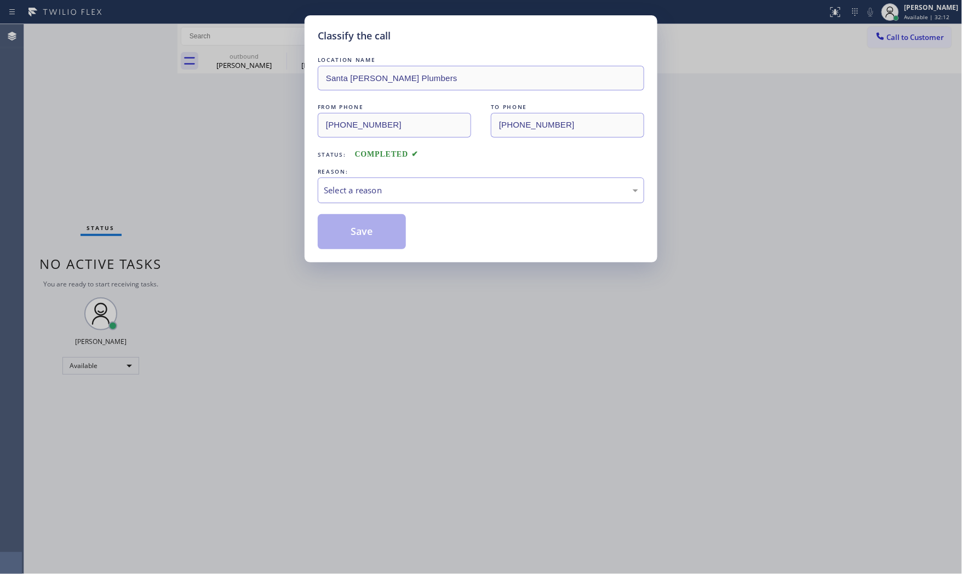
drag, startPoint x: 369, startPoint y: 188, endPoint x: 368, endPoint y: 197, distance: 9.4
click at [369, 191] on div "Select a reason" at bounding box center [481, 190] width 315 height 13
click at [362, 227] on button "Save" at bounding box center [362, 231] width 88 height 35
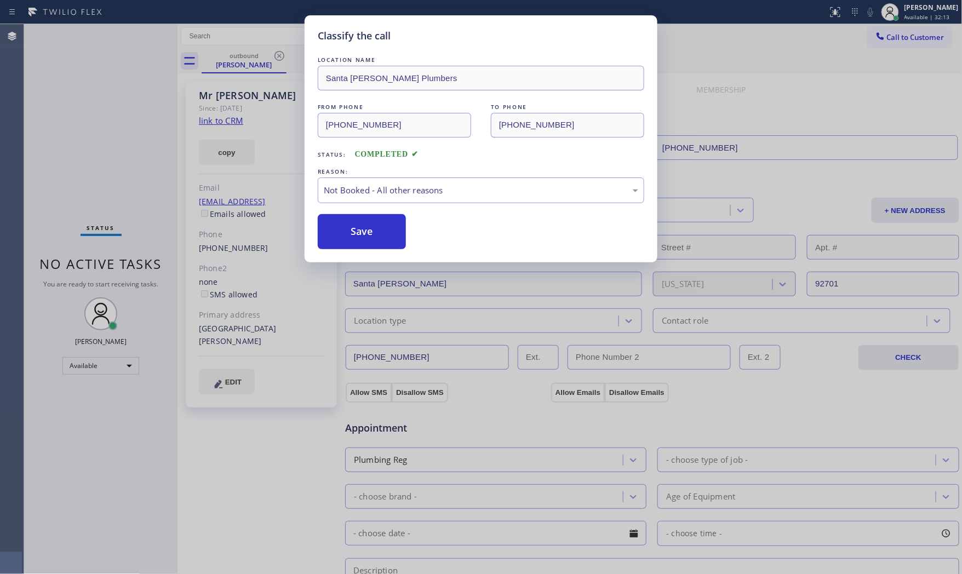
click at [362, 227] on button "Save" at bounding box center [362, 231] width 88 height 35
drag, startPoint x: 362, startPoint y: 227, endPoint x: 358, endPoint y: 217, distance: 10.9
click at [362, 224] on button "Save" at bounding box center [362, 231] width 88 height 35
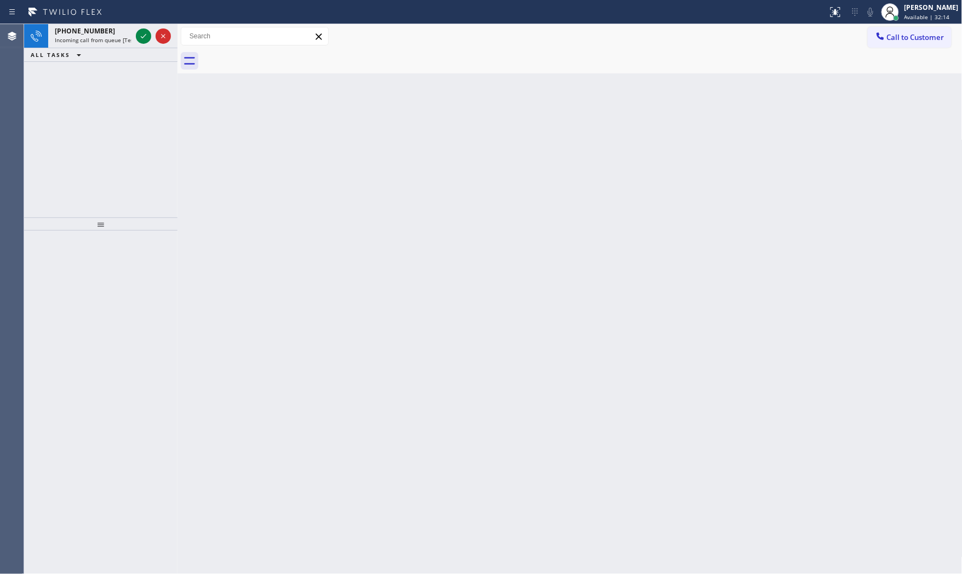
click at [107, 32] on div "+13053384594" at bounding box center [93, 30] width 77 height 9
click at [88, 38] on span "Incoming call from queue [Test] All" at bounding box center [100, 40] width 91 height 8
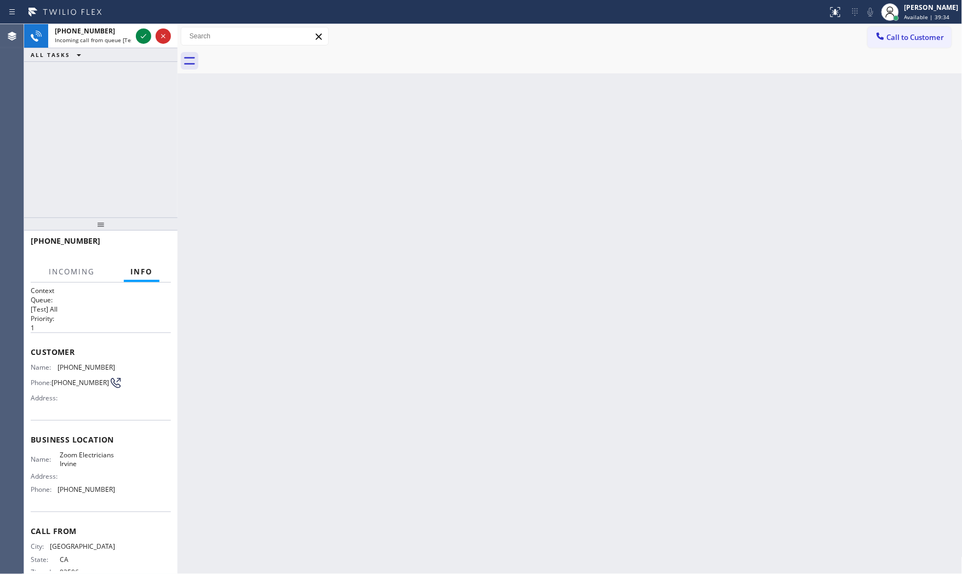
scroll to position [35, 0]
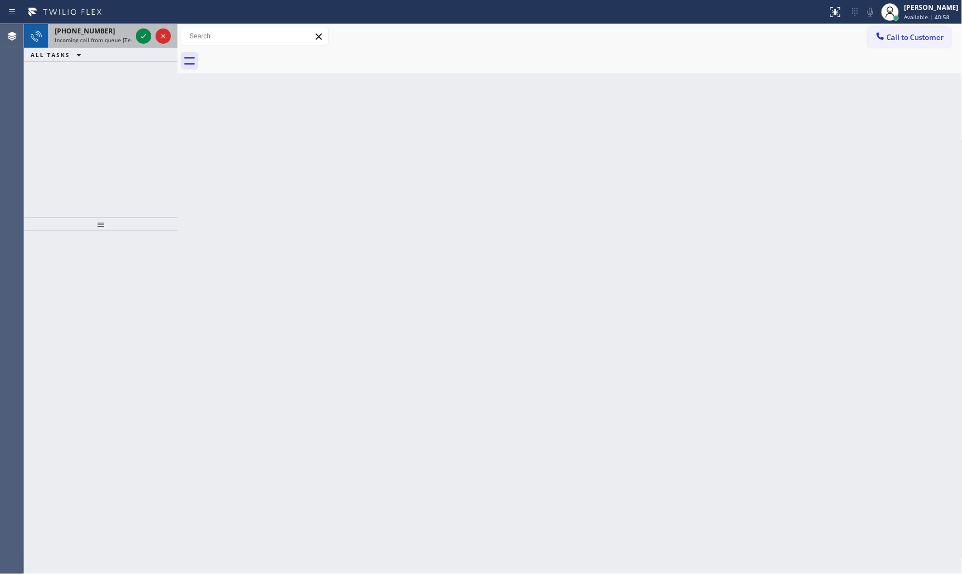
click at [81, 29] on span "+14157134254" at bounding box center [85, 30] width 60 height 9
click at [134, 35] on div at bounding box center [153, 36] width 39 height 24
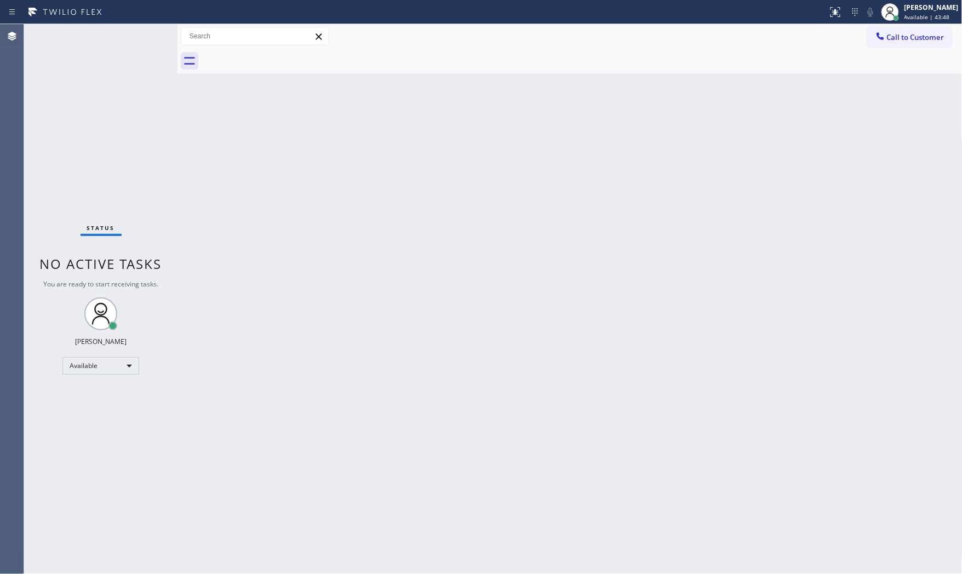
click at [134, 35] on div "Status No active tasks You are ready to start receiving tasks. [PERSON_NAME] Av…" at bounding box center [100, 299] width 153 height 550
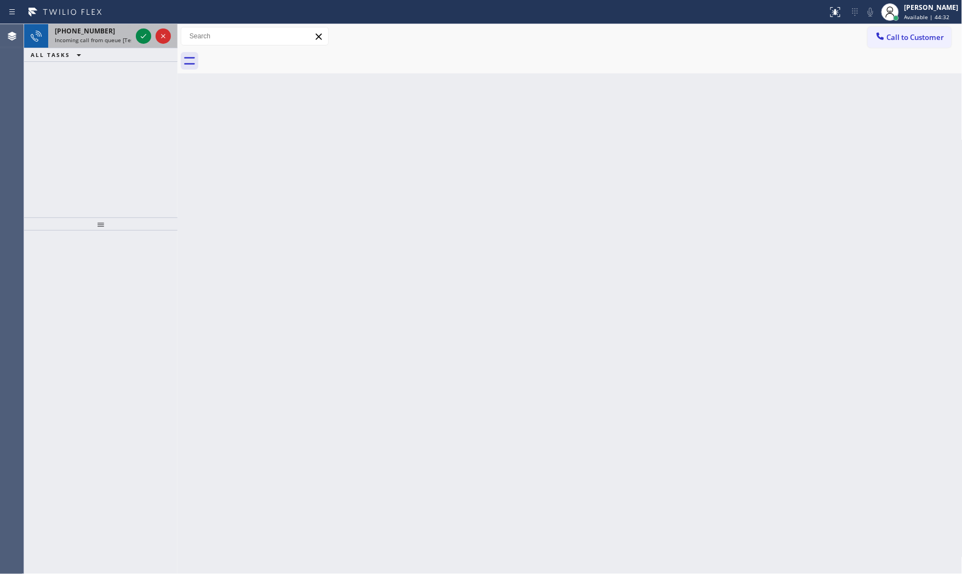
click at [109, 40] on span "Incoming call from queue [Test] All" at bounding box center [100, 40] width 91 height 8
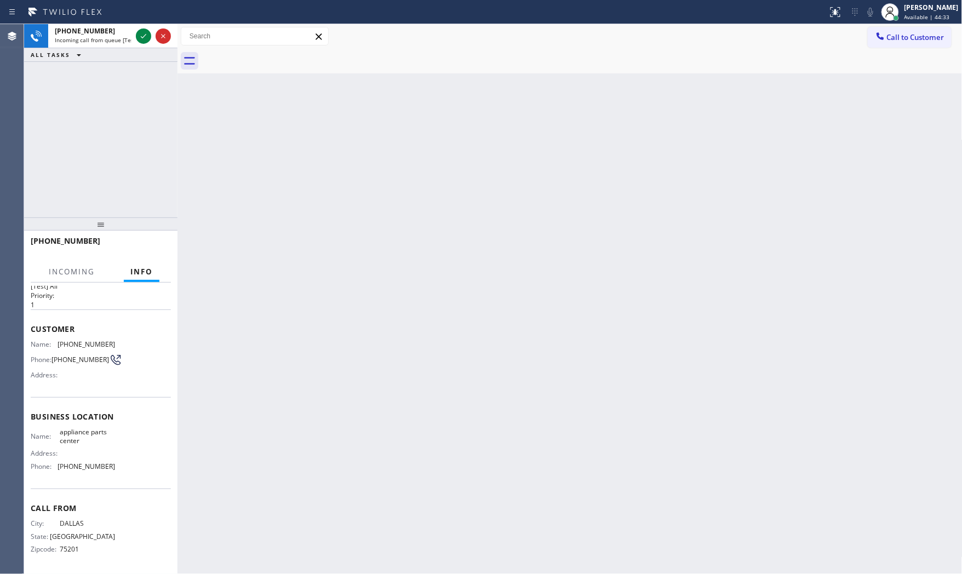
scroll to position [26, 0]
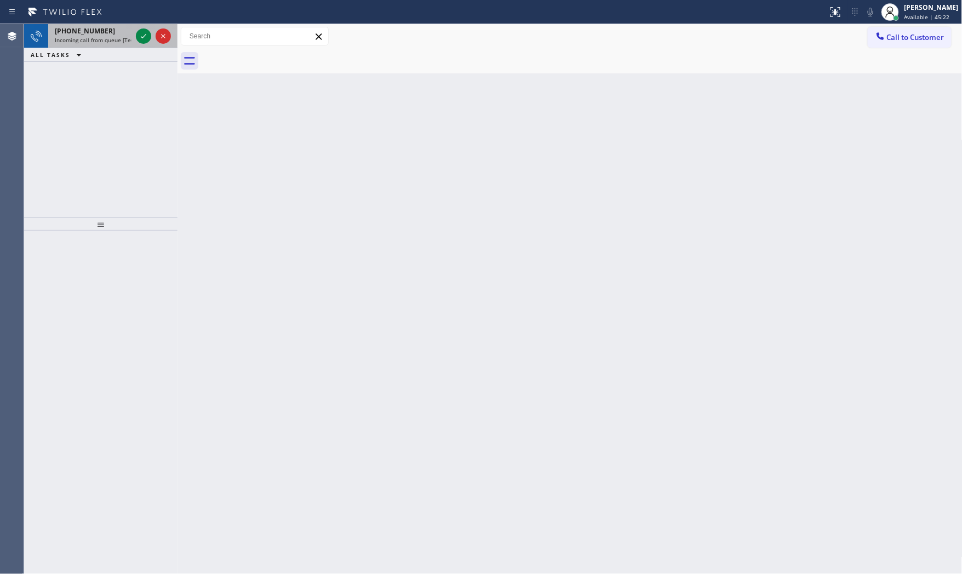
click at [110, 44] on div "+19512042147 Incoming call from queue [Test] All" at bounding box center [91, 36] width 86 height 24
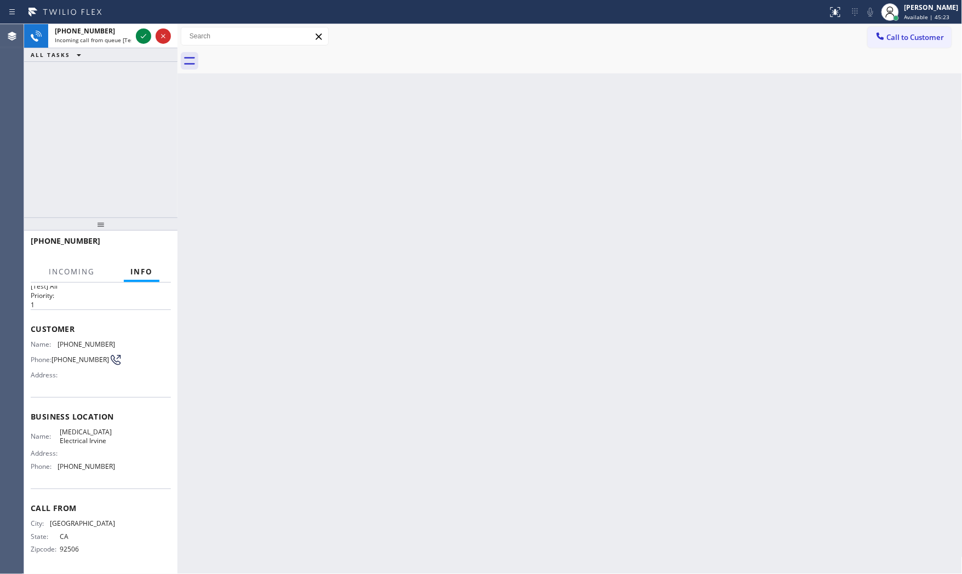
scroll to position [26, 0]
click at [130, 38] on span "Incoming call from queue [Test] All" at bounding box center [100, 40] width 91 height 8
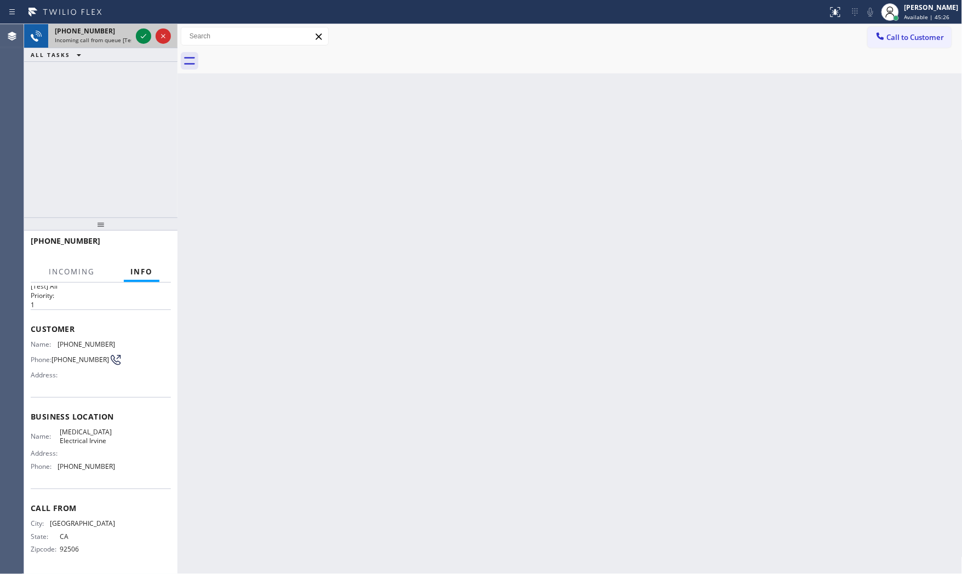
click at [130, 38] on span "Incoming call from queue [Test] All" at bounding box center [100, 40] width 91 height 8
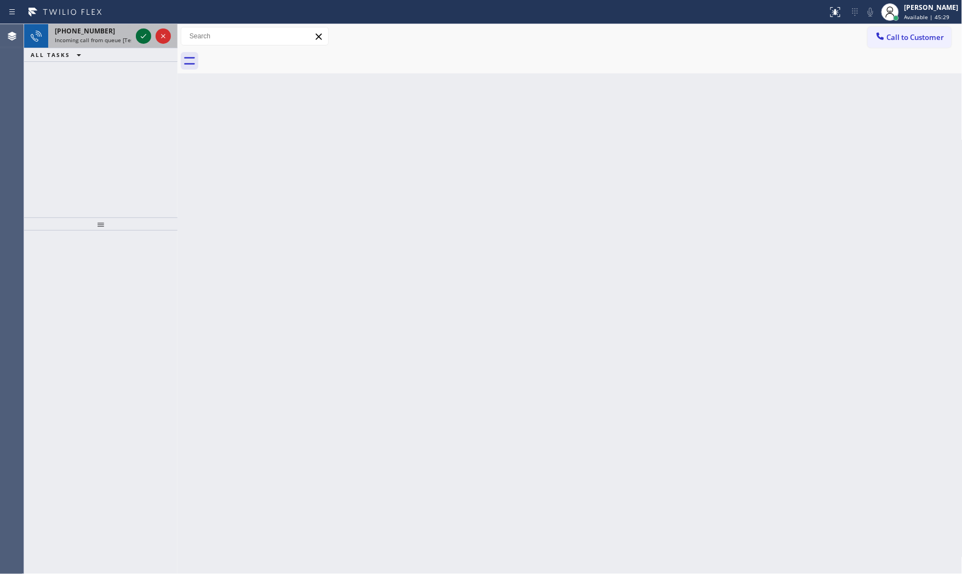
click at [136, 36] on div at bounding box center [143, 36] width 15 height 13
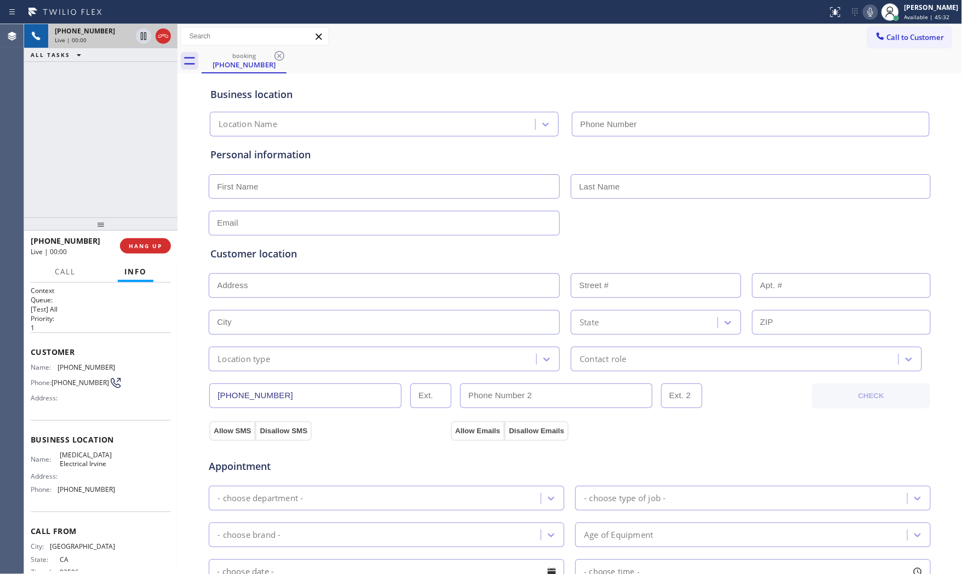
click at [146, 240] on button "HANG UP" at bounding box center [145, 245] width 51 height 15
type input "(949) 647-5193"
click at [146, 240] on button "HANG UP" at bounding box center [145, 245] width 51 height 15
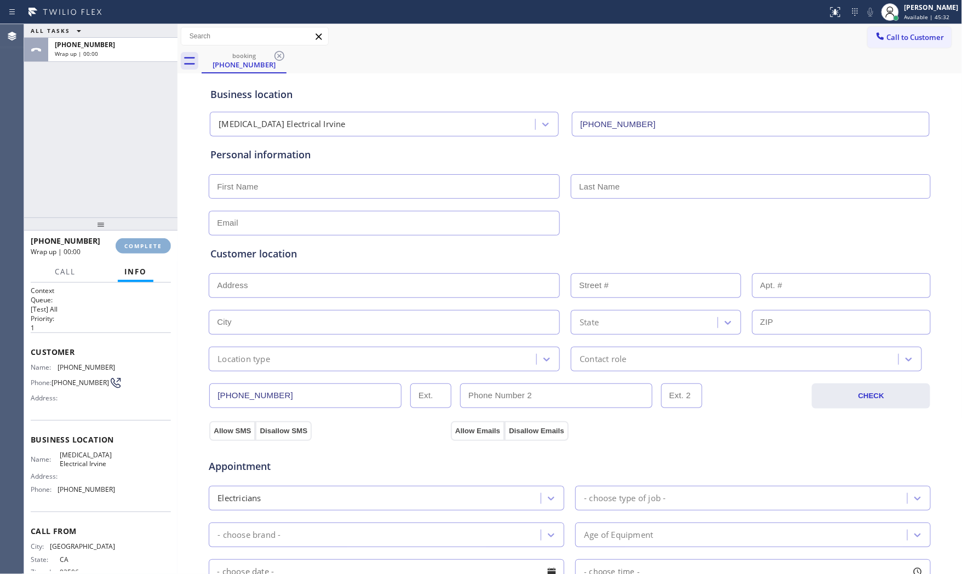
click at [149, 247] on span "COMPLETE" at bounding box center [143, 246] width 38 height 8
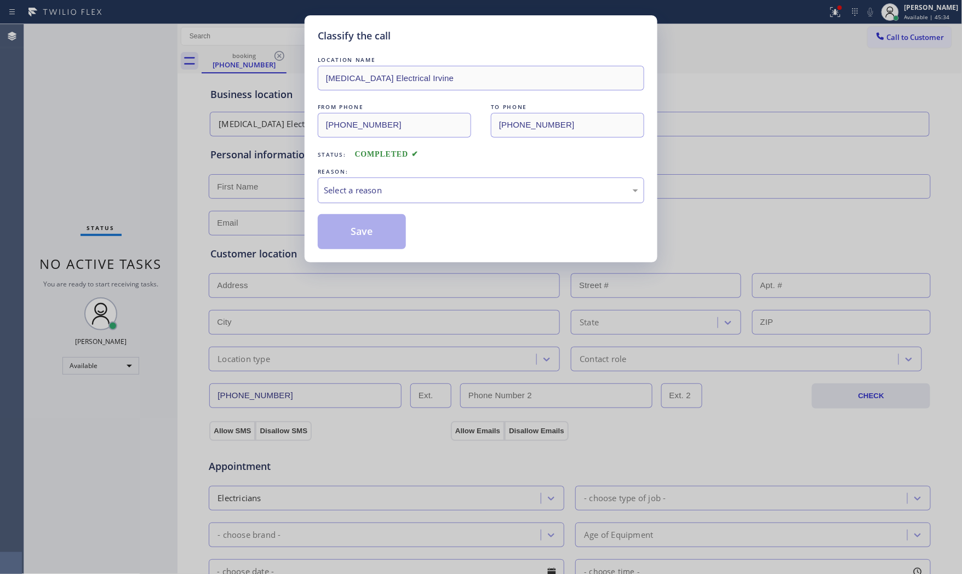
drag, startPoint x: 434, startPoint y: 196, endPoint x: 426, endPoint y: 202, distance: 10.2
click at [434, 196] on div "Select a reason" at bounding box center [481, 190] width 315 height 13
click at [388, 232] on button "Save" at bounding box center [362, 231] width 88 height 35
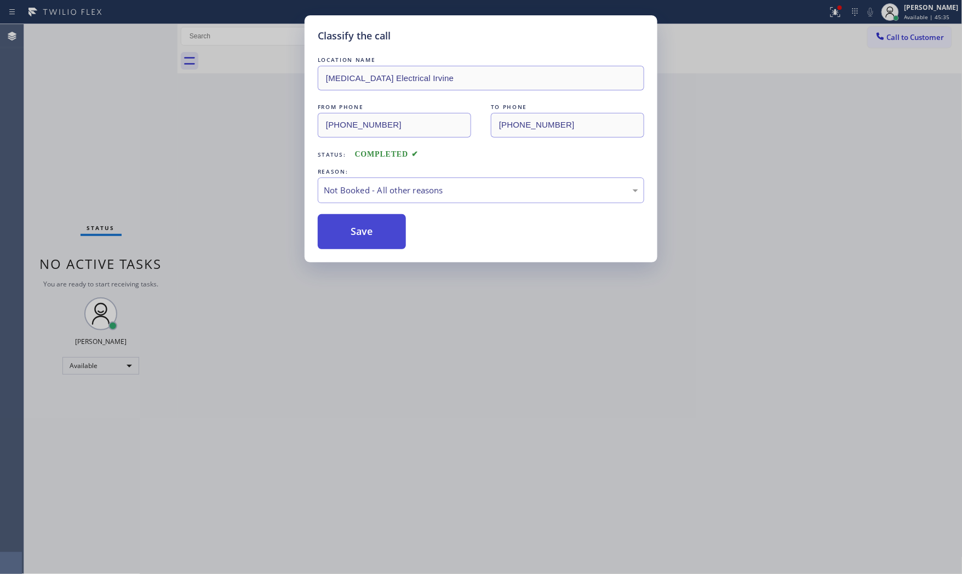
click at [388, 232] on button "Save" at bounding box center [362, 231] width 88 height 35
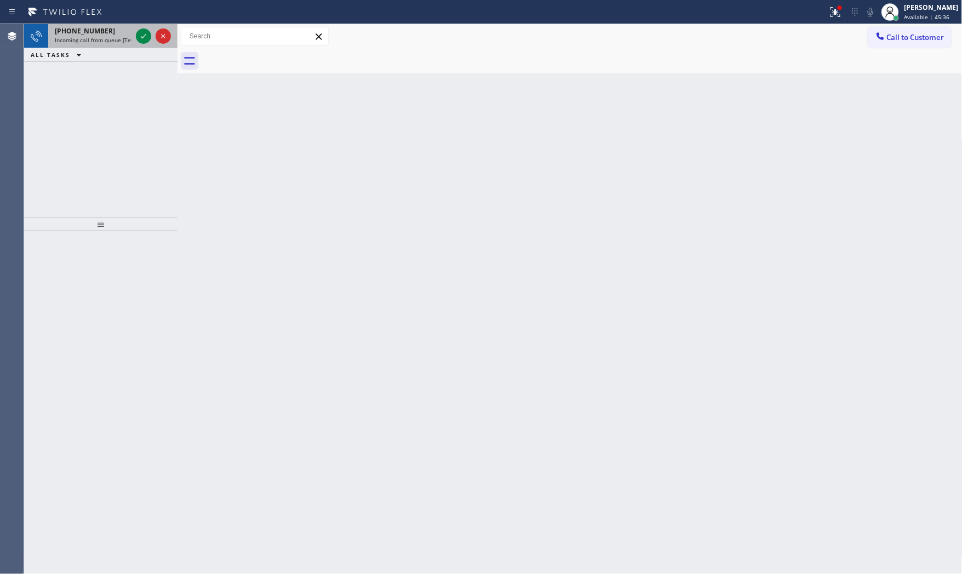
click at [114, 37] on span "Incoming call from queue [Test] All" at bounding box center [100, 40] width 91 height 8
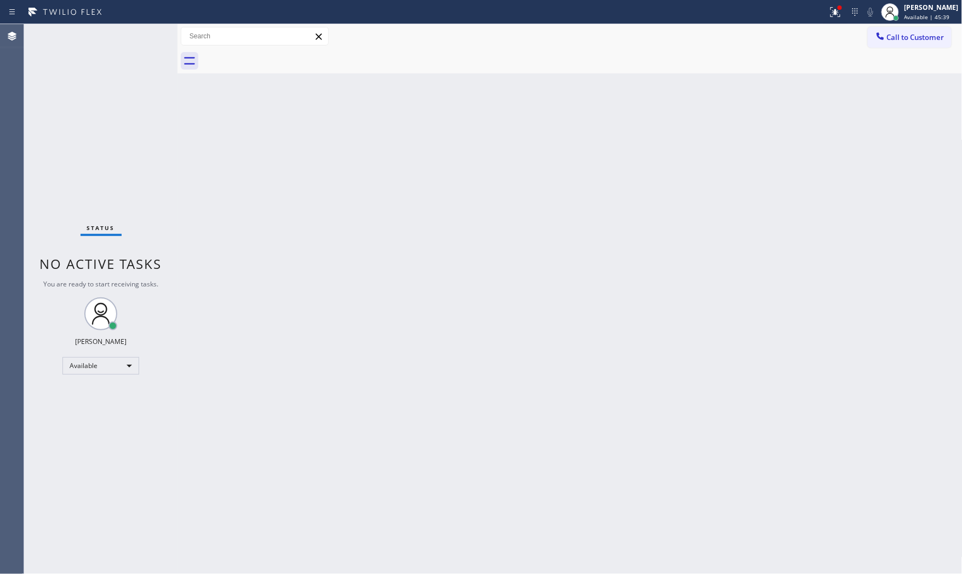
click at [132, 37] on div "Status No active tasks You are ready to start receiving tasks. [PERSON_NAME] Av…" at bounding box center [100, 299] width 153 height 550
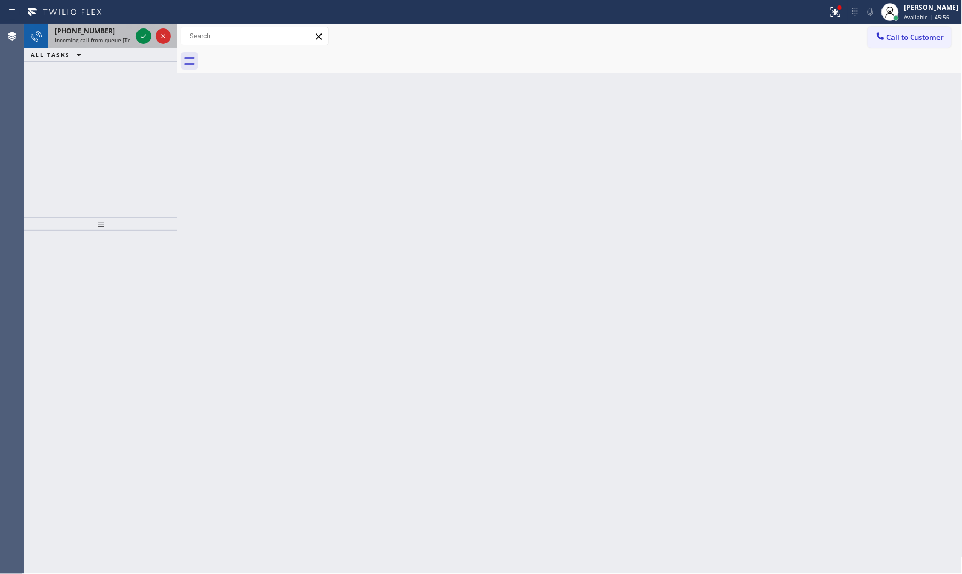
click at [107, 29] on div "+14085066314" at bounding box center [93, 30] width 77 height 9
click at [106, 35] on div "+14085066314" at bounding box center [93, 30] width 77 height 9
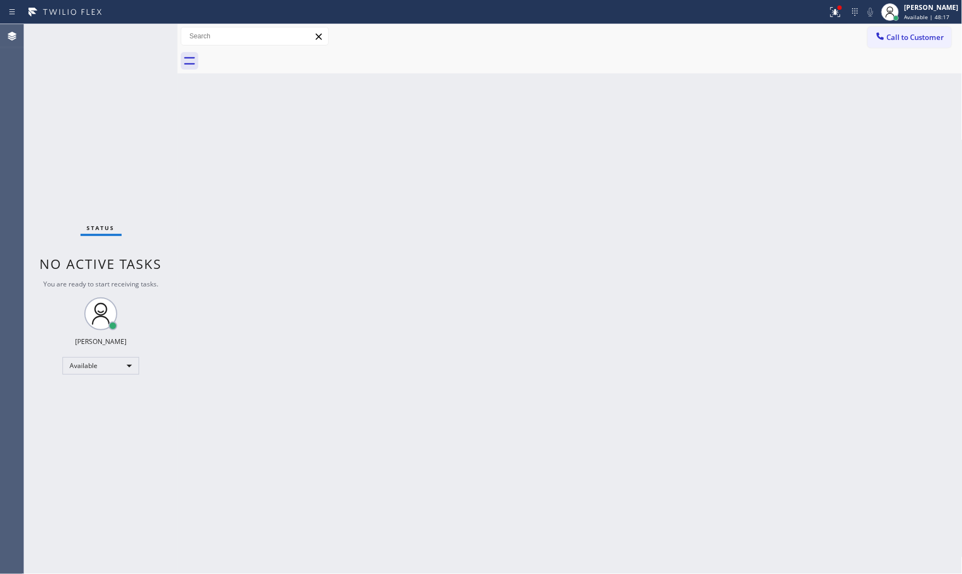
click at [102, 49] on div "Status No active tasks You are ready to start receiving tasks. [PERSON_NAME] Av…" at bounding box center [100, 299] width 153 height 550
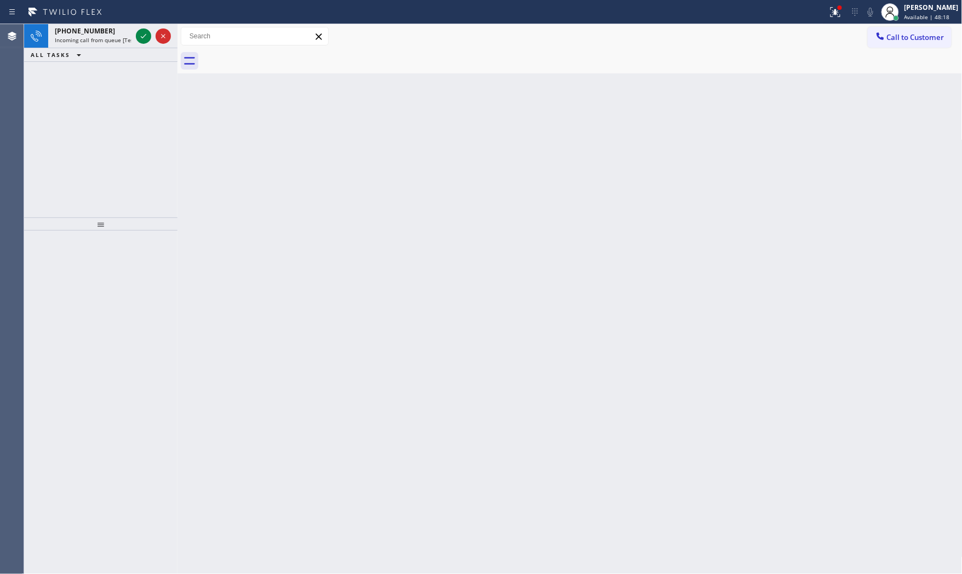
click at [103, 47] on div "+14087720328 Incoming call from queue [Test] All" at bounding box center [91, 36] width 86 height 24
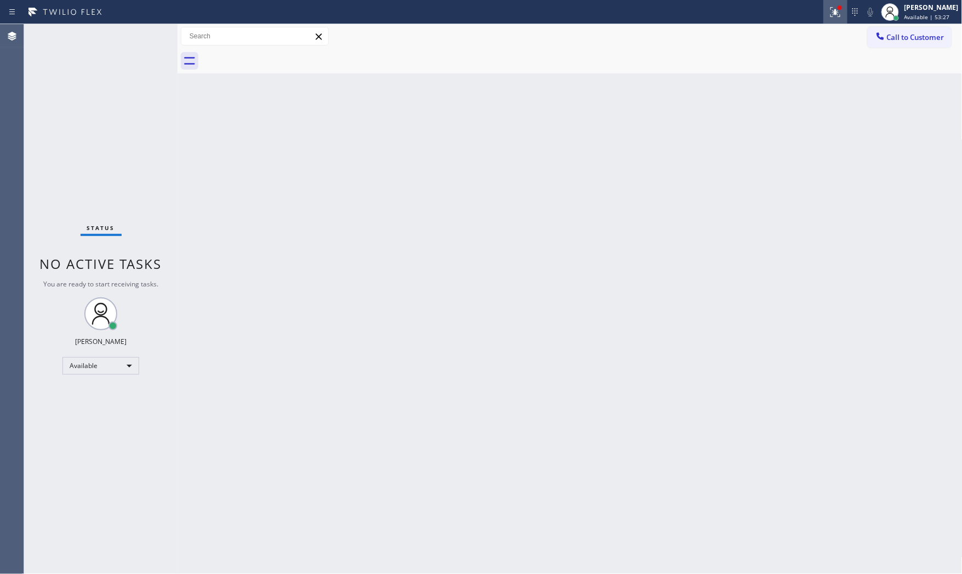
click at [831, 15] on icon at bounding box center [835, 11] width 13 height 13
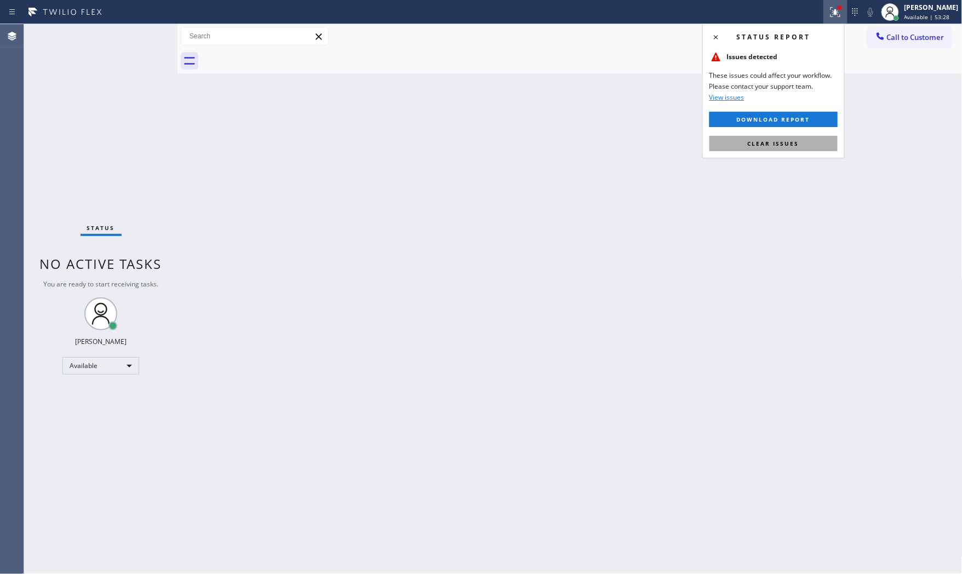
click at [782, 143] on span "Clear issues" at bounding box center [774, 144] width 52 height 8
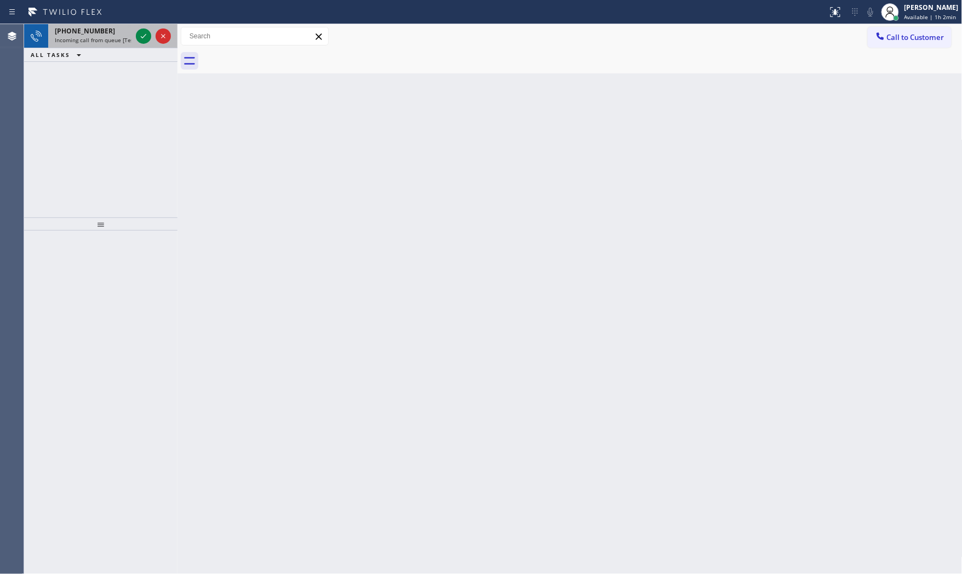
click at [65, 38] on span "Incoming call from queue [Test] All" at bounding box center [100, 40] width 91 height 8
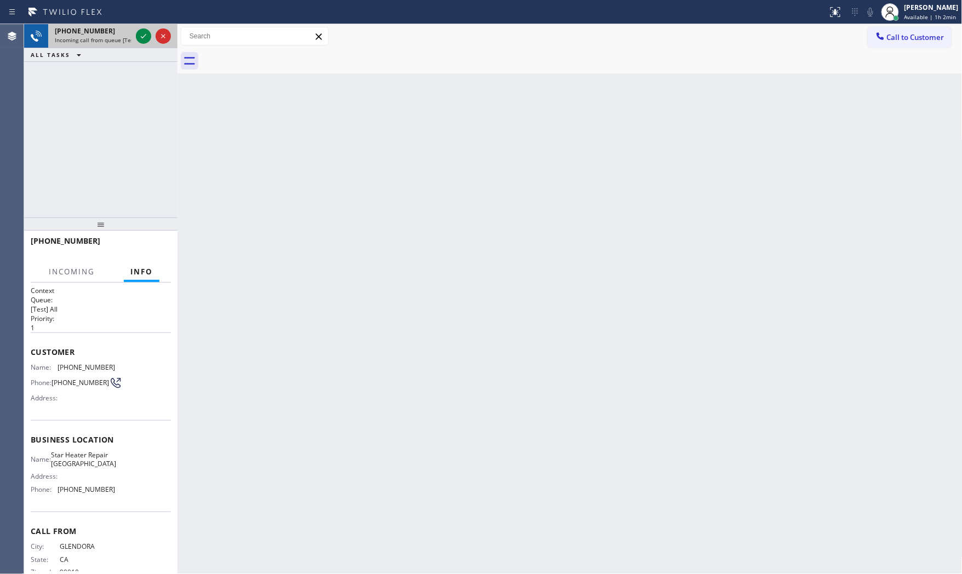
click at [113, 36] on span "Incoming call from queue [Test] All" at bounding box center [100, 40] width 91 height 8
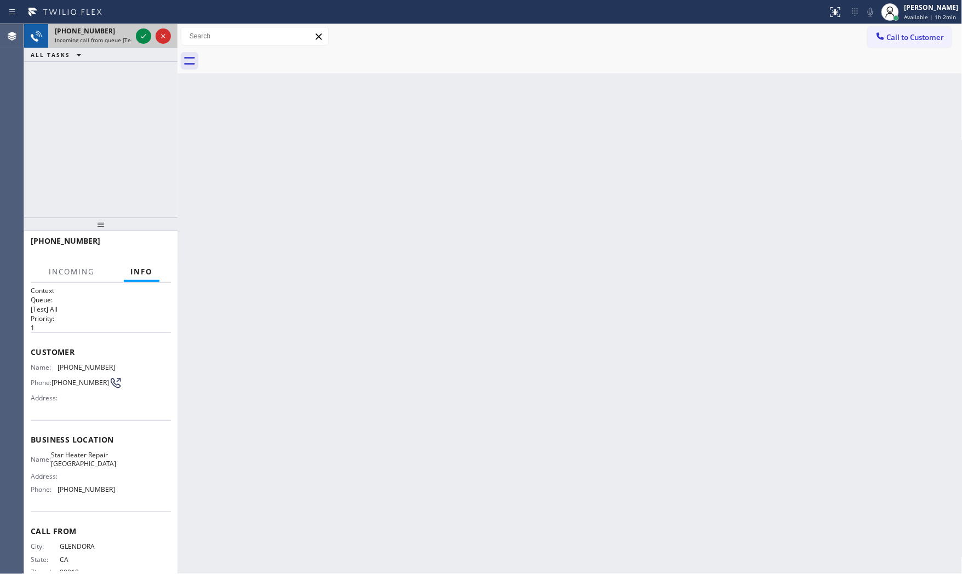
click at [113, 36] on span "Incoming call from queue [Test] All" at bounding box center [100, 40] width 91 height 8
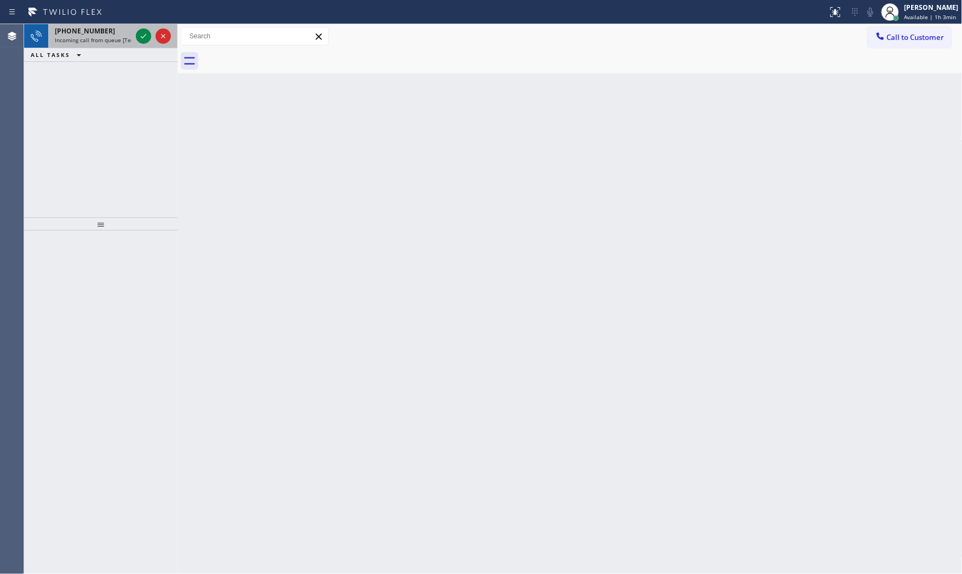
click at [112, 31] on div "+19146493498" at bounding box center [93, 30] width 77 height 9
click at [84, 30] on span "+12134714070" at bounding box center [85, 30] width 60 height 9
click at [113, 40] on span "Incoming call from queue [Test] All" at bounding box center [100, 40] width 91 height 8
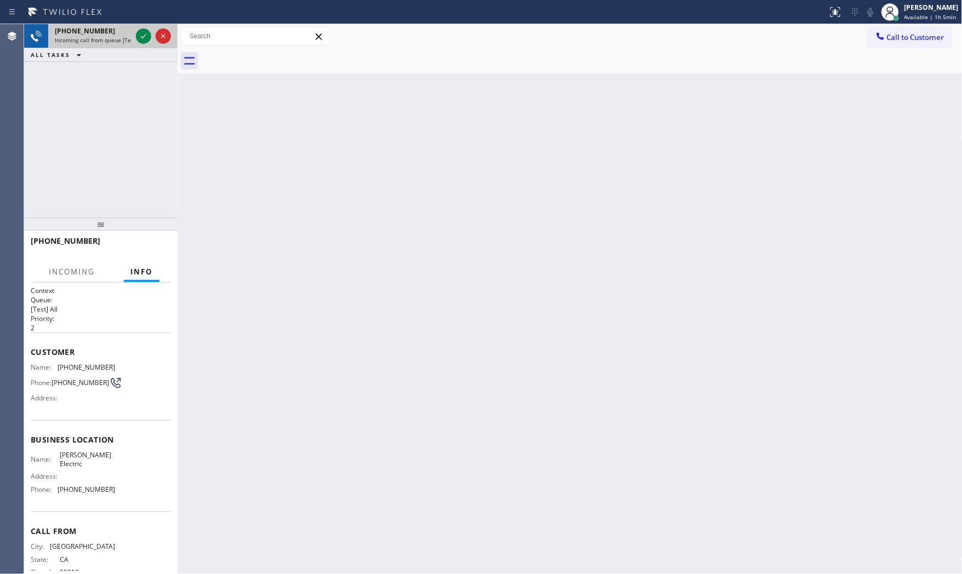
click at [113, 40] on span "Incoming call from queue [Test] All" at bounding box center [100, 40] width 91 height 8
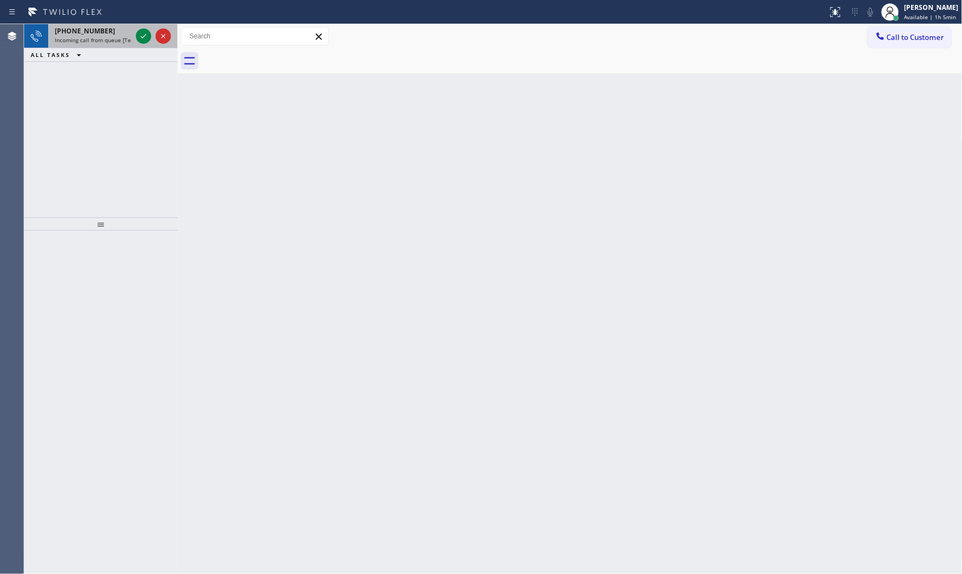
click at [104, 37] on span "Incoming call from queue [Test] All" at bounding box center [100, 40] width 91 height 8
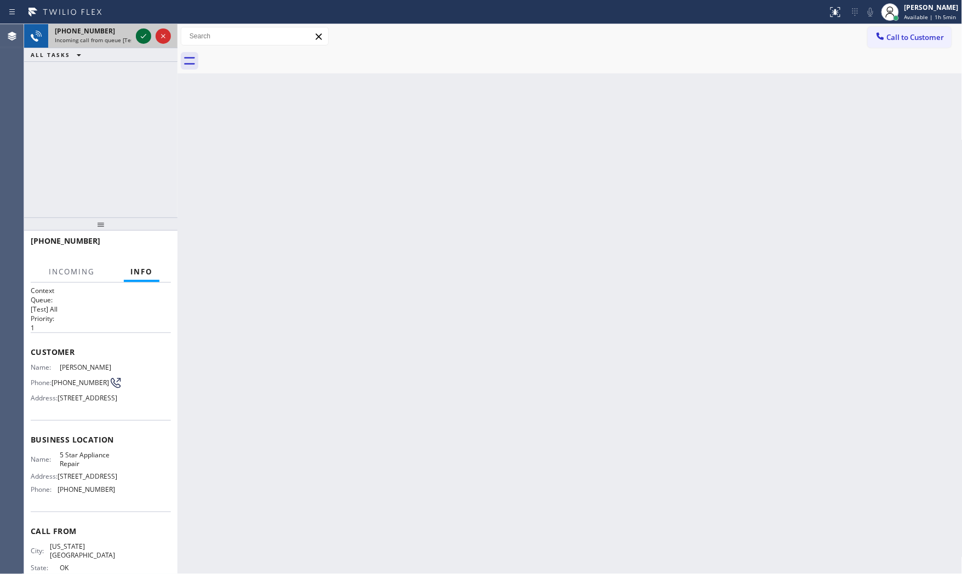
click at [144, 35] on icon at bounding box center [143, 36] width 13 height 13
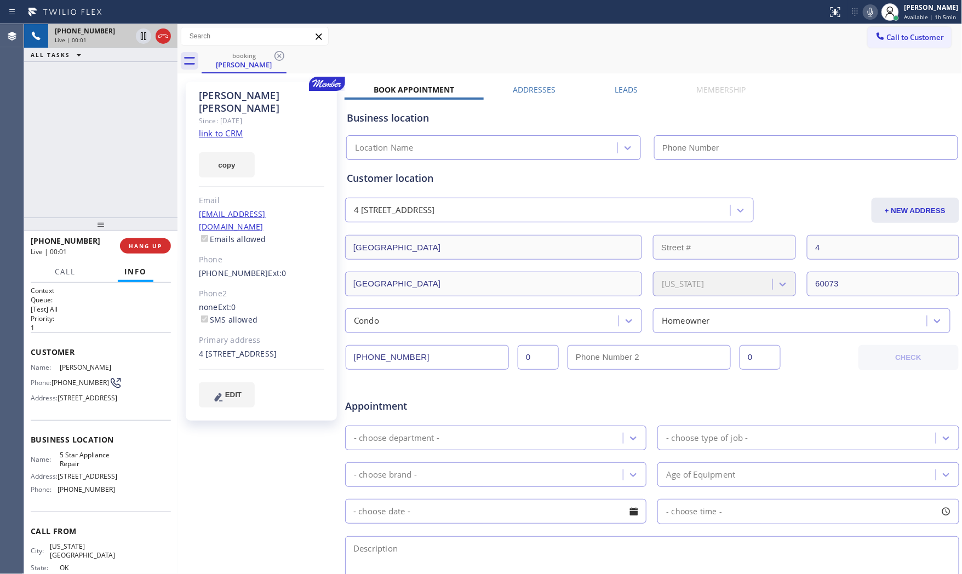
type input "[PHONE_NUMBER]"
click at [236, 128] on link "link to CRM" at bounding box center [221, 133] width 44 height 11
drag, startPoint x: 150, startPoint y: 244, endPoint x: 161, endPoint y: 212, distance: 34.3
click at [151, 240] on button "HANG UP" at bounding box center [145, 245] width 51 height 15
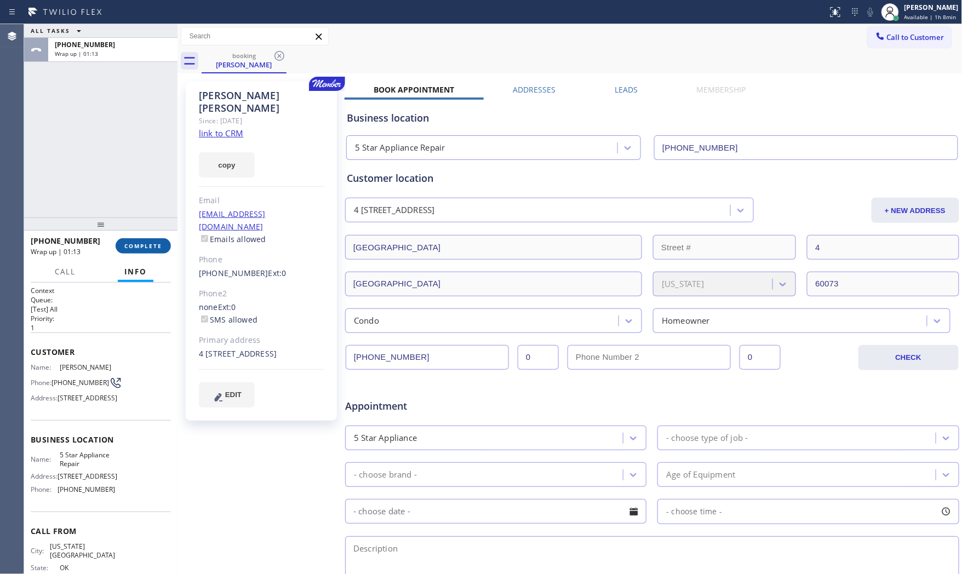
click at [124, 245] on span "COMPLETE" at bounding box center [143, 246] width 38 height 8
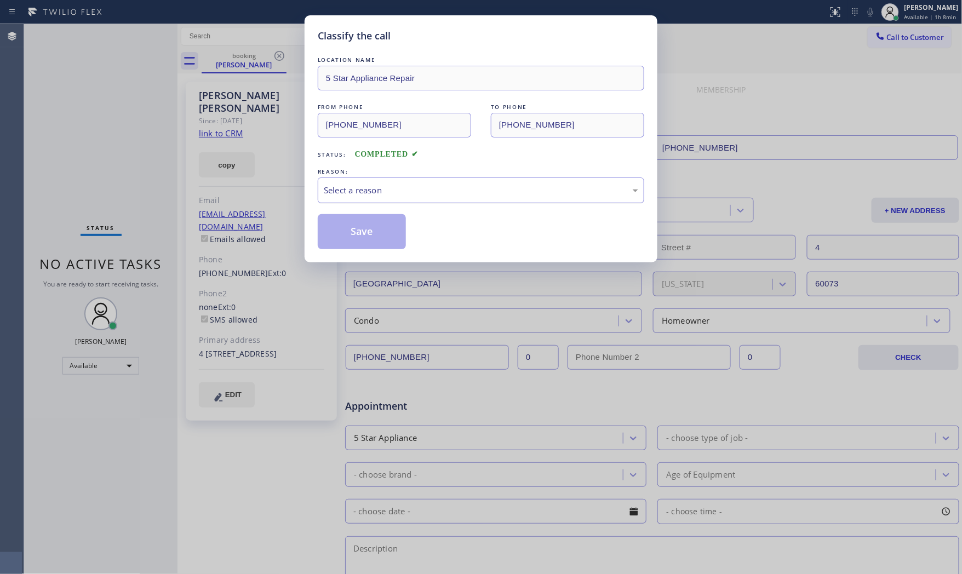
click at [414, 187] on div "Select a reason" at bounding box center [481, 190] width 315 height 13
click at [360, 224] on button "Save" at bounding box center [362, 231] width 88 height 35
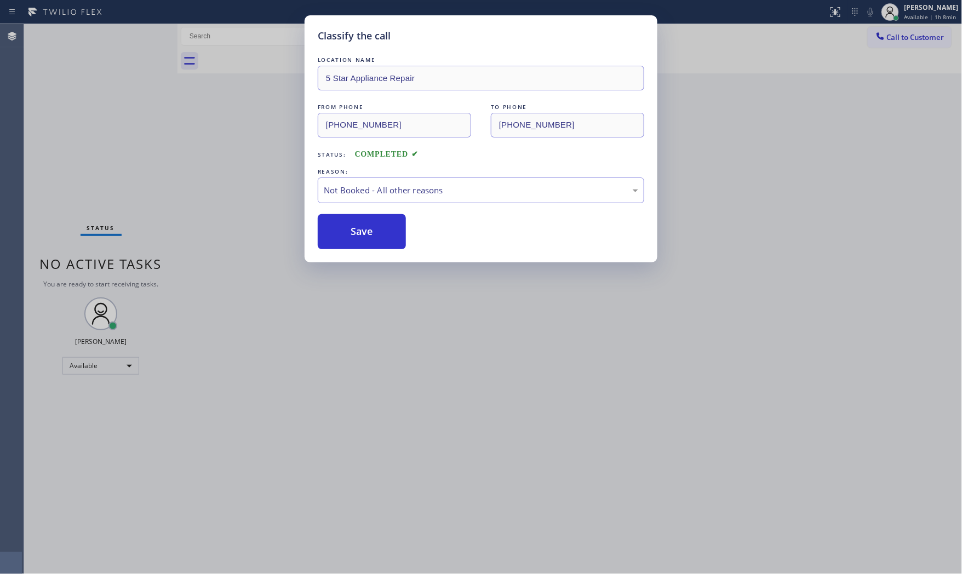
click at [360, 224] on button "Save" at bounding box center [362, 231] width 88 height 35
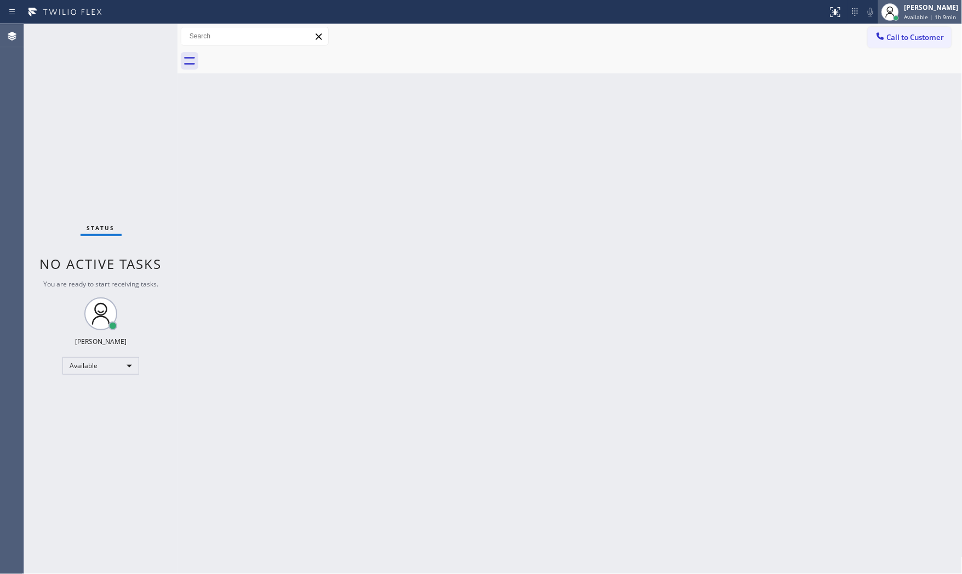
click at [913, 13] on span "Available | 1h 9min" at bounding box center [931, 17] width 52 height 8
drag, startPoint x: 889, startPoint y: 47, endPoint x: 905, endPoint y: 20, distance: 31.5
click at [889, 45] on button "Offline" at bounding box center [908, 44] width 110 height 14
click at [908, 13] on span "Available | 1h 9min" at bounding box center [931, 17] width 52 height 8
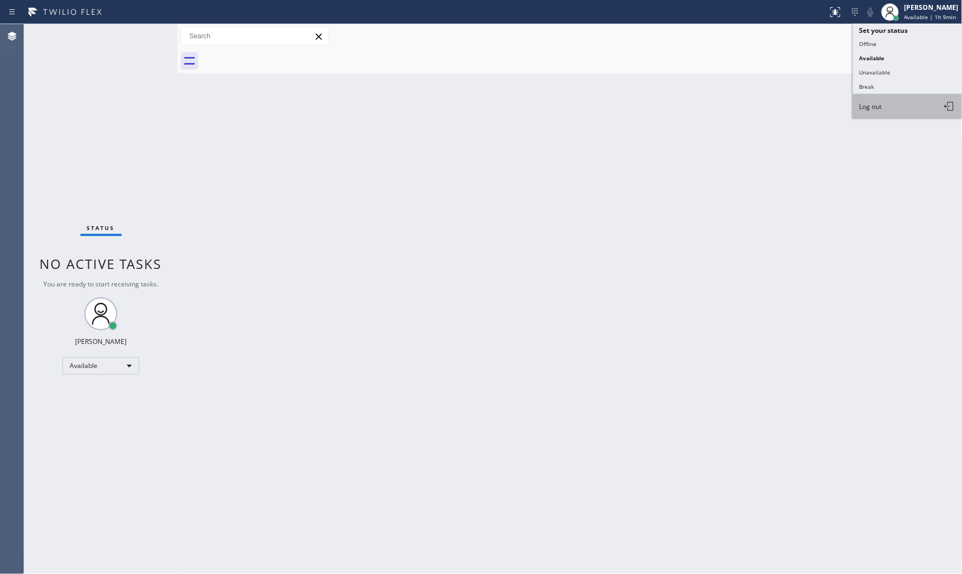
click at [902, 106] on button "Log out" at bounding box center [908, 106] width 110 height 24
